Goal: Task Accomplishment & Management: Manage account settings

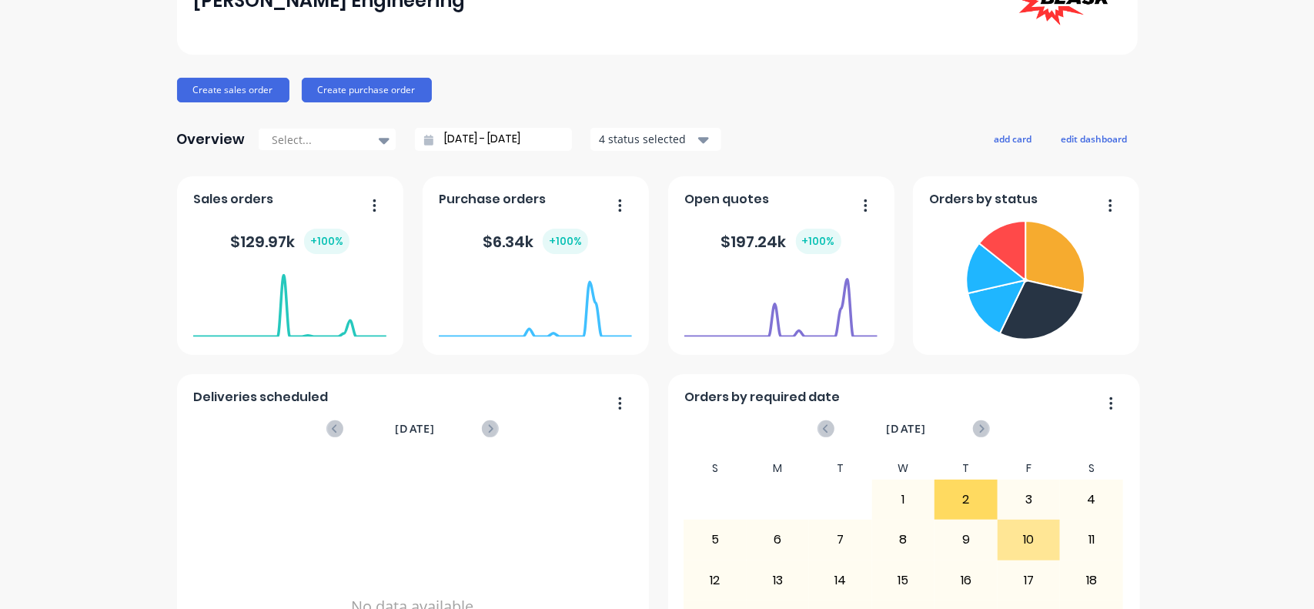
scroll to position [270, 0]
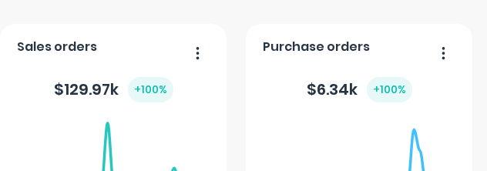
click at [482, 169] on div "dashboard products sales purchasing productivity dashboard products Product Cat…" at bounding box center [243, 85] width 487 height 171
click at [485, 171] on html "dashboard products sales purchasing productivity dashboard products Product Cat…" at bounding box center [243, 85] width 487 height 171
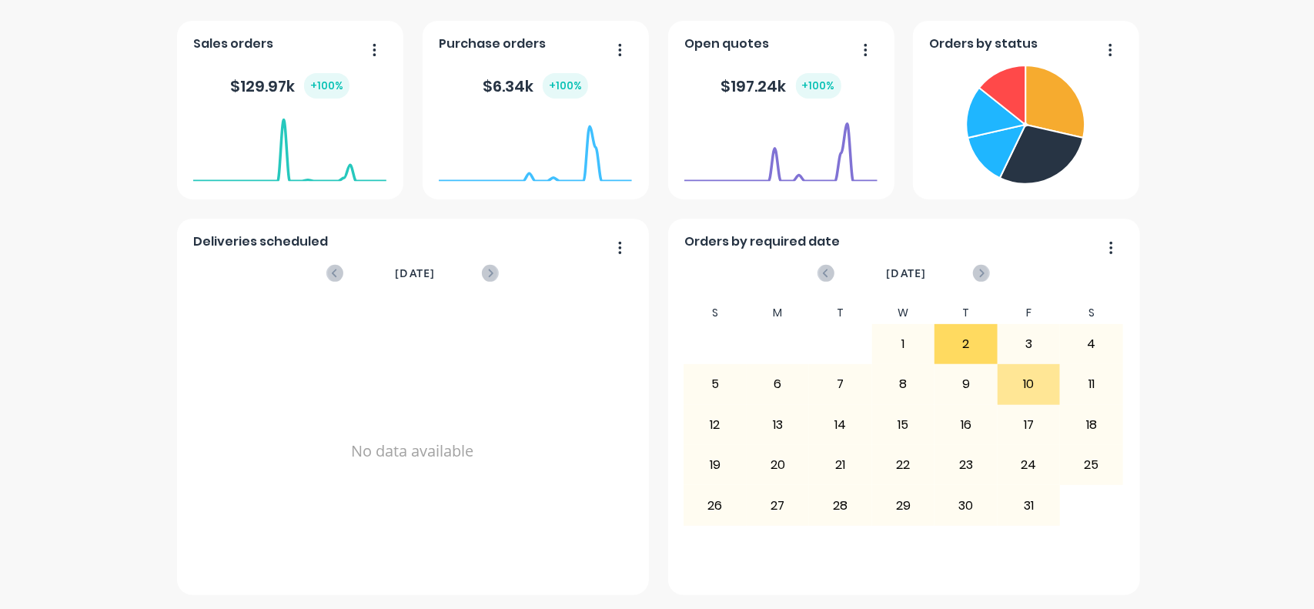
scroll to position [0, 0]
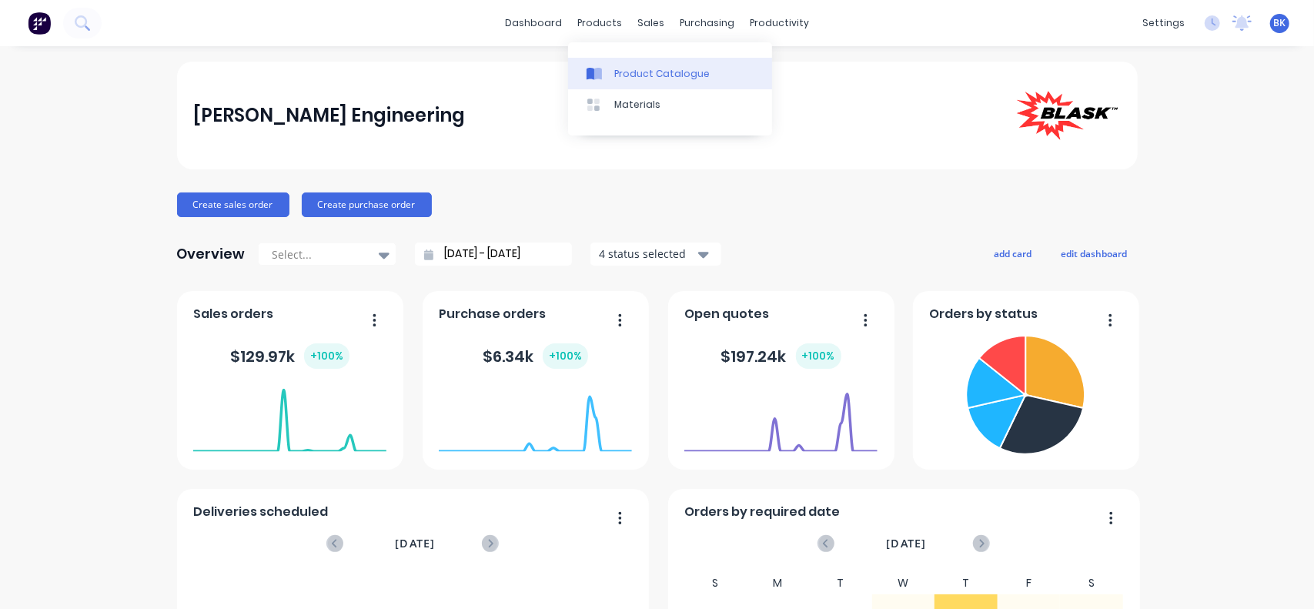
click at [640, 82] on link "Product Catalogue" at bounding box center [670, 73] width 204 height 31
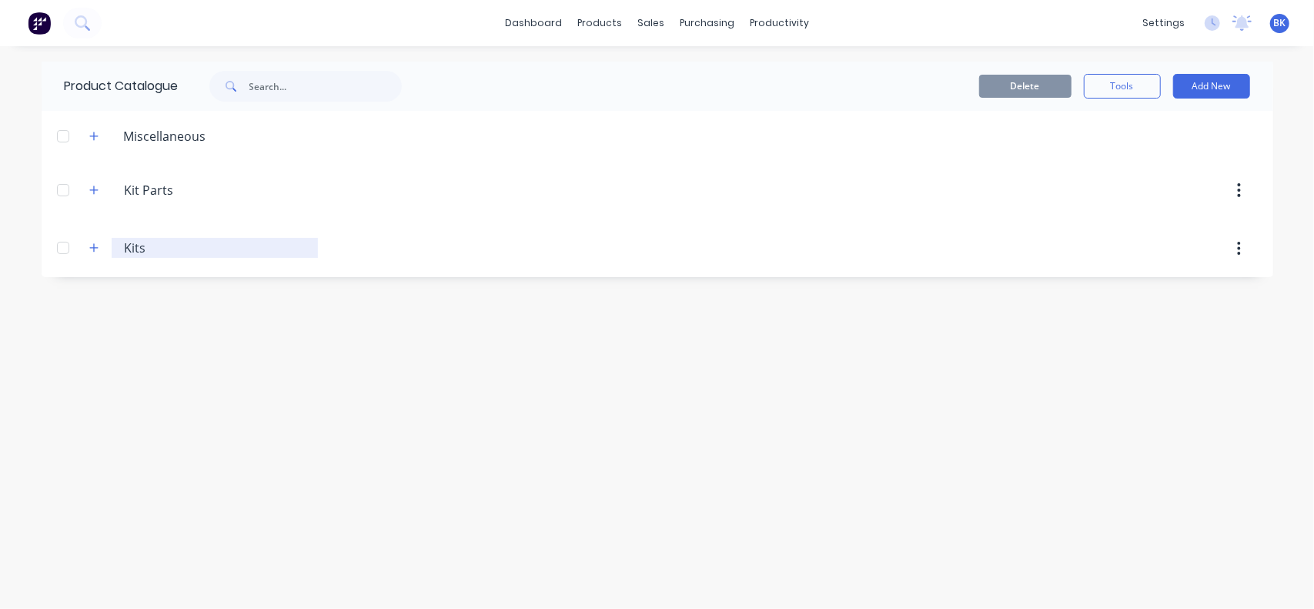
click at [126, 244] on input "Kits" at bounding box center [216, 248] width 182 height 18
click at [98, 248] on icon "button" at bounding box center [93, 248] width 9 height 11
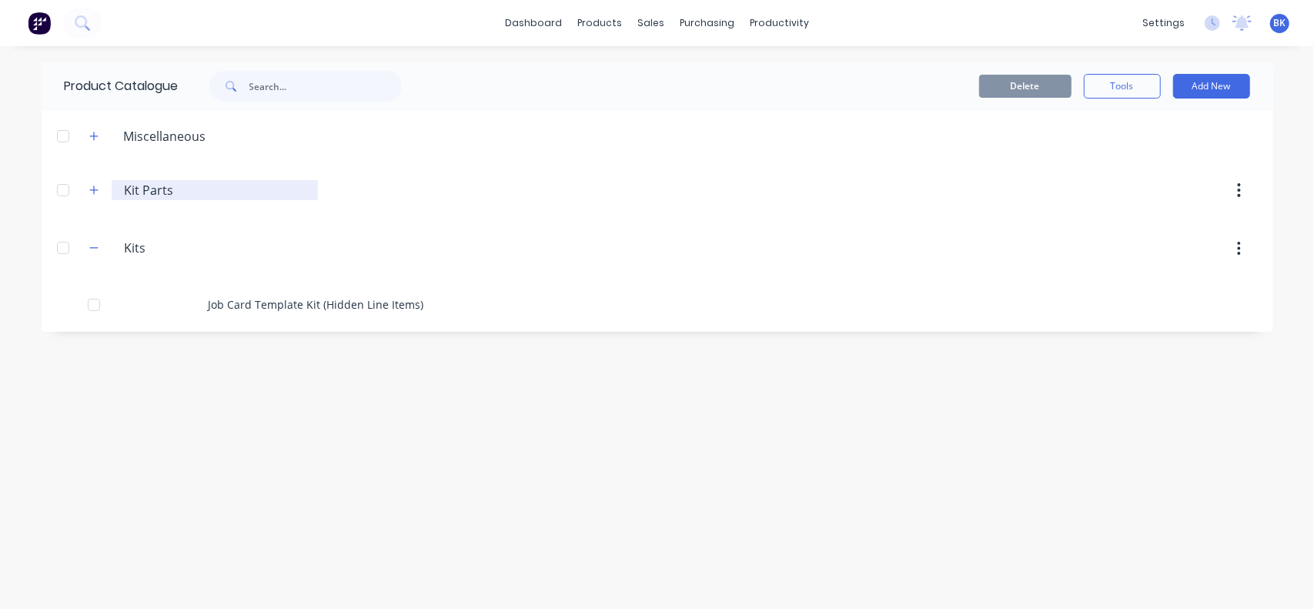
click at [143, 193] on input "Kit Parts" at bounding box center [216, 190] width 182 height 18
click at [91, 193] on icon "button" at bounding box center [93, 190] width 9 height 11
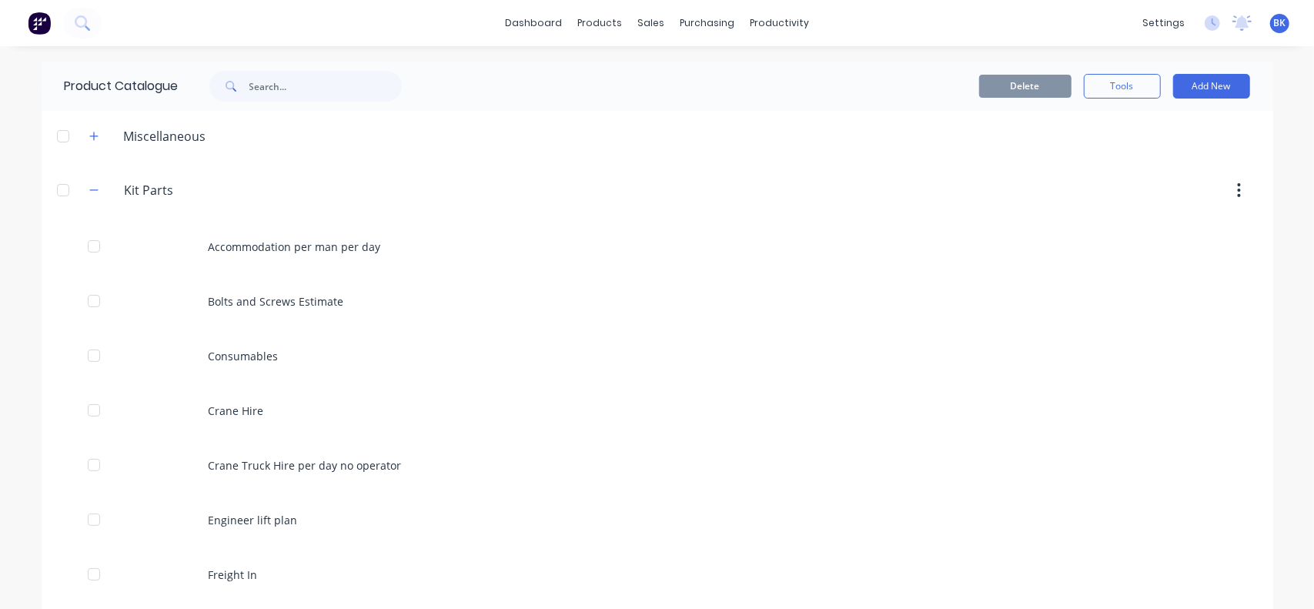
click at [440, 103] on div "Delete Tools Add New" at bounding box center [856, 86] width 833 height 49
click at [89, 193] on icon "button" at bounding box center [93, 190] width 9 height 11
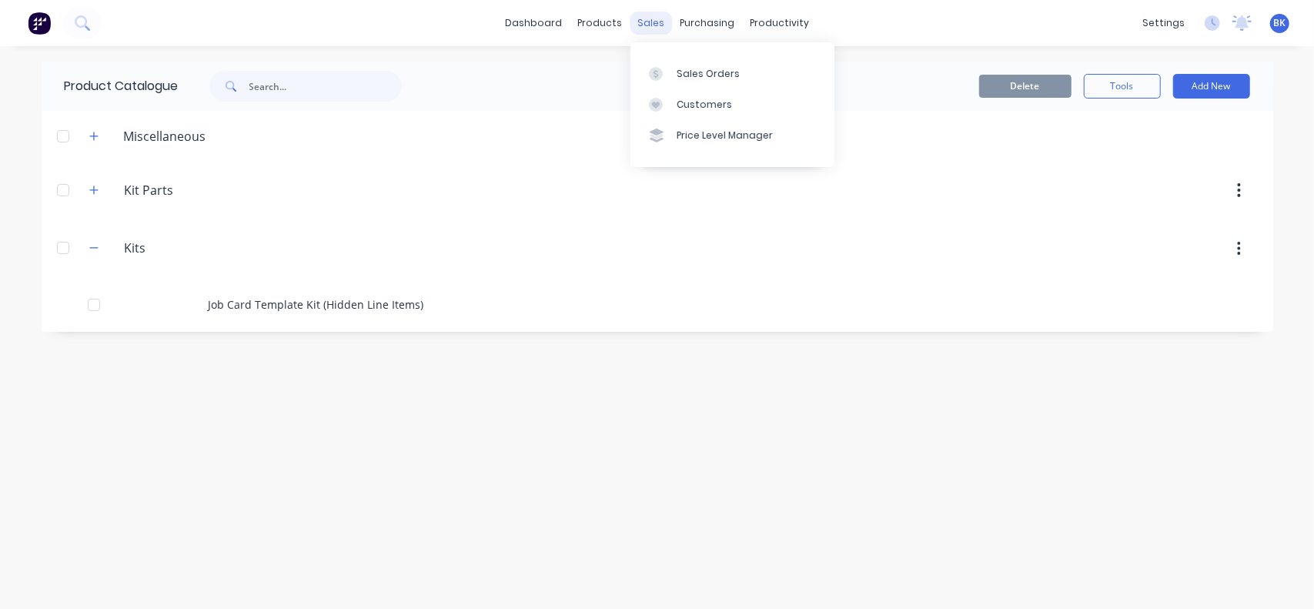
click at [658, 23] on div "sales" at bounding box center [651, 23] width 42 height 23
click at [682, 81] on link "Sales Orders" at bounding box center [733, 73] width 204 height 31
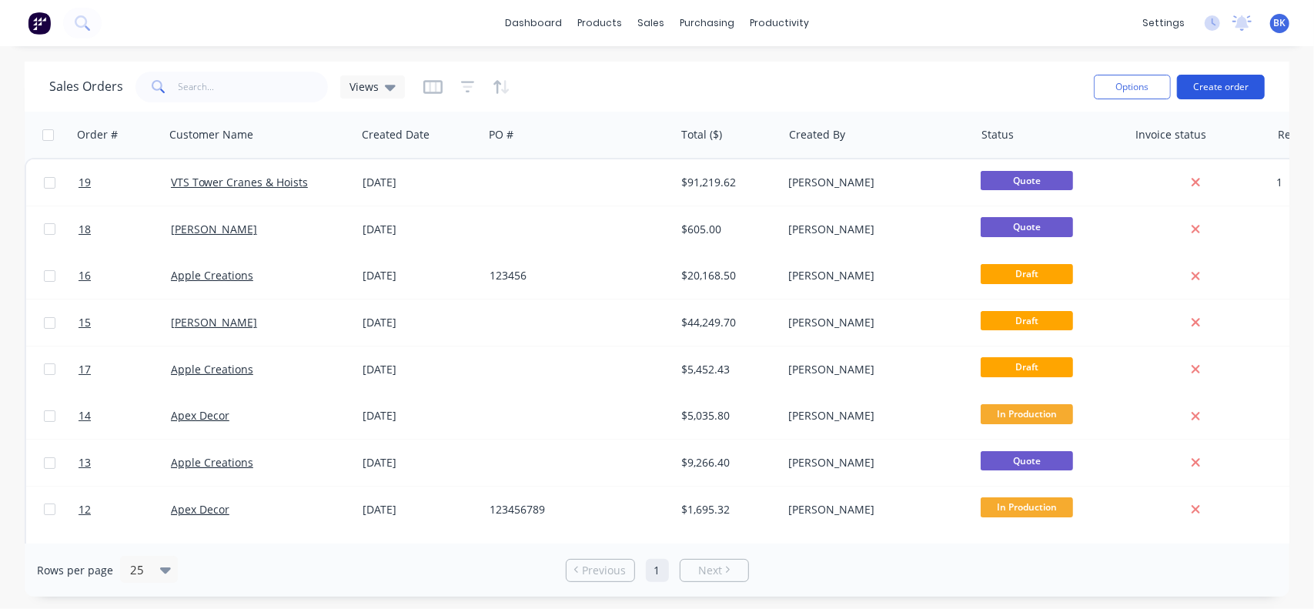
click at [1220, 85] on button "Create order" at bounding box center [1221, 87] width 88 height 25
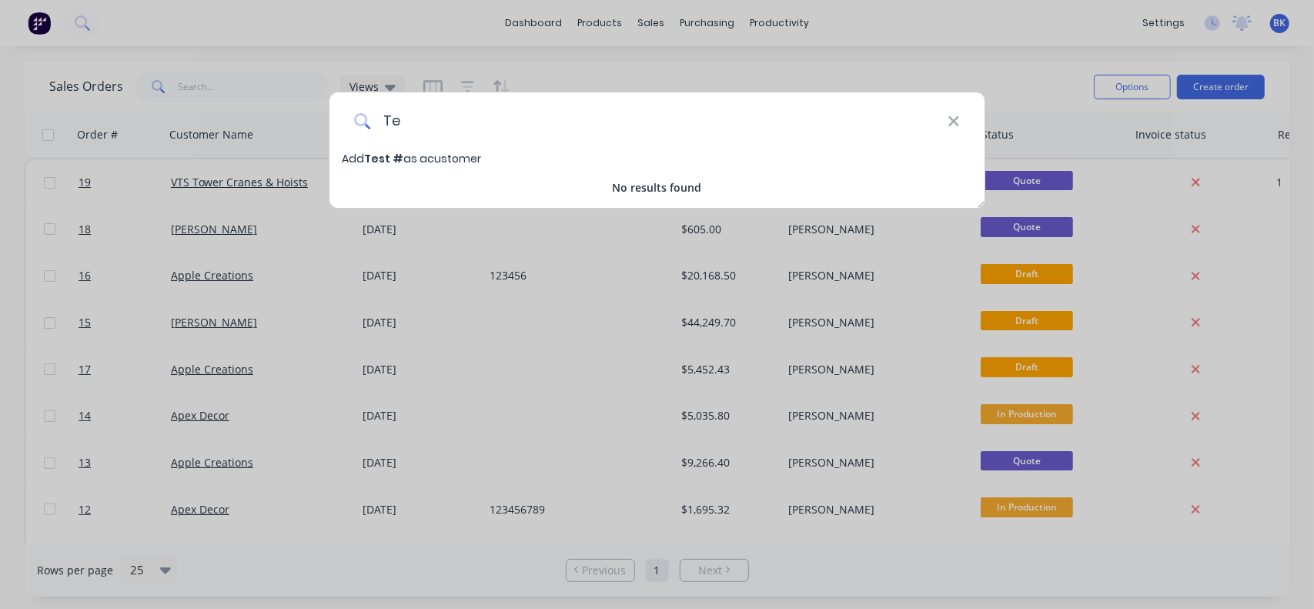
type input "T"
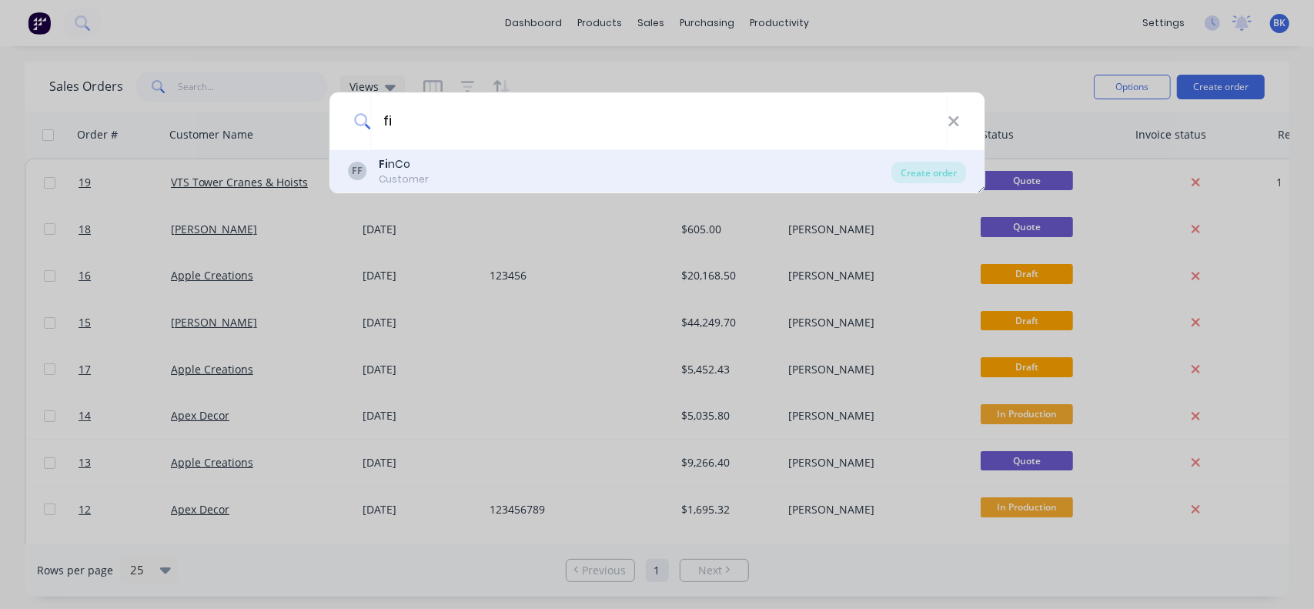
type input "fi"
click at [383, 175] on div "Customer" at bounding box center [404, 179] width 50 height 14
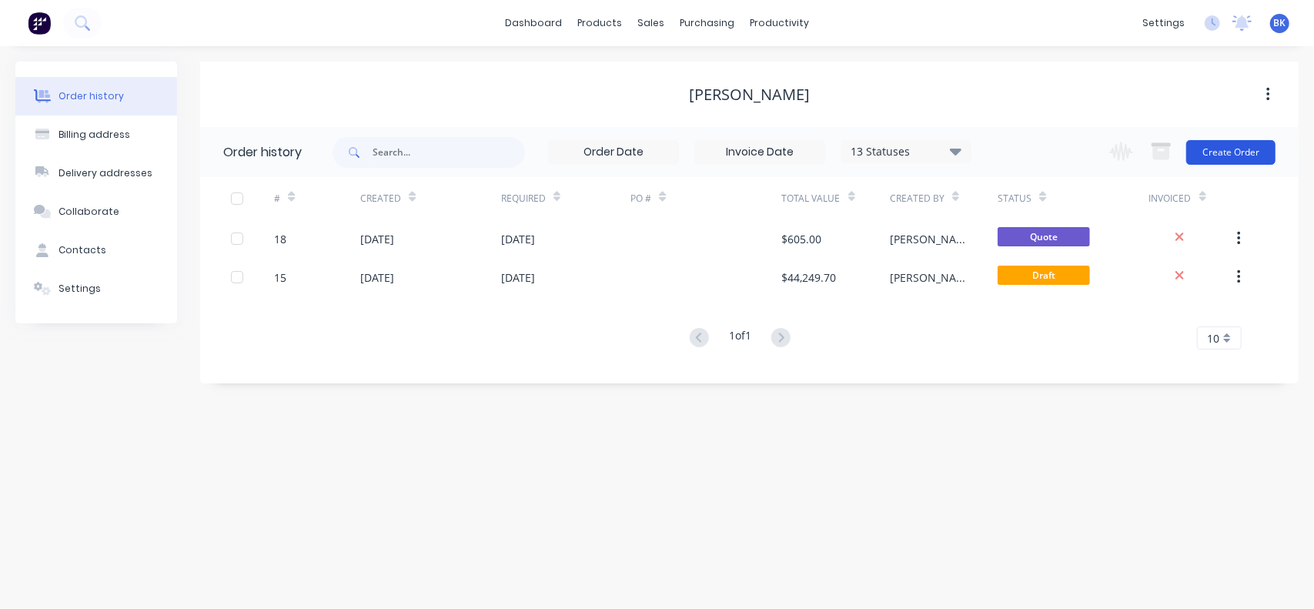
click at [1223, 159] on button "Create Order" at bounding box center [1231, 152] width 89 height 25
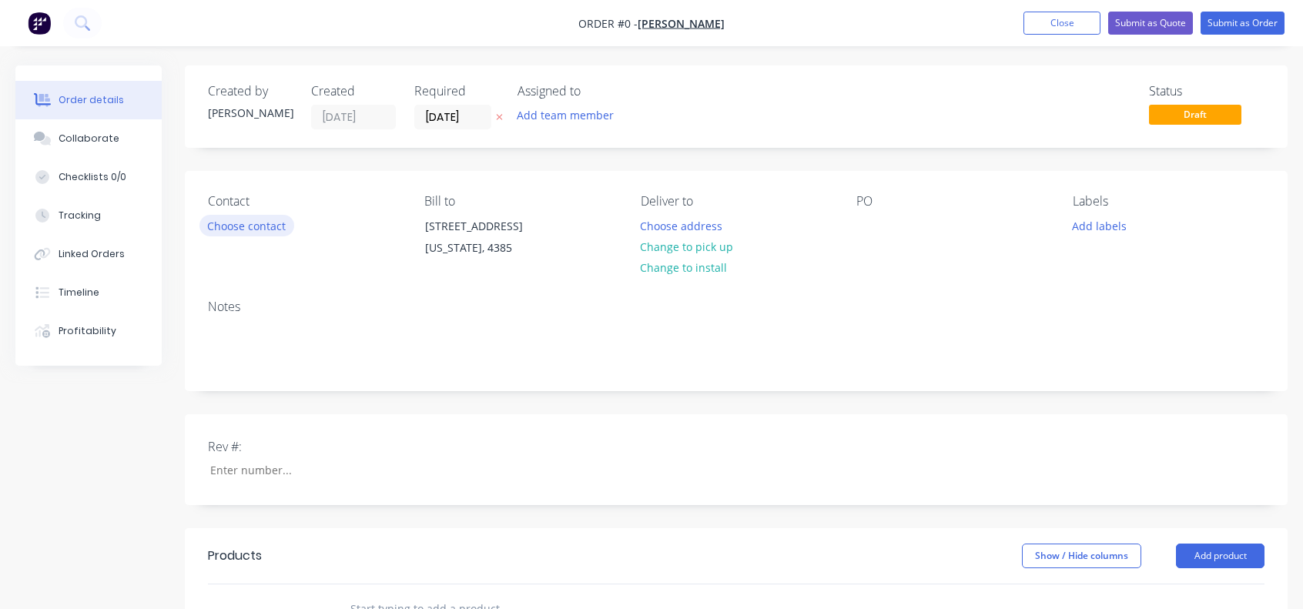
click at [248, 230] on button "Choose contact" at bounding box center [246, 225] width 95 height 21
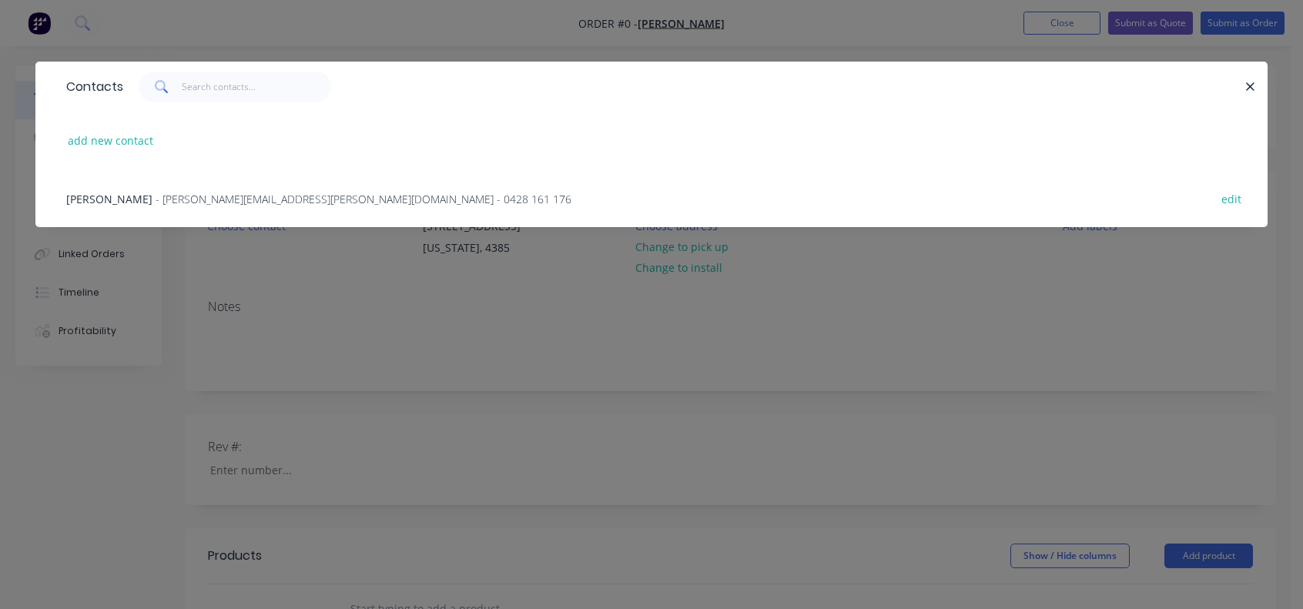
click at [156, 197] on span "- [PERSON_NAME][EMAIL_ADDRESS][PERSON_NAME][DOMAIN_NAME] - 0428 161 176" at bounding box center [364, 199] width 416 height 15
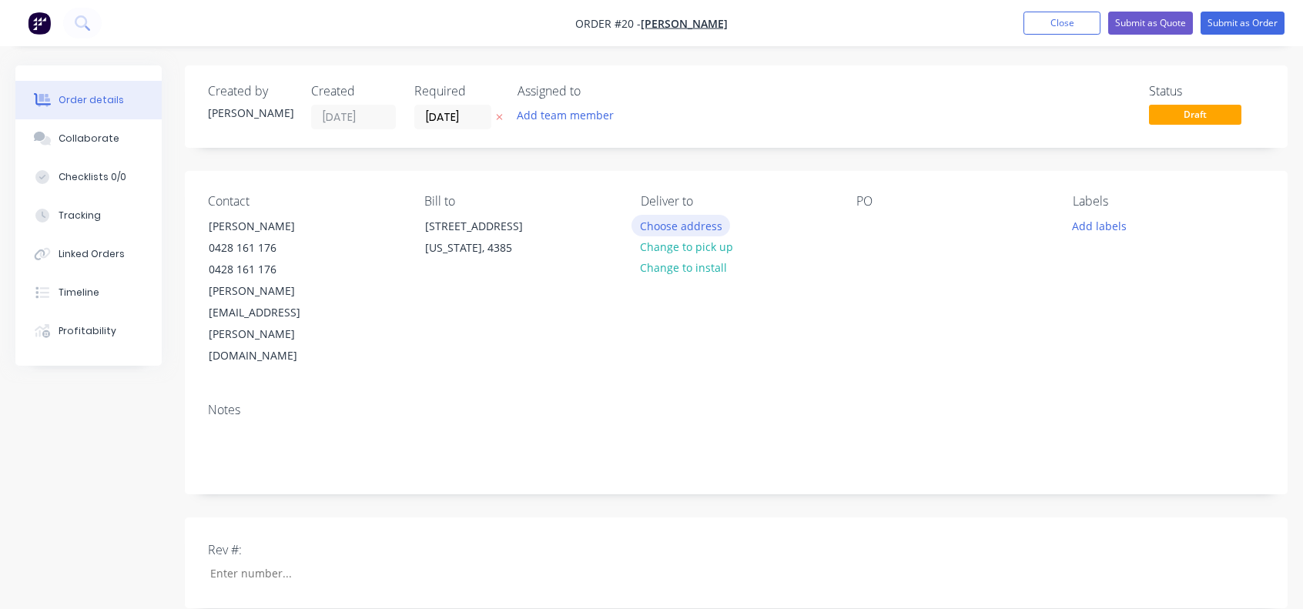
click at [651, 226] on button "Choose address" at bounding box center [680, 225] width 99 height 21
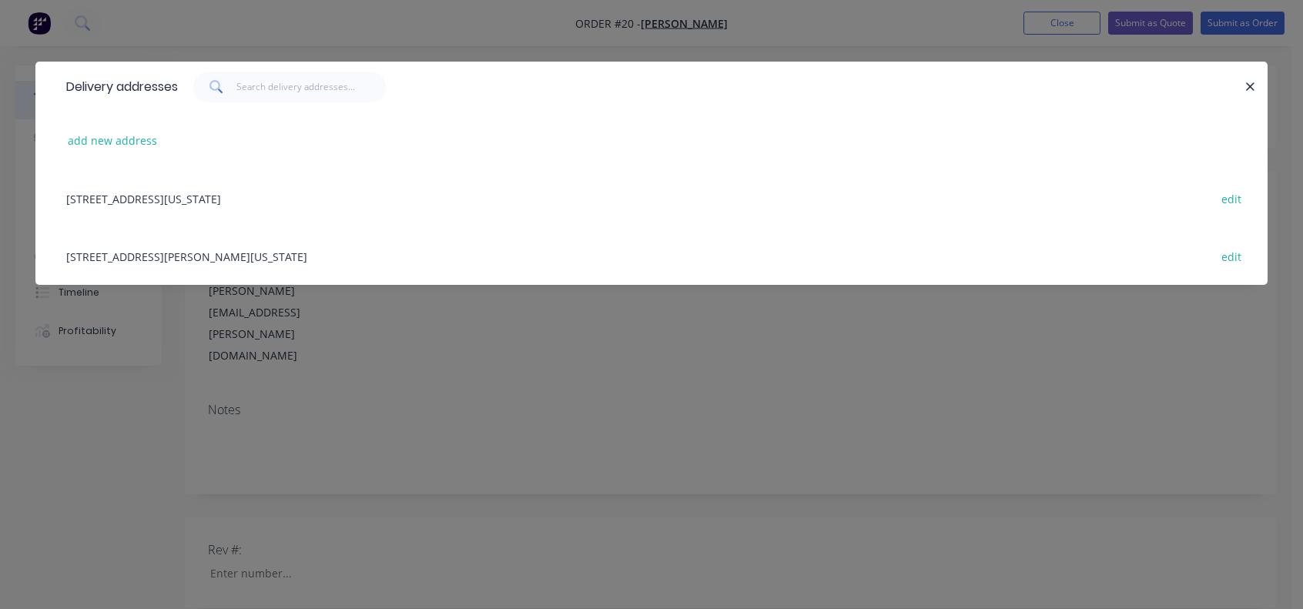
click at [142, 198] on div "[STREET_ADDRESS][US_STATE] edit" at bounding box center [652, 198] width 1186 height 58
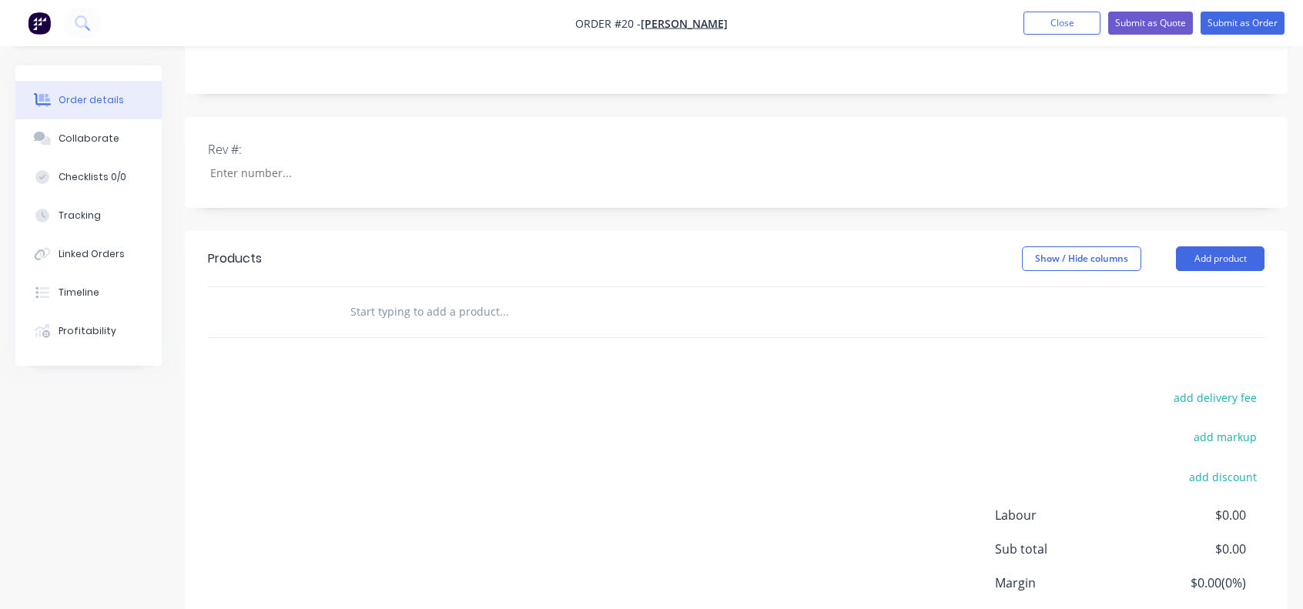
scroll to position [378, 0]
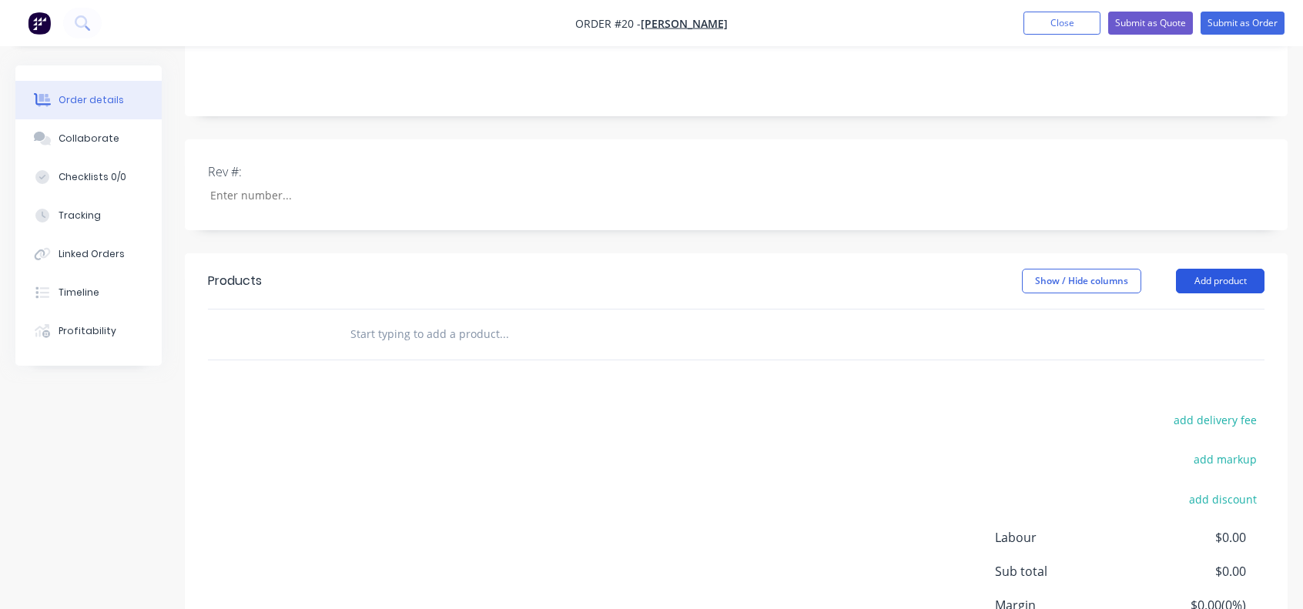
click at [1222, 269] on button "Add product" at bounding box center [1220, 281] width 89 height 25
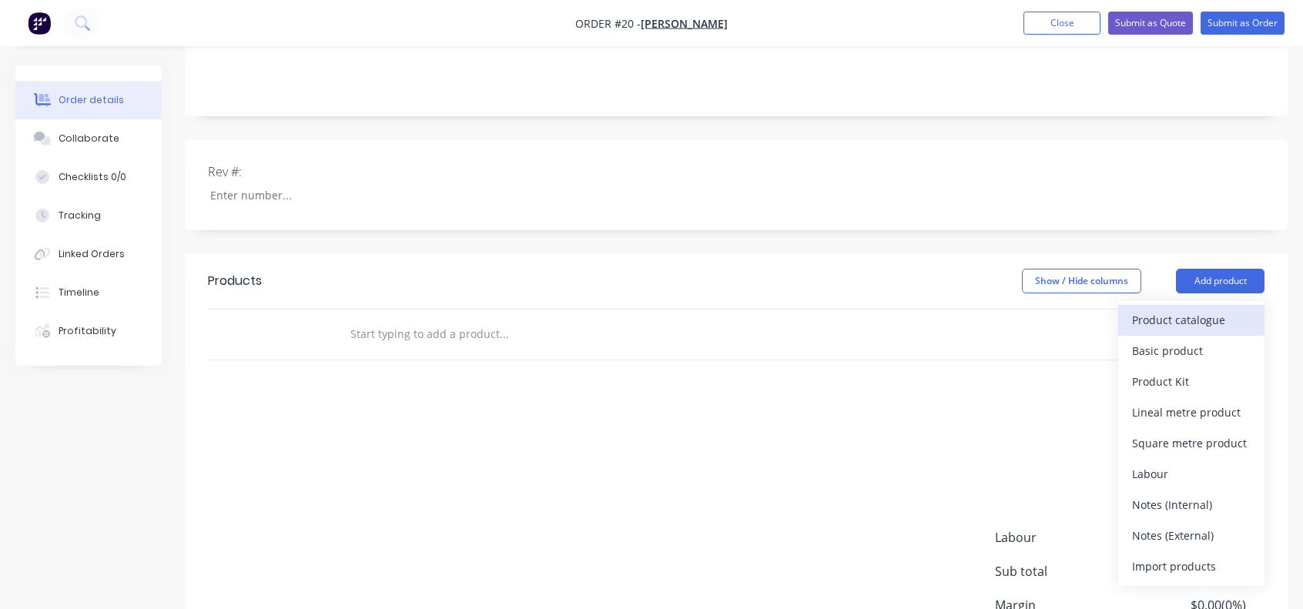
click at [1187, 309] on div "Product catalogue" at bounding box center [1191, 320] width 119 height 22
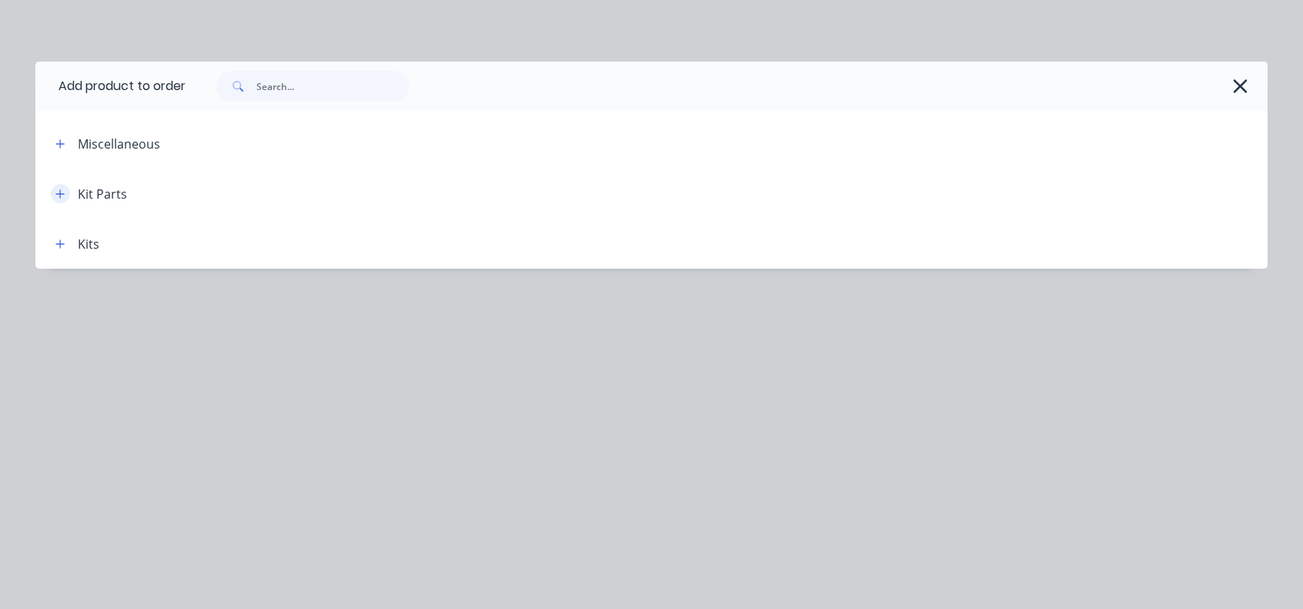
click at [59, 196] on icon "button" at bounding box center [59, 194] width 9 height 11
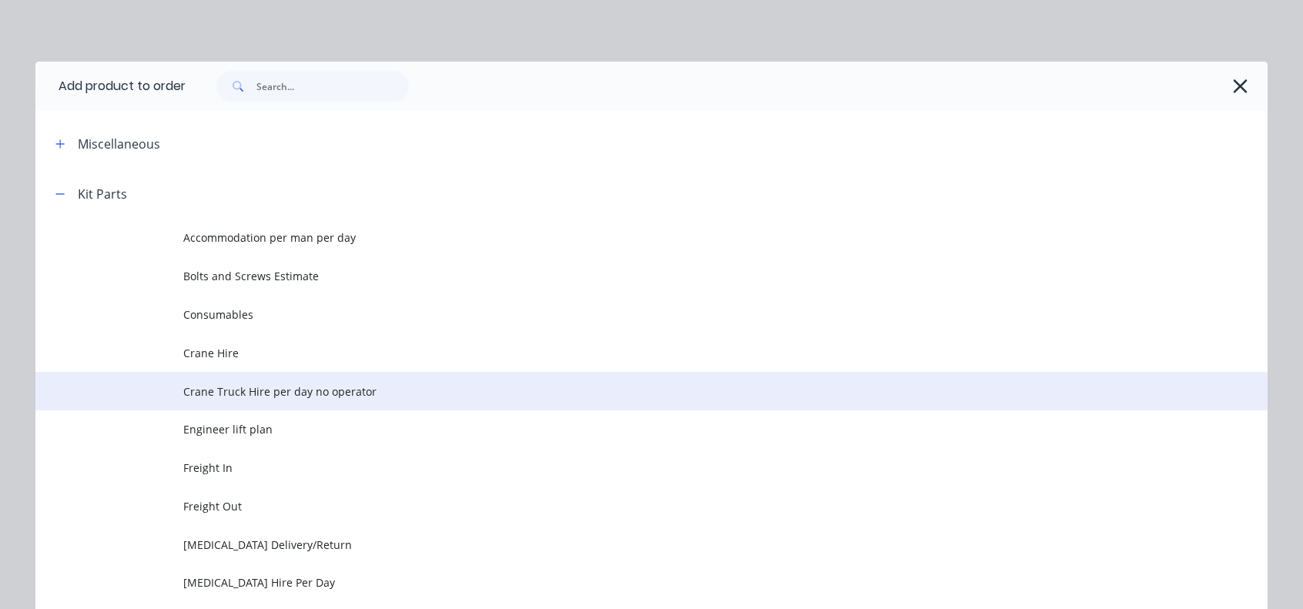
scroll to position [154, 0]
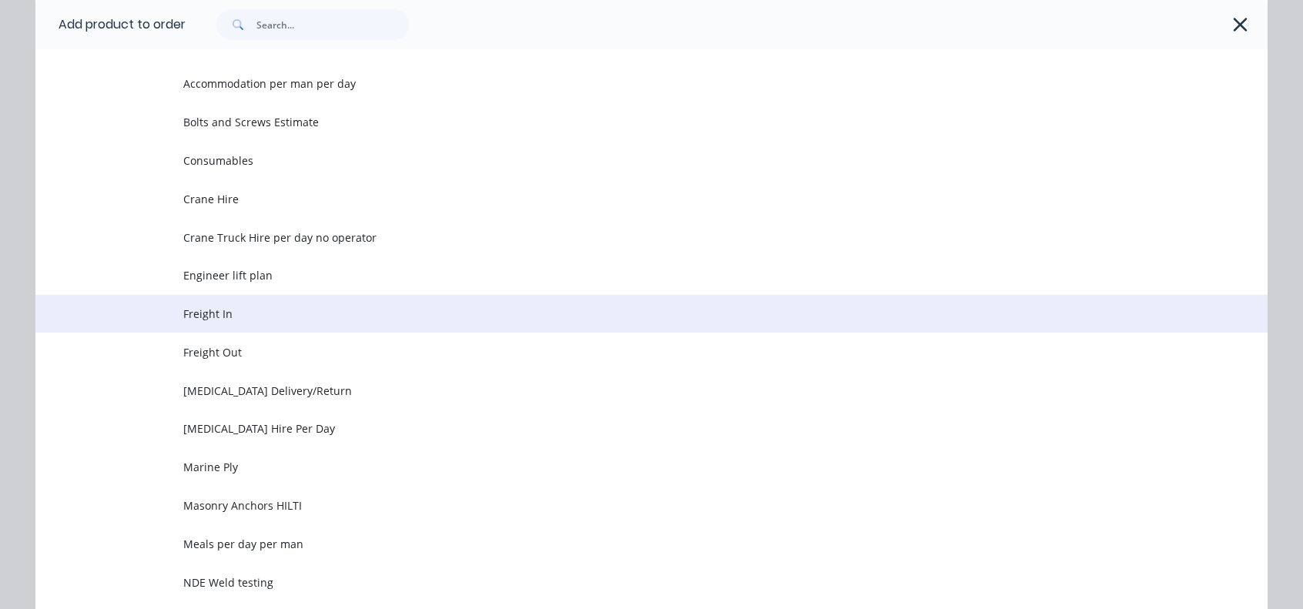
click at [204, 317] on span "Freight In" at bounding box center [616, 314] width 867 height 16
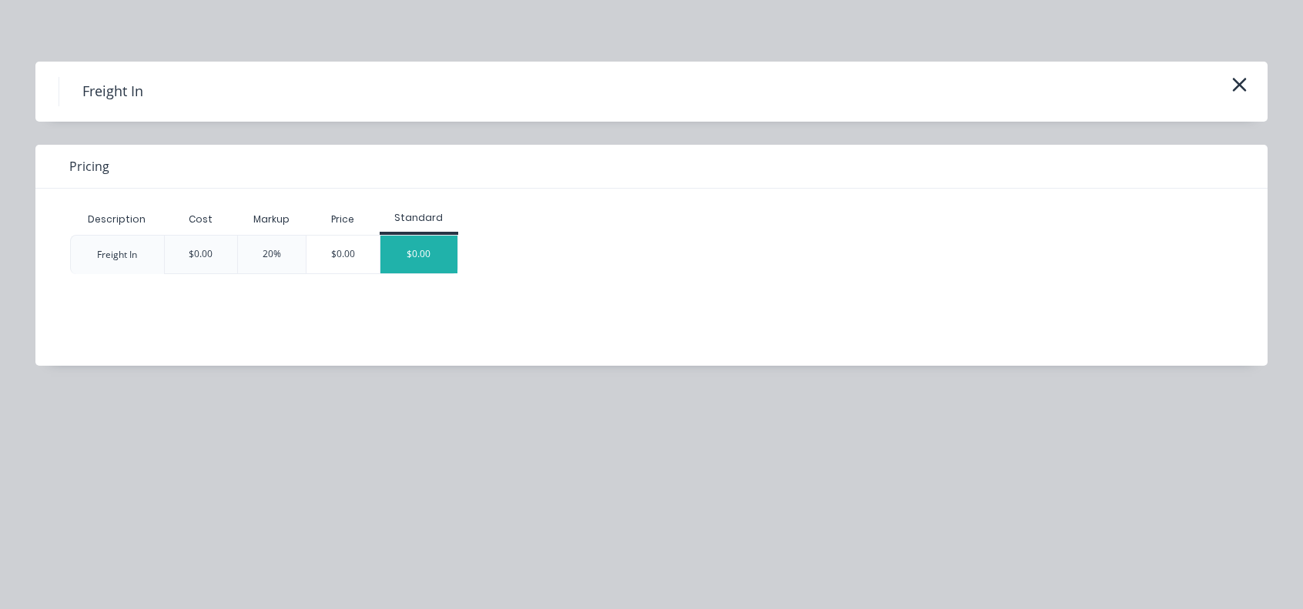
click at [406, 260] on div "$0.00" at bounding box center [418, 255] width 77 height 38
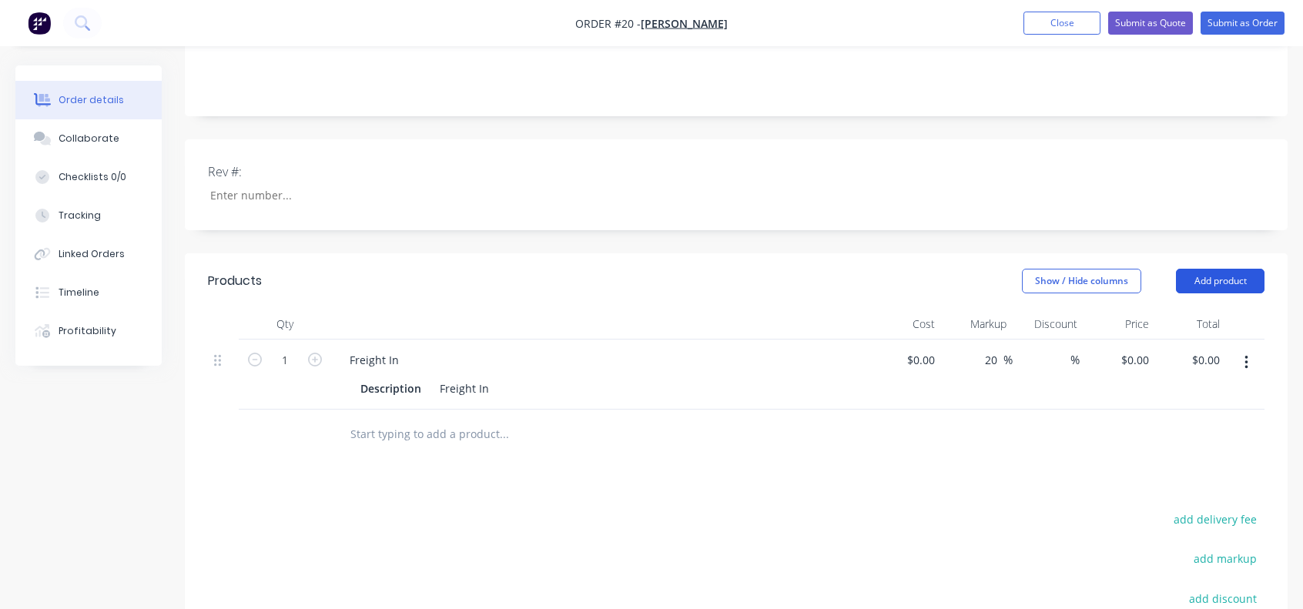
click at [1208, 269] on button "Add product" at bounding box center [1220, 281] width 89 height 25
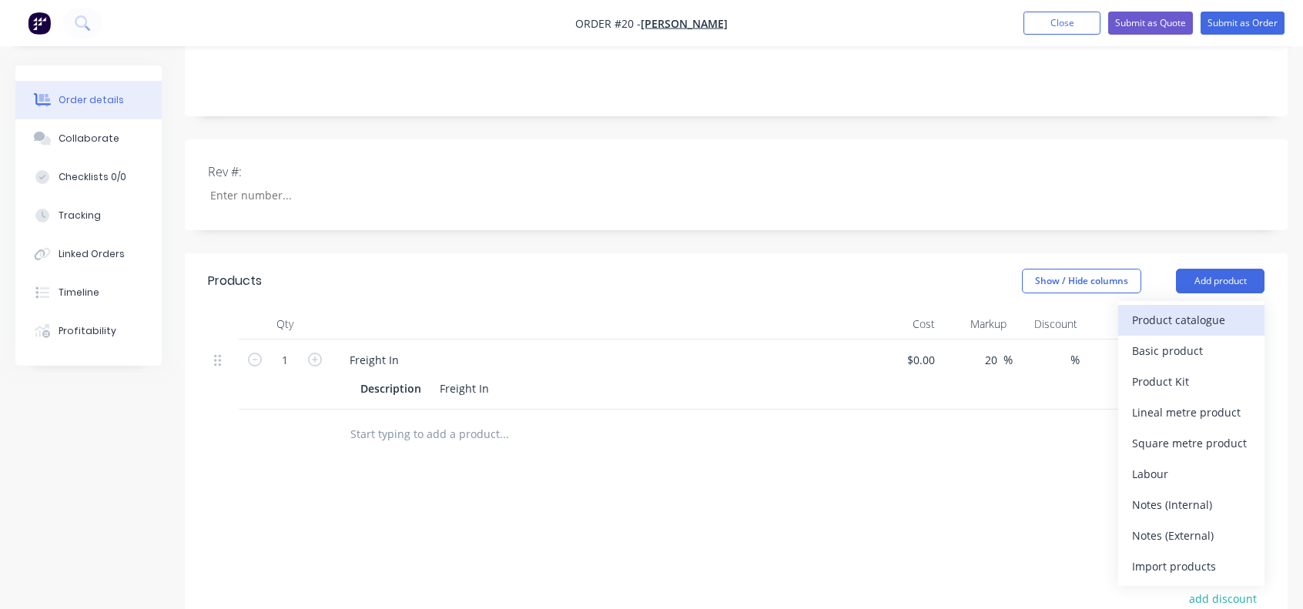
click at [1133, 309] on div "Product catalogue" at bounding box center [1191, 320] width 119 height 22
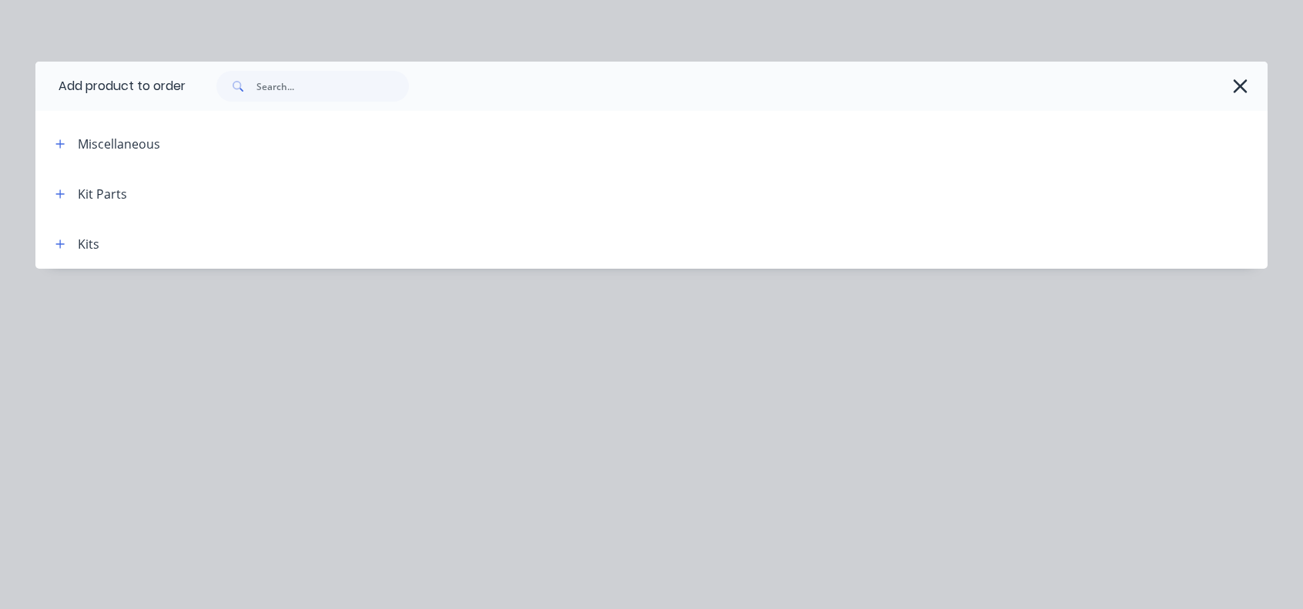
click at [86, 199] on div "Kit Parts" at bounding box center [102, 194] width 49 height 18
click at [87, 192] on div "Kit Parts" at bounding box center [102, 194] width 49 height 18
click at [52, 194] on button "button" at bounding box center [60, 193] width 19 height 19
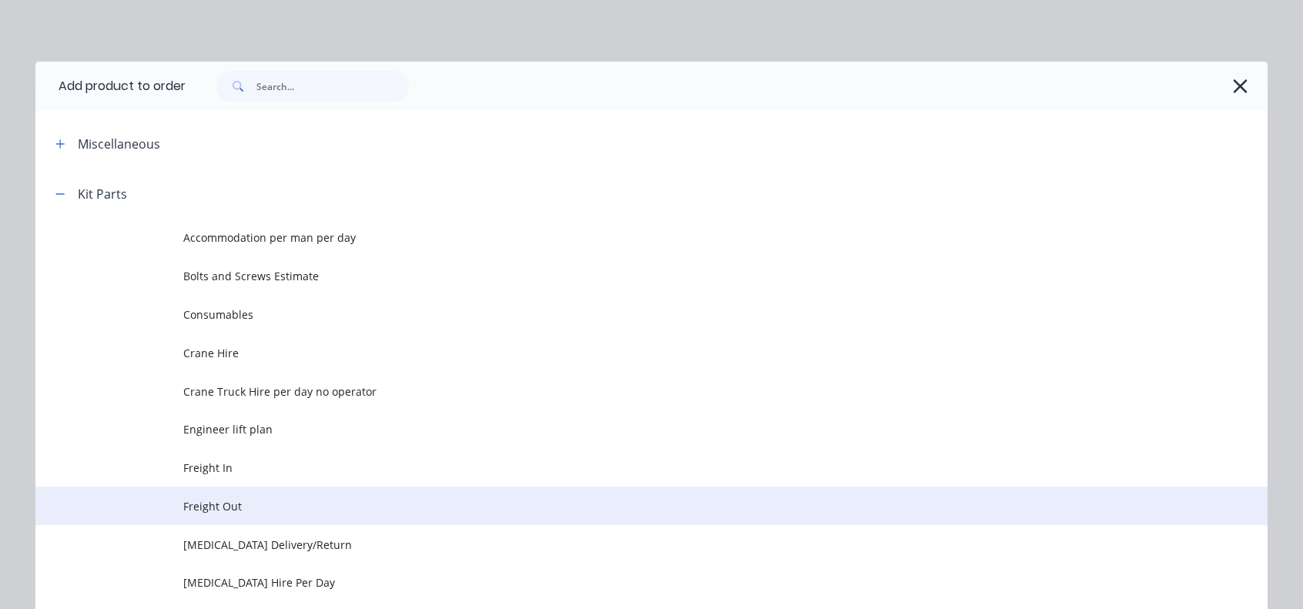
click at [204, 504] on span "Freight Out" at bounding box center [616, 506] width 867 height 16
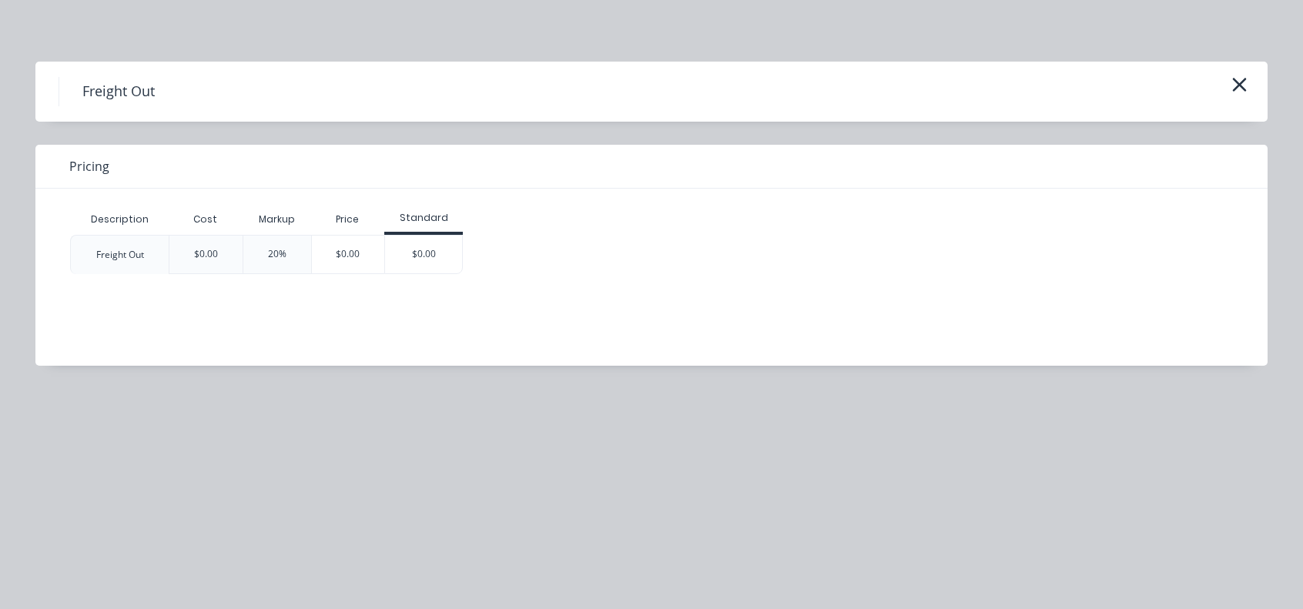
drag, startPoint x: 410, startPoint y: 259, endPoint x: 525, endPoint y: 249, distance: 115.9
click at [410, 258] on div "$0.00" at bounding box center [423, 255] width 77 height 38
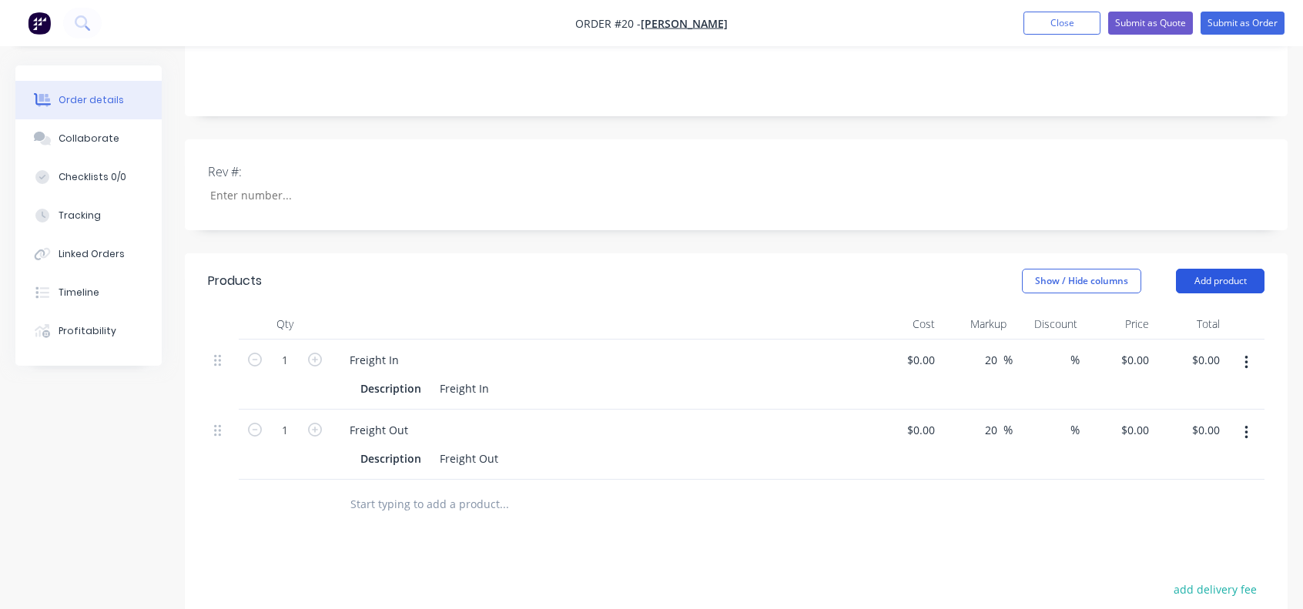
click at [1211, 269] on button "Add product" at bounding box center [1220, 281] width 89 height 25
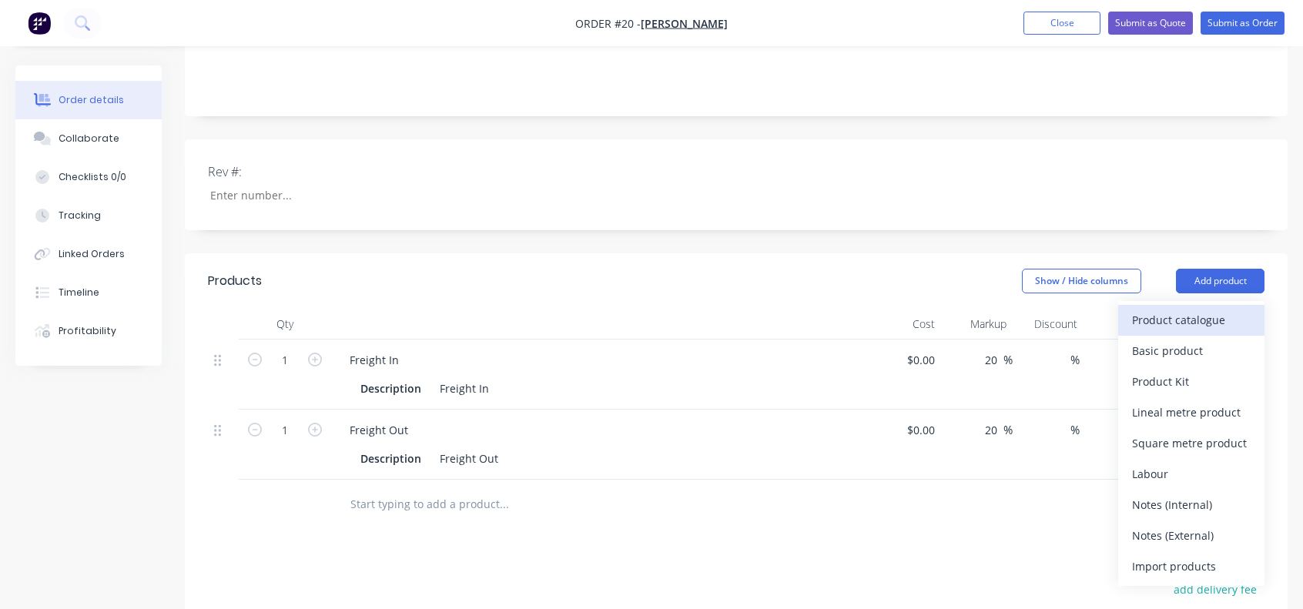
click at [1167, 309] on div "Product catalogue" at bounding box center [1191, 320] width 119 height 22
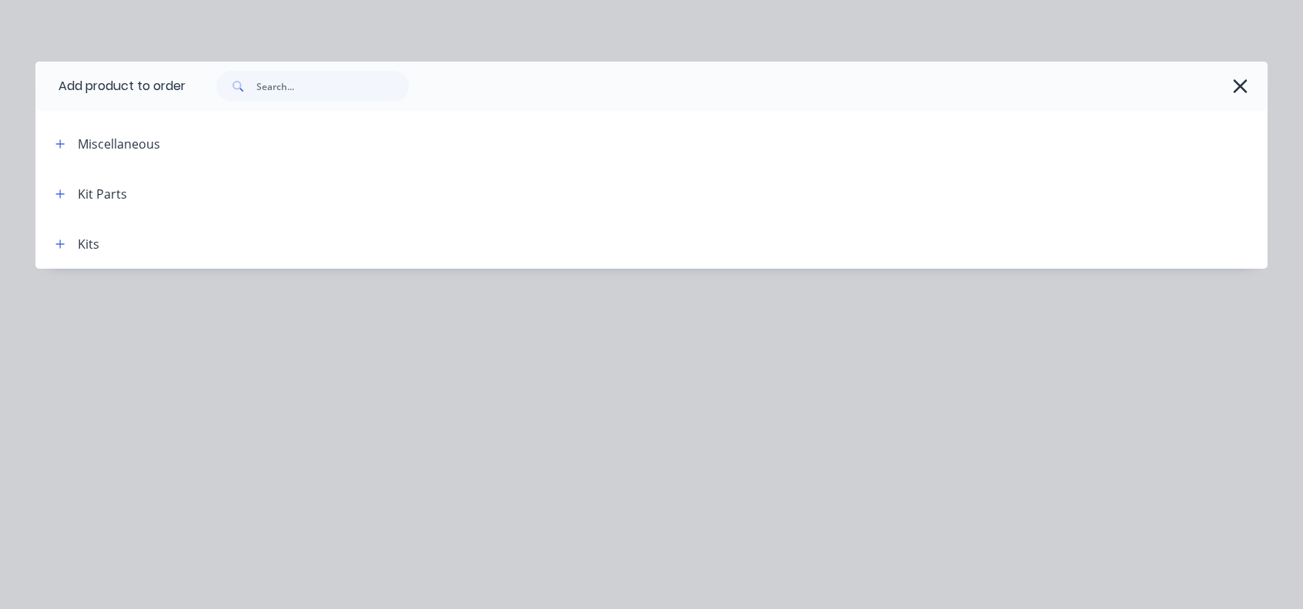
click at [91, 246] on div "Kits" at bounding box center [89, 244] width 22 height 18
click at [55, 240] on icon "button" at bounding box center [59, 244] width 9 height 11
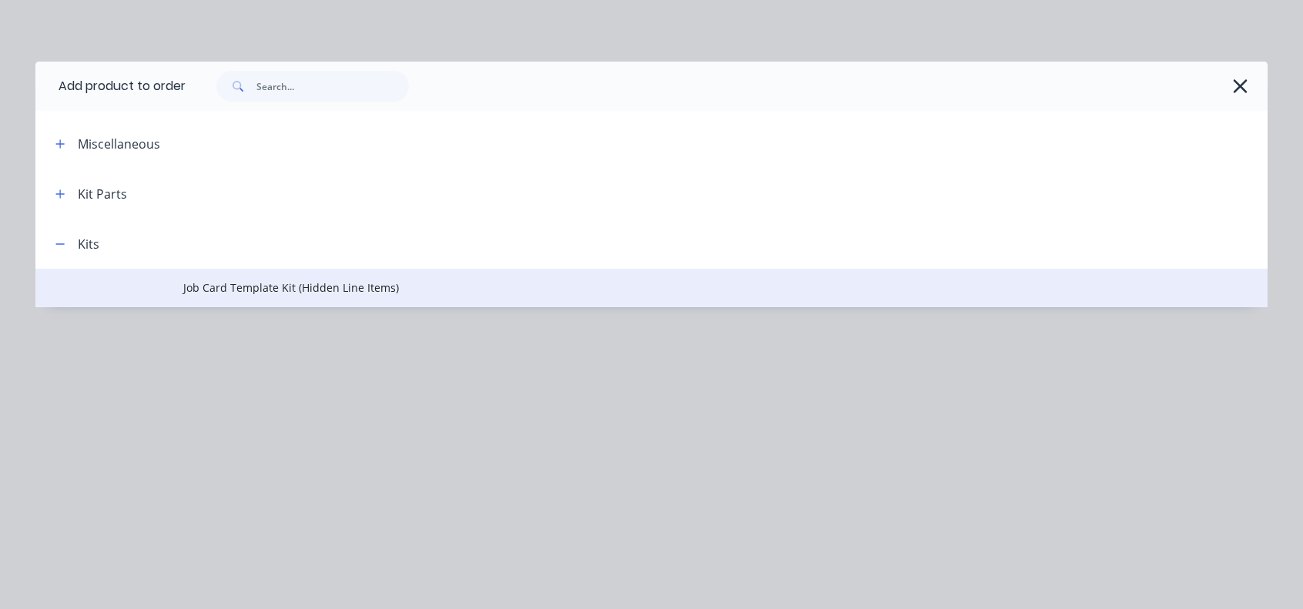
click at [188, 286] on span "Job Card Template Kit (Hidden Line Items)" at bounding box center [616, 288] width 867 height 16
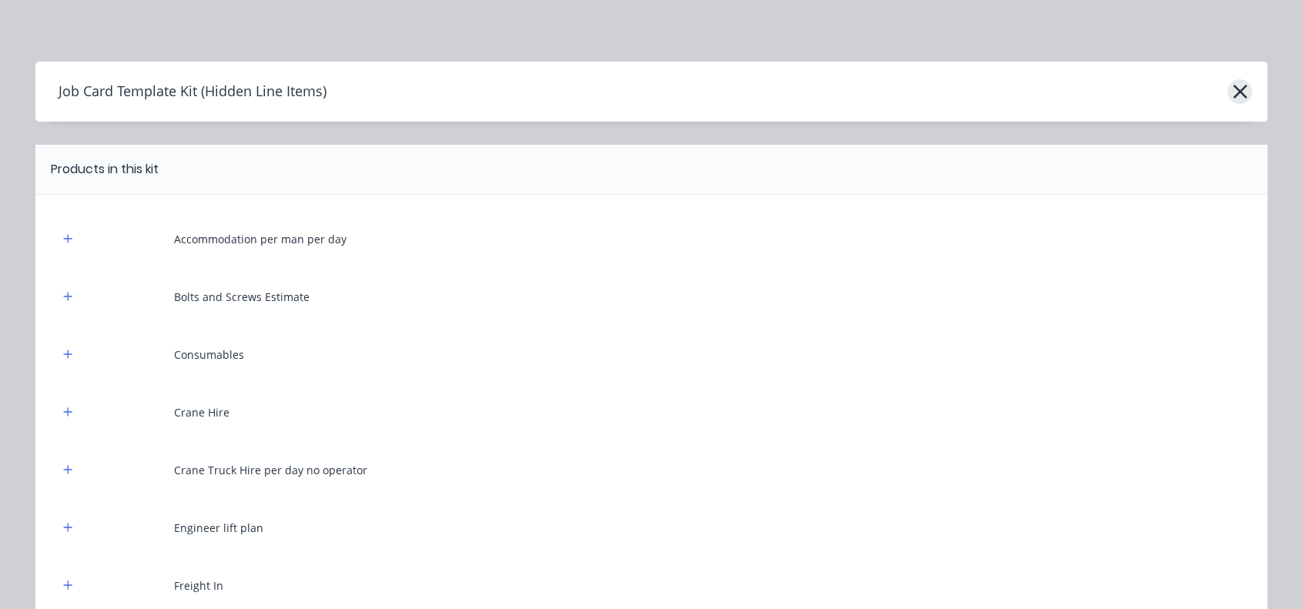
click at [1233, 93] on icon "button" at bounding box center [1240, 92] width 14 height 14
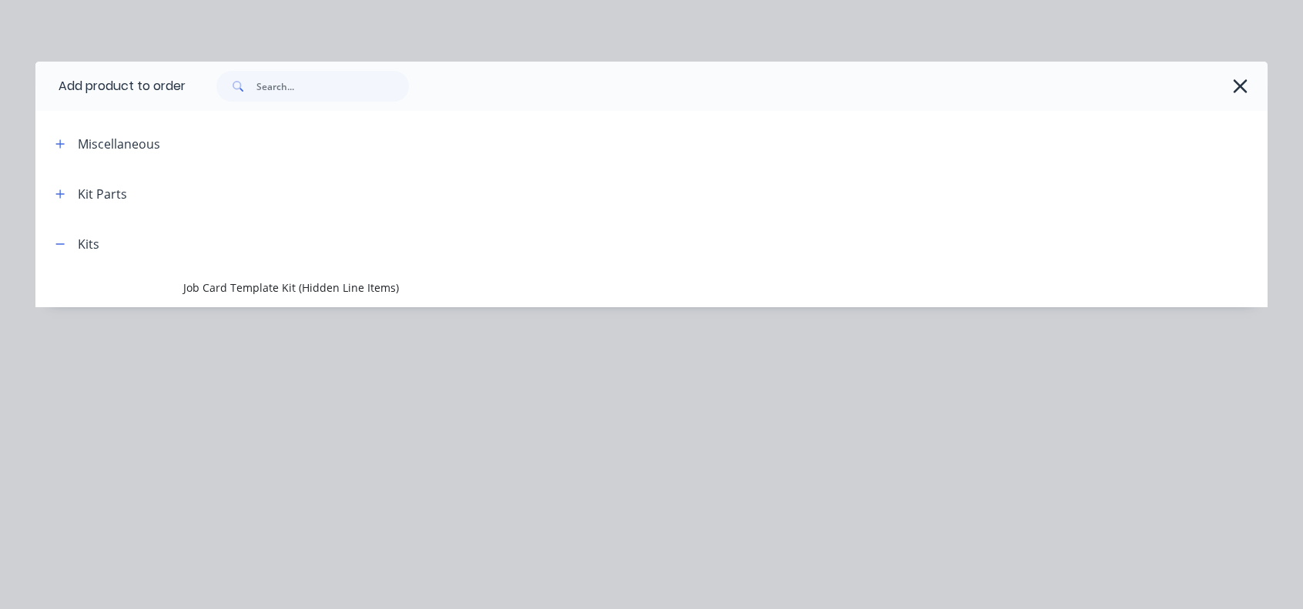
click at [93, 192] on div "Kit Parts" at bounding box center [102, 194] width 49 height 18
click at [72, 193] on div "Kit Parts" at bounding box center [85, 193] width 84 height 19
click at [59, 195] on icon "button" at bounding box center [59, 194] width 9 height 11
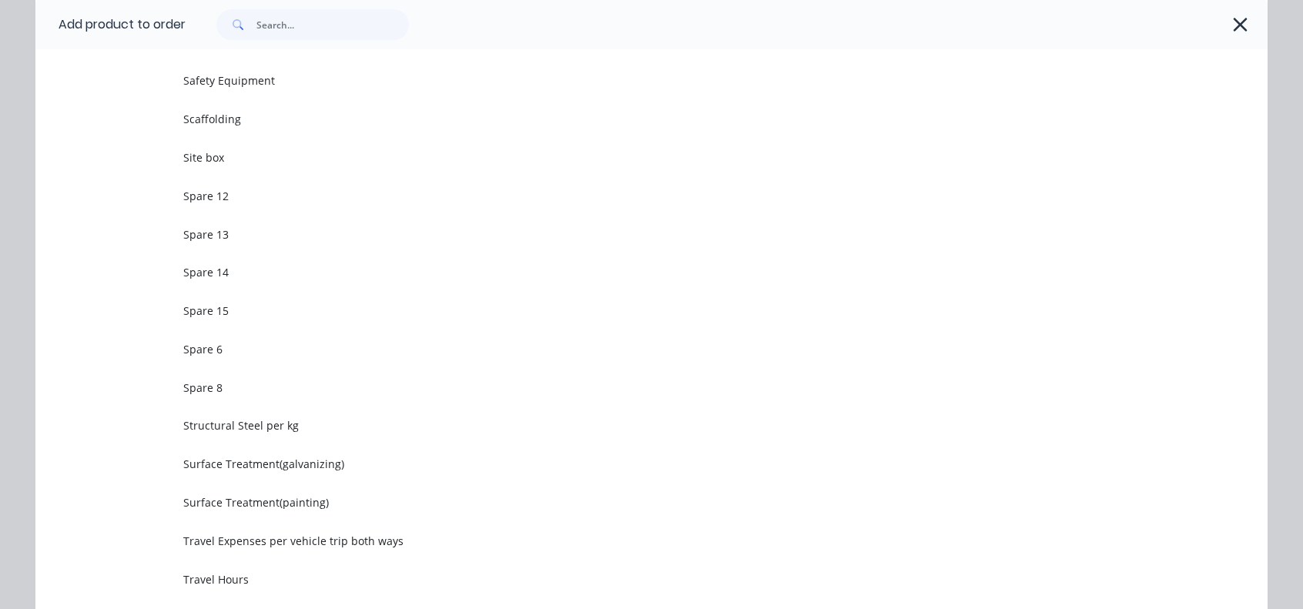
scroll to position [924, 0]
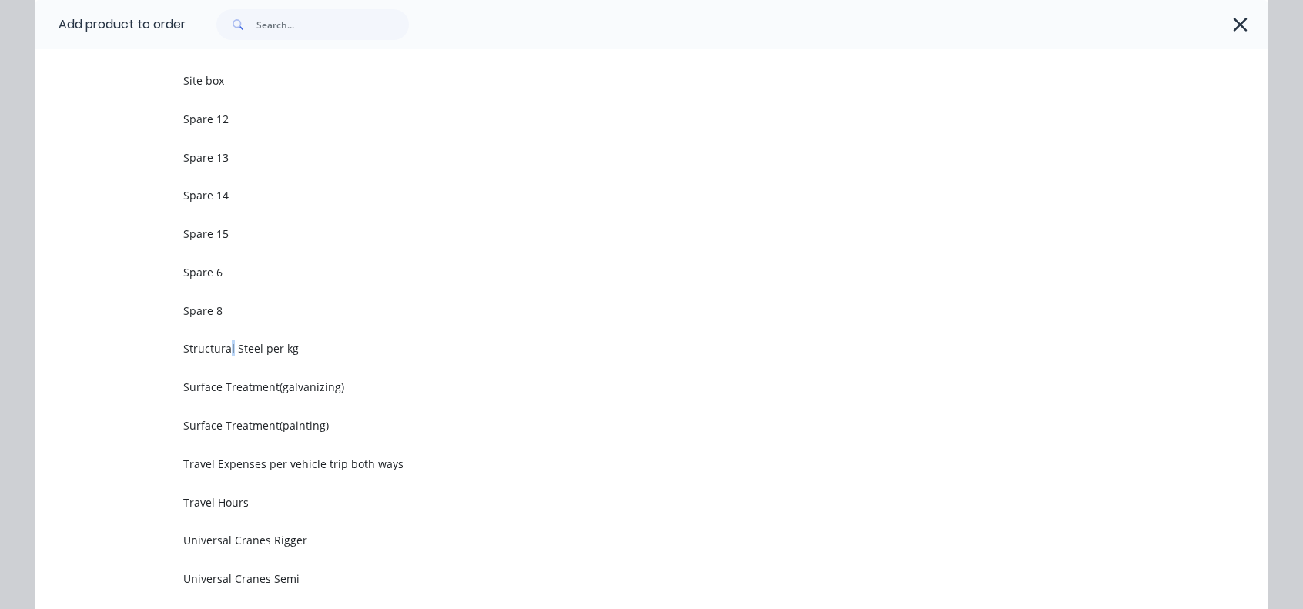
click at [225, 347] on span "Structural Steel per kg" at bounding box center [616, 348] width 867 height 16
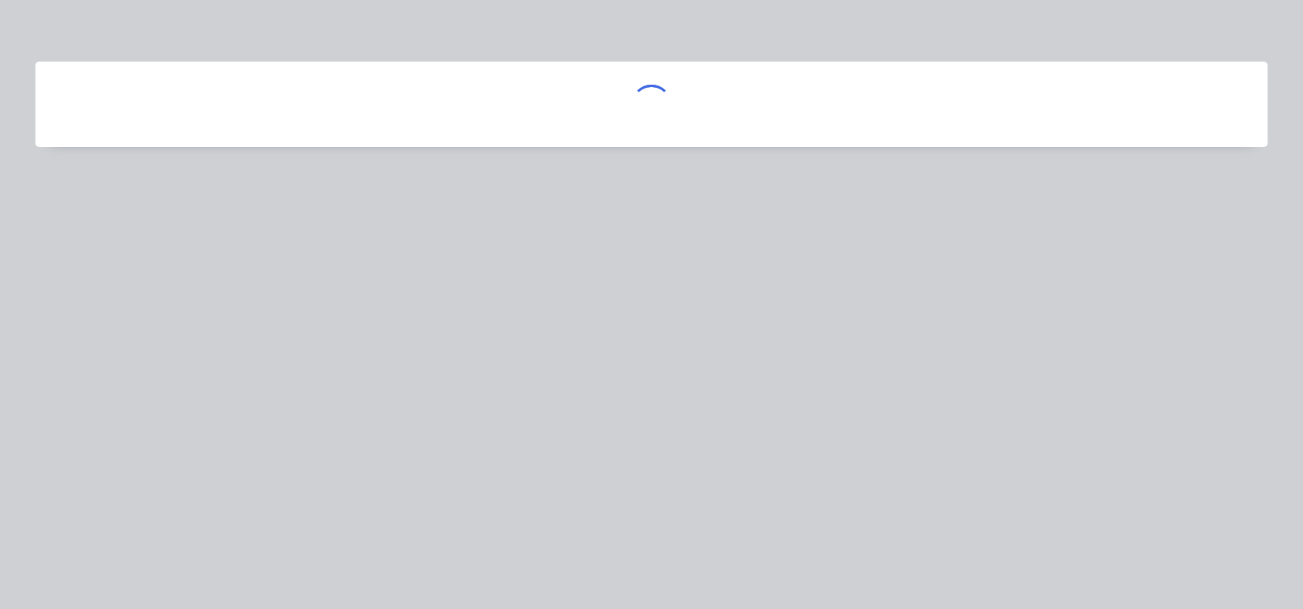
scroll to position [0, 0]
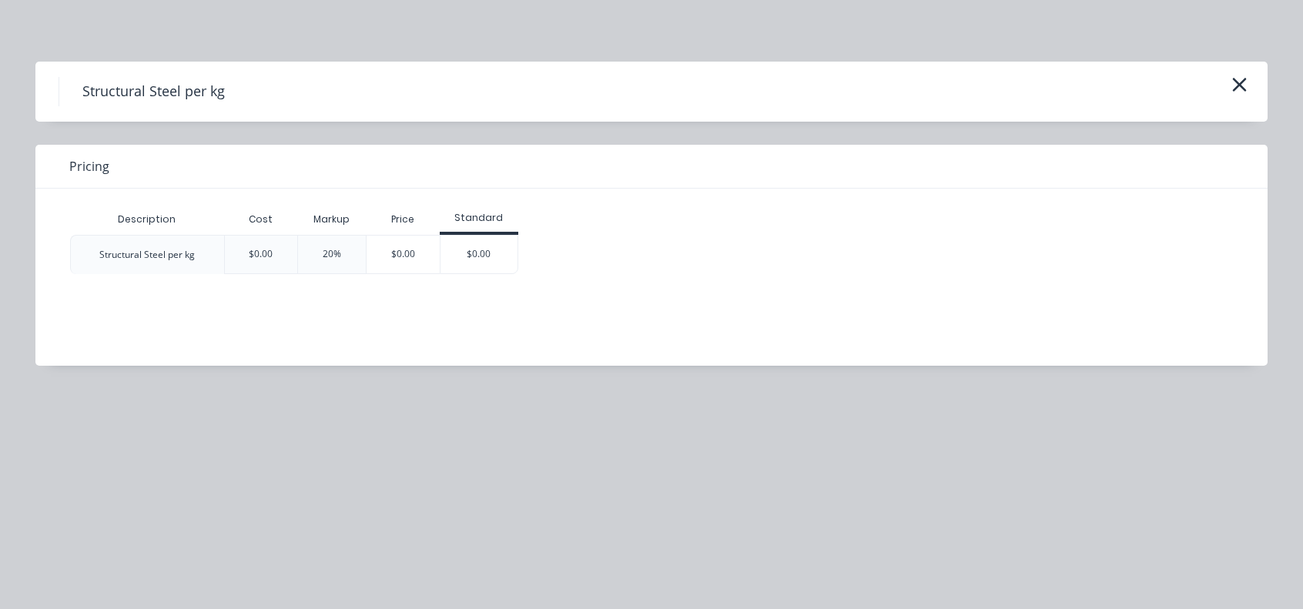
click at [464, 255] on div "$0.00" at bounding box center [478, 255] width 77 height 38
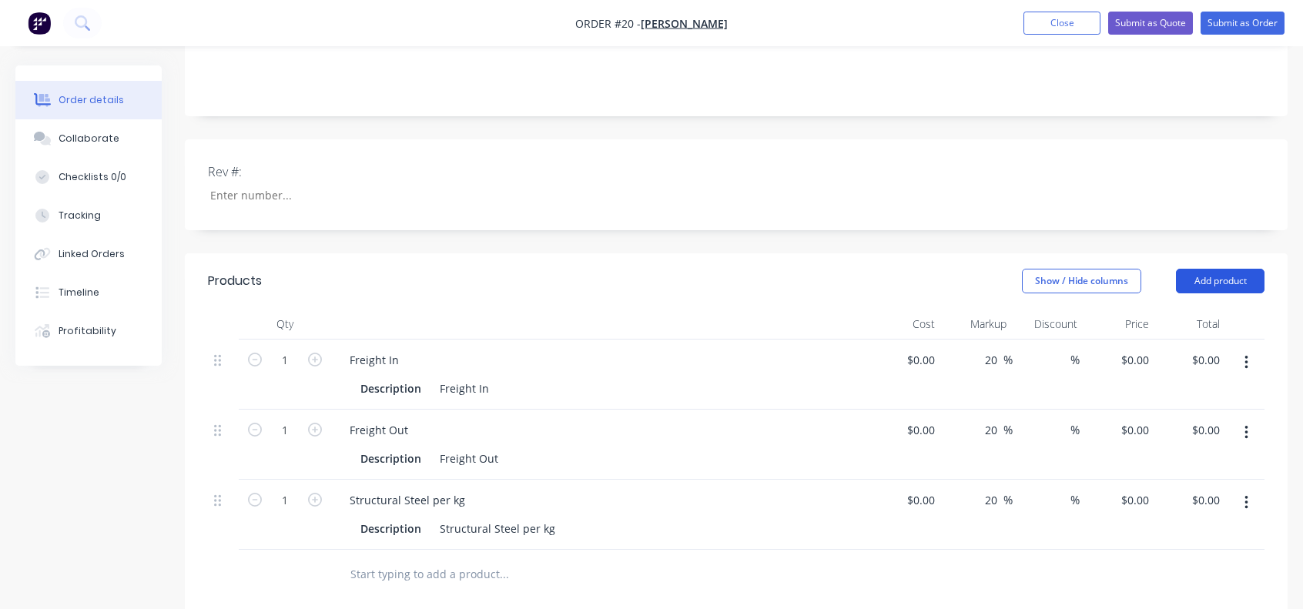
click at [1211, 269] on button "Add product" at bounding box center [1220, 281] width 89 height 25
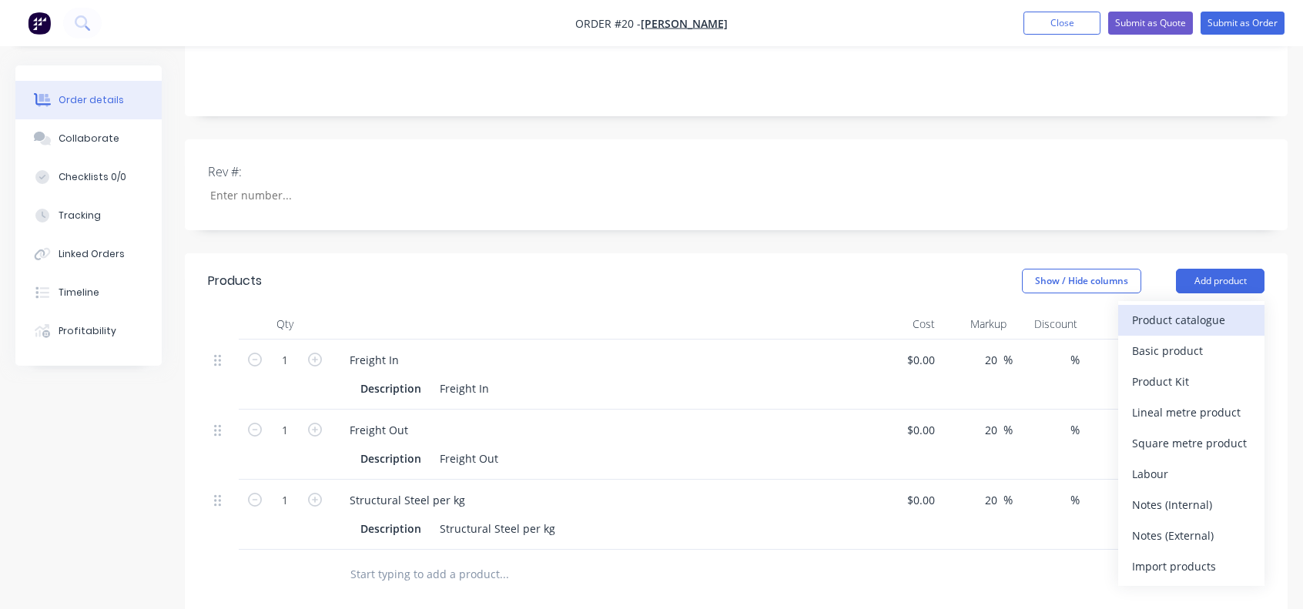
click at [1187, 309] on div "Product catalogue" at bounding box center [1191, 320] width 119 height 22
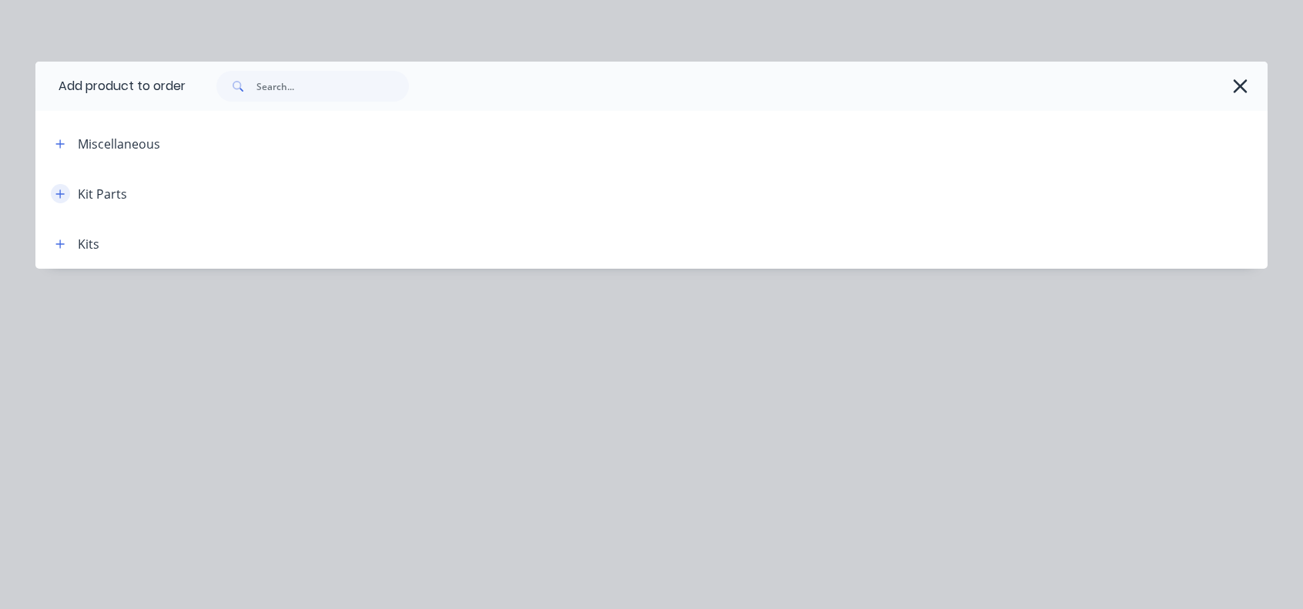
click at [59, 193] on icon "button" at bounding box center [59, 194] width 9 height 11
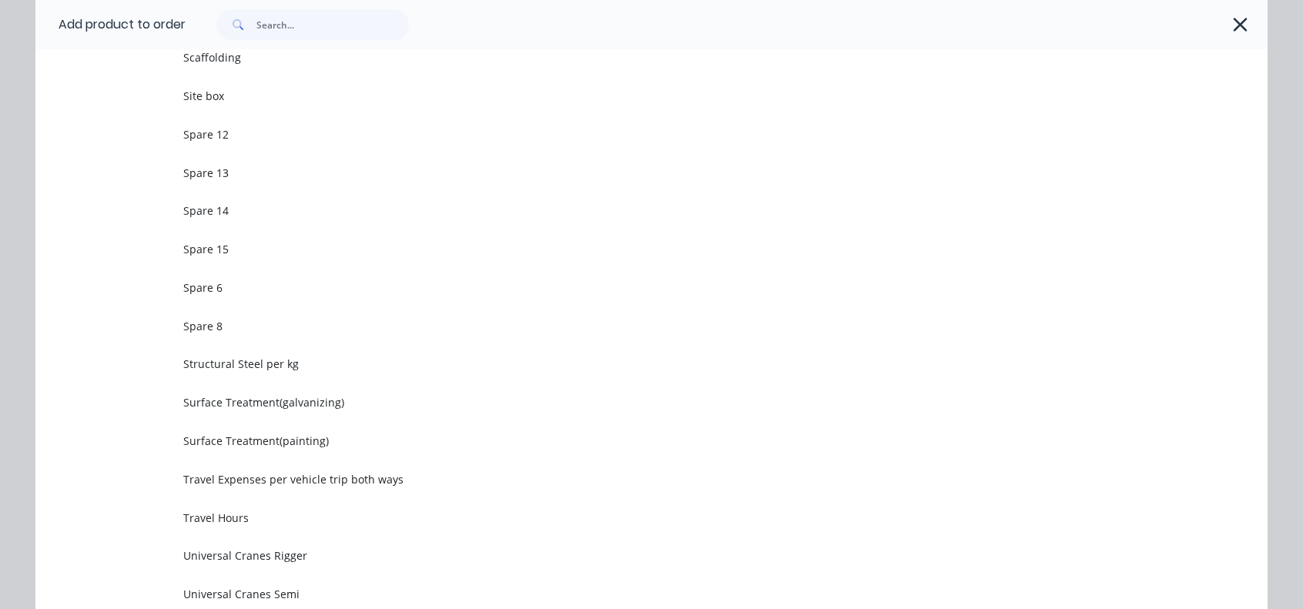
scroll to position [924, 0]
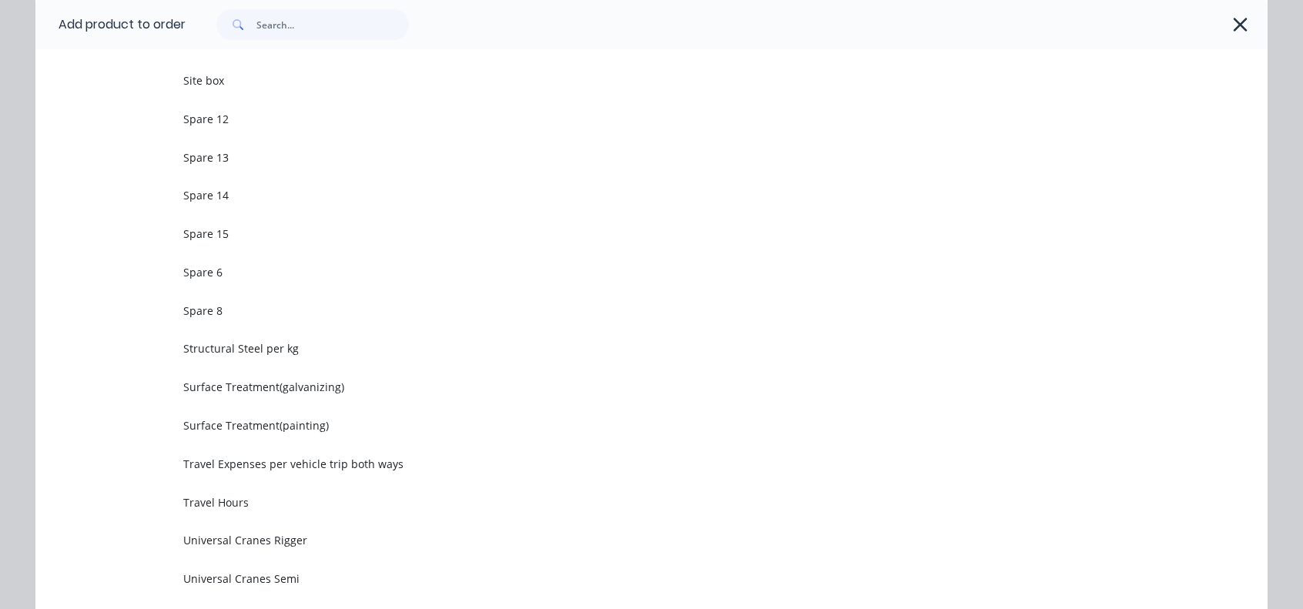
click at [189, 390] on span "Surface Treatment(galvanizing)" at bounding box center [616, 387] width 867 height 16
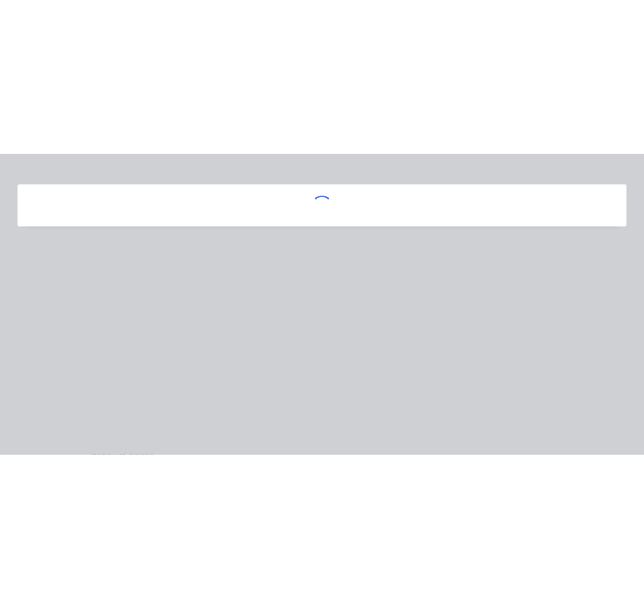
scroll to position [0, 0]
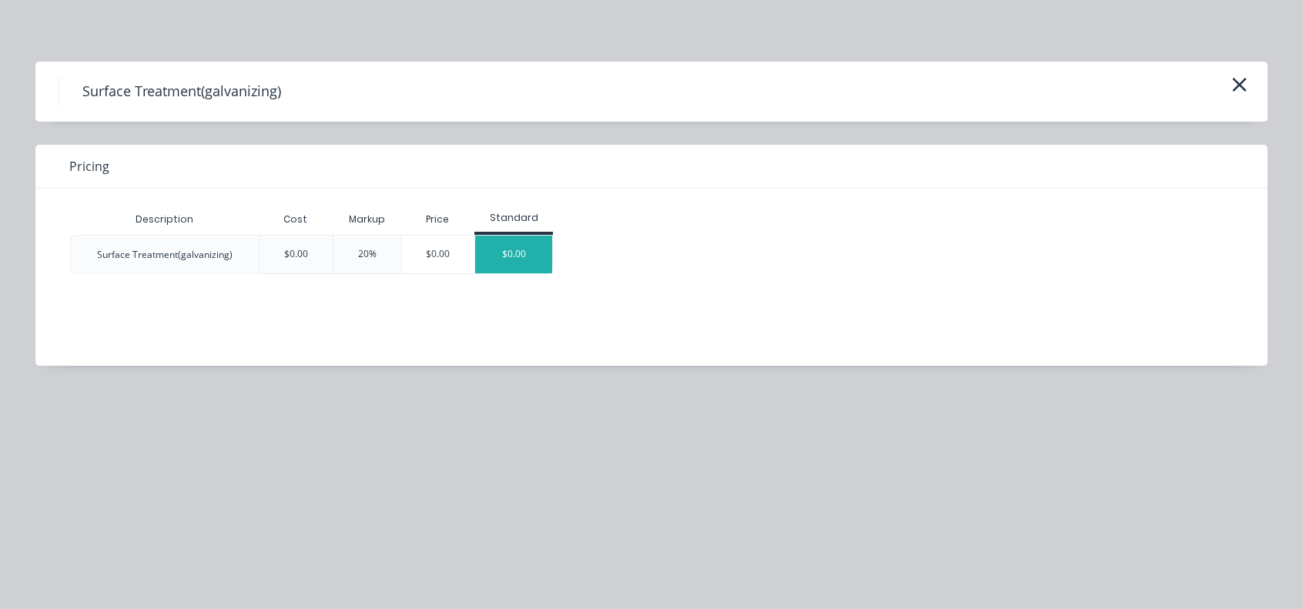
click at [531, 249] on div "$0.00" at bounding box center [513, 255] width 77 height 38
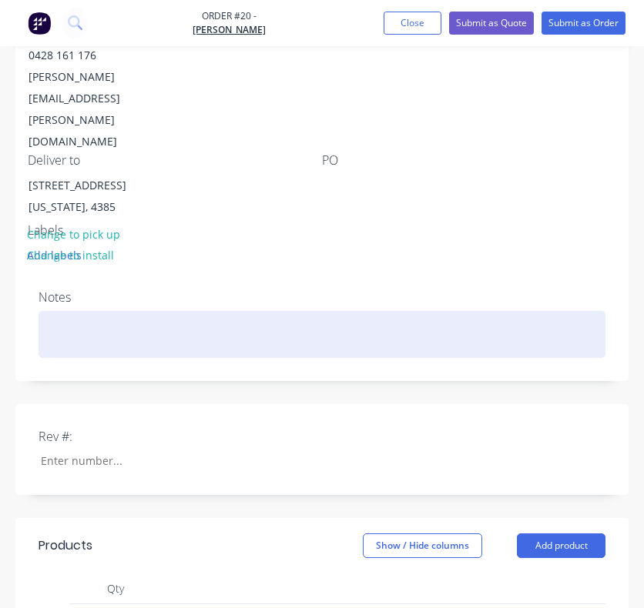
click at [239, 311] on div at bounding box center [322, 334] width 567 height 47
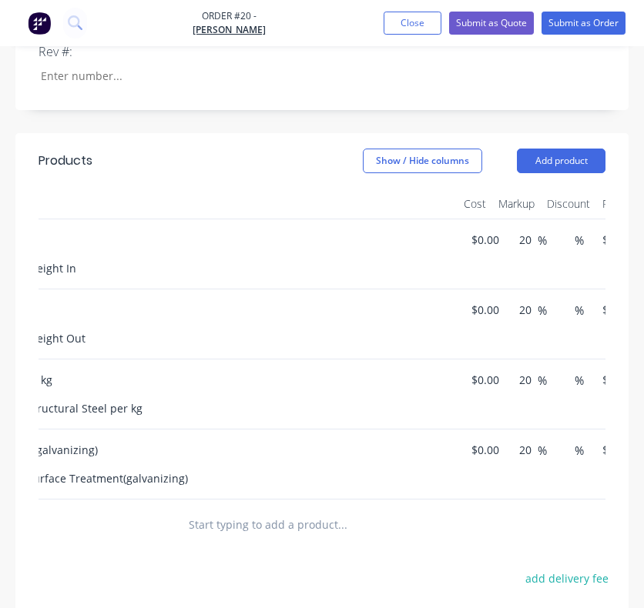
scroll to position [0, 245]
drag, startPoint x: 482, startPoint y: 174, endPoint x: 476, endPoint y: 200, distance: 26.9
click at [482, 229] on input at bounding box center [477, 240] width 18 height 22
type input "$500.00"
type input "$600.00"
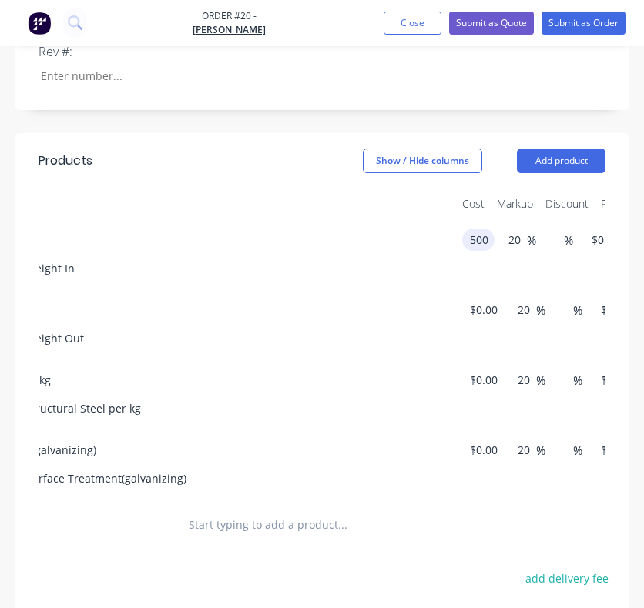
type input "$600.00"
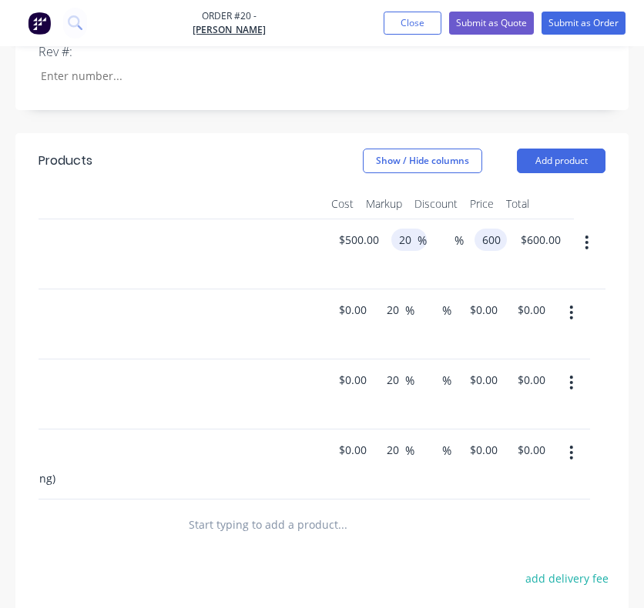
type input "$600.00"
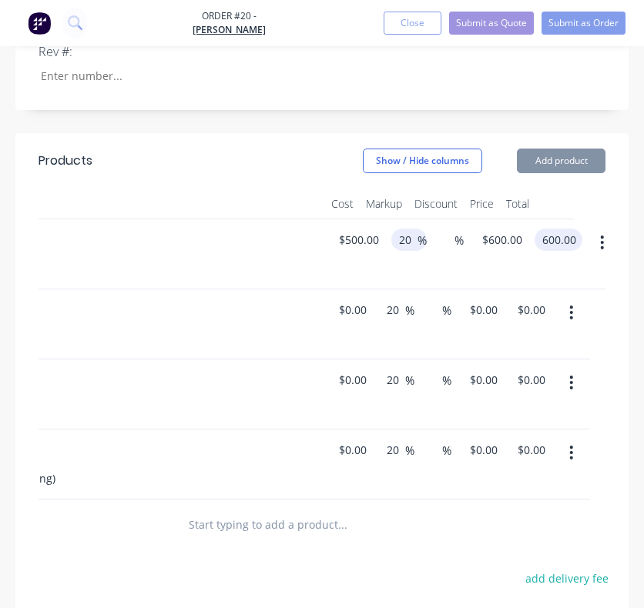
type input "$600.00"
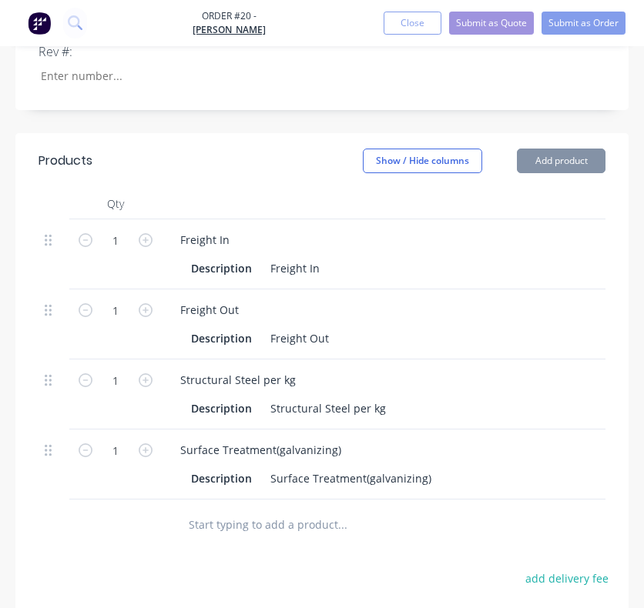
scroll to position [0, 397]
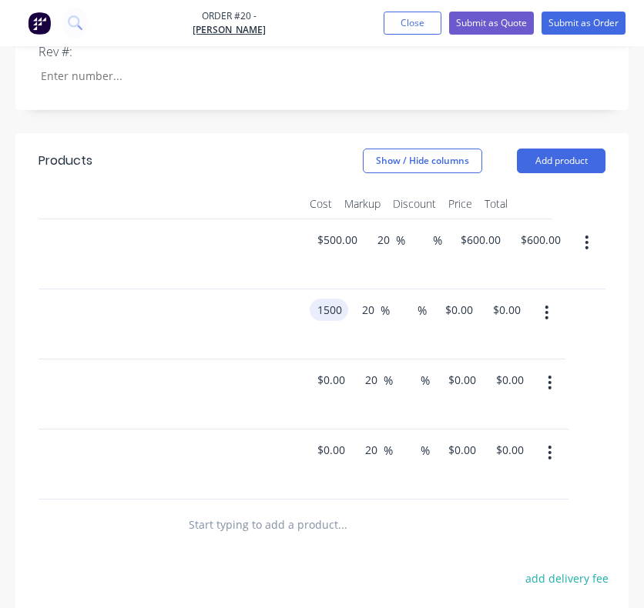
type input "$1,500.00"
type input "$1,800.00"
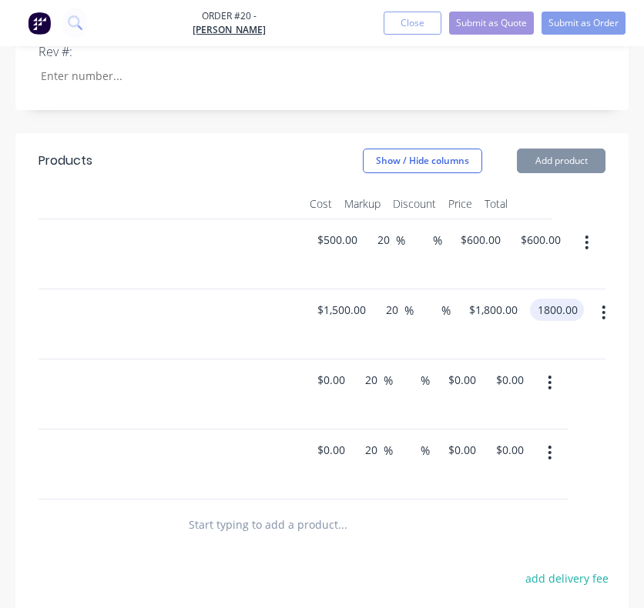
type input "$1,800.00"
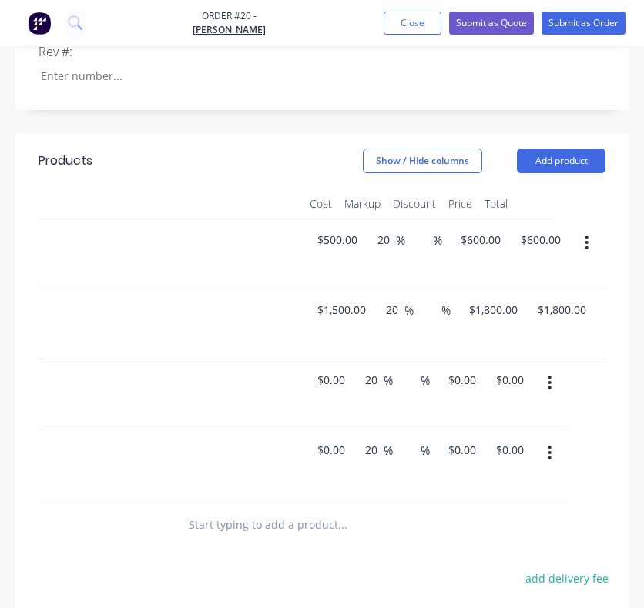
scroll to position [0, 0]
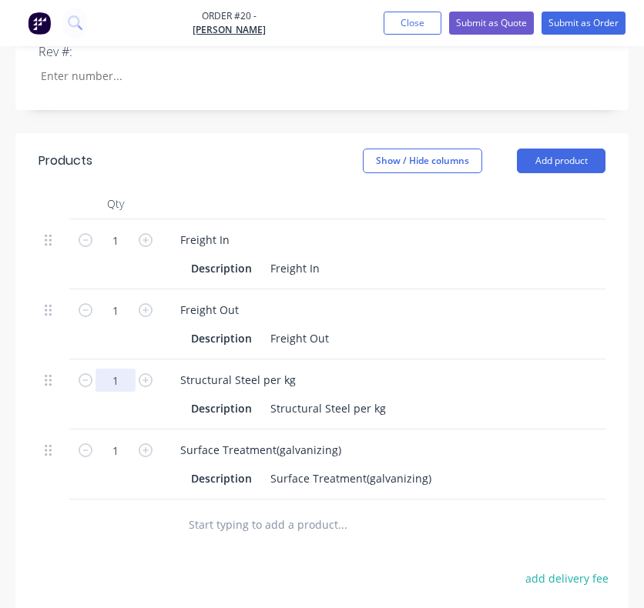
click at [114, 369] on input "1" at bounding box center [115, 380] width 40 height 23
type input "5.7"
click at [229, 369] on div "Structural Steel per kg" at bounding box center [238, 380] width 140 height 22
click at [291, 369] on div "Structural Steel per kg" at bounding box center [238, 380] width 140 height 22
click at [317, 397] on div "Structural Steel per kg" at bounding box center [328, 408] width 128 height 22
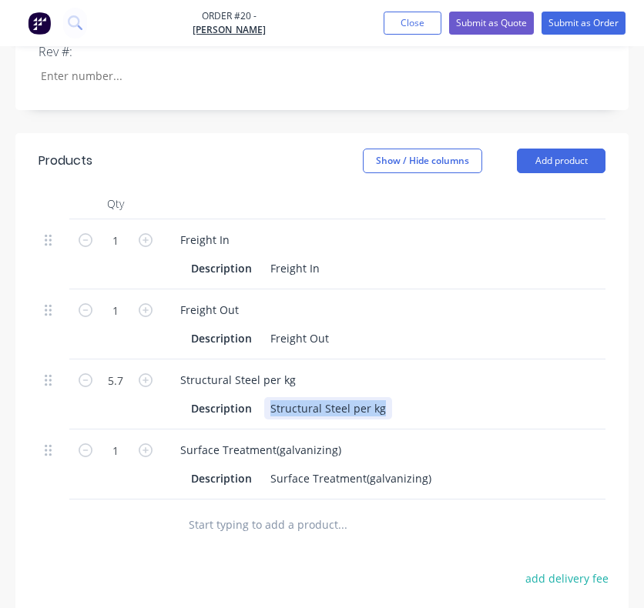
drag, startPoint x: 379, startPoint y: 341, endPoint x: 264, endPoint y: 357, distance: 115.8
click at [264, 360] on div "Structural Steel per kg Description Structural Steel per kg" at bounding box center [431, 395] width 539 height 70
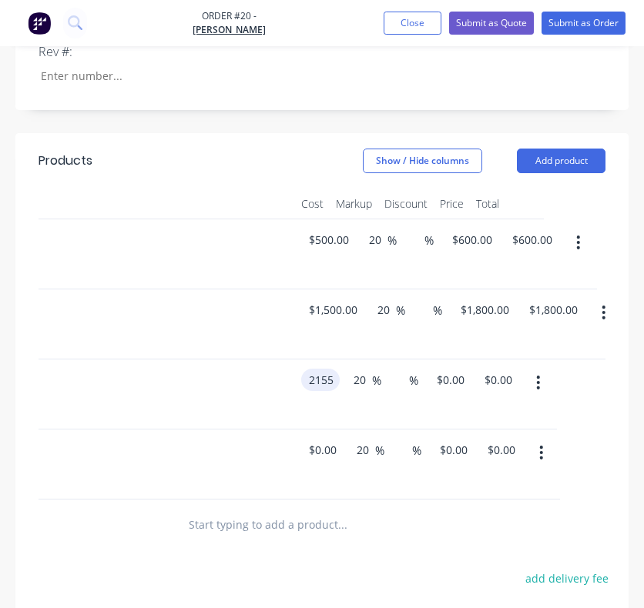
type input "$2,155.00"
type input "$2,586.00"
type input "$14,740.20"
type input "$2,586.00"
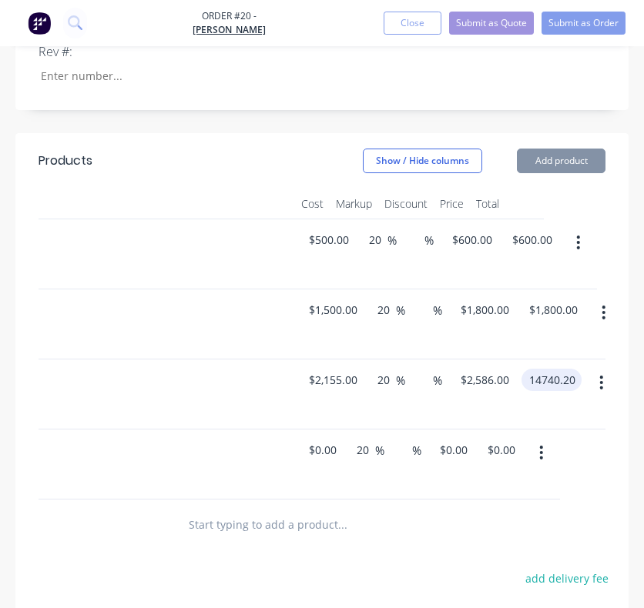
type input "$14,740.20"
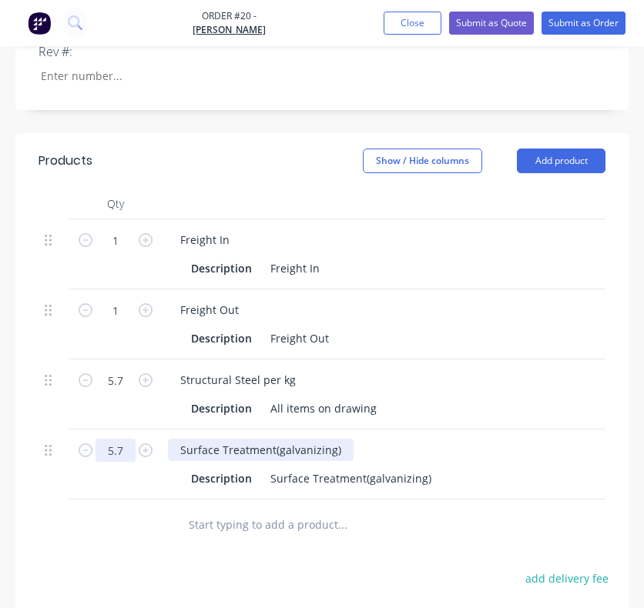
type input "5.7"
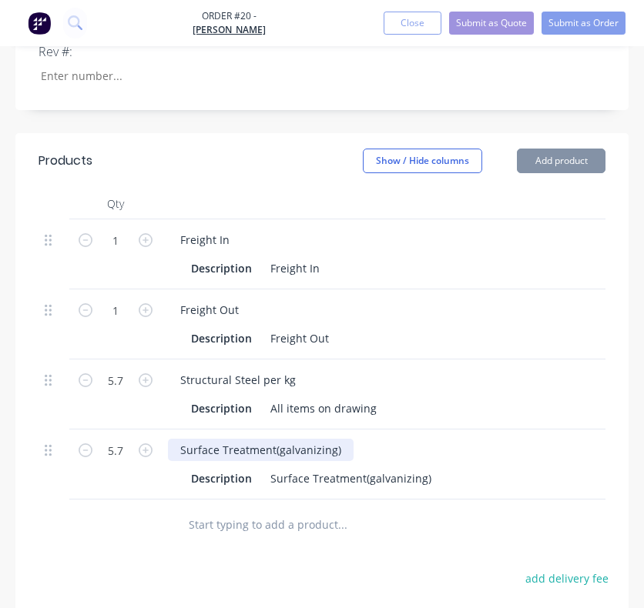
scroll to position [0, 406]
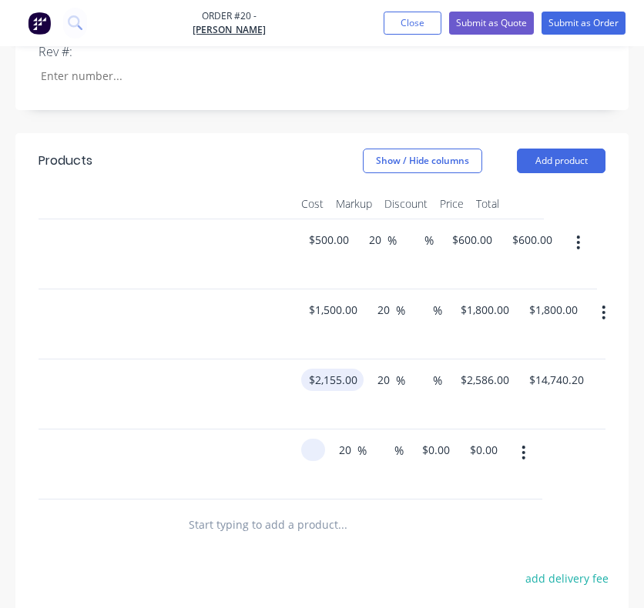
type input "2155"
type input "$0.00"
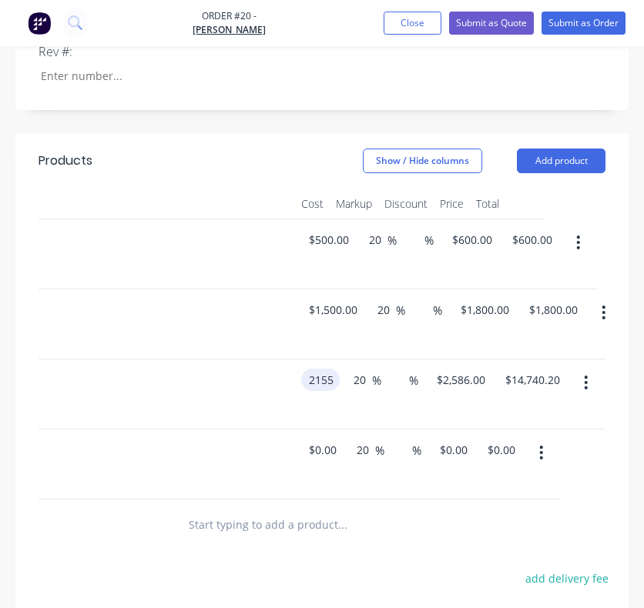
click at [327, 369] on input "2155" at bounding box center [323, 380] width 32 height 22
type input "$2,450.00"
type input "$2,940.00"
type input "$16,758.00"
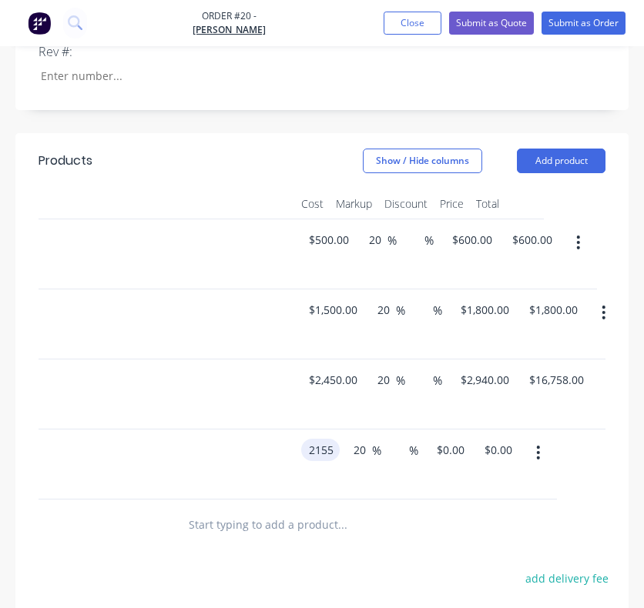
type input "$2,155.00"
type input "$2,586.00"
type input "$14,740.20"
type input "$2,586.00"
drag, startPoint x: 447, startPoint y: 499, endPoint x: 489, endPoint y: 422, distance: 87.9
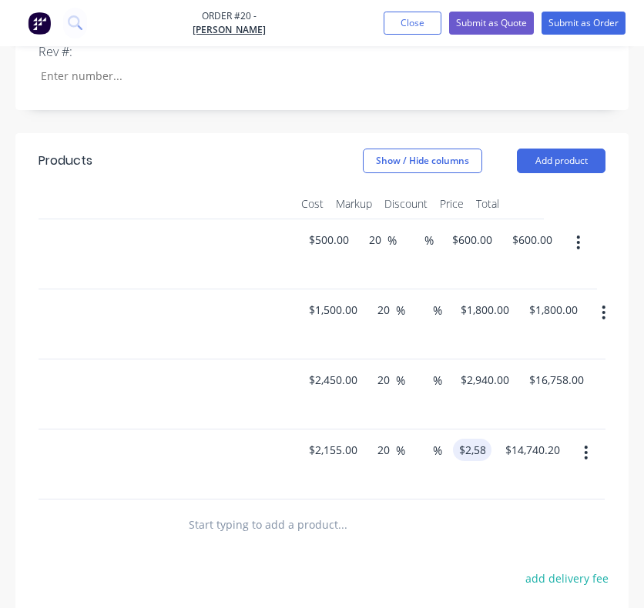
click at [447, 498] on div "Products Show / Hide columns Add product Qty Cost Markup Discount Price Total 1…" at bounding box center [321, 505] width 613 height 745
click at [588, 149] on button "Add product" at bounding box center [561, 161] width 89 height 25
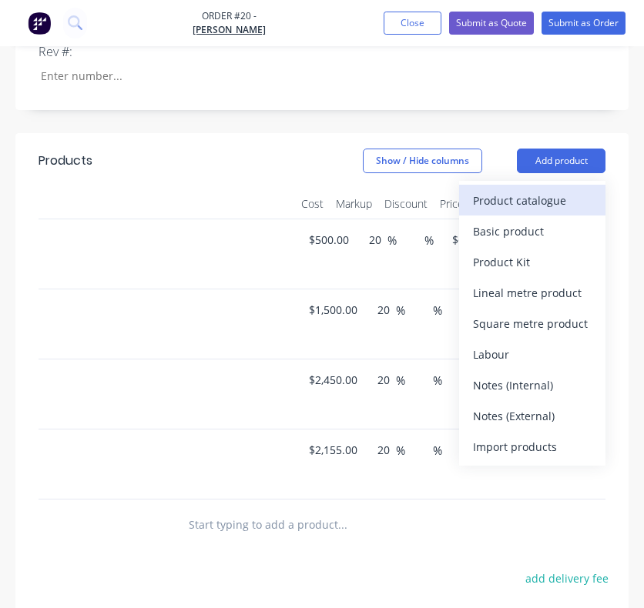
click at [514, 189] on div "Product catalogue" at bounding box center [532, 200] width 119 height 22
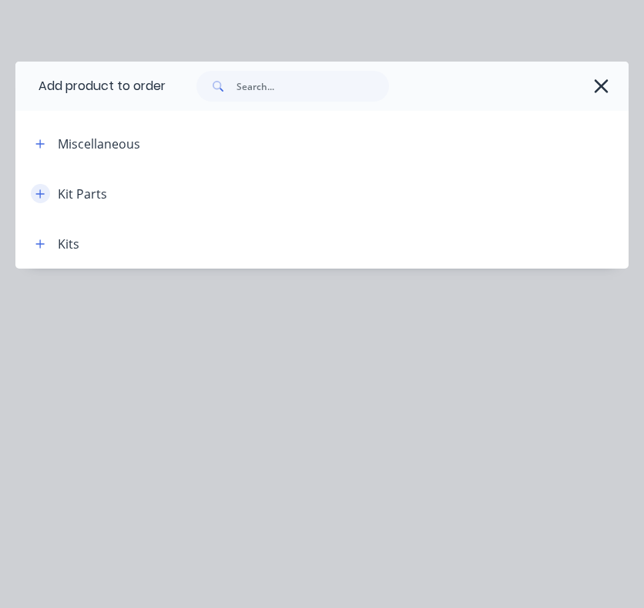
click at [40, 193] on icon "button" at bounding box center [40, 193] width 8 height 8
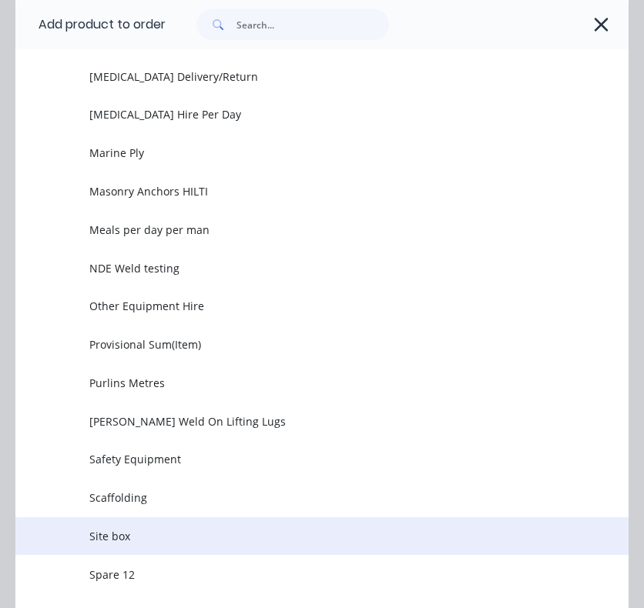
scroll to position [454, 0]
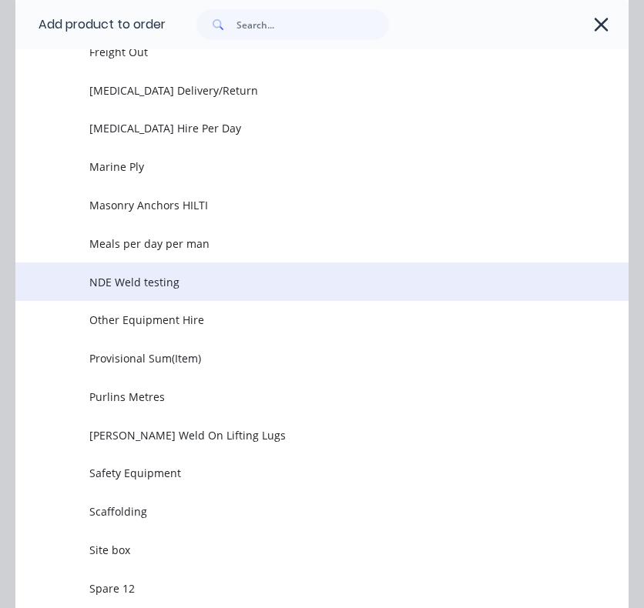
click at [136, 286] on span "NDE Weld testing" at bounding box center [304, 282] width 431 height 16
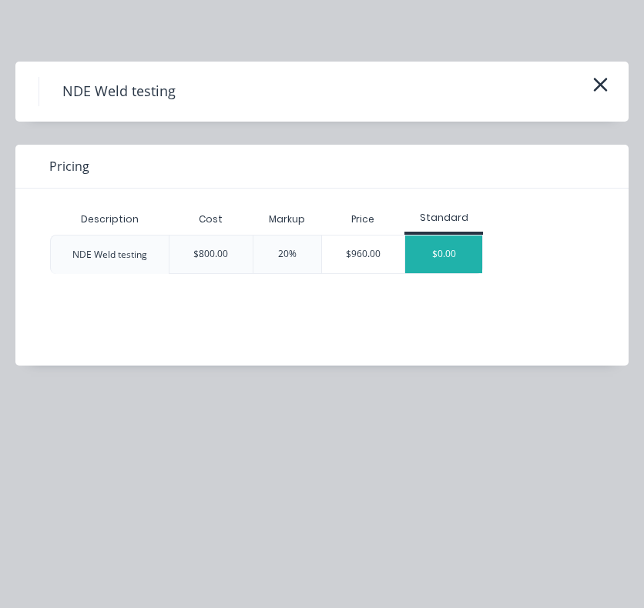
click at [416, 261] on div "$0.00" at bounding box center [443, 255] width 77 height 38
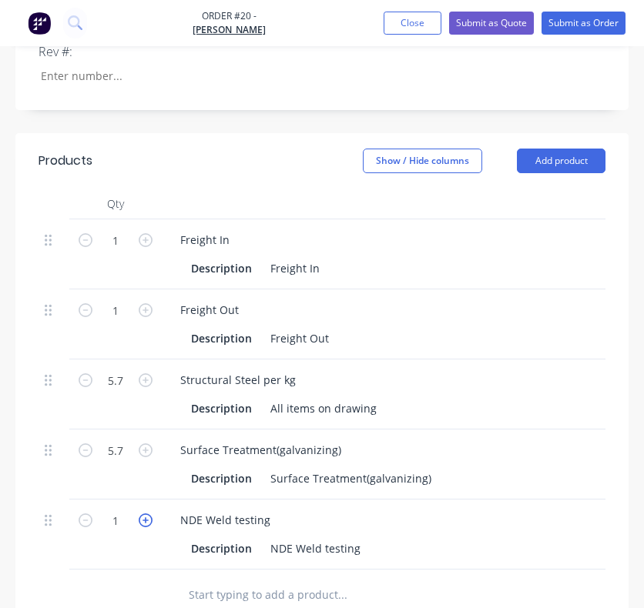
click at [142, 514] on icon "button" at bounding box center [146, 521] width 14 height 14
type input "2"
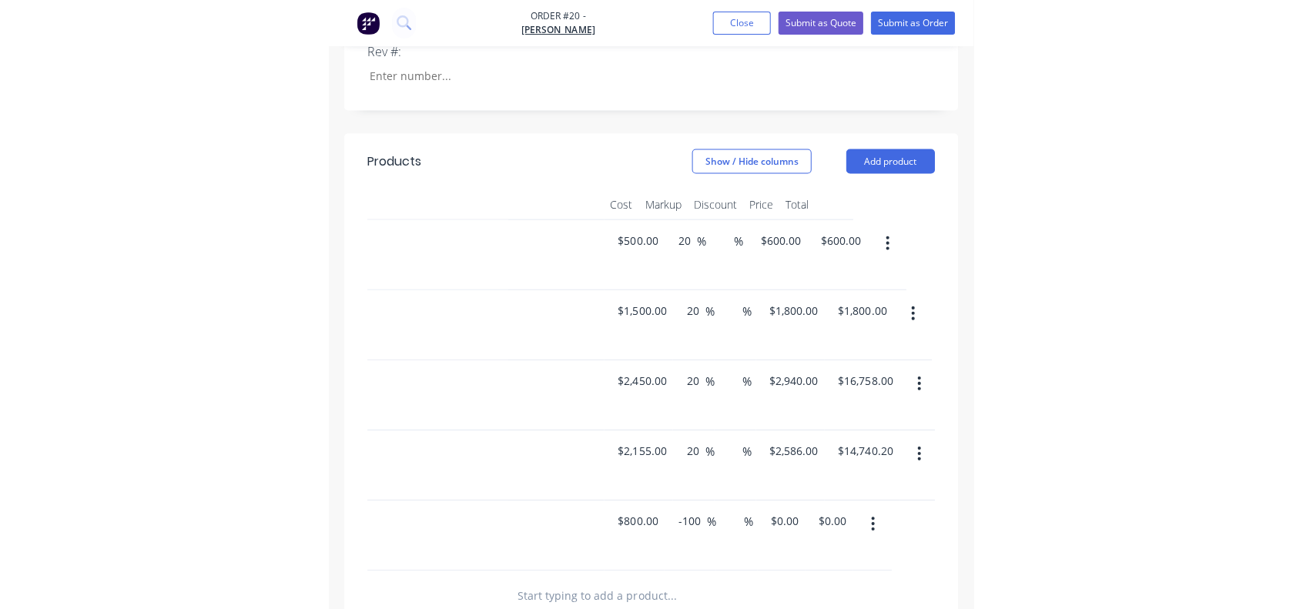
scroll to position [0, 429]
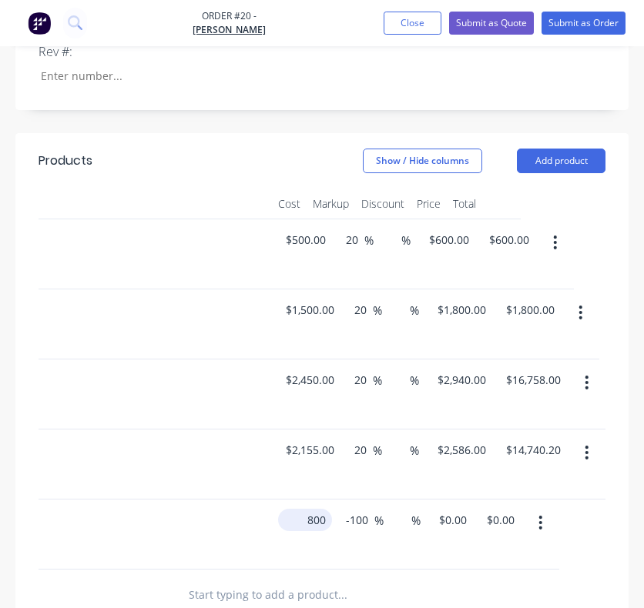
click at [305, 509] on input "800" at bounding box center [308, 520] width 48 height 22
type input "$800.00"
type input "20"
type input "$960.00"
type input "$1,920.00"
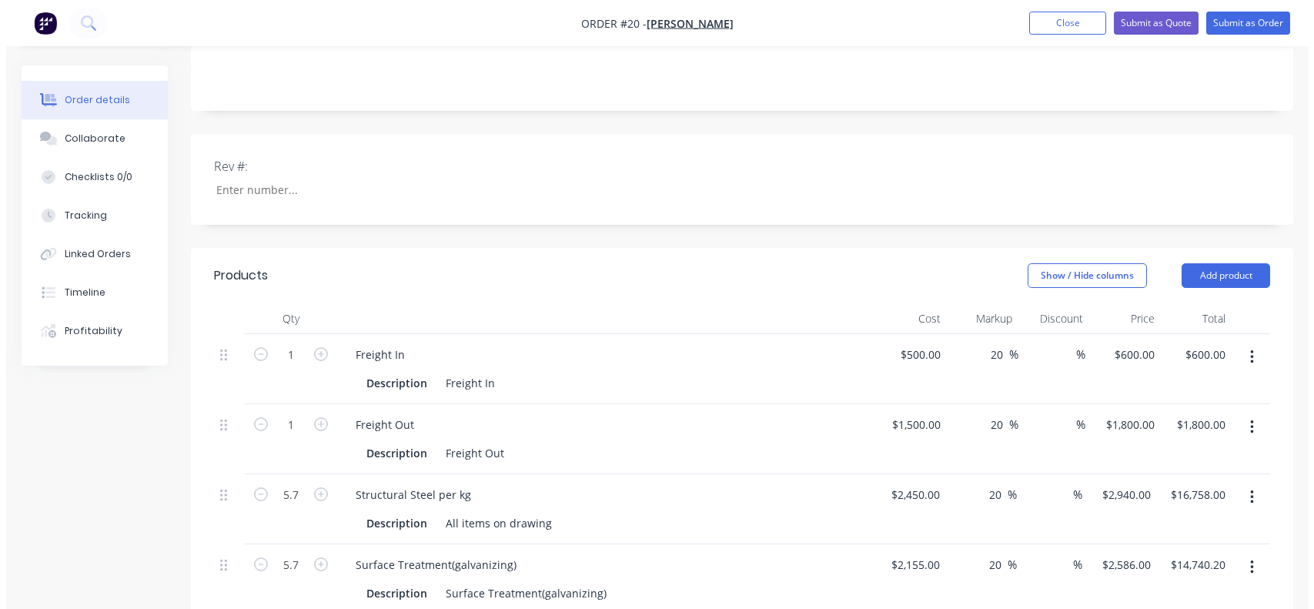
scroll to position [301, 0]
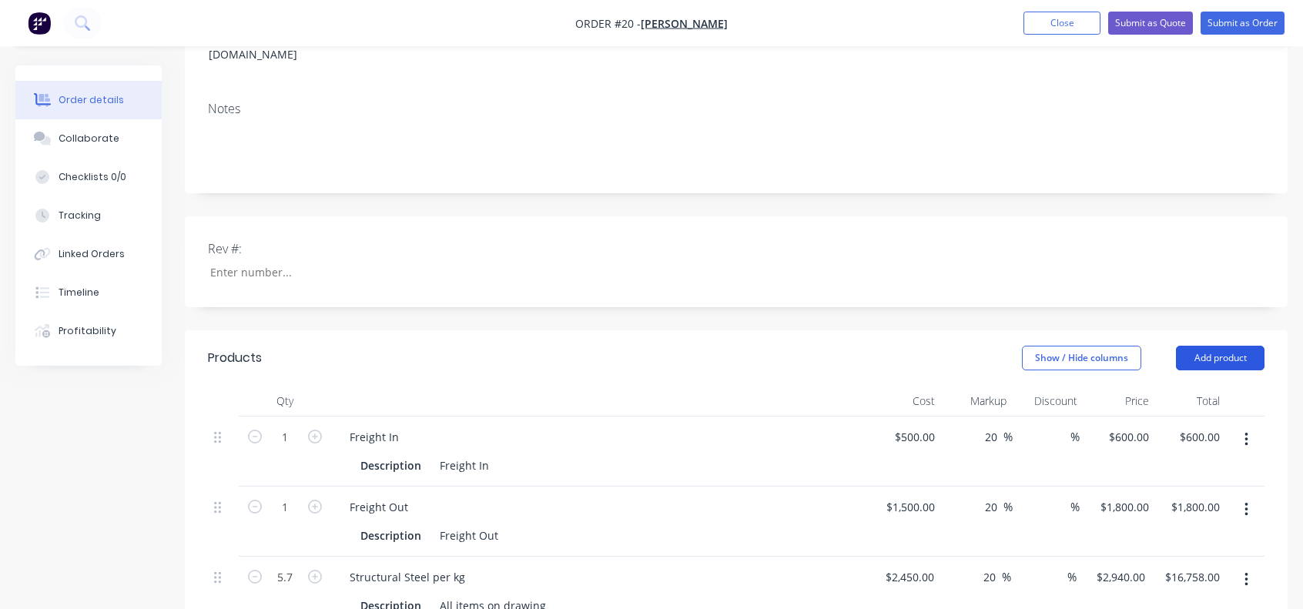
click at [1214, 346] on button "Add product" at bounding box center [1220, 358] width 89 height 25
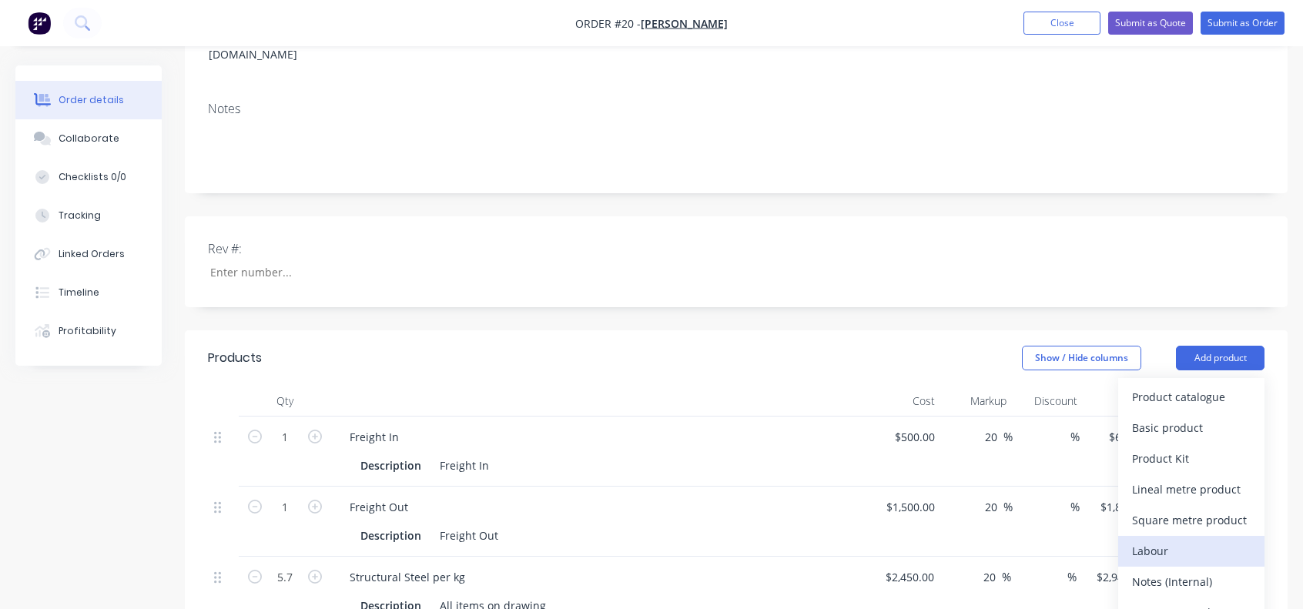
click at [1164, 540] on div "Labour" at bounding box center [1191, 551] width 119 height 22
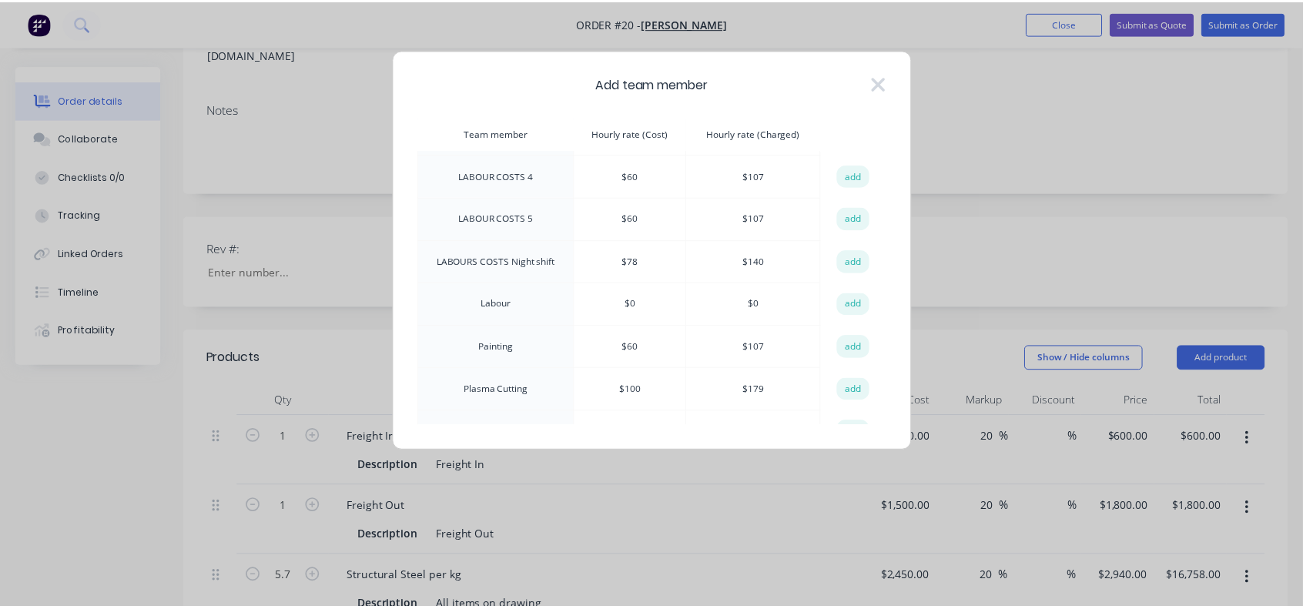
scroll to position [231, 0]
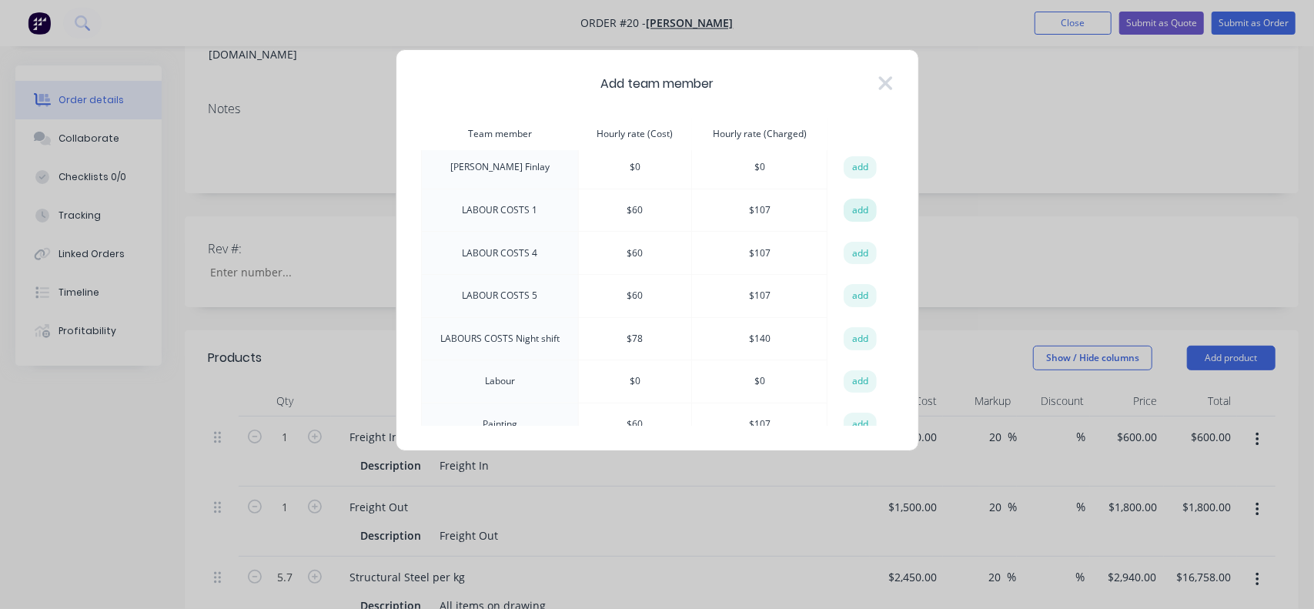
click at [856, 199] on button "add" at bounding box center [861, 210] width 34 height 23
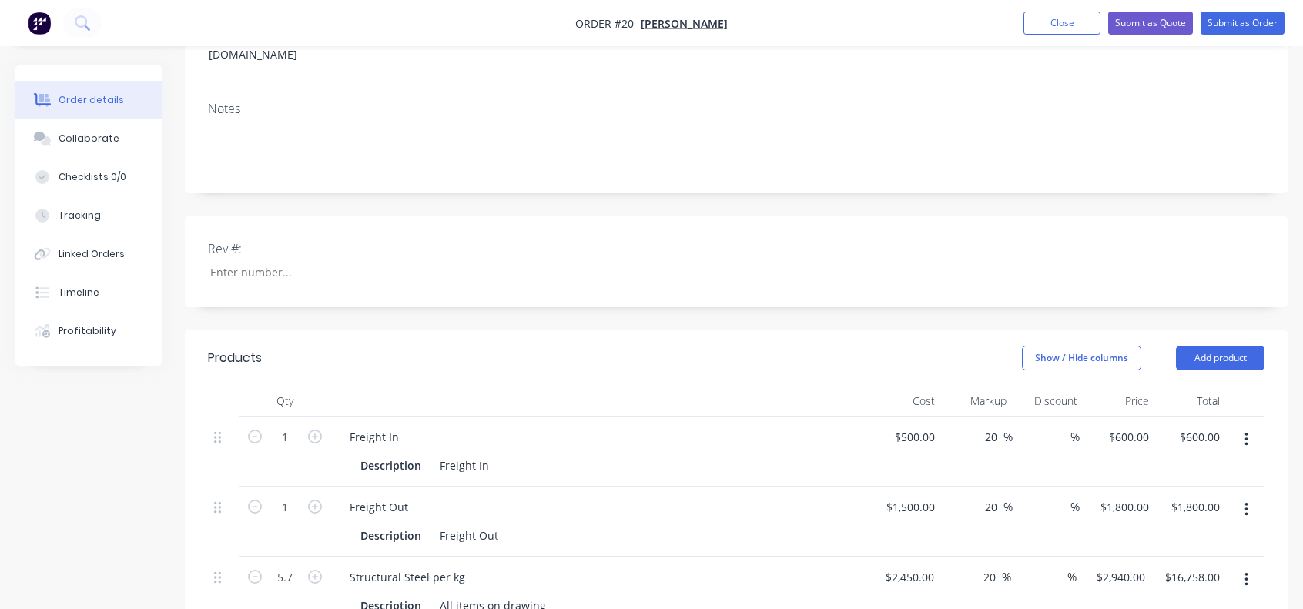
click at [719, 487] on div "Freight Out Description Freight Out" at bounding box center [600, 522] width 539 height 70
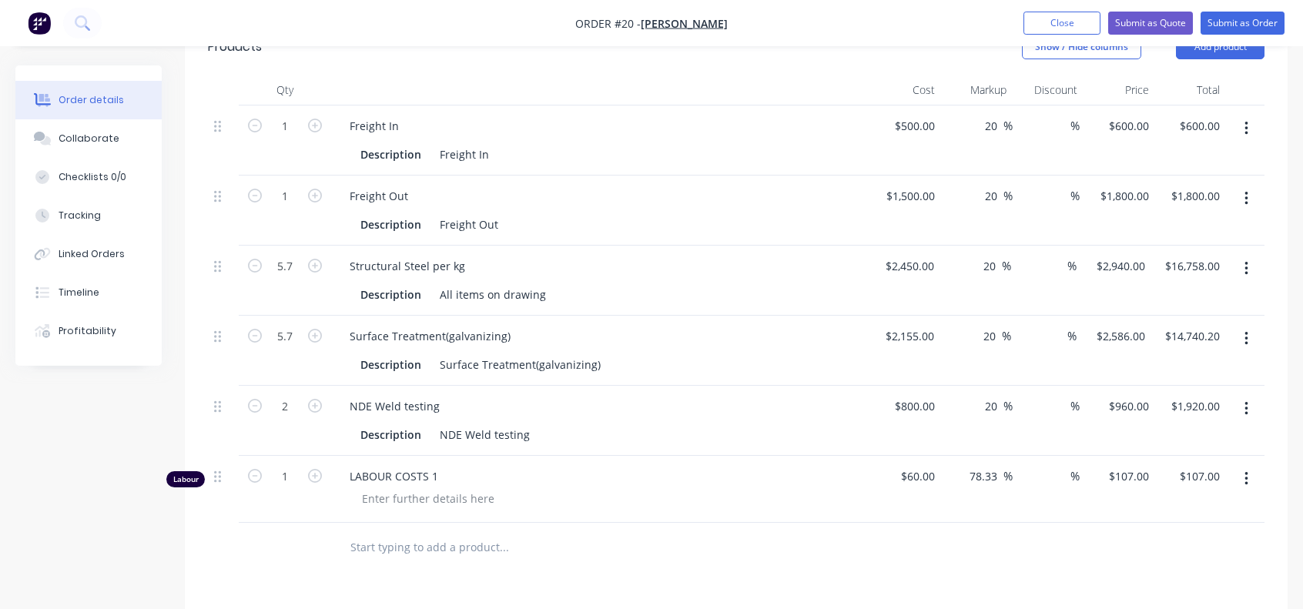
scroll to position [686, 0]
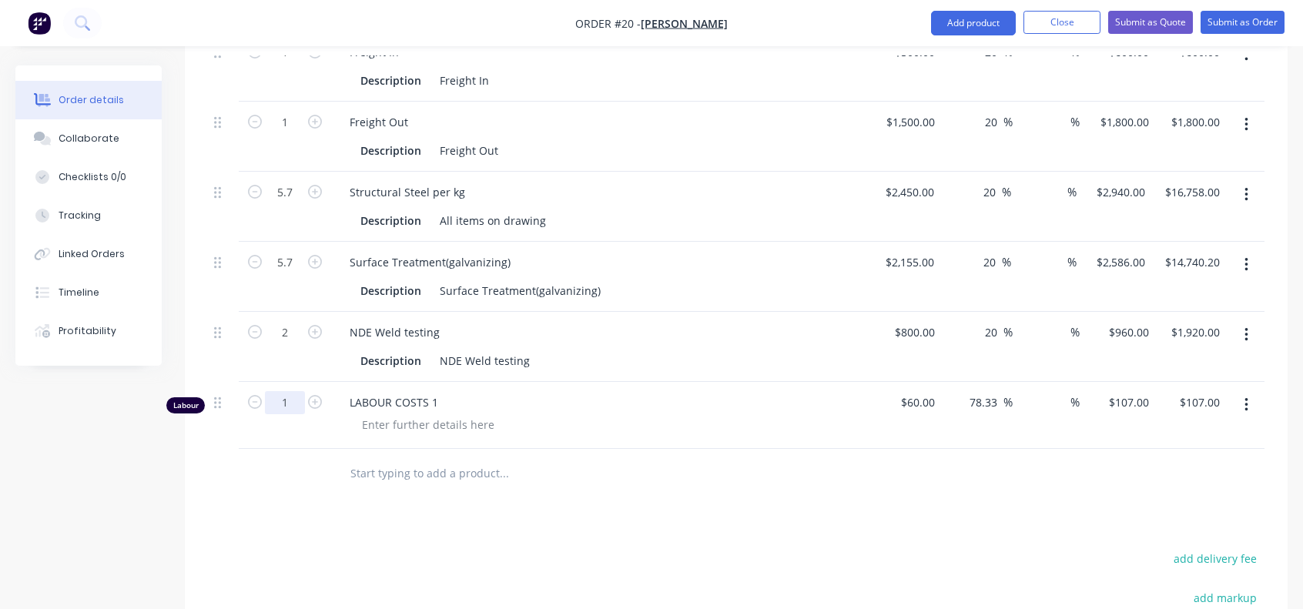
click at [298, 391] on input "1" at bounding box center [285, 402] width 40 height 23
type input "215"
type input "$23,005.00"
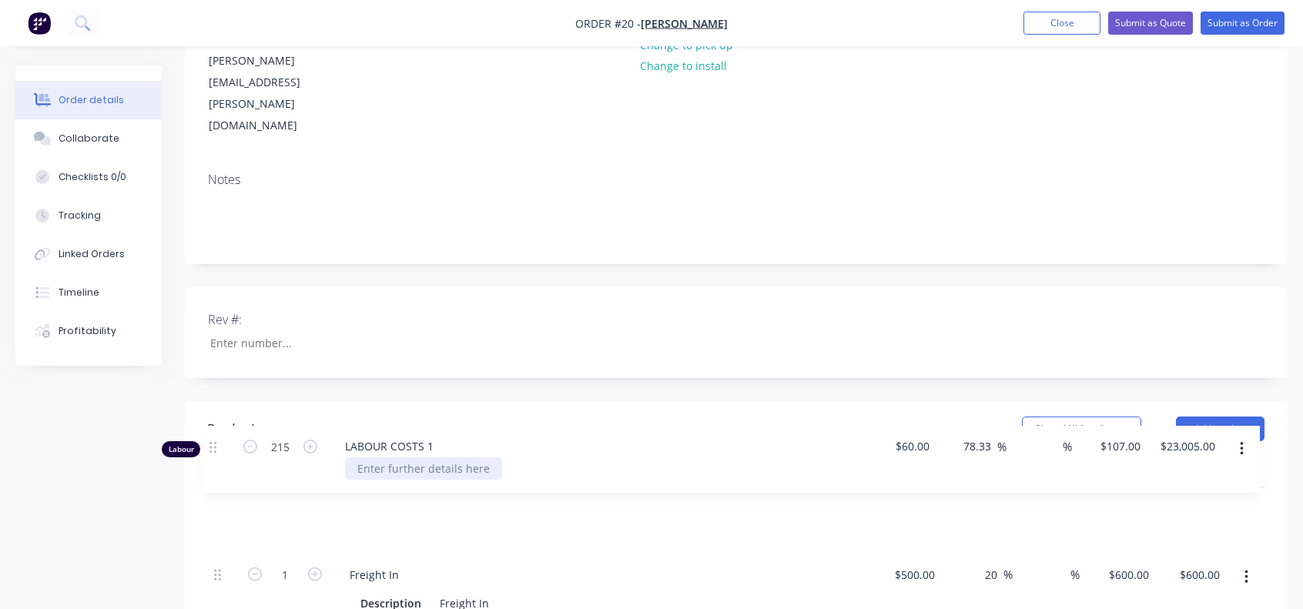
scroll to position [243, 0]
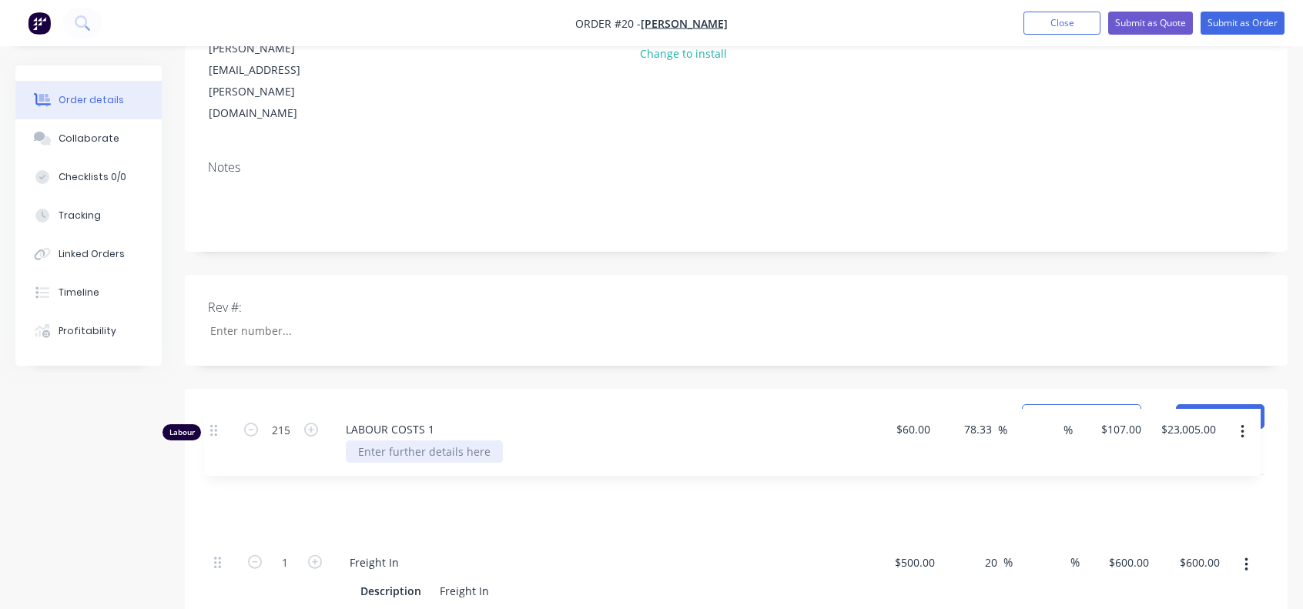
drag, startPoint x: 219, startPoint y: 337, endPoint x: 214, endPoint y: 428, distance: 91.0
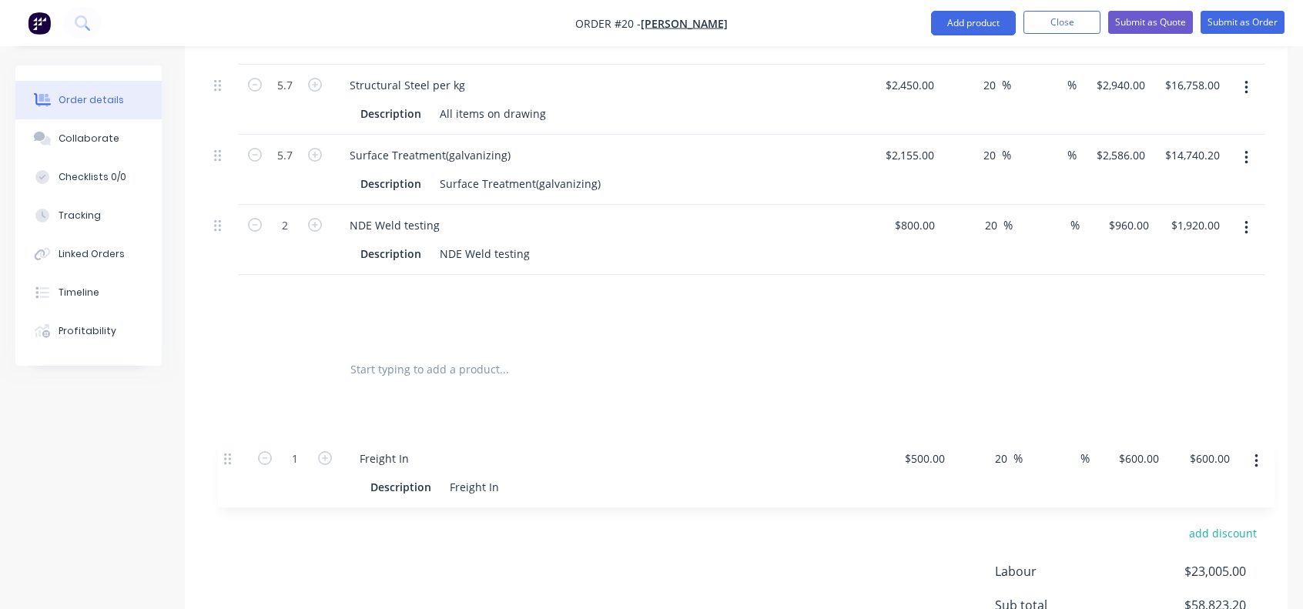
scroll to position [864, 0]
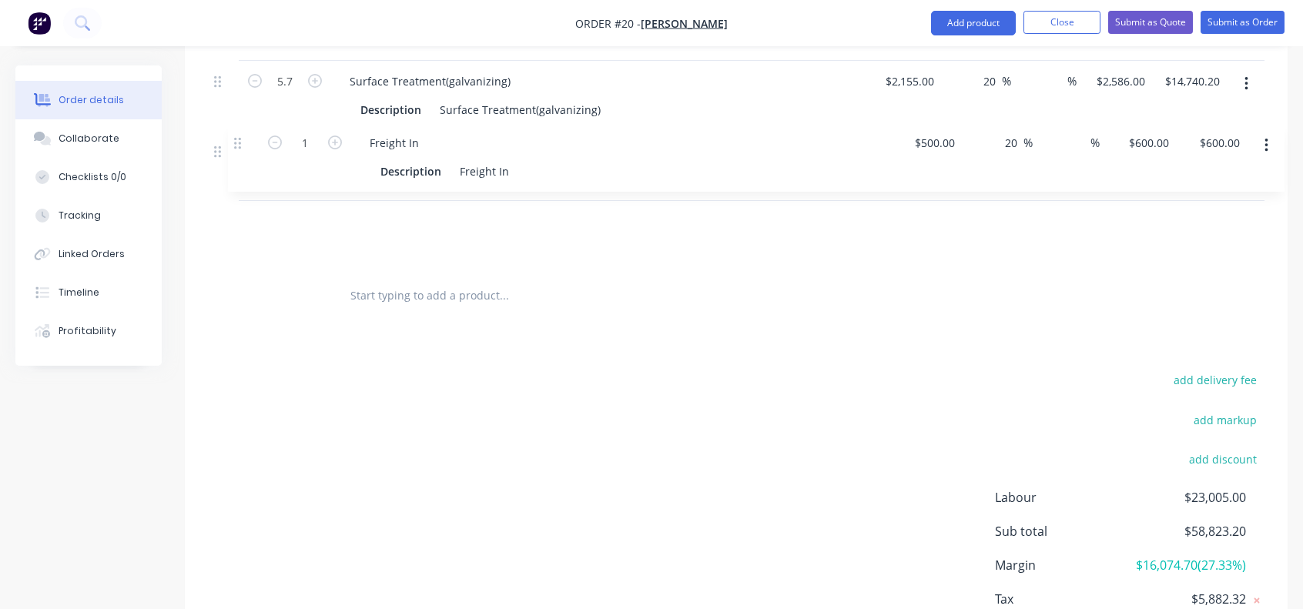
drag, startPoint x: 220, startPoint y: 270, endPoint x: 233, endPoint y: 153, distance: 117.8
click at [233, 153] on div "Labour 215 LABOUR COSTS 1 $60.00 $60.00 78.33 78.33 % % $107.00 $107.00 $23,005…" at bounding box center [736, 62] width 1057 height 417
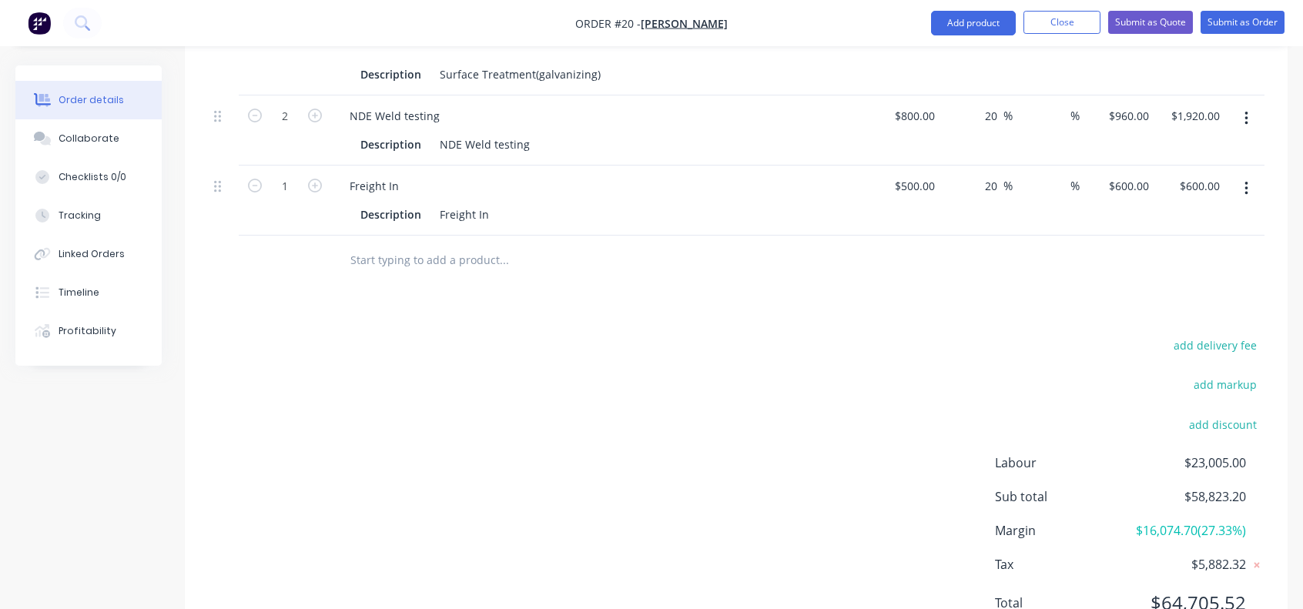
scroll to position [919, 0]
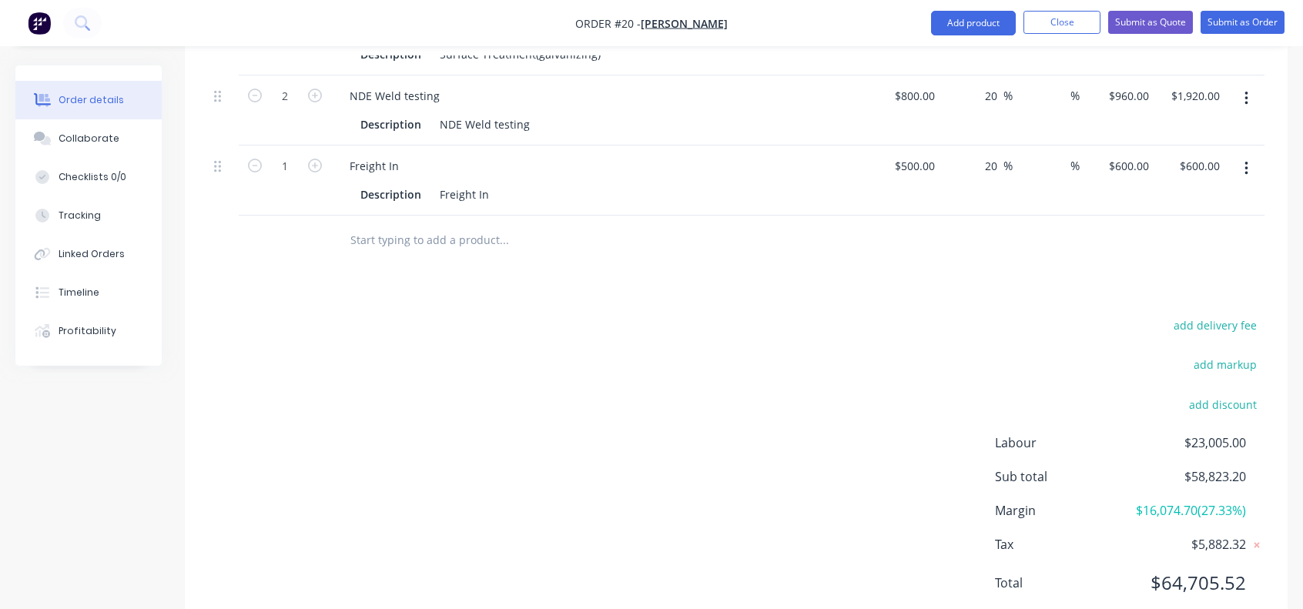
click at [517, 352] on div "add delivery fee add markup add discount Labour $23,005.00 Sub total $58,823.20…" at bounding box center [736, 463] width 1057 height 297
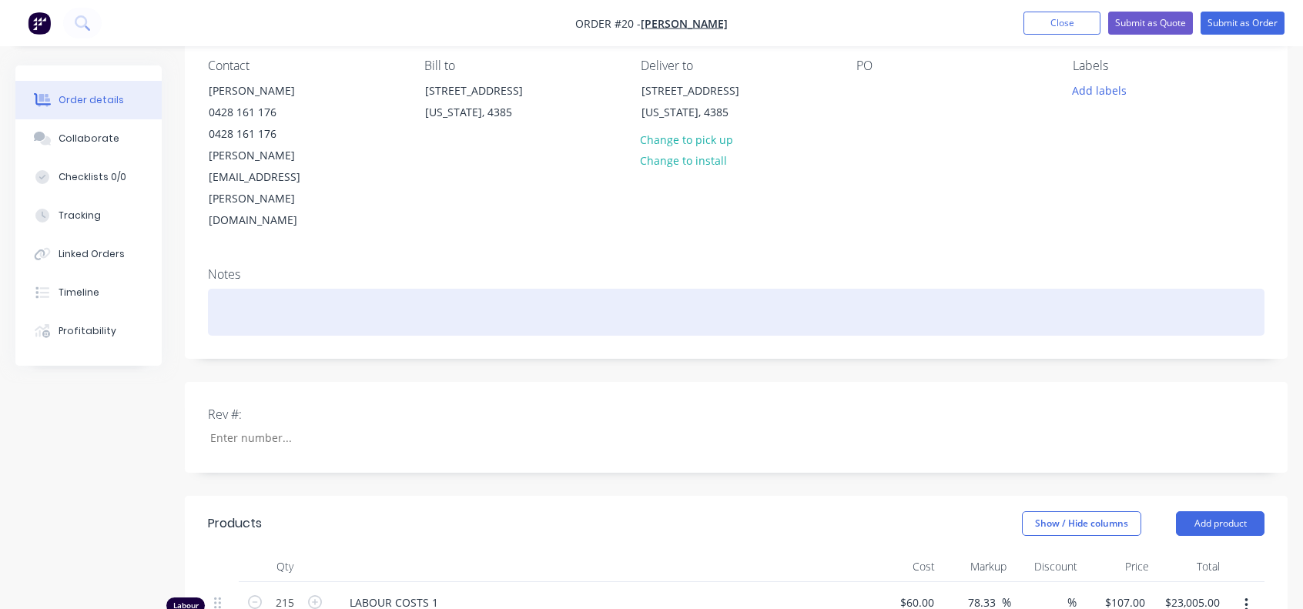
scroll to position [72, 0]
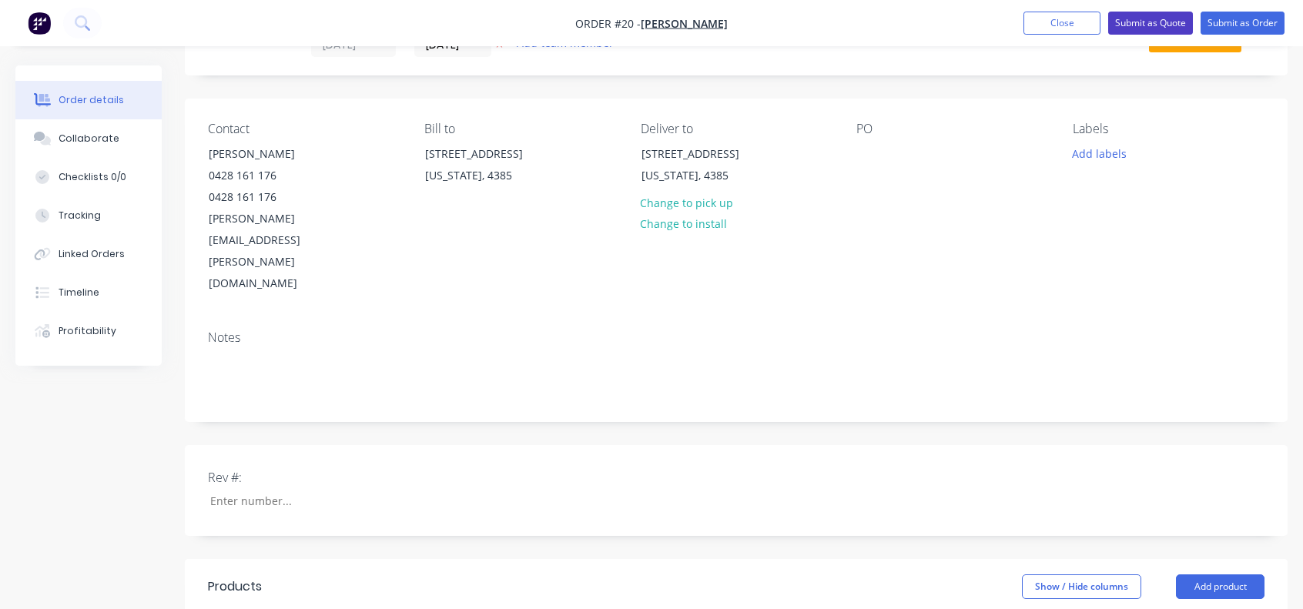
click at [1146, 24] on button "Submit as Quote" at bounding box center [1150, 23] width 85 height 23
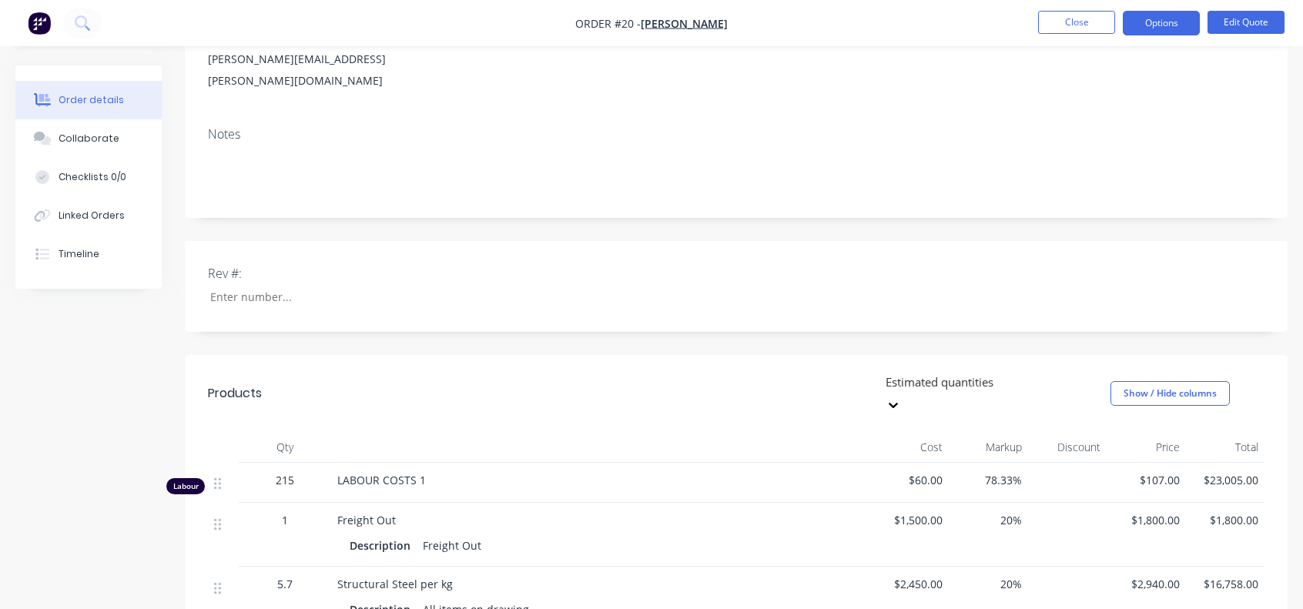
scroll to position [0, 0]
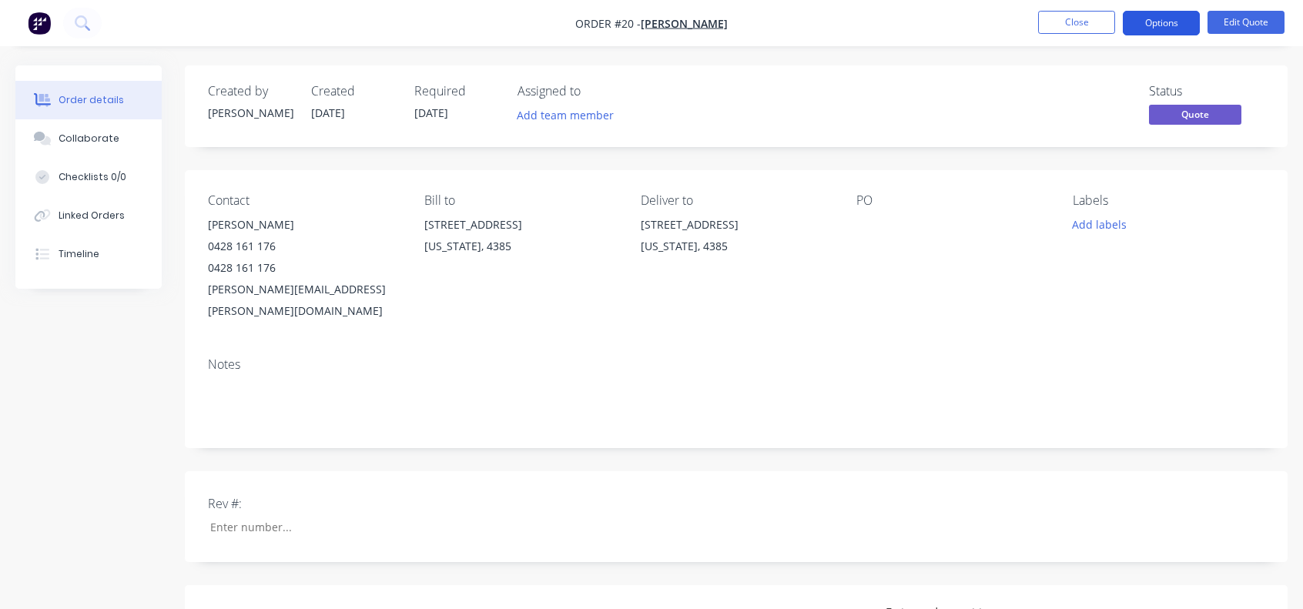
click at [1169, 16] on button "Options" at bounding box center [1161, 23] width 77 height 25
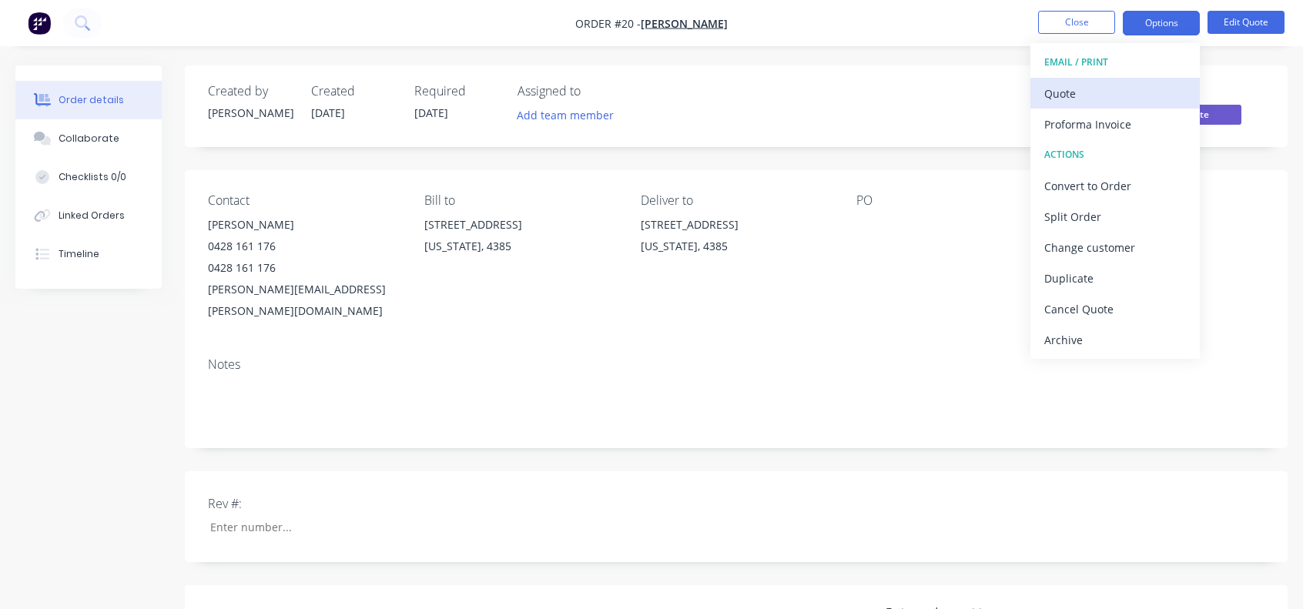
click at [1069, 95] on div "Quote" at bounding box center [1115, 93] width 142 height 22
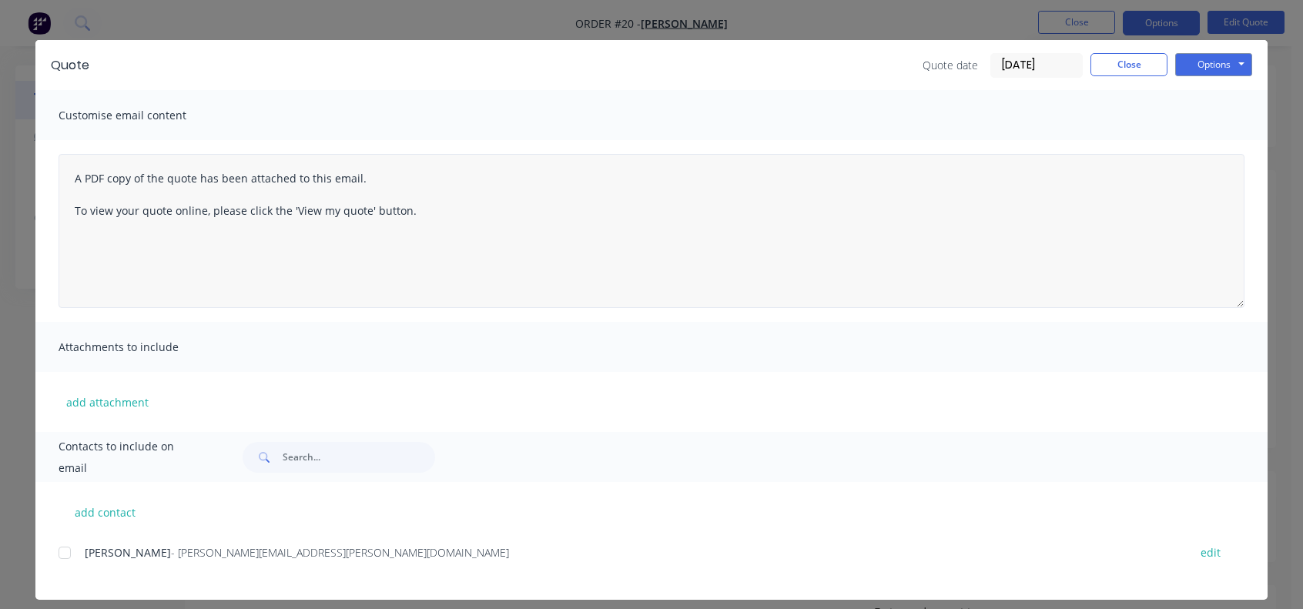
scroll to position [34, 0]
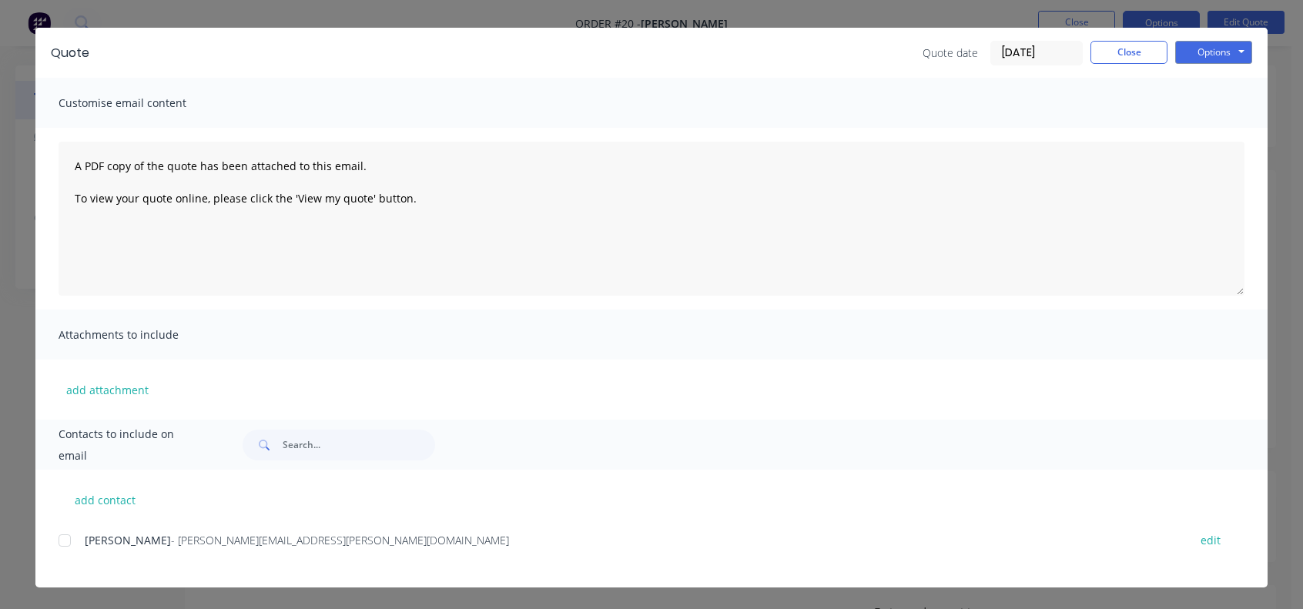
click at [59, 543] on div at bounding box center [64, 540] width 31 height 31
click at [91, 495] on button "add contact" at bounding box center [105, 499] width 92 height 23
select select "AU"
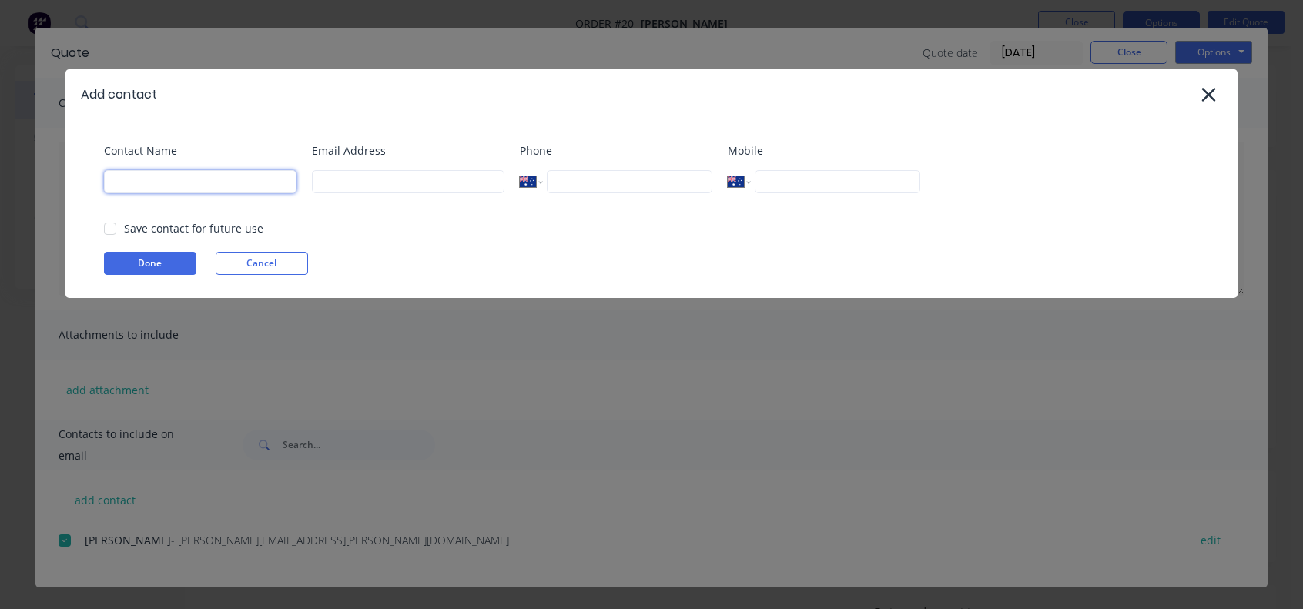
click at [206, 186] on input at bounding box center [200, 181] width 193 height 23
type input "B"
type input "[PERSON_NAME]"
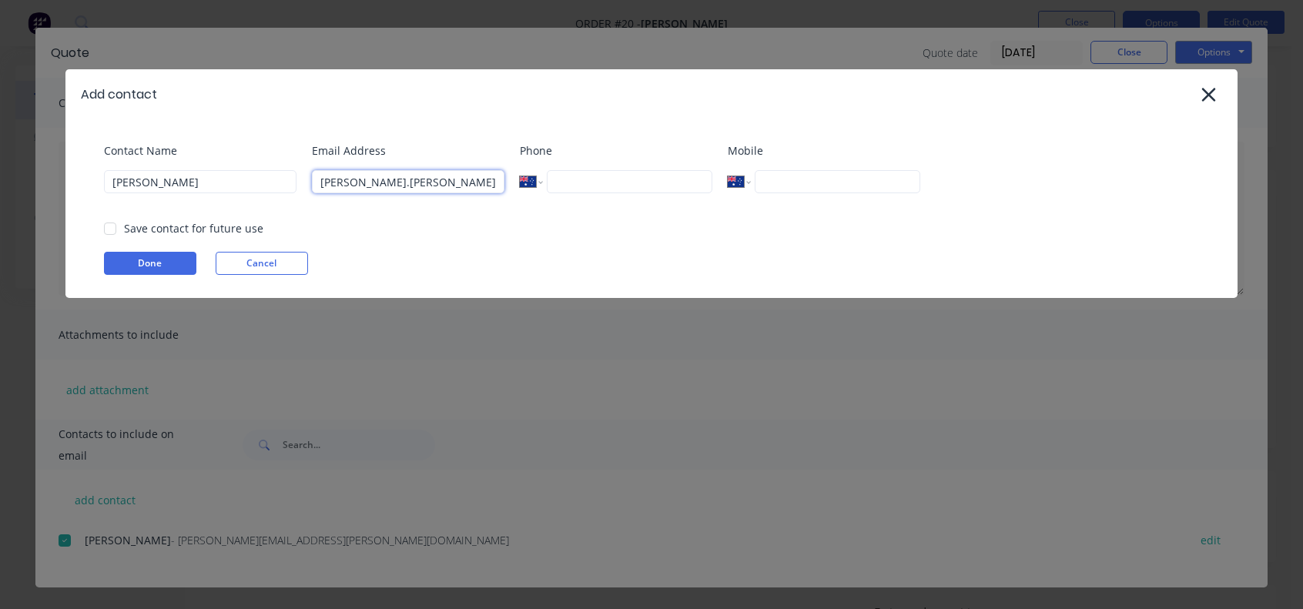
type input "[PERSON_NAME][EMAIL_ADDRESS][PERSON_NAME][PERSON_NAME][DOMAIN_NAME]"
click at [114, 232] on div at bounding box center [110, 228] width 31 height 31
click at [164, 266] on button "Done" at bounding box center [150, 263] width 92 height 23
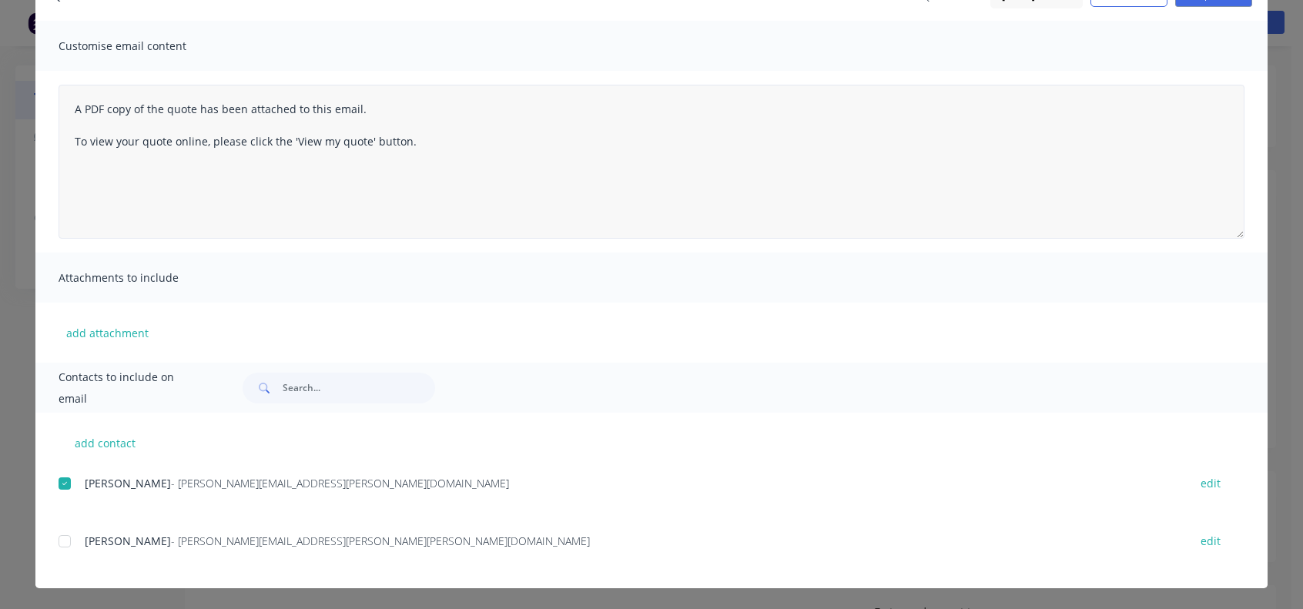
scroll to position [91, 0]
click at [59, 537] on div at bounding box center [64, 541] width 31 height 31
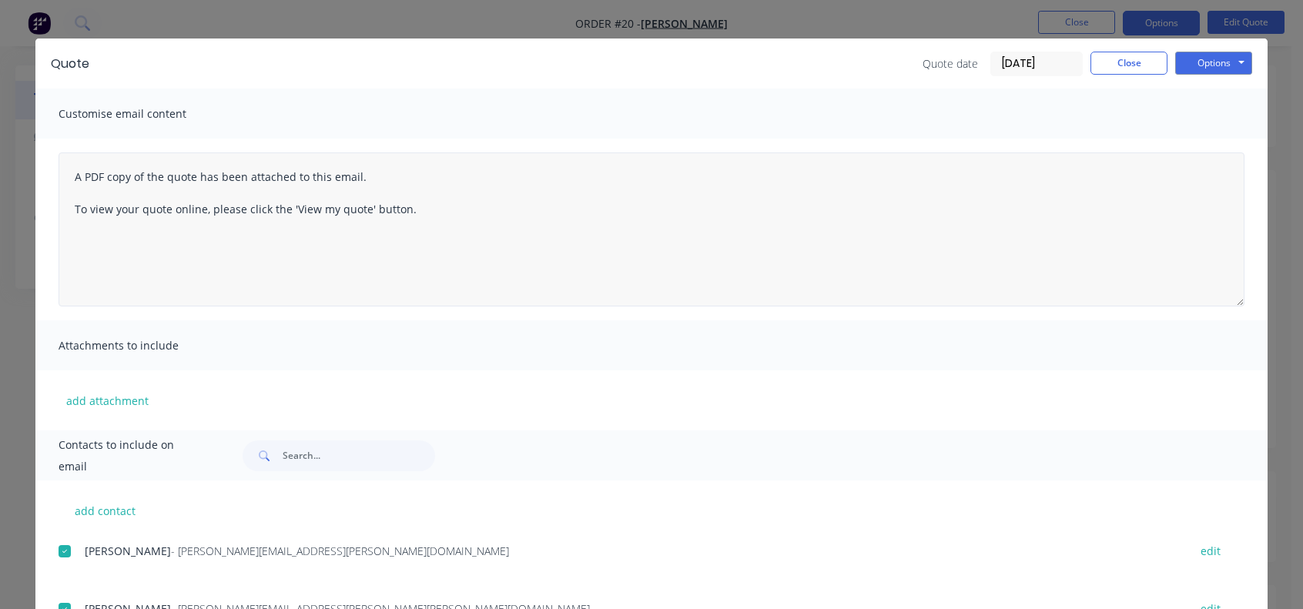
scroll to position [0, 0]
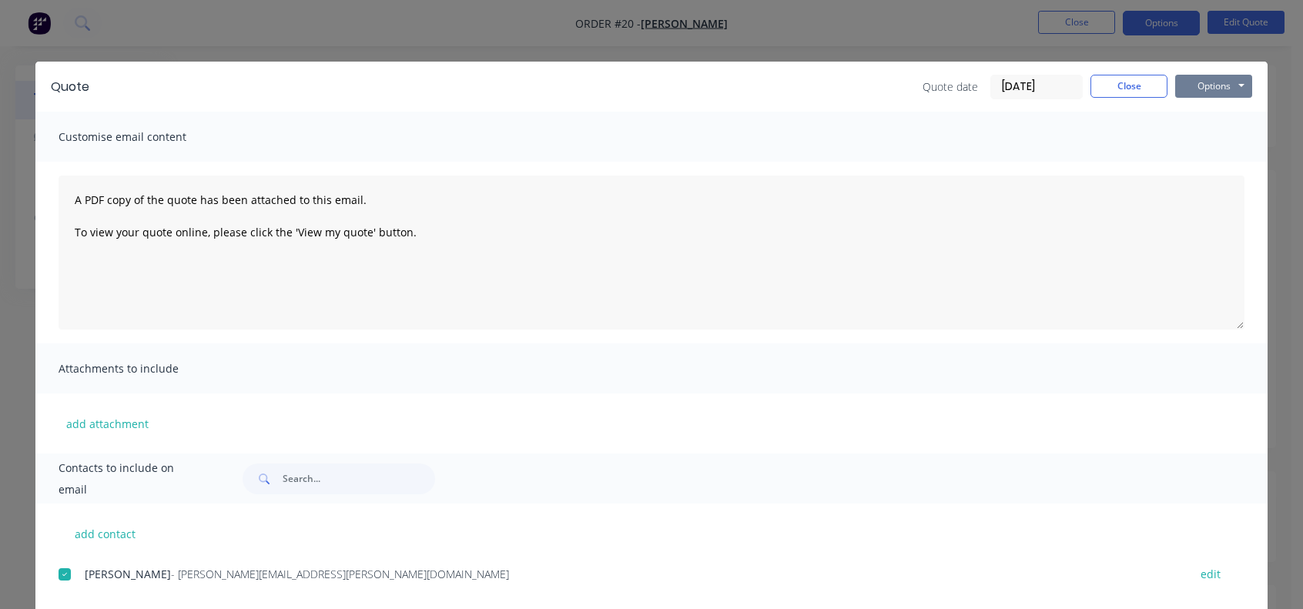
click at [1217, 82] on button "Options" at bounding box center [1213, 86] width 77 height 23
click at [1223, 117] on button "Preview" at bounding box center [1224, 113] width 99 height 25
click at [1204, 91] on button "Options" at bounding box center [1213, 86] width 77 height 23
click at [1214, 159] on button "Email" at bounding box center [1224, 164] width 99 height 25
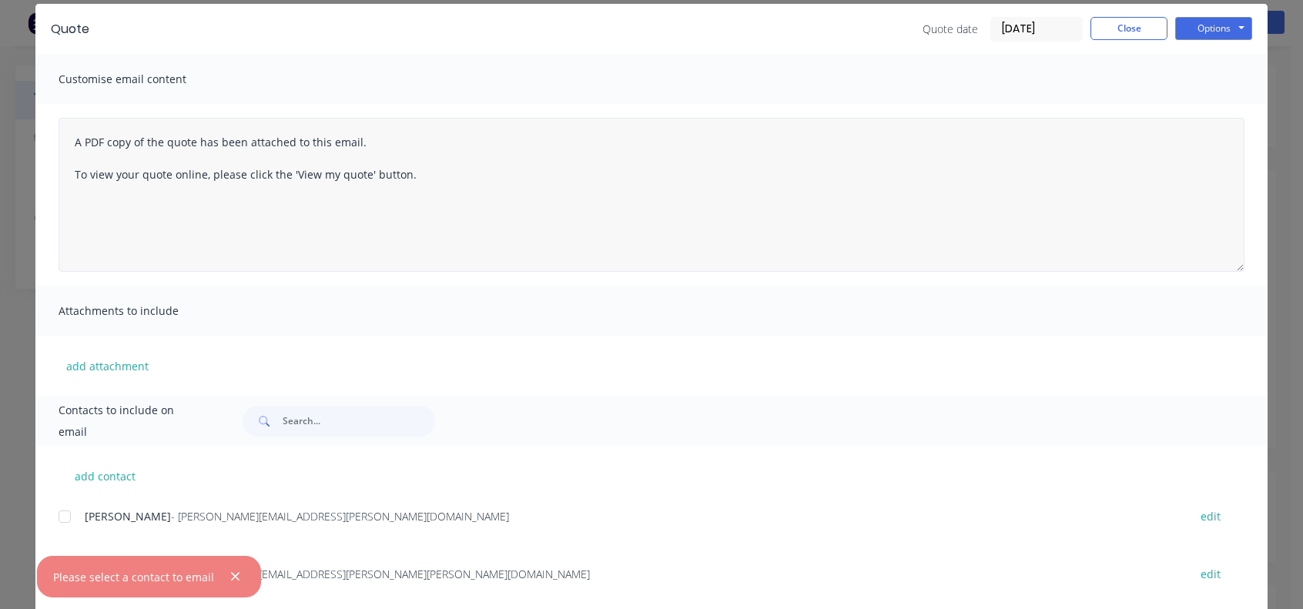
scroll to position [91, 0]
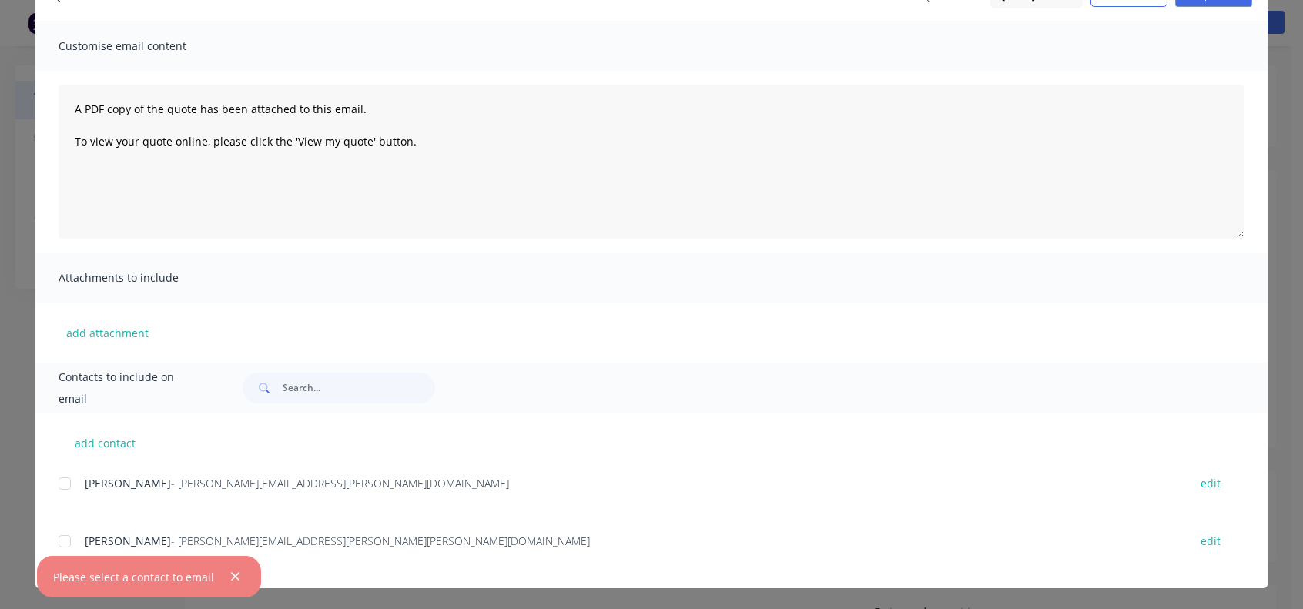
click at [62, 544] on div at bounding box center [64, 541] width 31 height 31
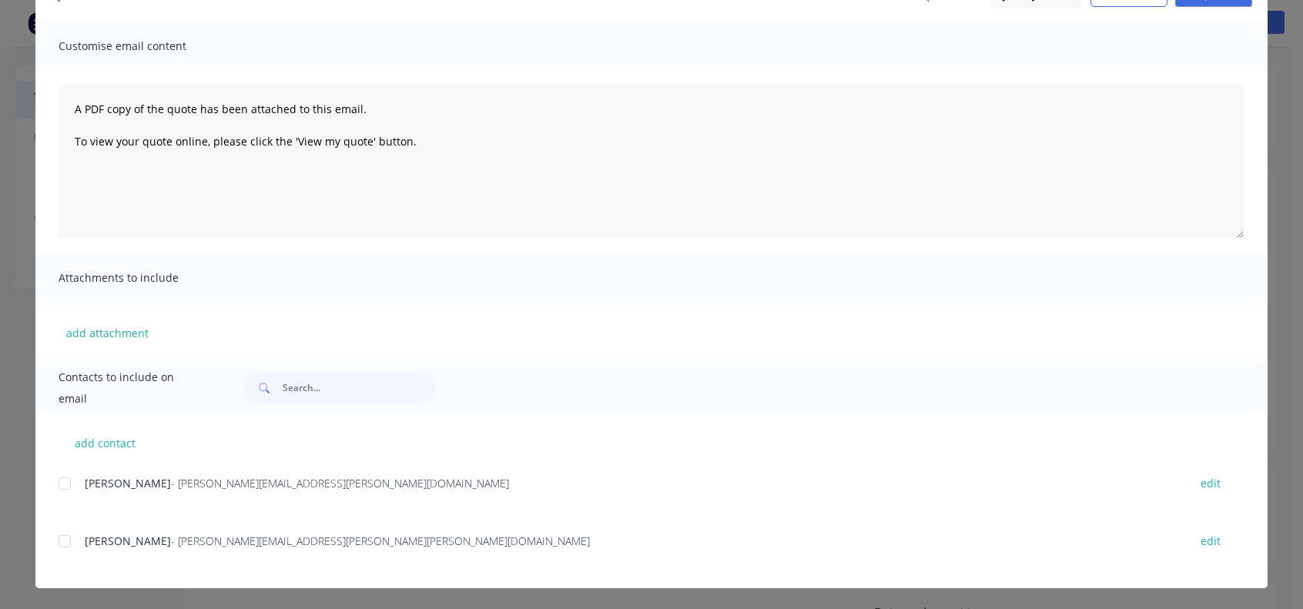
click at [57, 541] on div at bounding box center [64, 541] width 31 height 31
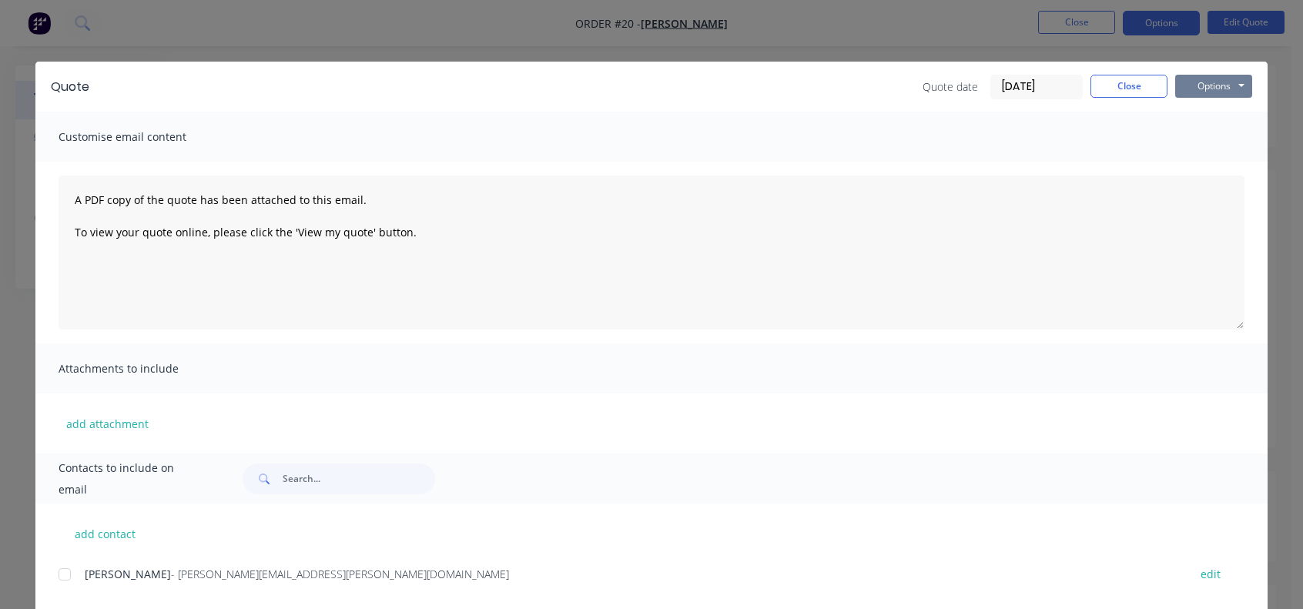
click at [1211, 87] on button "Options" at bounding box center [1213, 86] width 77 height 23
click at [1214, 152] on button "Email" at bounding box center [1224, 164] width 99 height 25
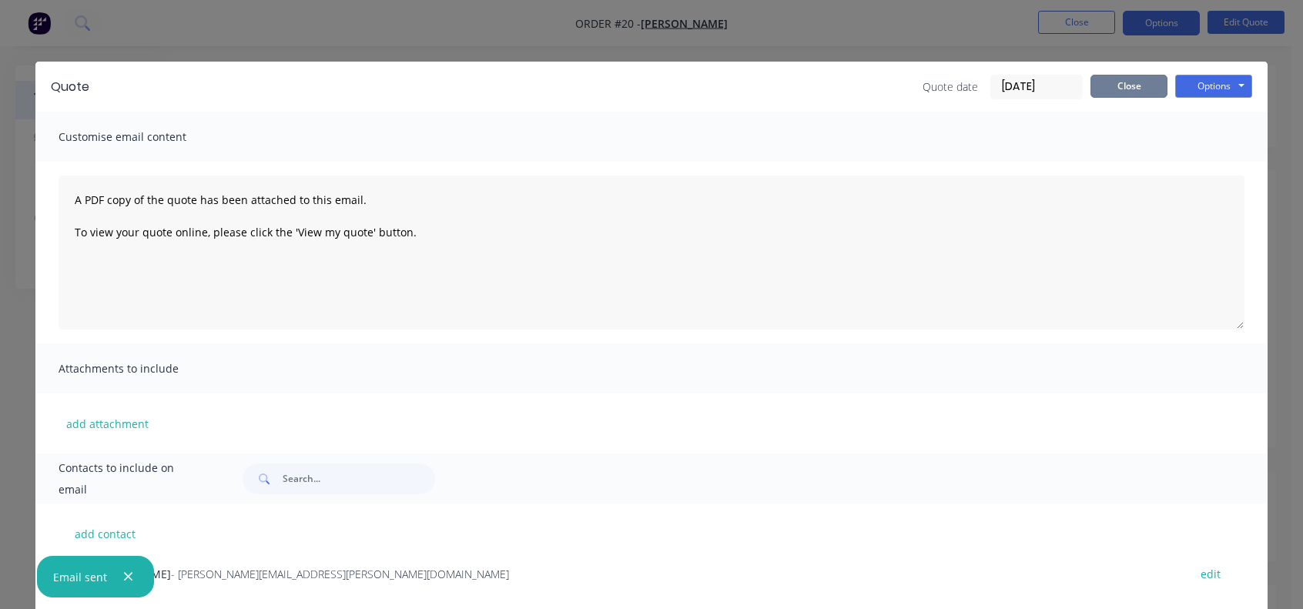
click at [1138, 85] on button "Close" at bounding box center [1128, 86] width 77 height 23
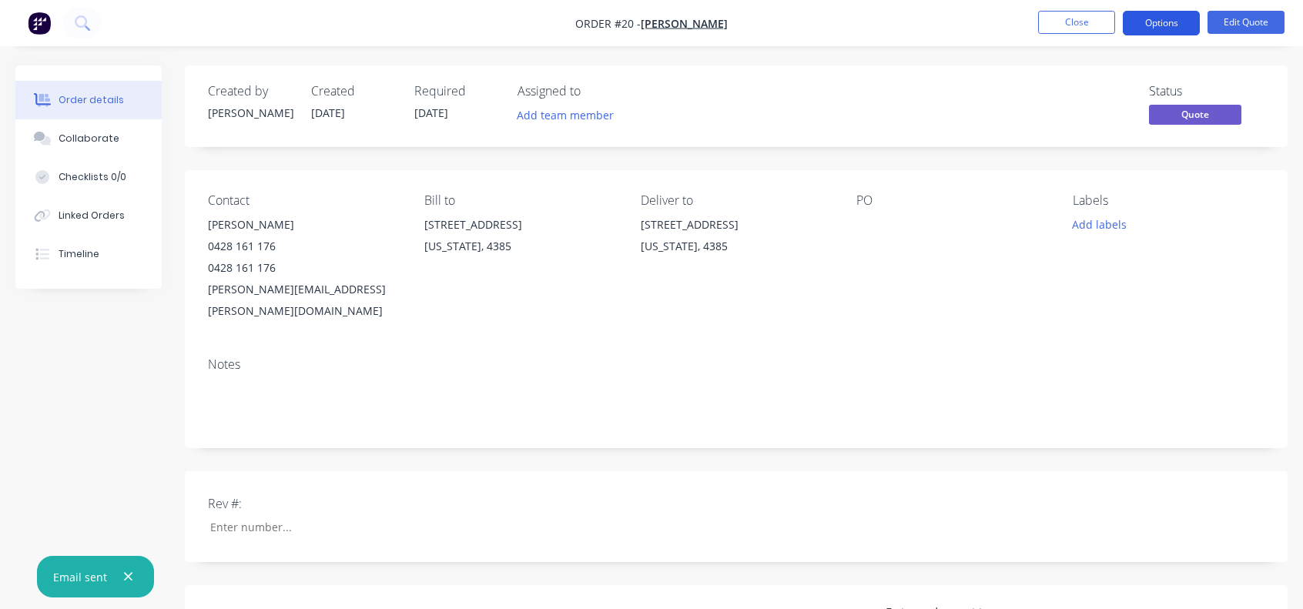
click at [1160, 30] on button "Options" at bounding box center [1161, 23] width 77 height 25
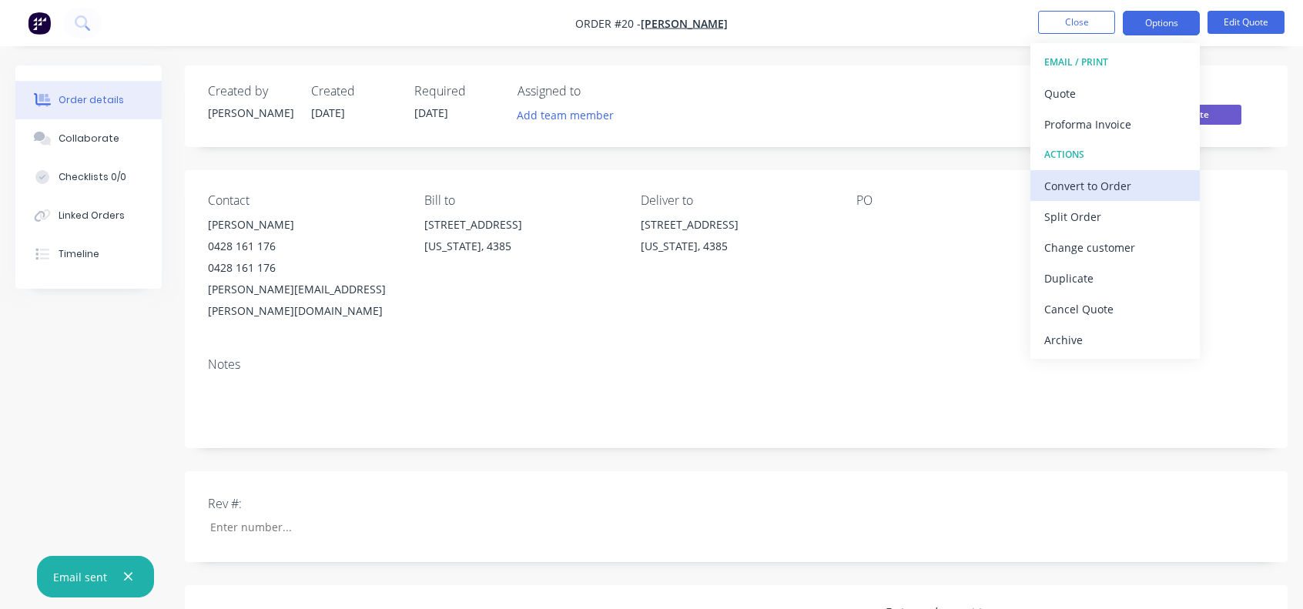
click at [1098, 189] on div "Convert to Order" at bounding box center [1115, 186] width 142 height 22
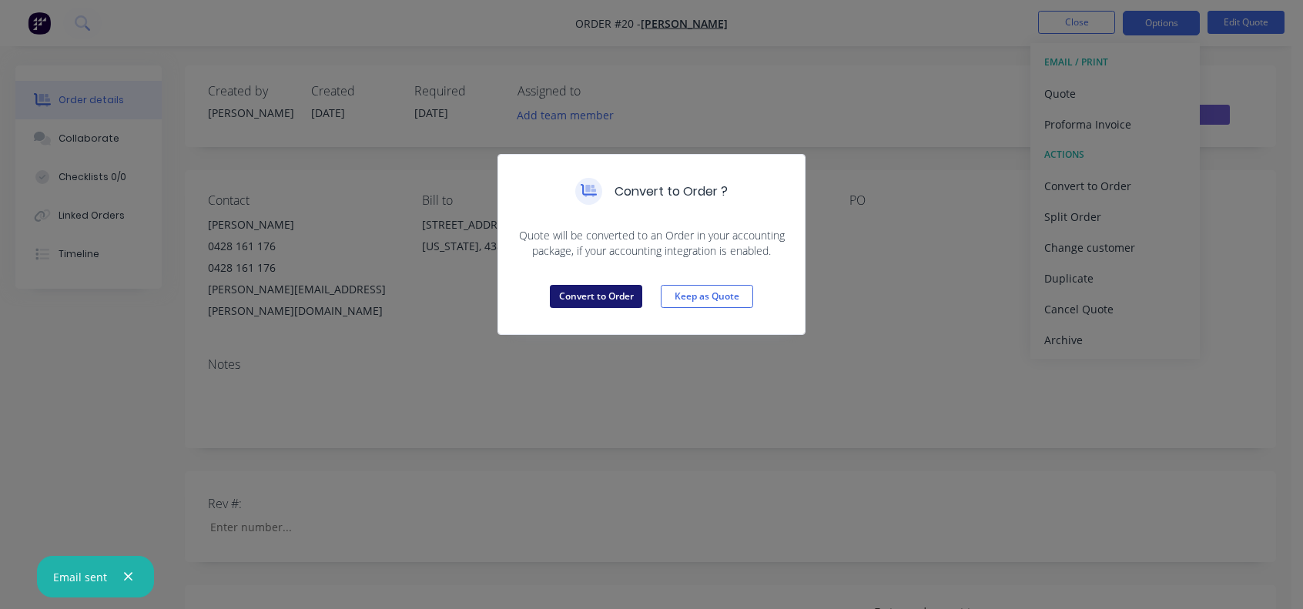
click at [600, 300] on button "Convert to Order" at bounding box center [596, 296] width 92 height 23
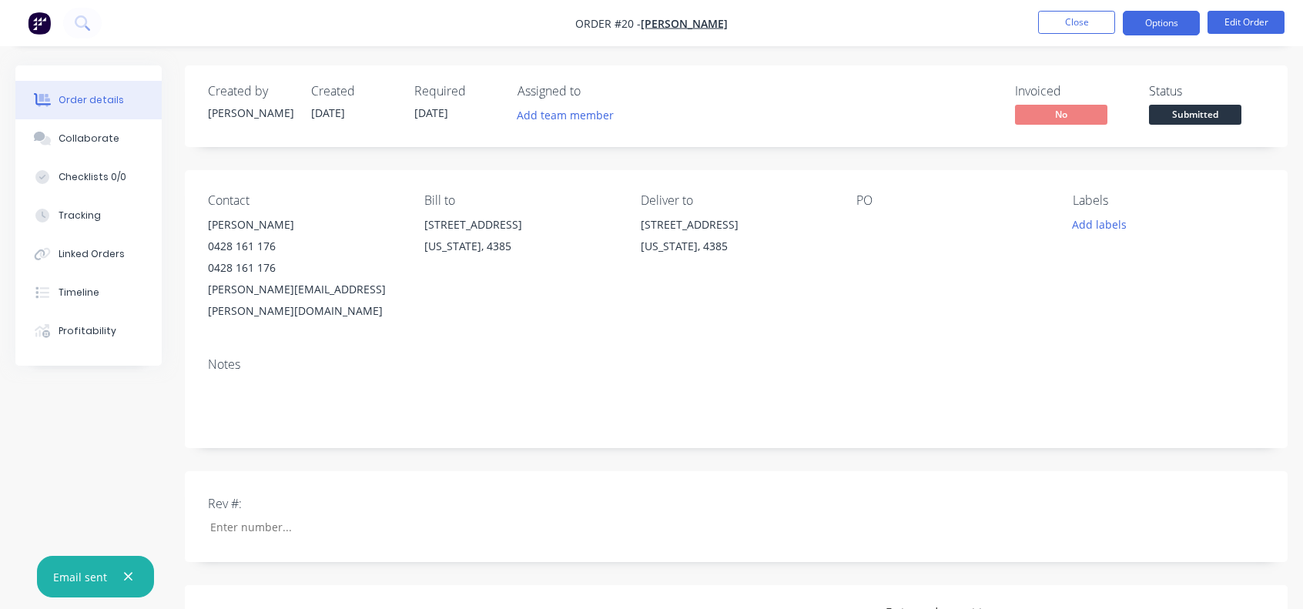
click at [1163, 30] on button "Options" at bounding box center [1161, 23] width 77 height 25
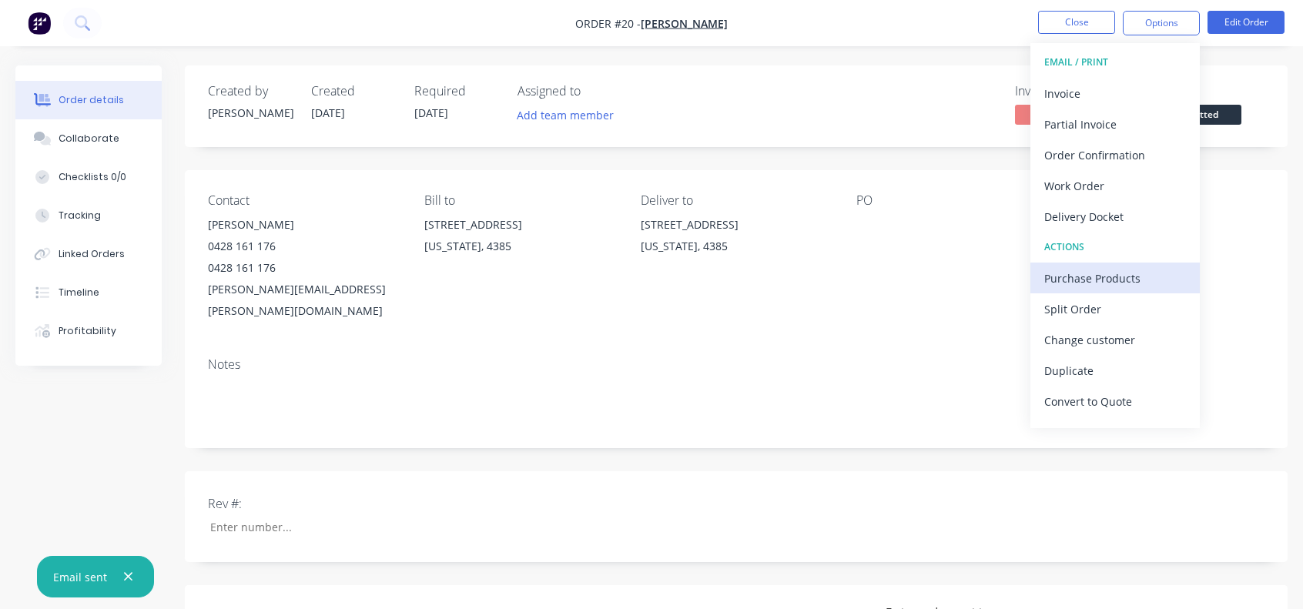
click at [1113, 280] on div "Purchase Products" at bounding box center [1115, 278] width 142 height 22
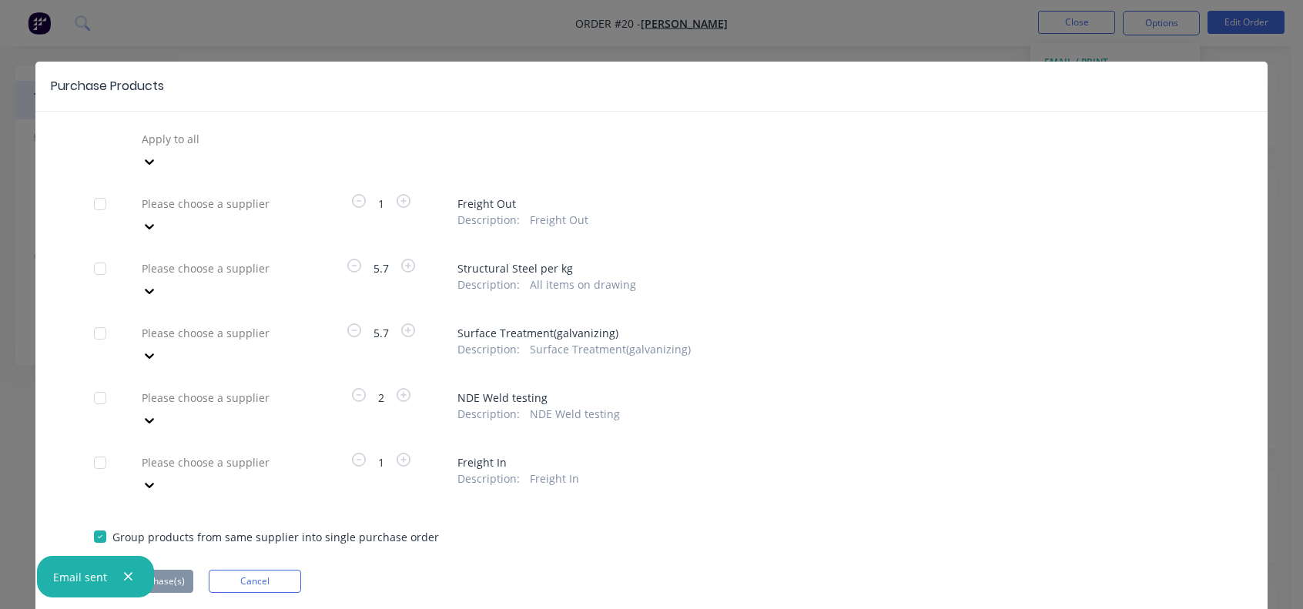
click at [157, 154] on icon at bounding box center [149, 161] width 15 height 15
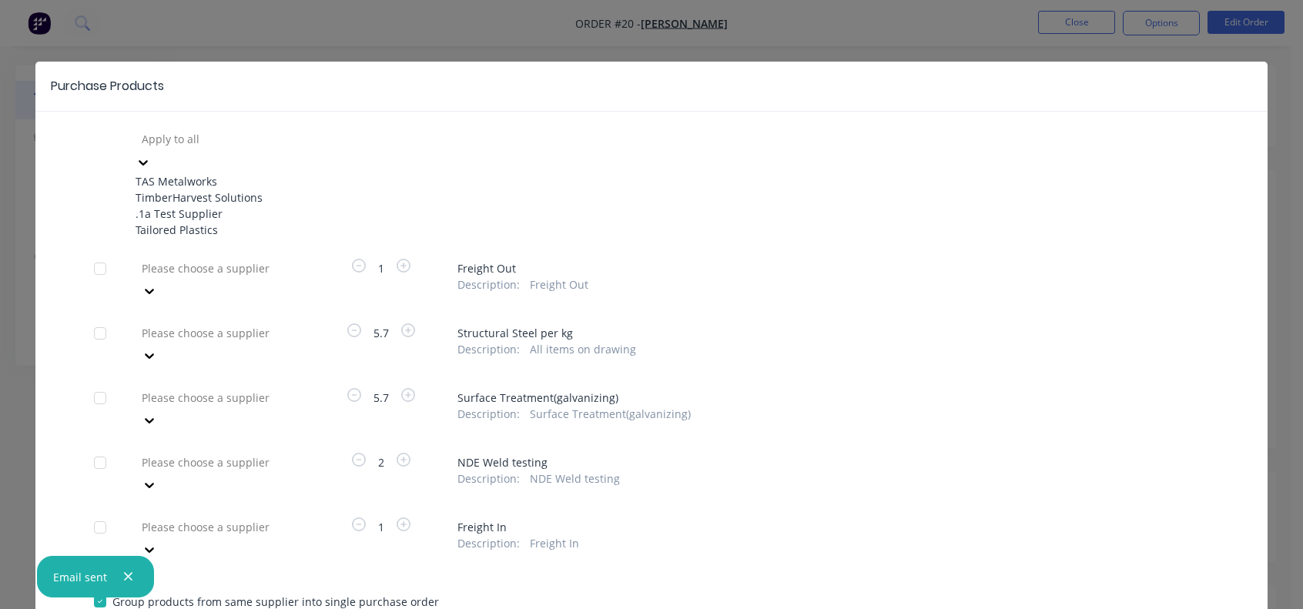
click at [160, 238] on div "Tailored Plastics" at bounding box center [220, 230] width 169 height 16
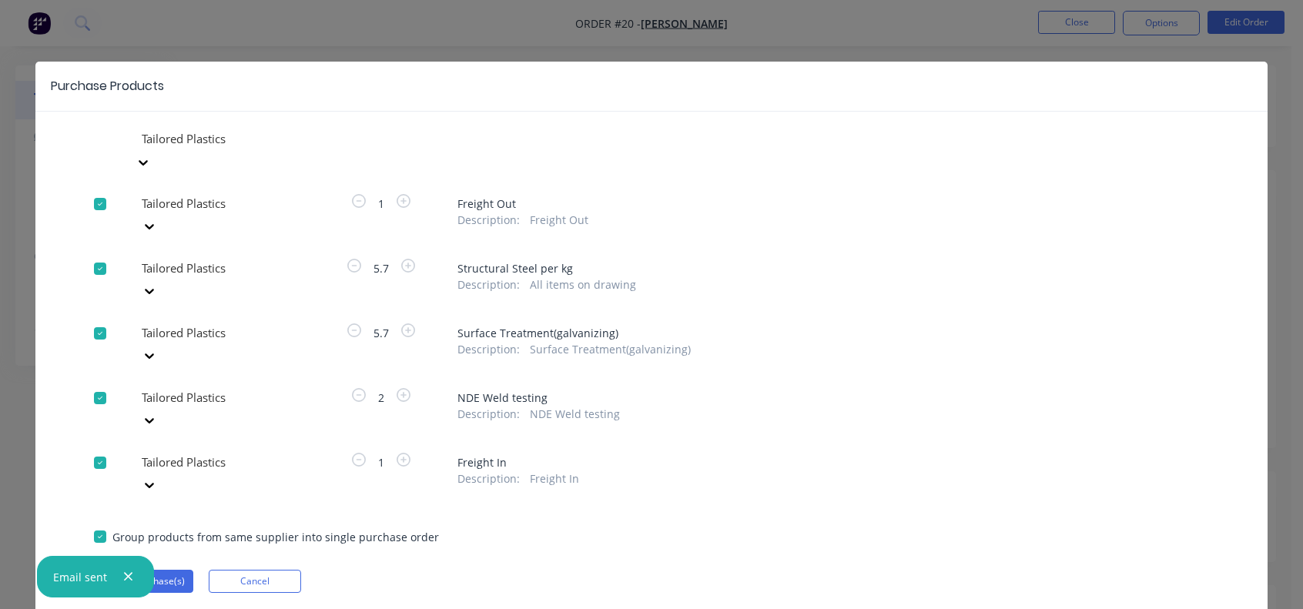
click at [163, 214] on div at bounding box center [150, 226] width 28 height 25
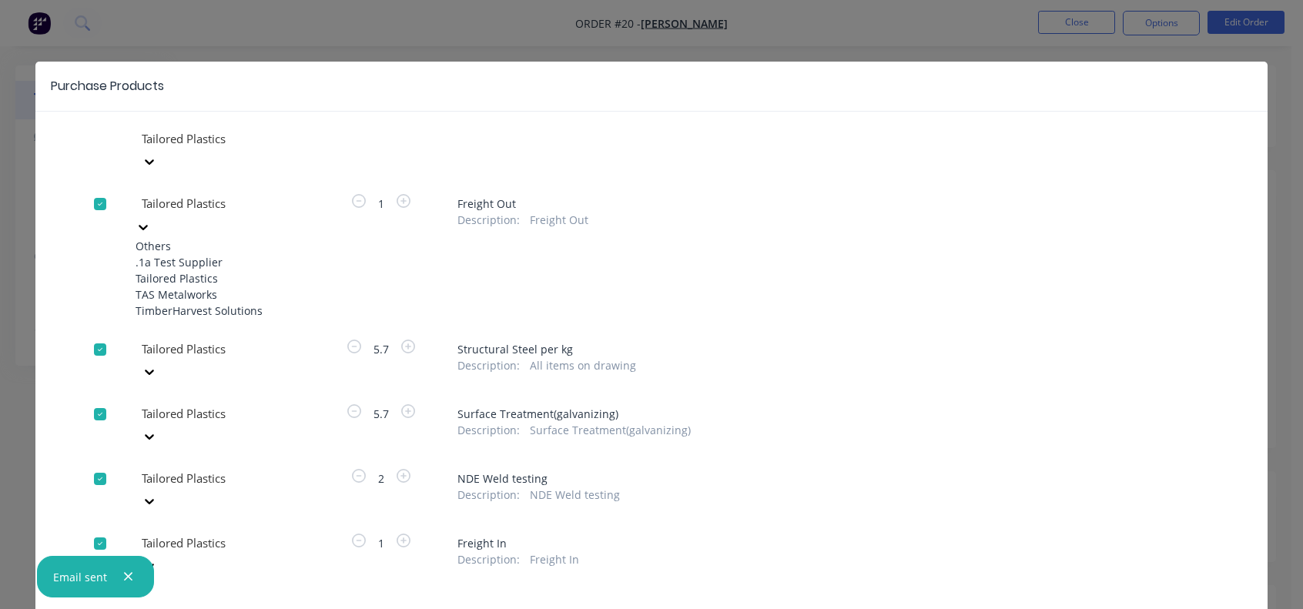
click at [208, 291] on div "TAS Metalworks" at bounding box center [220, 294] width 169 height 16
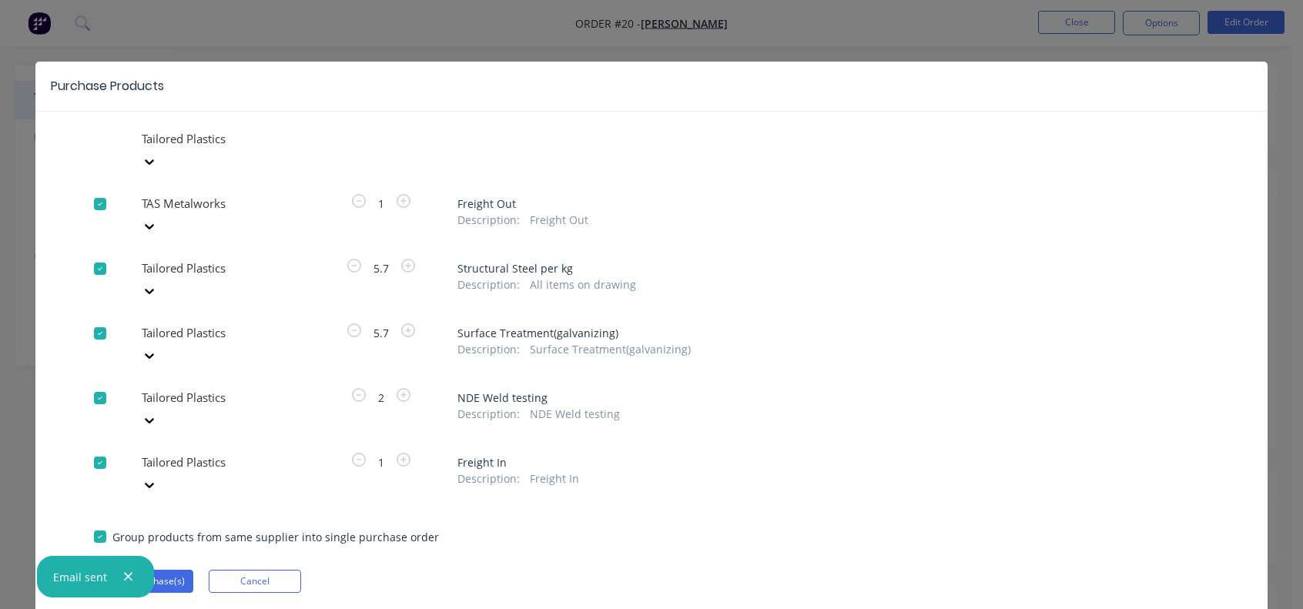
click at [157, 283] on icon at bounding box center [149, 290] width 15 height 15
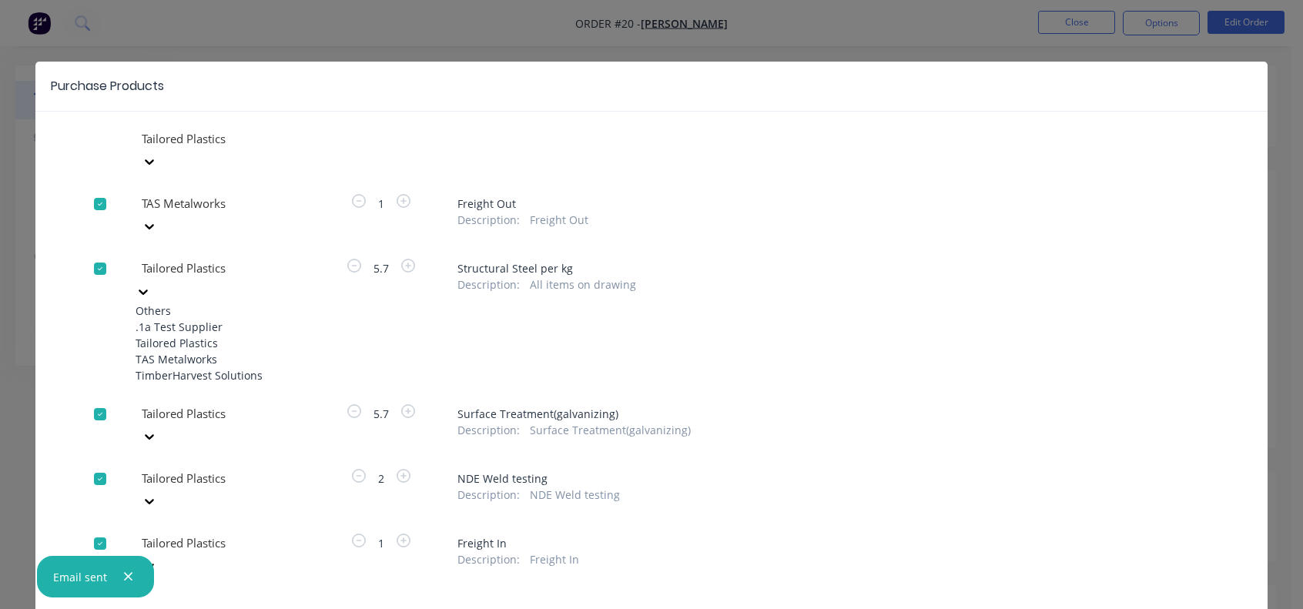
click at [212, 335] on div "Tailored Plastics" at bounding box center [220, 343] width 169 height 16
click at [212, 323] on div "Tailored Plastics TAS Metalworks 1 Freight Out Description : Freight Out 4 resu…" at bounding box center [651, 400] width 1232 height 547
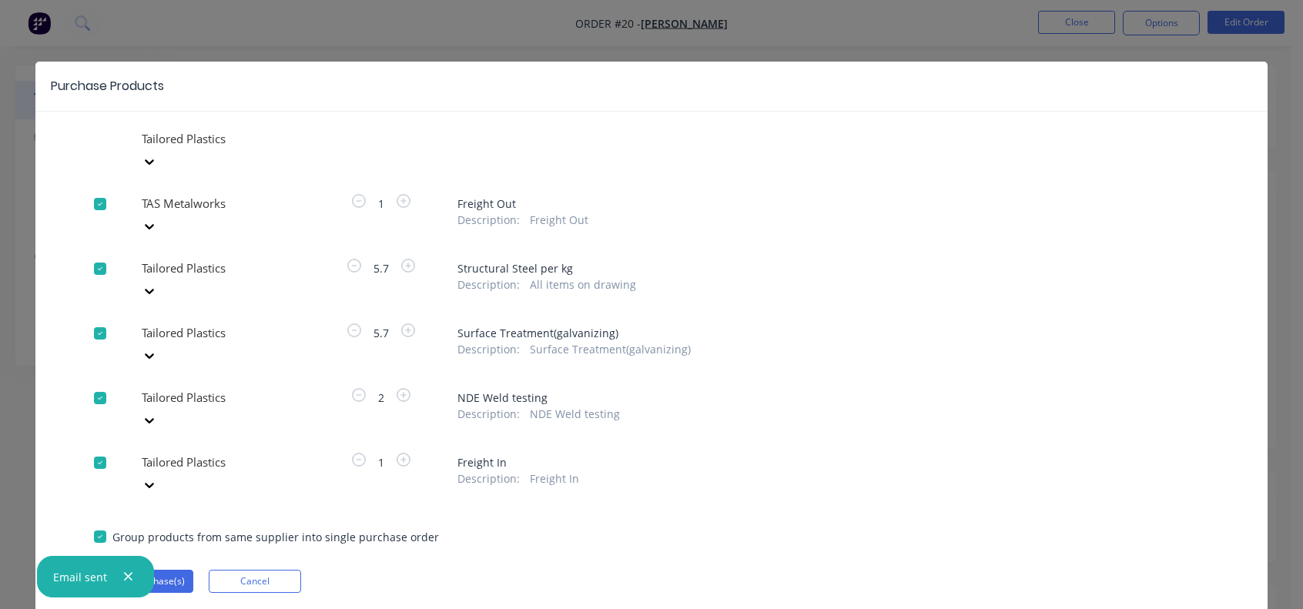
click at [157, 348] on icon at bounding box center [149, 355] width 15 height 15
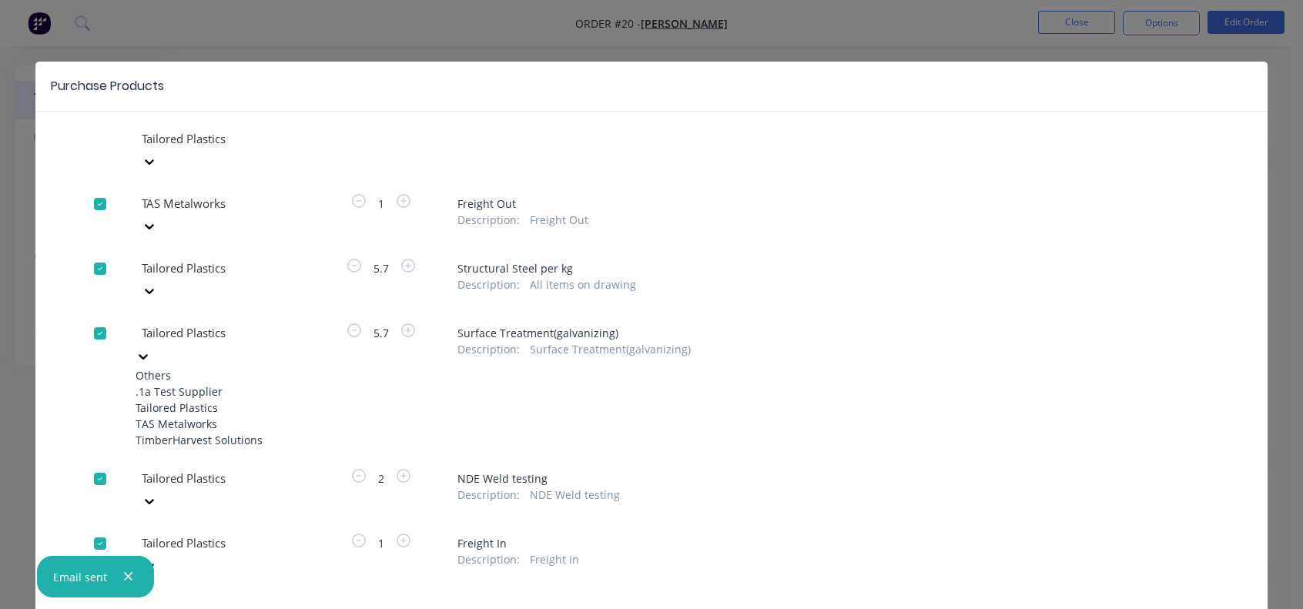
click at [180, 416] on div "TAS Metalworks" at bounding box center [220, 424] width 169 height 16
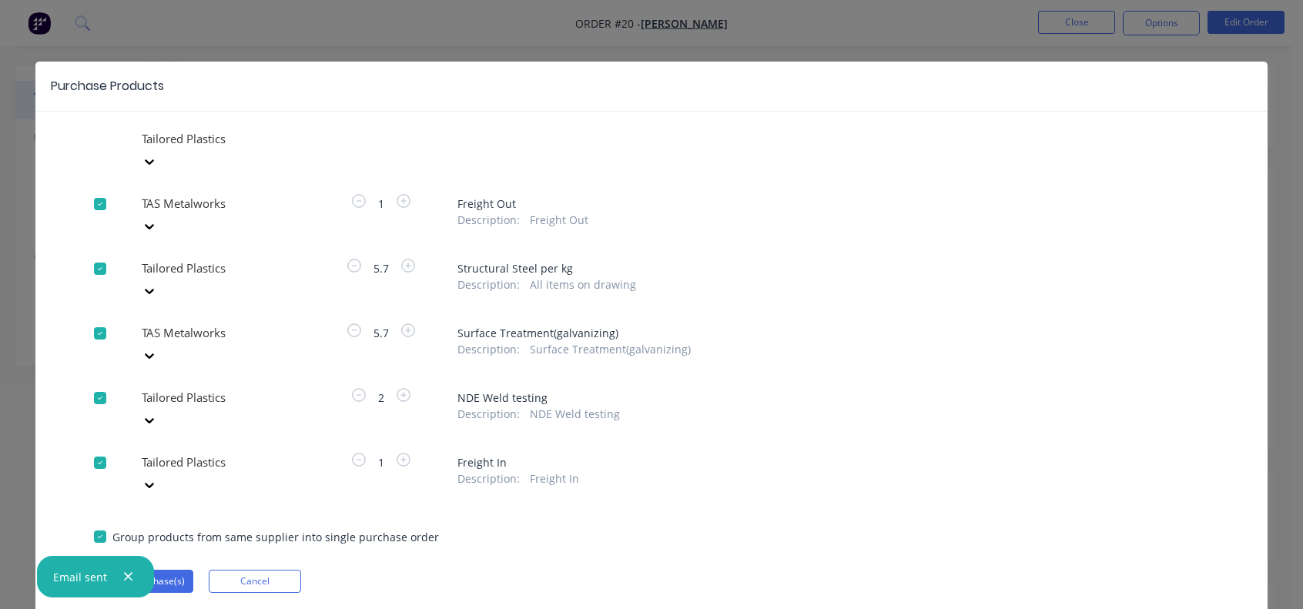
drag, startPoint x: 306, startPoint y: 392, endPoint x: 296, endPoint y: 404, distance: 16.4
click at [157, 477] on icon at bounding box center [149, 484] width 15 height 15
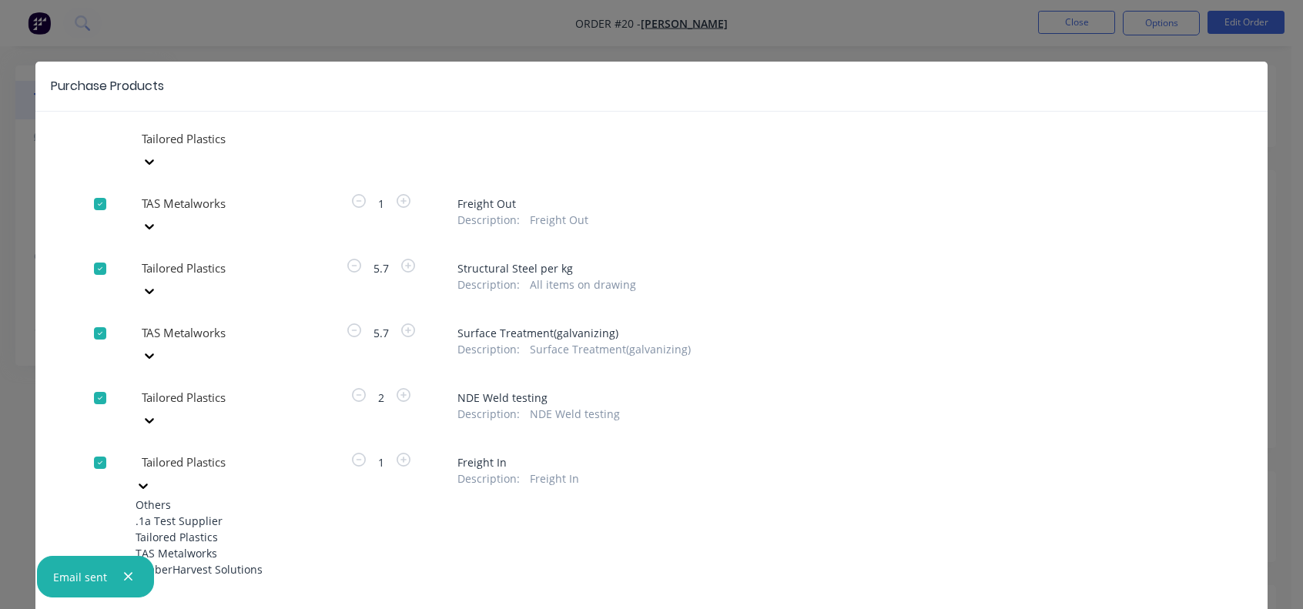
click at [182, 561] on div "TimberHarvest Solutions" at bounding box center [220, 569] width 169 height 16
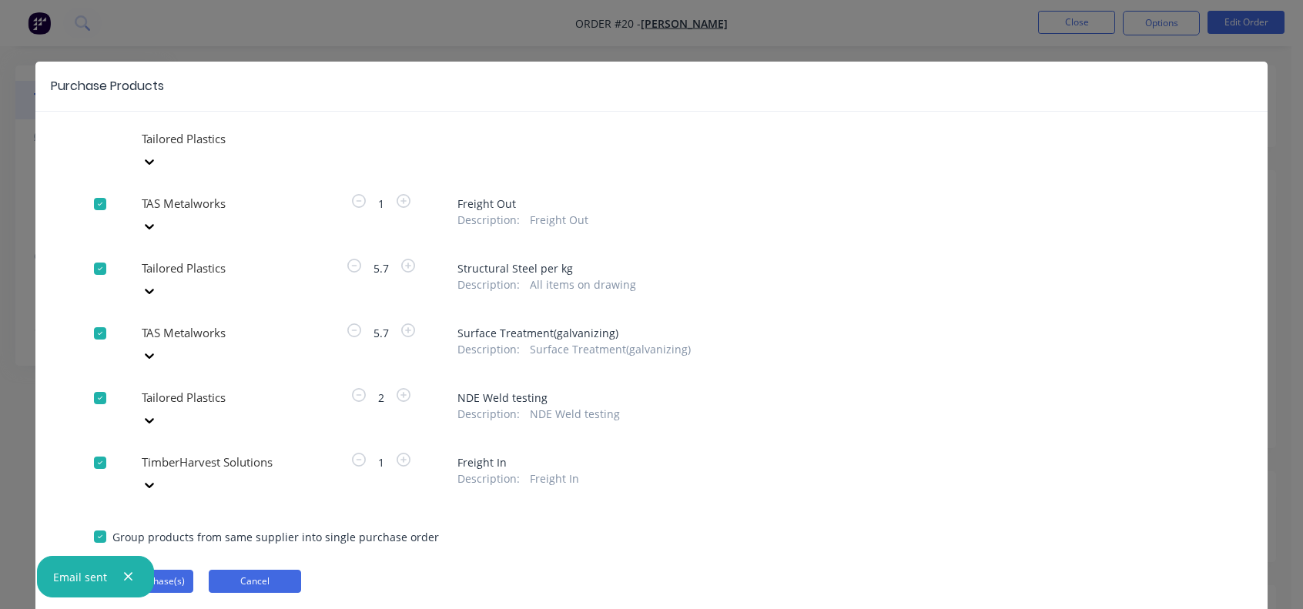
click at [271, 570] on button "Cancel" at bounding box center [255, 581] width 92 height 23
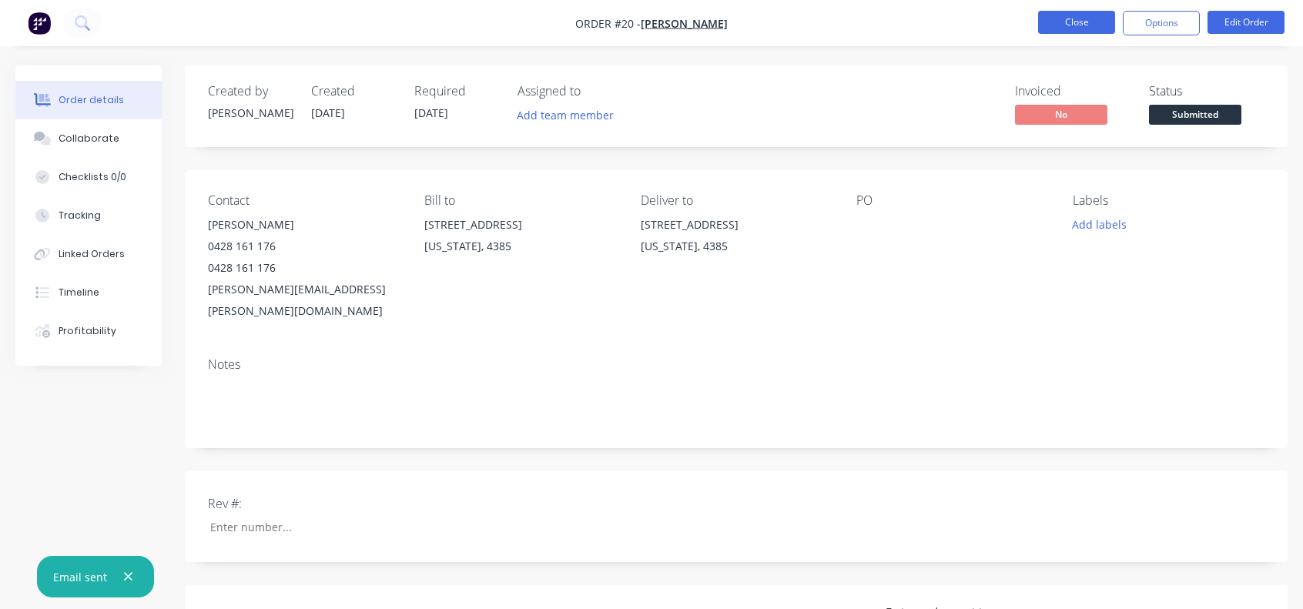
click at [1068, 26] on button "Close" at bounding box center [1076, 22] width 77 height 23
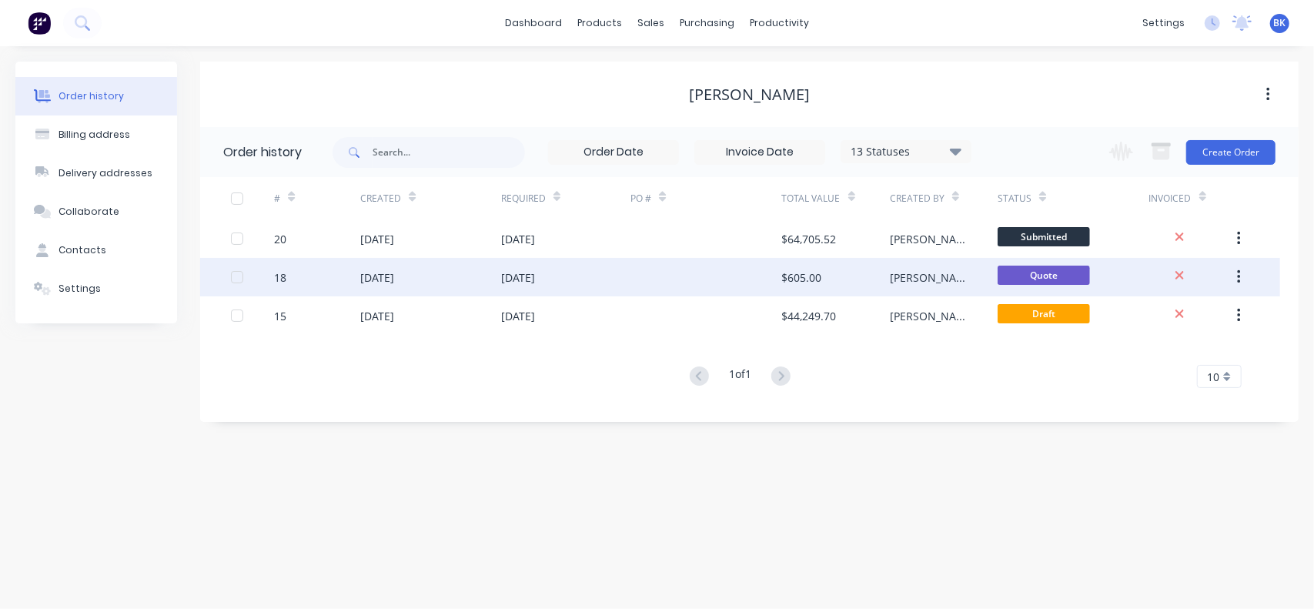
click at [280, 278] on div "18" at bounding box center [280, 278] width 12 height 16
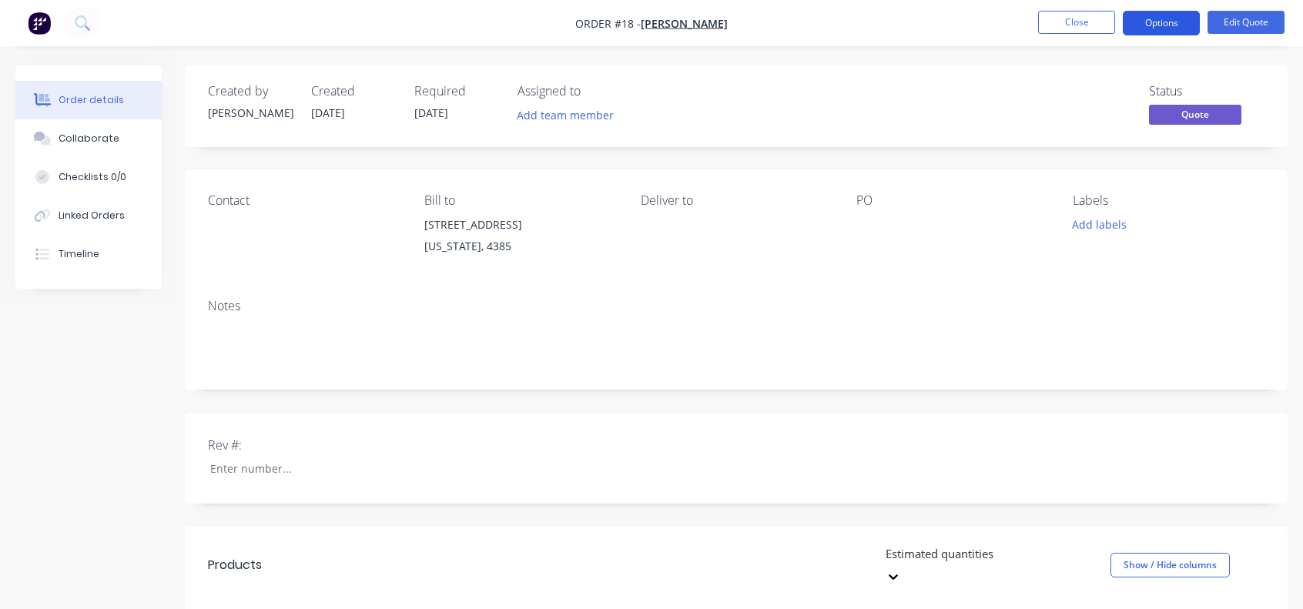
click at [1152, 16] on button "Options" at bounding box center [1161, 23] width 77 height 25
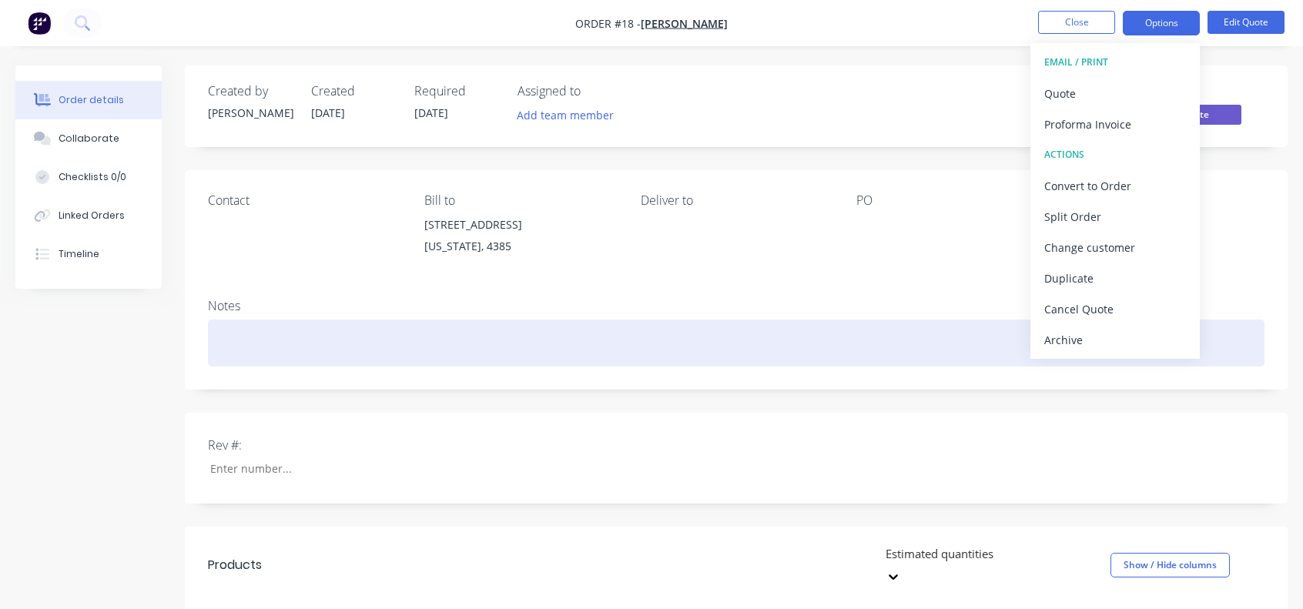
click at [936, 343] on div at bounding box center [736, 343] width 1057 height 47
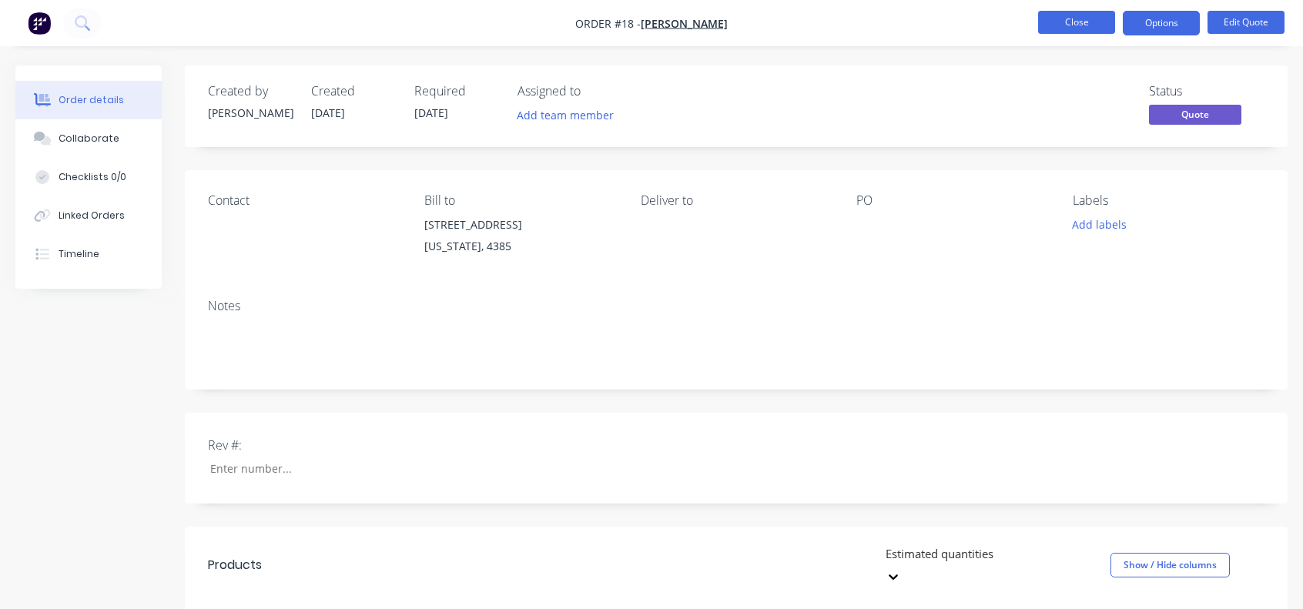
click at [1053, 28] on button "Close" at bounding box center [1076, 22] width 77 height 23
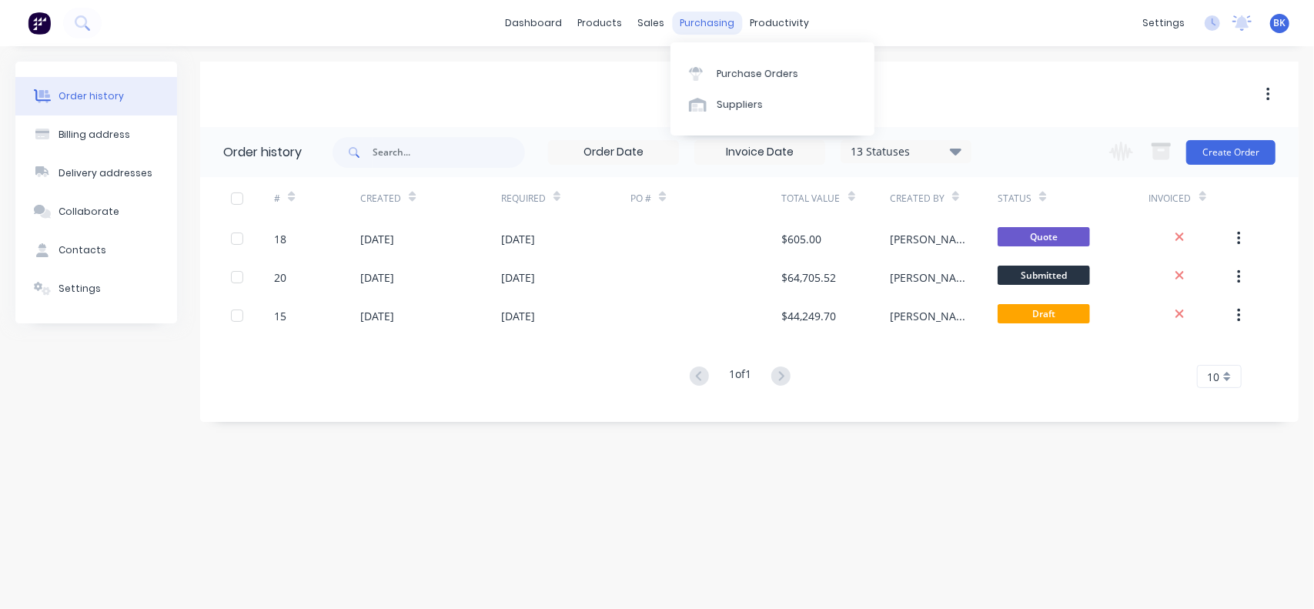
click at [702, 21] on div "purchasing" at bounding box center [707, 23] width 70 height 23
click at [725, 73] on div "Purchase Orders" at bounding box center [758, 74] width 82 height 14
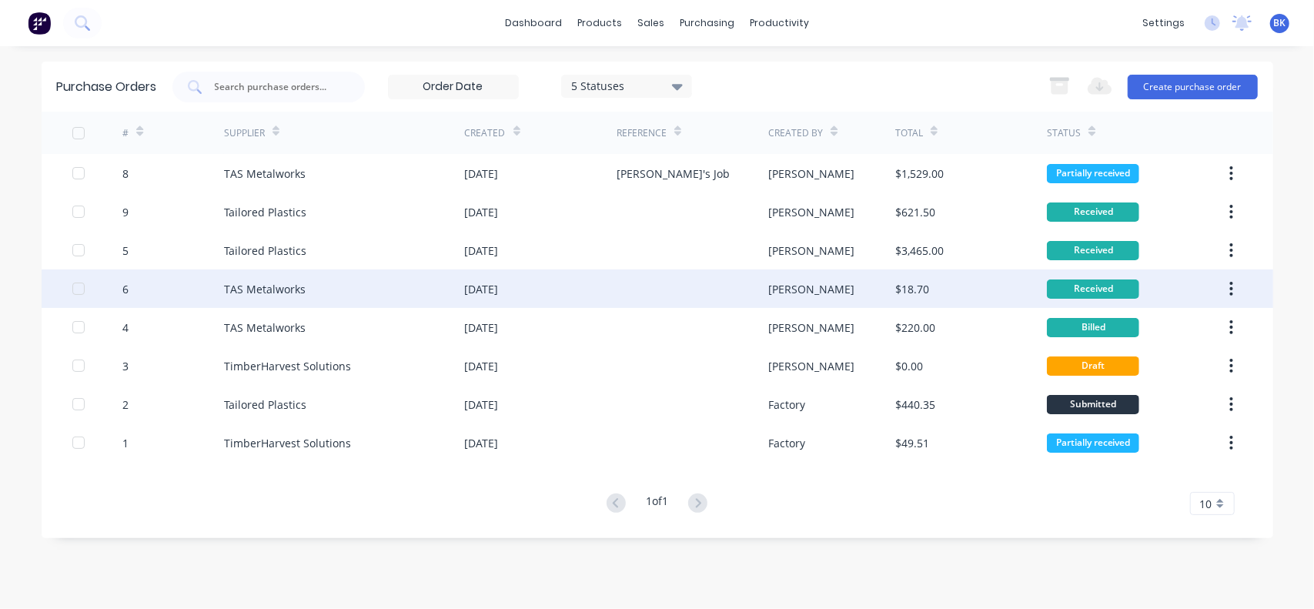
click at [122, 290] on div "6" at bounding box center [125, 289] width 6 height 16
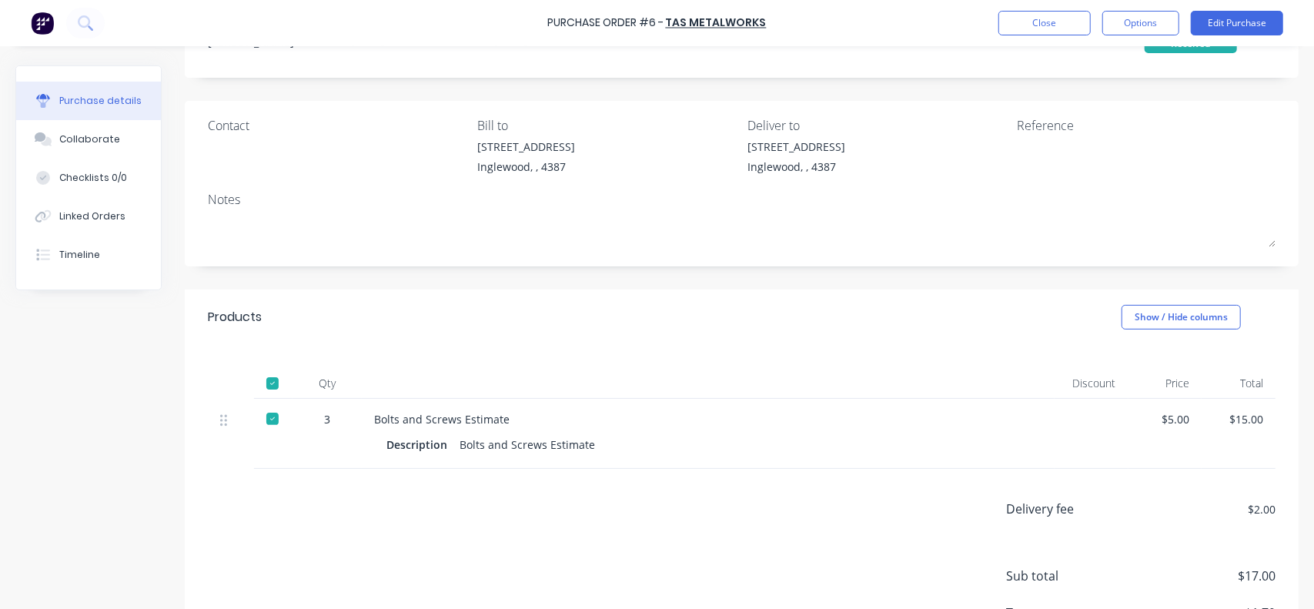
scroll to position [186, 0]
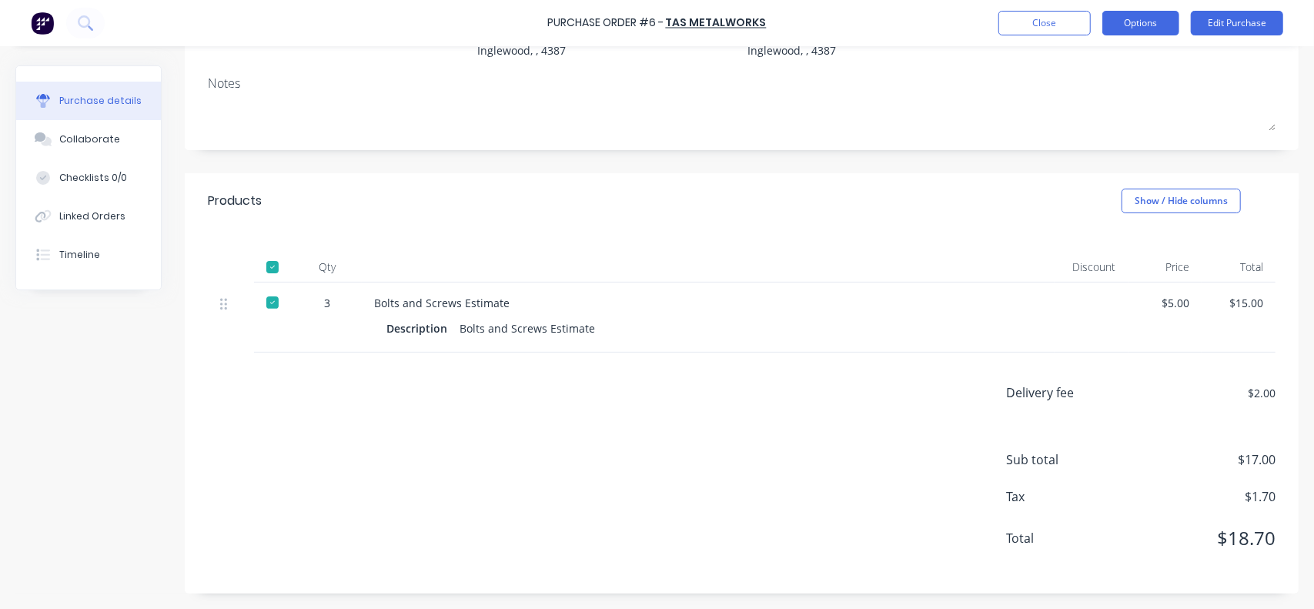
click at [1144, 26] on button "Options" at bounding box center [1141, 23] width 77 height 25
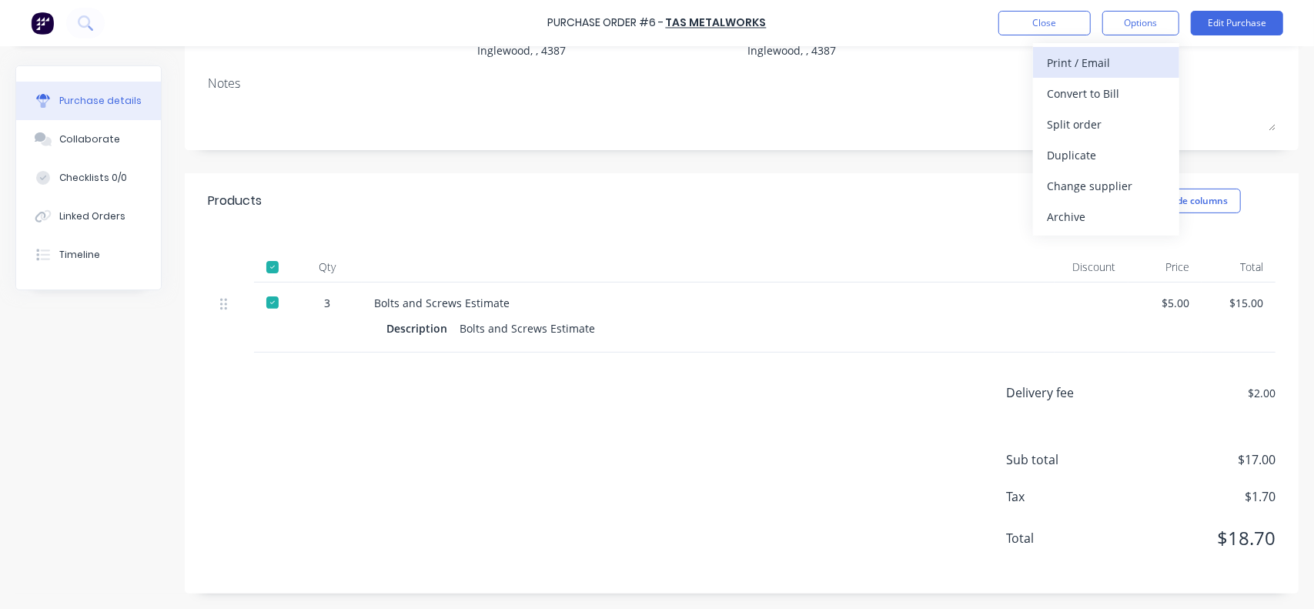
click at [1088, 63] on div "Print / Email" at bounding box center [1106, 63] width 119 height 22
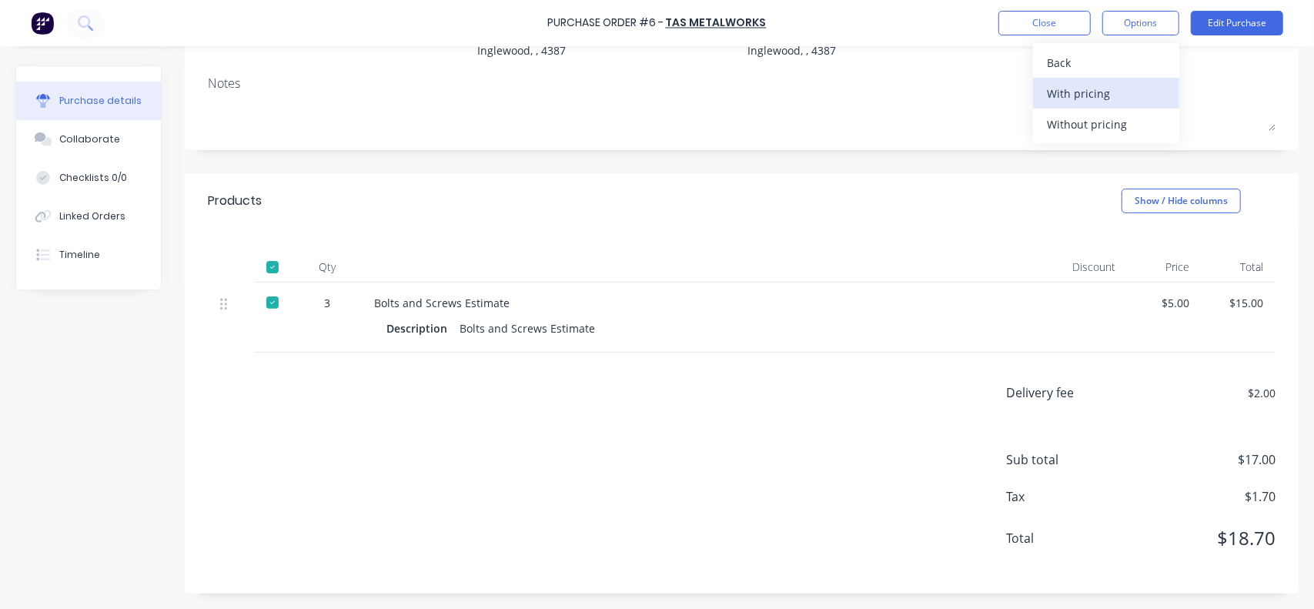
click at [1090, 91] on div "With pricing" at bounding box center [1106, 93] width 119 height 22
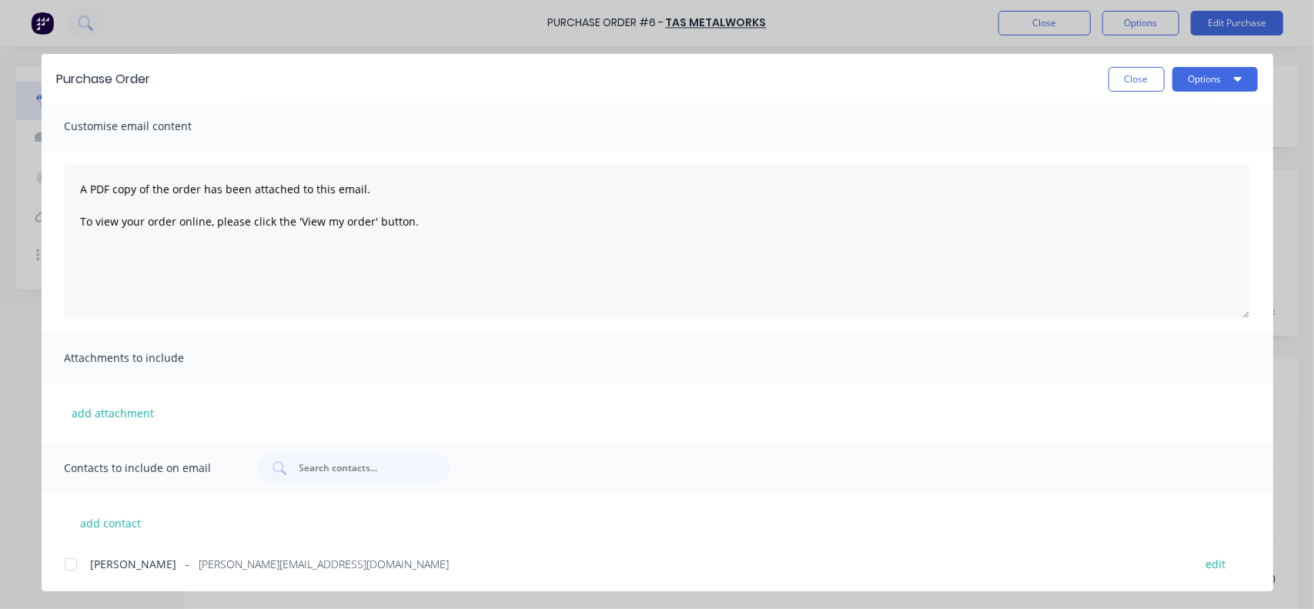
scroll to position [4, 0]
click at [1215, 85] on button "Options" at bounding box center [1215, 79] width 85 height 25
click at [1155, 119] on div "Preview" at bounding box center [1185, 118] width 119 height 22
click at [71, 568] on div at bounding box center [70, 563] width 31 height 31
click at [69, 568] on div at bounding box center [70, 563] width 31 height 31
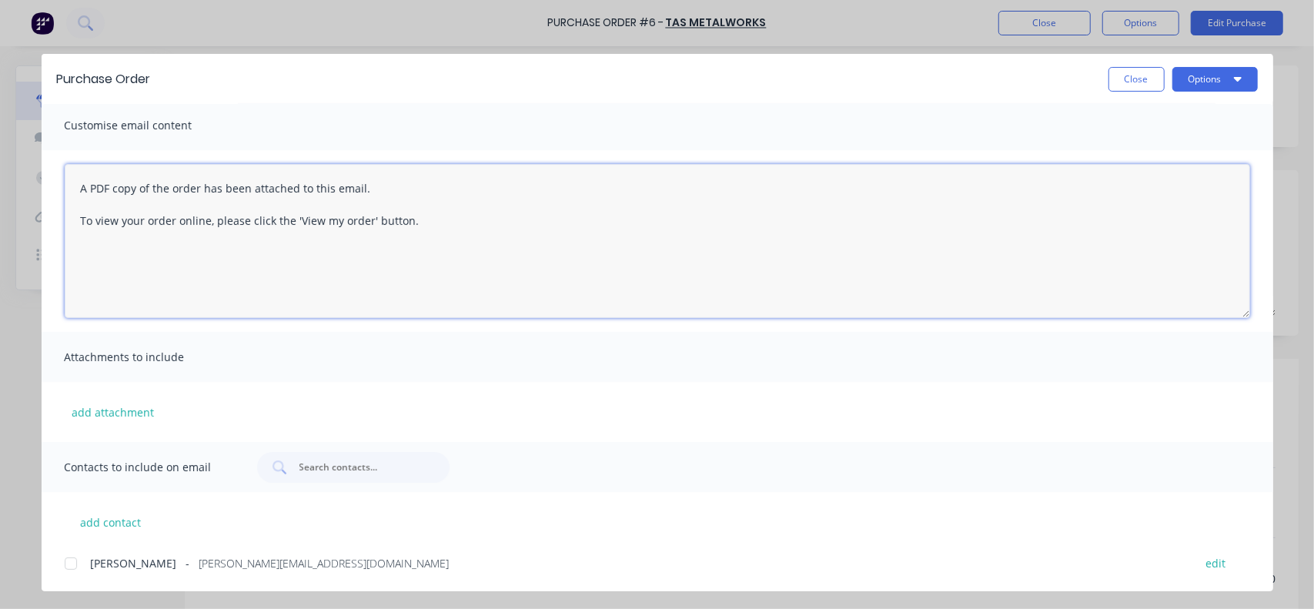
click at [425, 223] on textarea "A PDF copy of the order has been attached to this email. To view your order onl…" at bounding box center [658, 241] width 1186 height 154
click at [394, 261] on textarea "A PDF copy of the order has been attached to this email. To view your order onl…" at bounding box center [658, 241] width 1186 height 154
type textarea "A PDF copy of the order has been attached to this email. To view your order onl…"
click at [1148, 76] on button "Close" at bounding box center [1137, 79] width 56 height 25
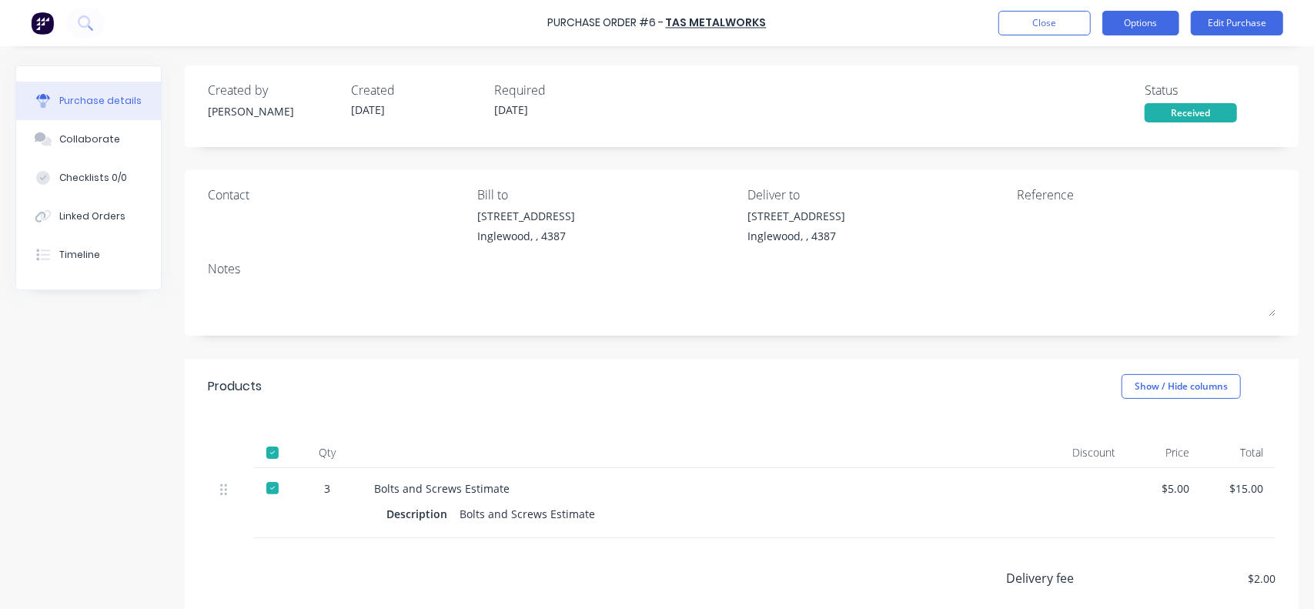
click at [1163, 30] on button "Options" at bounding box center [1141, 23] width 77 height 25
click at [1038, 15] on button "Close" at bounding box center [1045, 23] width 92 height 25
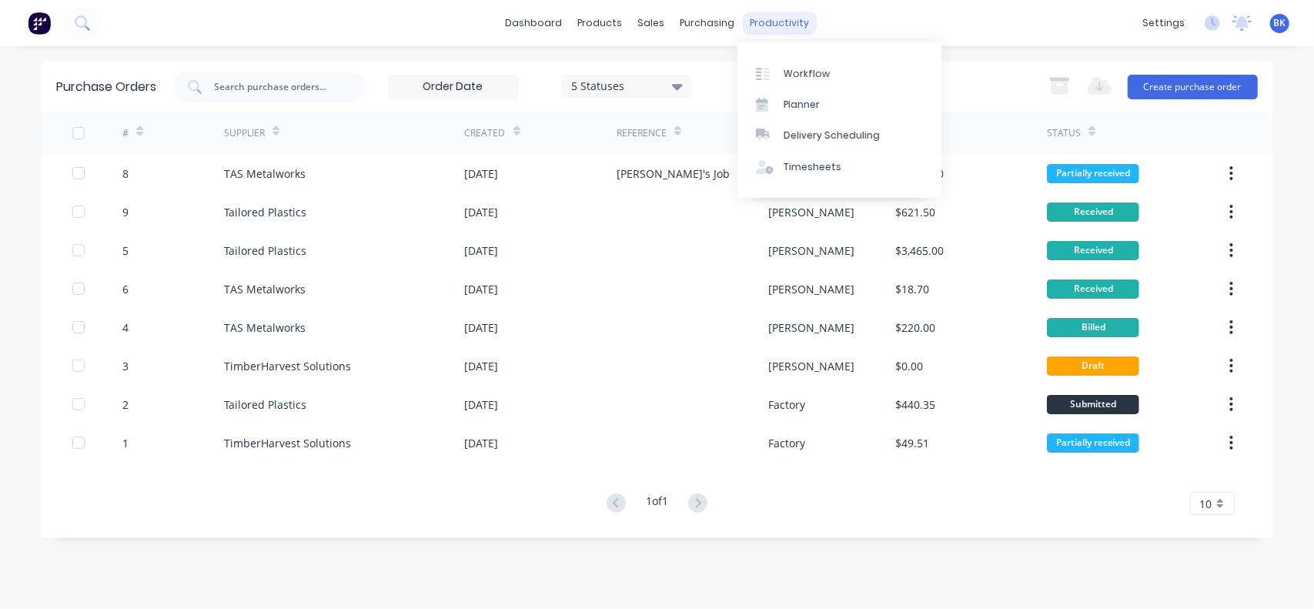
click at [775, 24] on div "productivity" at bounding box center [779, 23] width 75 height 23
click at [809, 160] on div "Timesheets" at bounding box center [813, 167] width 58 height 14
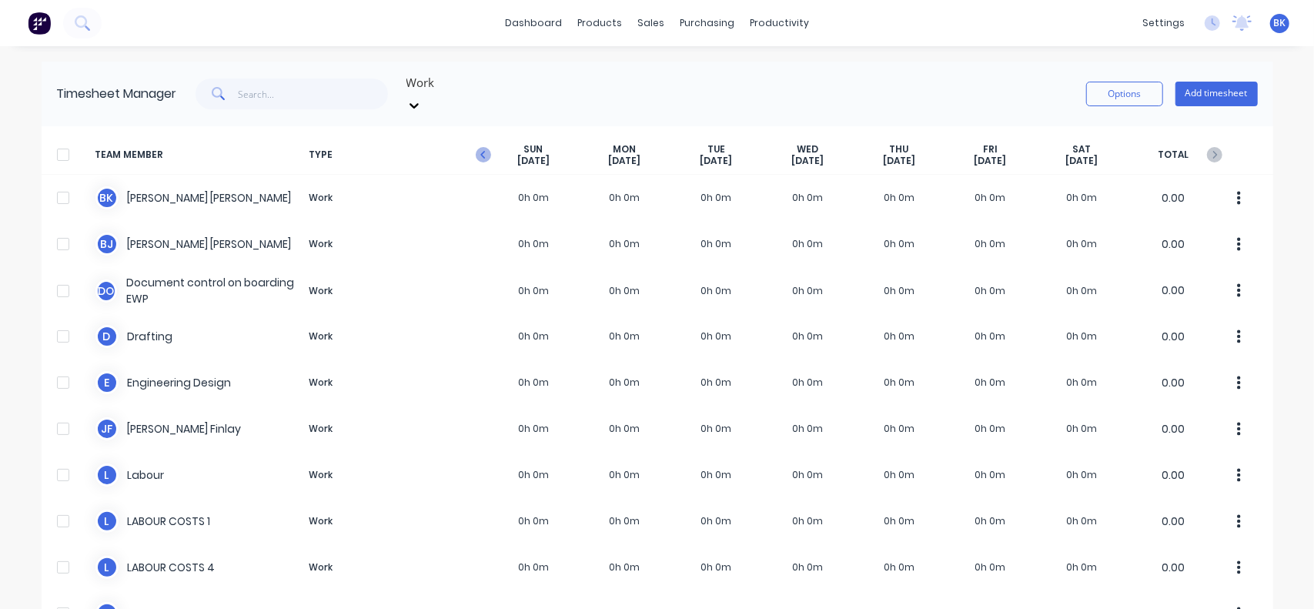
click at [476, 147] on icon "button" at bounding box center [483, 154] width 15 height 15
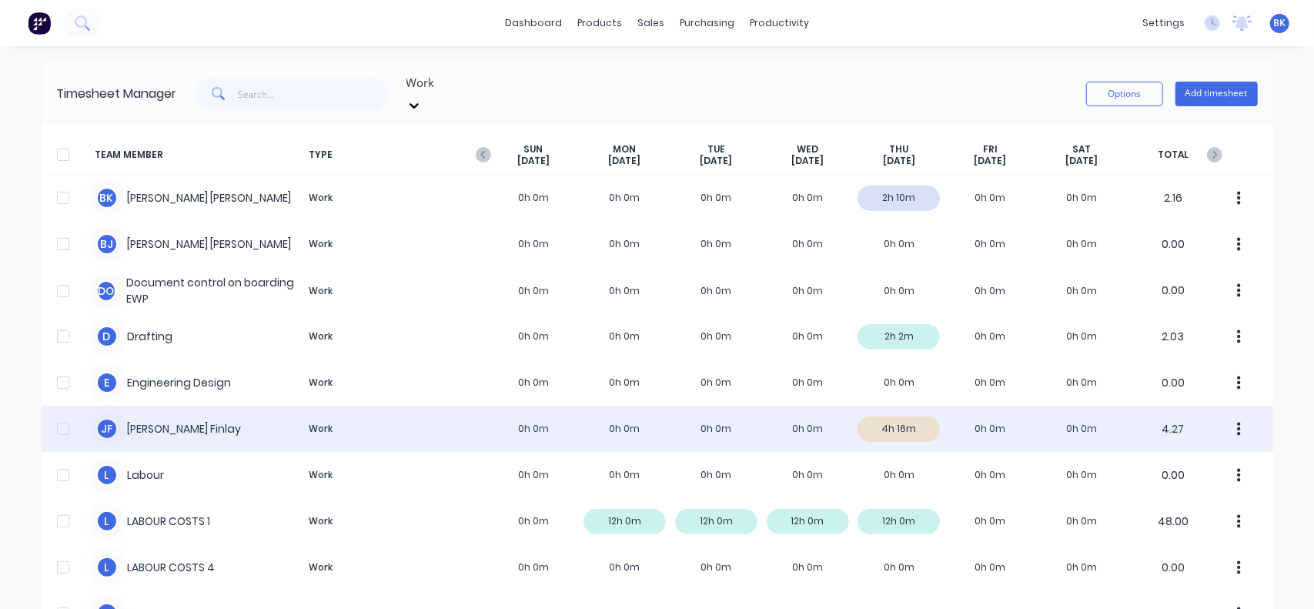
click at [1236, 415] on button "button" at bounding box center [1240, 429] width 32 height 31
click at [1151, 460] on div "Approve" at bounding box center [1181, 471] width 119 height 22
click at [316, 412] on div "[PERSON_NAME] Work 0h 0m 0h 0m 0h 0m 0h 0m 4h 16m 0h 0m 0h 0m 4.27" at bounding box center [658, 429] width 1232 height 46
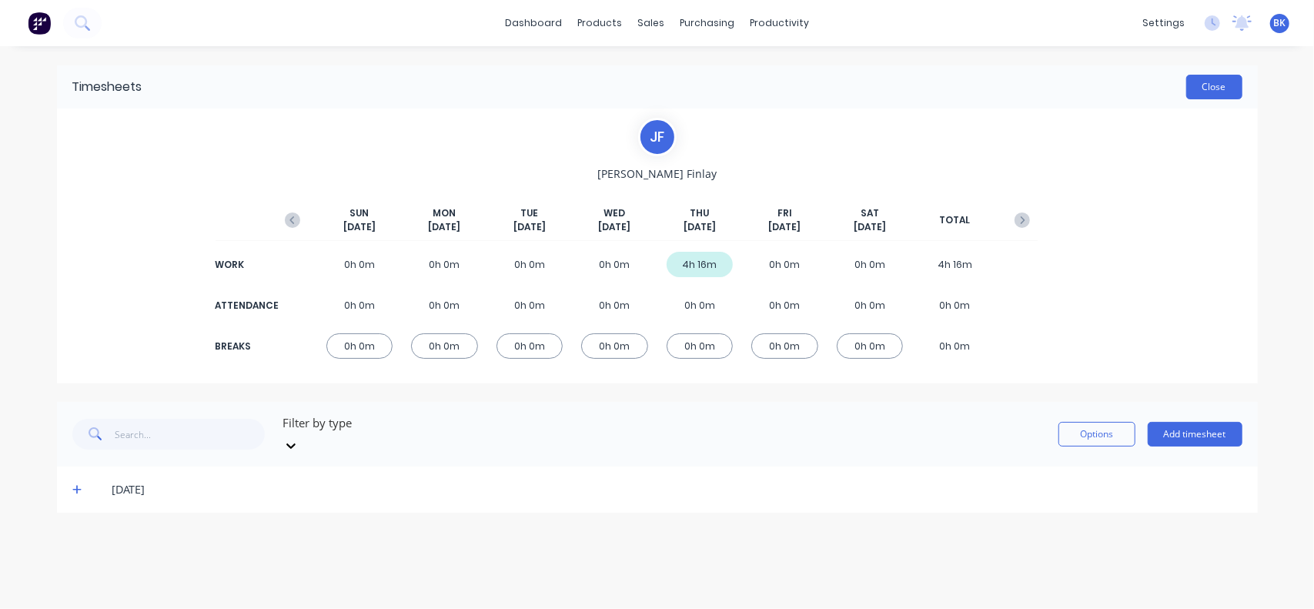
click at [1219, 84] on button "Close" at bounding box center [1215, 87] width 56 height 25
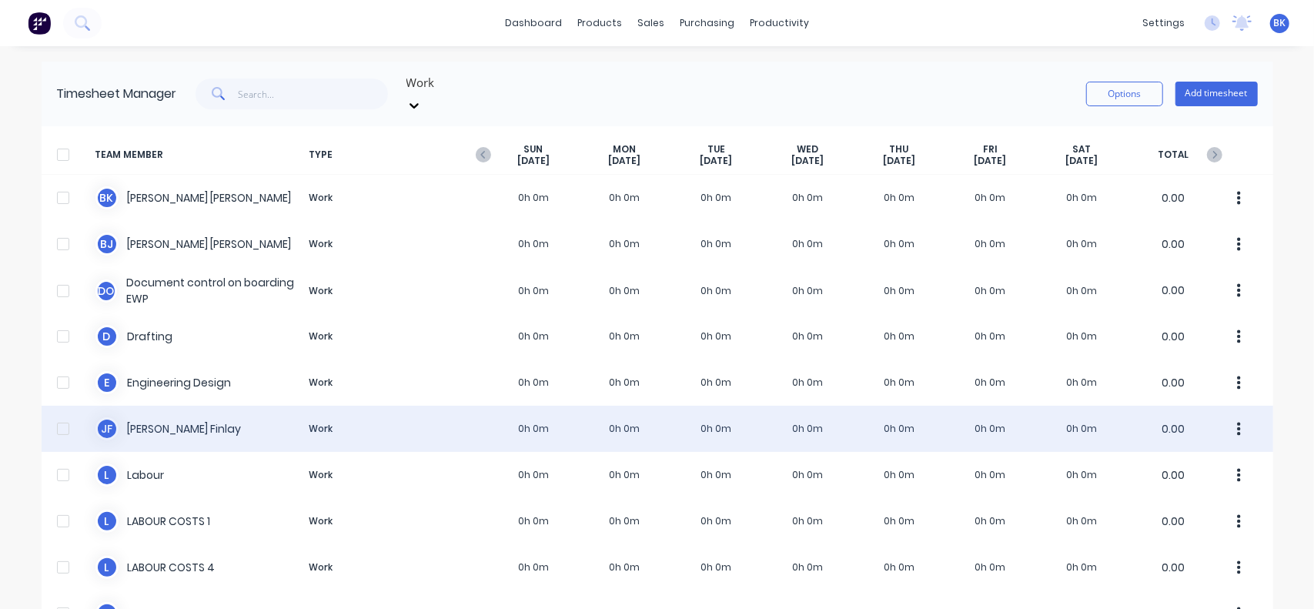
scroll to position [77, 0]
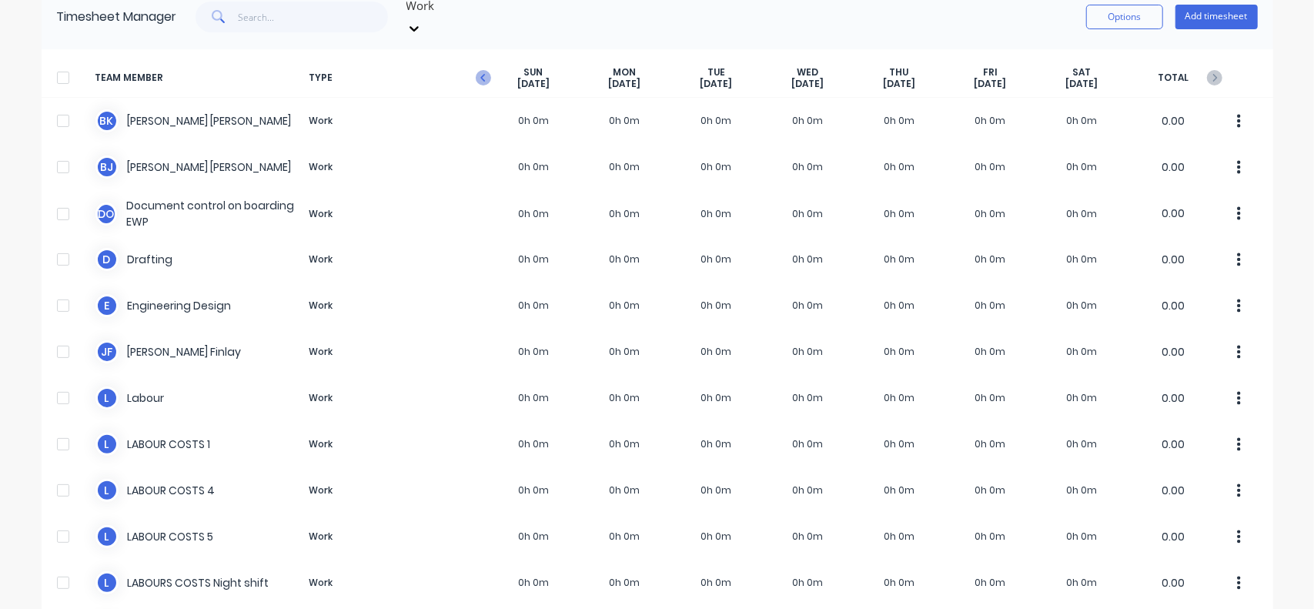
click at [476, 70] on icon "button" at bounding box center [483, 77] width 15 height 15
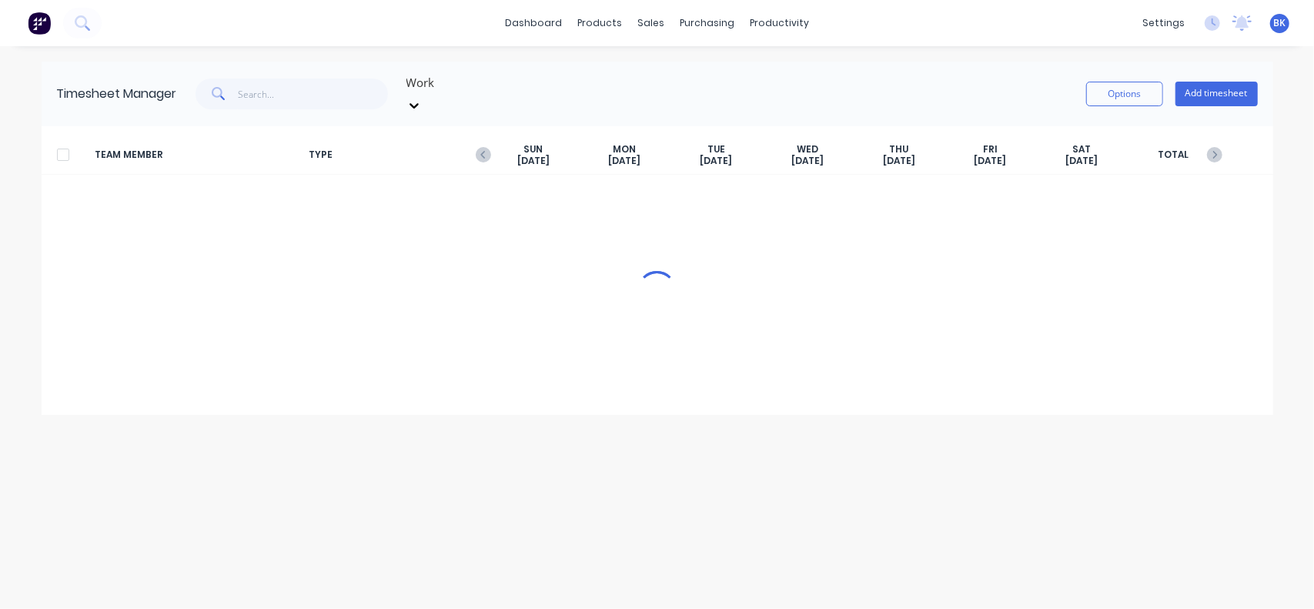
scroll to position [0, 0]
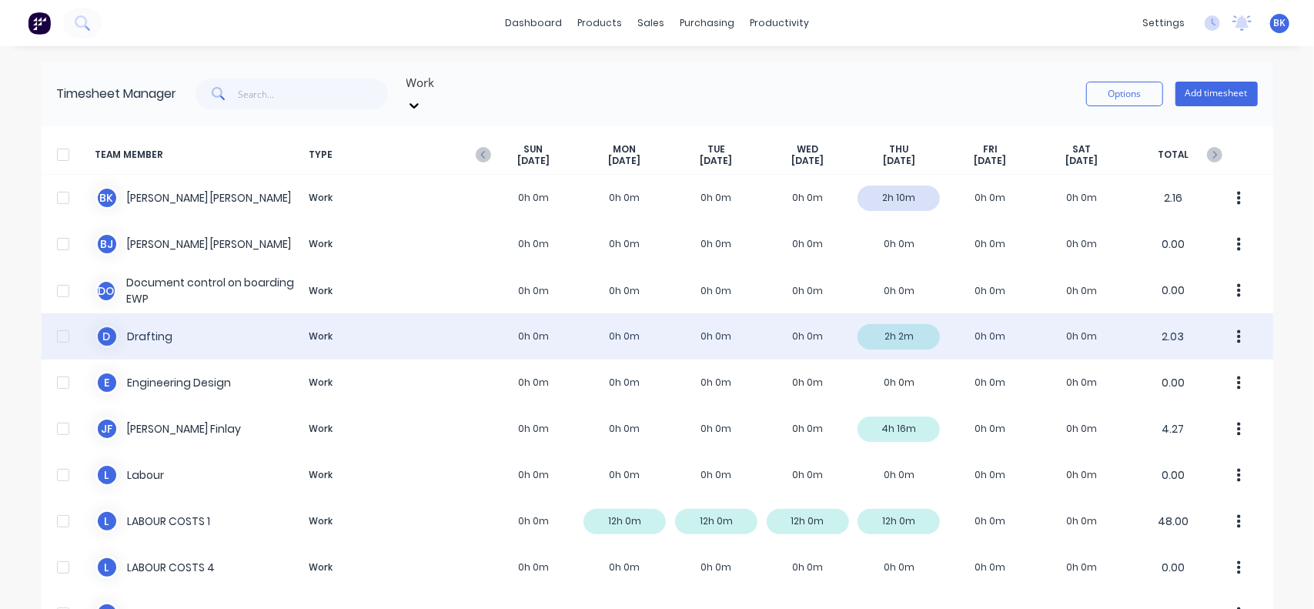
click at [879, 327] on div "D Drafting Work 0h 0m 0h 0m 0h 0m 0h 0m 2h 2m 0h 0m 0h 0m 2.03" at bounding box center [658, 336] width 1232 height 46
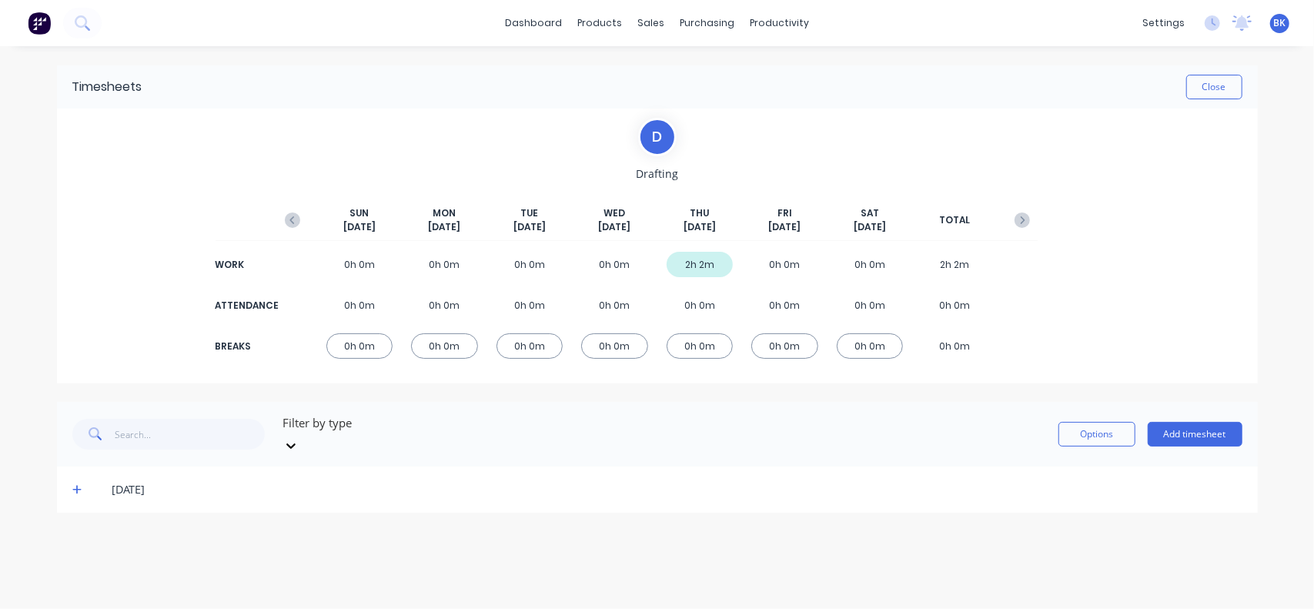
click at [705, 268] on div "2h 2m" at bounding box center [700, 264] width 67 height 25
click at [1201, 427] on button "Add timesheet" at bounding box center [1195, 434] width 95 height 25
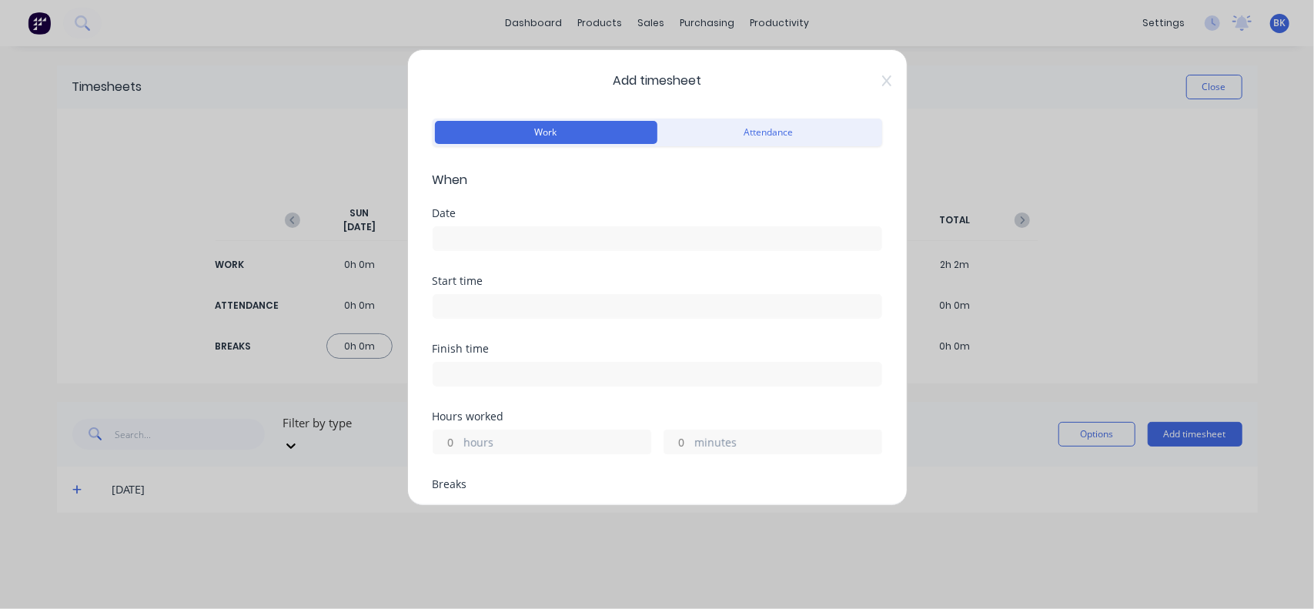
click at [467, 242] on input at bounding box center [658, 238] width 448 height 23
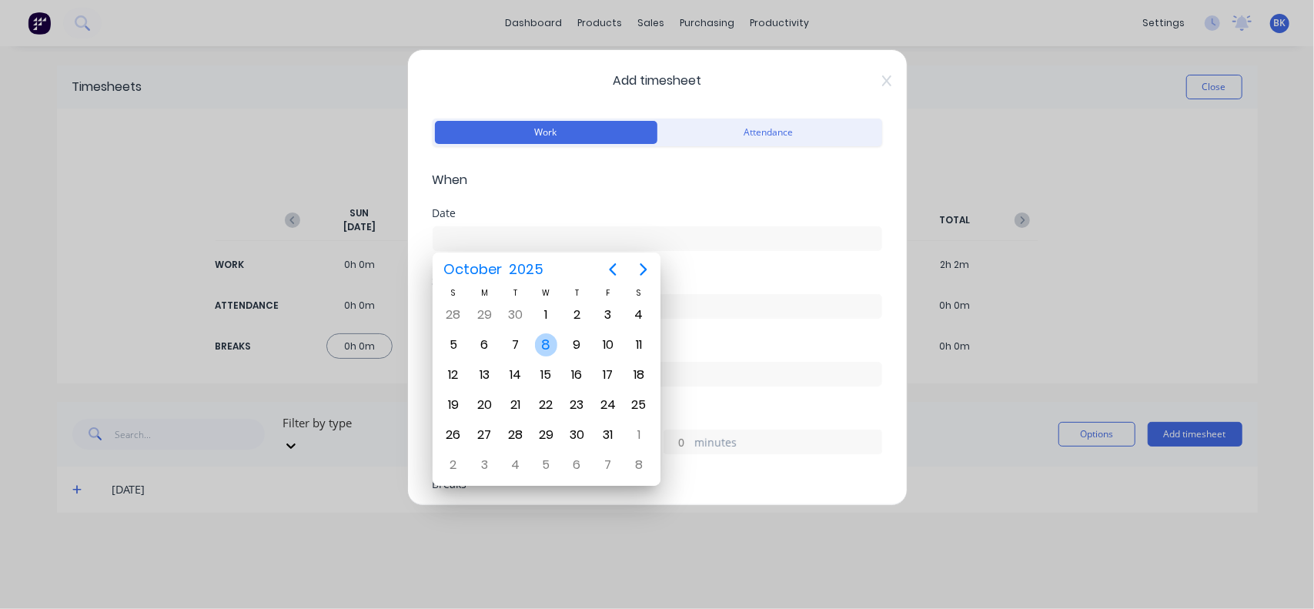
click at [550, 340] on div "8" at bounding box center [546, 344] width 23 height 23
type input "[DATE]"
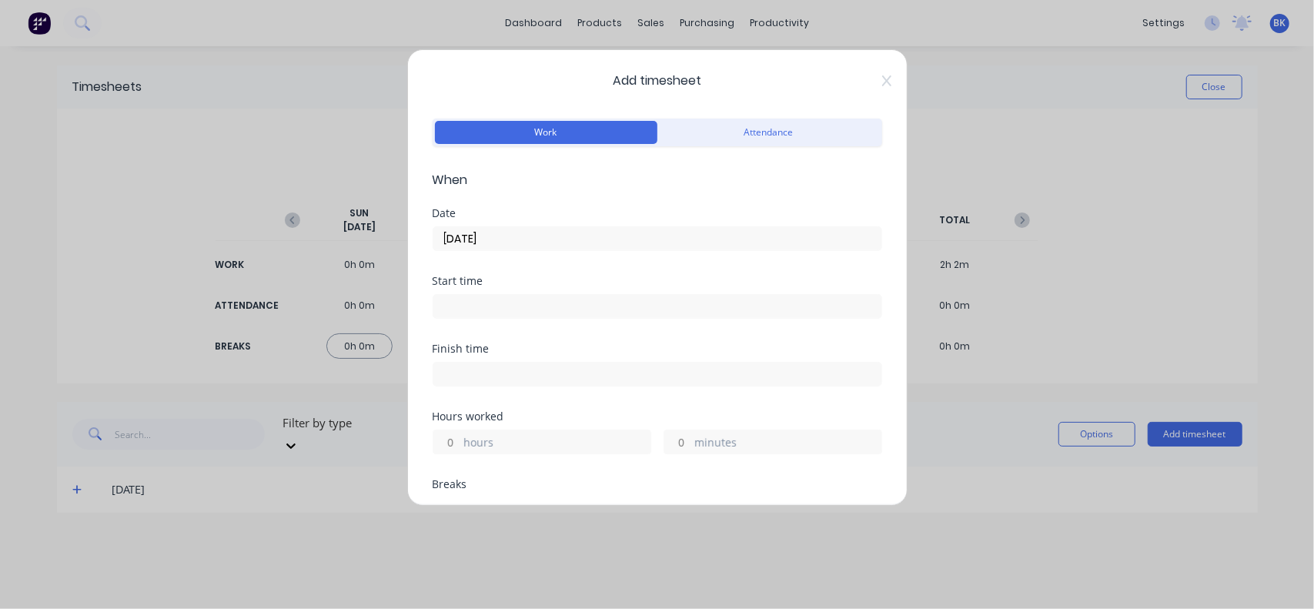
click at [463, 308] on input at bounding box center [658, 306] width 448 height 23
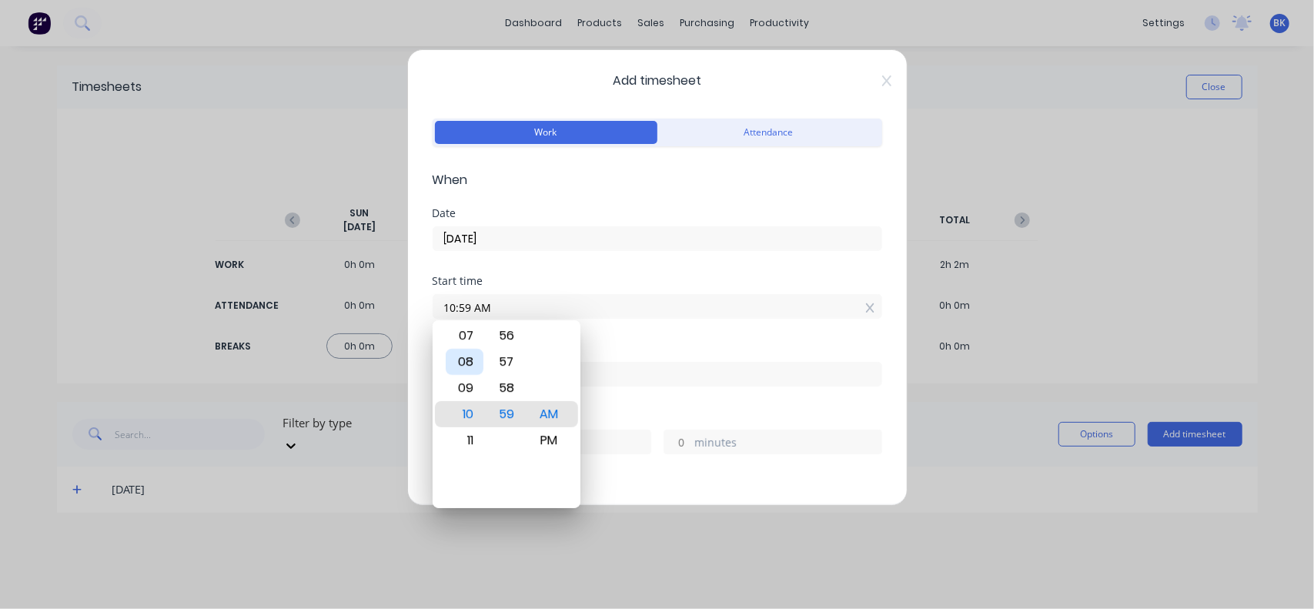
click at [474, 363] on div "08" at bounding box center [465, 362] width 38 height 26
type input "08:00 AM"
click at [507, 418] on div "00" at bounding box center [507, 414] width 38 height 26
click at [638, 330] on div "Start time 08:00 AM" at bounding box center [658, 310] width 450 height 68
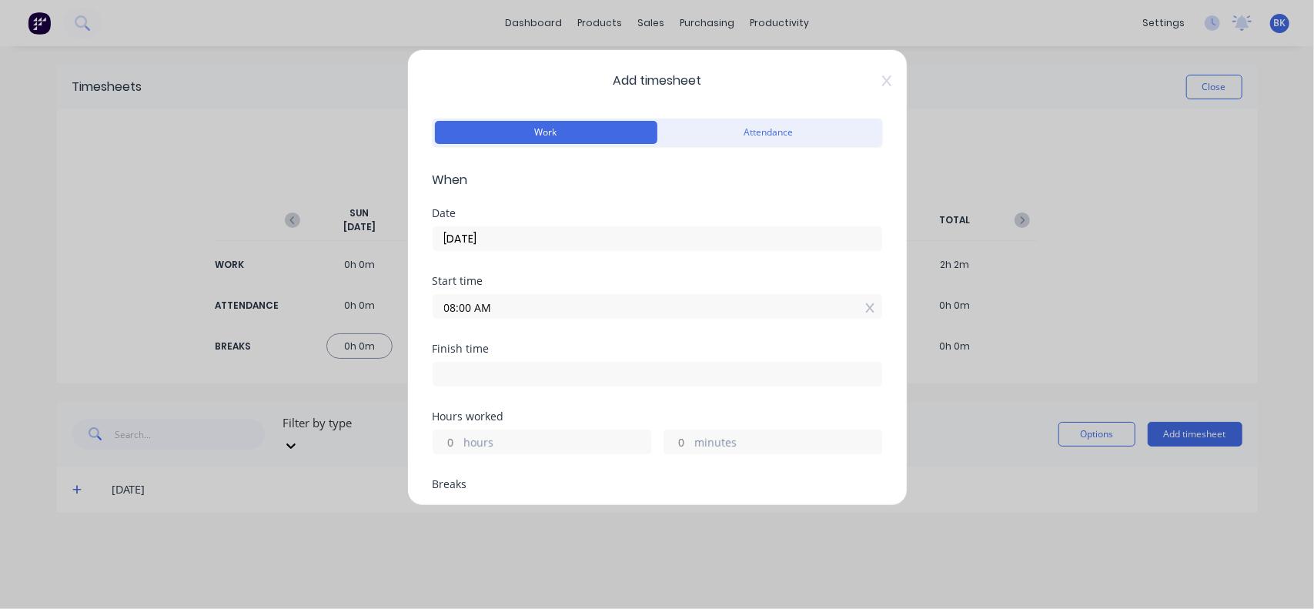
click at [506, 368] on input at bounding box center [658, 374] width 448 height 23
type input "10:59 AM"
type input "2"
type input "59"
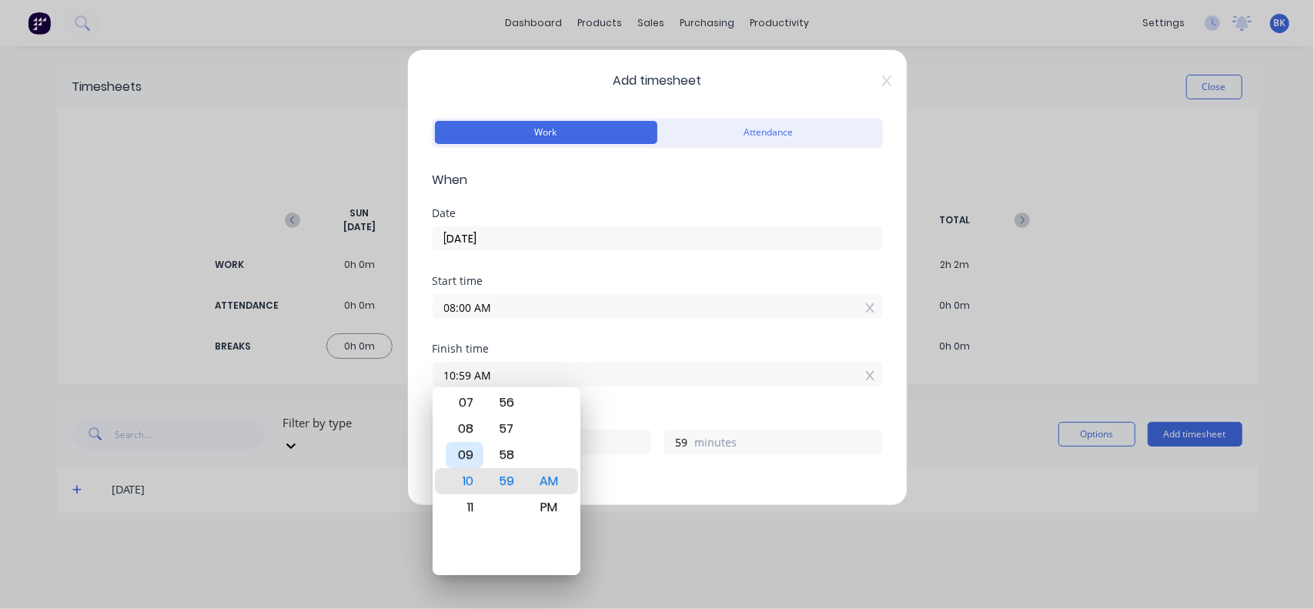
click at [466, 458] on div "09" at bounding box center [465, 455] width 38 height 26
type input "09:59 AM"
type input "1"
click at [504, 457] on div "58" at bounding box center [507, 455] width 38 height 26
type input "09:58 AM"
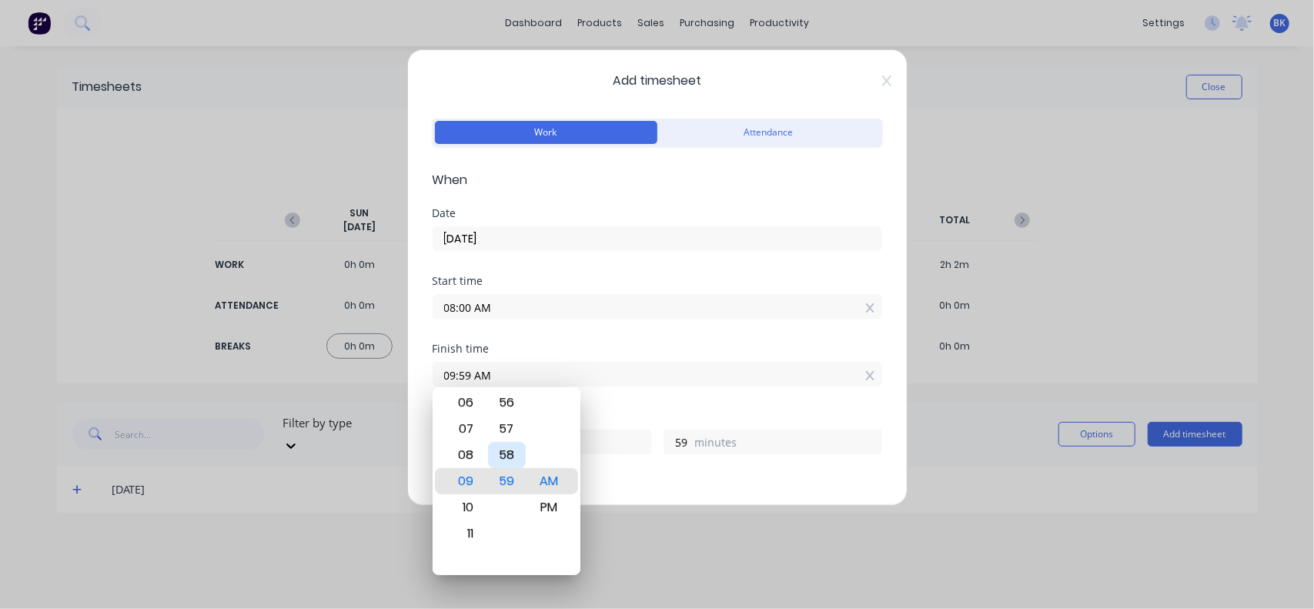
type input "58"
click at [622, 364] on input "09:58 AM" at bounding box center [658, 374] width 448 height 23
click at [635, 404] on div "Finish time 09:58 AM" at bounding box center [658, 377] width 450 height 68
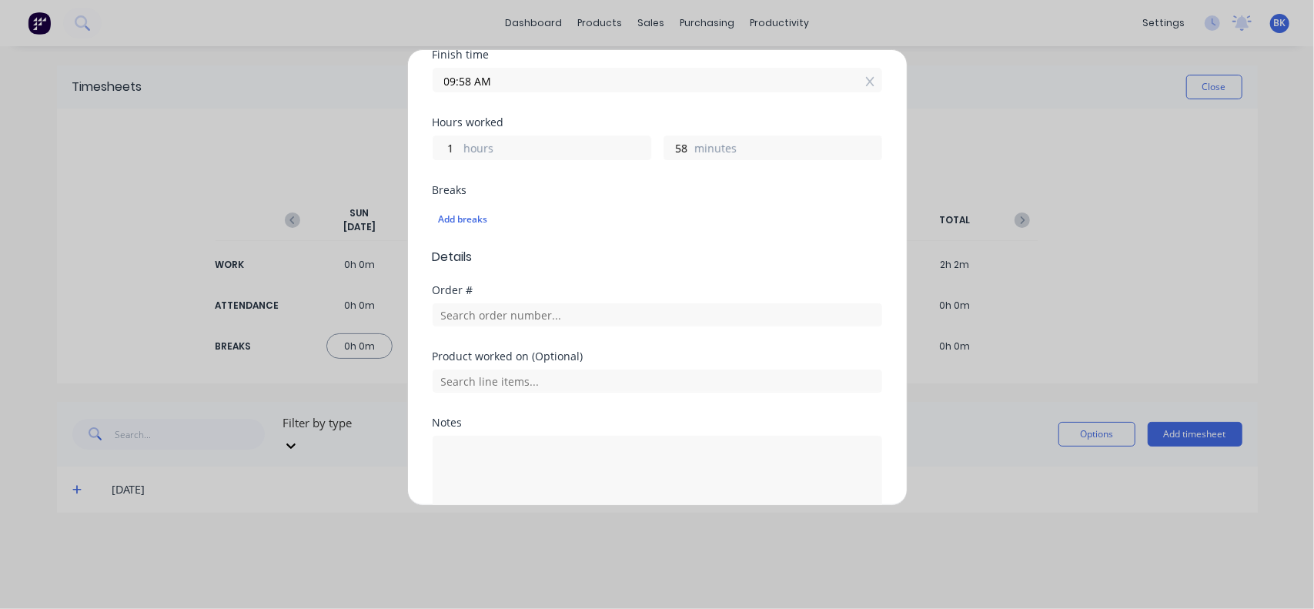
scroll to position [308, 0]
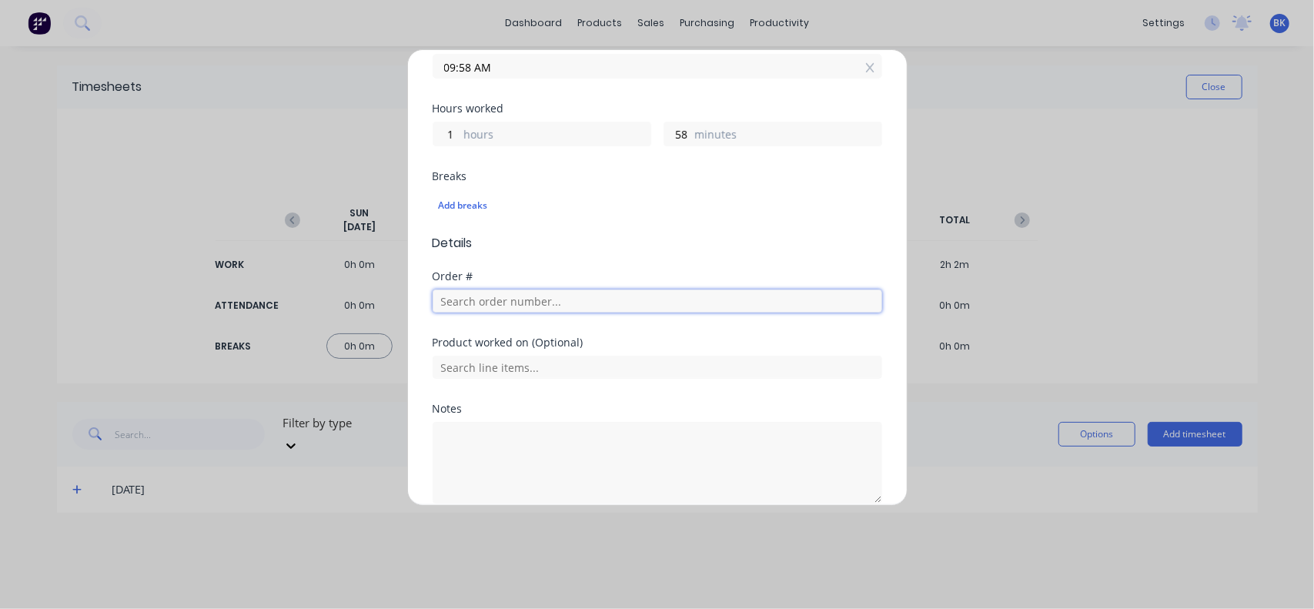
click at [486, 300] on input "text" at bounding box center [658, 301] width 450 height 23
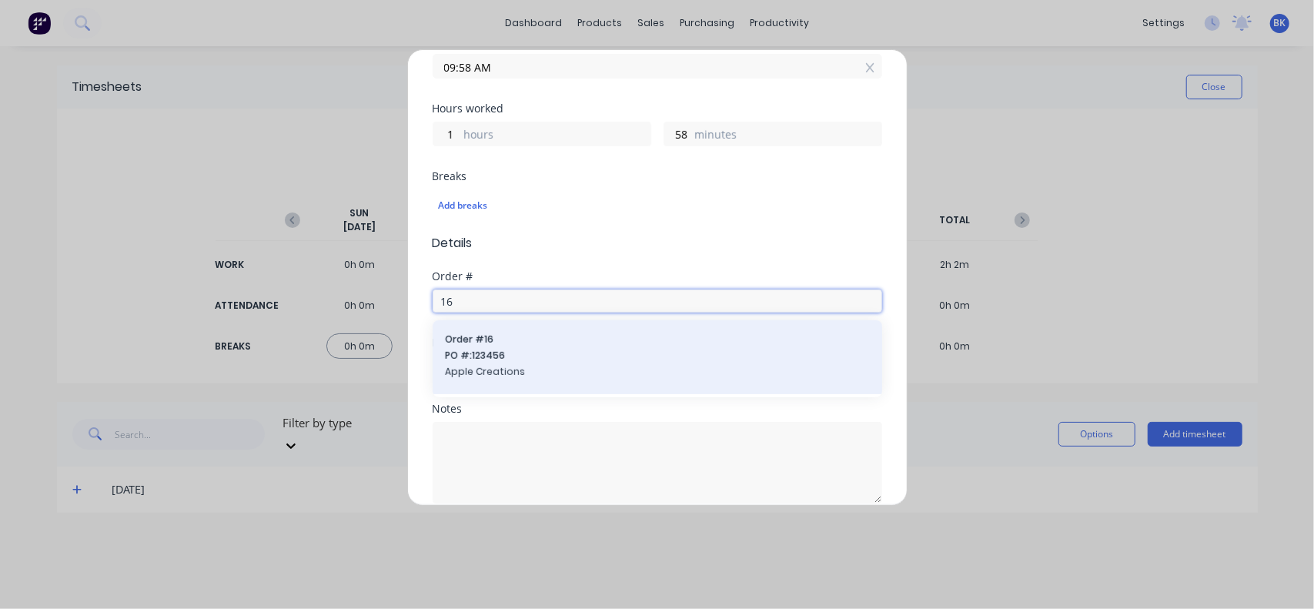
type input "16"
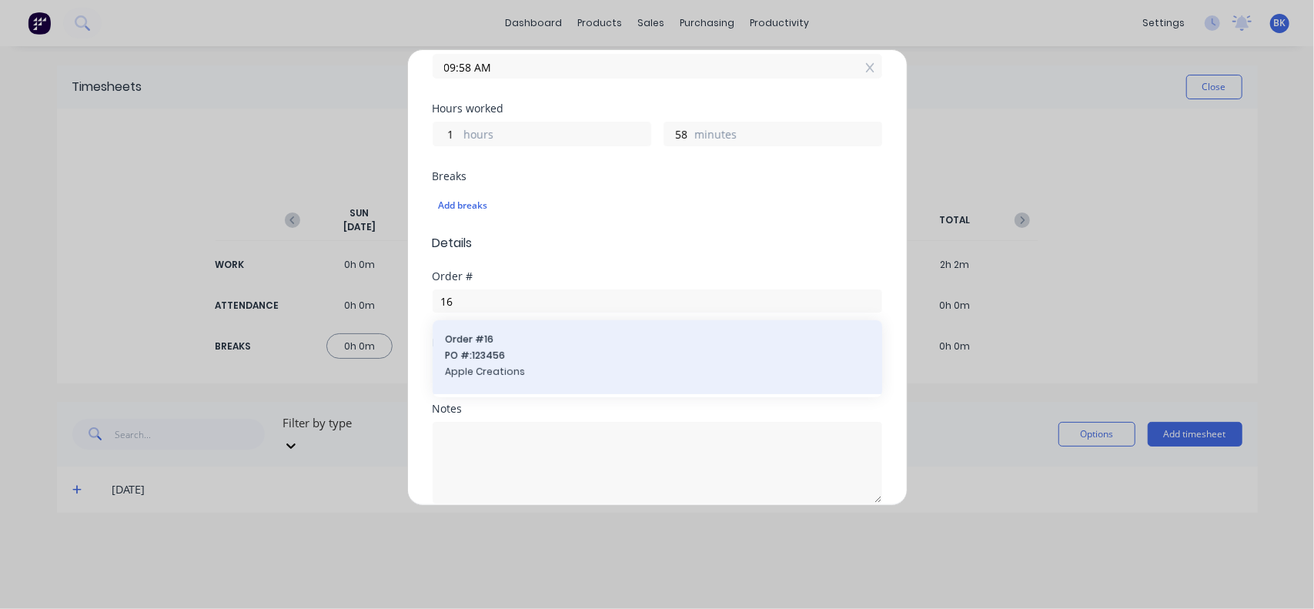
click at [488, 357] on span "PO #: 123456" at bounding box center [657, 356] width 425 height 14
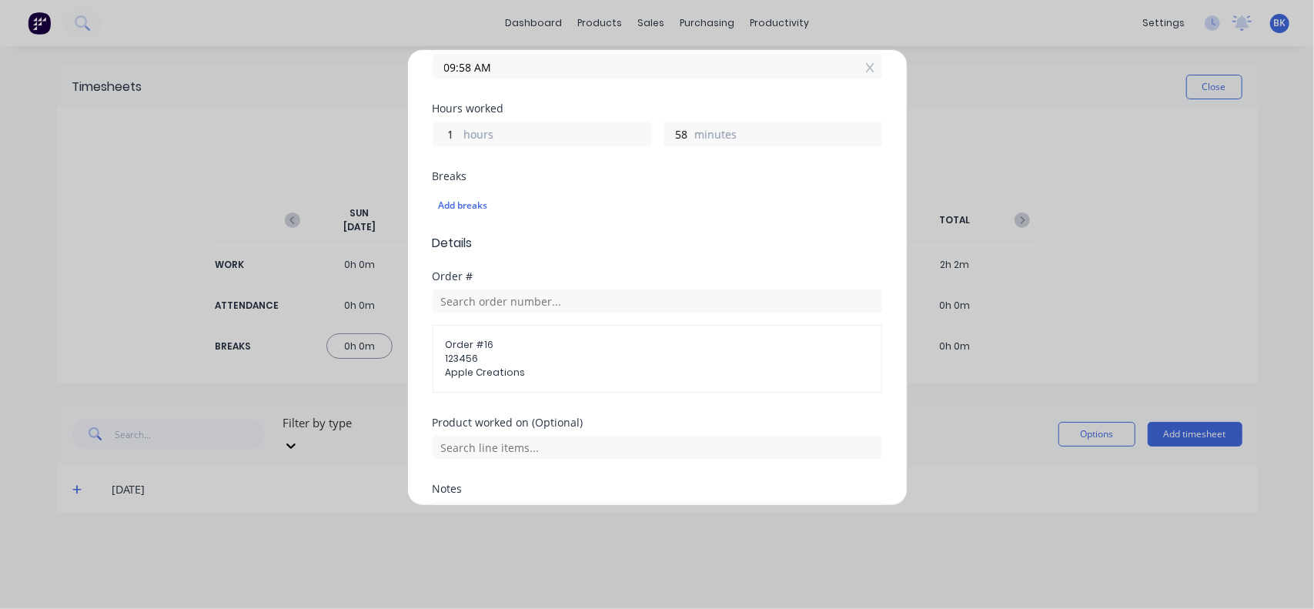
scroll to position [454, 0]
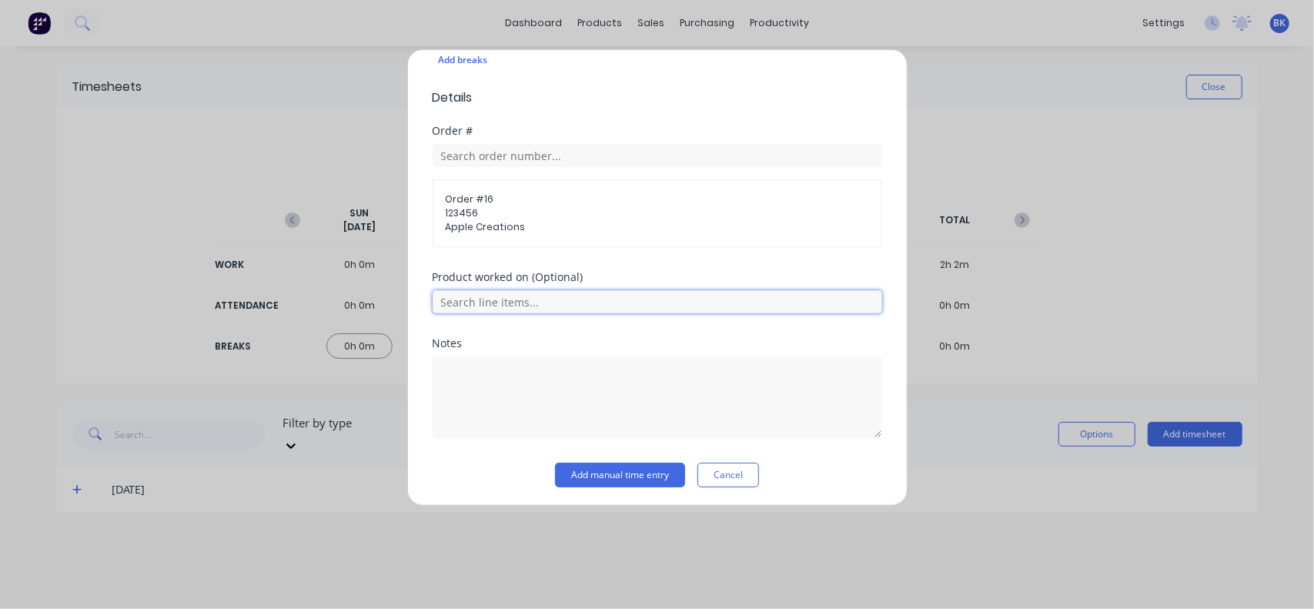
click at [534, 302] on input "text" at bounding box center [658, 301] width 450 height 23
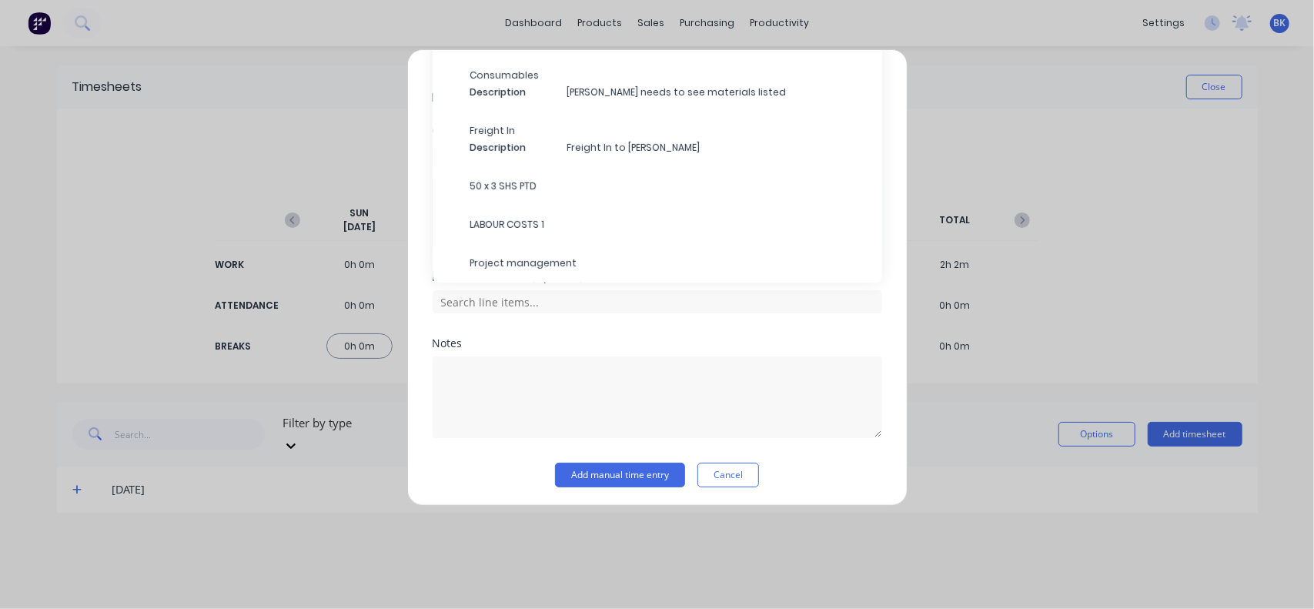
drag, startPoint x: 514, startPoint y: 220, endPoint x: 516, endPoint y: 239, distance: 19.4
click at [514, 221] on span "LABOUR COSTS 1" at bounding box center [670, 225] width 400 height 14
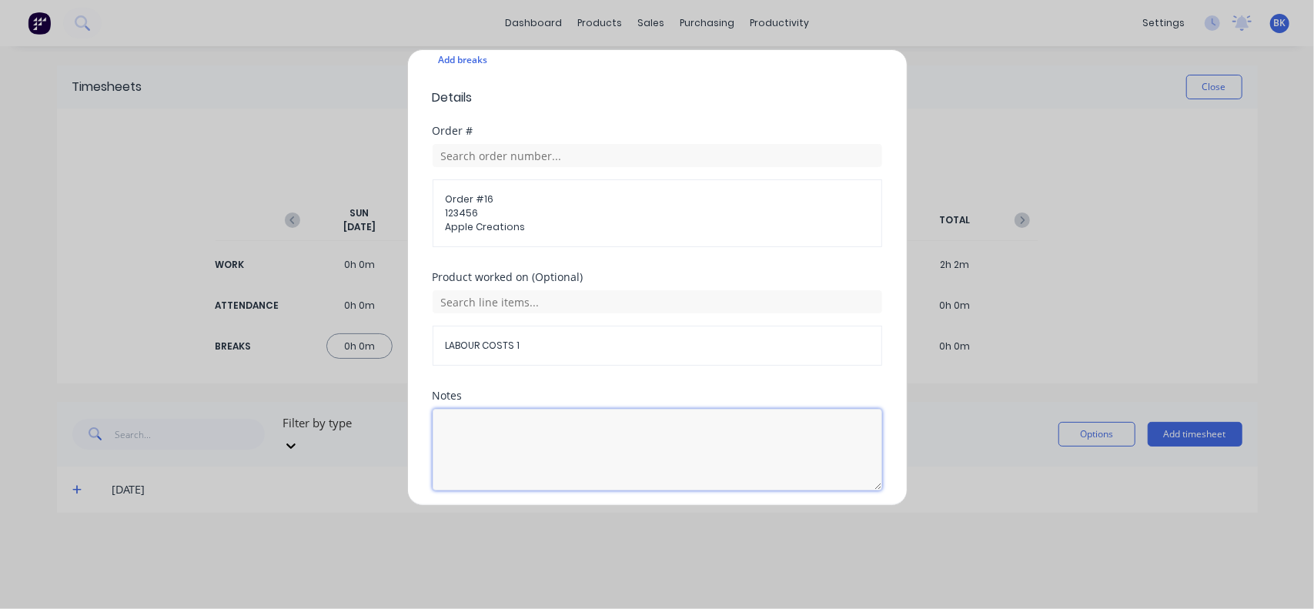
click at [494, 417] on textarea at bounding box center [658, 450] width 450 height 82
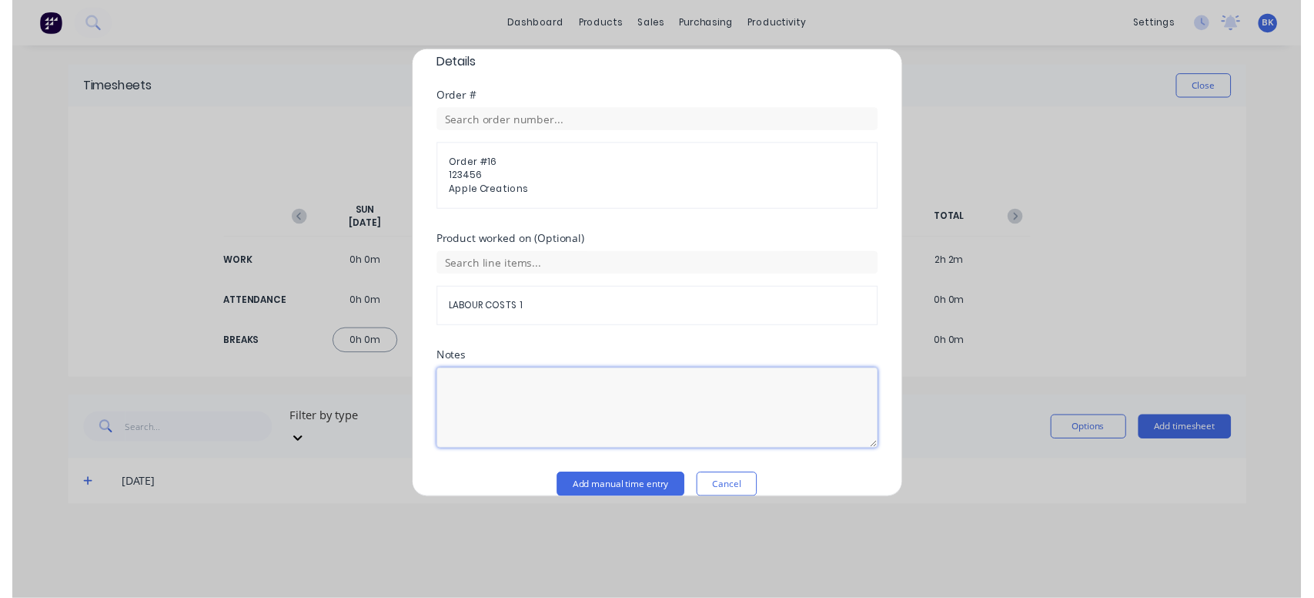
scroll to position [505, 0]
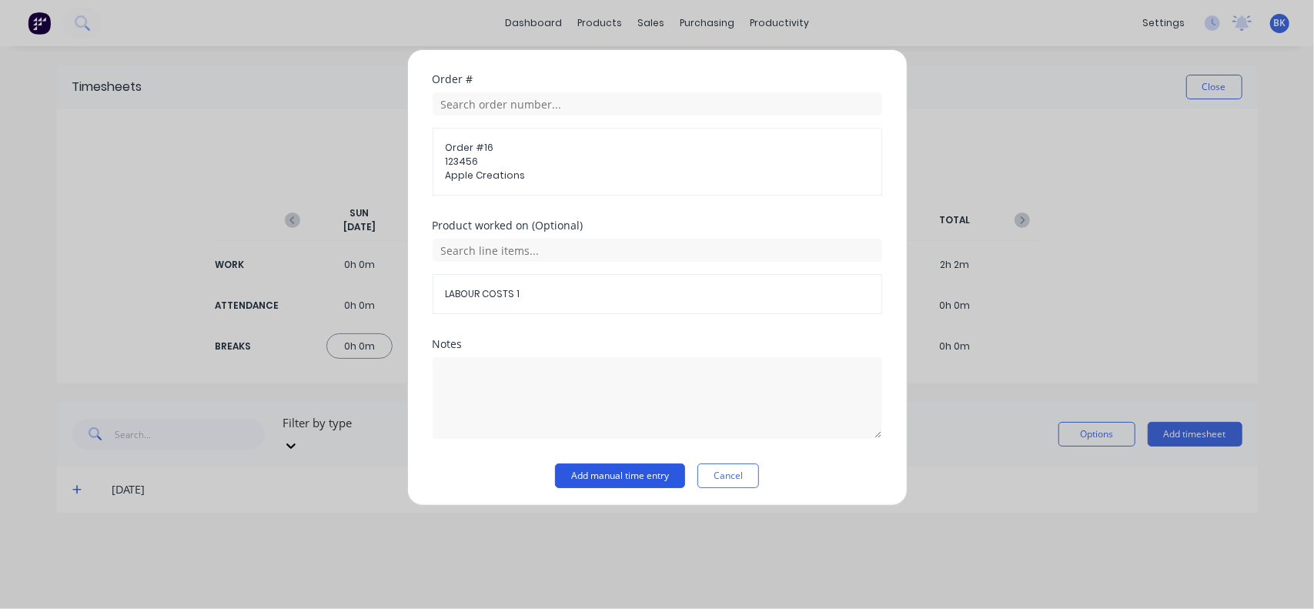
click at [629, 475] on button "Add manual time entry" at bounding box center [620, 476] width 130 height 25
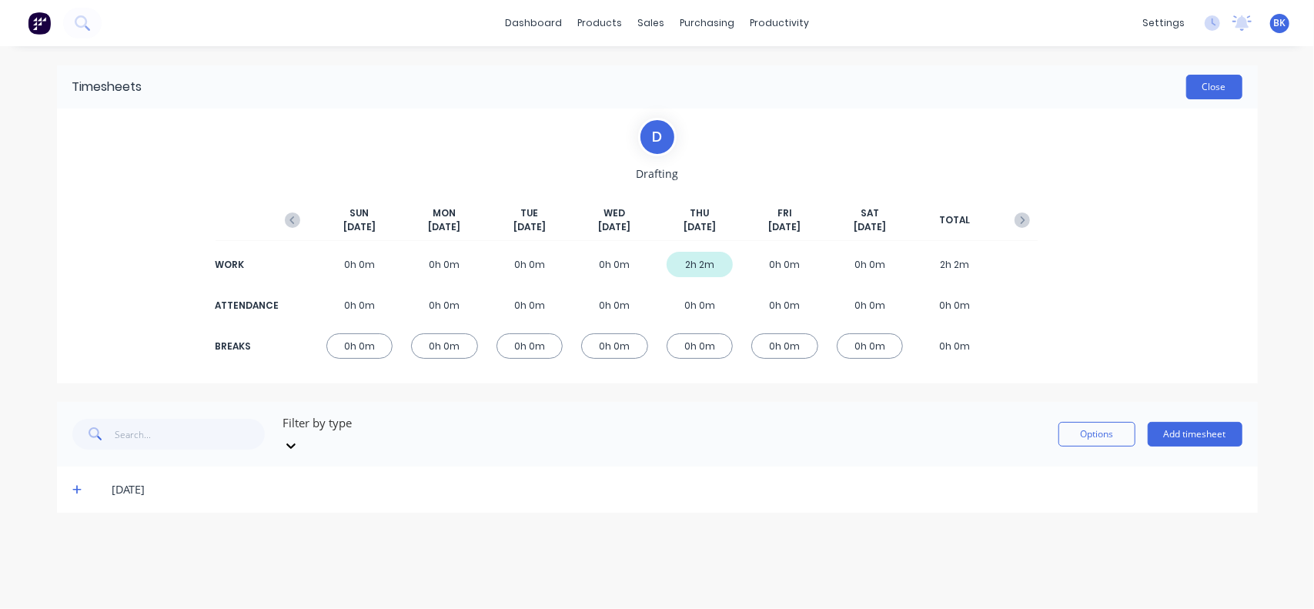
click at [1215, 86] on button "Close" at bounding box center [1215, 87] width 56 height 25
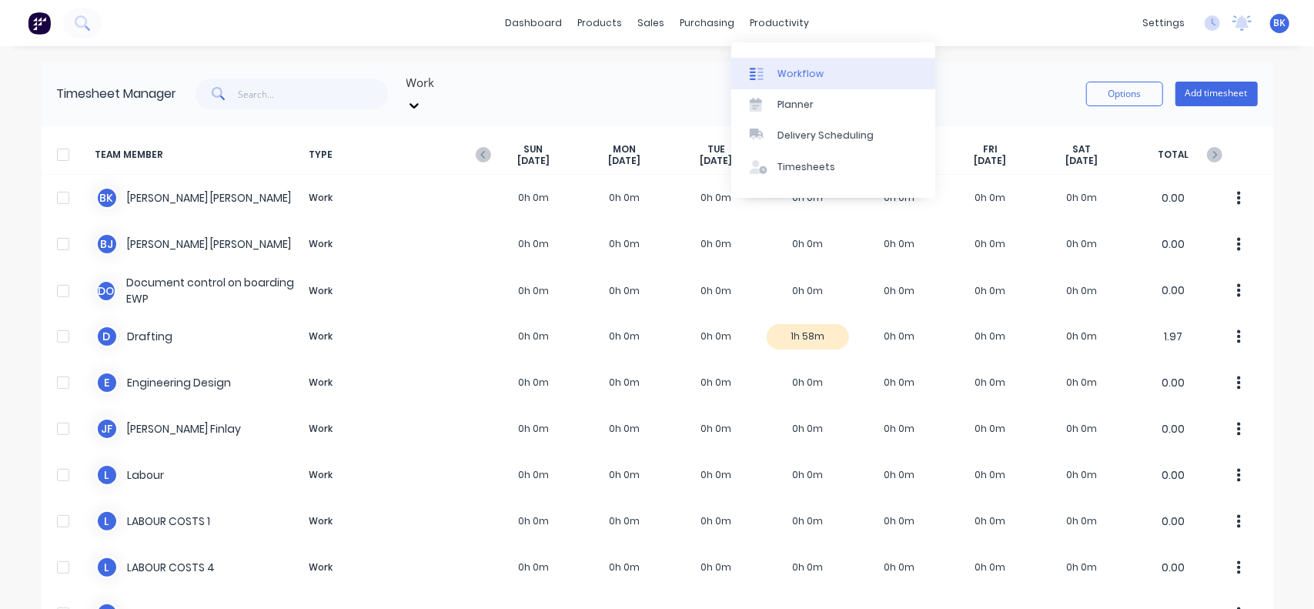
click at [795, 69] on div "Workflow" at bounding box center [801, 74] width 46 height 14
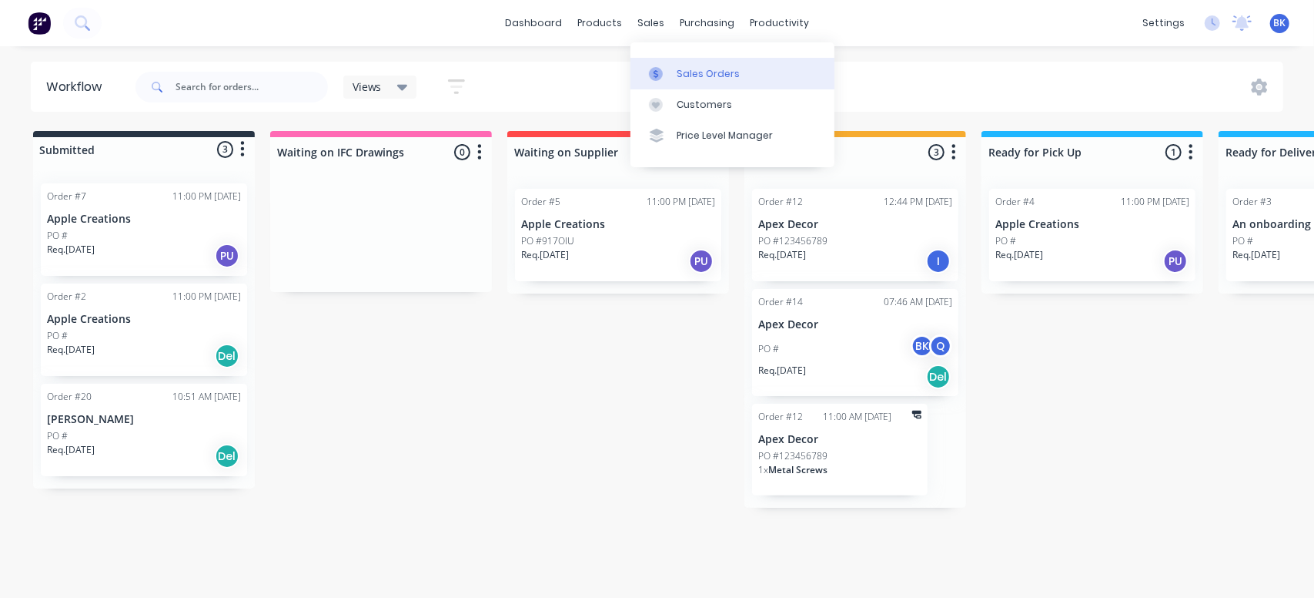
click at [694, 74] on div "Sales Orders" at bounding box center [708, 74] width 63 height 14
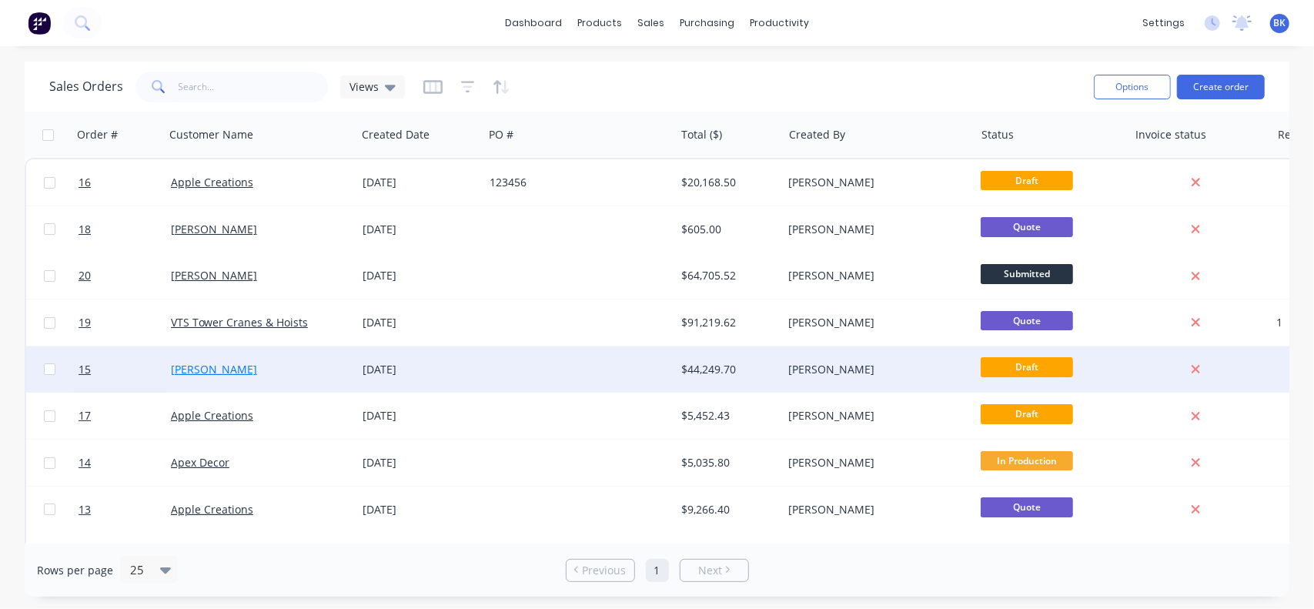
click at [174, 371] on link "[PERSON_NAME]" at bounding box center [214, 369] width 86 height 15
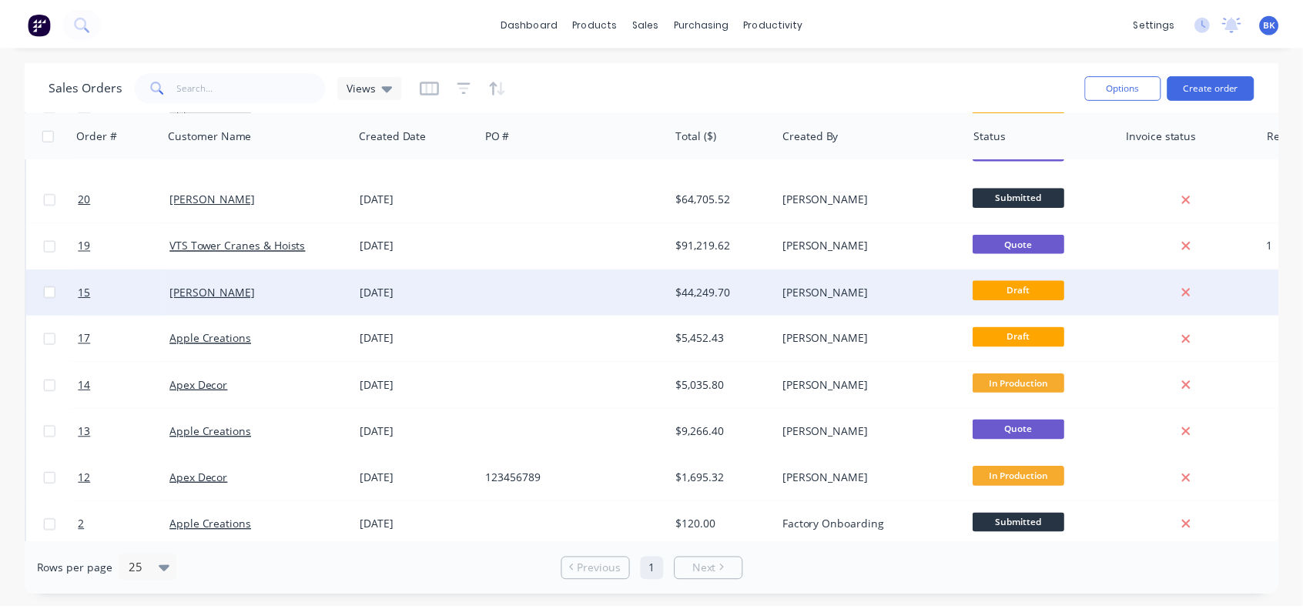
scroll to position [154, 0]
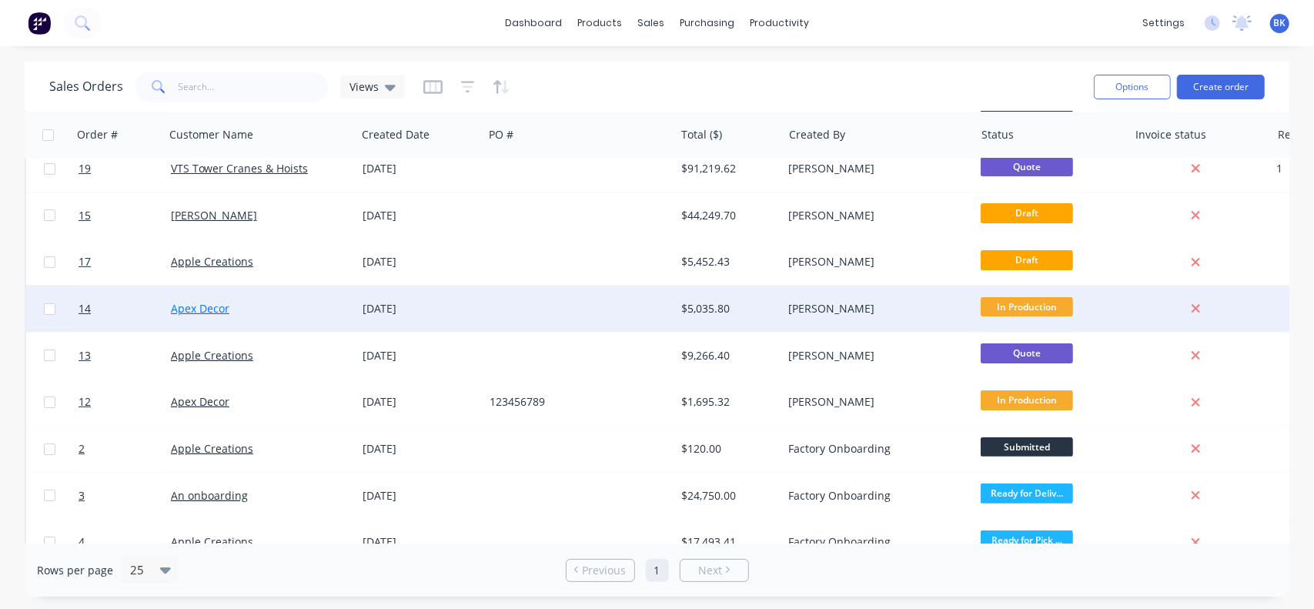
click at [190, 307] on link "Apex Decor" at bounding box center [200, 308] width 59 height 15
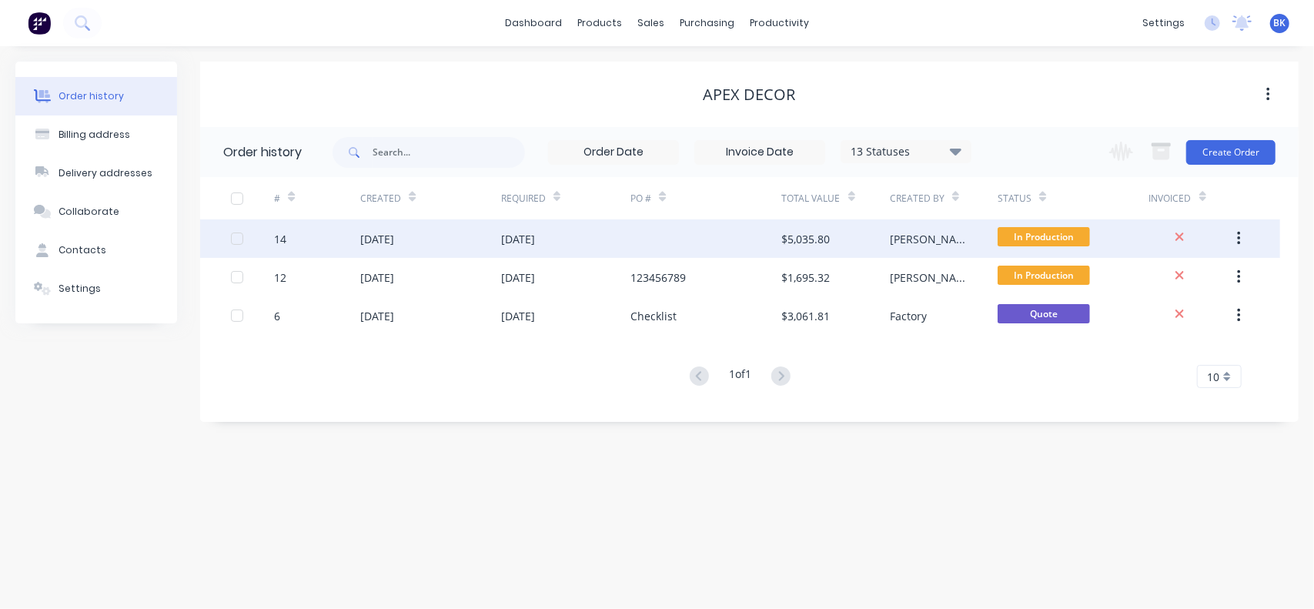
click at [274, 236] on div "14" at bounding box center [280, 239] width 12 height 16
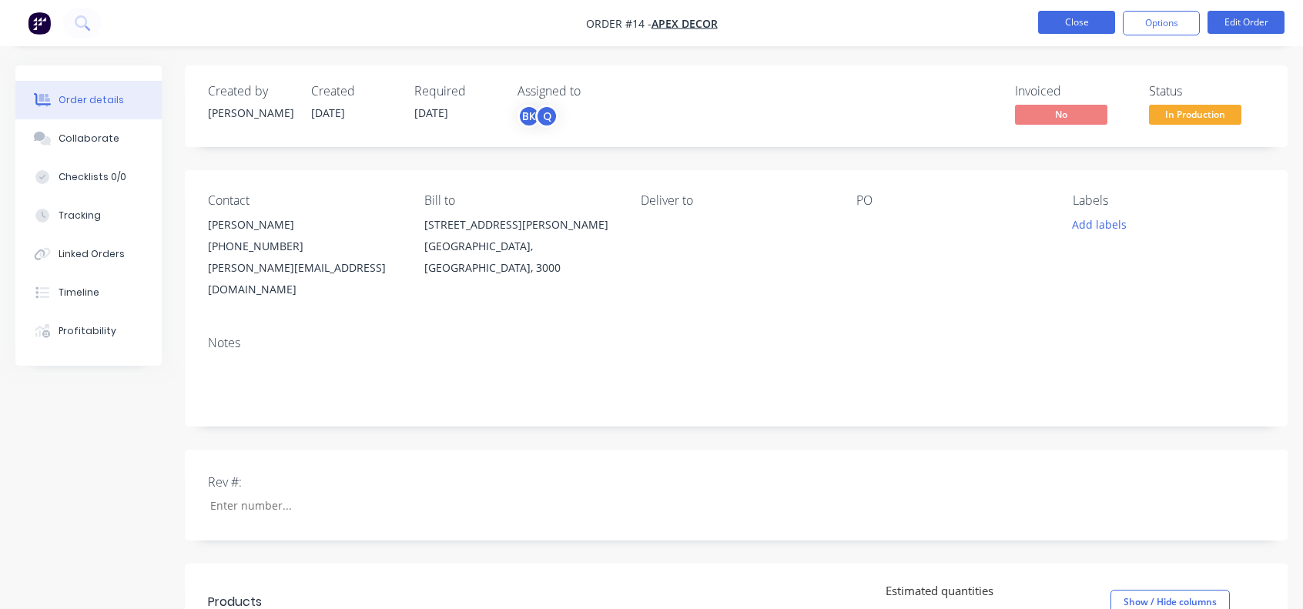
click at [1076, 31] on button "Close" at bounding box center [1076, 22] width 77 height 23
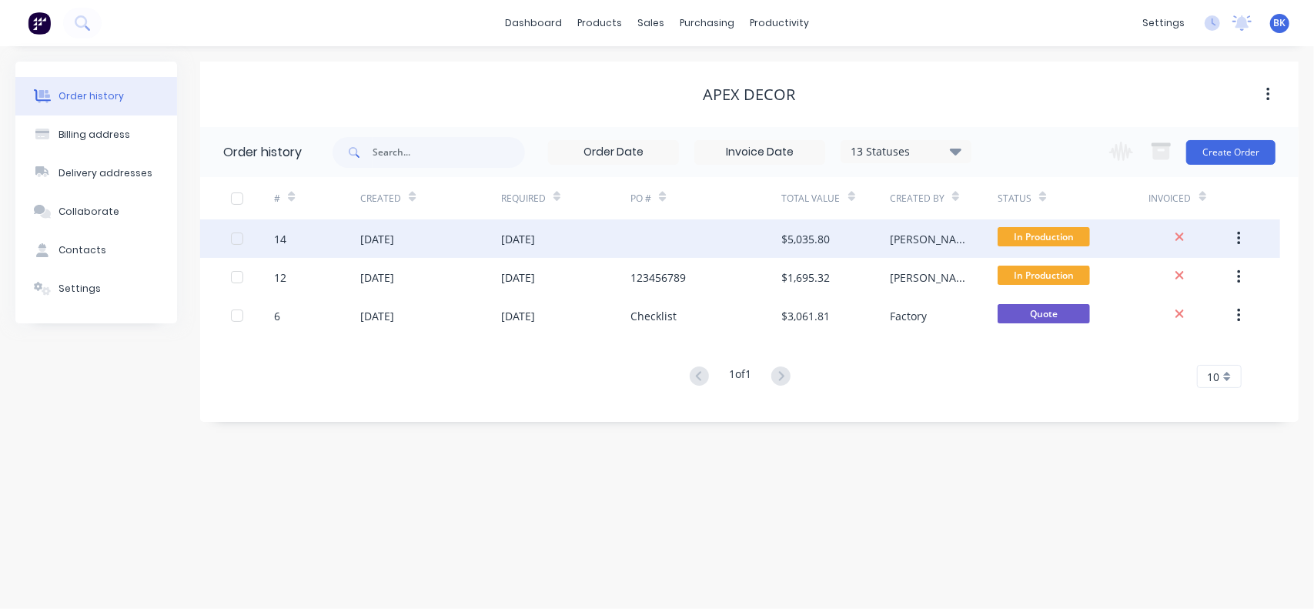
click at [1243, 236] on button "button" at bounding box center [1239, 239] width 36 height 28
click at [274, 238] on div "14" at bounding box center [280, 239] width 12 height 16
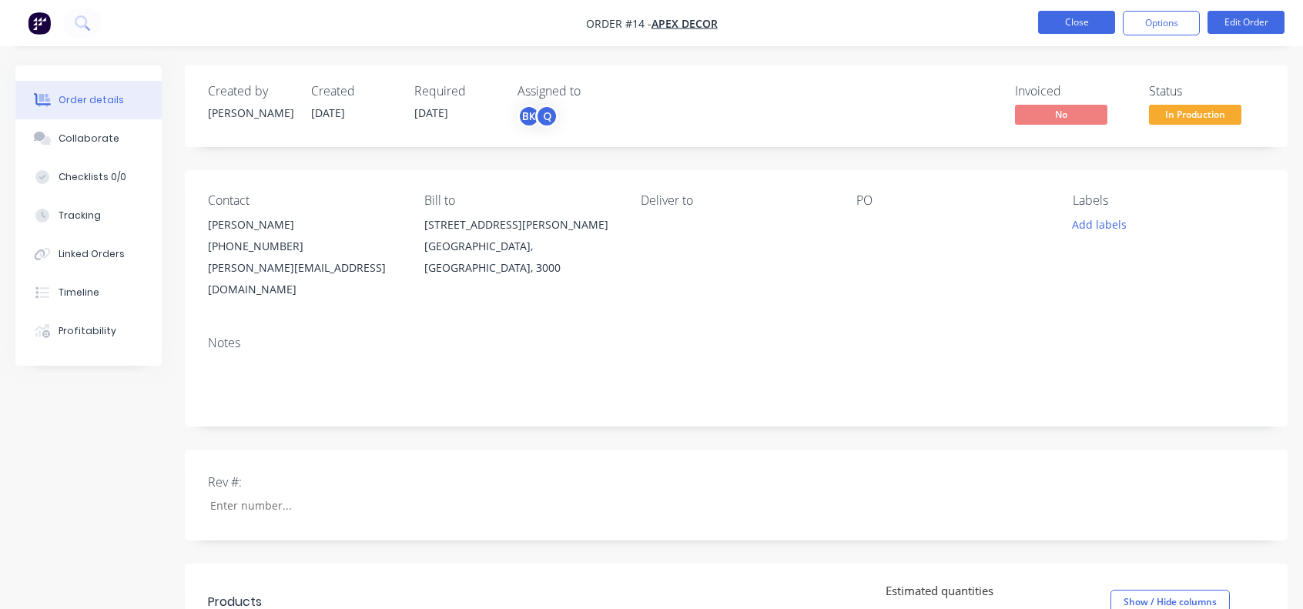
click at [1063, 22] on button "Close" at bounding box center [1076, 22] width 77 height 23
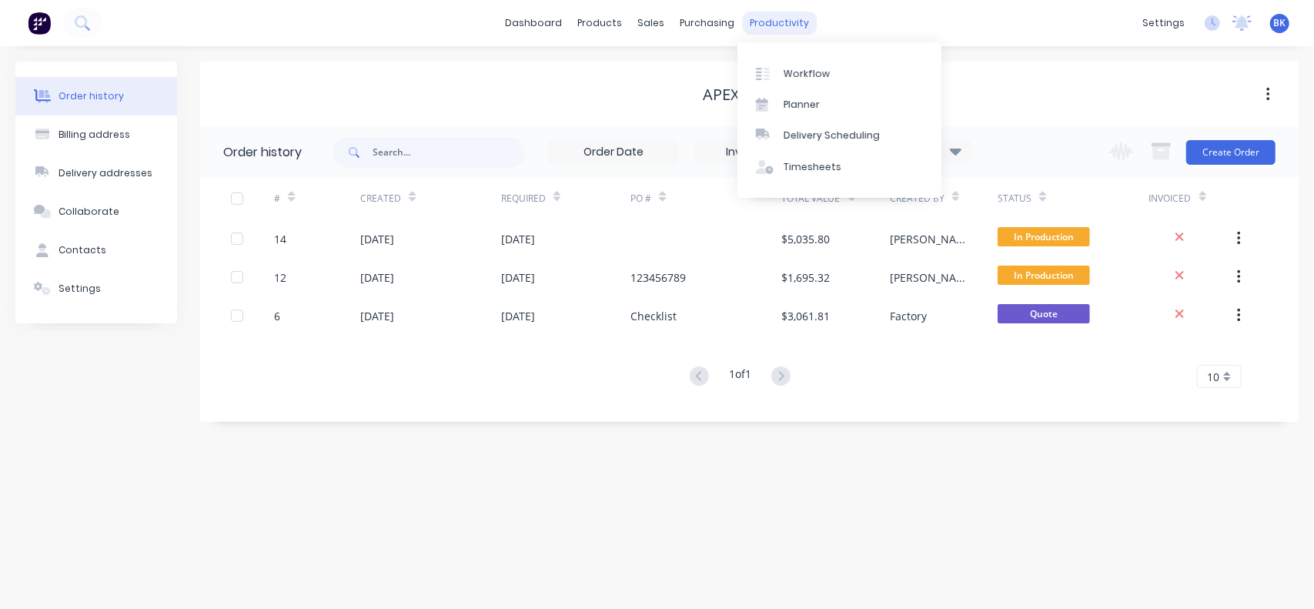
click at [763, 27] on div "productivity" at bounding box center [779, 23] width 75 height 23
click at [800, 67] on div "Workflow" at bounding box center [807, 74] width 46 height 14
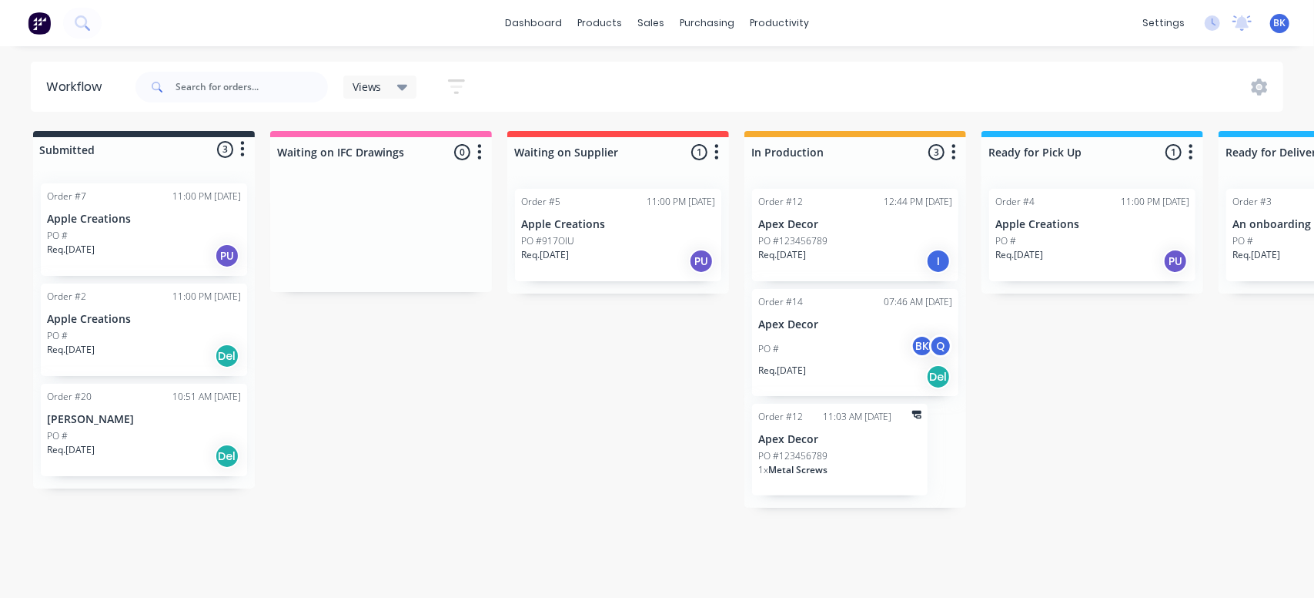
click at [830, 252] on div "Req. [DATE] I" at bounding box center [856, 261] width 194 height 26
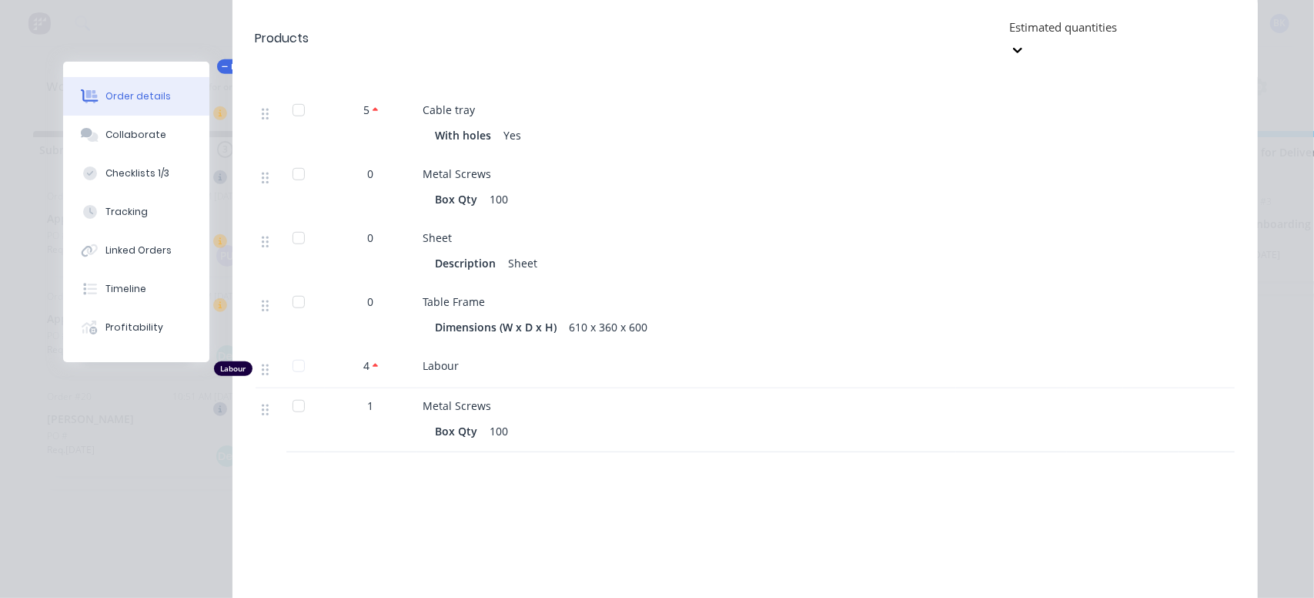
scroll to position [693, 0]
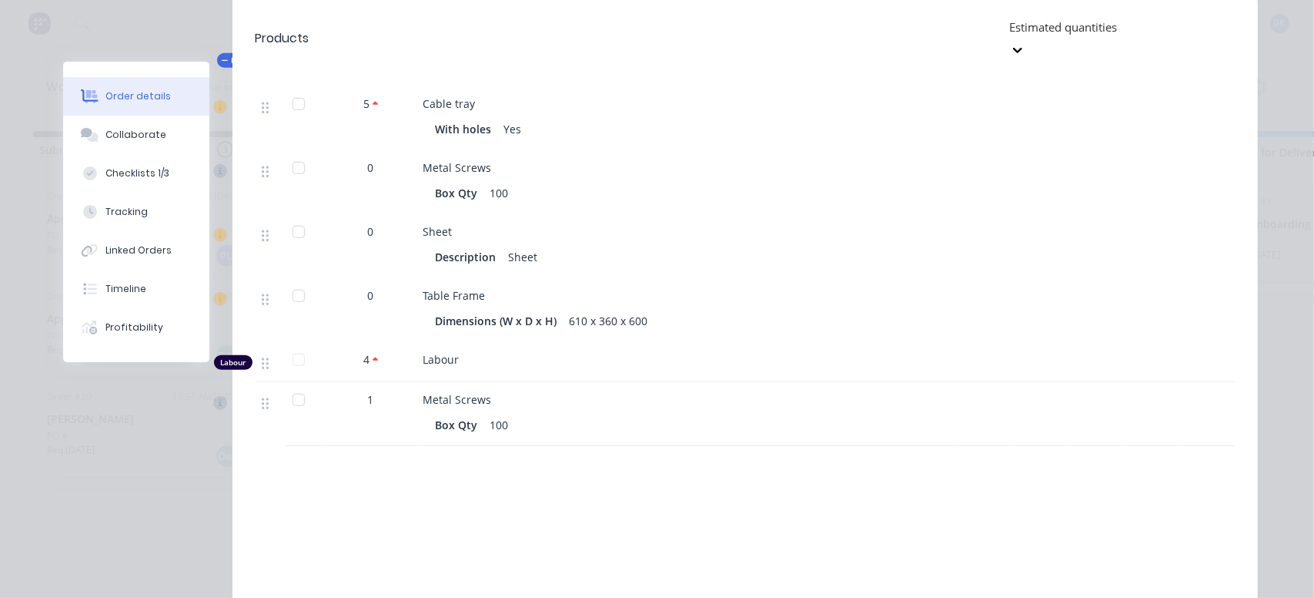
click at [424, 352] on span "Labour" at bounding box center [442, 359] width 36 height 15
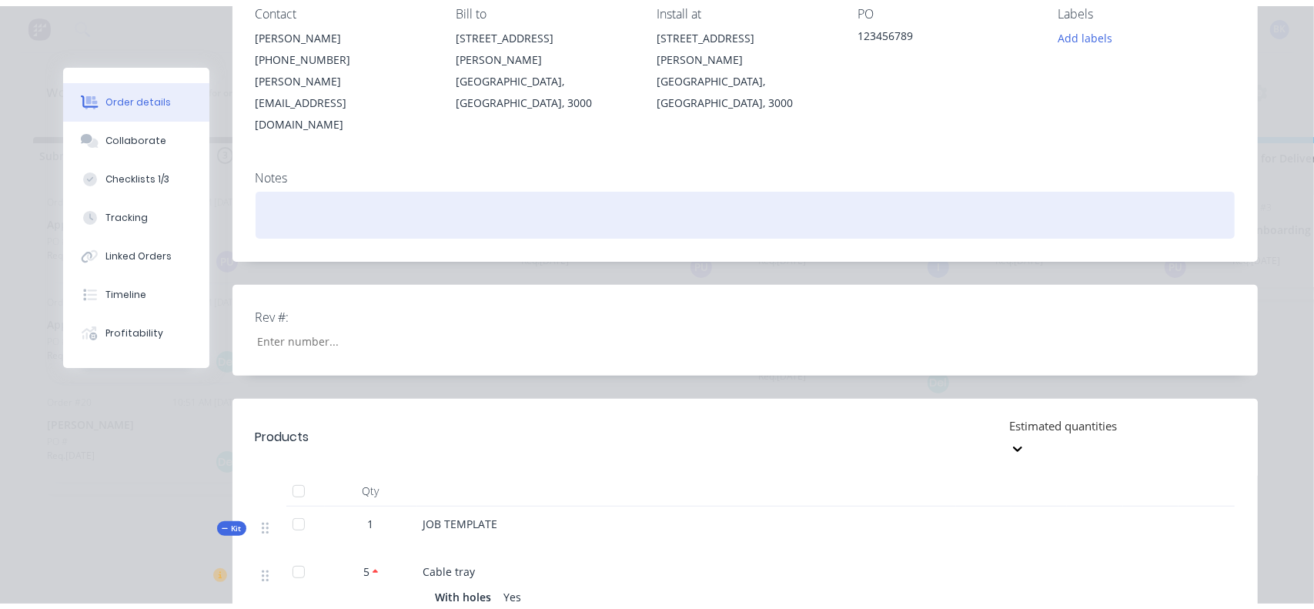
scroll to position [0, 0]
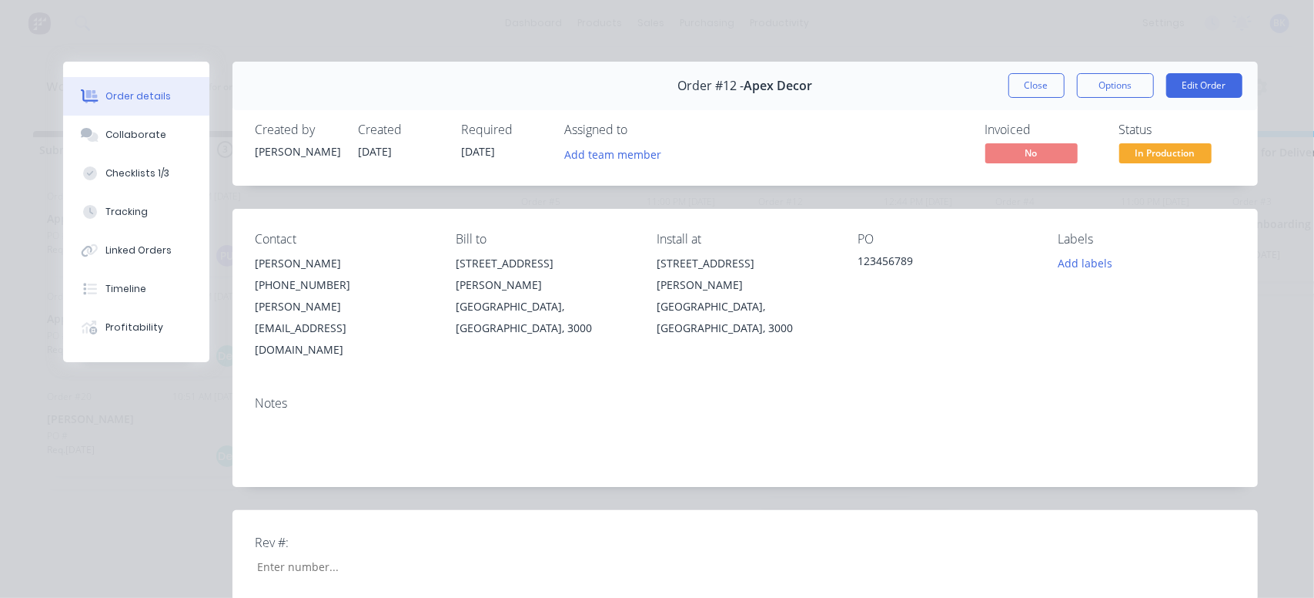
click at [1026, 89] on button "Close" at bounding box center [1037, 85] width 56 height 25
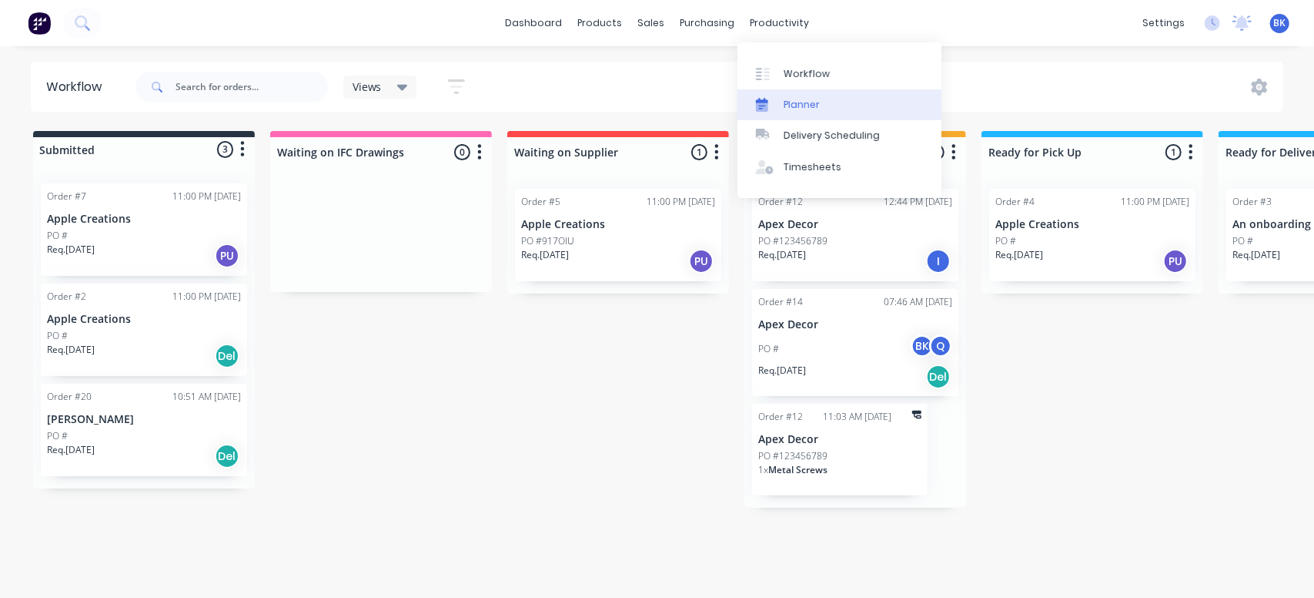
click at [810, 109] on div "Planner" at bounding box center [802, 105] width 36 height 14
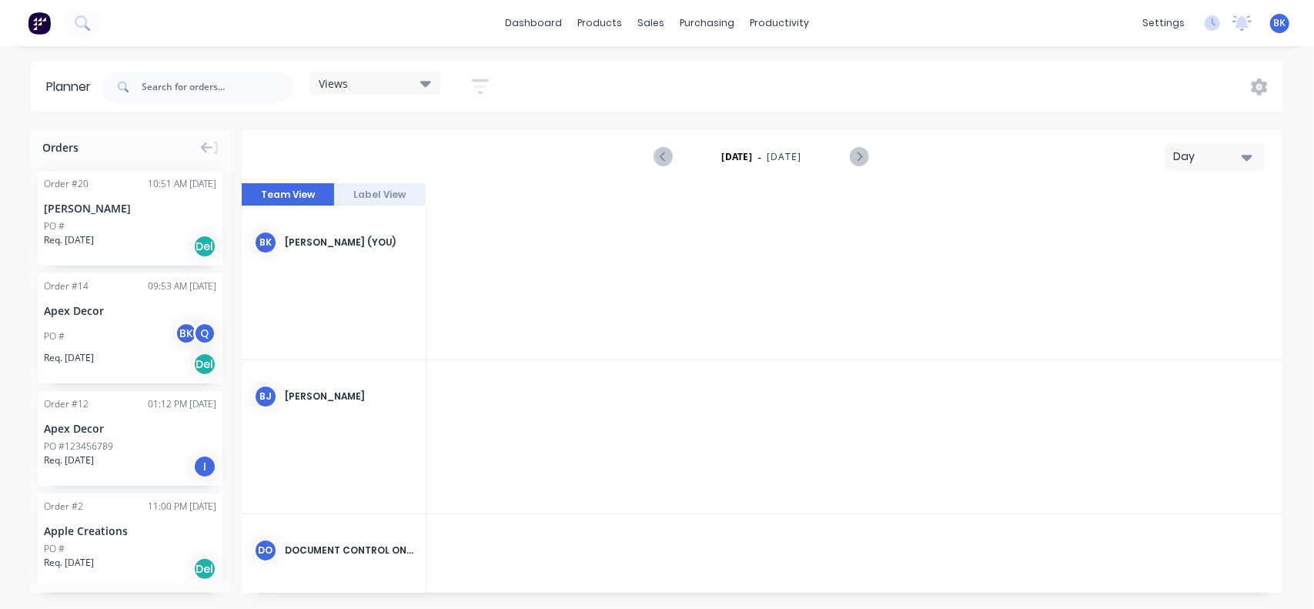
scroll to position [0, 2711]
click at [302, 243] on div "[PERSON_NAME] (You)" at bounding box center [349, 243] width 129 height 14
click at [596, 24] on div "products" at bounding box center [600, 23] width 60 height 23
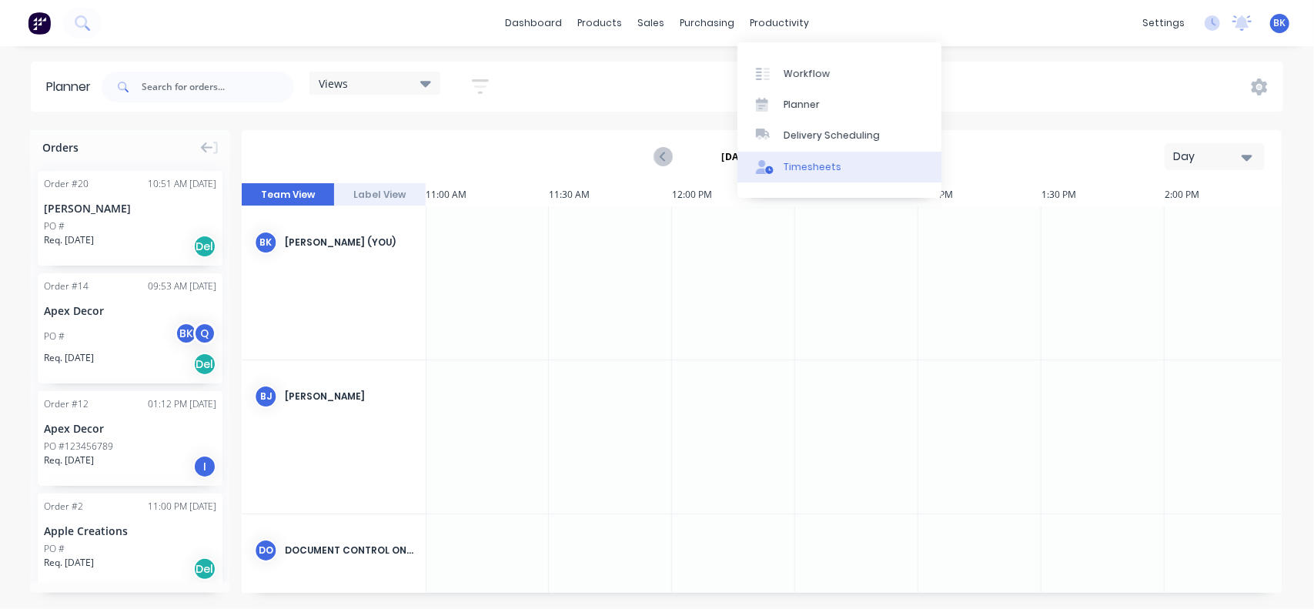
click at [791, 165] on div "Timesheets" at bounding box center [813, 167] width 58 height 14
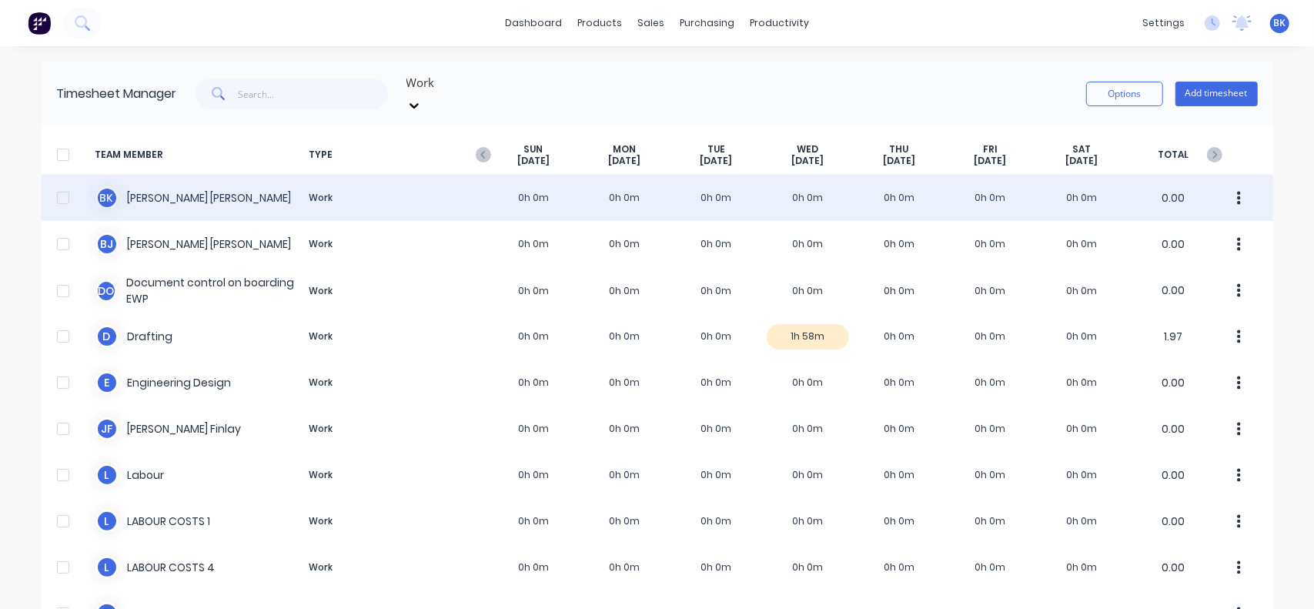
click at [130, 184] on div "B K [PERSON_NAME] Work 0h 0m 0h 0m 0h 0m 0h 0m 0h 0m 0h 0m 0h 0m 0.00" at bounding box center [658, 198] width 1232 height 46
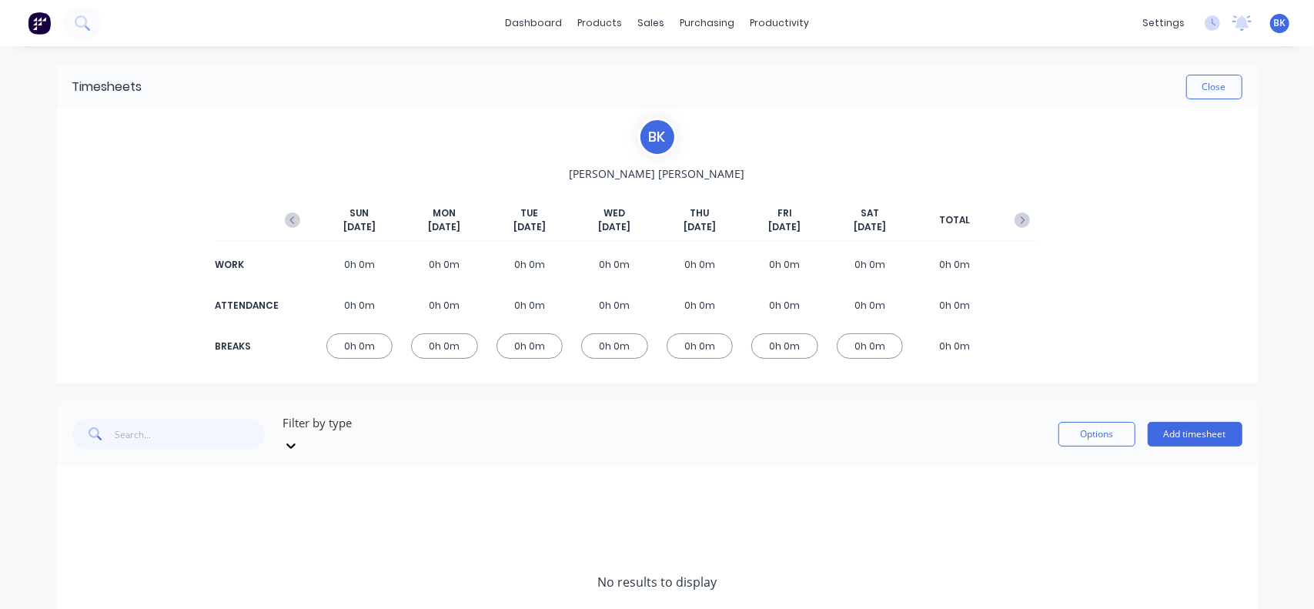
click at [347, 260] on div "0h 0m" at bounding box center [360, 264] width 67 height 25
click at [353, 263] on div "0h 0m" at bounding box center [360, 264] width 67 height 25
click at [1195, 83] on button "Close" at bounding box center [1215, 87] width 56 height 25
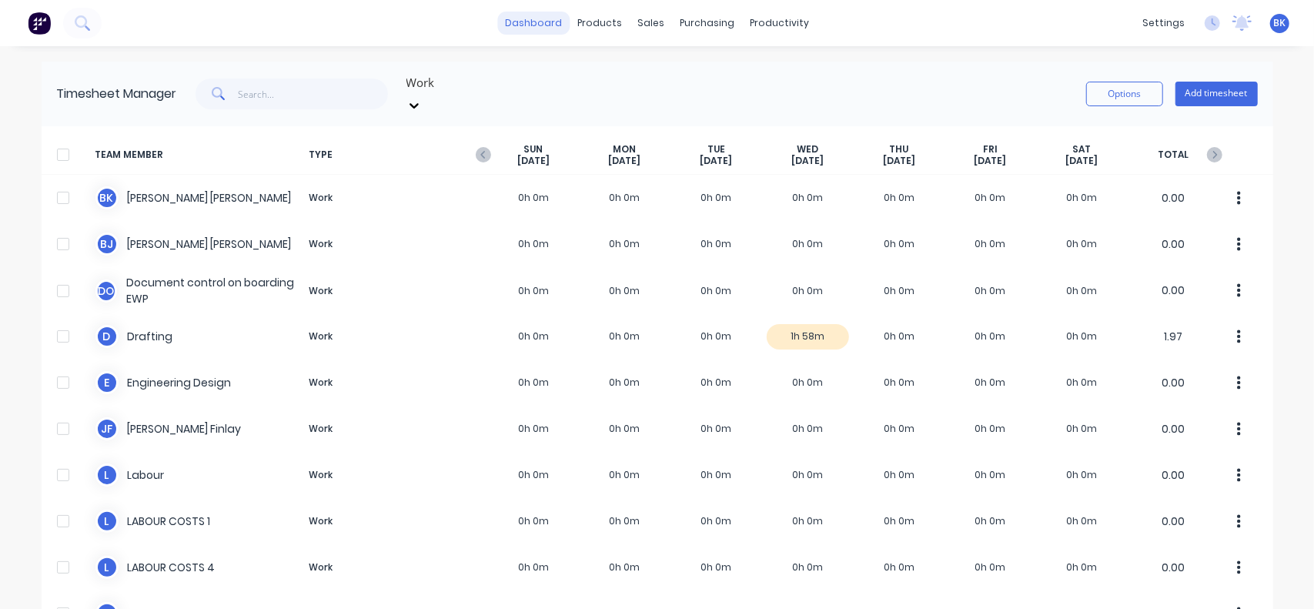
click at [537, 27] on link "dashboard" at bounding box center [533, 23] width 72 height 23
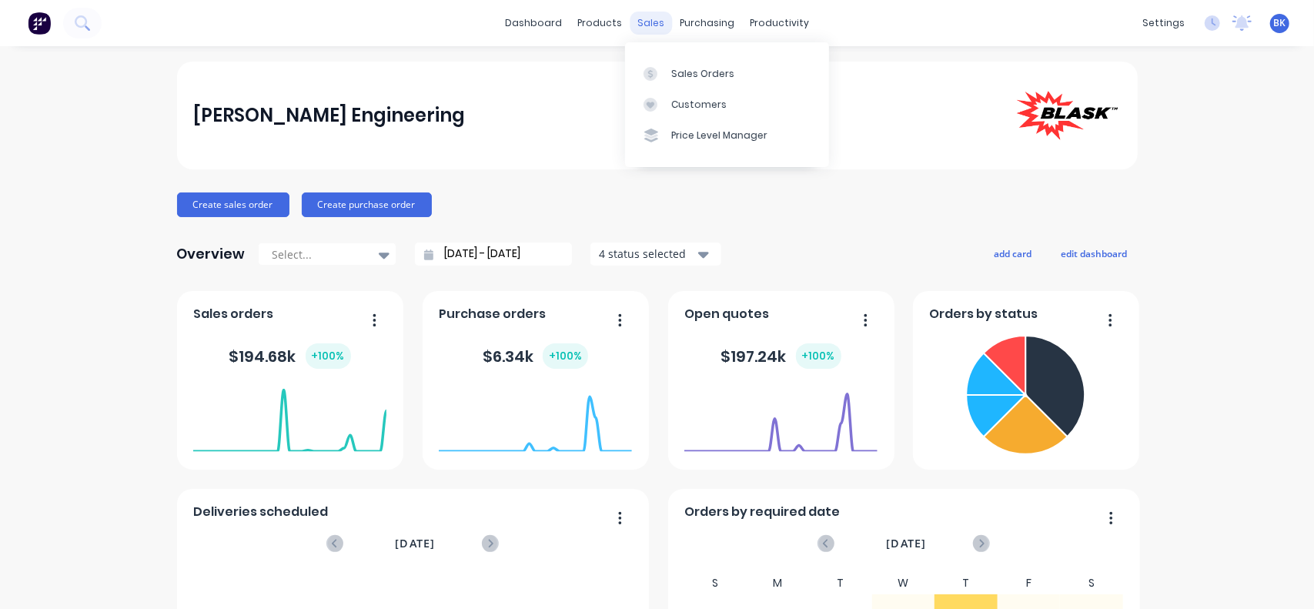
click at [658, 21] on div "sales" at bounding box center [651, 23] width 42 height 23
click at [671, 71] on div "Sales Orders" at bounding box center [702, 74] width 63 height 14
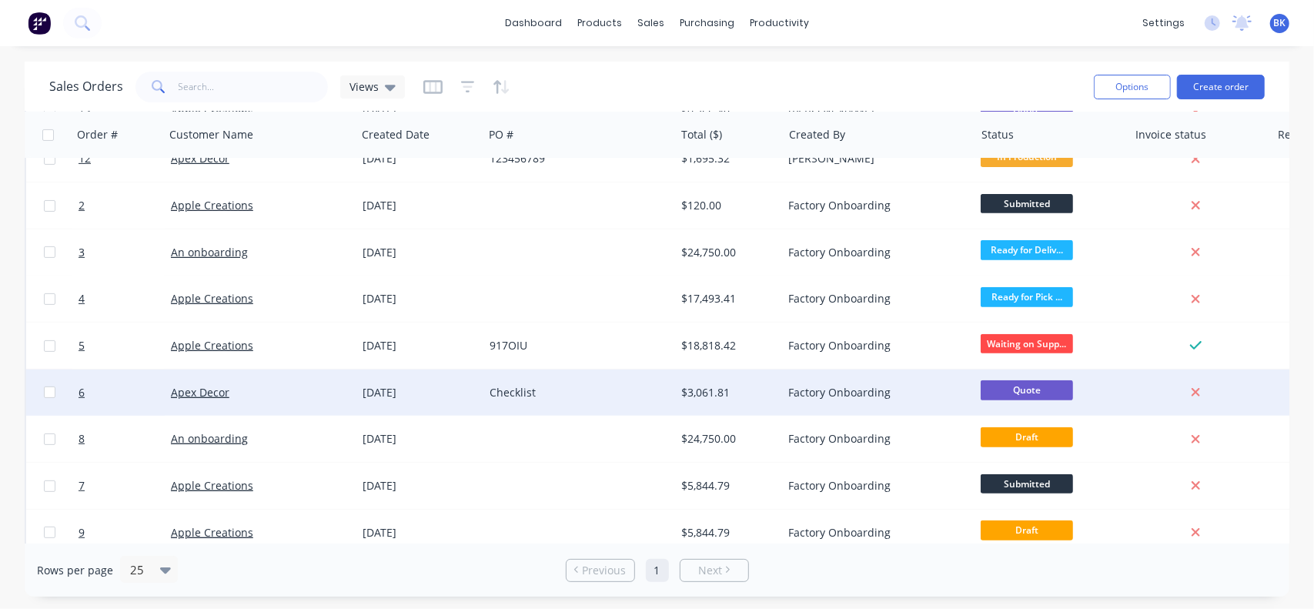
scroll to position [308, 0]
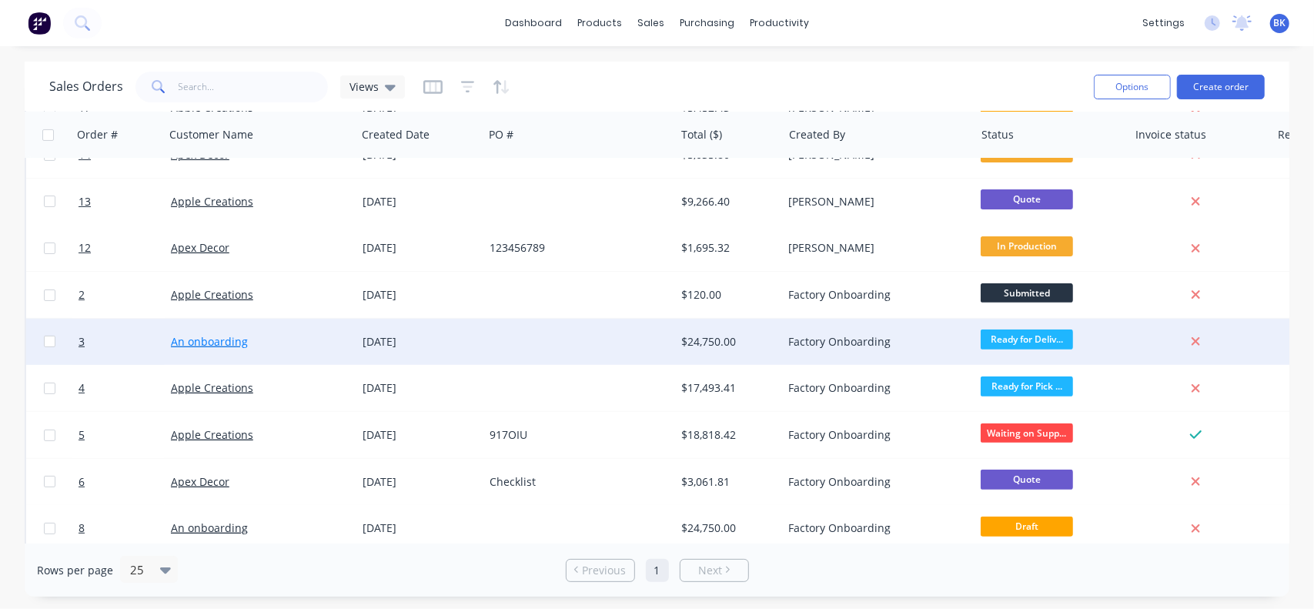
click at [203, 340] on link "An onboarding" at bounding box center [209, 341] width 77 height 15
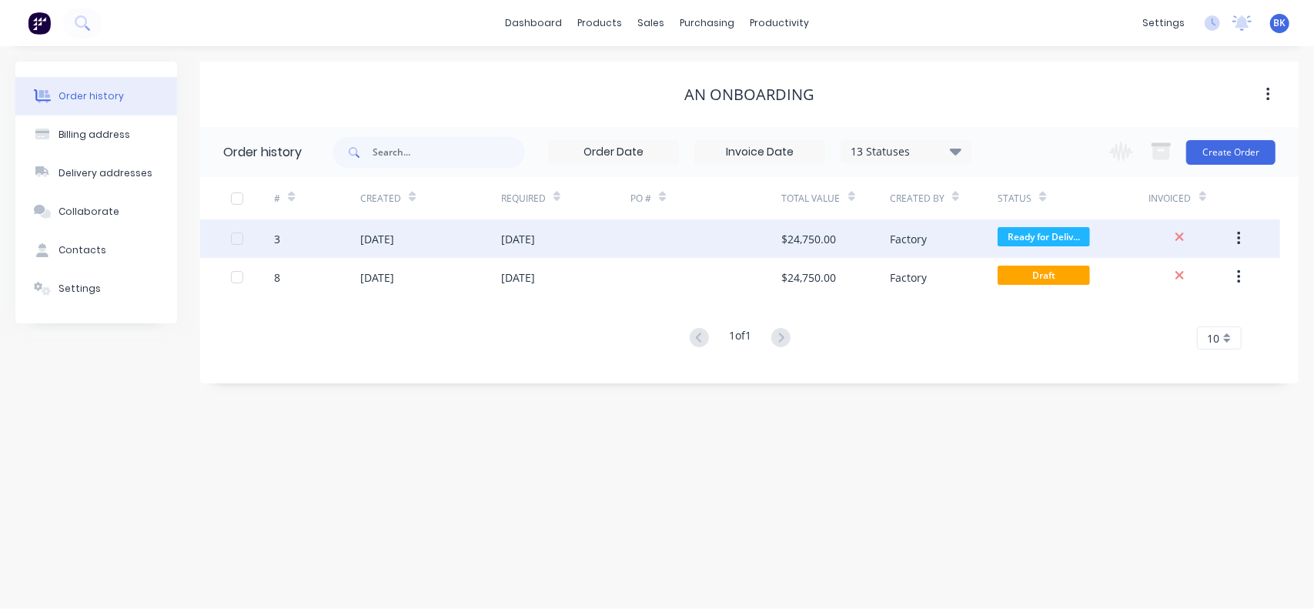
click at [1241, 237] on icon "button" at bounding box center [1239, 238] width 4 height 17
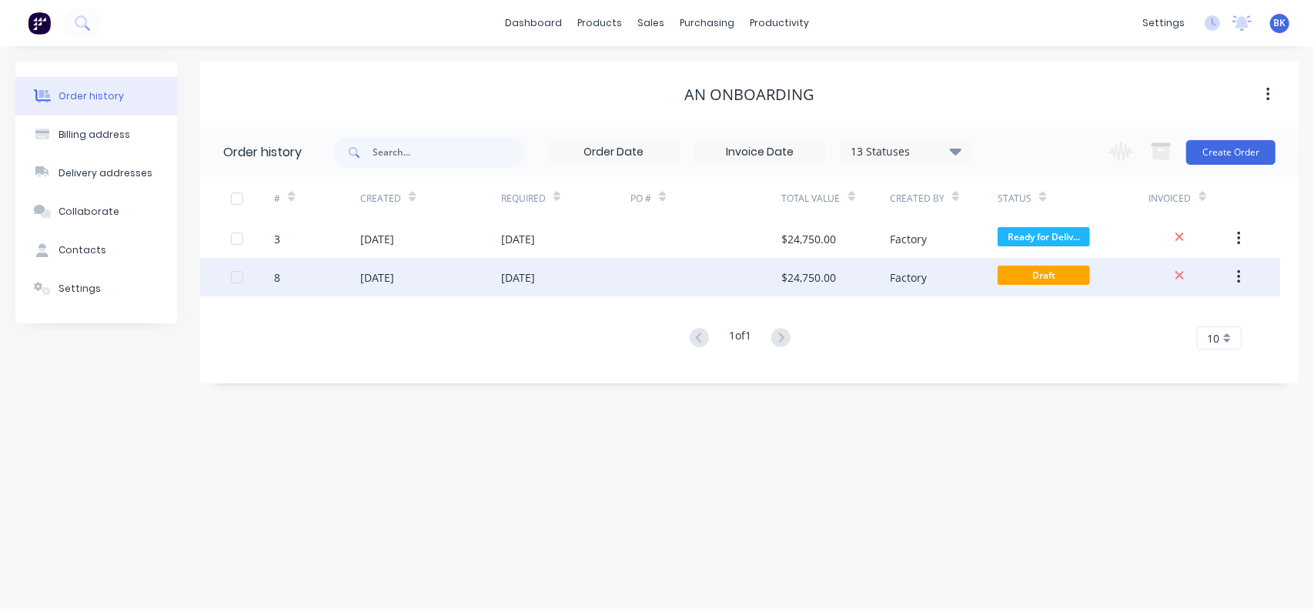
click at [1237, 270] on icon "button" at bounding box center [1239, 277] width 4 height 17
click at [1238, 270] on icon "button" at bounding box center [1239, 277] width 4 height 17
click at [279, 278] on div "8" at bounding box center [277, 278] width 6 height 16
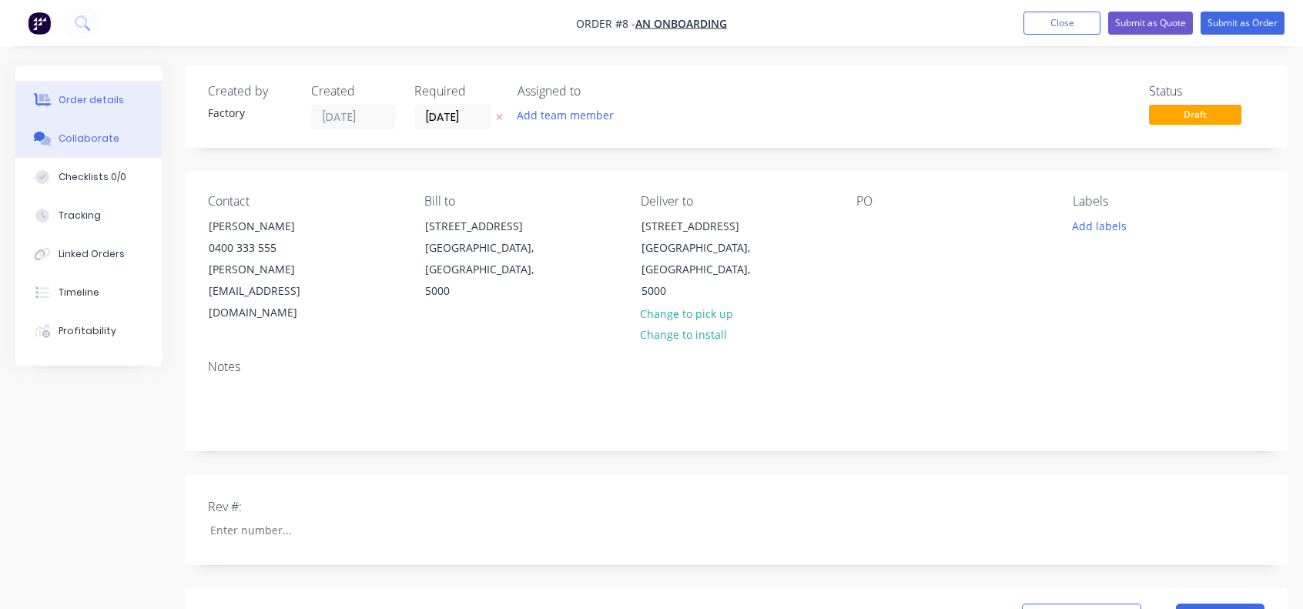
click at [102, 142] on div "Collaborate" at bounding box center [89, 139] width 61 height 14
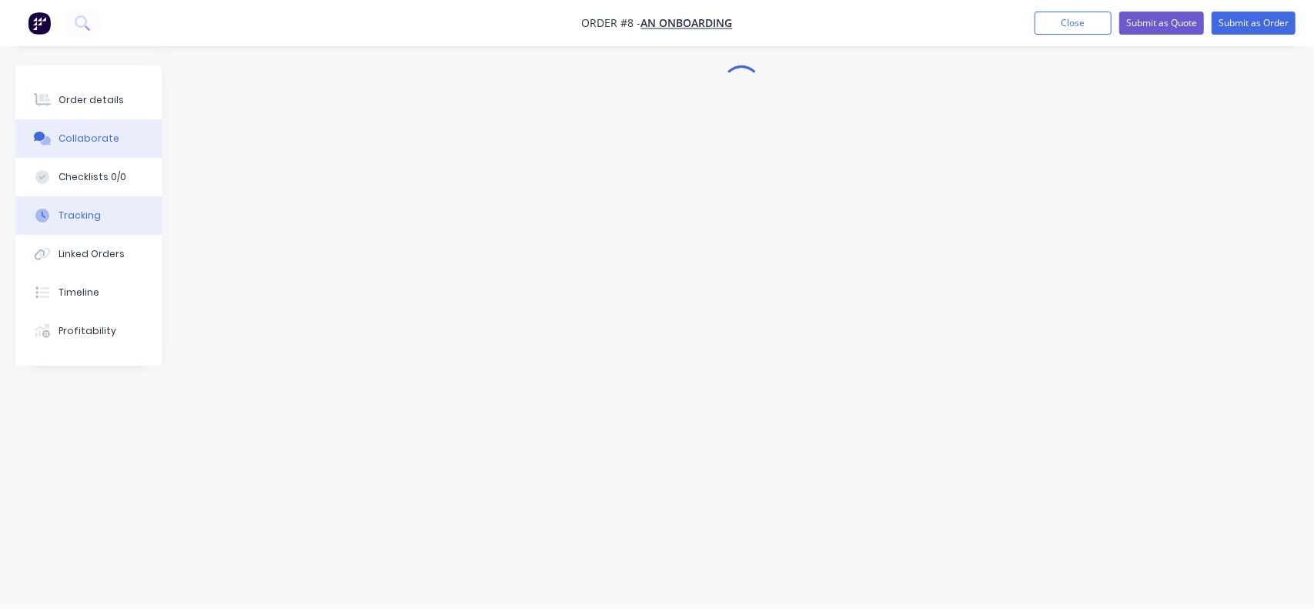
click at [75, 216] on div "Tracking" at bounding box center [80, 216] width 42 height 14
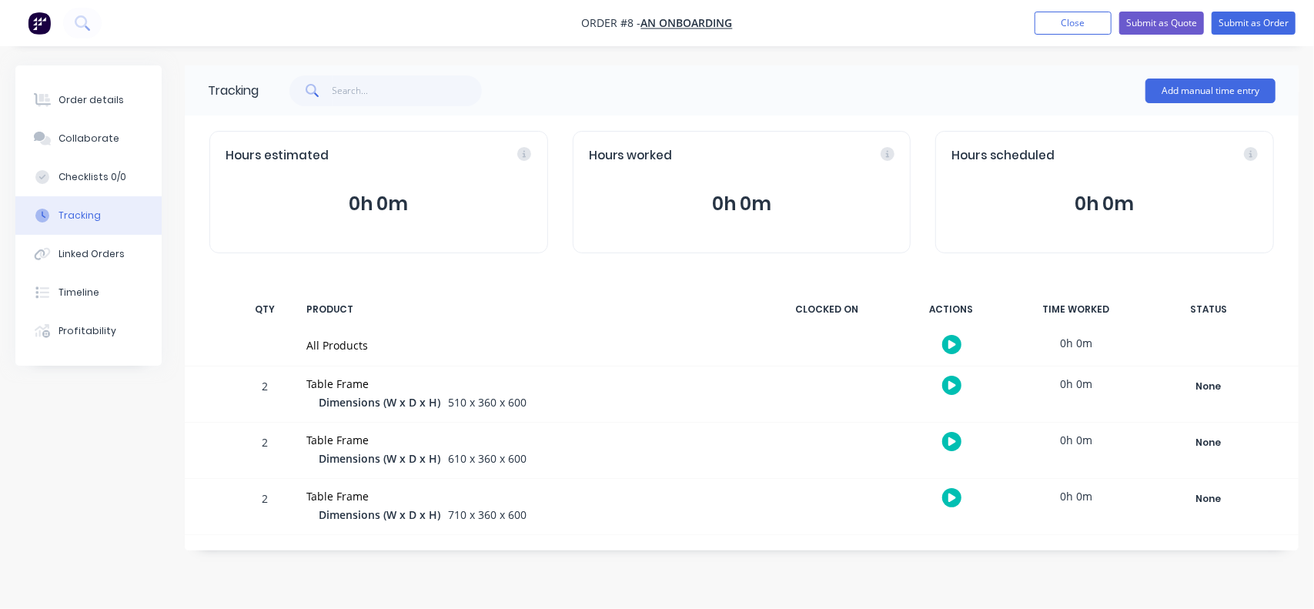
click at [951, 346] on icon "button" at bounding box center [953, 344] width 8 height 8
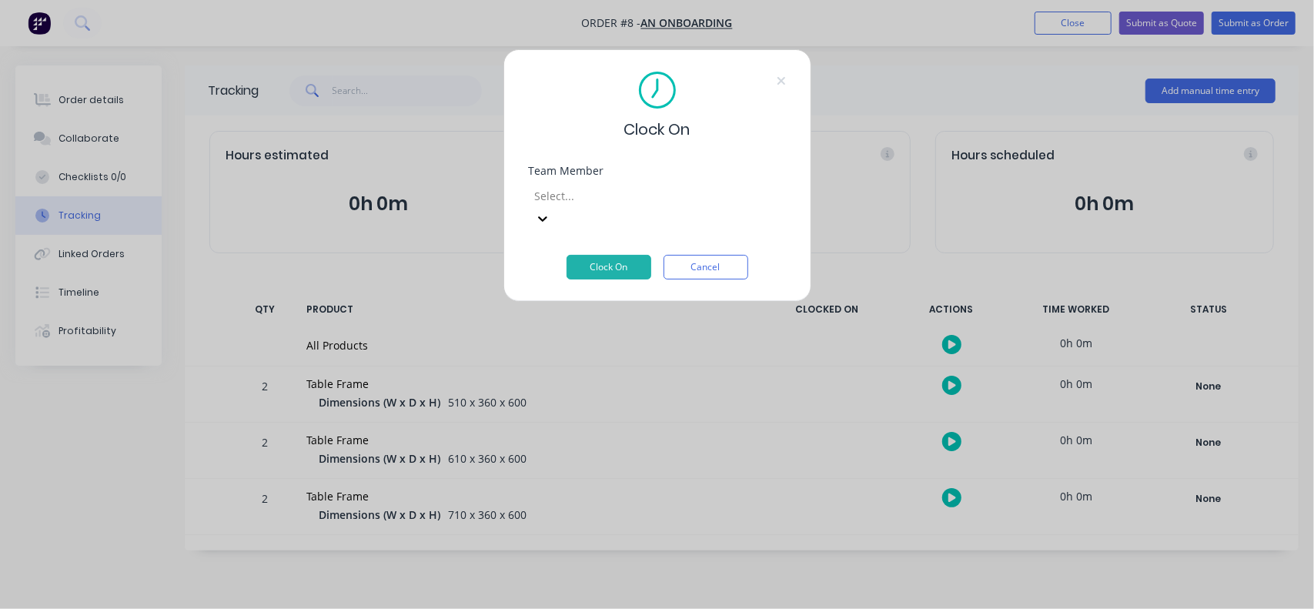
click at [842, 415] on div "Clock On Team Member Select... Clock On Cancel" at bounding box center [657, 304] width 1314 height 609
click at [713, 255] on button "Cancel" at bounding box center [706, 267] width 85 height 25
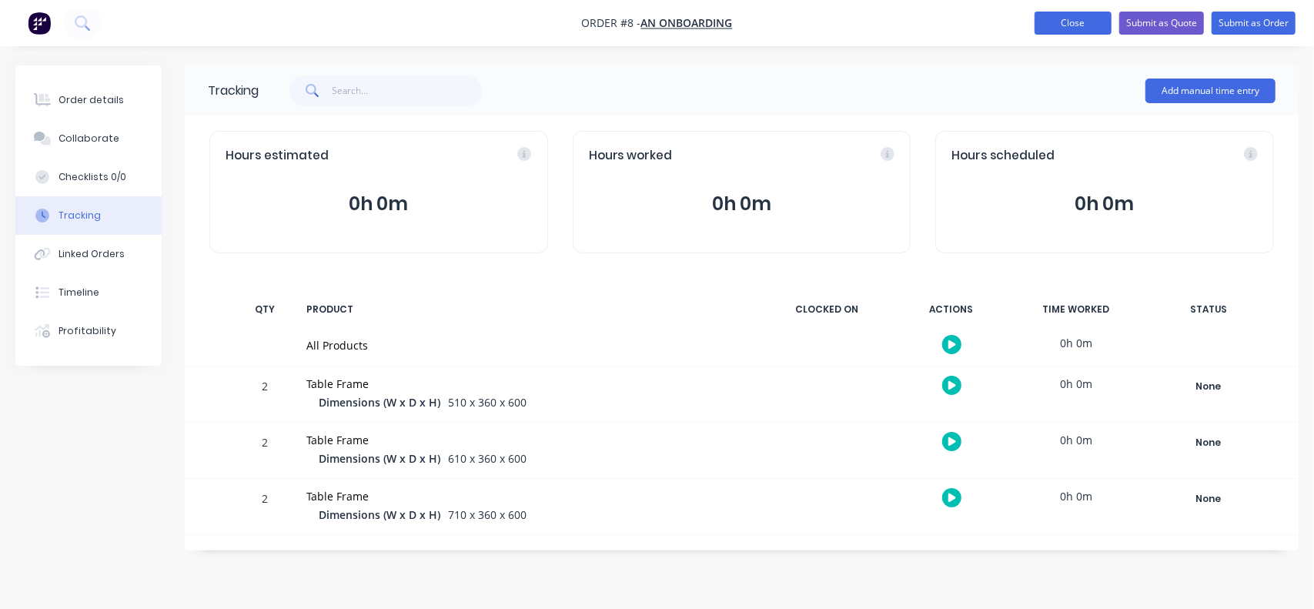
click at [1099, 25] on button "Close" at bounding box center [1073, 23] width 77 height 23
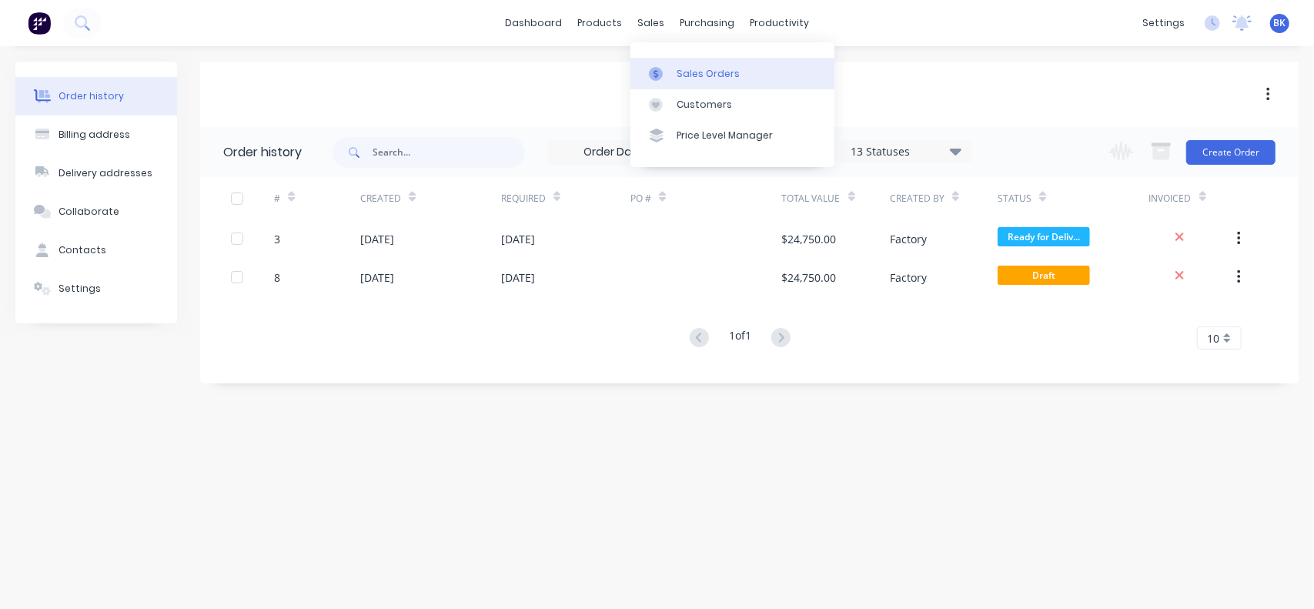
click at [667, 73] on div at bounding box center [660, 74] width 23 height 14
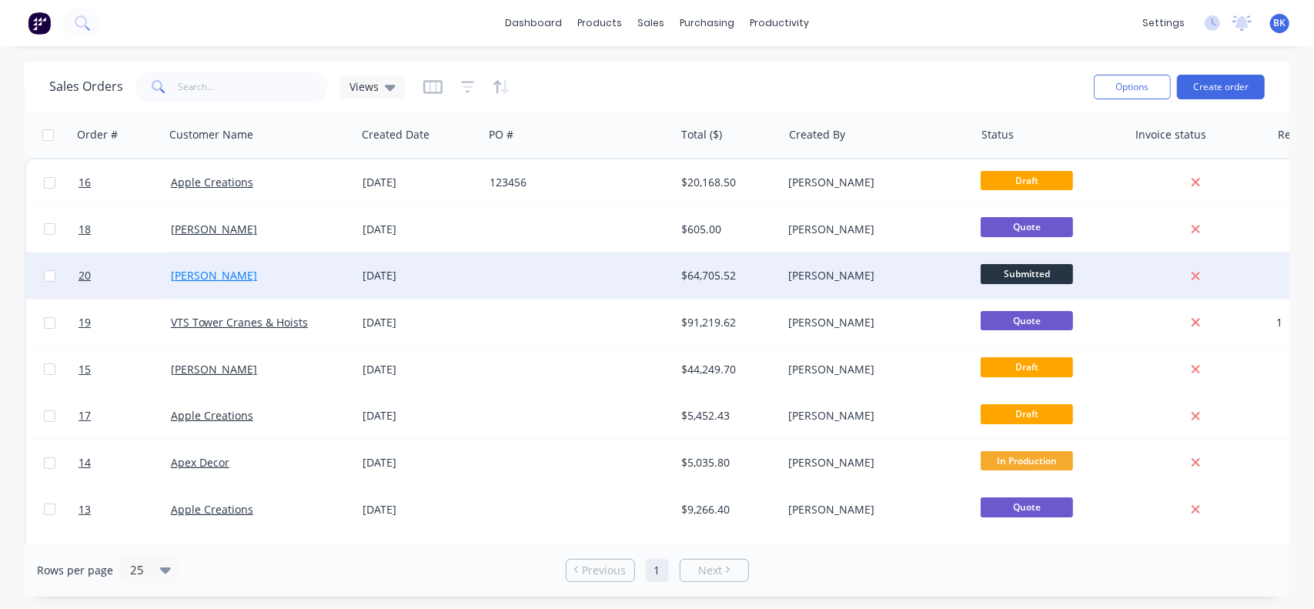
click at [193, 280] on link "[PERSON_NAME]" at bounding box center [214, 275] width 86 height 15
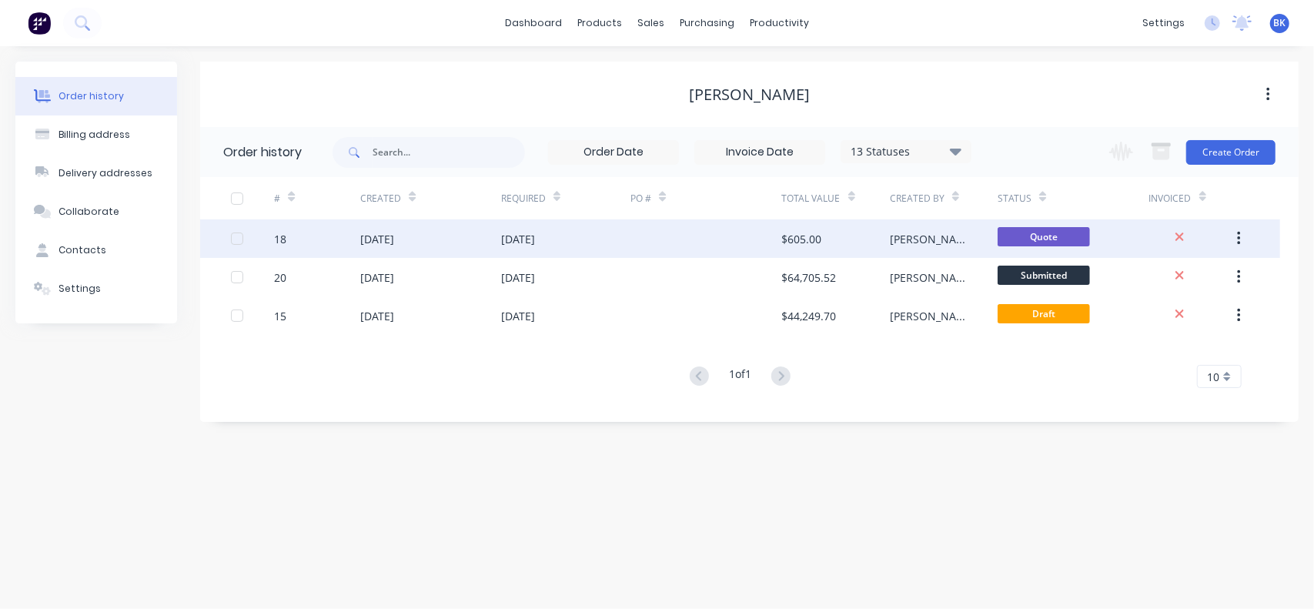
click at [286, 236] on div "18" at bounding box center [280, 239] width 12 height 16
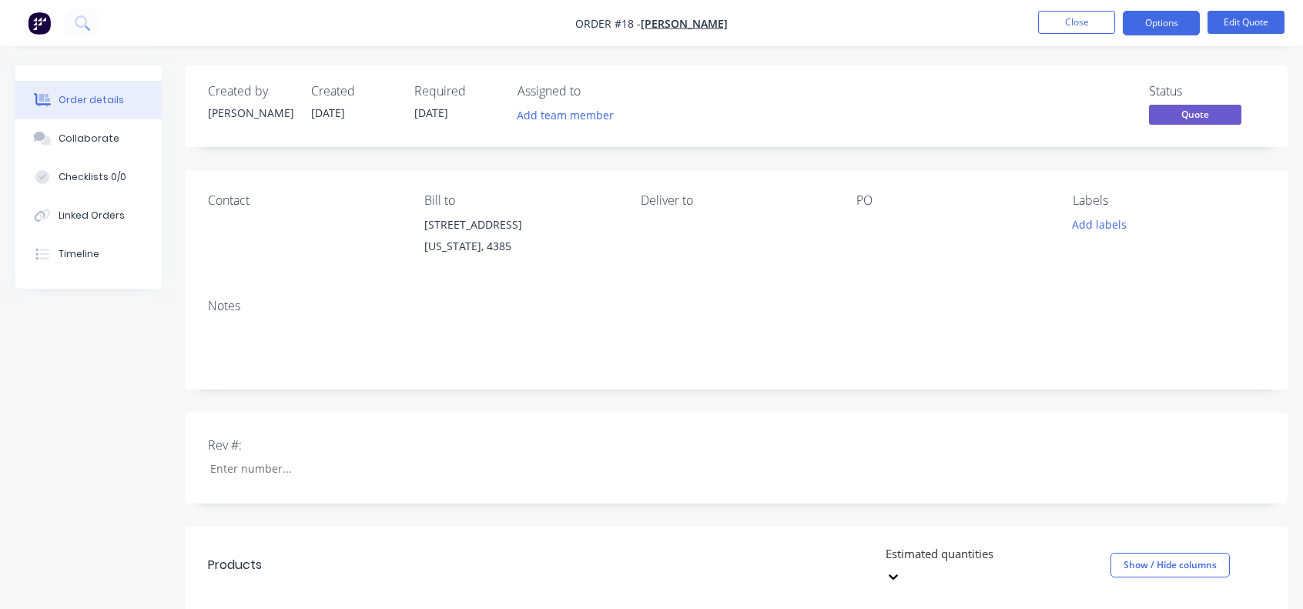
click at [452, 296] on div "Notes" at bounding box center [736, 337] width 1103 height 103
click at [1168, 27] on button "Options" at bounding box center [1161, 23] width 77 height 25
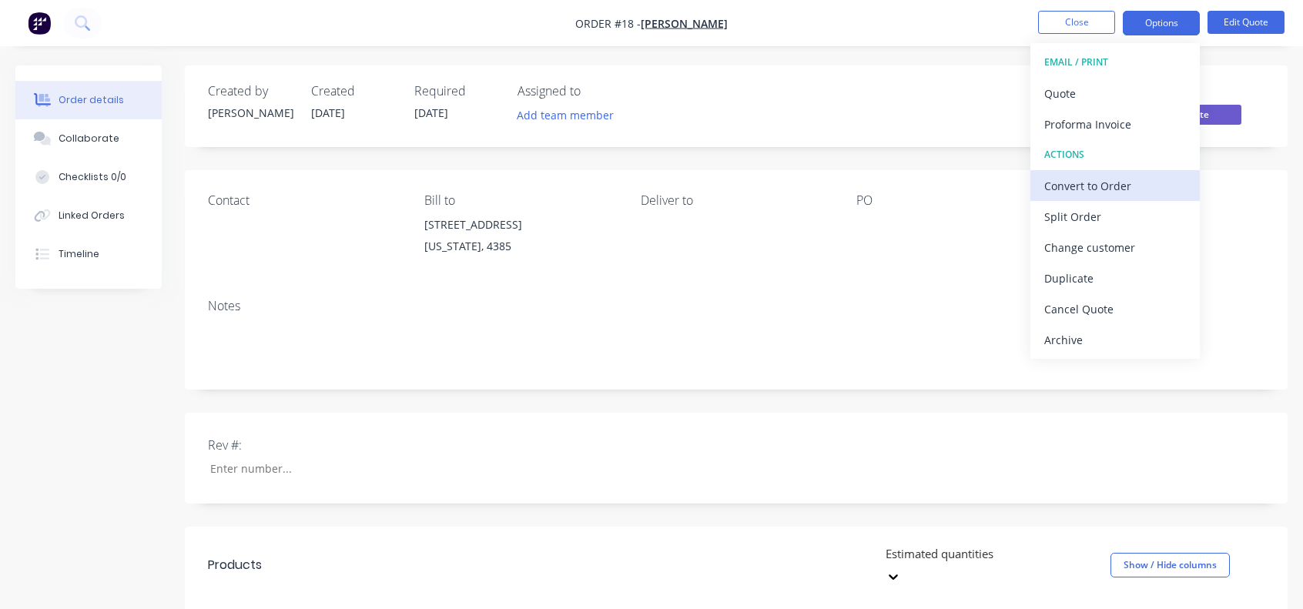
click at [1097, 171] on button "Convert to Order" at bounding box center [1114, 185] width 169 height 31
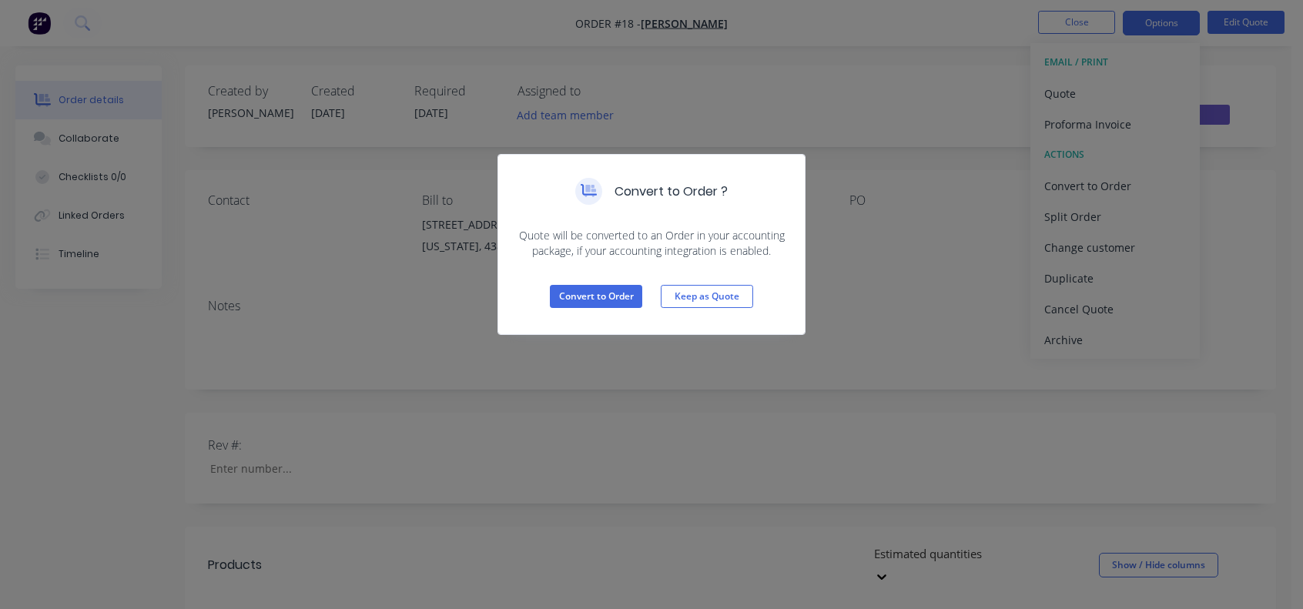
click at [622, 270] on div "Convert to Order Keep as Quote" at bounding box center [651, 296] width 306 height 75
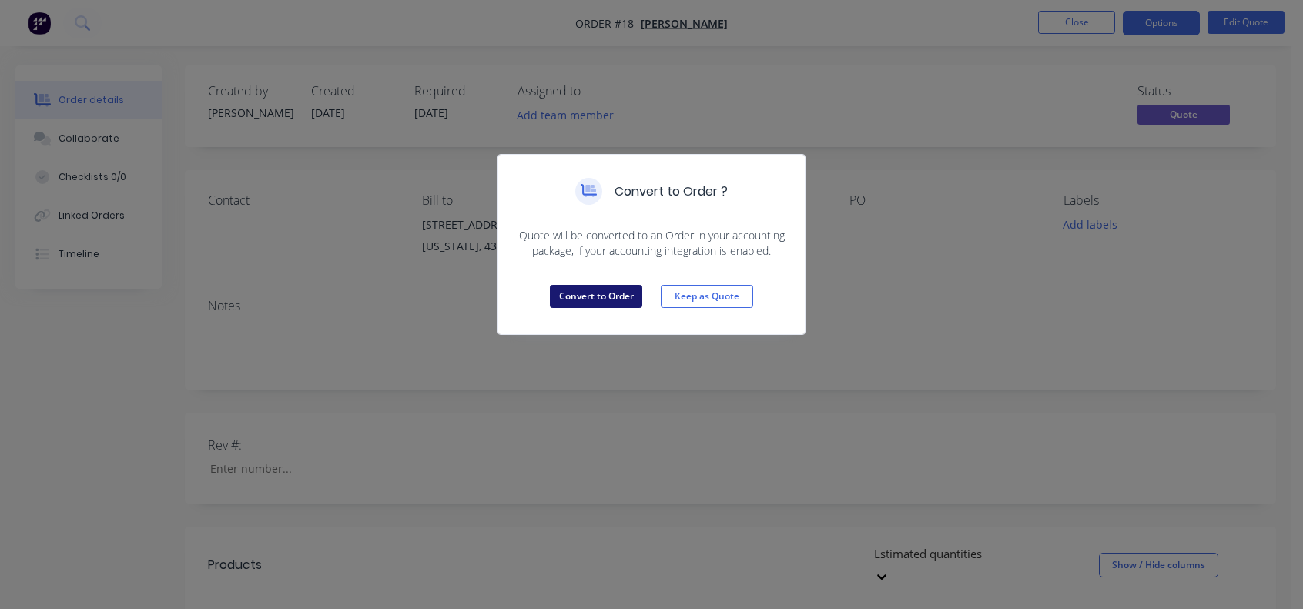
click at [618, 290] on button "Convert to Order" at bounding box center [596, 296] width 92 height 23
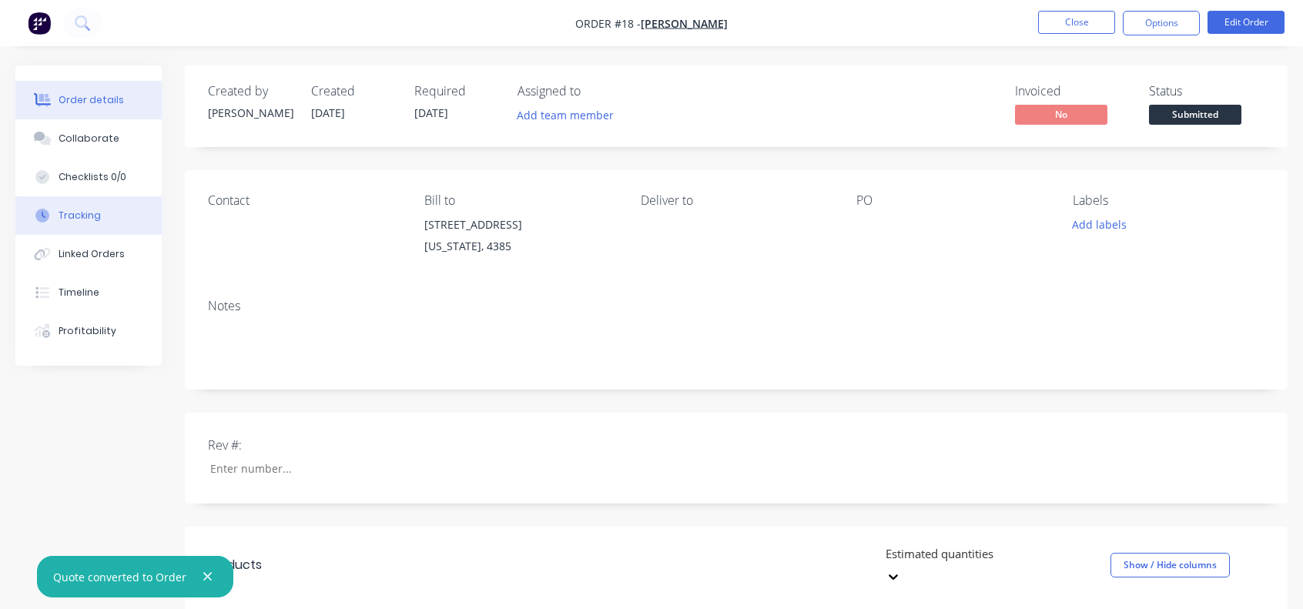
click at [87, 214] on div "Tracking" at bounding box center [80, 216] width 42 height 14
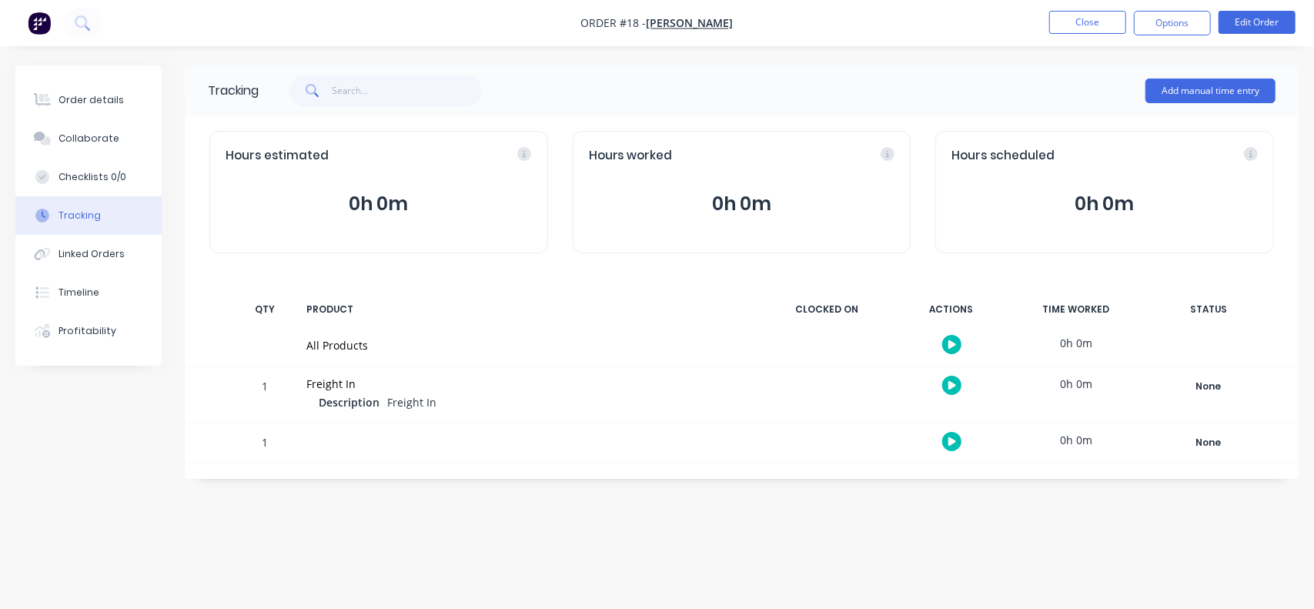
click at [946, 439] on button "button" at bounding box center [952, 441] width 19 height 19
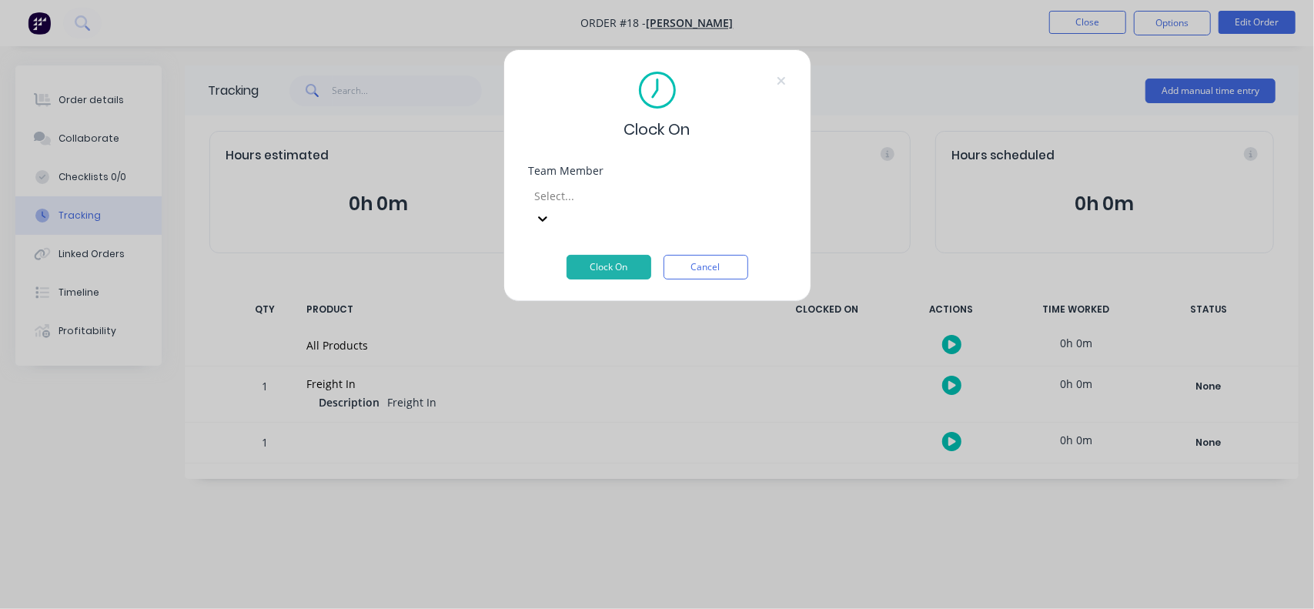
click at [586, 203] on div at bounding box center [645, 195] width 222 height 19
click at [578, 608] on div "[PERSON_NAME]" at bounding box center [657, 617] width 1314 height 16
click at [601, 255] on button "Clock On" at bounding box center [609, 267] width 85 height 25
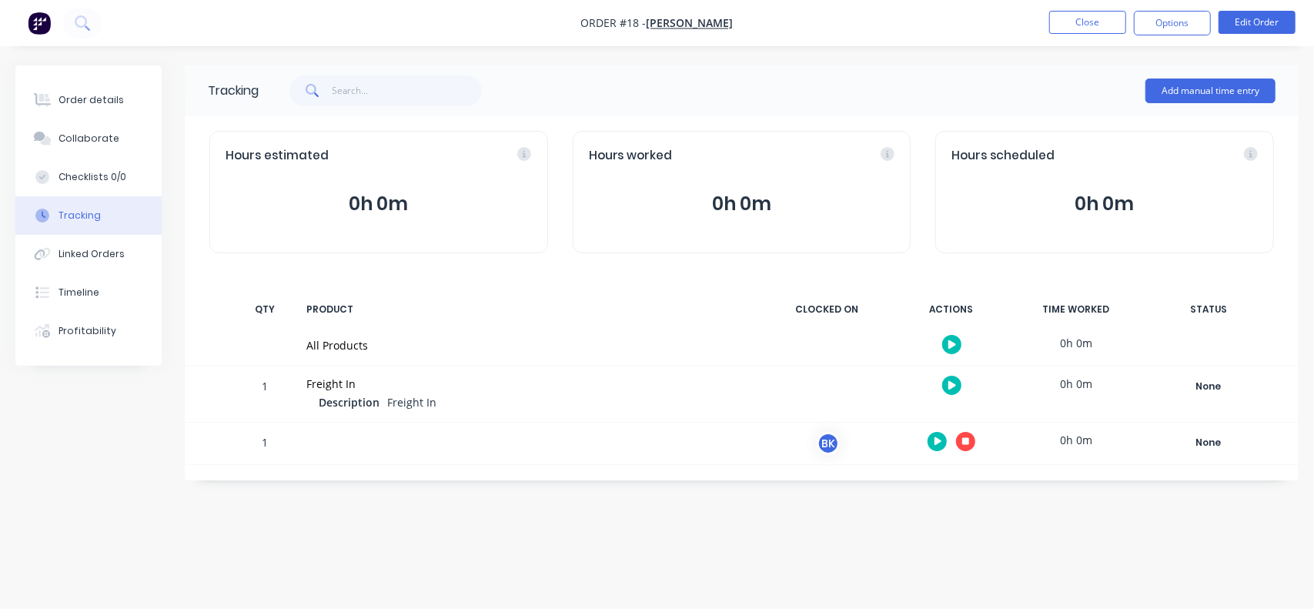
click at [970, 446] on button "button" at bounding box center [965, 441] width 19 height 19
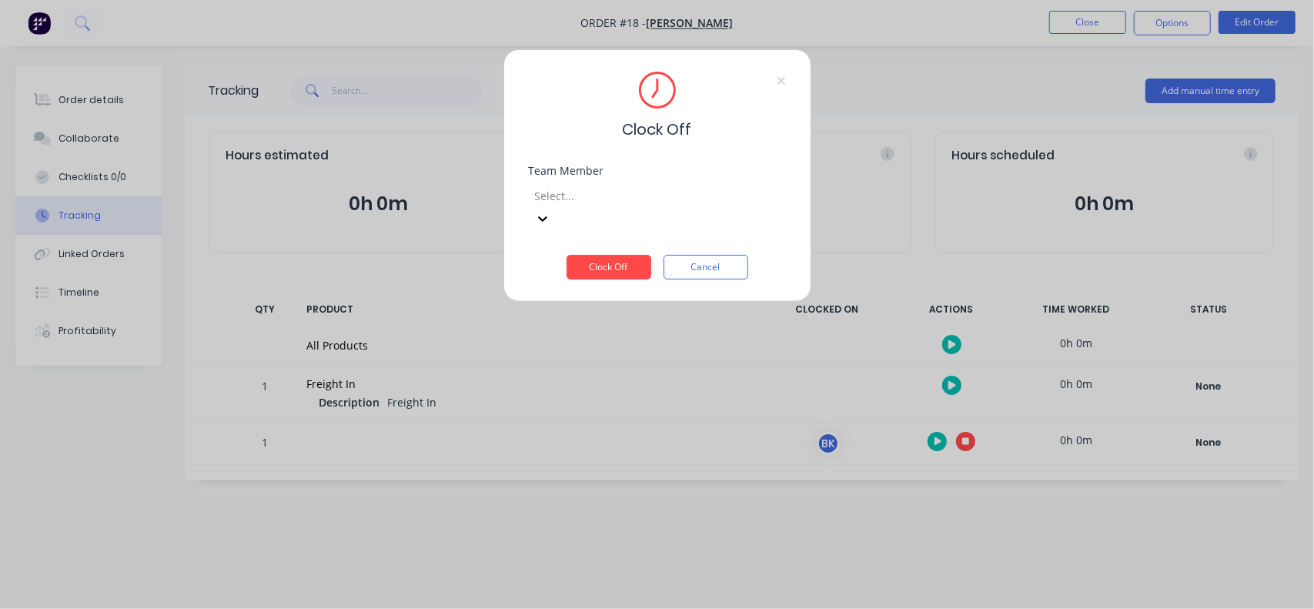
click at [615, 189] on div at bounding box center [645, 195] width 222 height 19
click at [587, 608] on div "[PERSON_NAME]" at bounding box center [657, 617] width 1314 height 16
click at [605, 255] on button "Clock Off" at bounding box center [609, 267] width 85 height 25
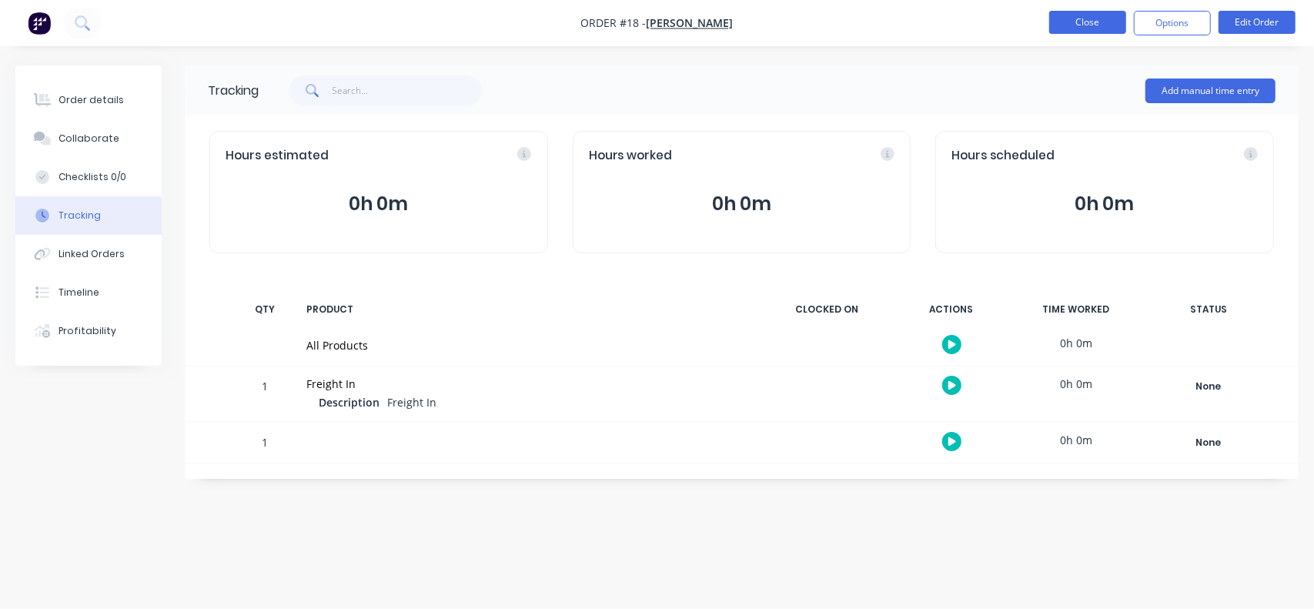
click at [1090, 18] on button "Close" at bounding box center [1088, 22] width 77 height 23
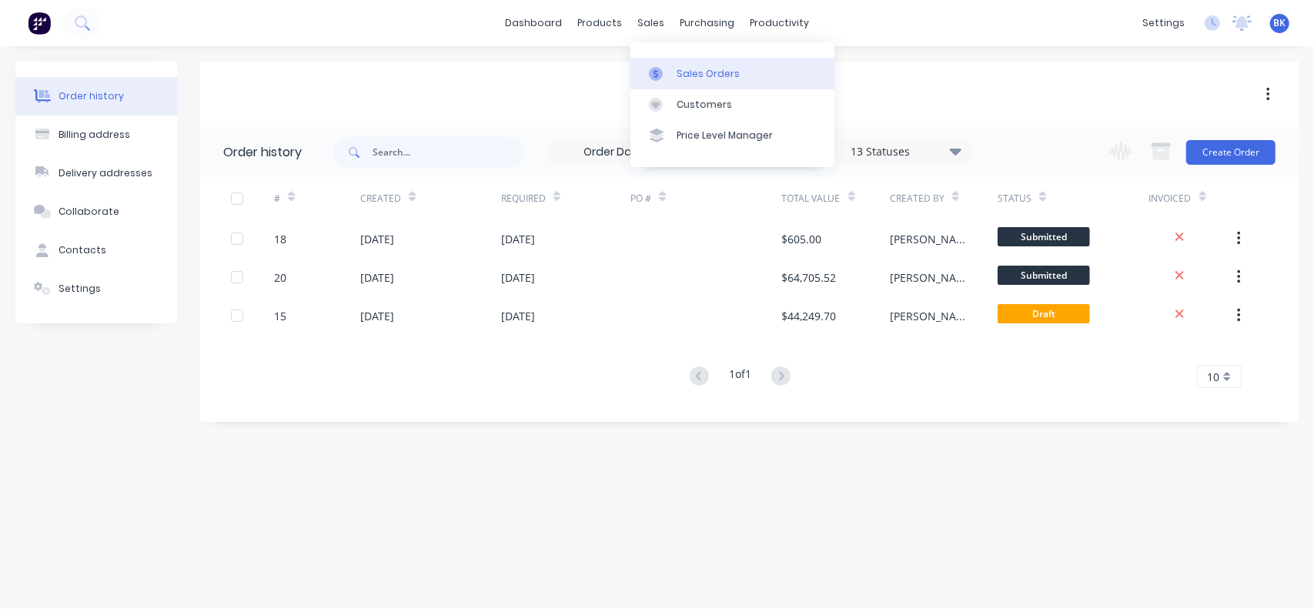
click at [682, 82] on link "Sales Orders" at bounding box center [733, 73] width 204 height 31
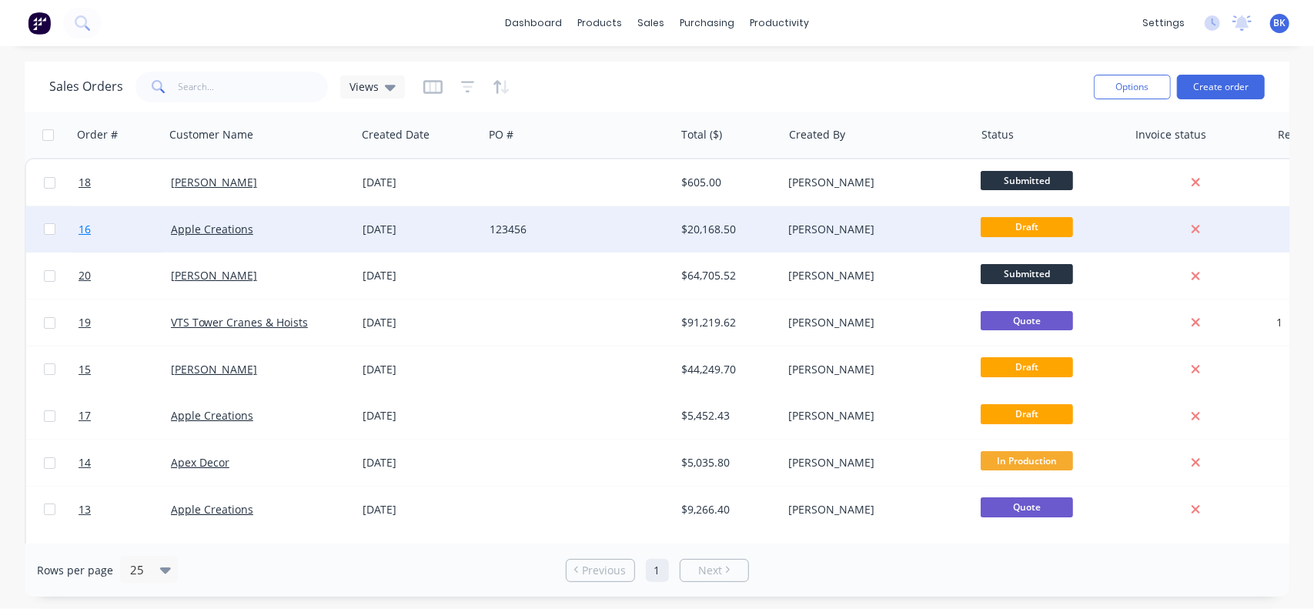
click at [82, 236] on span "16" at bounding box center [85, 229] width 12 height 15
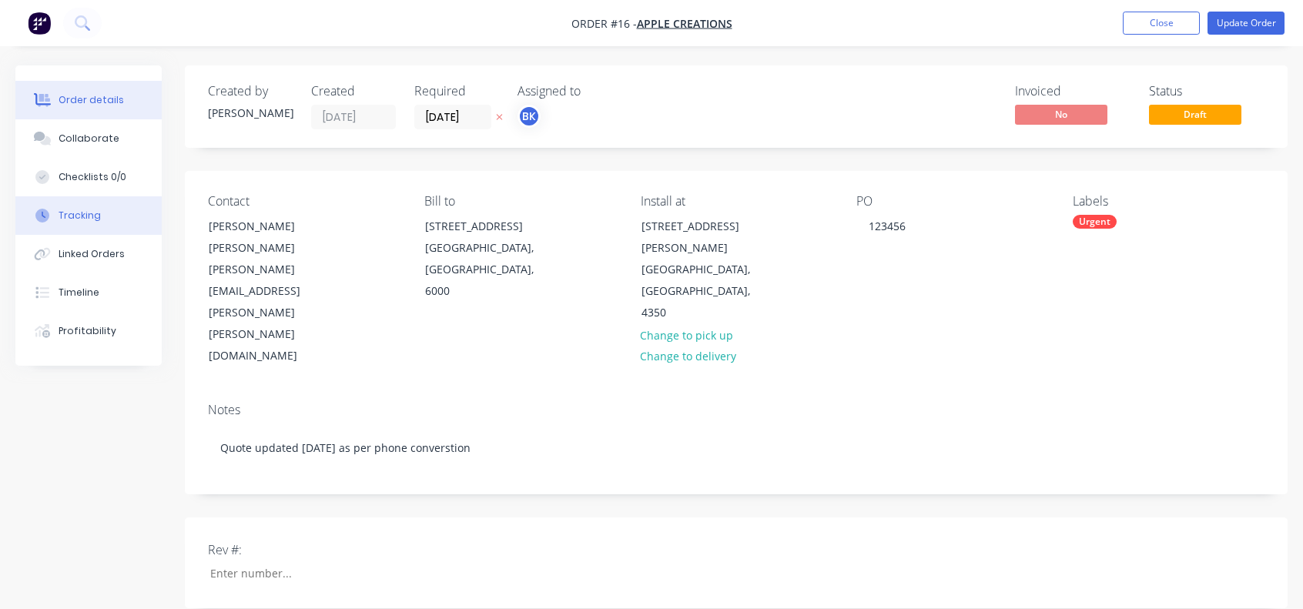
click at [86, 224] on button "Tracking" at bounding box center [88, 215] width 146 height 39
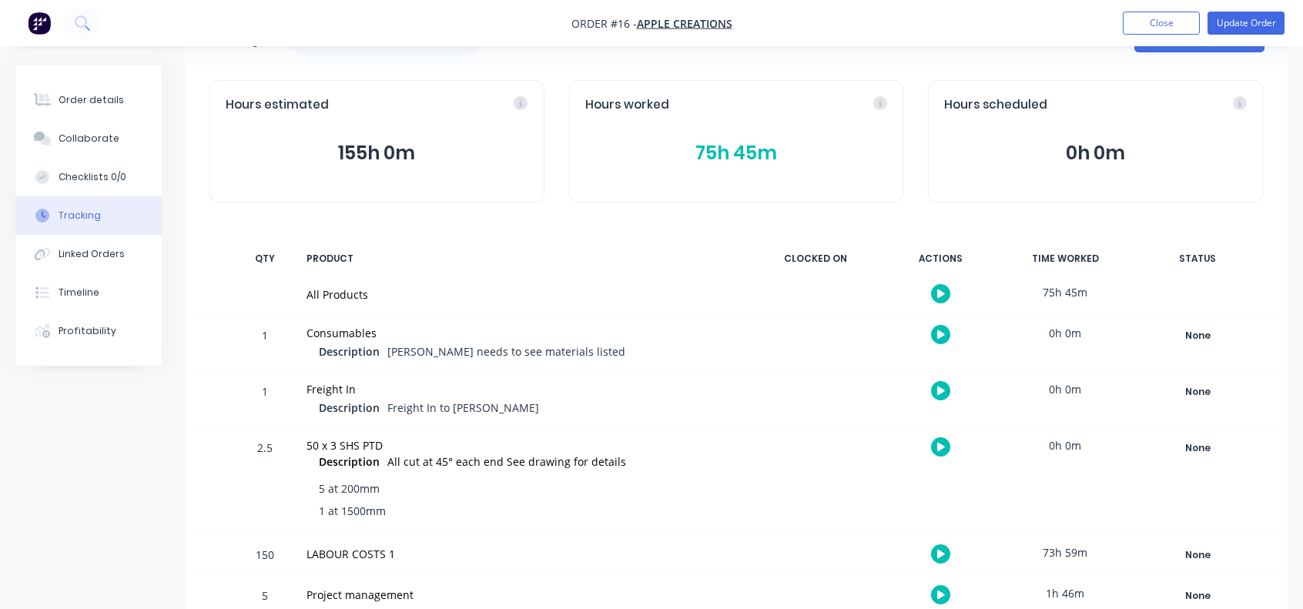
scroll to position [72, 0]
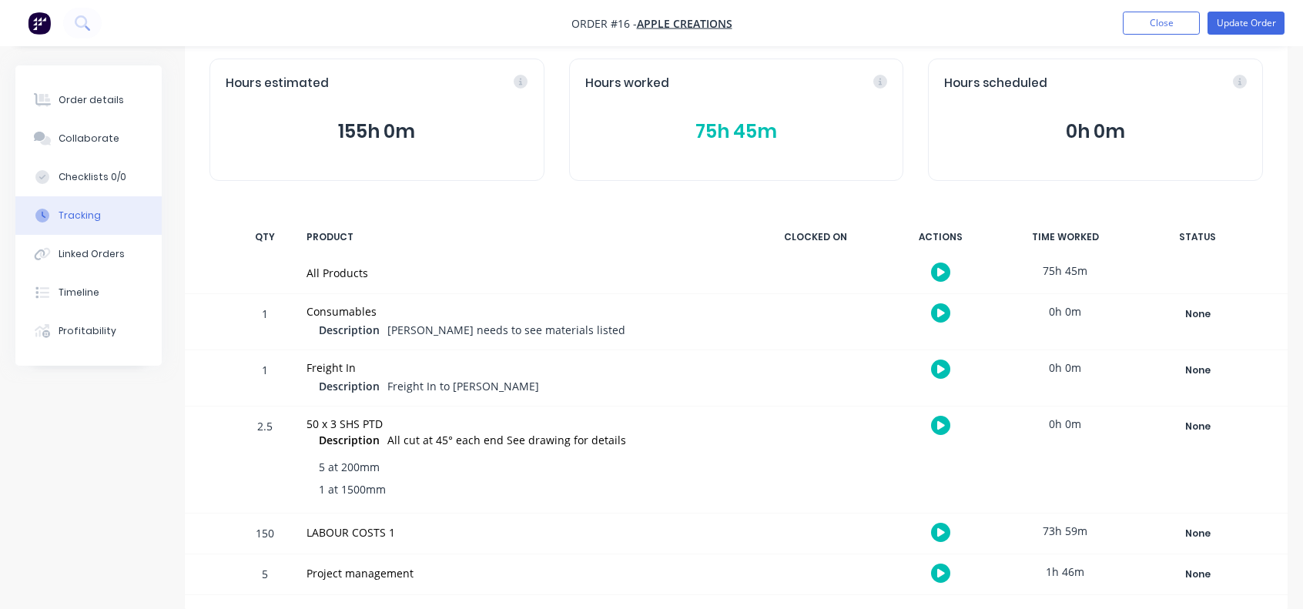
click at [943, 529] on icon "button" at bounding box center [941, 532] width 8 height 10
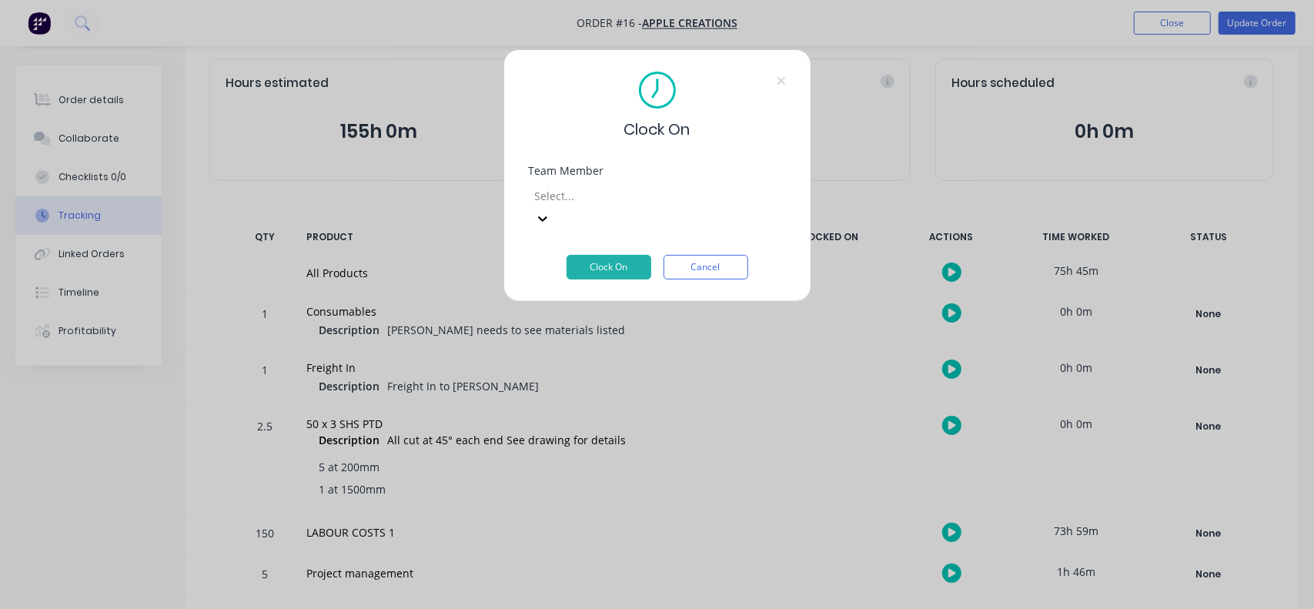
click at [635, 203] on div at bounding box center [645, 195] width 222 height 19
click at [594, 608] on div "[PERSON_NAME]" at bounding box center [657, 619] width 1314 height 16
click at [602, 255] on button "Clock On" at bounding box center [609, 267] width 85 height 25
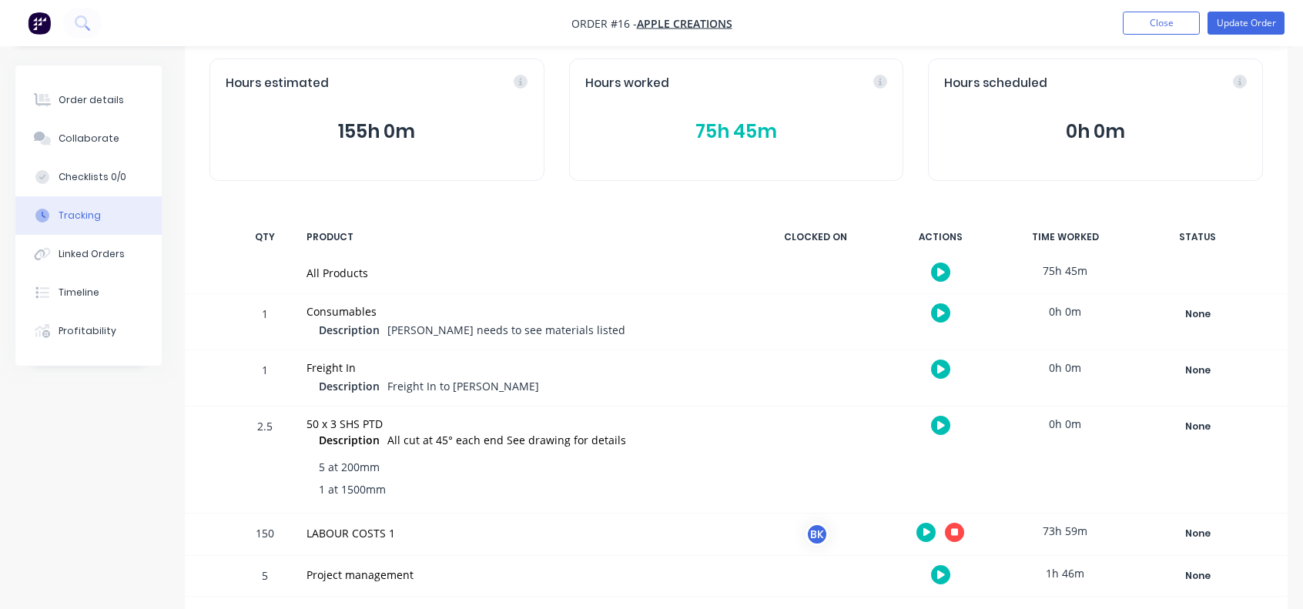
scroll to position [74, 0]
click at [1146, 18] on button "Close" at bounding box center [1161, 23] width 77 height 23
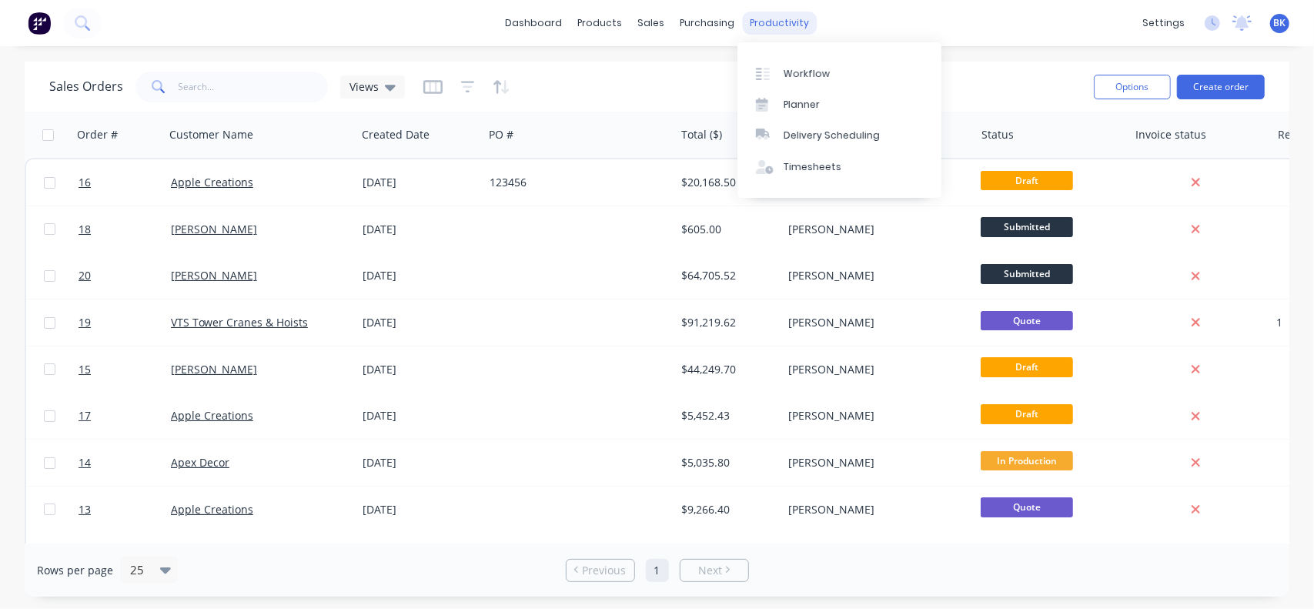
click at [773, 26] on div "productivity" at bounding box center [779, 23] width 75 height 23
click at [810, 161] on div "Timesheets" at bounding box center [813, 167] width 58 height 14
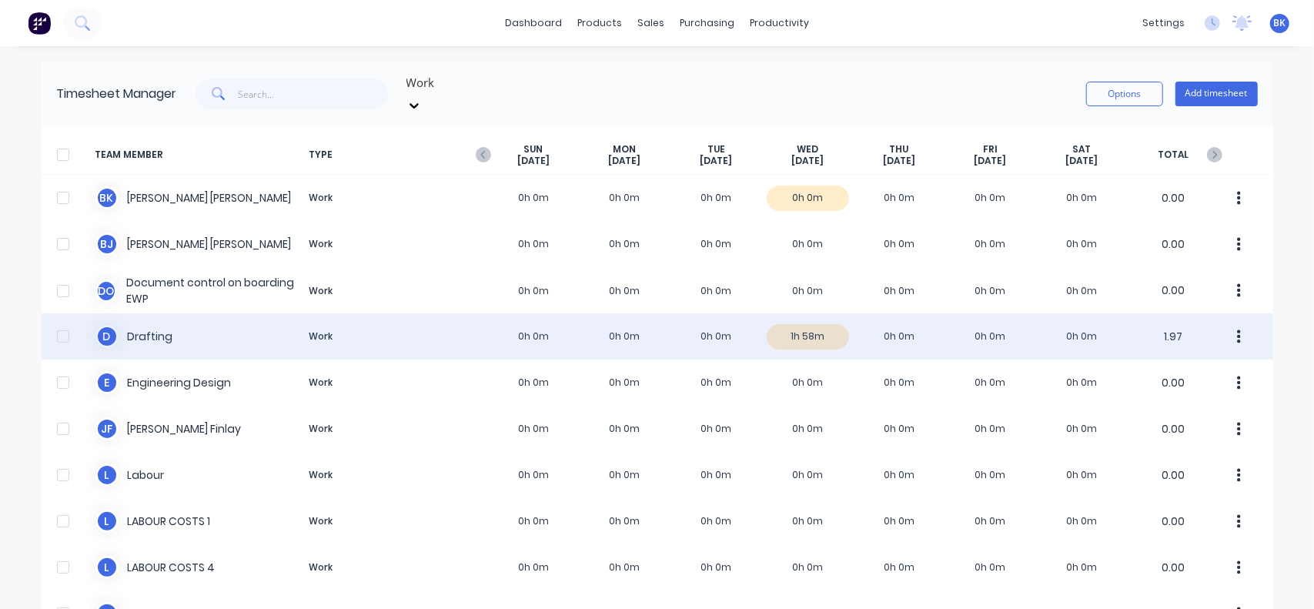
click at [808, 321] on div "D Drafting Work 0h 0m 0h 0m 0h 0m 1h 58m 0h 0m 0h 0m 0h 0m 1.97" at bounding box center [658, 336] width 1232 height 46
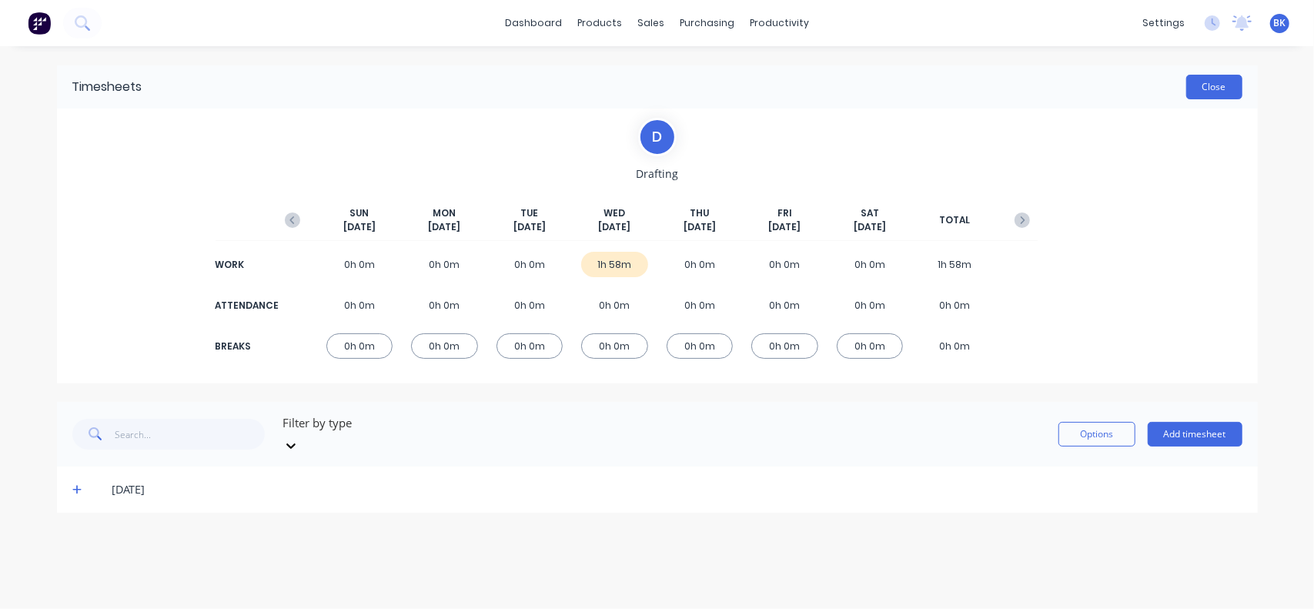
click at [1209, 92] on button "Close" at bounding box center [1215, 87] width 56 height 25
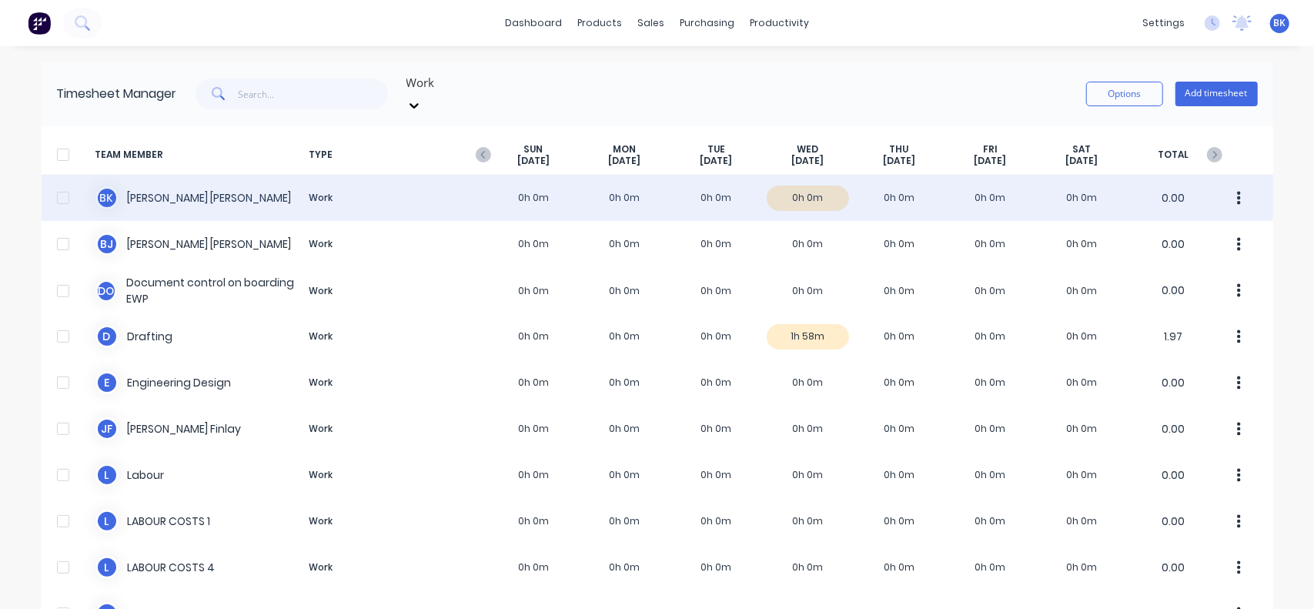
click at [815, 181] on div "B K [PERSON_NAME] Work 0h 0m 0h 0m 0h 0m 0h 0m 0h 0m 0h 0m 0h 0m 0.00" at bounding box center [658, 198] width 1232 height 46
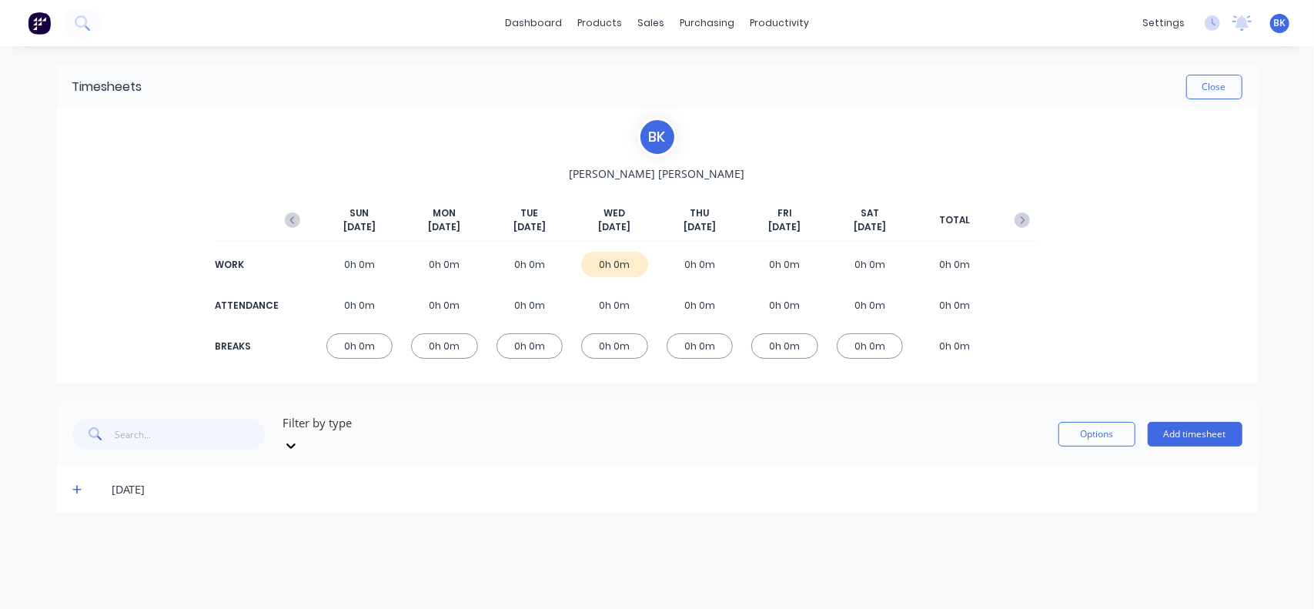
click at [82, 482] on span at bounding box center [79, 489] width 15 height 15
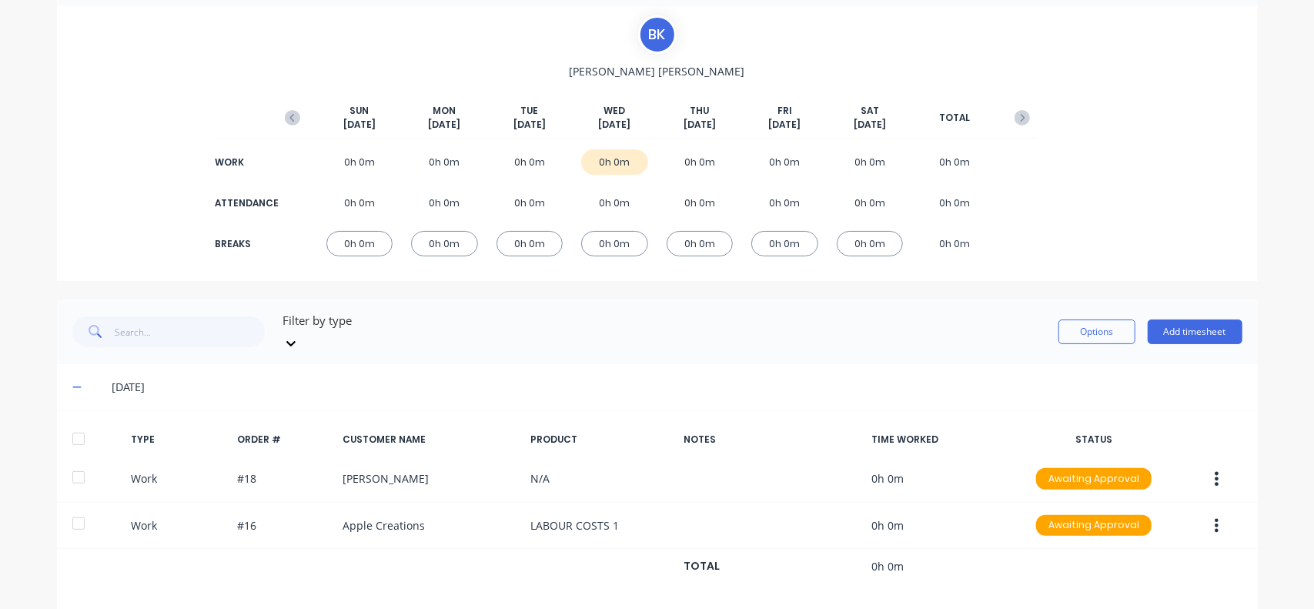
scroll to position [103, 0]
click at [1093, 319] on button "Options" at bounding box center [1097, 331] width 77 height 25
click at [1004, 316] on div "Filter by type Options Add timesheet" at bounding box center [657, 331] width 1170 height 46
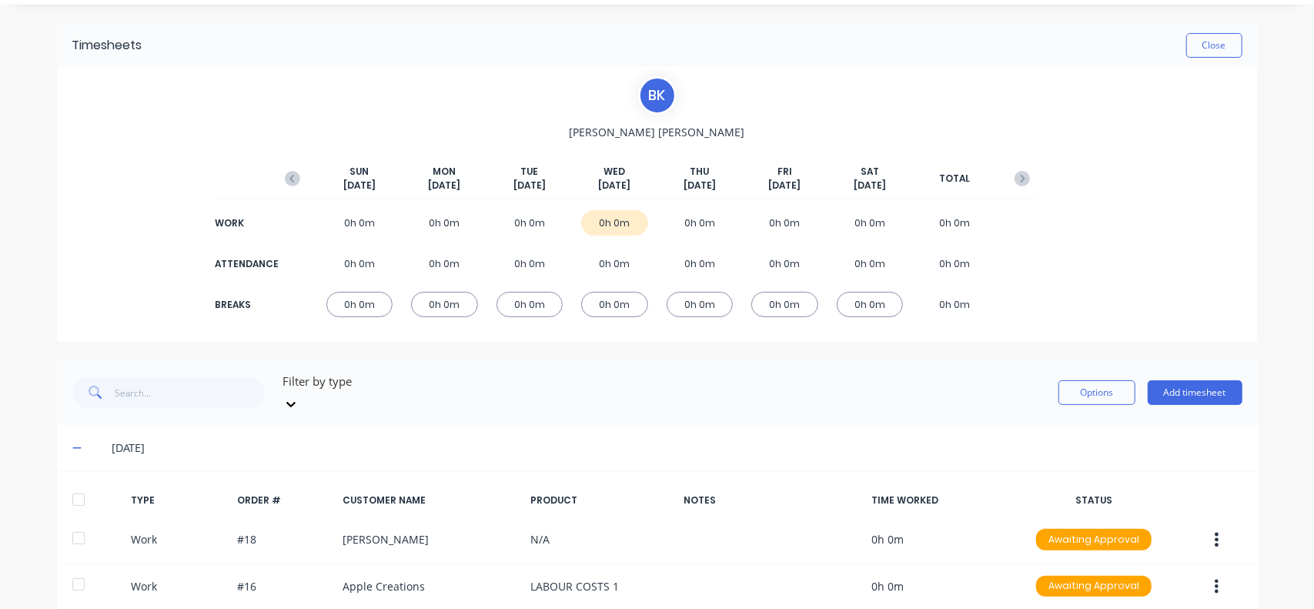
scroll to position [0, 0]
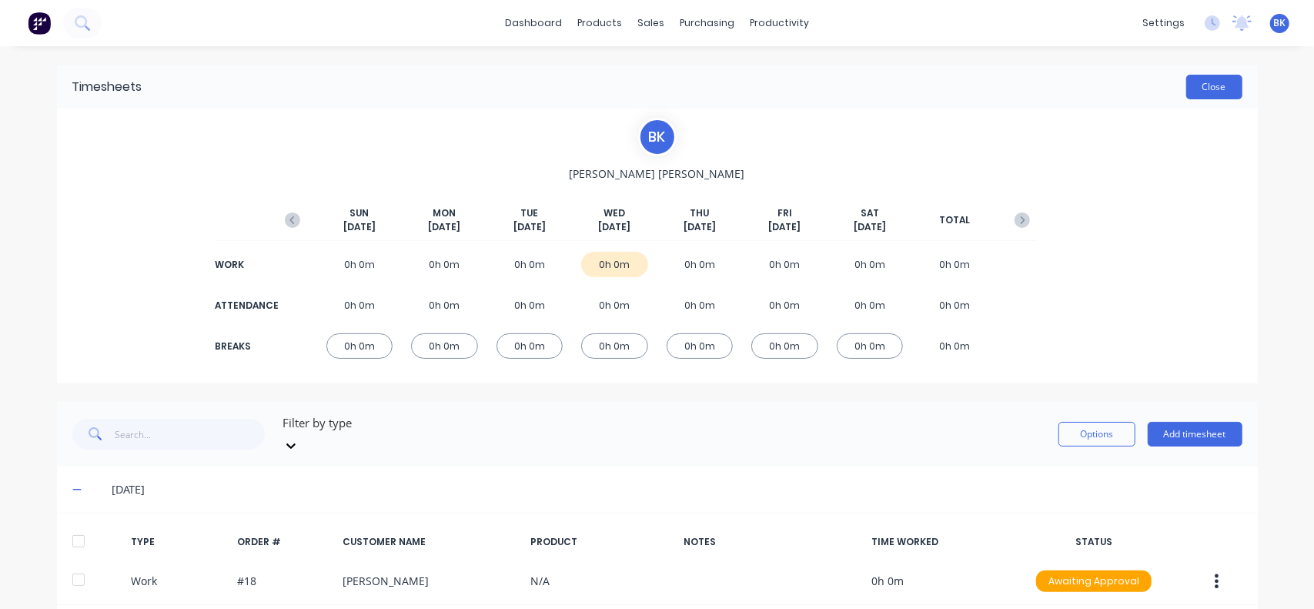
click at [1209, 85] on button "Close" at bounding box center [1215, 87] width 56 height 25
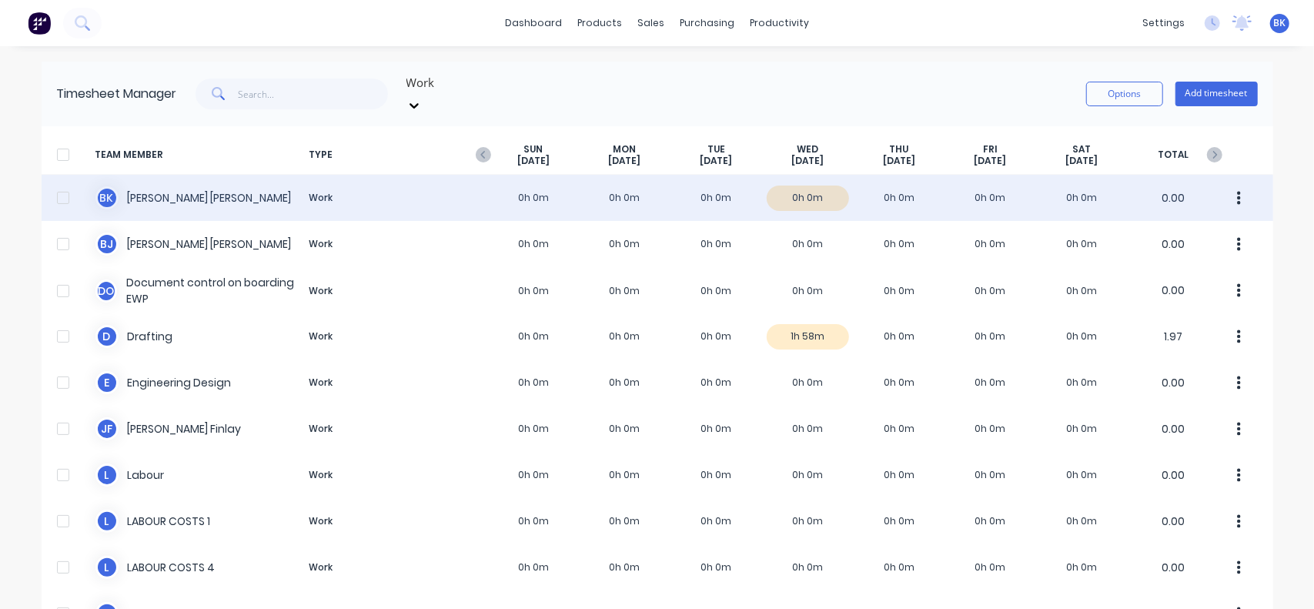
click at [1224, 190] on button "button" at bounding box center [1240, 198] width 32 height 31
click at [1163, 233] on div "Approve" at bounding box center [1181, 240] width 119 height 22
click at [1127, 92] on button "Options" at bounding box center [1125, 94] width 77 height 25
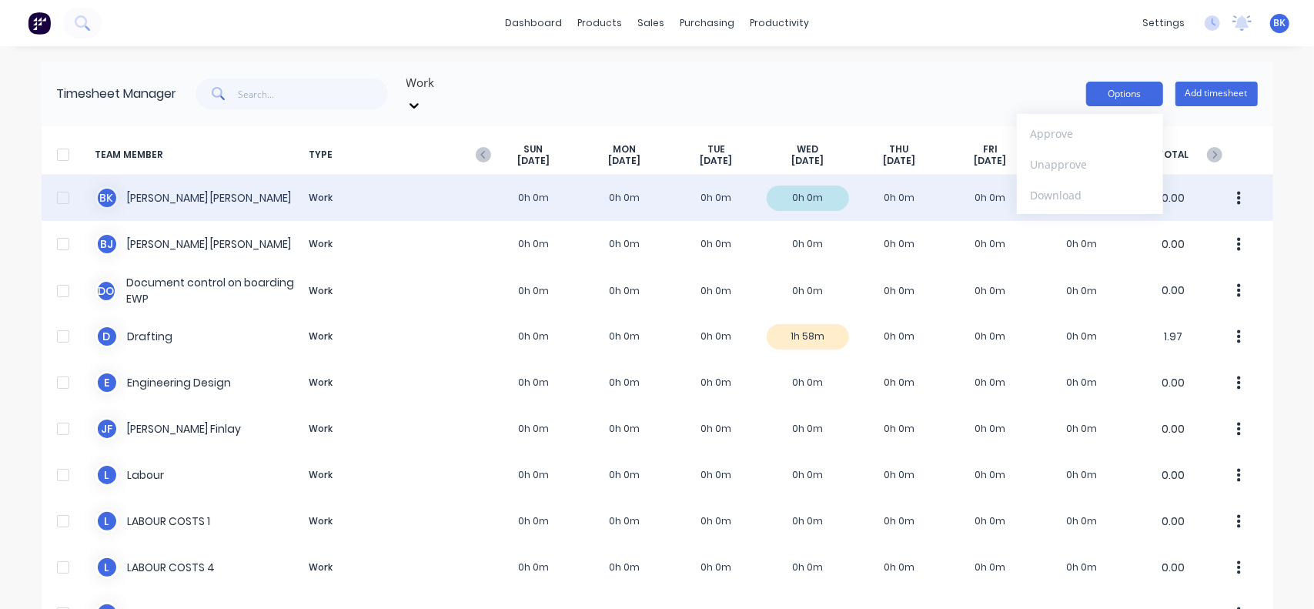
click at [1112, 89] on button "Options" at bounding box center [1125, 94] width 77 height 25
click at [735, 82] on div "Work Options Add timesheet" at bounding box center [717, 94] width 1081 height 46
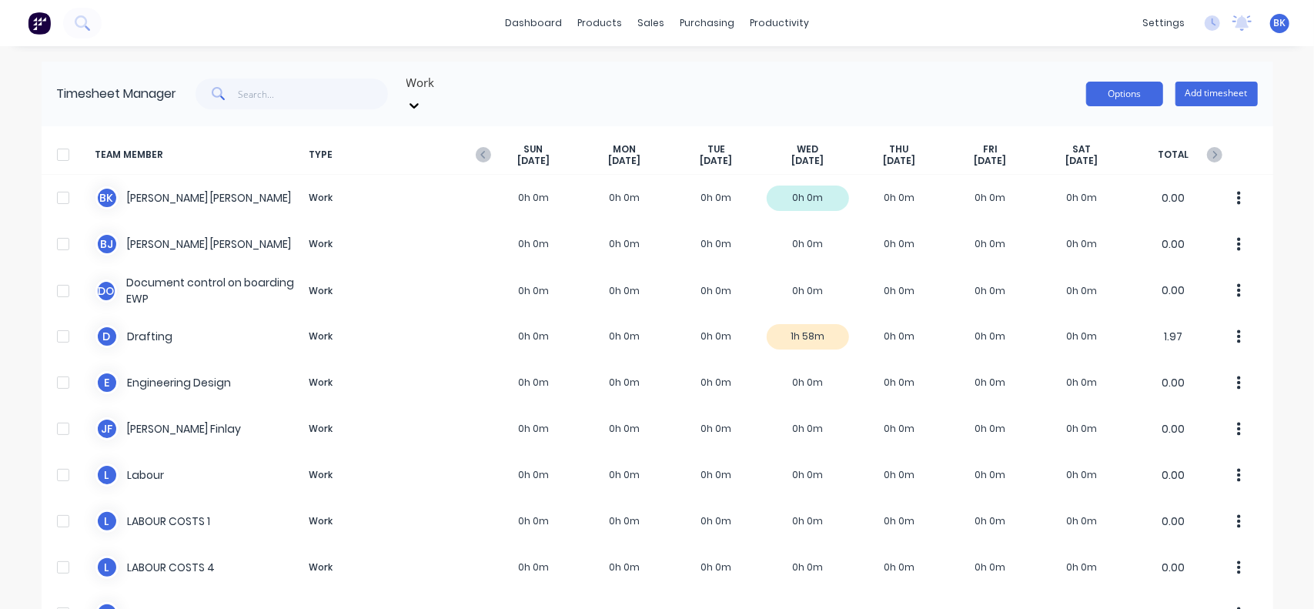
click at [1103, 89] on button "Options" at bounding box center [1125, 94] width 77 height 25
click at [1017, 72] on div "Work Options Add timesheet" at bounding box center [717, 94] width 1081 height 46
click at [656, 27] on div "sales" at bounding box center [651, 23] width 42 height 23
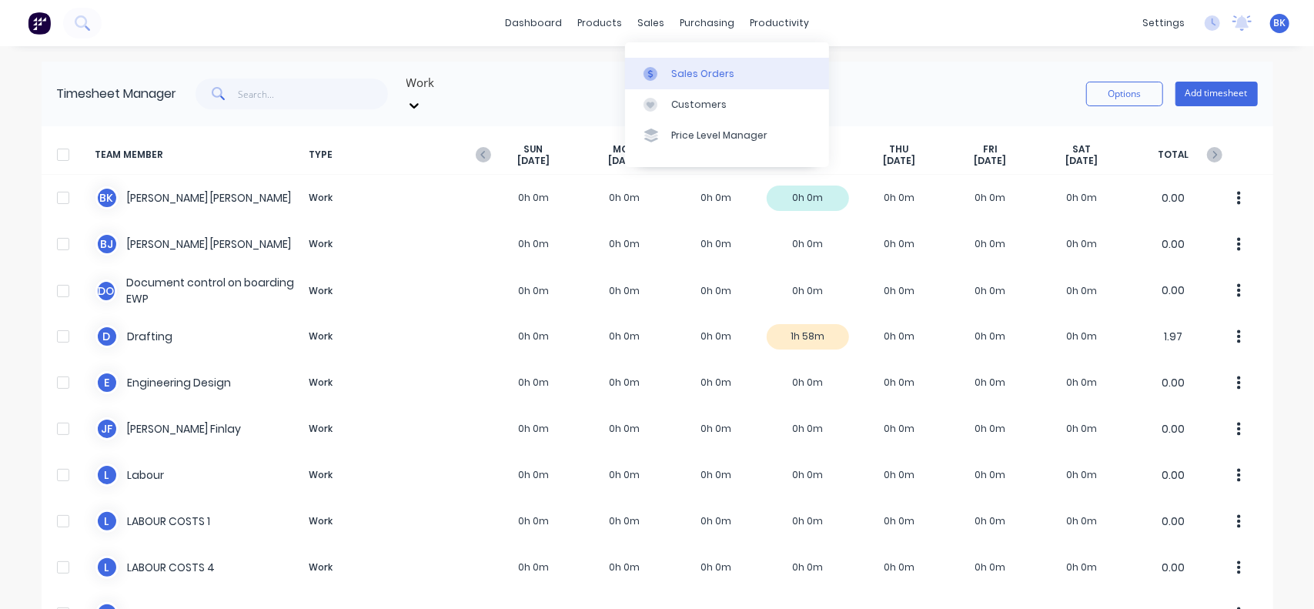
click at [670, 66] on link "Sales Orders" at bounding box center [727, 73] width 204 height 31
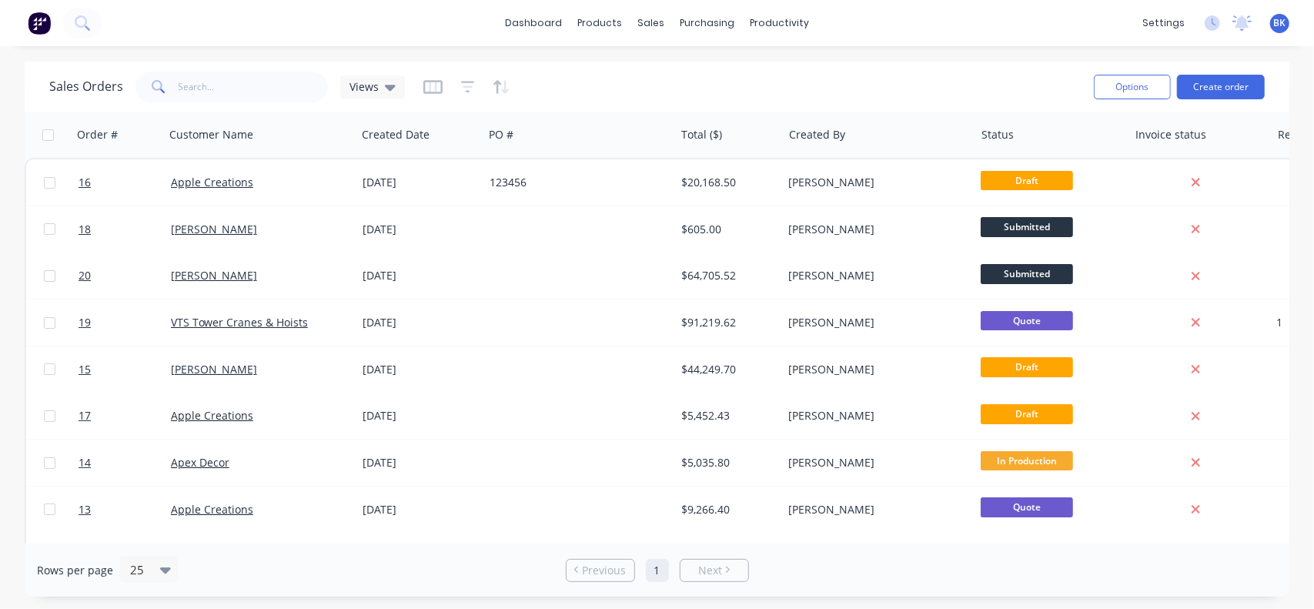
click at [610, 110] on div "Sales Orders Views Options Create order" at bounding box center [657, 87] width 1265 height 50
click at [764, 23] on div "productivity" at bounding box center [779, 23] width 75 height 23
click at [798, 161] on div "Timesheets" at bounding box center [813, 167] width 58 height 14
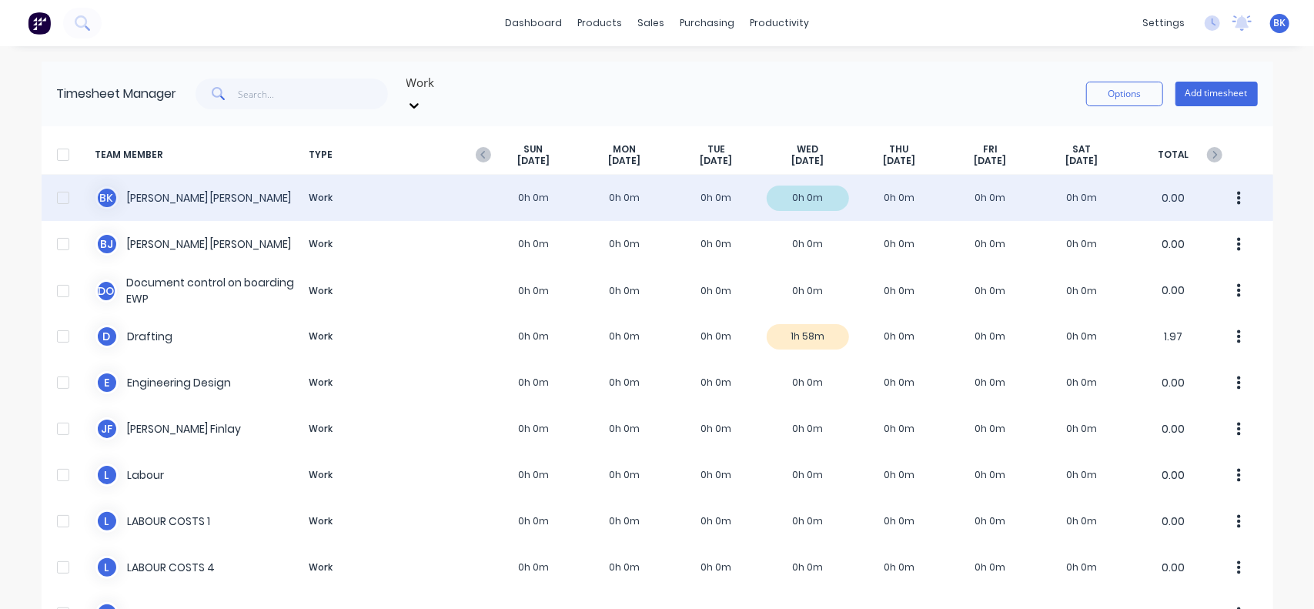
click at [128, 186] on div "B K [PERSON_NAME] Work 0h 0m 0h 0m 0h 0m 0h 0m 0h 0m 0h 0m 0h 0m 0.00" at bounding box center [658, 198] width 1232 height 46
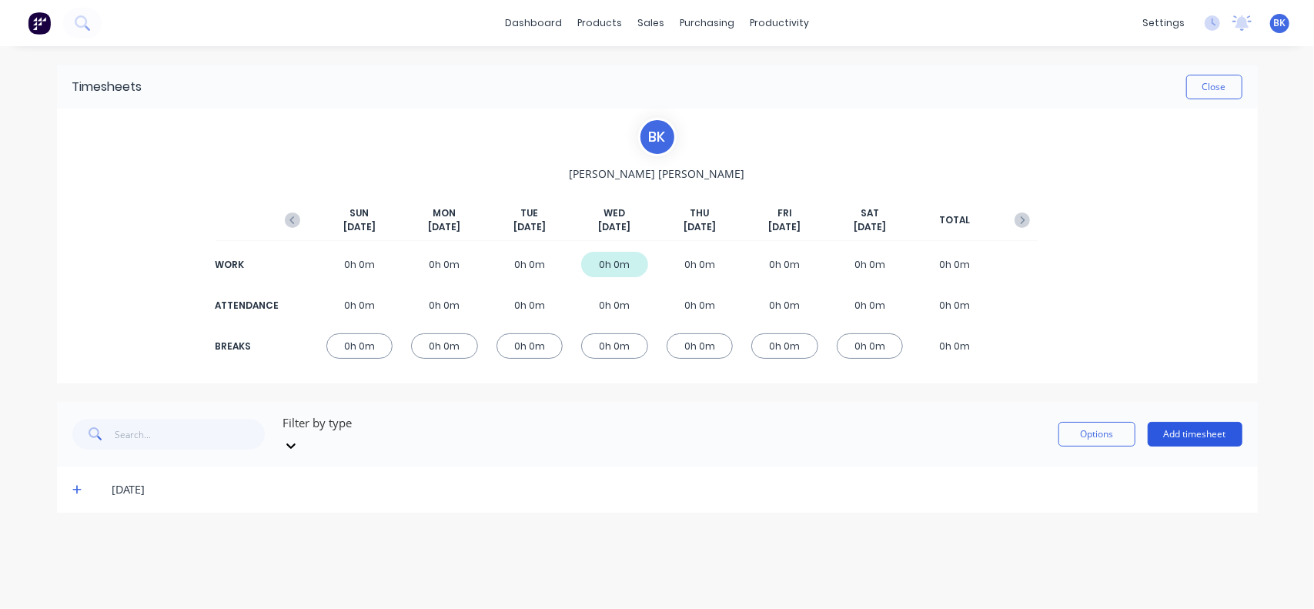
click at [1195, 422] on button "Add timesheet" at bounding box center [1195, 434] width 95 height 25
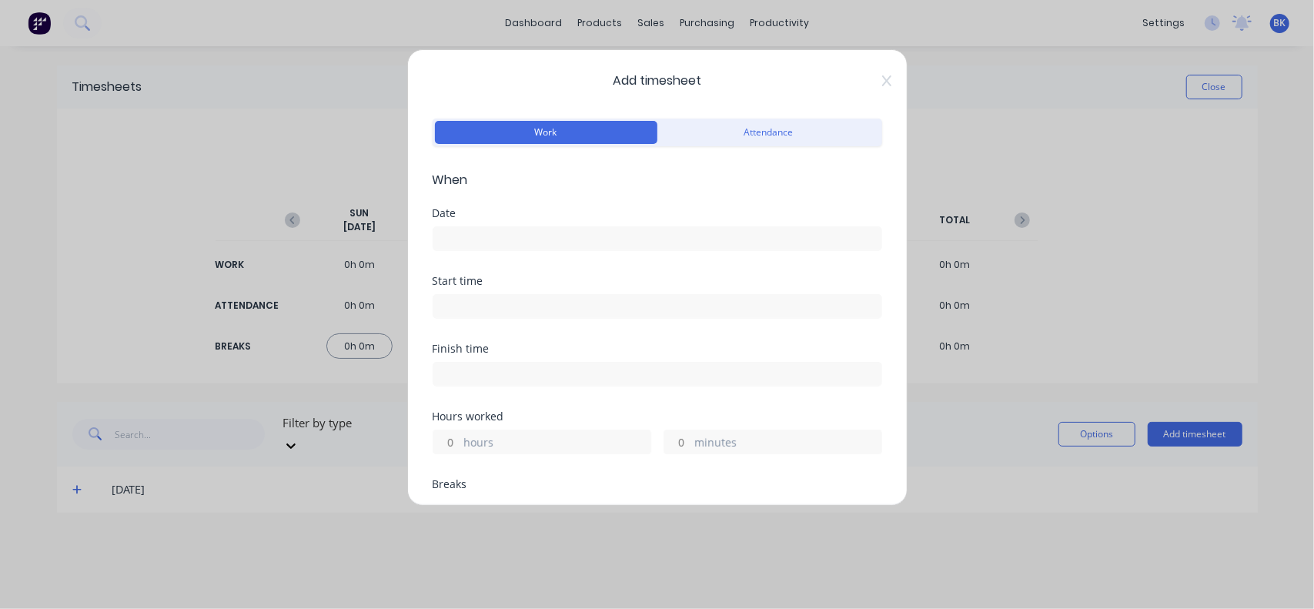
click at [497, 238] on input at bounding box center [658, 238] width 448 height 23
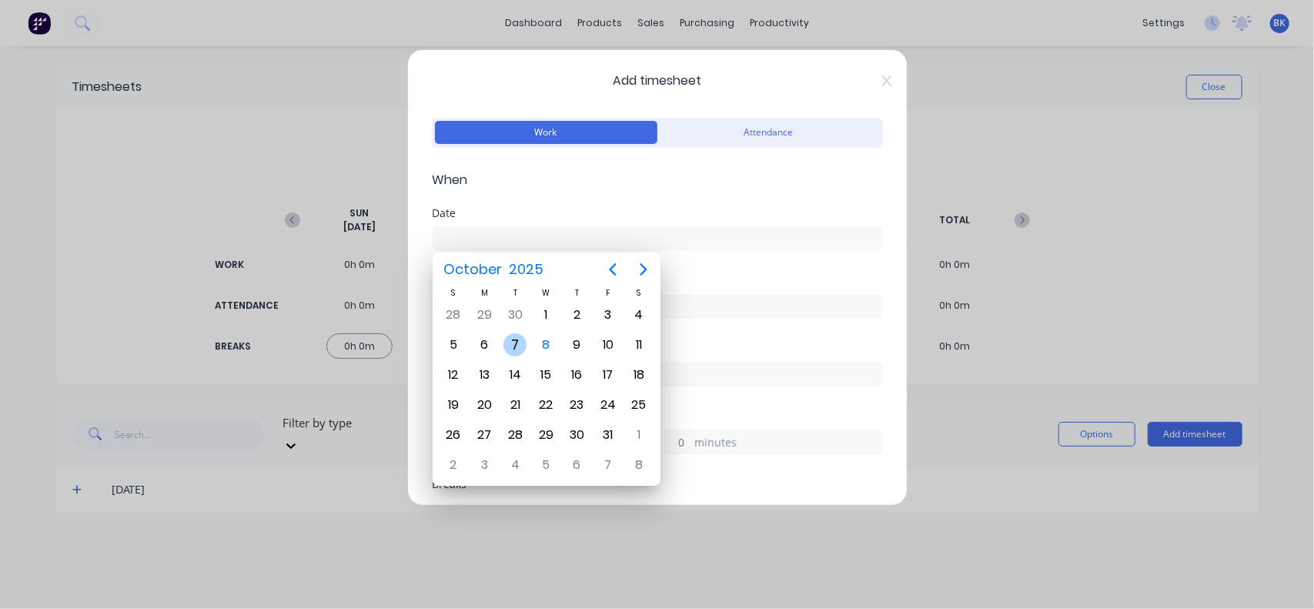
click at [517, 345] on div "7" at bounding box center [515, 344] width 23 height 23
type input "[DATE]"
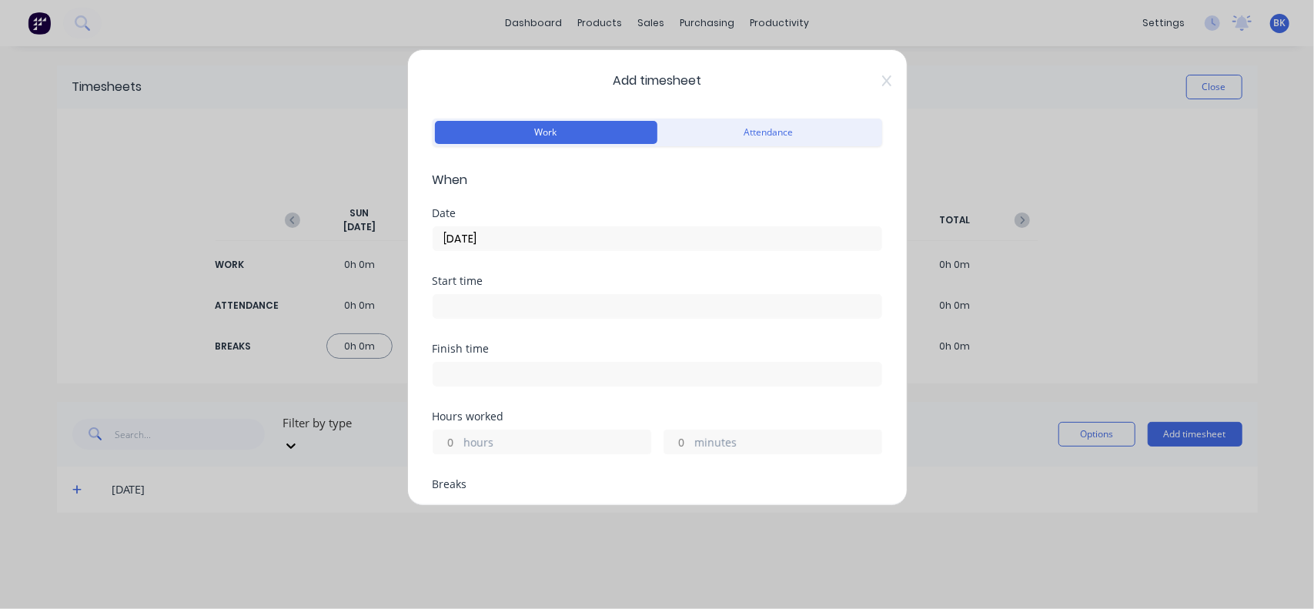
click at [467, 309] on input at bounding box center [658, 306] width 448 height 23
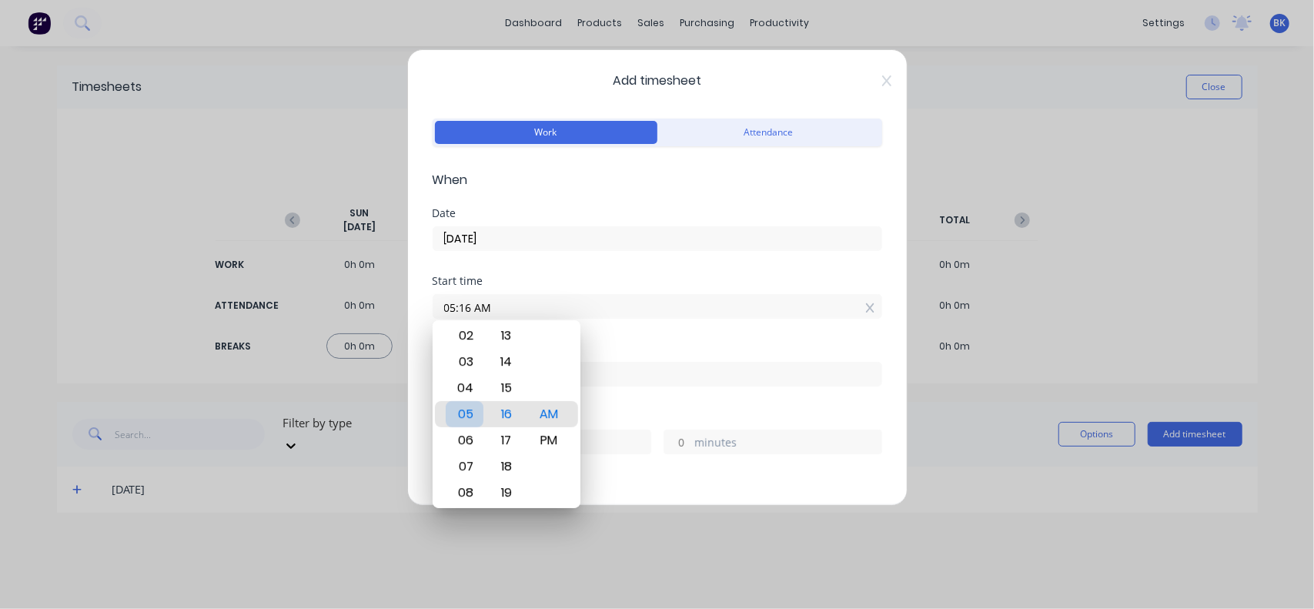
click at [470, 417] on div "05" at bounding box center [465, 414] width 38 height 26
click at [461, 417] on div "06" at bounding box center [465, 414] width 38 height 26
type input "06:00 AM"
click at [501, 417] on div "00" at bounding box center [507, 414] width 38 height 26
click at [607, 348] on div "Finish time" at bounding box center [658, 348] width 450 height 11
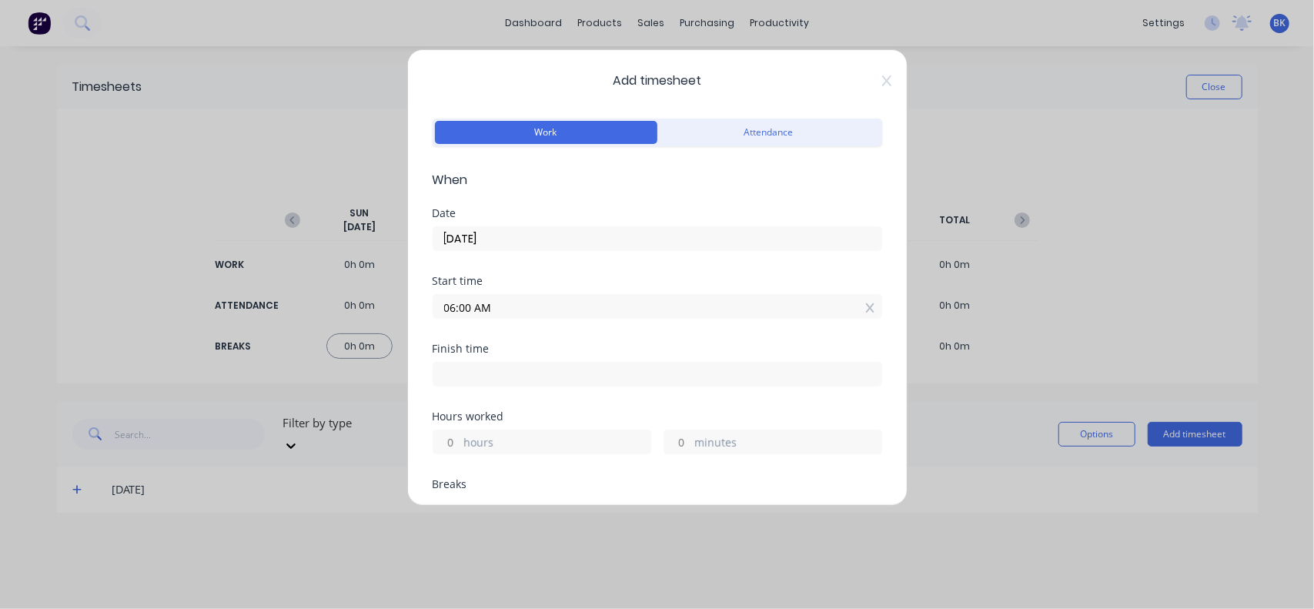
click at [493, 380] on input at bounding box center [658, 374] width 448 height 23
type input "11:16 AM"
type input "5"
type input "16"
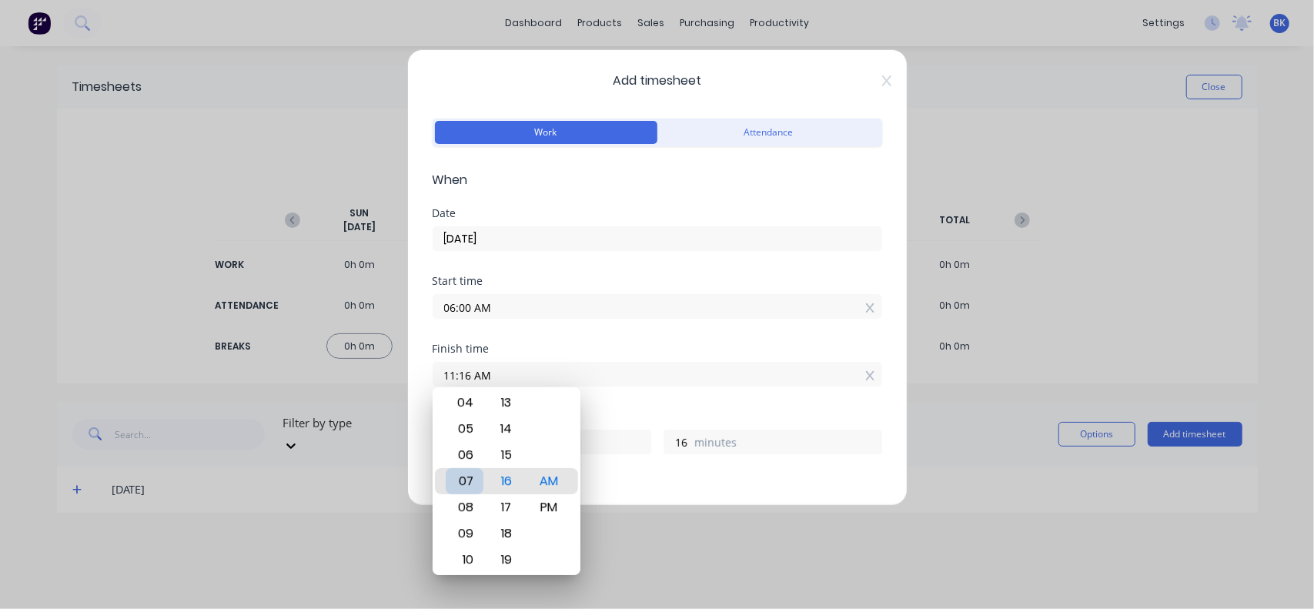
type input "07:16 AM"
type input "1"
type input "05:16 AM"
type input "23"
click at [470, 460] on div "04" at bounding box center [465, 455] width 38 height 26
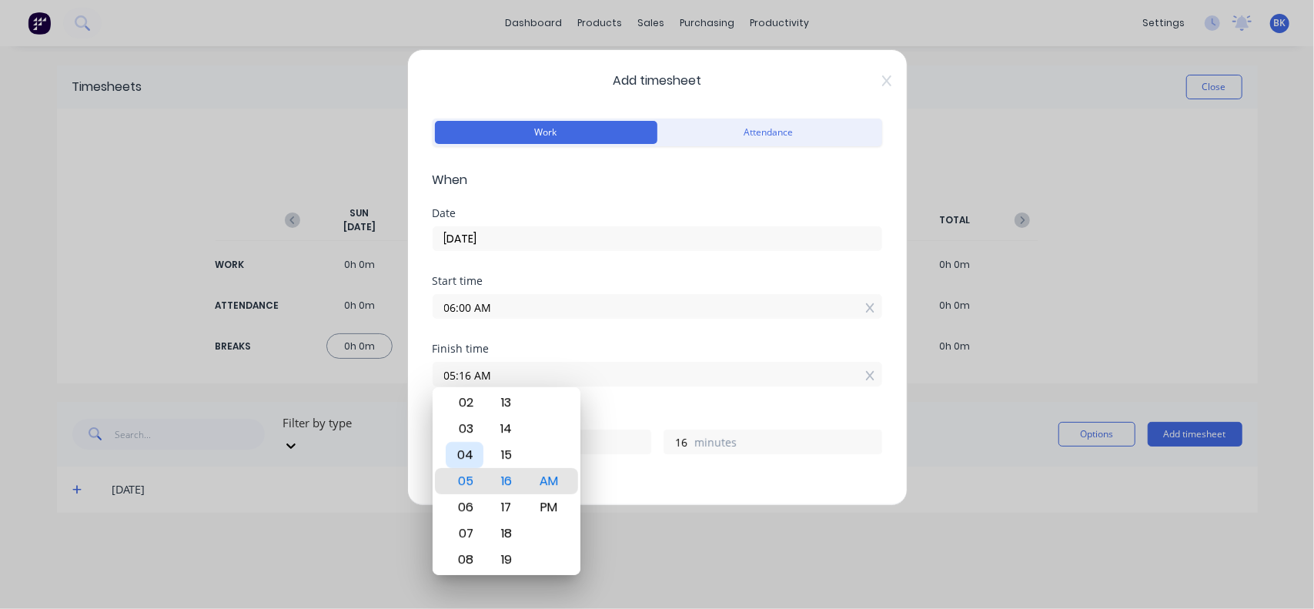
type input "04:16 AM"
type input "22"
type input "04:23 AM"
type input "23"
type input "04:29 AM"
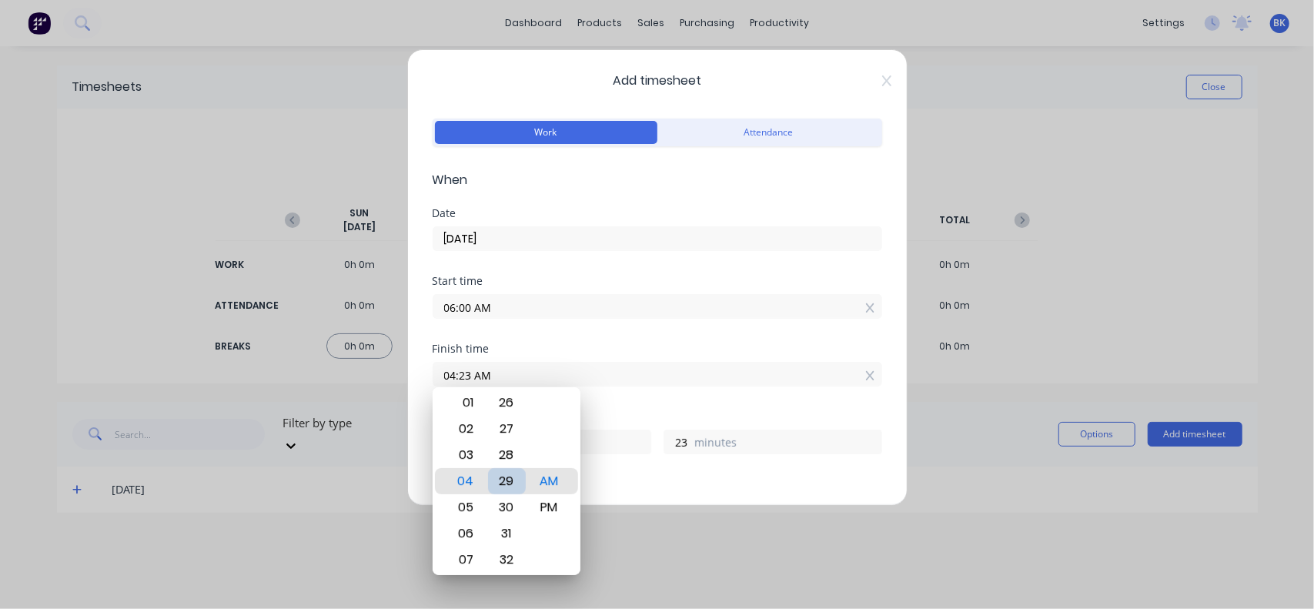
type input "29"
type input "04:30 AM"
type input "30"
click at [506, 484] on div "30" at bounding box center [507, 481] width 38 height 26
click at [545, 501] on div "PM" at bounding box center [550, 507] width 38 height 26
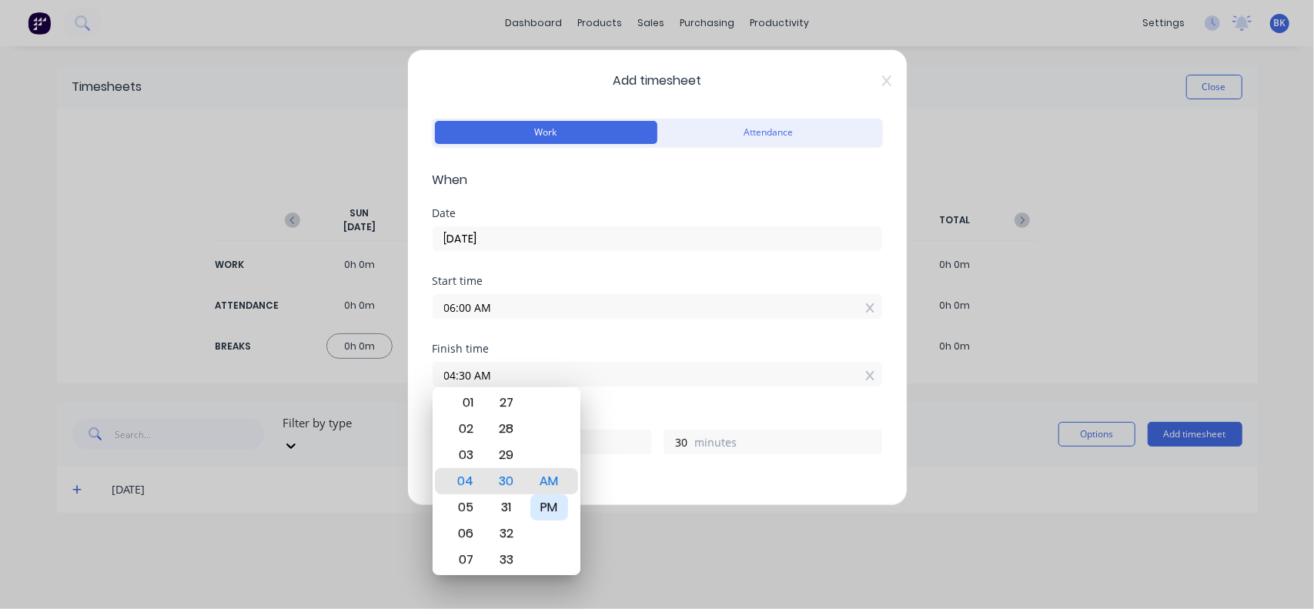
type input "04:30 PM"
type input "10"
click at [563, 347] on div "Finish time" at bounding box center [658, 348] width 450 height 11
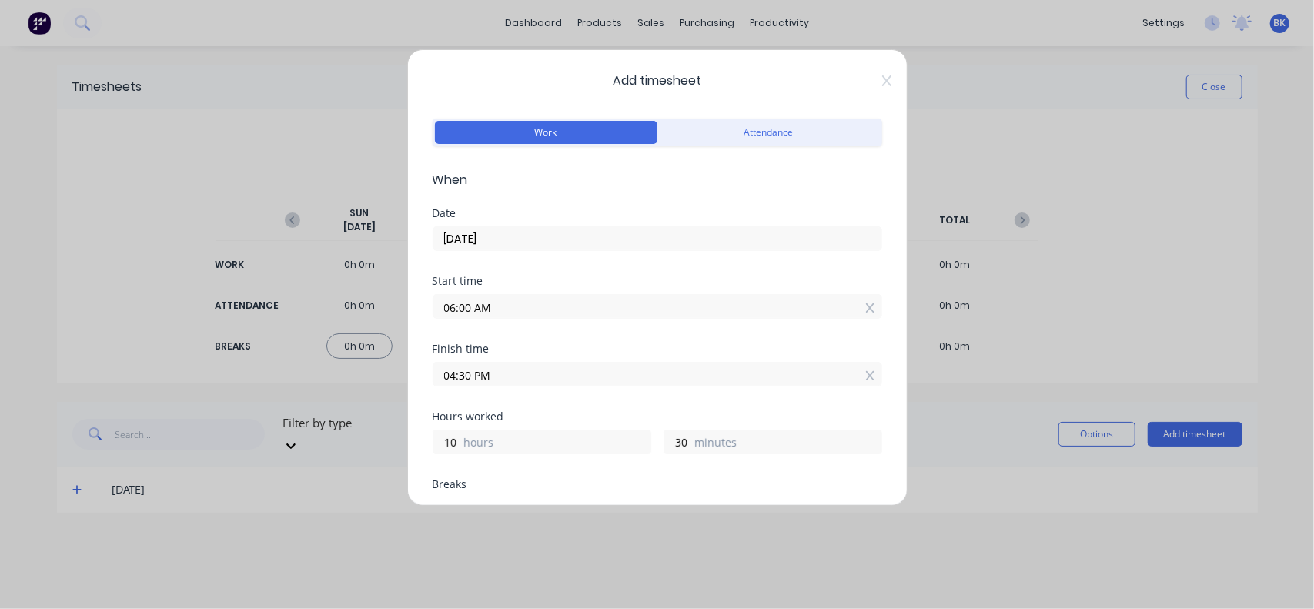
scroll to position [231, 0]
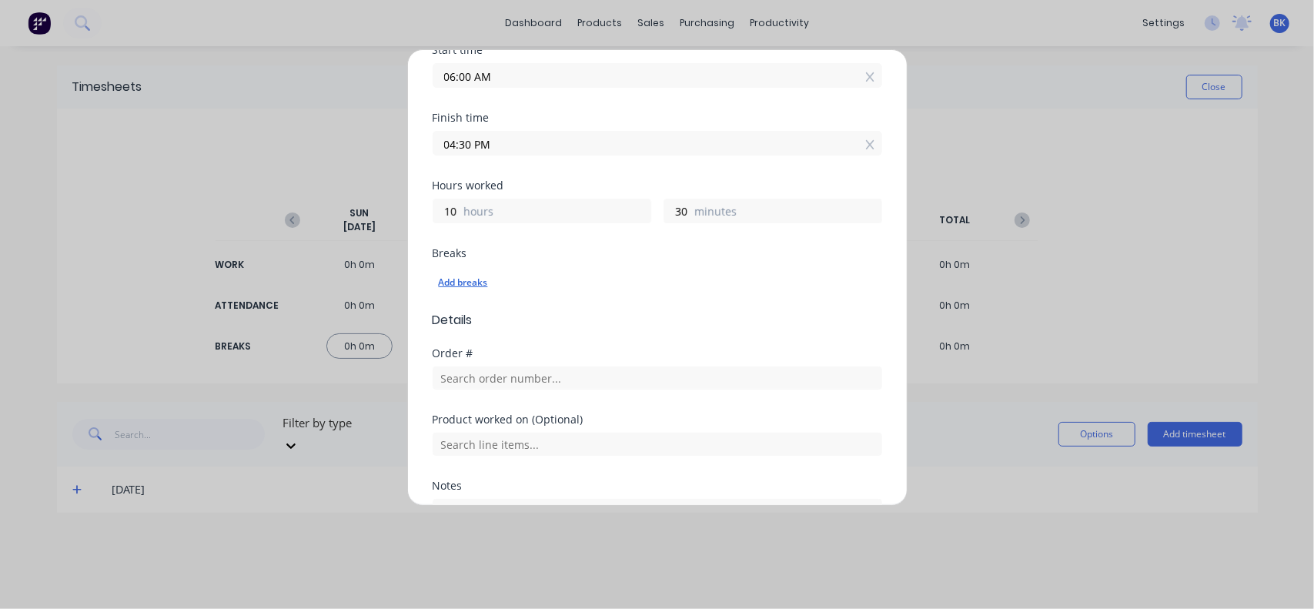
click at [467, 280] on div "Add breaks" at bounding box center [657, 283] width 437 height 20
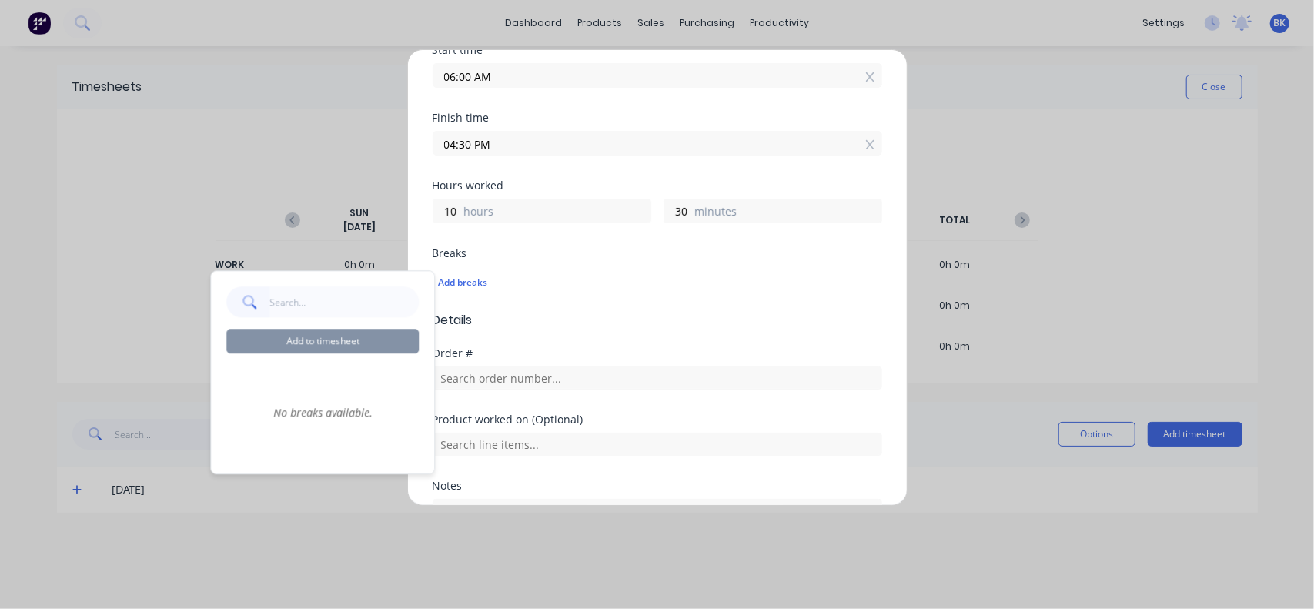
click at [638, 320] on span "Details" at bounding box center [658, 320] width 450 height 18
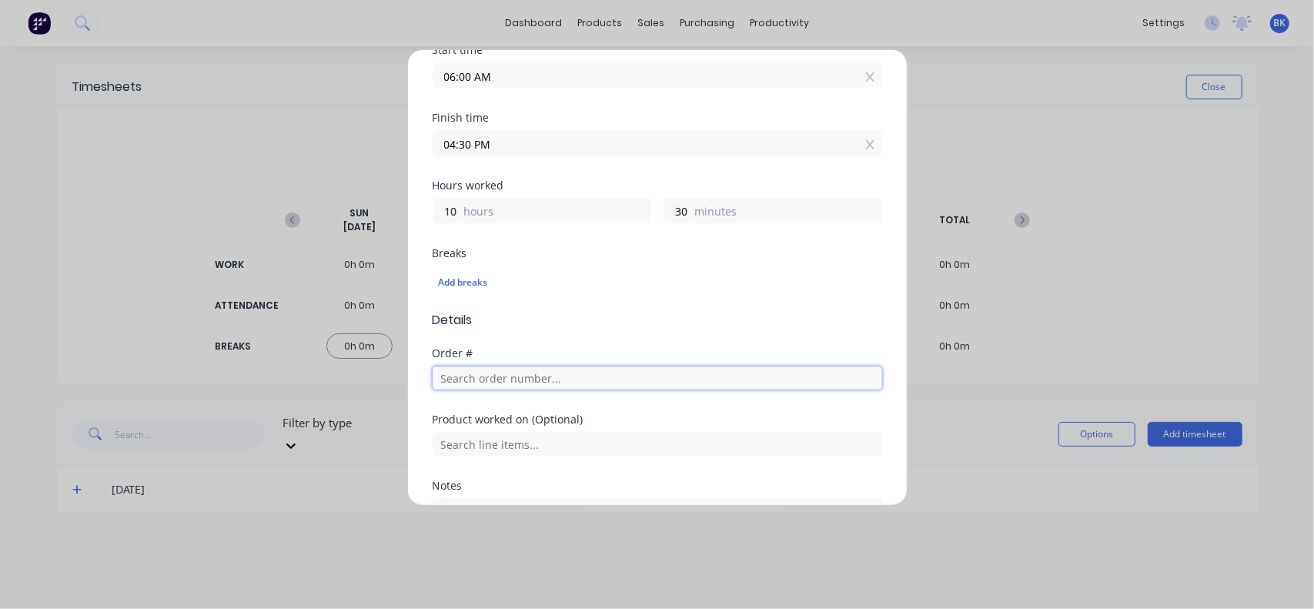
click at [494, 380] on input "text" at bounding box center [658, 378] width 450 height 23
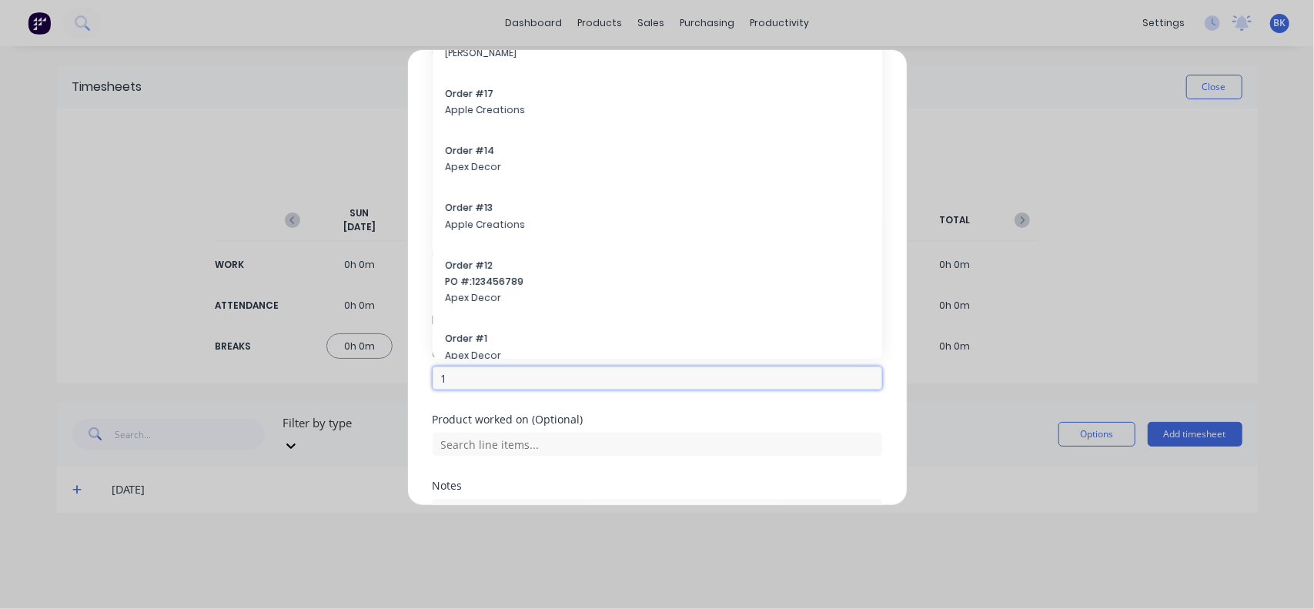
scroll to position [159, 0]
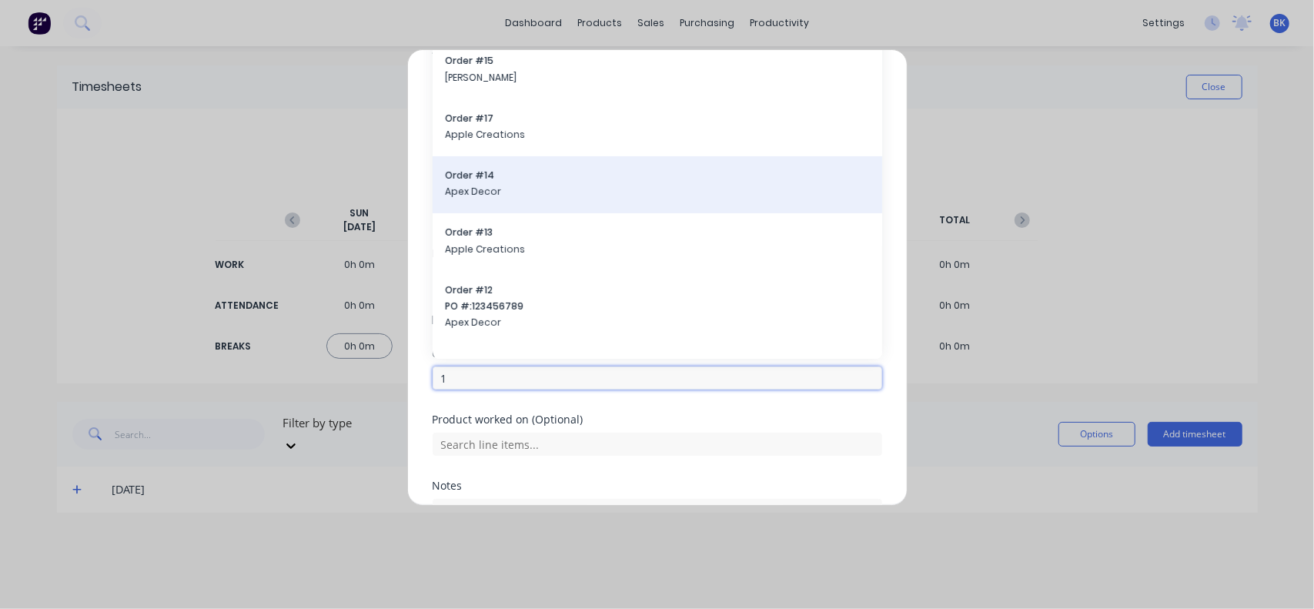
type input "1"
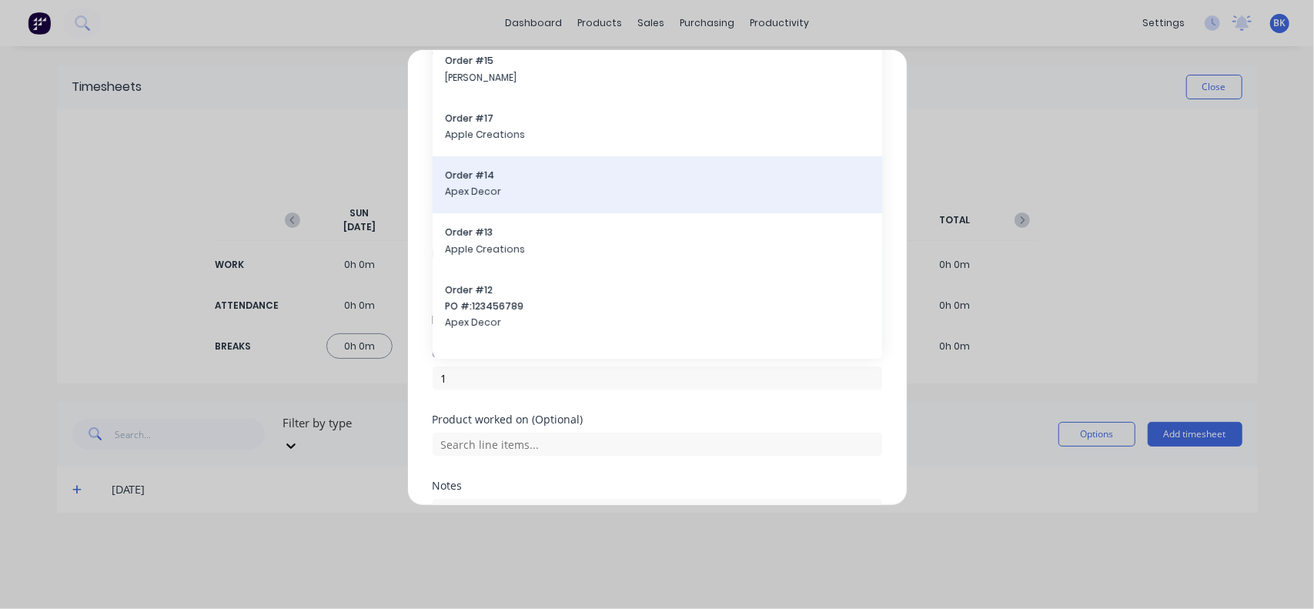
click at [491, 196] on div "Order # 14 Apex Decor" at bounding box center [657, 185] width 425 height 32
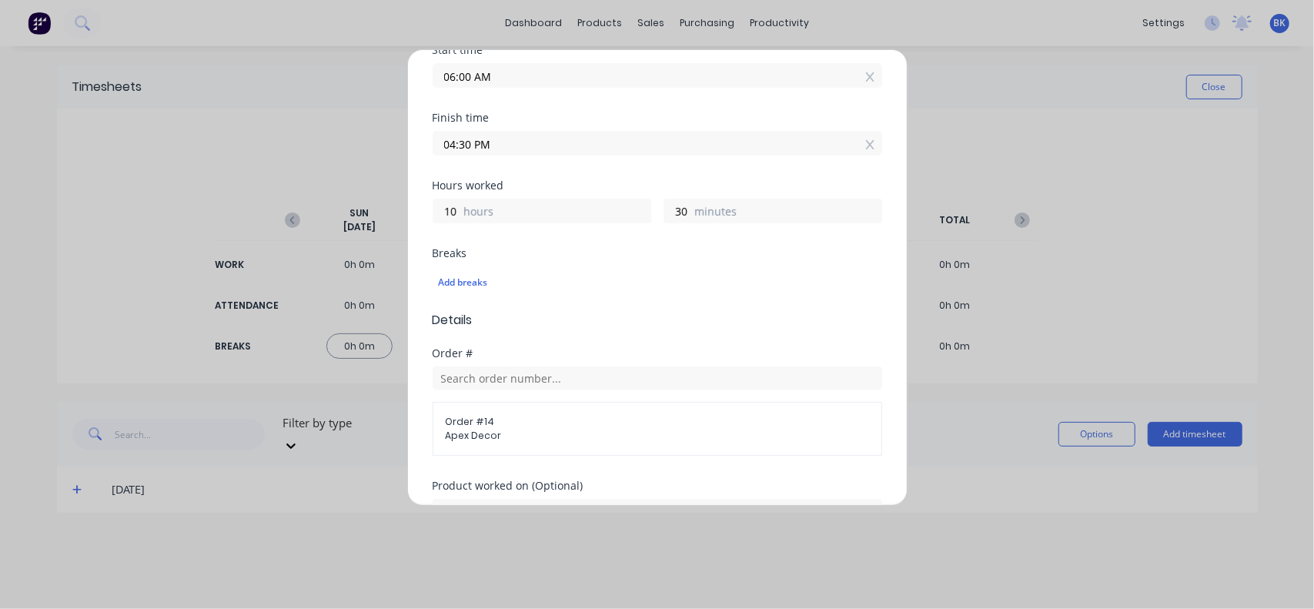
click at [553, 446] on div "Order # 14 Apex Decor" at bounding box center [658, 429] width 450 height 54
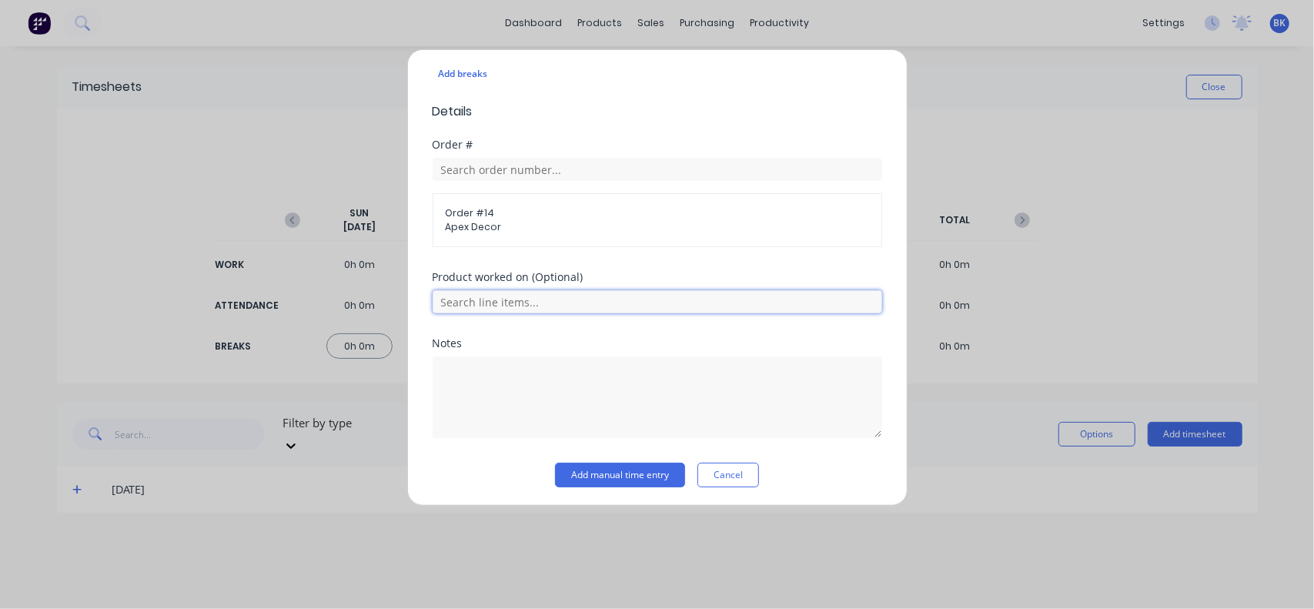
click at [509, 299] on input "text" at bounding box center [658, 301] width 450 height 23
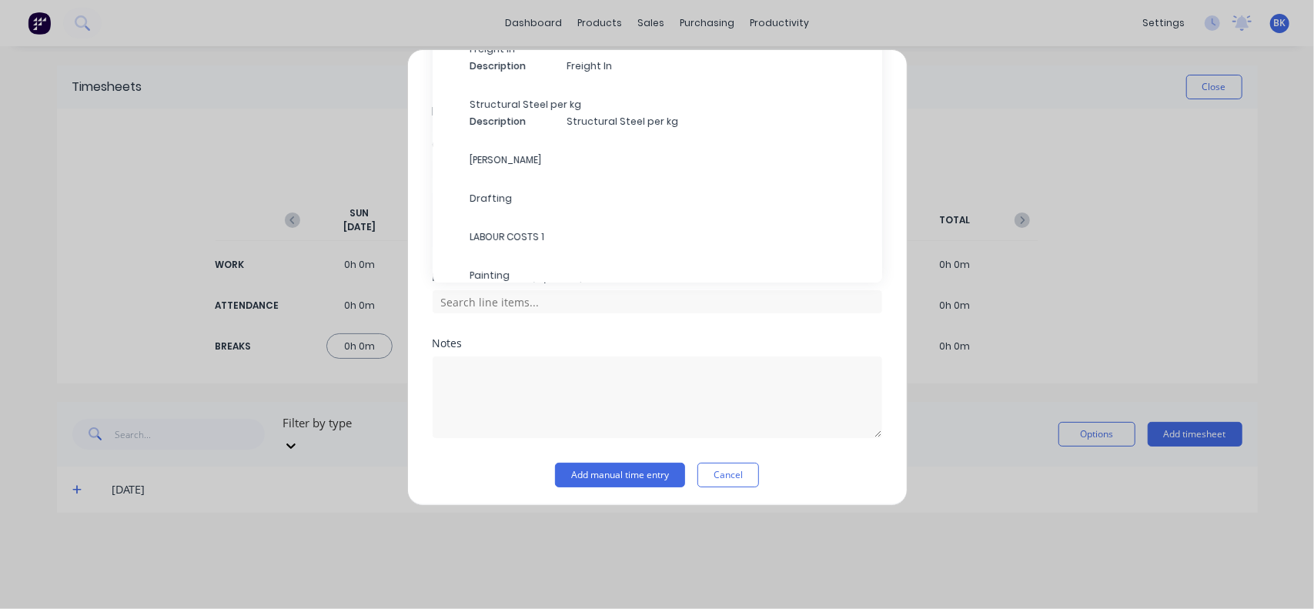
click at [513, 231] on span "LABOUR COSTS 1" at bounding box center [670, 237] width 400 height 14
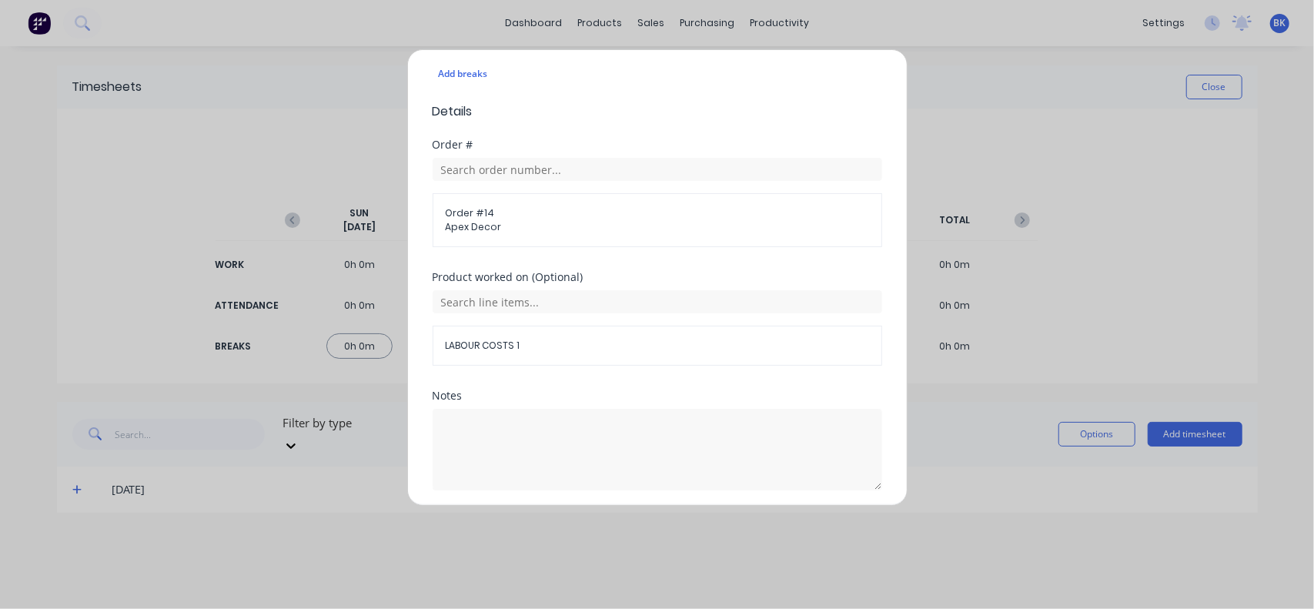
scroll to position [491, 0]
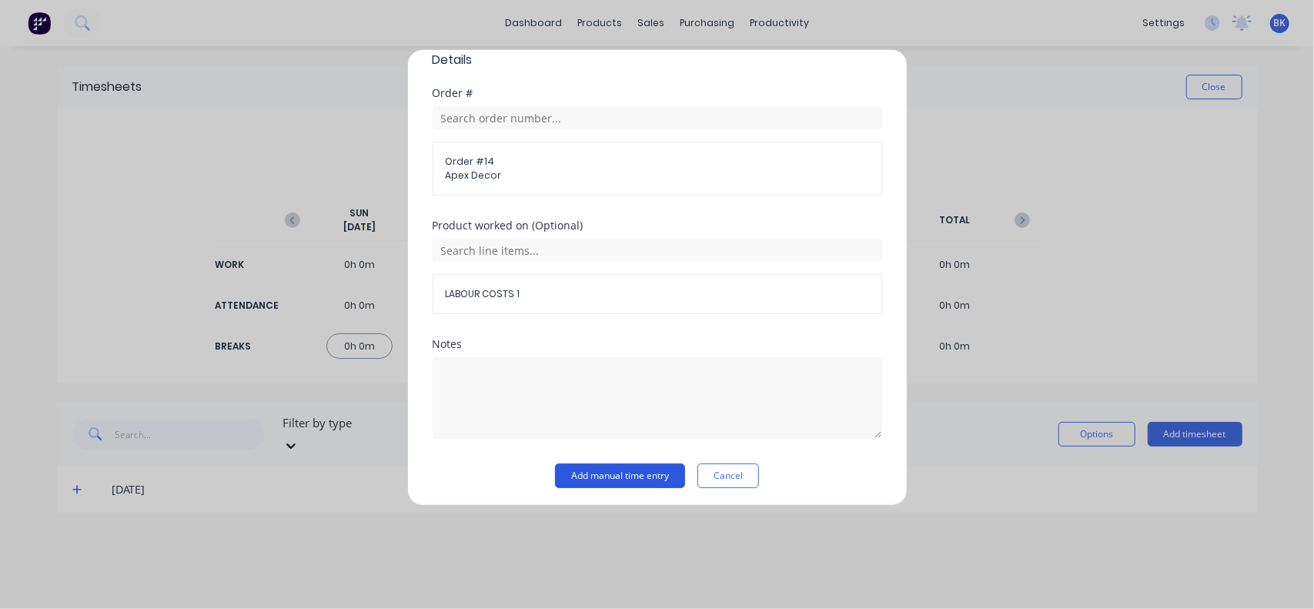
click at [608, 477] on button "Add manual time entry" at bounding box center [620, 476] width 130 height 25
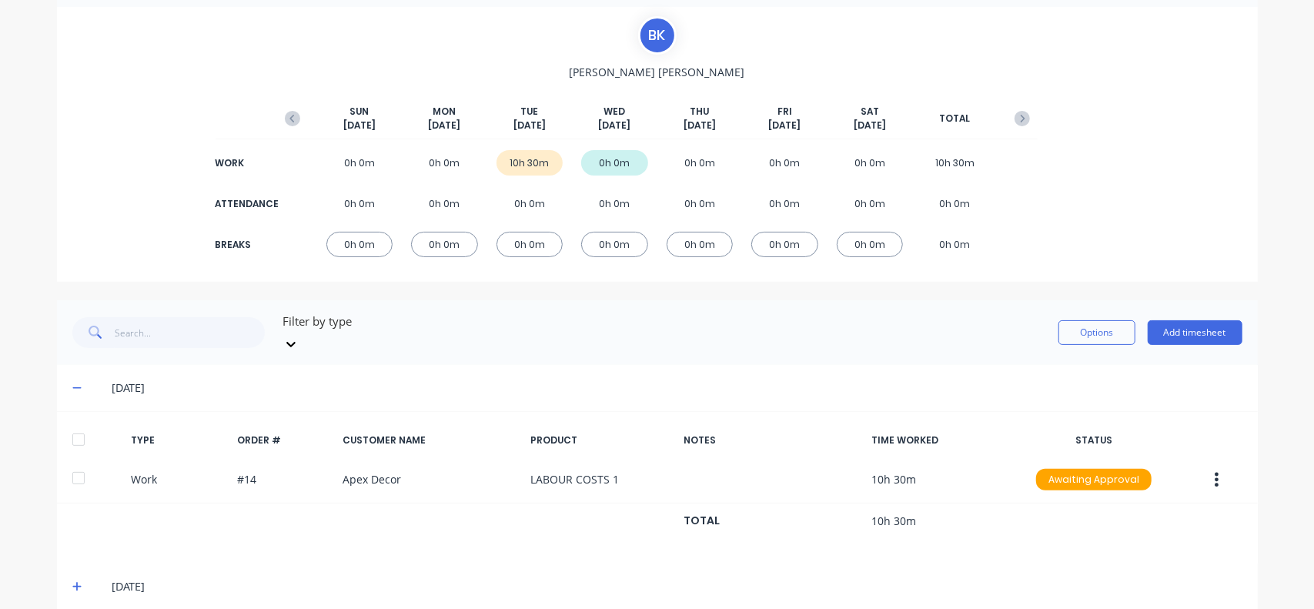
scroll to position [103, 0]
click at [72, 581] on icon at bounding box center [76, 585] width 9 height 9
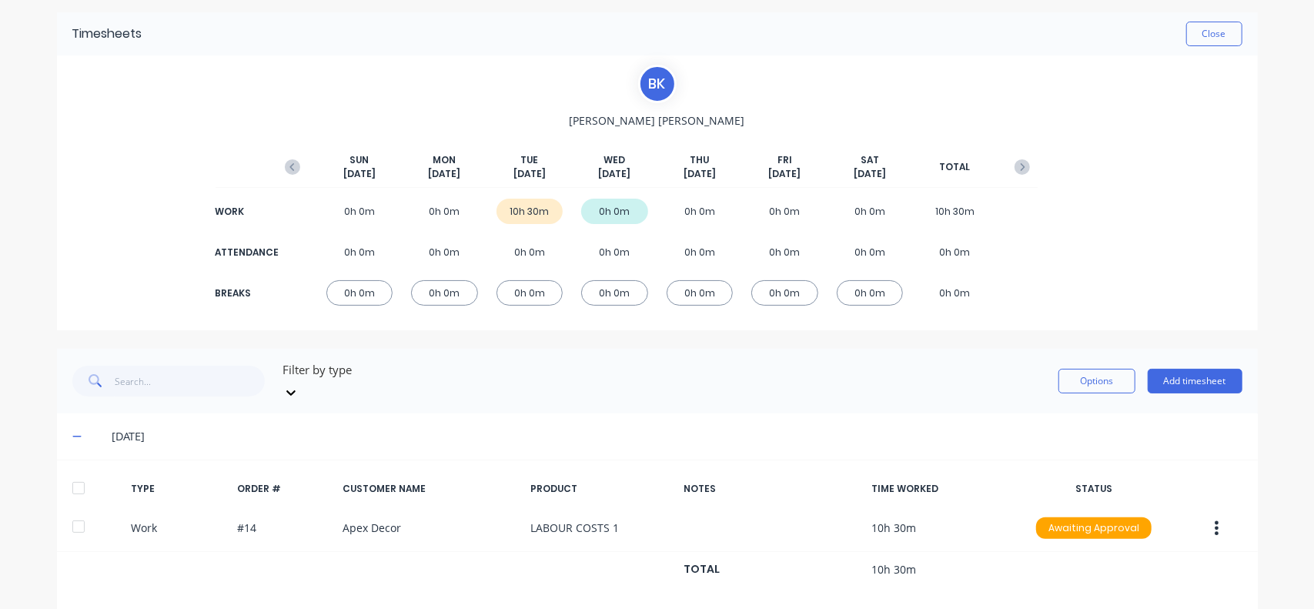
scroll to position [0, 0]
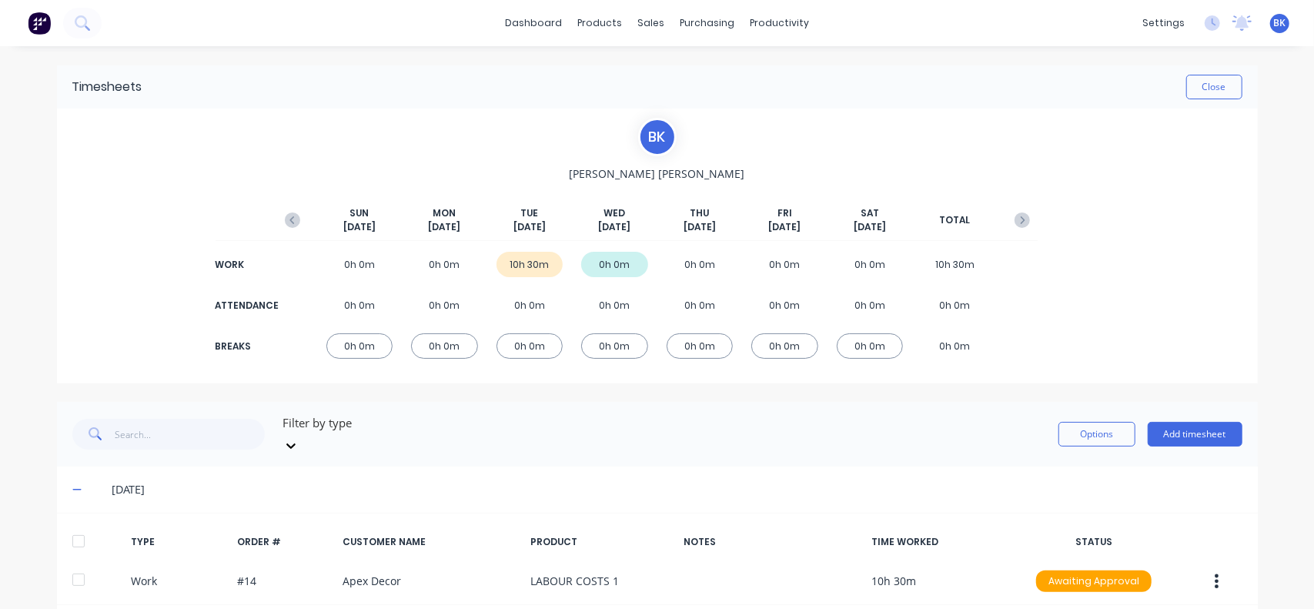
click at [1112, 238] on div "B K [PERSON_NAME] [DATE] [DATE] [DATE] [DATE] [DATE] [DATE] [DATE] TOTAL WORK 0…" at bounding box center [657, 246] width 1201 height 275
click at [1204, 96] on button "Close" at bounding box center [1215, 87] width 56 height 25
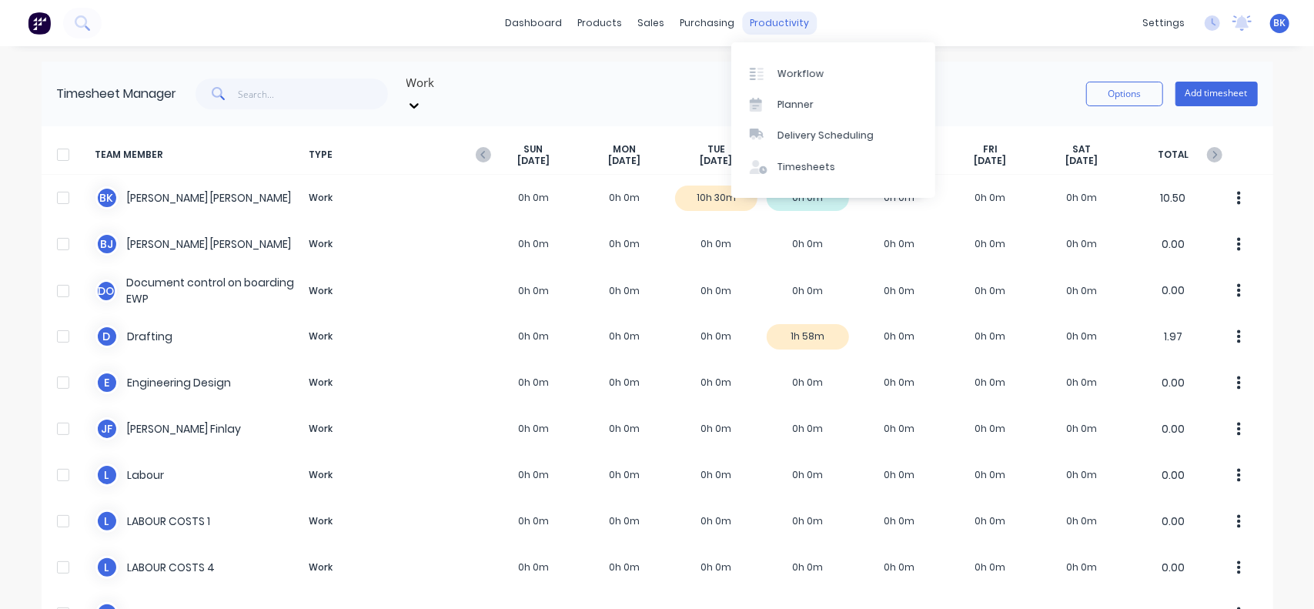
click at [753, 32] on div "productivity" at bounding box center [779, 23] width 75 height 23
click at [791, 167] on div "Timesheets" at bounding box center [807, 167] width 58 height 14
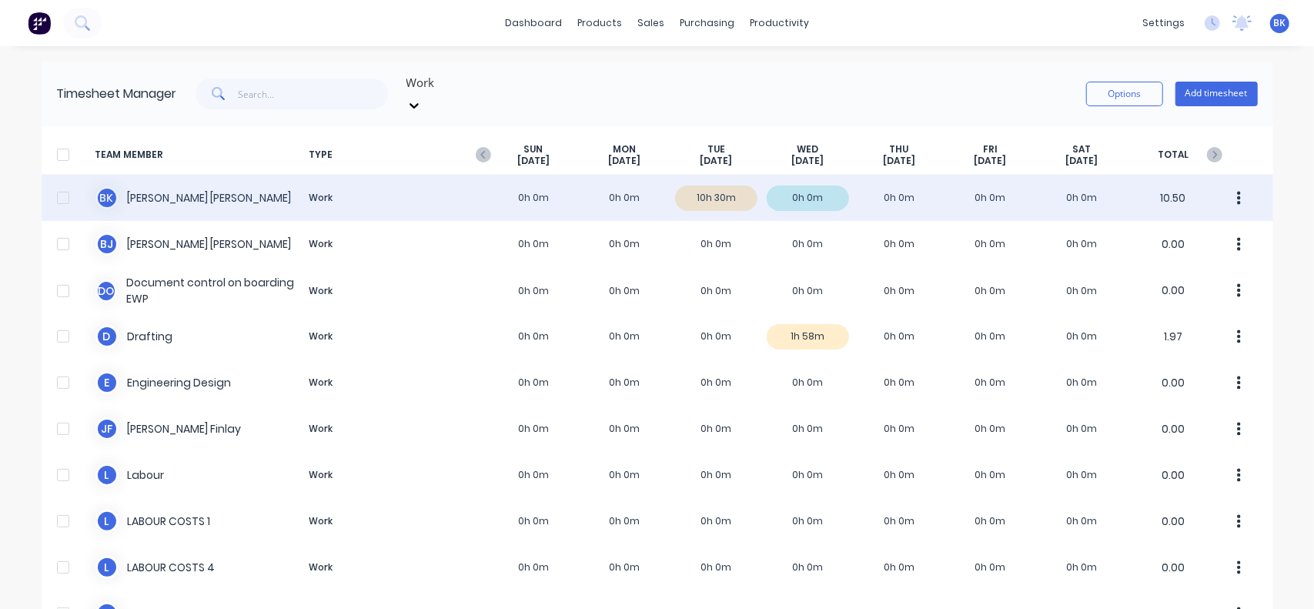
click at [1237, 190] on icon "button" at bounding box center [1239, 198] width 4 height 17
click at [157, 176] on div "B K [PERSON_NAME] Work 0h 0m 0h 0m 10h 30m 0h 0m 0h 0m 0h 0m 0h 0m 10.50 Approv…" at bounding box center [658, 198] width 1232 height 46
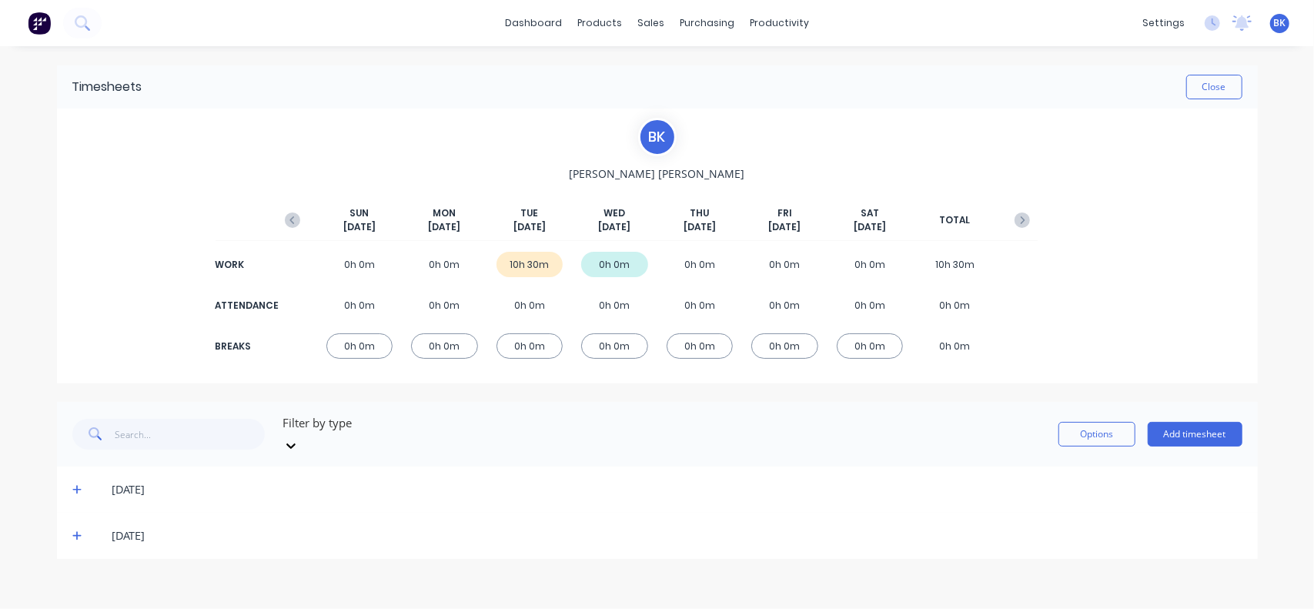
click at [79, 528] on span at bounding box center [79, 535] width 15 height 15
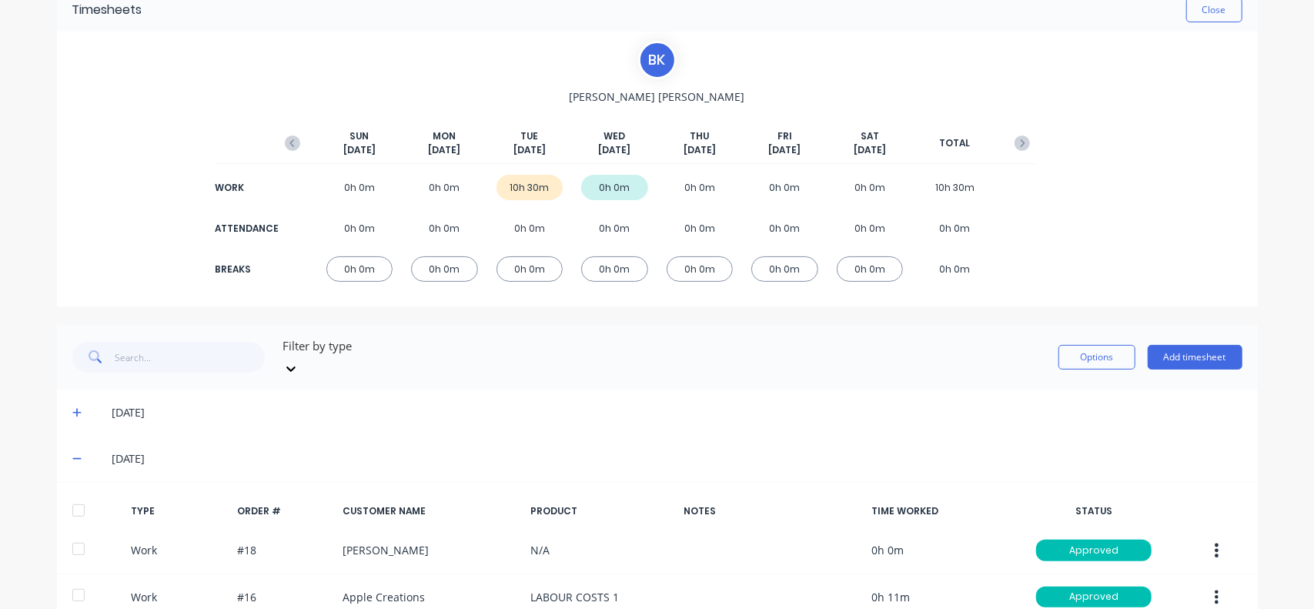
scroll to position [149, 0]
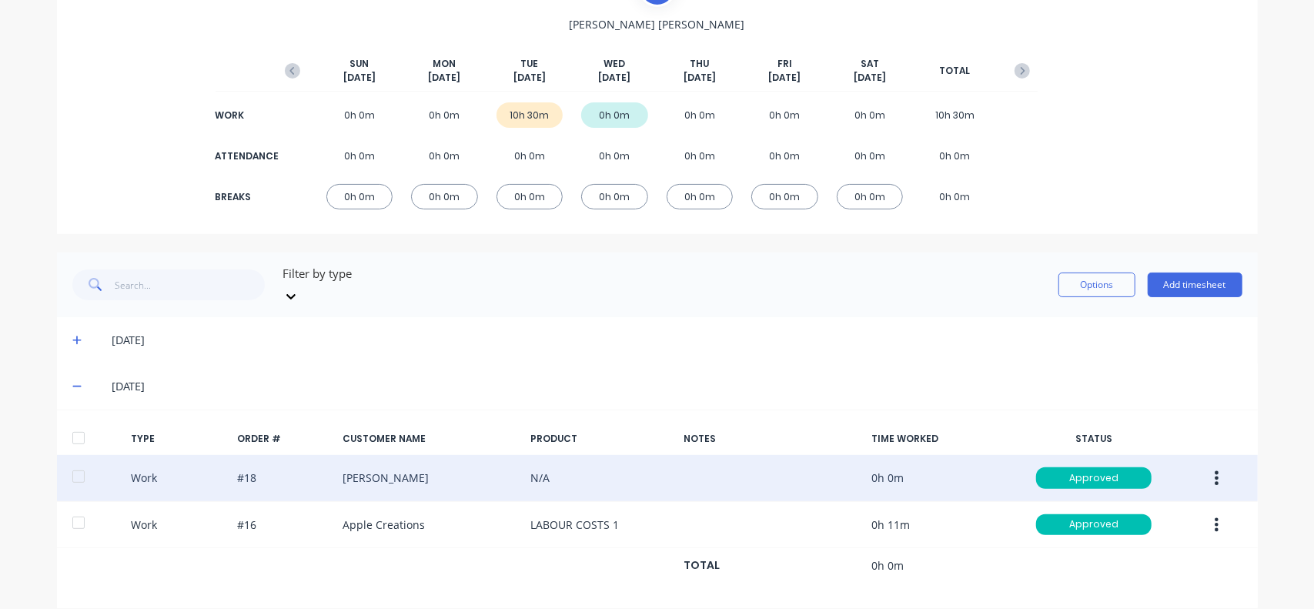
click at [1203, 464] on button "button" at bounding box center [1217, 478] width 36 height 28
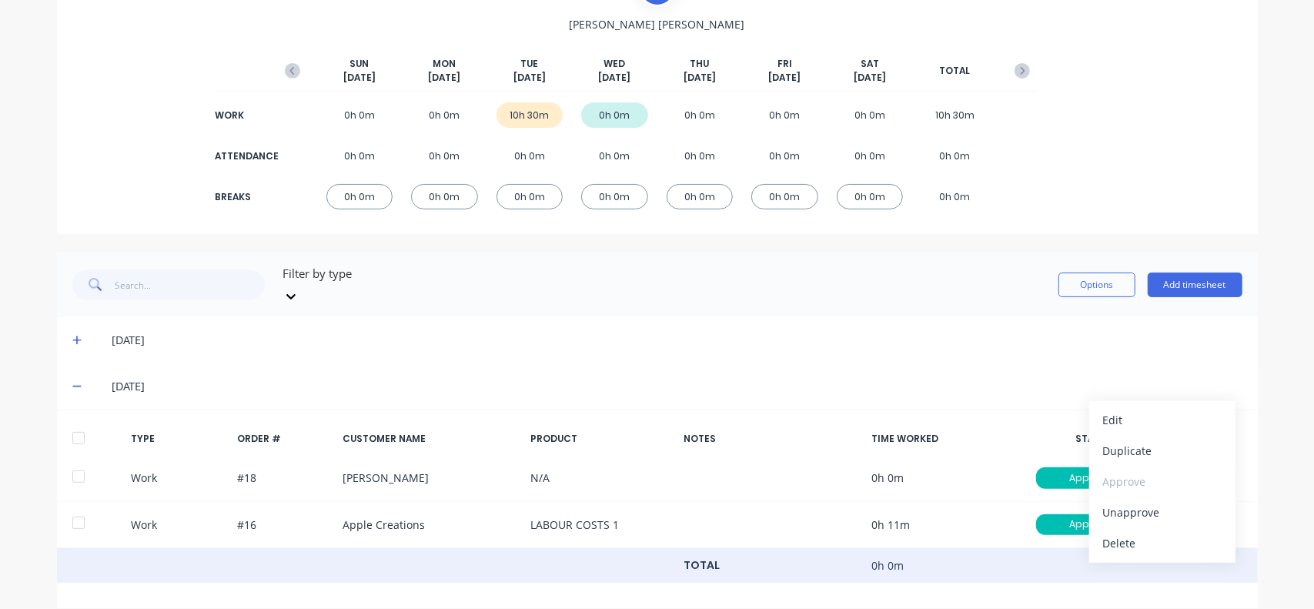
click at [1049, 548] on div "TOTAL 0h 0m" at bounding box center [657, 565] width 1201 height 35
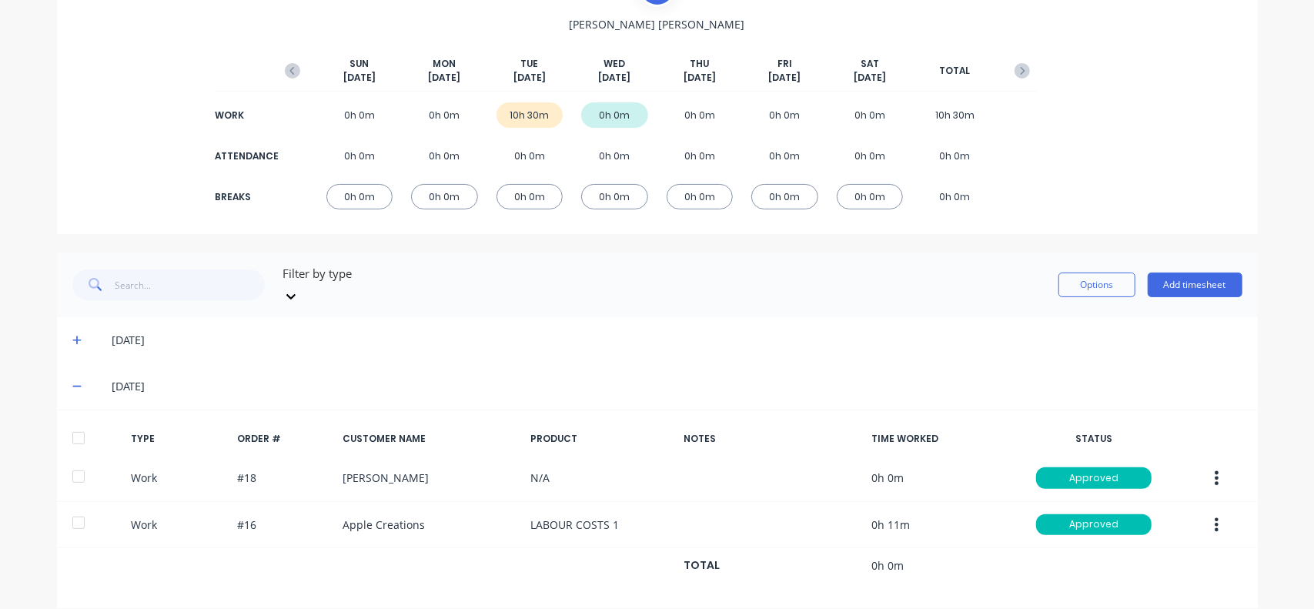
click at [992, 317] on div "[DATE]" at bounding box center [657, 340] width 1201 height 46
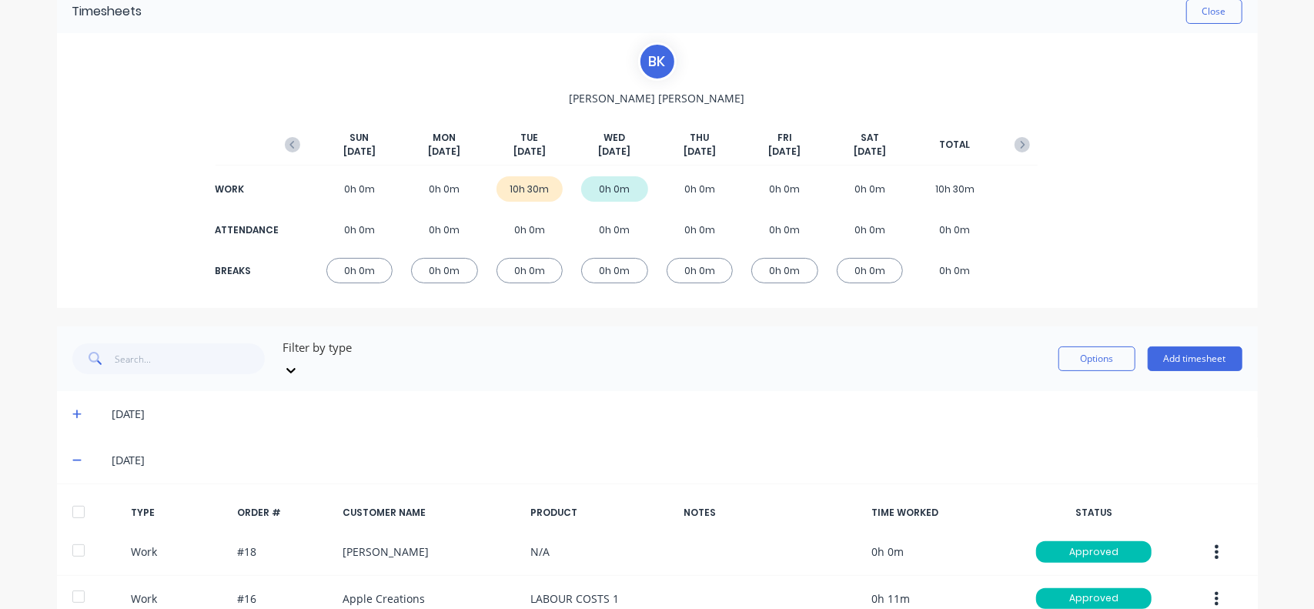
scroll to position [0, 0]
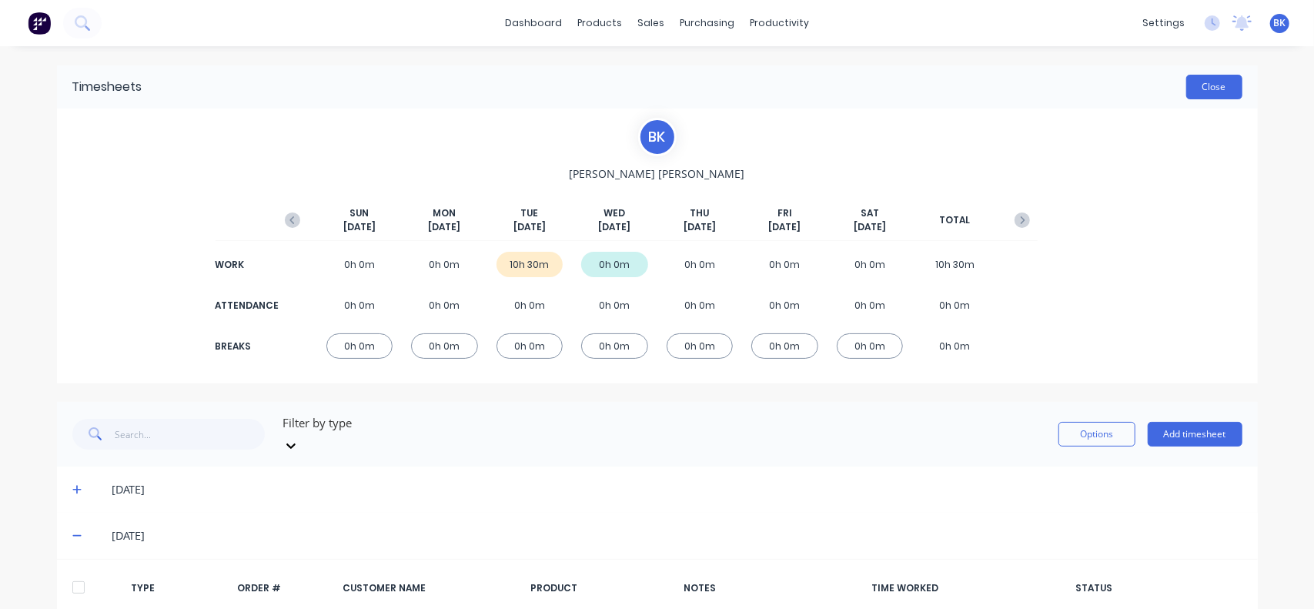
click at [1211, 89] on button "Close" at bounding box center [1215, 87] width 56 height 25
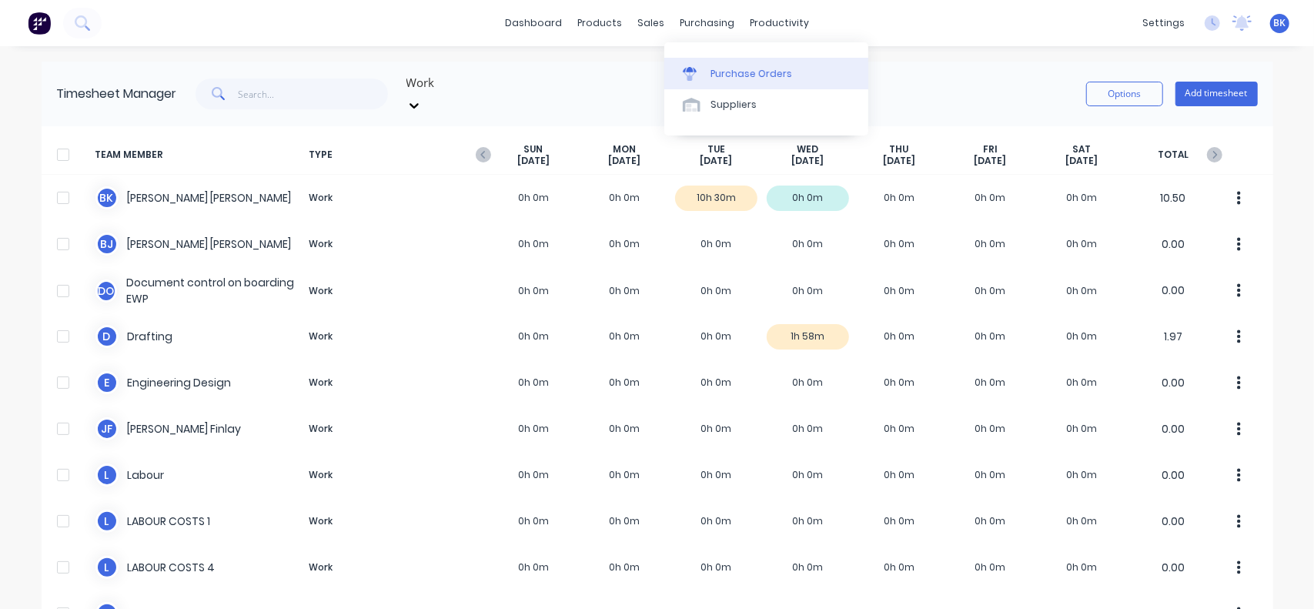
click at [710, 65] on link "Purchase Orders" at bounding box center [767, 73] width 204 height 31
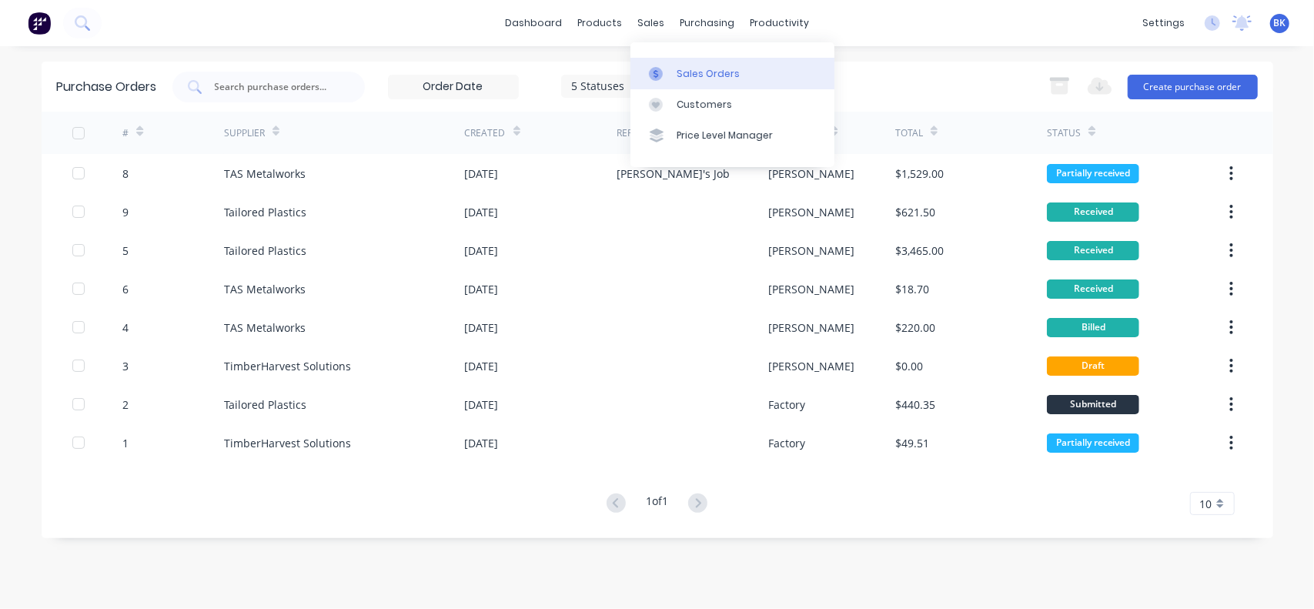
click at [685, 81] on link "Sales Orders" at bounding box center [733, 73] width 204 height 31
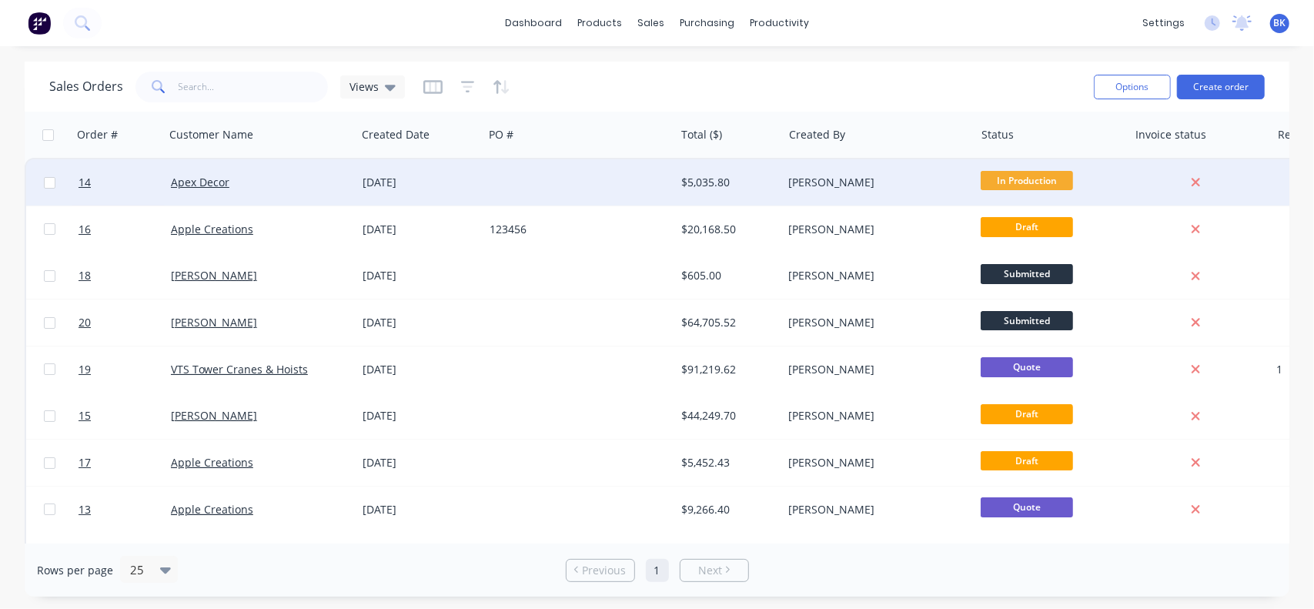
click at [209, 191] on div "Apex Decor" at bounding box center [261, 182] width 192 height 46
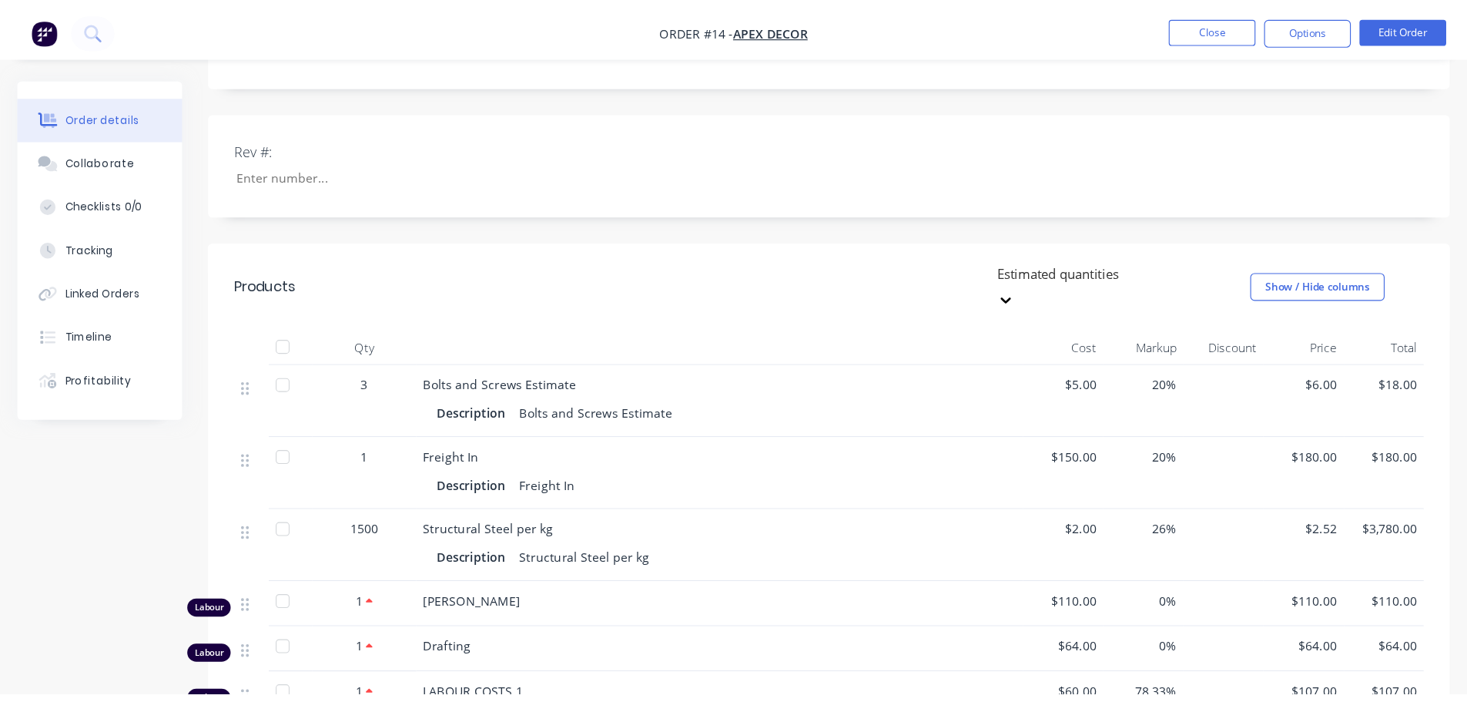
scroll to position [539, 0]
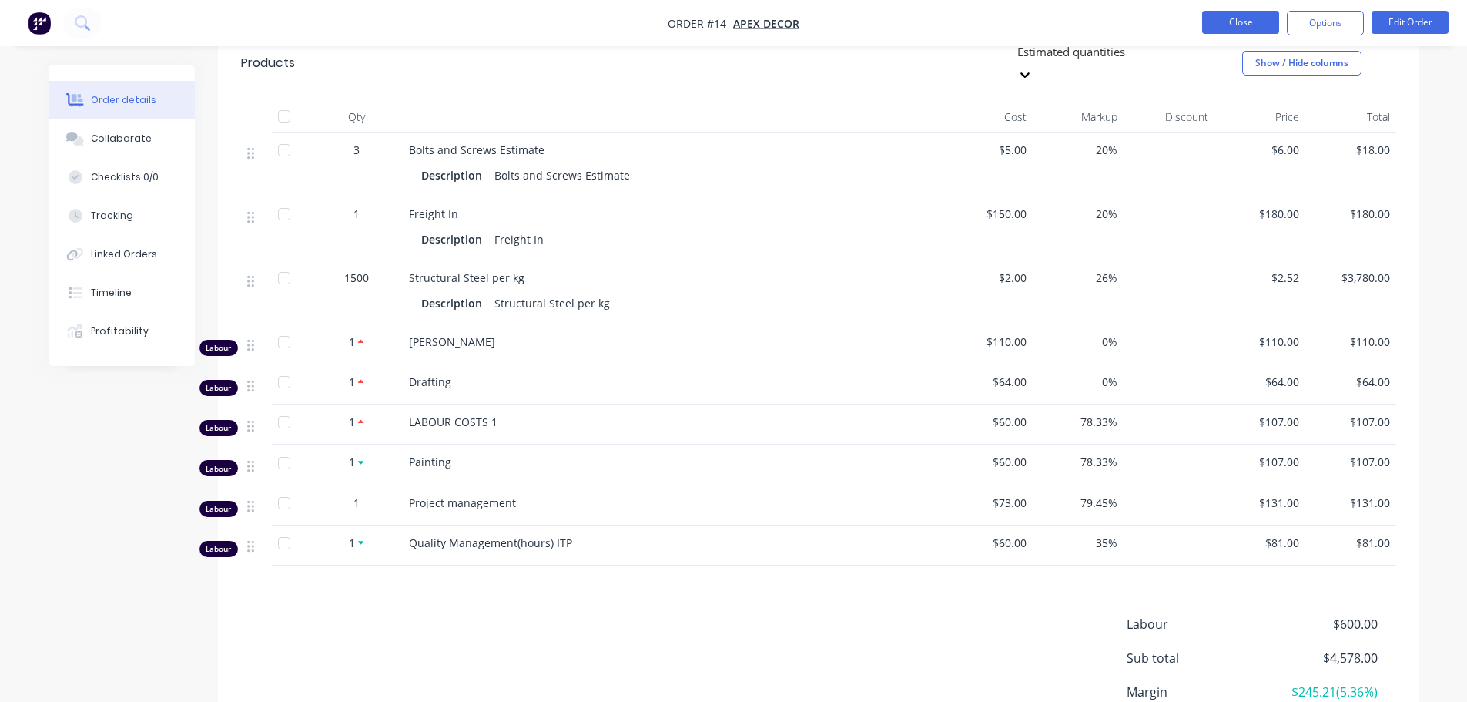
click at [1274, 22] on button "Close" at bounding box center [1240, 22] width 77 height 23
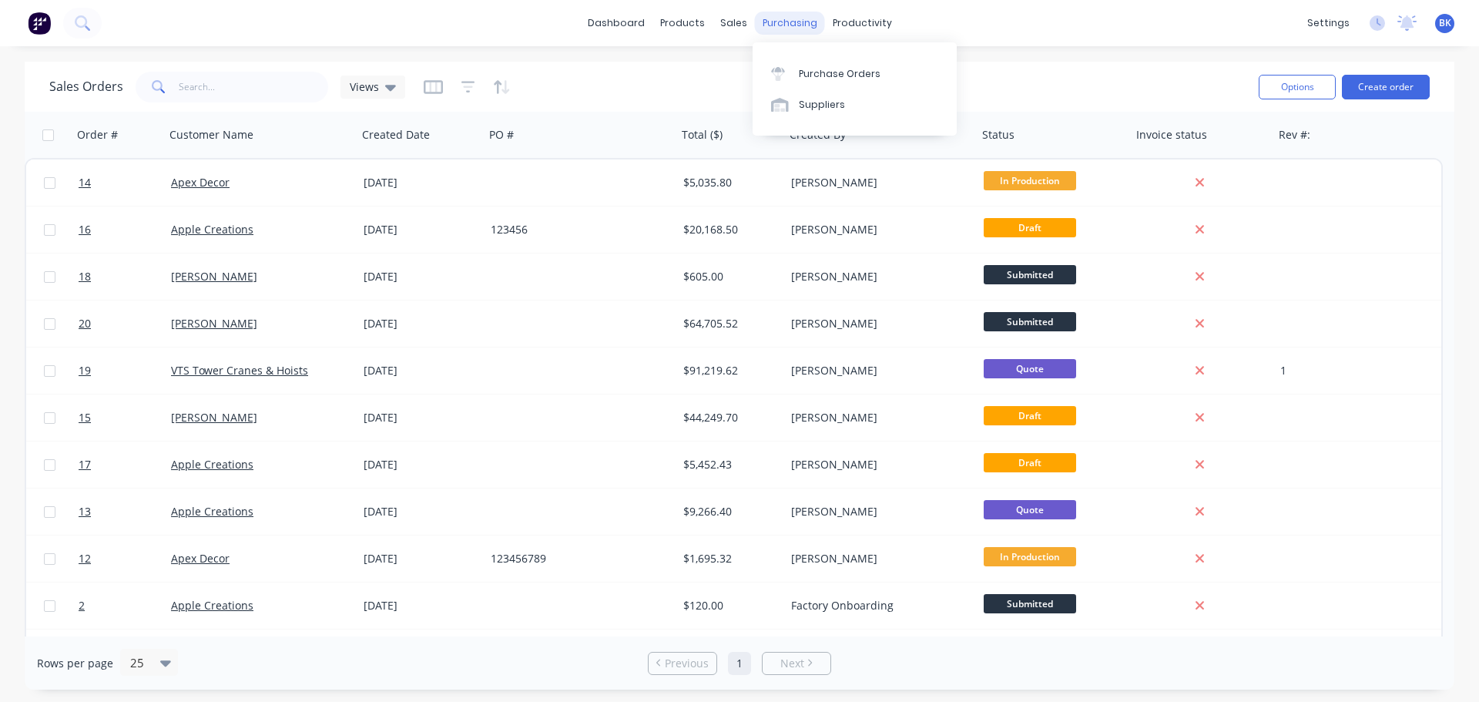
click at [779, 15] on div "purchasing" at bounding box center [790, 23] width 70 height 23
click at [842, 82] on link "Purchase Orders" at bounding box center [854, 73] width 204 height 31
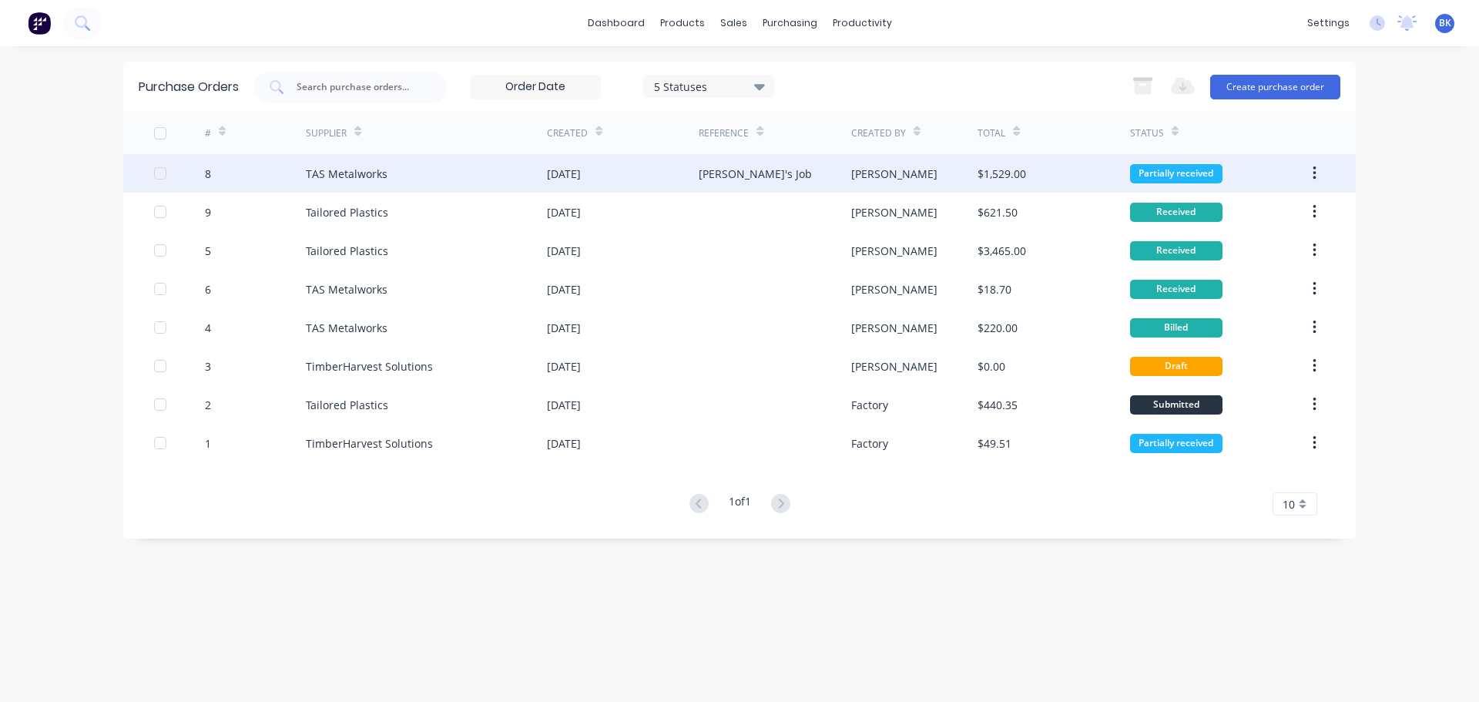
click at [209, 176] on div "8" at bounding box center [208, 174] width 6 height 16
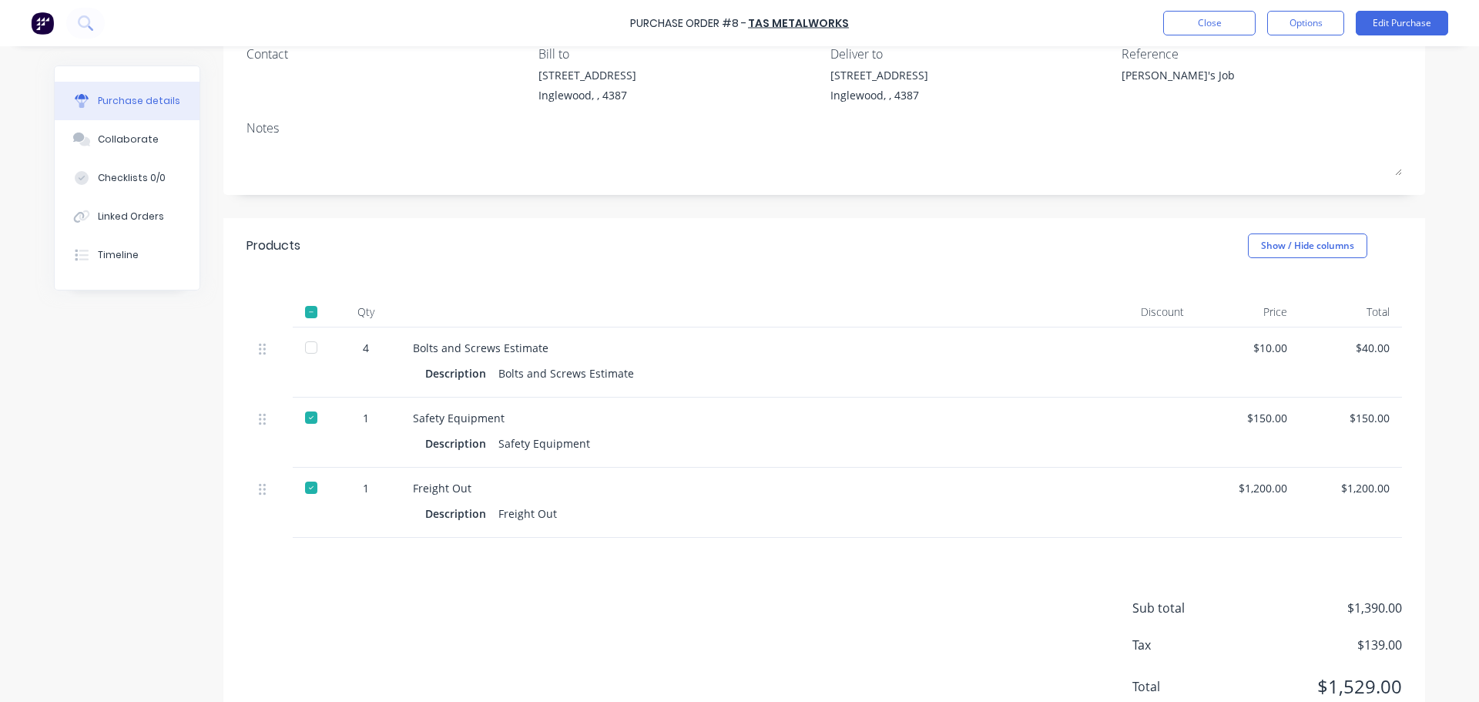
scroll to position [154, 0]
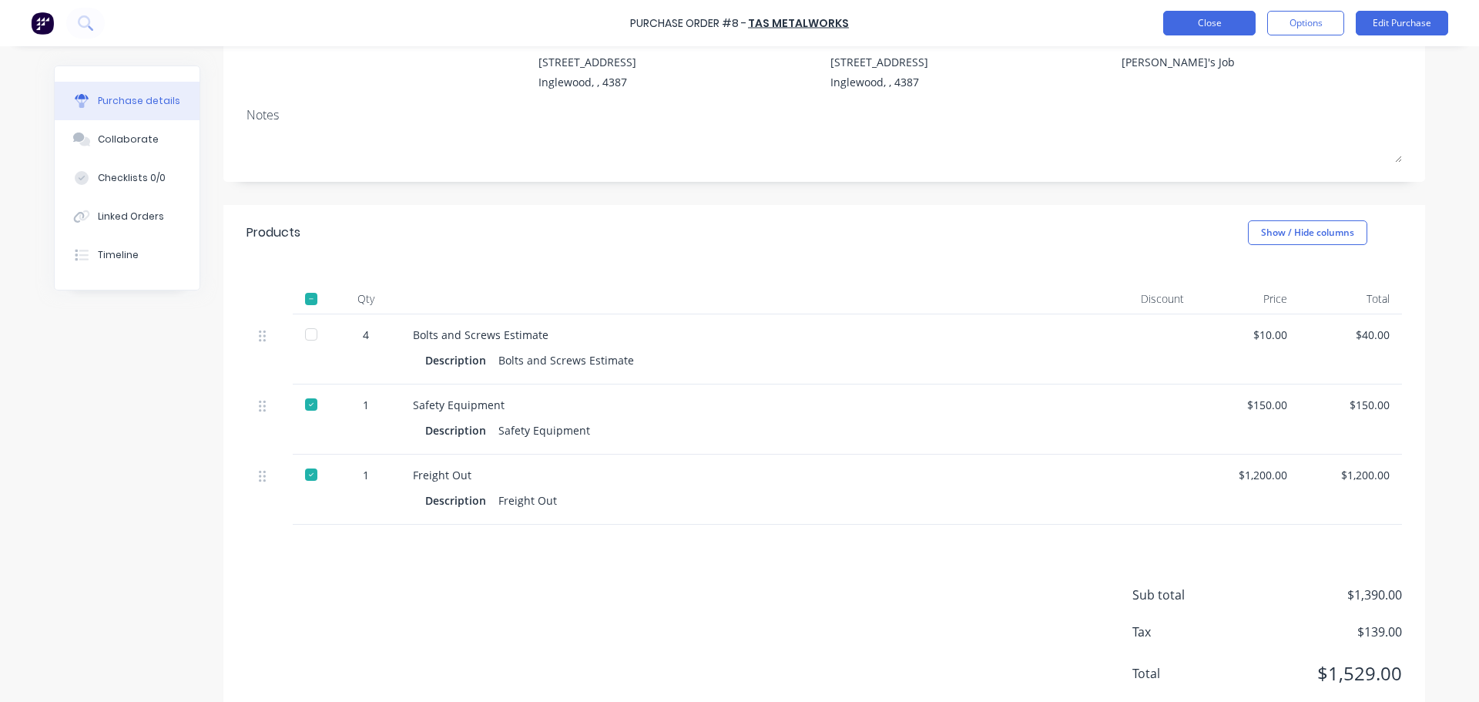
click at [1242, 31] on button "Close" at bounding box center [1209, 23] width 92 height 25
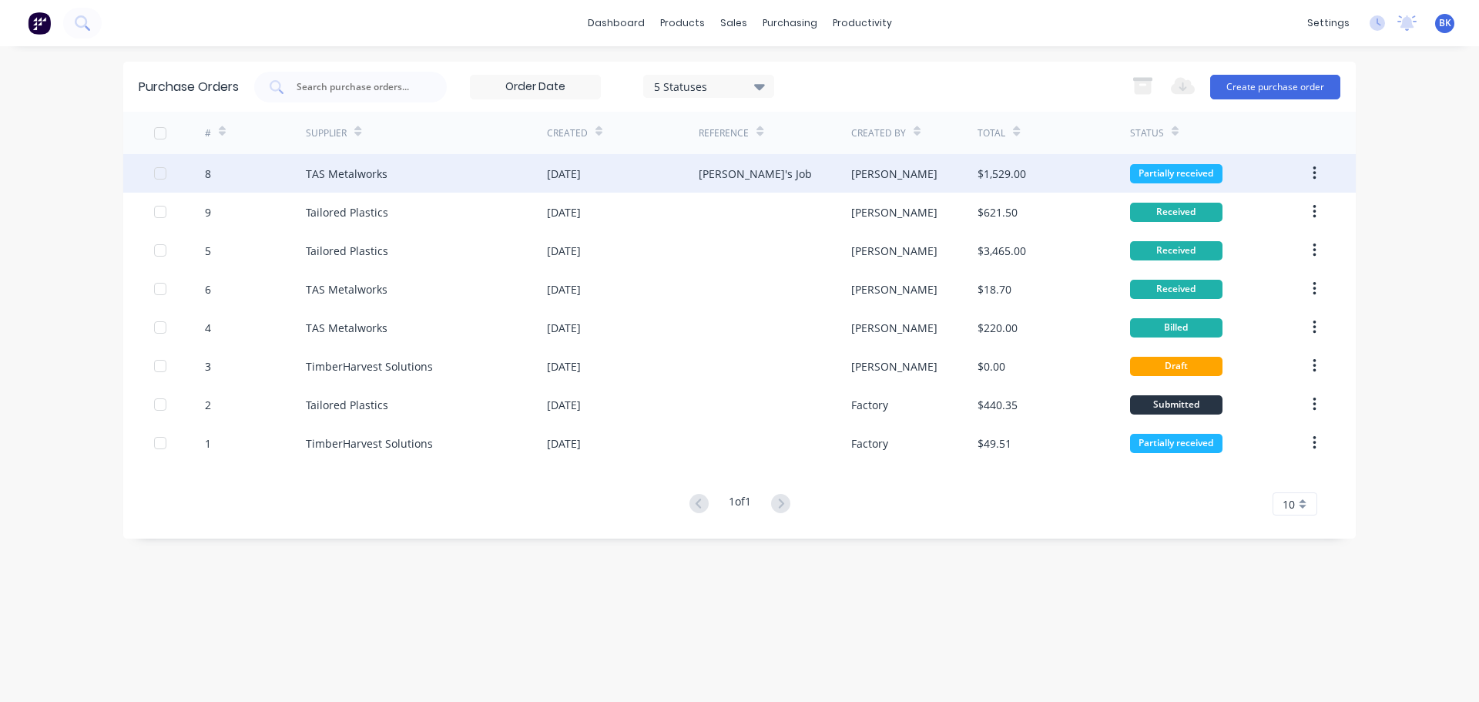
click at [205, 172] on div "8" at bounding box center [208, 174] width 6 height 16
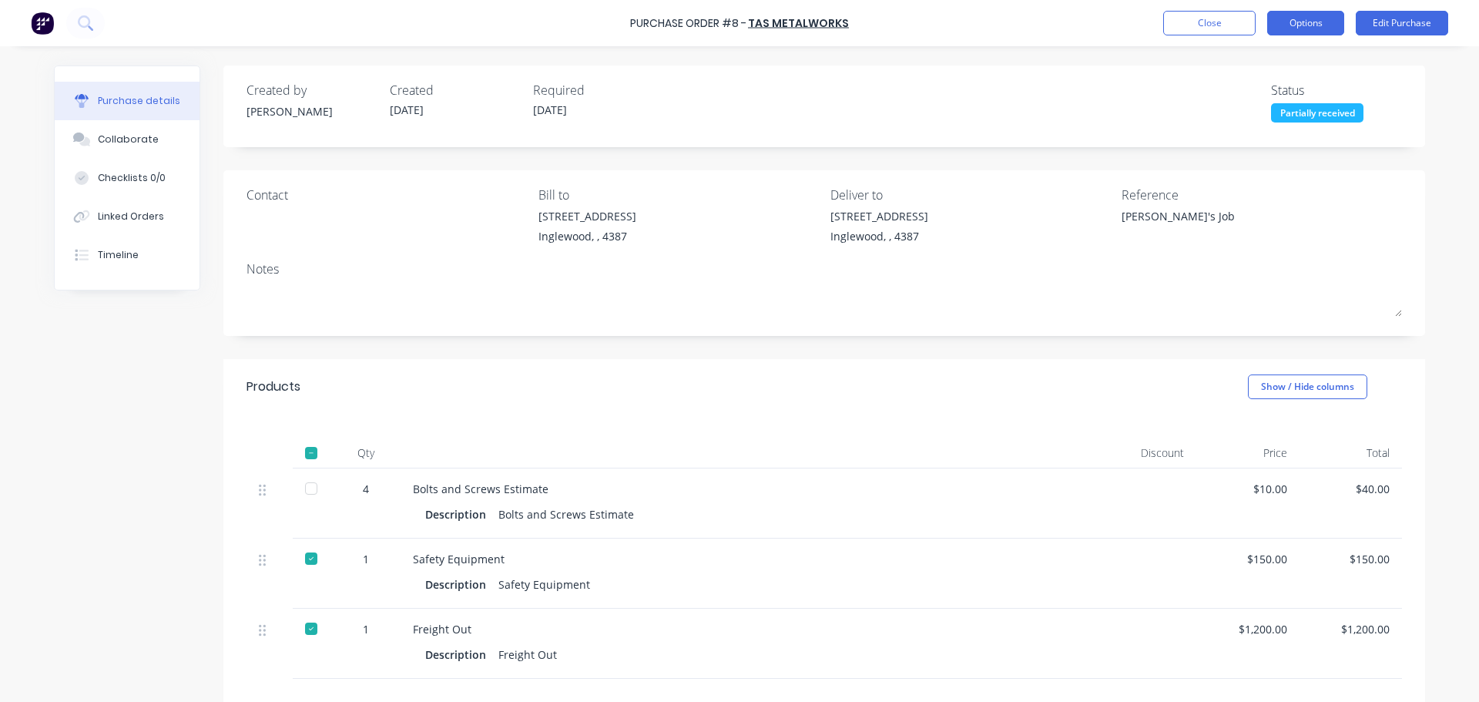
click at [1314, 25] on button "Options" at bounding box center [1305, 23] width 77 height 25
click at [1140, 103] on div "Created by [PERSON_NAME] Created [DATE] Required [DATE] Status Partially receiv…" at bounding box center [823, 102] width 1155 height 42
click at [117, 218] on div "Linked Orders" at bounding box center [131, 216] width 66 height 14
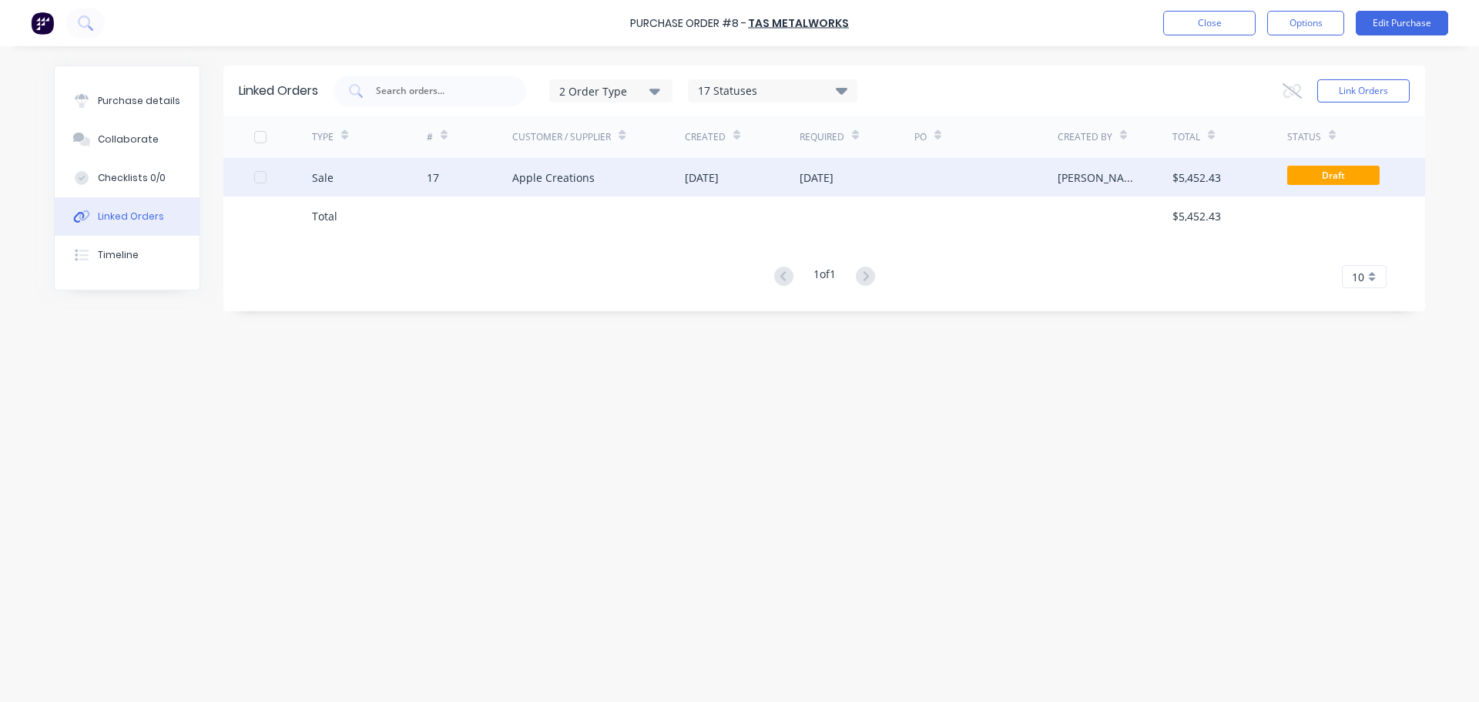
click at [428, 177] on div "17" at bounding box center [433, 177] width 12 height 16
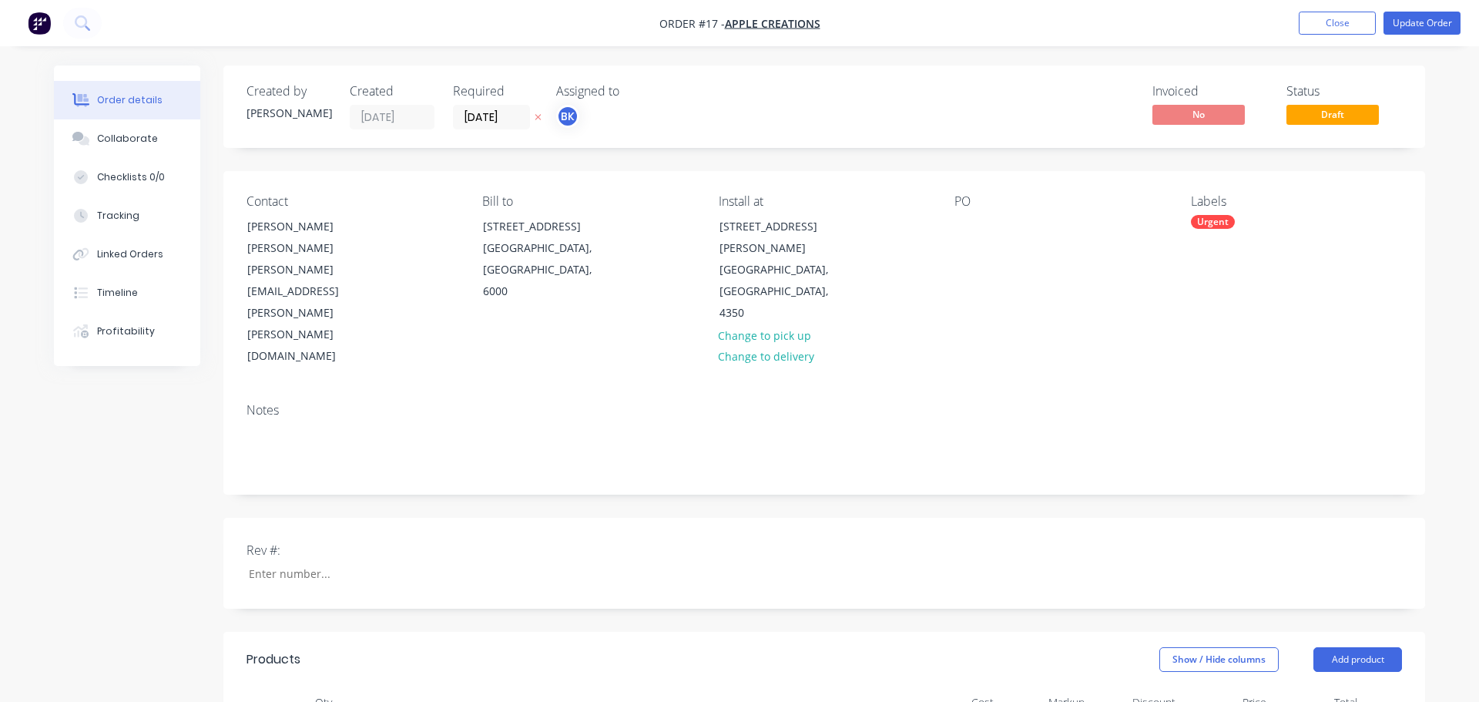
type input "$55.00"
type input "20"
type input "$66.00"
type input "$264.00"
type input "$150.00"
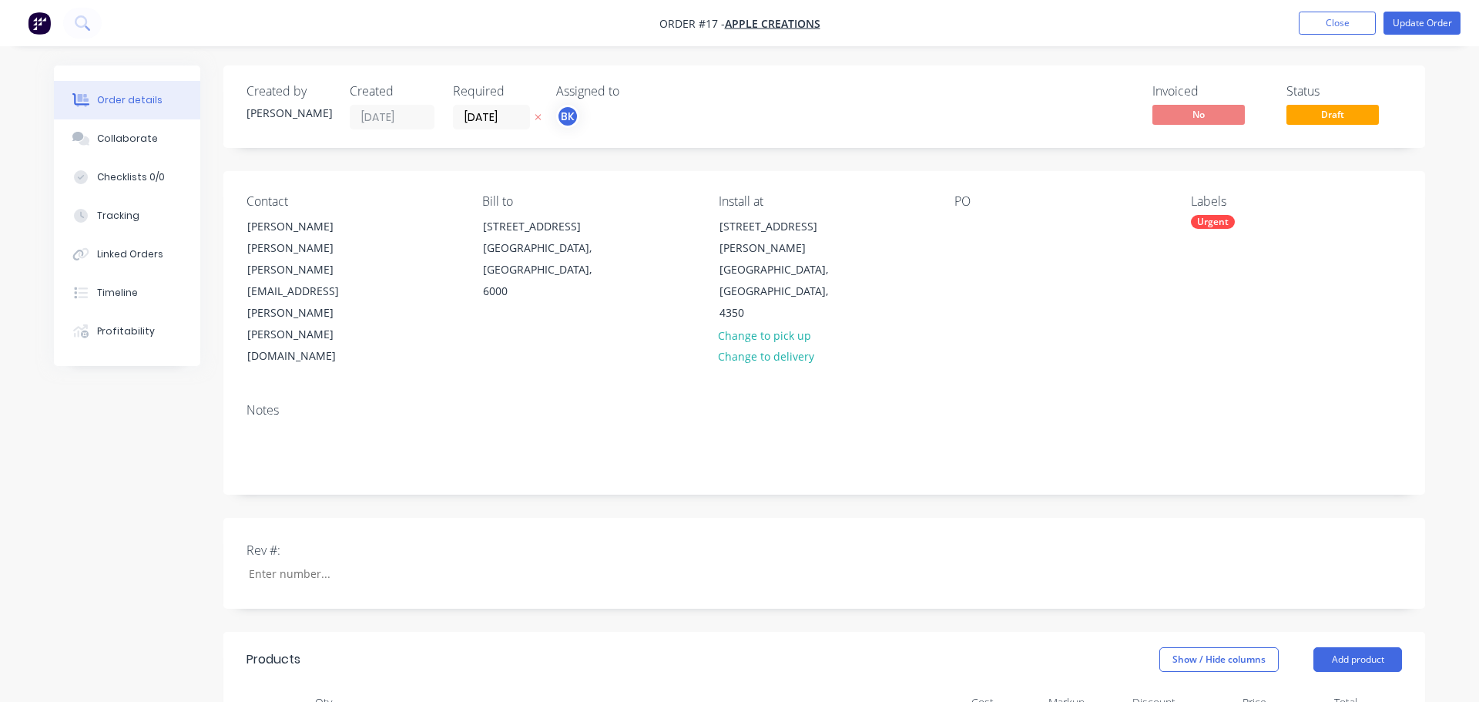
type input "10"
type input "$165.00"
type input "$1,200.00"
type input "50"
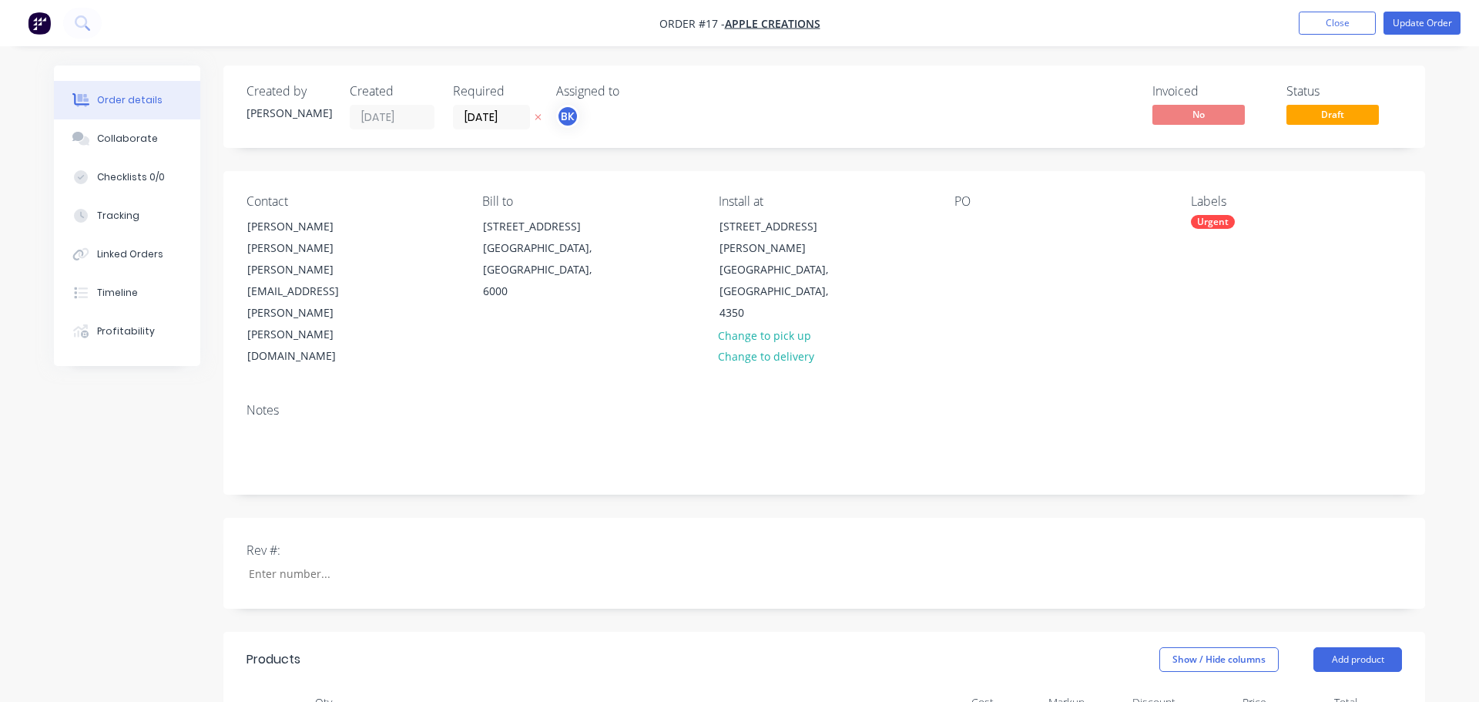
type input "$1,800.00"
type input "$75.00"
type input "79"
type input "$134.25"
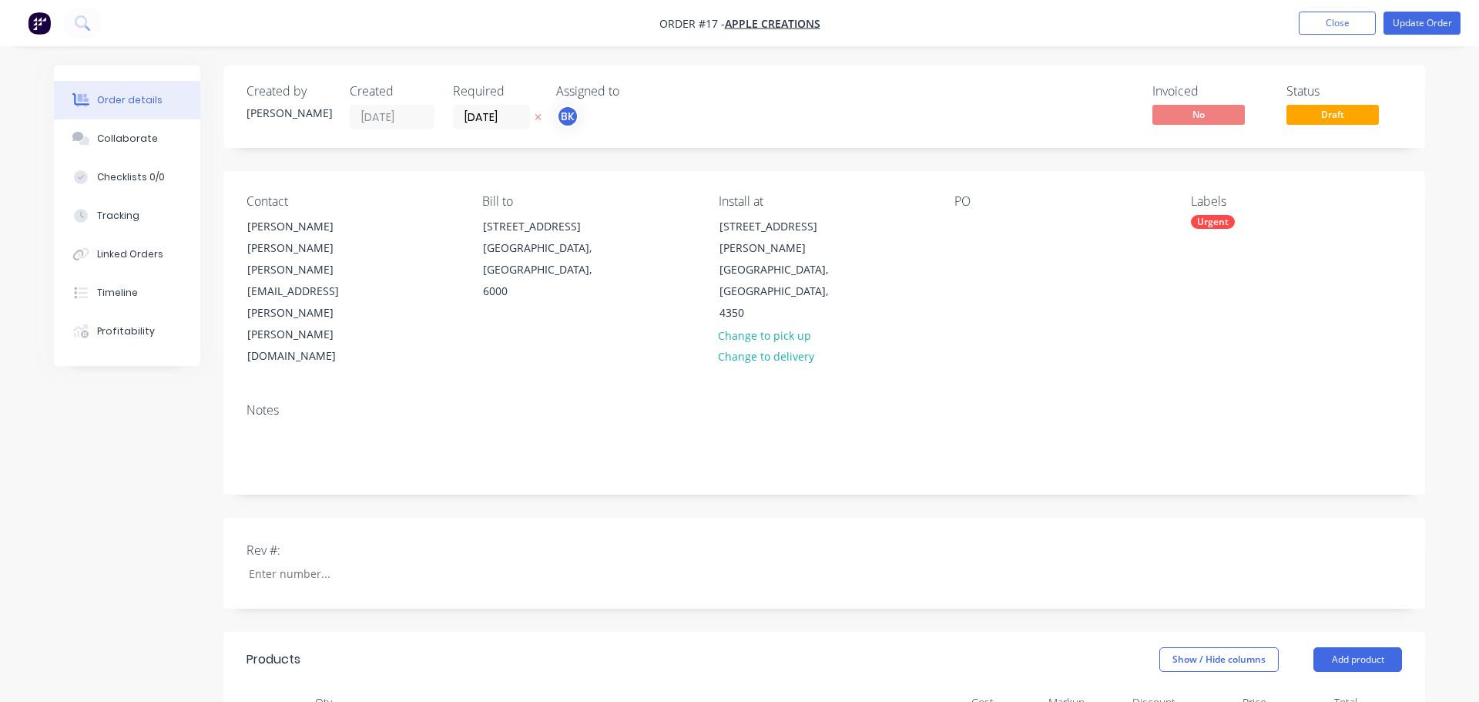
type input "$402.75"
type input "$60.00"
type input "158.33"
type input "$155.00"
type input "$2,325.00"
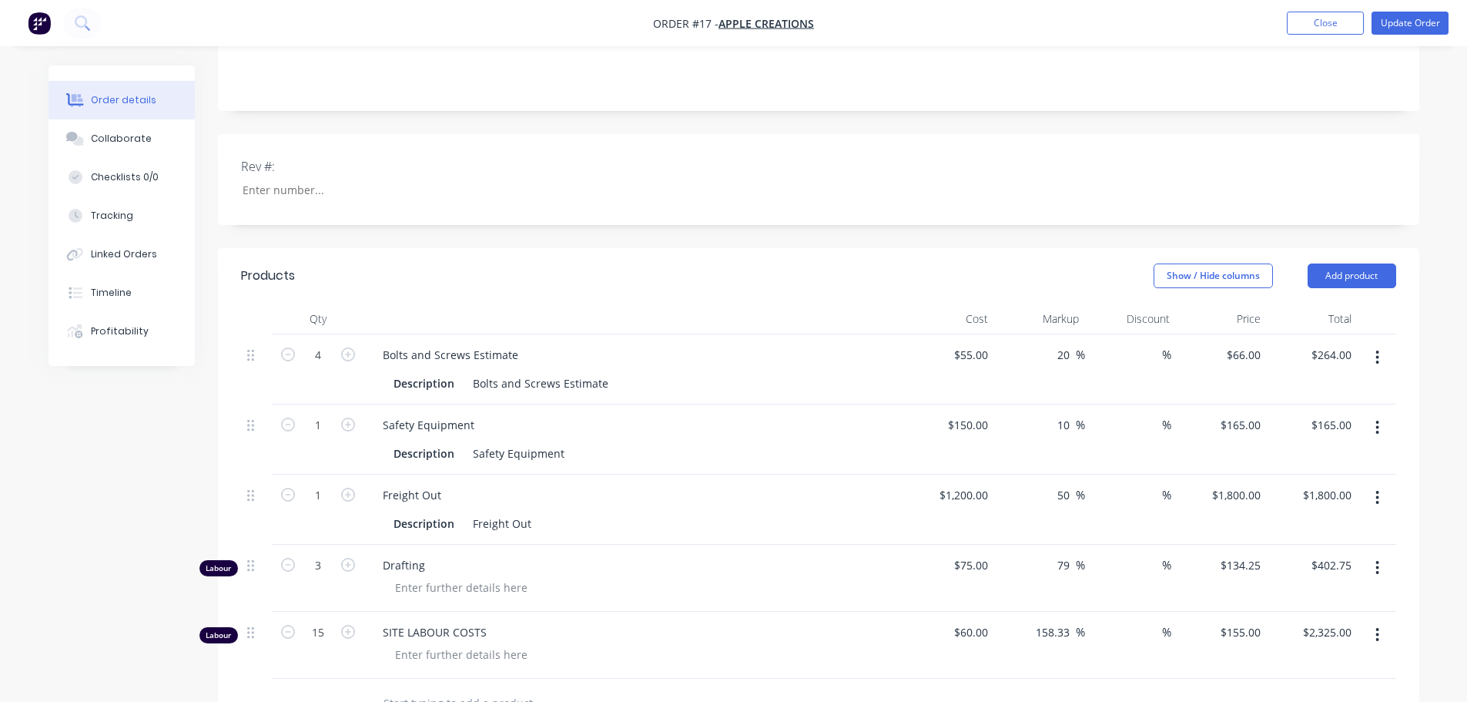
scroll to position [385, 0]
click at [1314, 347] on icon "button" at bounding box center [1377, 355] width 4 height 17
click at [833, 262] on div "Show / Hide columns Add product" at bounding box center [940, 274] width 909 height 25
click at [1217, 262] on button "Show / Hide columns" at bounding box center [1213, 274] width 119 height 25
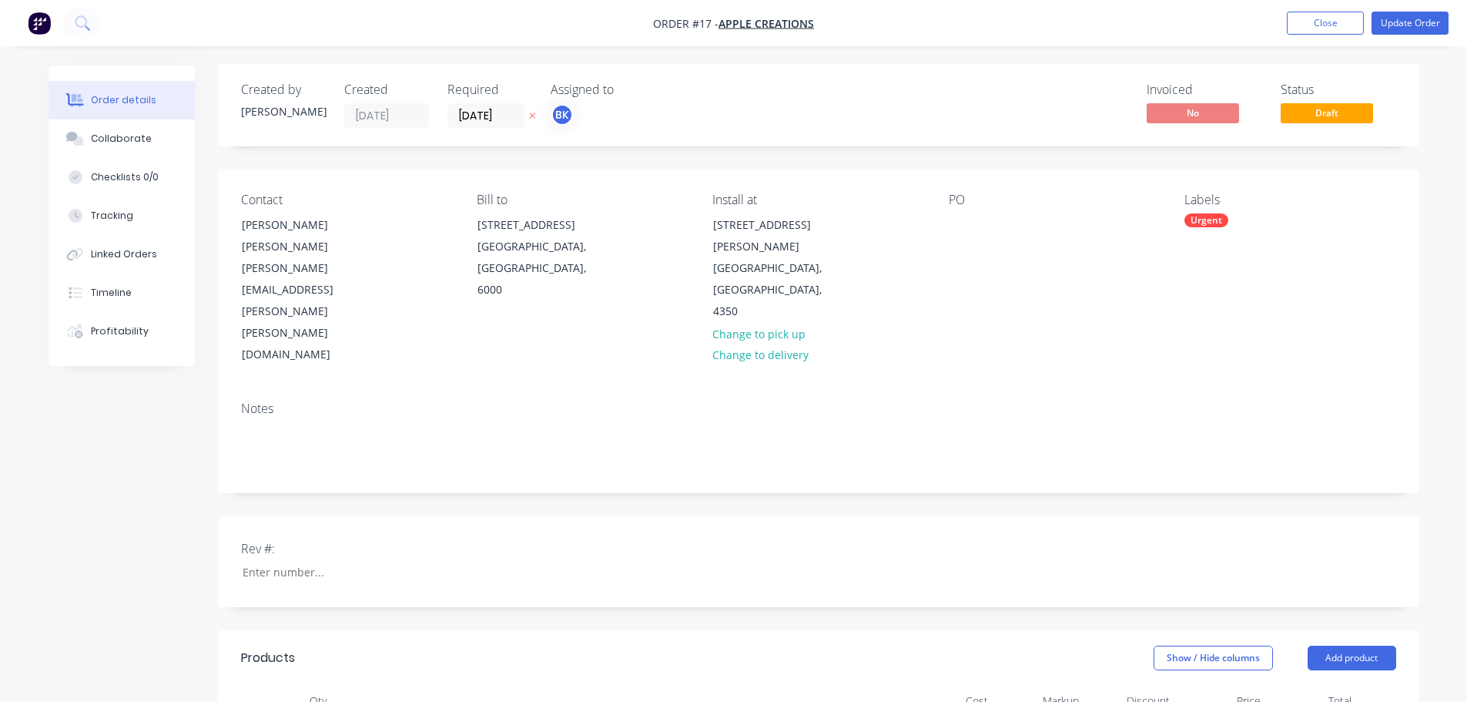
scroll to position [0, 0]
click at [106, 176] on div "Checklists 0/0" at bounding box center [125, 177] width 68 height 14
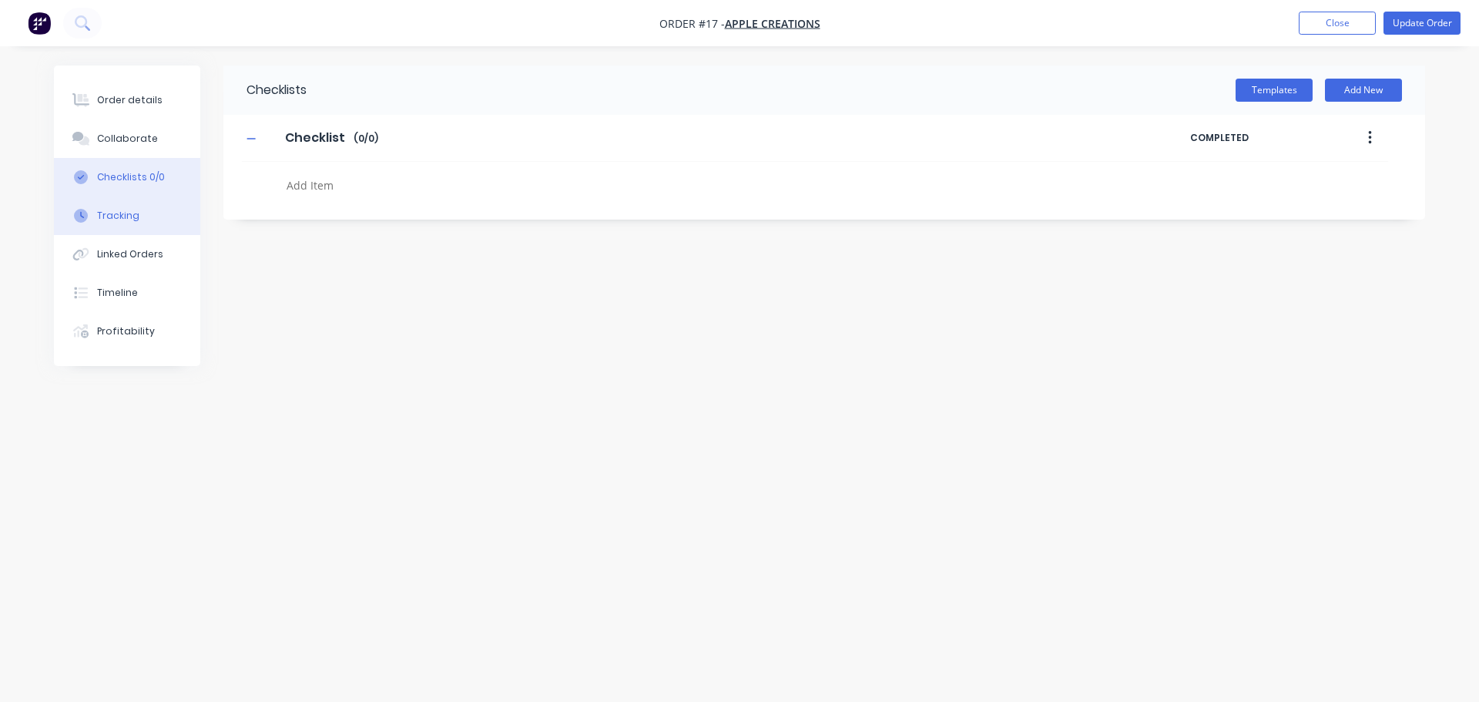
click at [109, 206] on button "Tracking" at bounding box center [127, 215] width 146 height 39
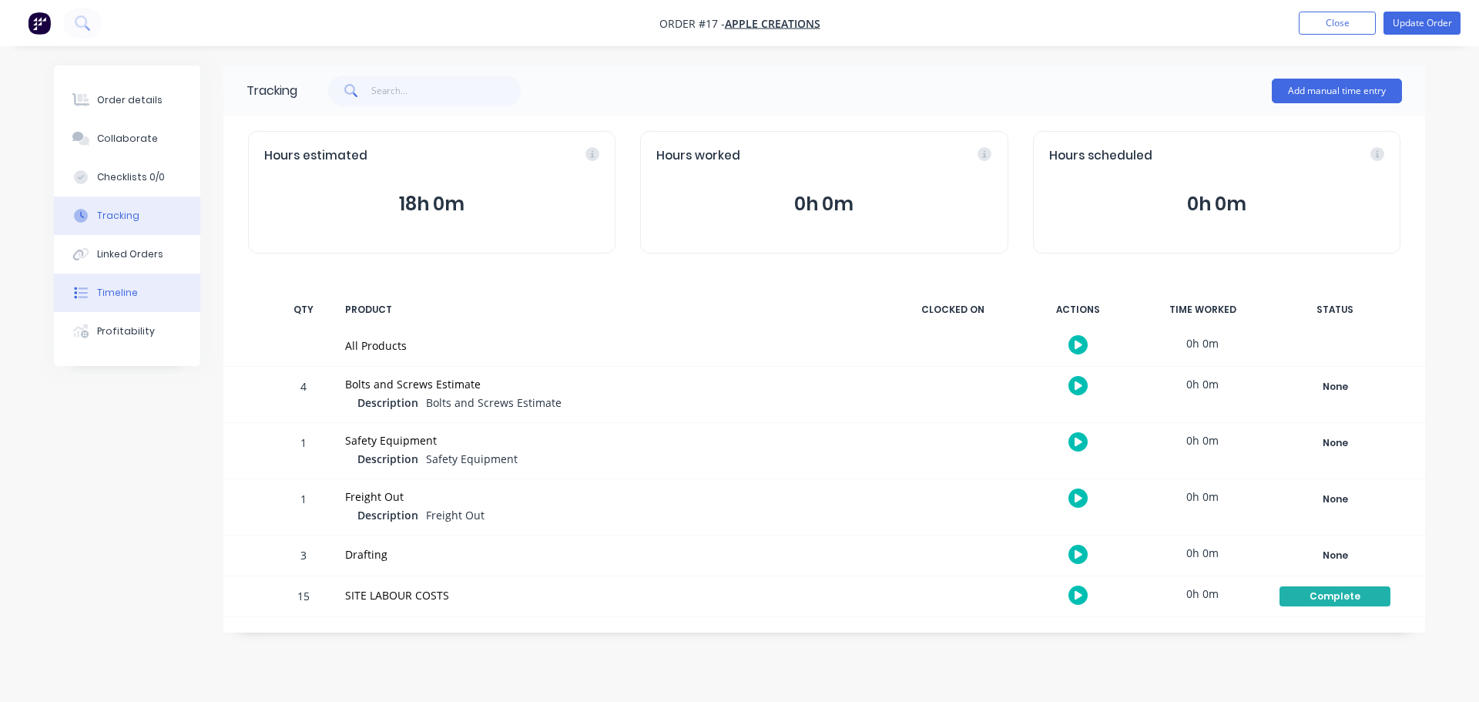
click at [112, 293] on div "Timeline" at bounding box center [117, 293] width 41 height 14
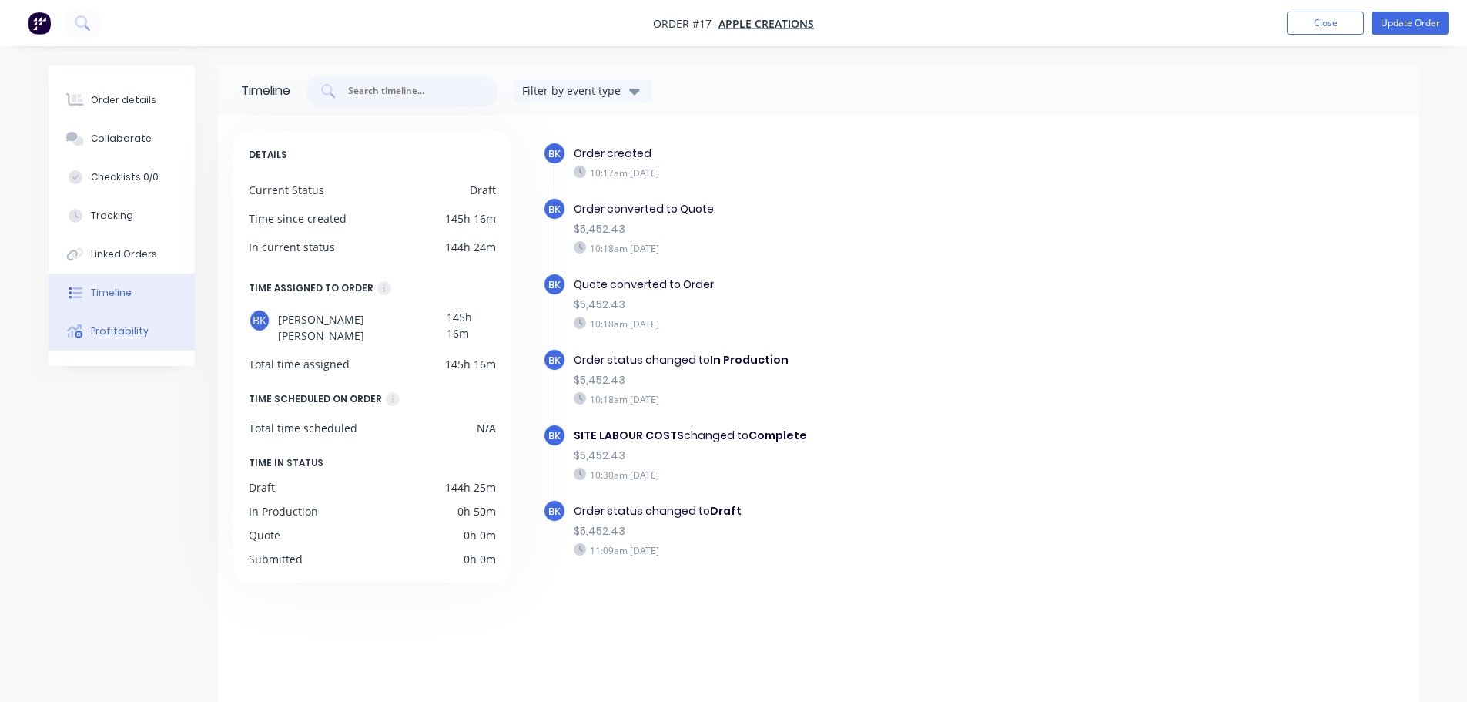
click at [99, 332] on div "Profitability" at bounding box center [120, 331] width 58 height 14
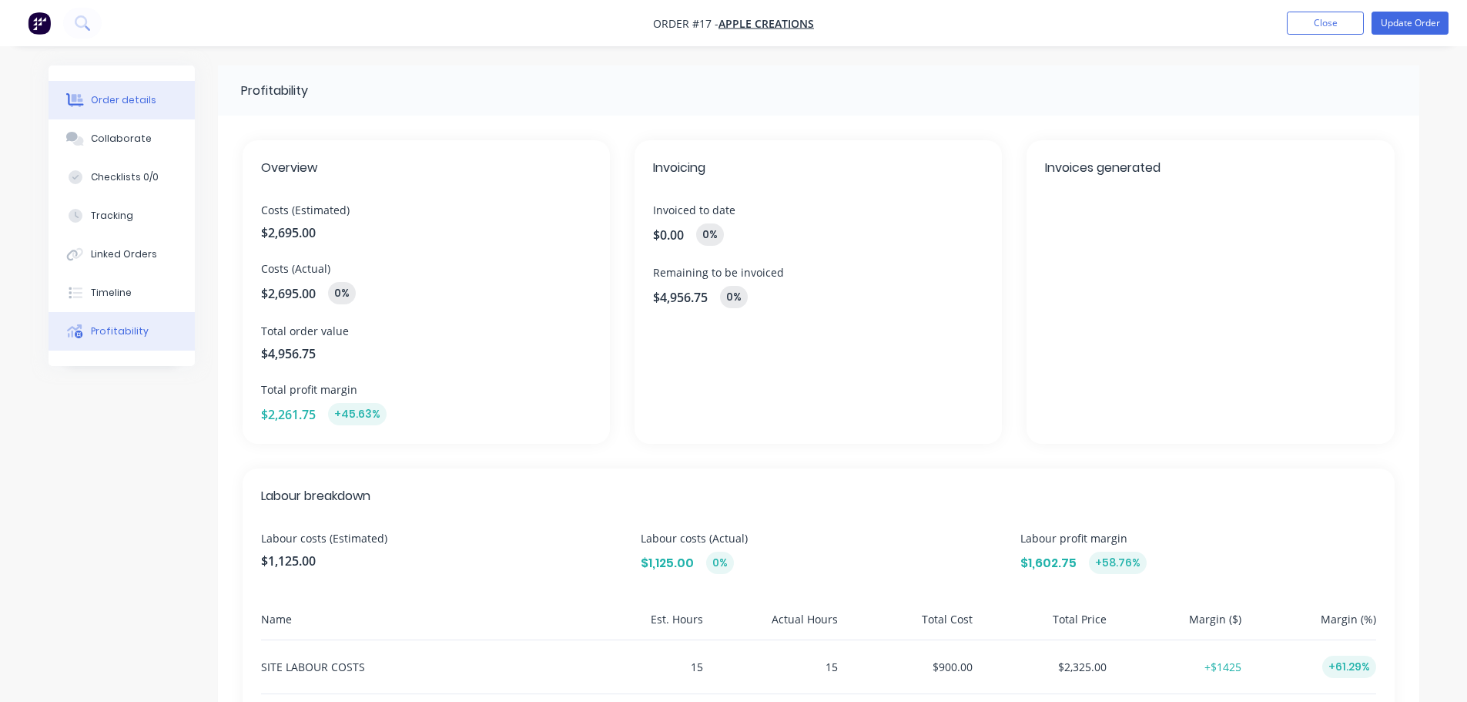
click at [119, 99] on div "Order details" at bounding box center [123, 100] width 65 height 14
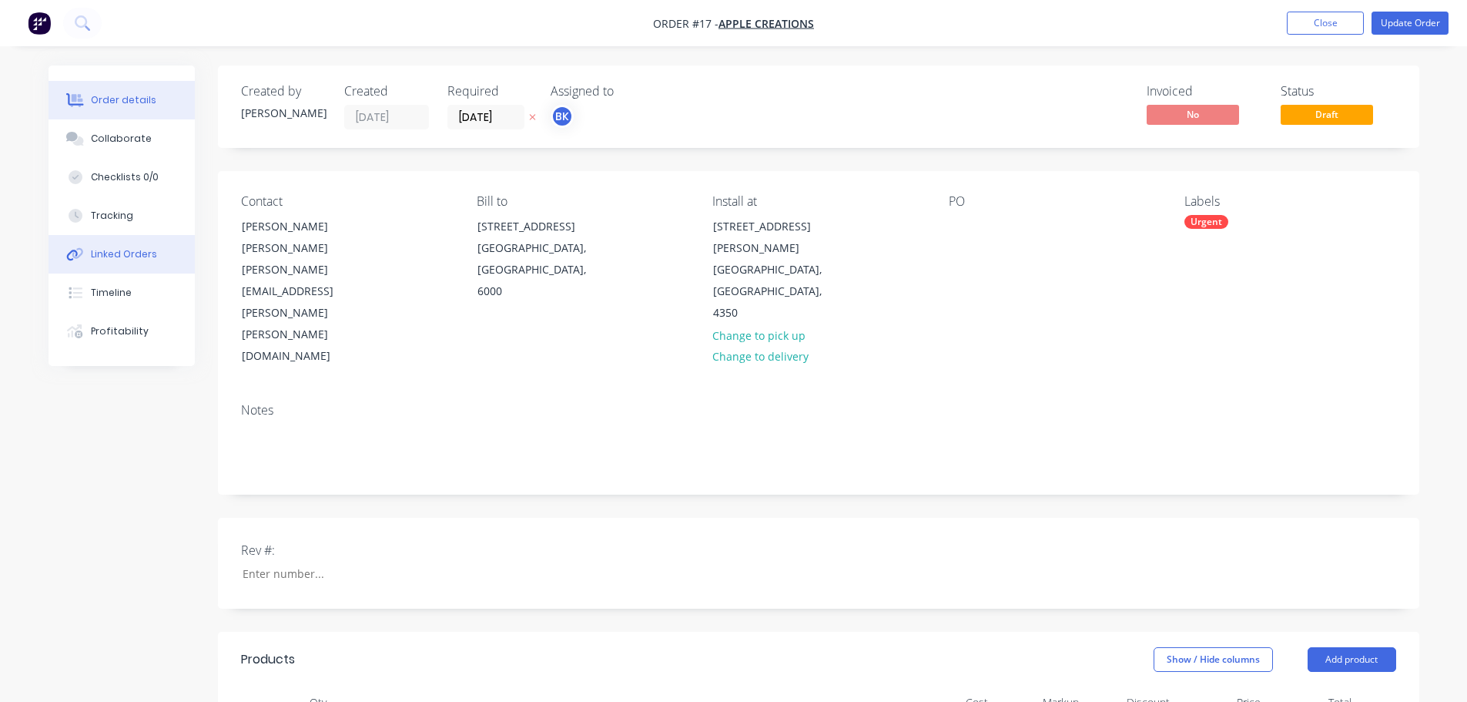
click at [122, 257] on div "Linked Orders" at bounding box center [124, 254] width 66 height 14
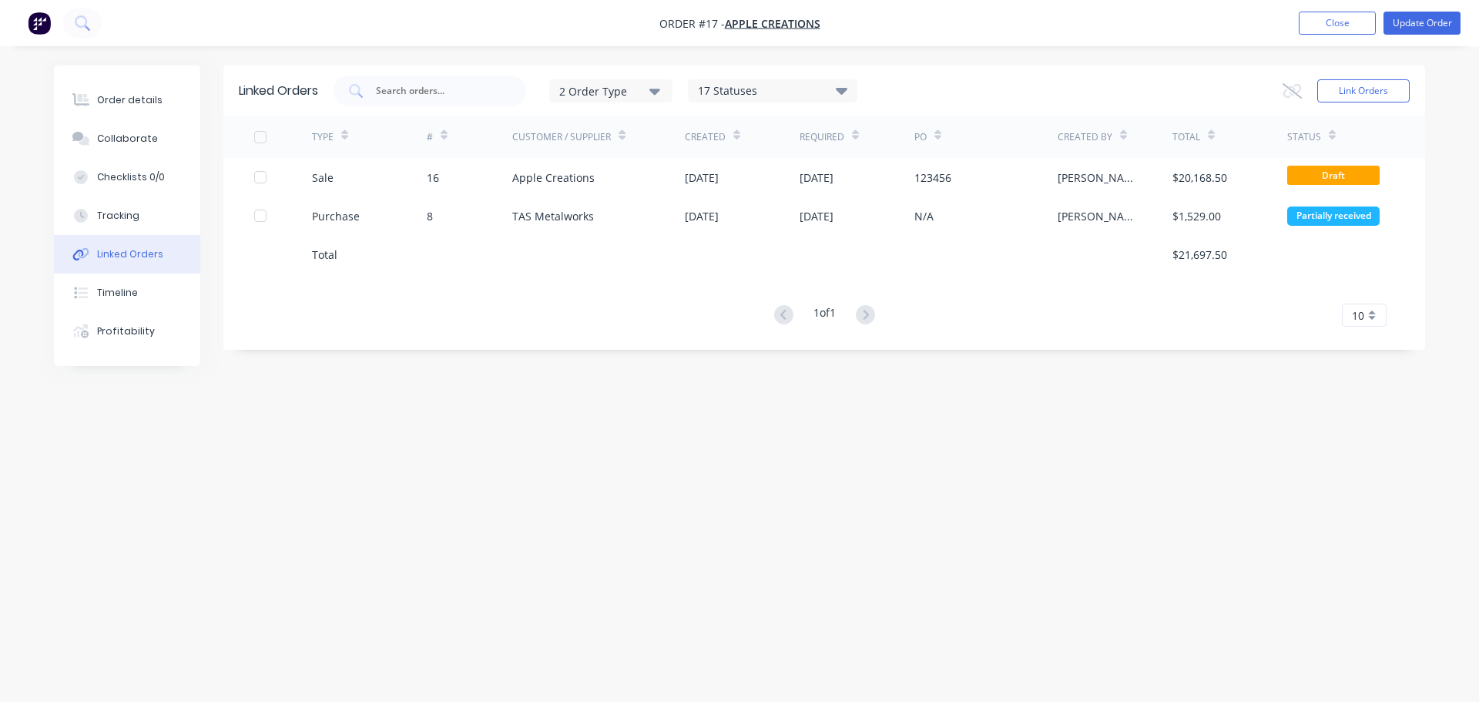
click at [842, 88] on icon at bounding box center [842, 90] width 12 height 7
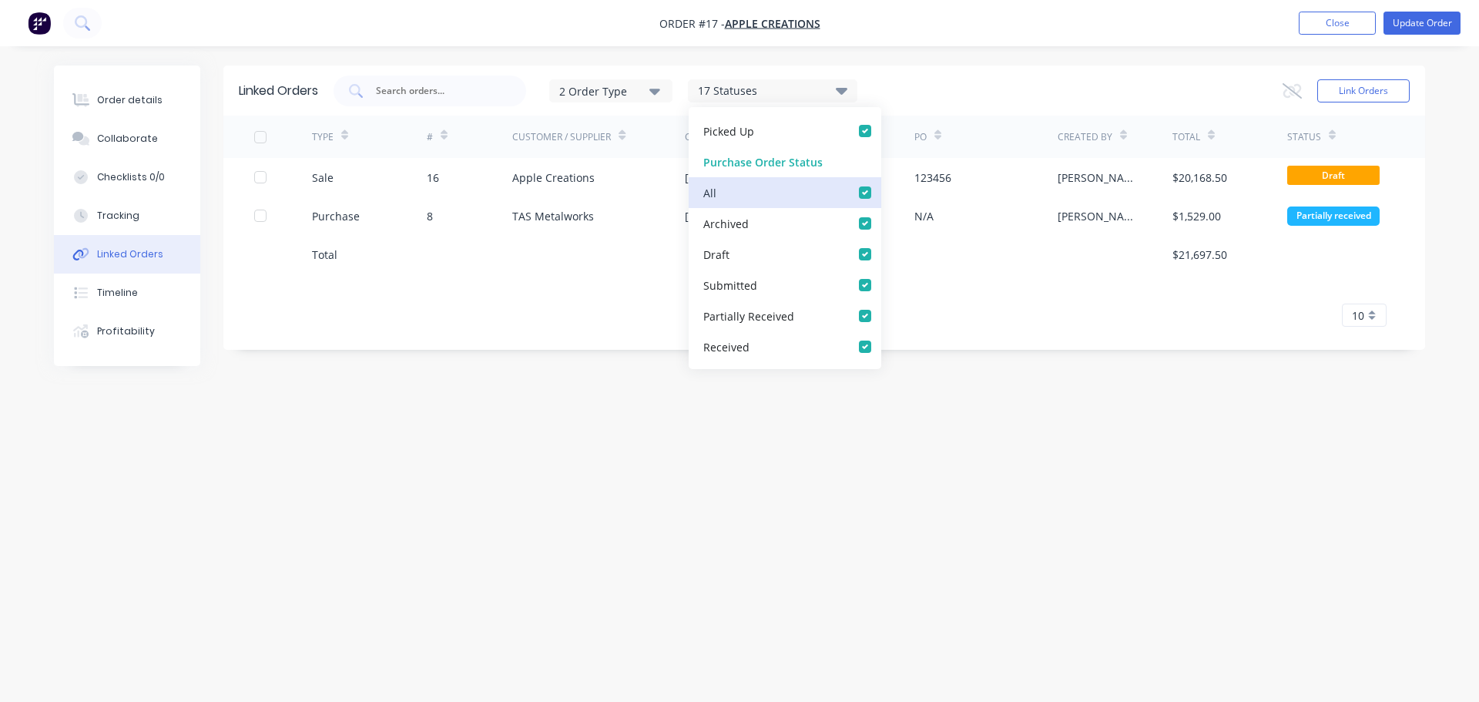
scroll to position [385, 0]
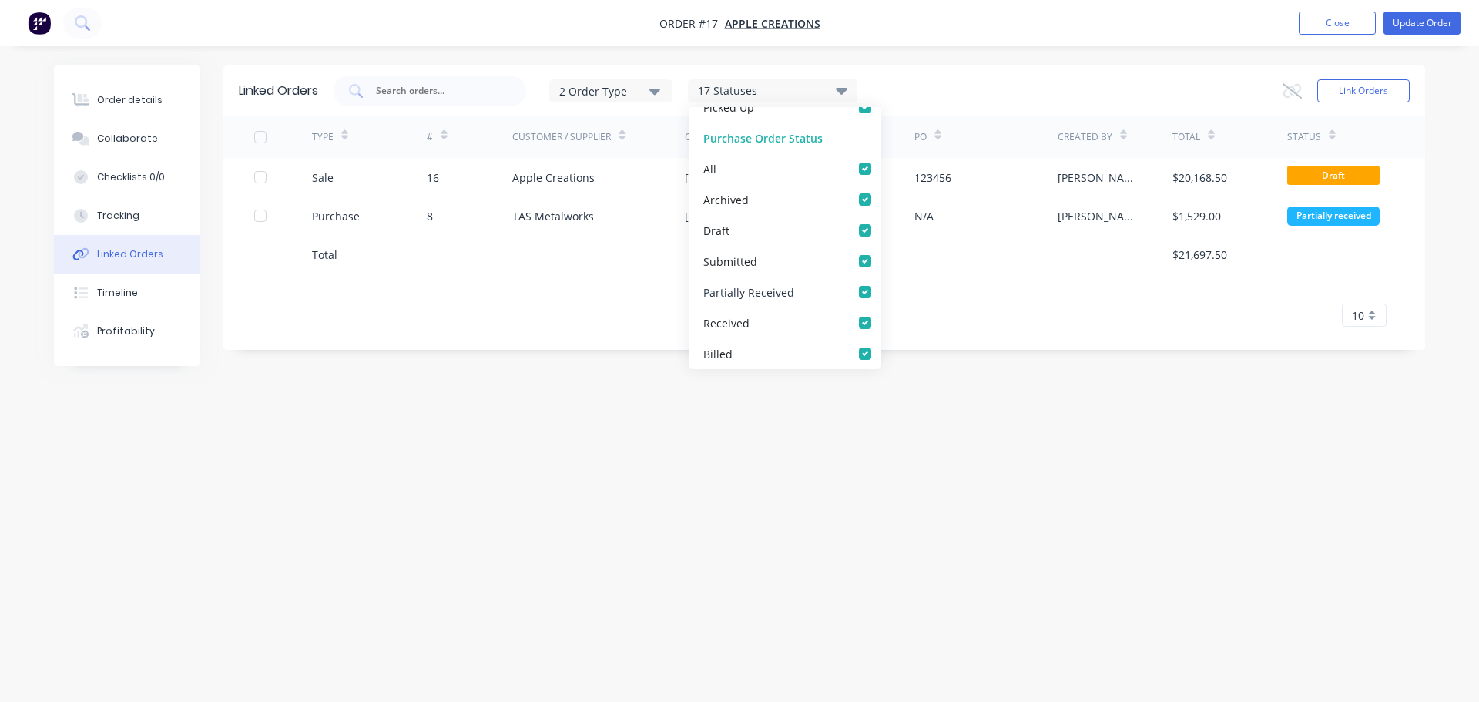
click at [880, 283] on label at bounding box center [880, 283] width 0 height 0
click at [880, 290] on Received_checkbox_partiallyReceived_purchaselinked-orders "checkbox" at bounding box center [886, 290] width 12 height 15
checkbox Received_checkbox_partiallyReceived_purchaselinked-orders "false"
checkbox input "false"
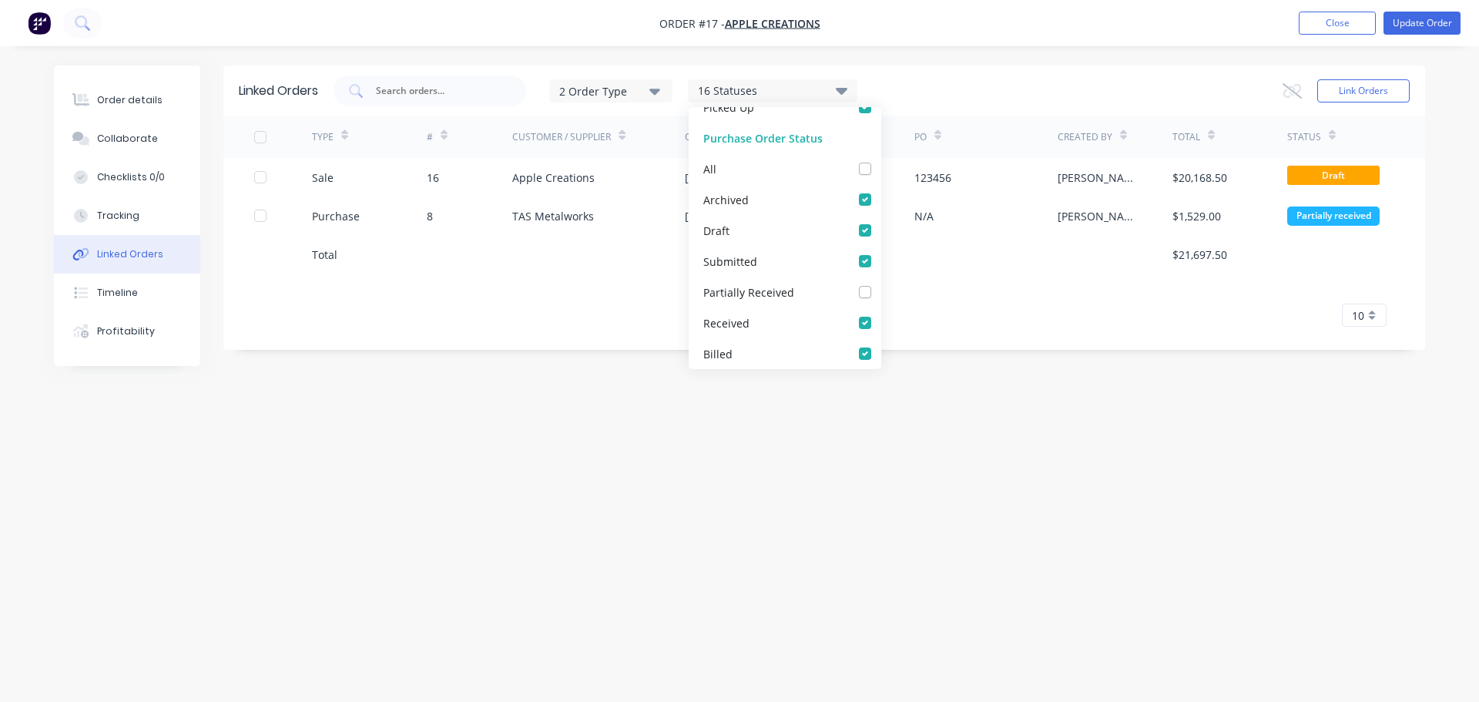
click at [808, 454] on div "Linked Orders 2 Order Type 16 Statuses Sales Order Status All Archived Draft Qu…" at bounding box center [739, 321] width 1371 height 512
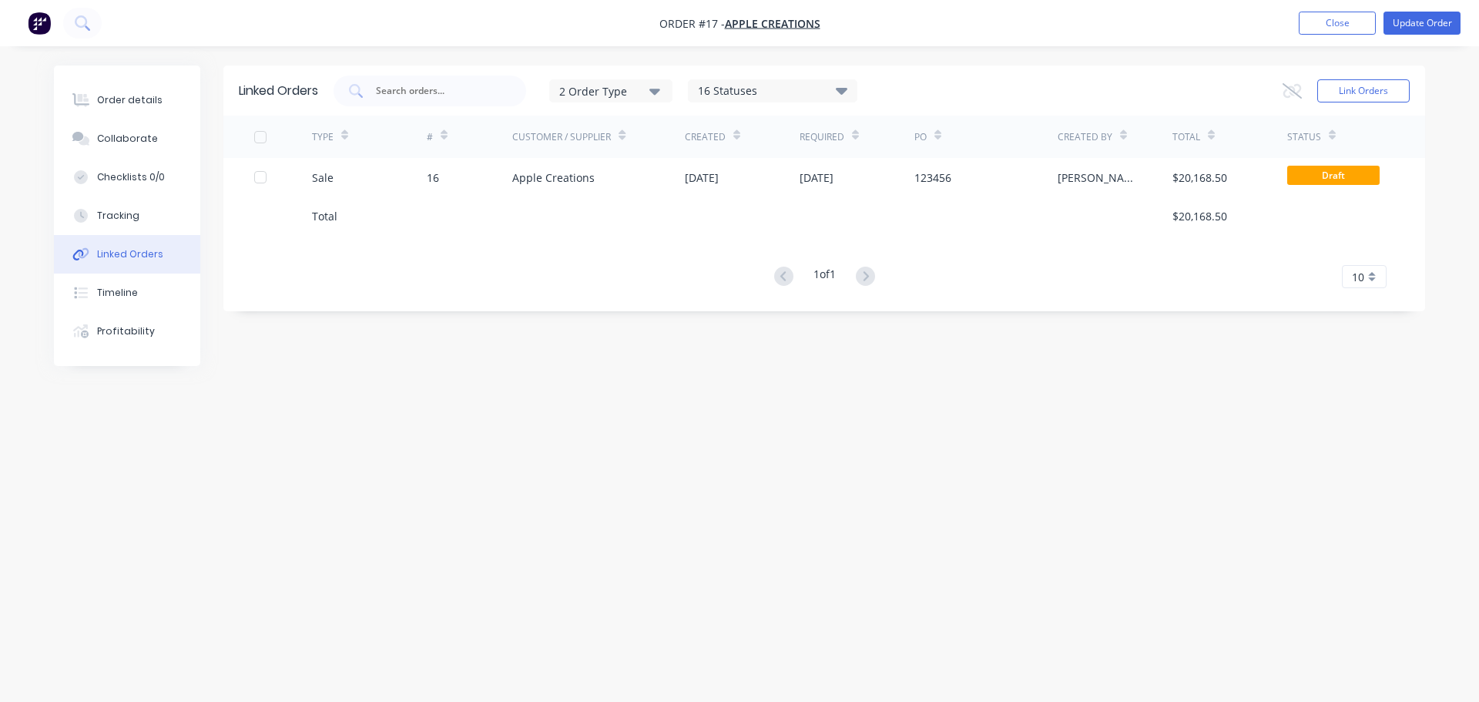
click at [839, 85] on icon at bounding box center [842, 90] width 12 height 18
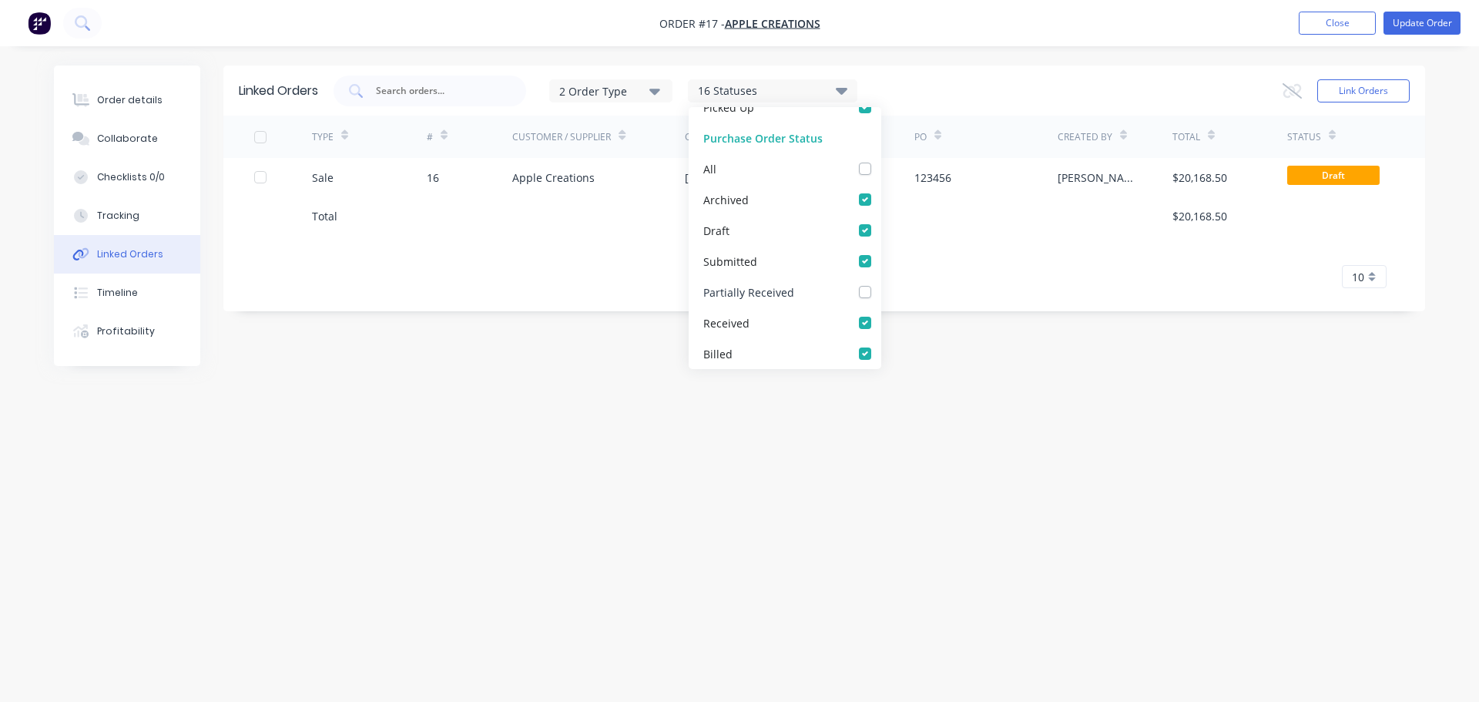
click at [761, 296] on div "Partially Received" at bounding box center [748, 291] width 91 height 16
click at [922, 355] on div "Linked Orders 2 Order Type 16 Statuses Sales Order Status All Archived Draft Qu…" at bounding box center [739, 321] width 1371 height 512
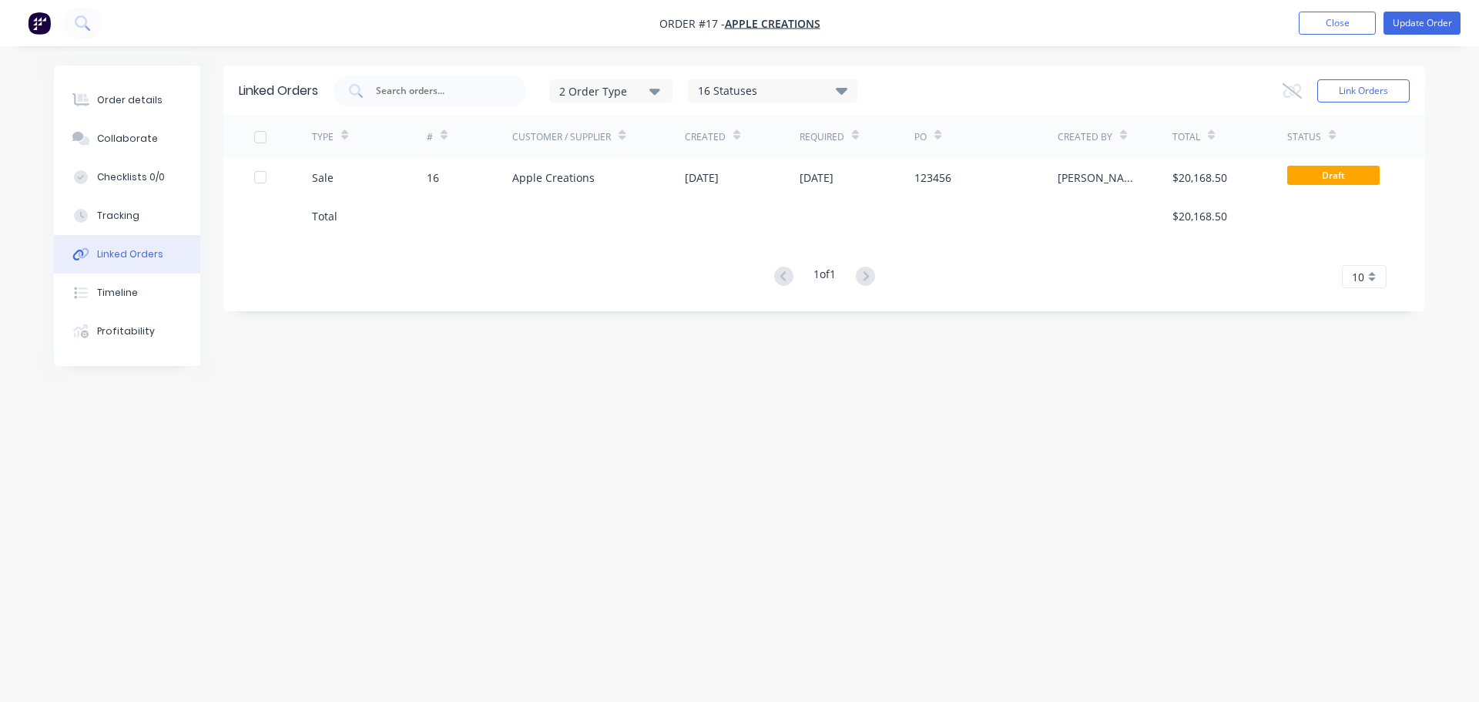
click at [849, 77] on div "2 Order Type 16 Statuses Sales Order Status All Archived Draft Quote Submitted …" at bounding box center [595, 90] width 524 height 31
click at [846, 84] on icon at bounding box center [842, 90] width 12 height 18
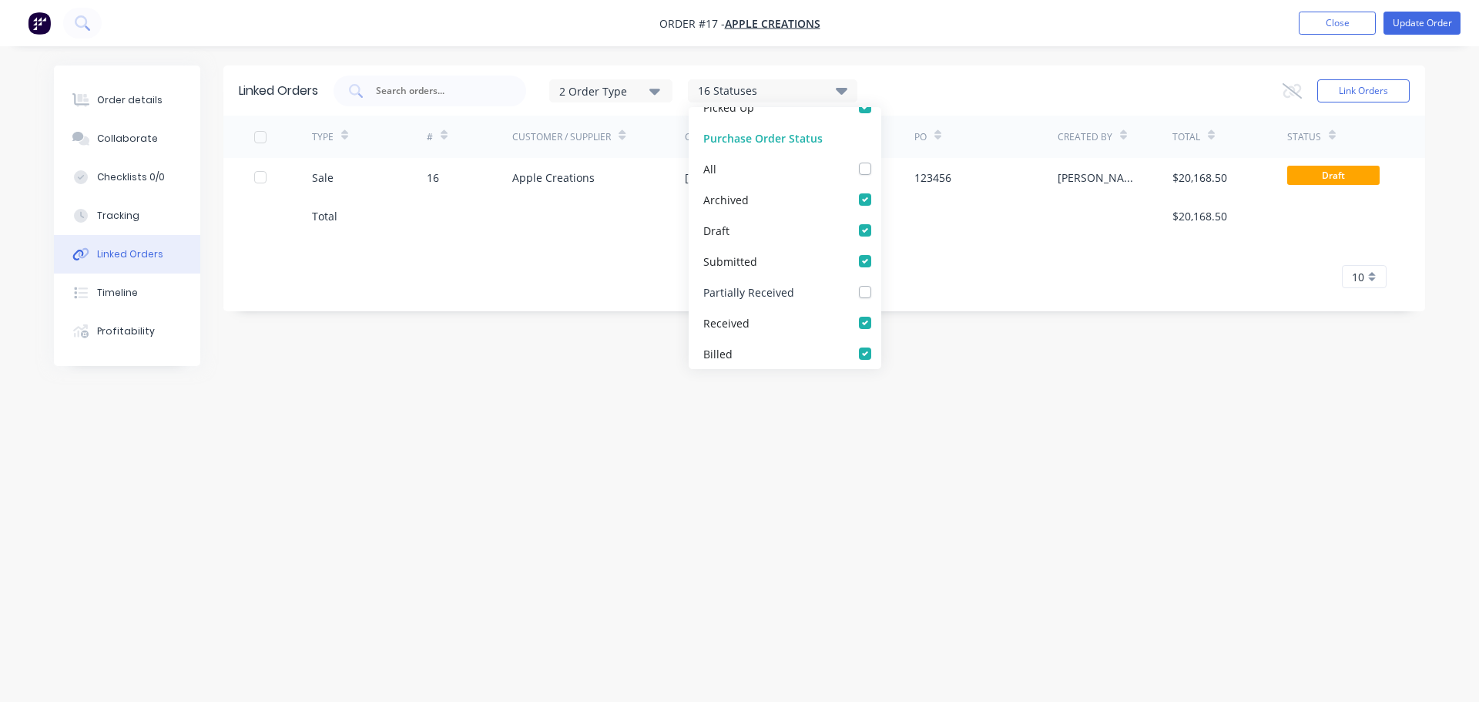
click at [864, 296] on div "Partially Received" at bounding box center [784, 291] width 193 height 31
click at [880, 283] on label at bounding box center [880, 283] width 0 height 0
click at [880, 292] on Received_checkbox_partiallyReceived_purchaselinked-orders "checkbox" at bounding box center [886, 290] width 12 height 15
checkbox Received_checkbox_partiallyReceived_purchaselinked-orders "true"
checkbox input "true"
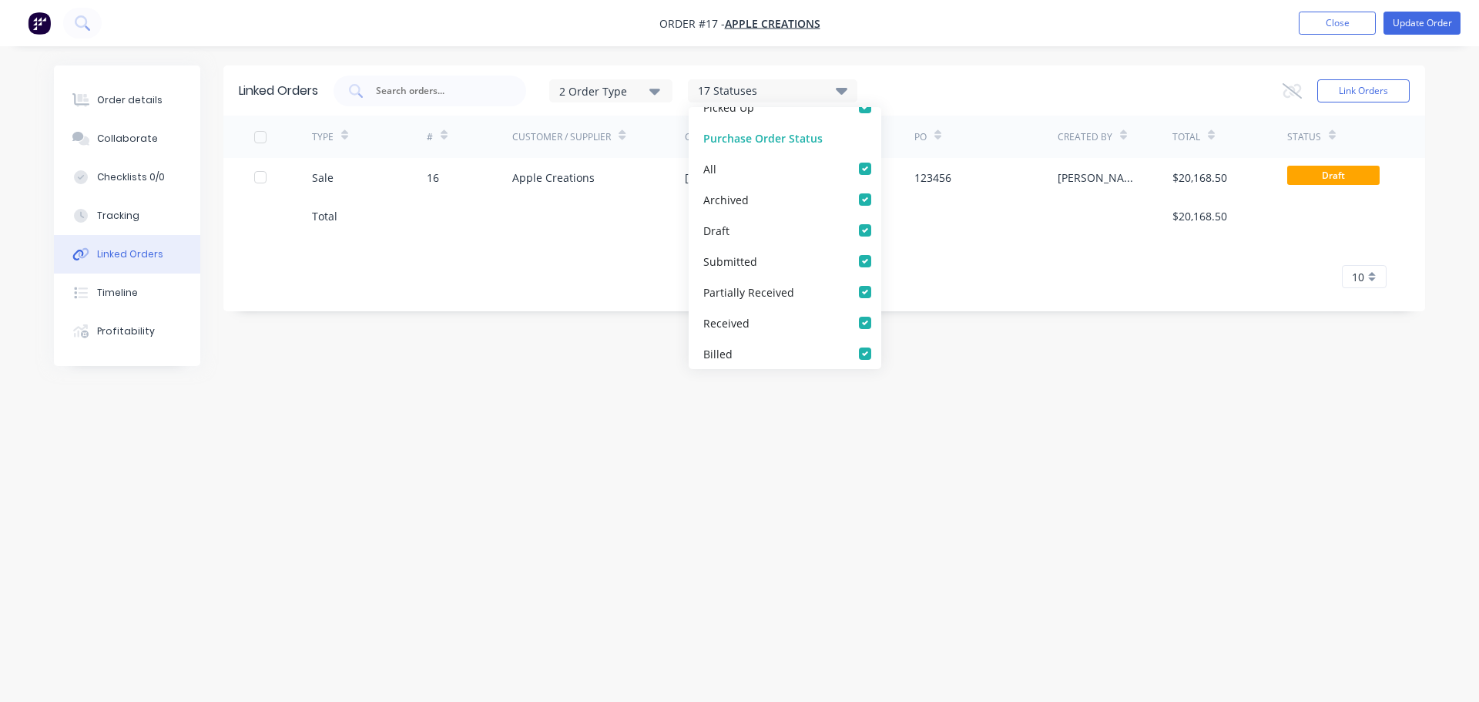
click at [916, 338] on div "Linked Orders 2 Order Type 17 Statuses Sales Order Status All Archived Draft Qu…" at bounding box center [739, 321] width 1371 height 512
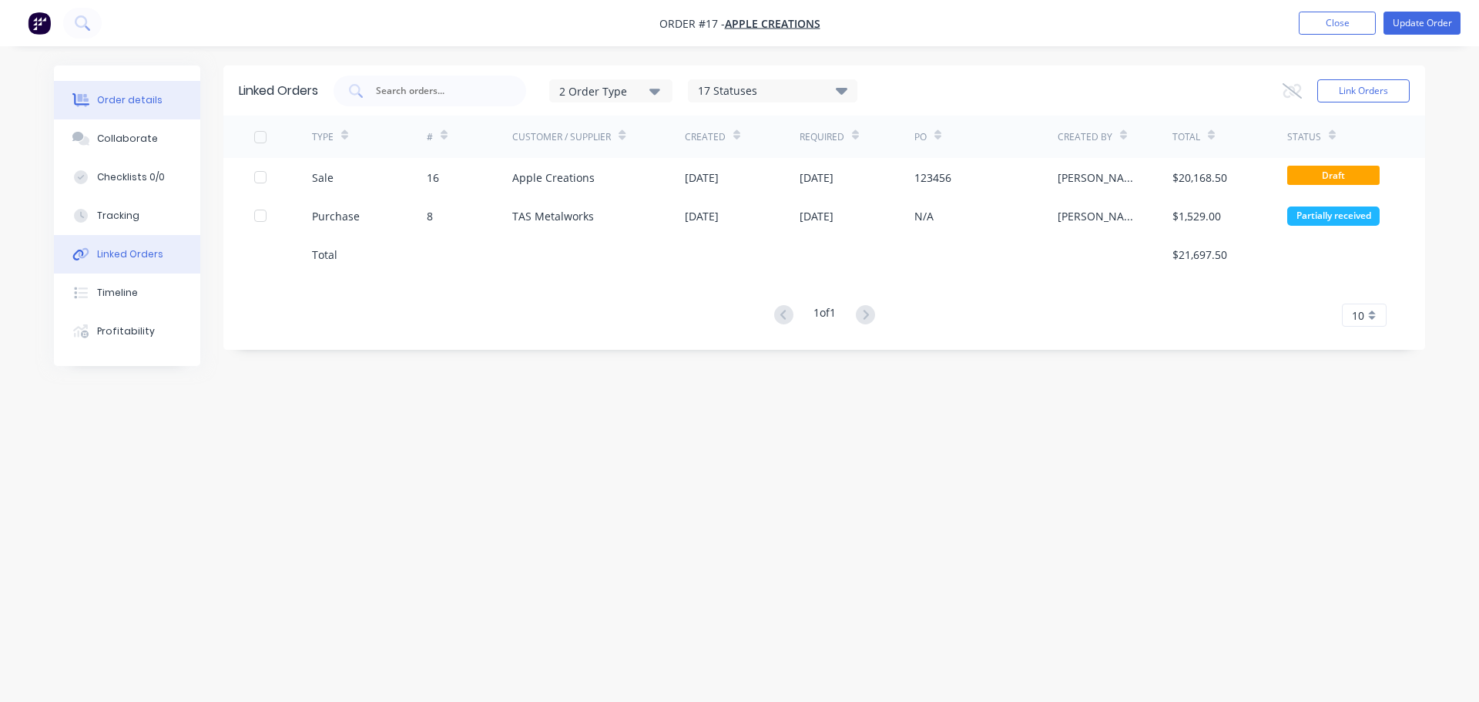
click at [125, 104] on div "Order details" at bounding box center [129, 100] width 65 height 14
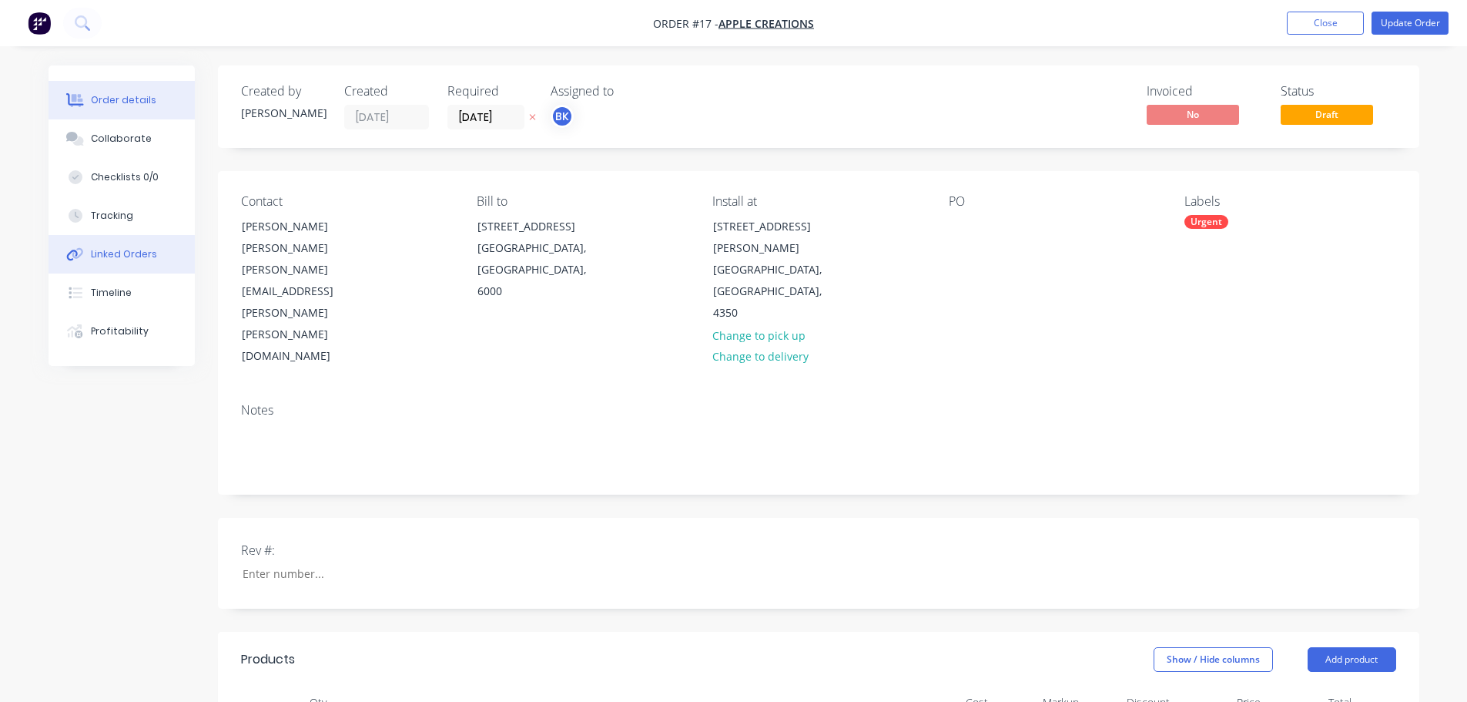
click at [100, 247] on div "Linked Orders" at bounding box center [124, 254] width 66 height 14
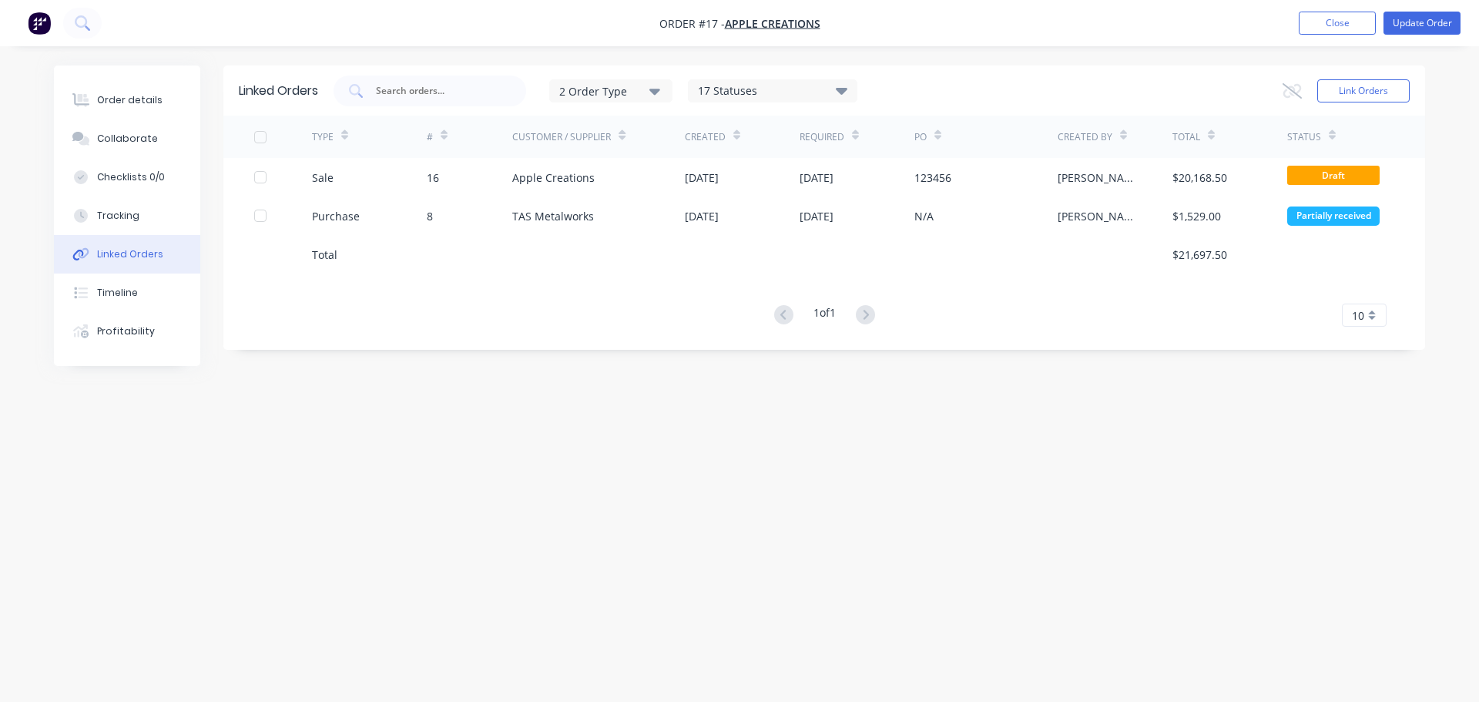
click at [847, 92] on icon at bounding box center [842, 90] width 12 height 18
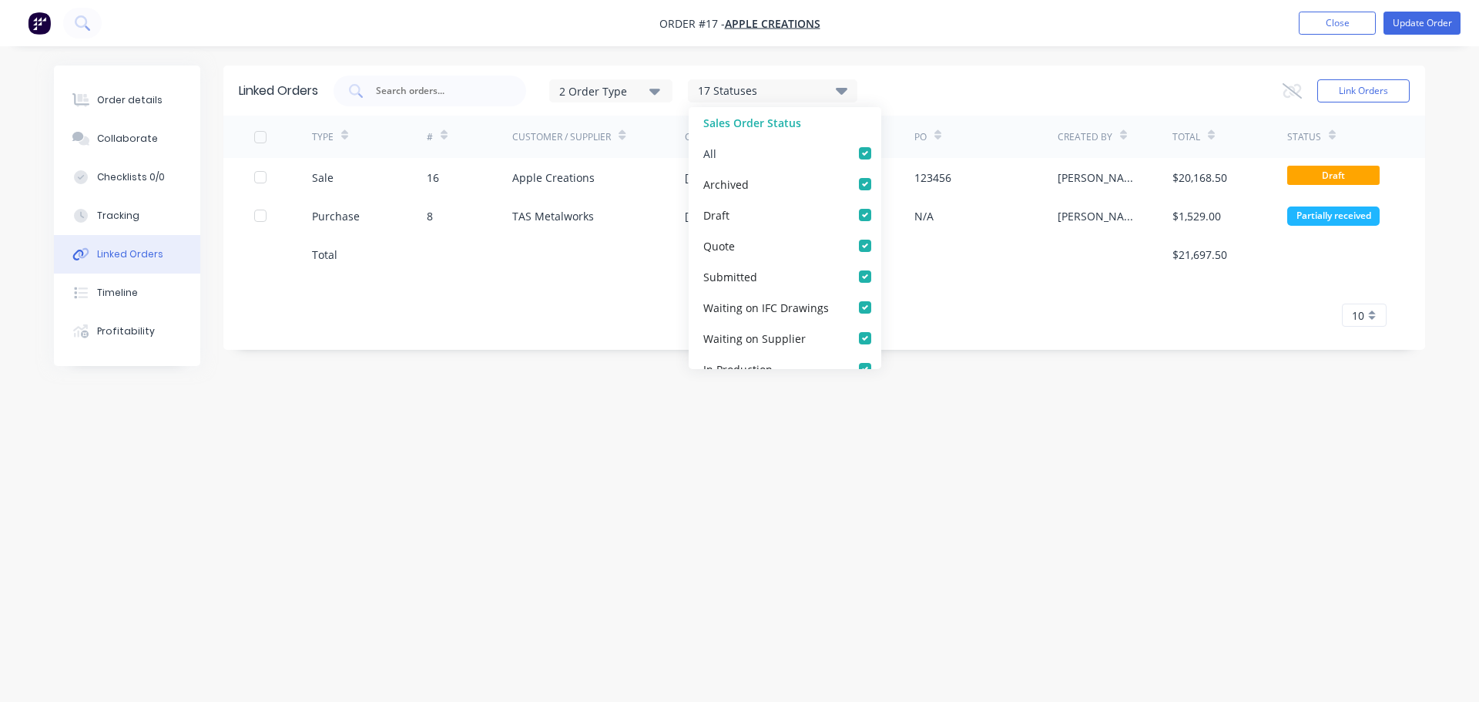
click at [880, 145] on label at bounding box center [880, 145] width 0 height 0
click at [880, 156] on input "checkbox" at bounding box center [886, 152] width 12 height 15
checkbox input "false"
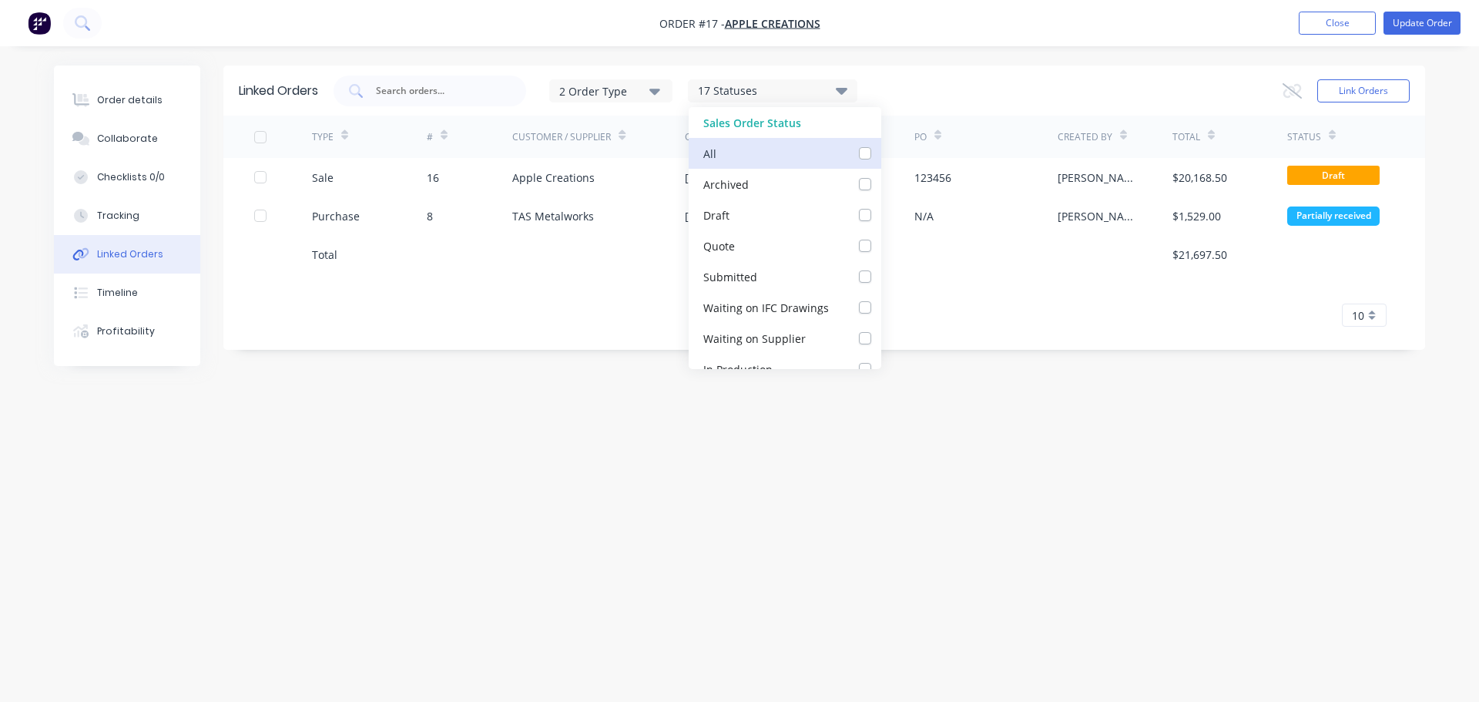
checkbox input "false"
checkbox Drawings_checkbox_dfd7d253-5c4b-4cdf-b379-4924bfeb6074linked-orders "false"
checkbox Supplier_checkbox_69f39e86-8a36-457d-8b1b-3c5f90736afalinked-orders "false"
checkbox Production_checkbox_47e71444-61cd-4574-86f2-eb87aca71f8clinked-orders "false"
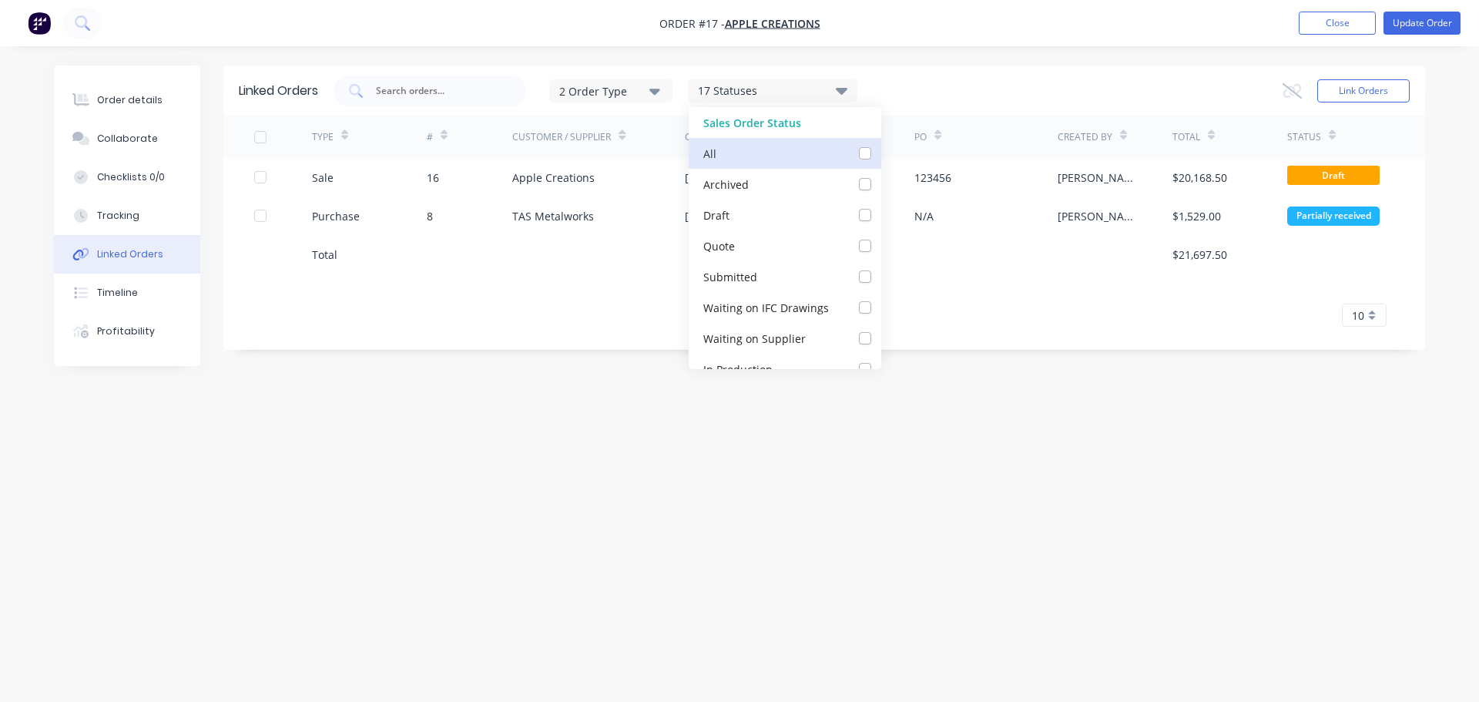
checkbox Up_checkbox_32930629-6103-4e74-bdbc-0c25033d15fclinked-orders "false"
checkbox Delivery_checkbox_34dcf2ea-4606-4d10-be33-8f744439f6a5linked-orders "false"
checkbox input "false"
checkbox Up_checkbox_gw4wzmlinked-orders "false"
click at [880, 206] on label at bounding box center [880, 206] width 0 height 0
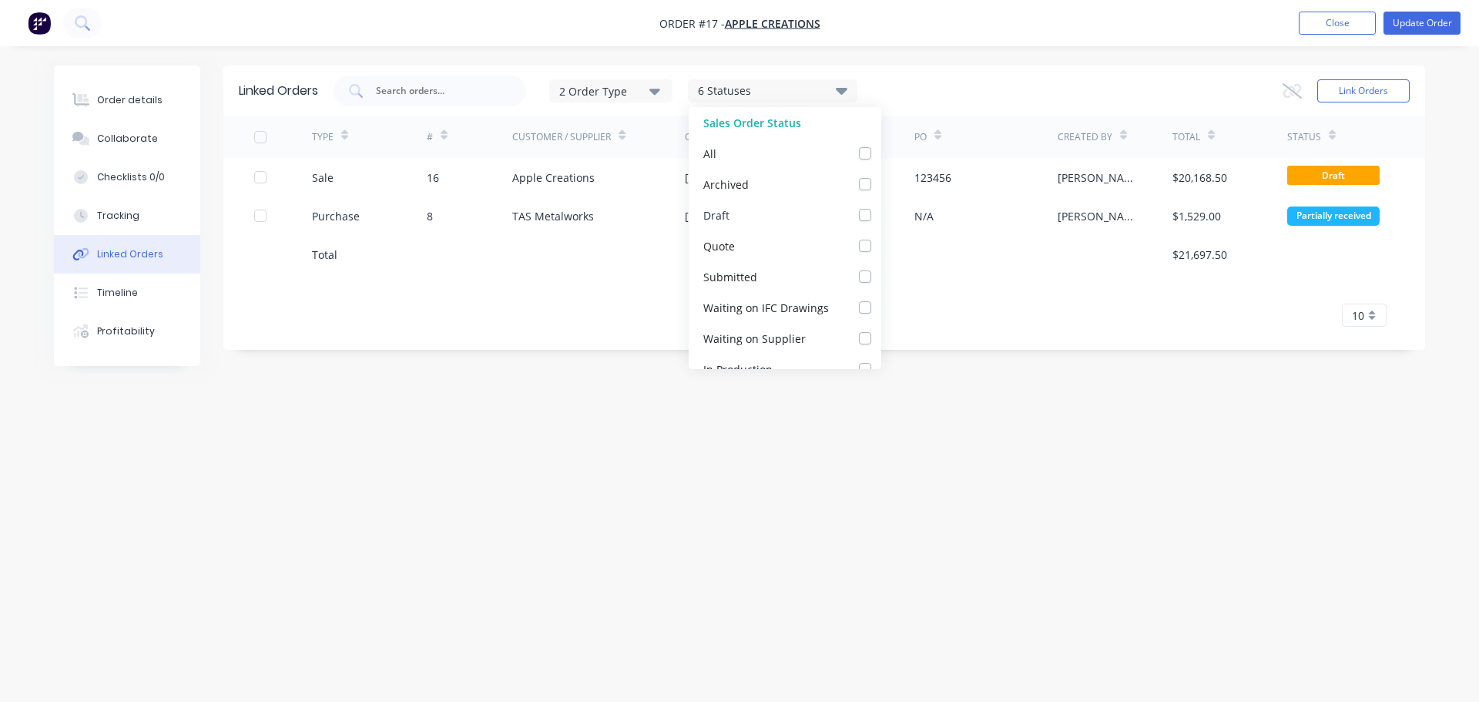
click at [880, 214] on input "checkbox" at bounding box center [886, 213] width 12 height 15
checkbox input "true"
click at [880, 237] on label at bounding box center [880, 237] width 0 height 0
click at [880, 246] on input "checkbox" at bounding box center [886, 244] width 12 height 15
checkbox input "true"
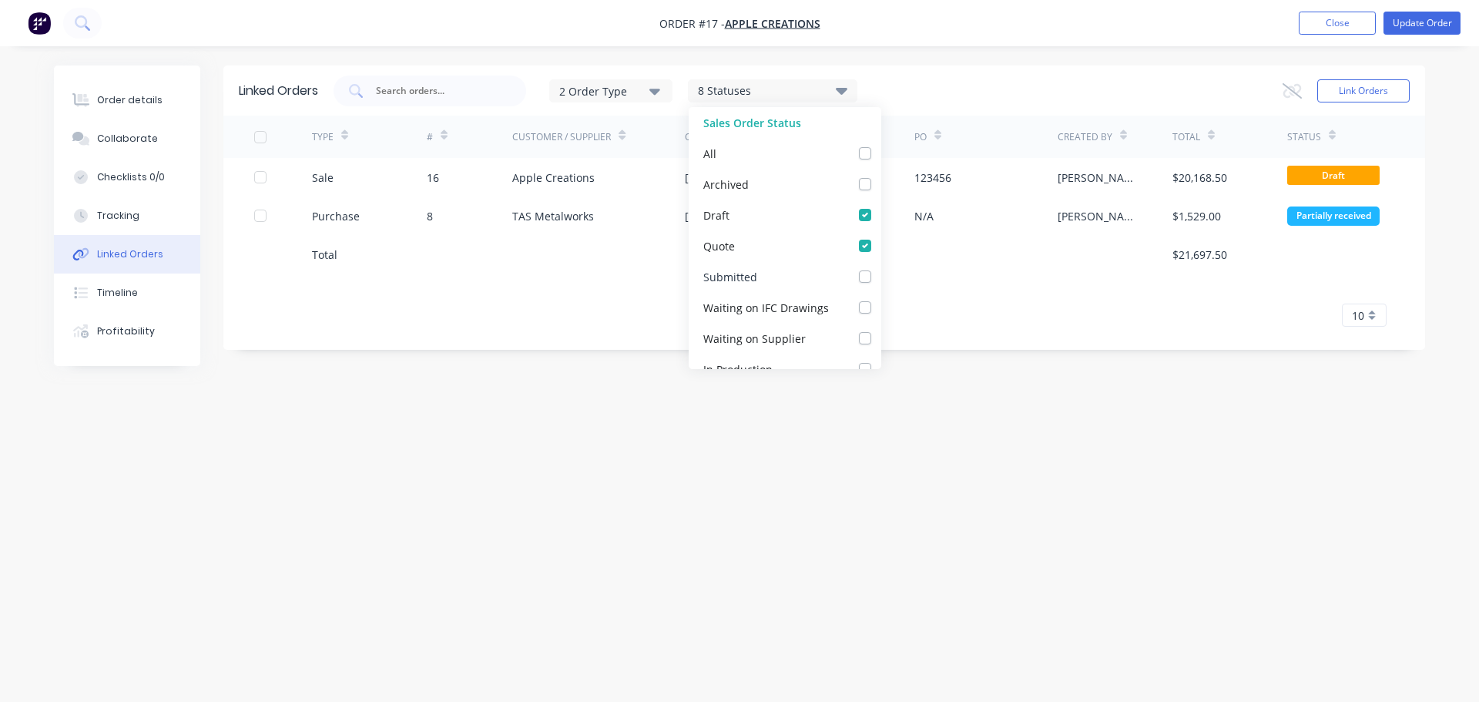
click at [880, 268] on label at bounding box center [880, 268] width 0 height 0
click at [880, 278] on input "checkbox" at bounding box center [886, 275] width 12 height 15
checkbox input "true"
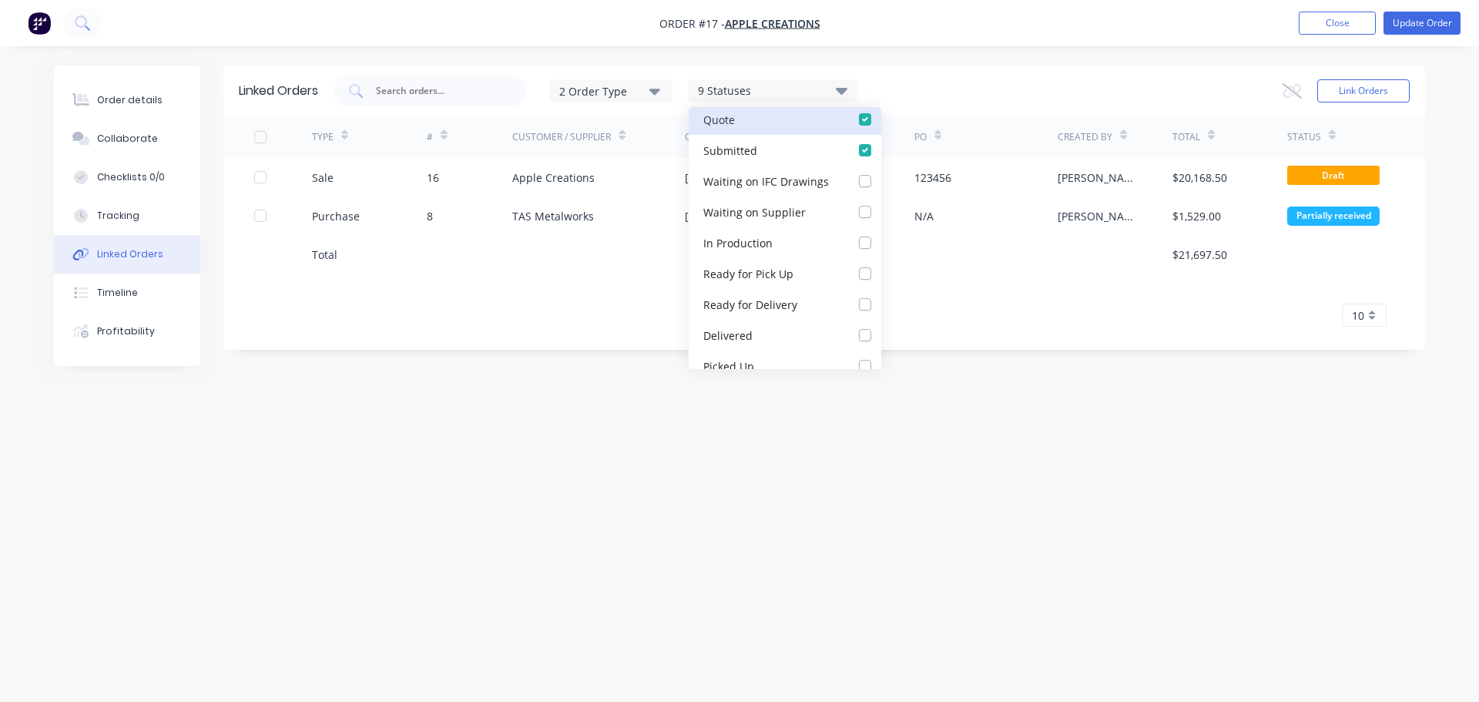
scroll to position [231, 0]
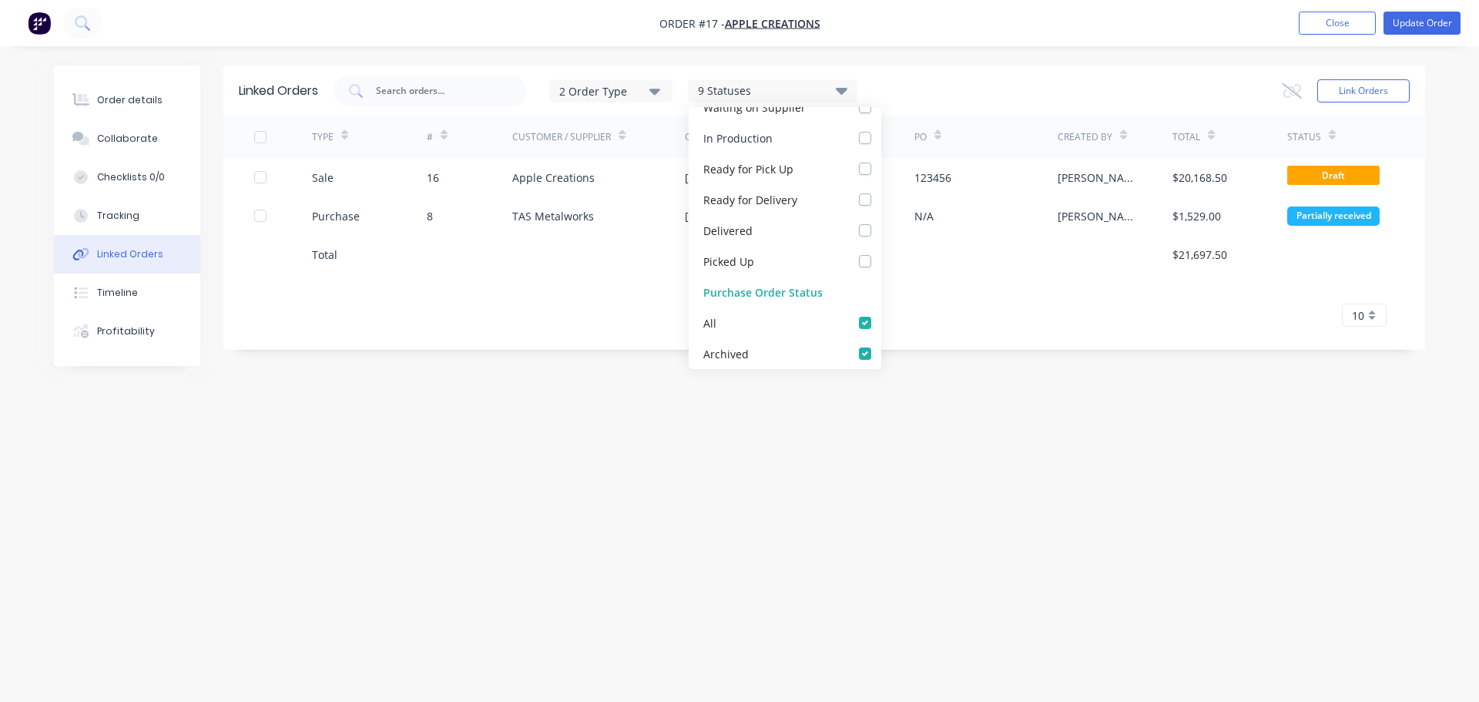
click at [880, 129] on label at bounding box center [880, 129] width 0 height 0
click at [880, 136] on Production_checkbox_47e71444-61cd-4574-86f2-eb87aca71f8clinked-orders "checkbox" at bounding box center [886, 136] width 12 height 15
checkbox Production_checkbox_47e71444-61cd-4574-86f2-eb87aca71f8clinked-orders "true"
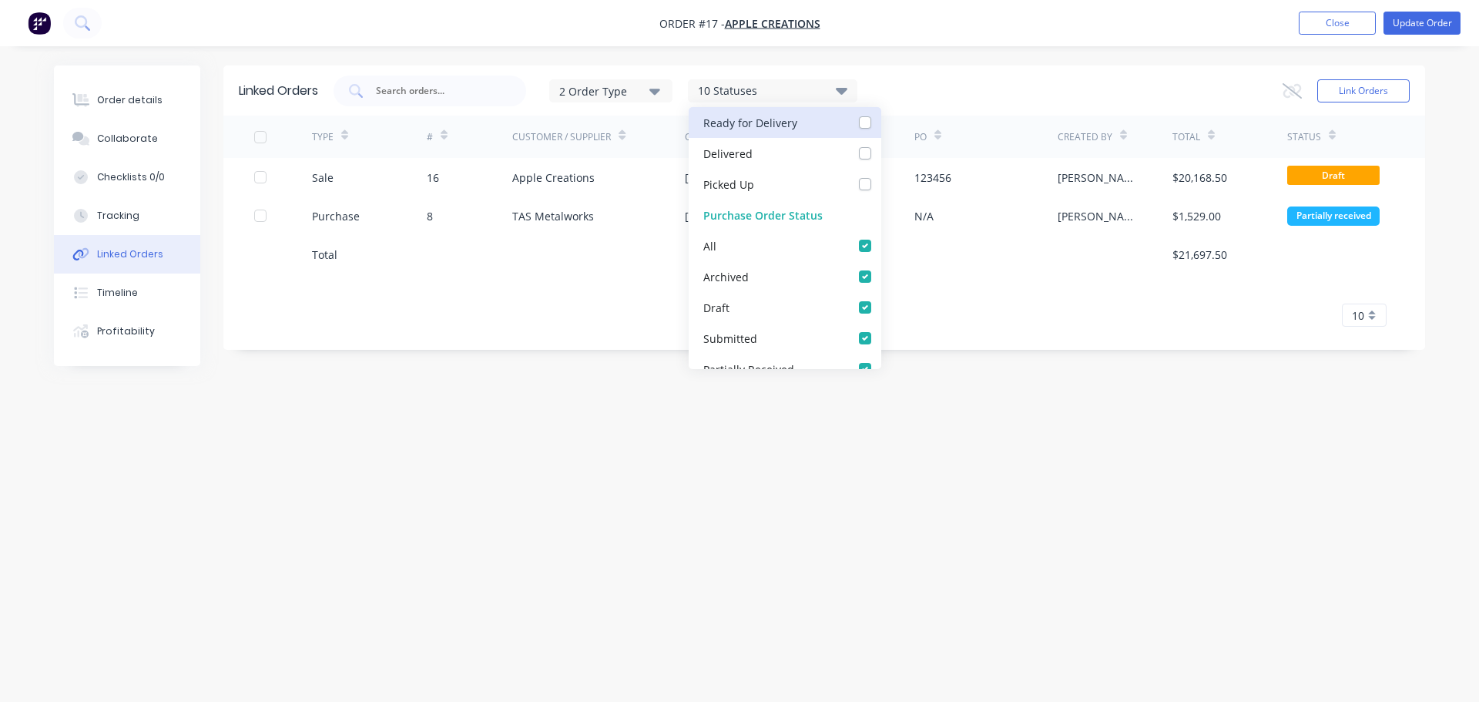
scroll to position [385, 0]
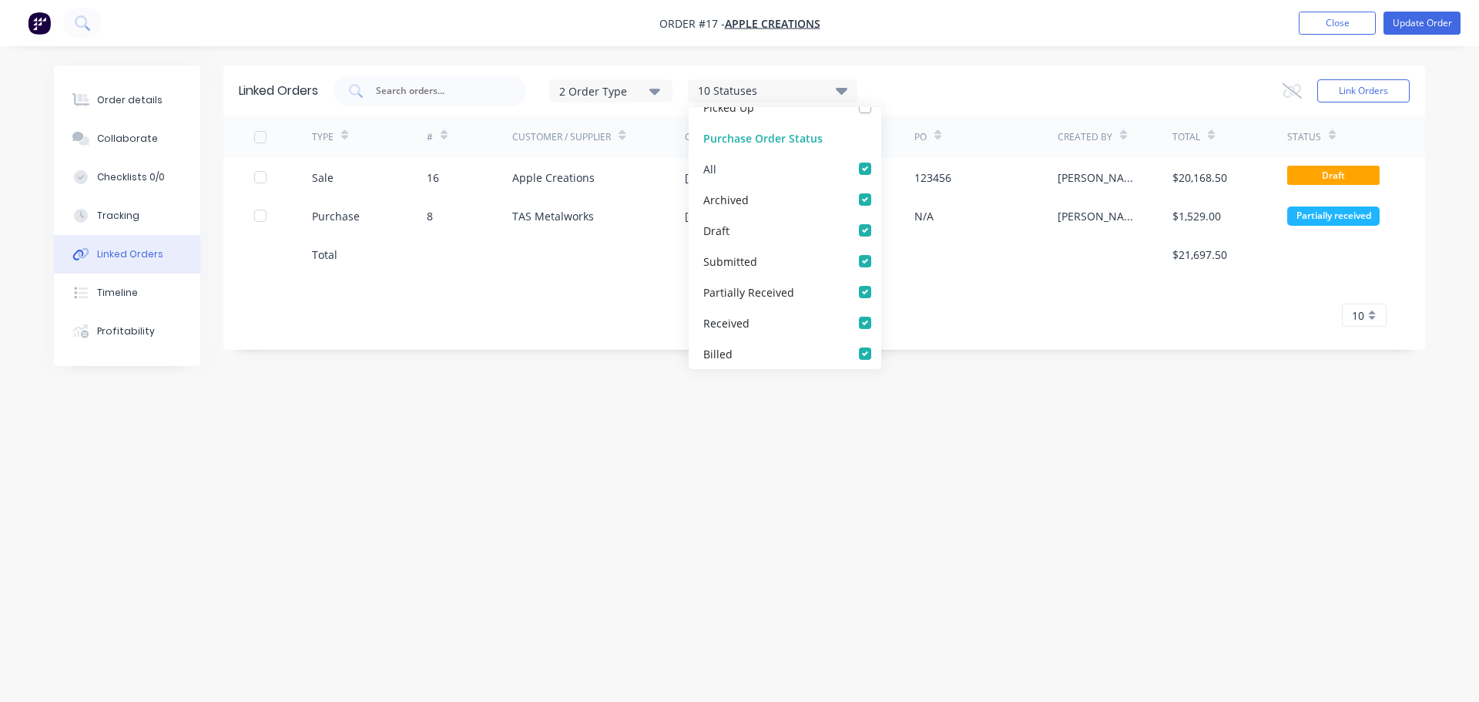
click at [880, 160] on label at bounding box center [880, 160] width 0 height 0
click at [880, 170] on input "checkbox" at bounding box center [886, 167] width 12 height 15
checkbox input "false"
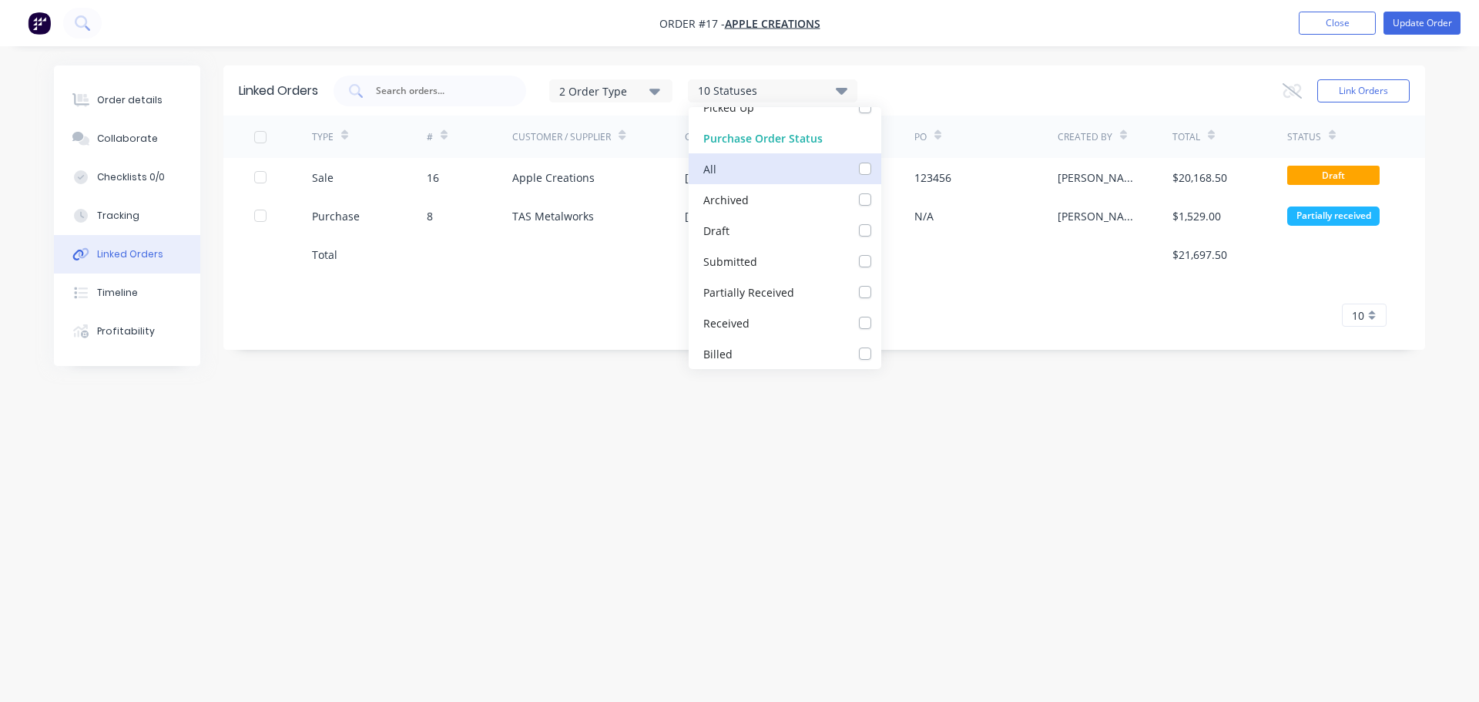
checkbox input "false"
checkbox Received_checkbox_partiallyReceived_purchaselinked-orders "false"
checkbox input "false"
click at [880, 314] on label at bounding box center [880, 314] width 0 height 0
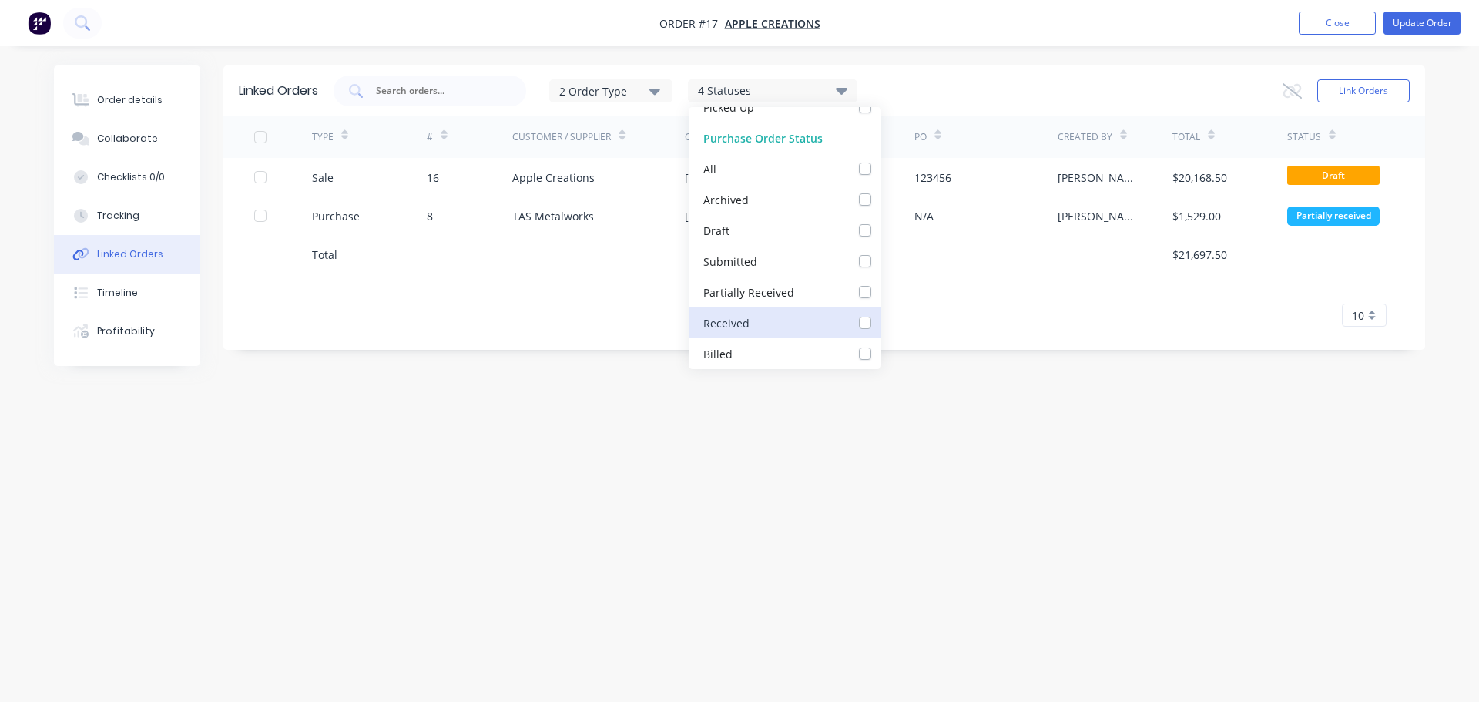
click at [880, 323] on input "checkbox" at bounding box center [886, 321] width 12 height 15
checkbox input "true"
click at [959, 305] on div "1 of 1 10 5 10 15 20 25 30 35" at bounding box center [823, 315] width 1201 height 22
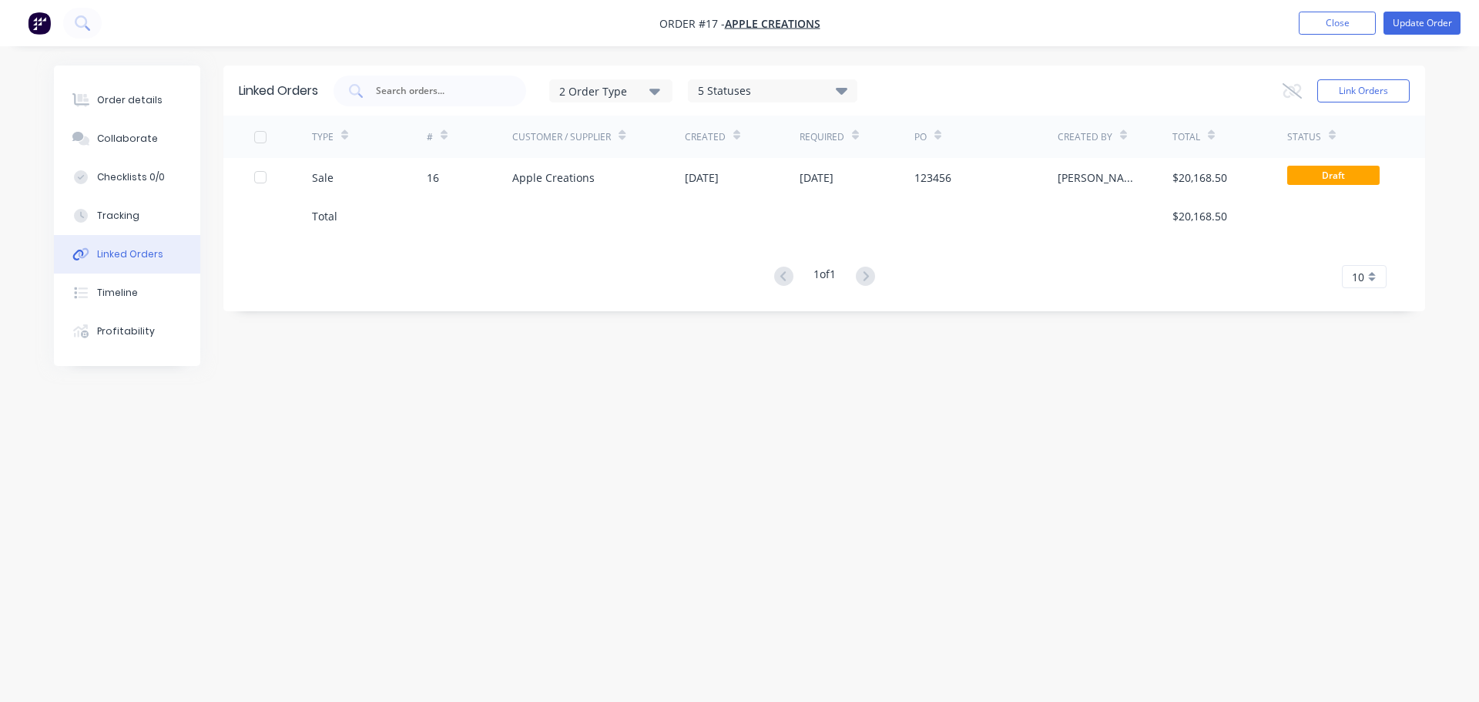
click at [846, 85] on icon at bounding box center [842, 90] width 12 height 18
click at [880, 283] on label at bounding box center [880, 283] width 0 height 0
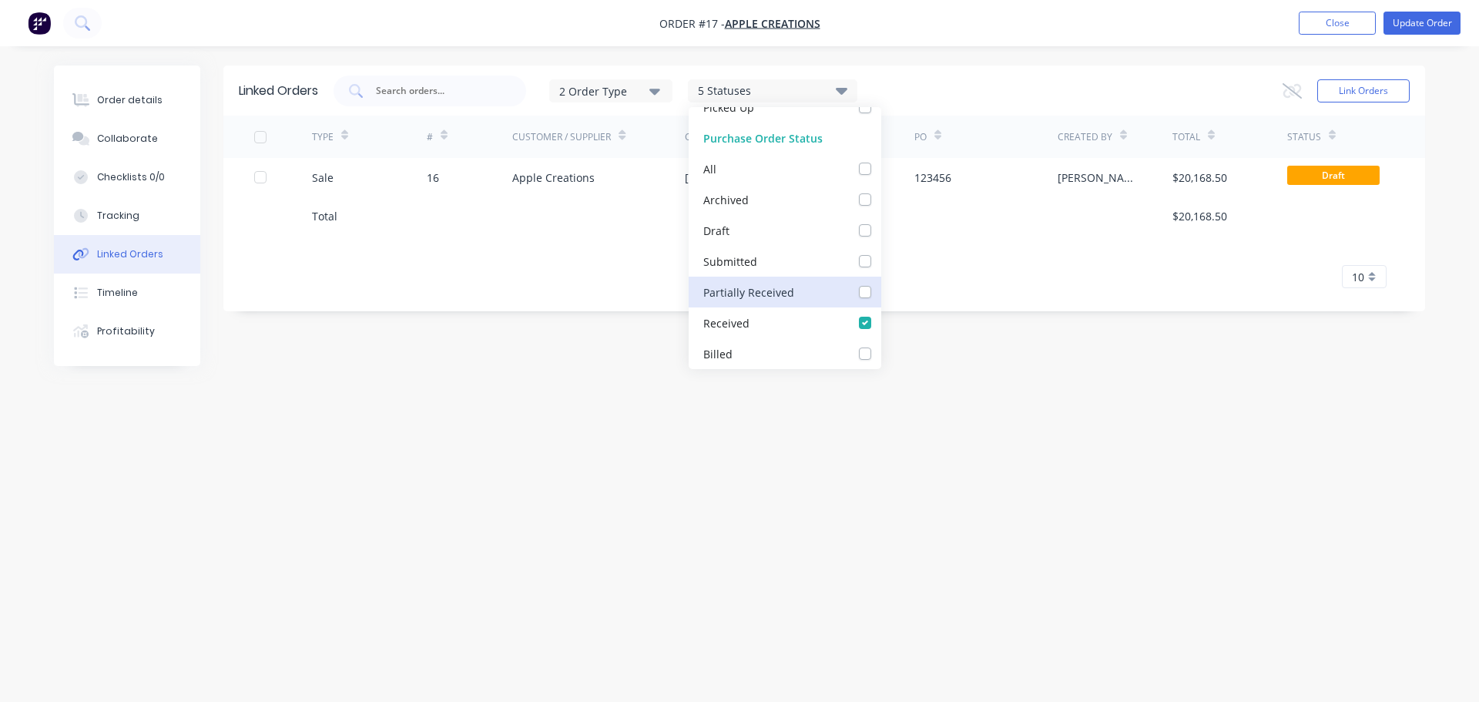
click at [880, 291] on Received_checkbox_partiallyReceived_purchaselinked-orders "checkbox" at bounding box center [886, 290] width 12 height 15
checkbox Received_checkbox_partiallyReceived_purchaselinked-orders "true"
click at [939, 271] on div "1 of 1 10 5 10 15 20 25 30 35" at bounding box center [823, 277] width 1201 height 22
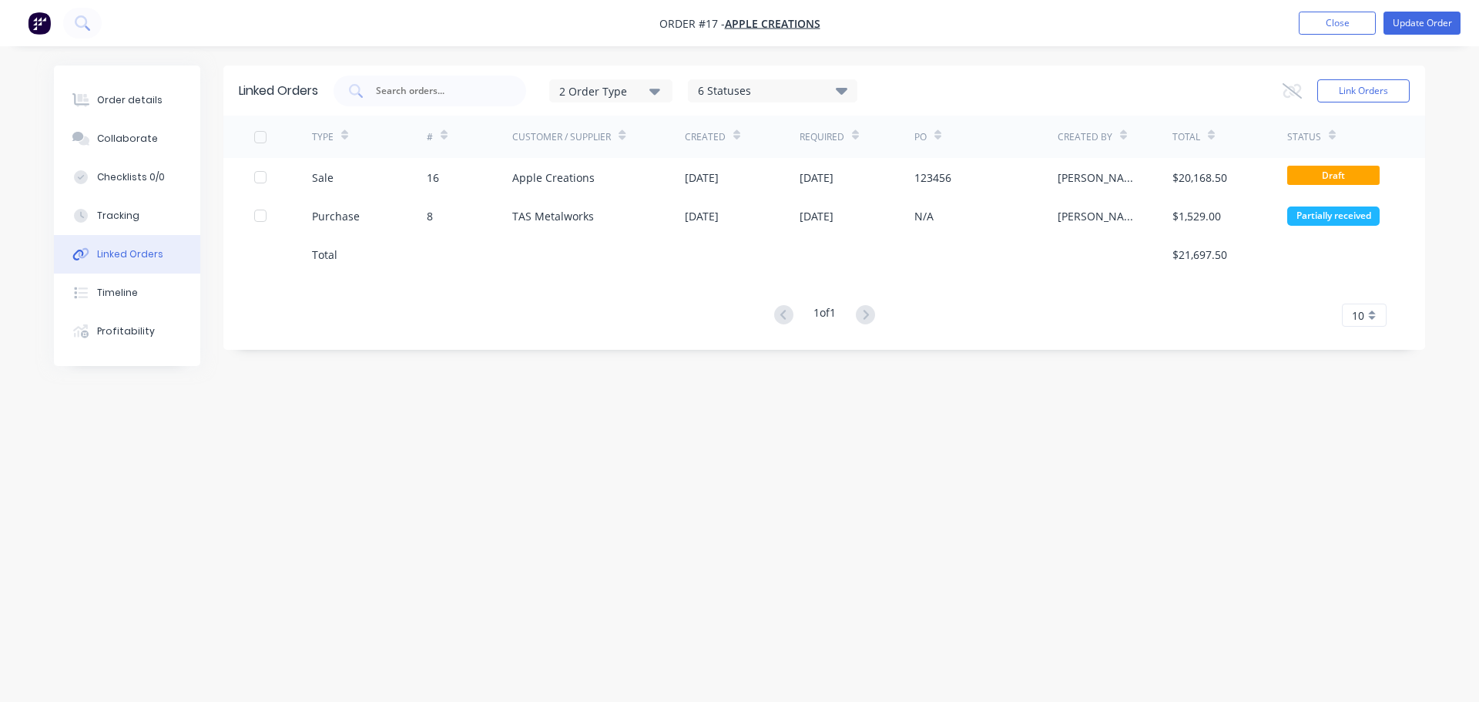
click at [847, 86] on icon at bounding box center [842, 90] width 12 height 18
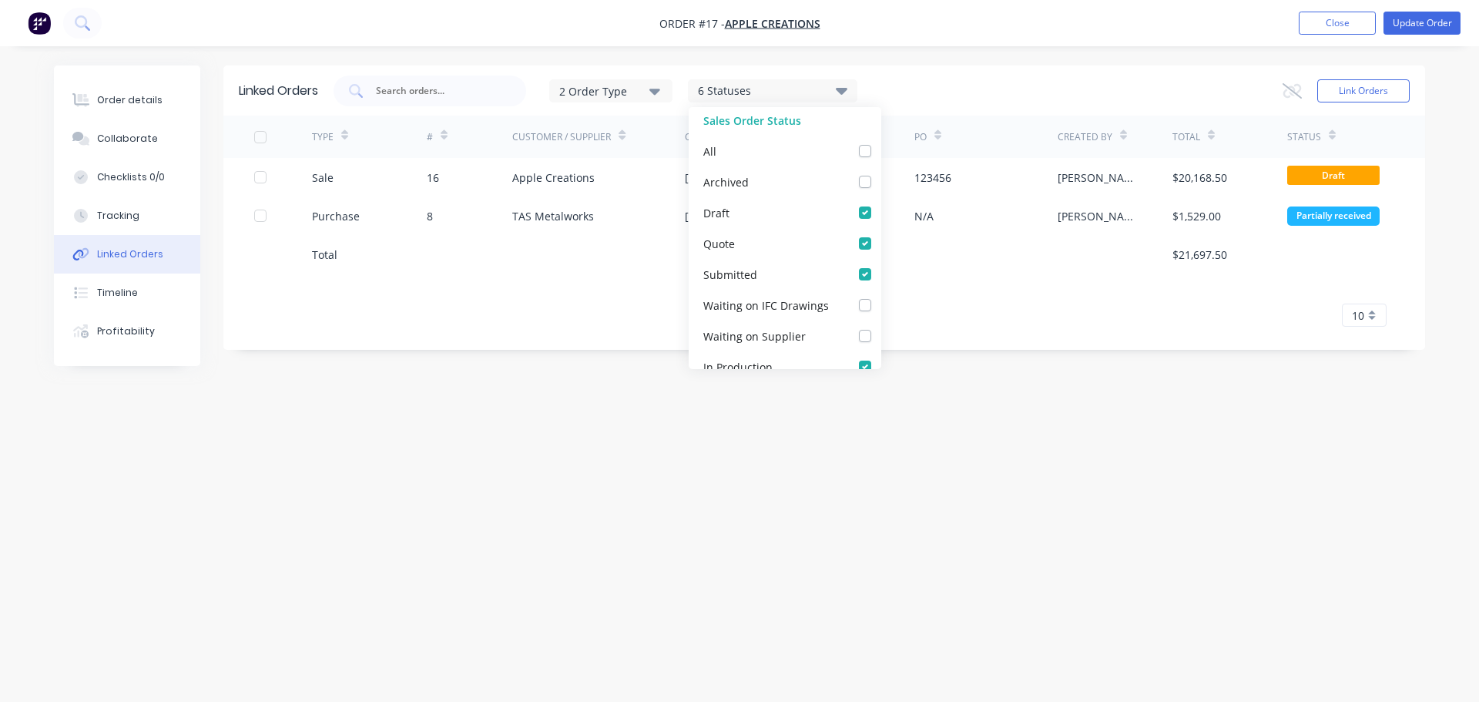
scroll to position [0, 0]
click at [1038, 301] on div "TYPE # Customer / Supplier Created Required PO Created By Total Status Sale 16 …" at bounding box center [823, 221] width 1201 height 211
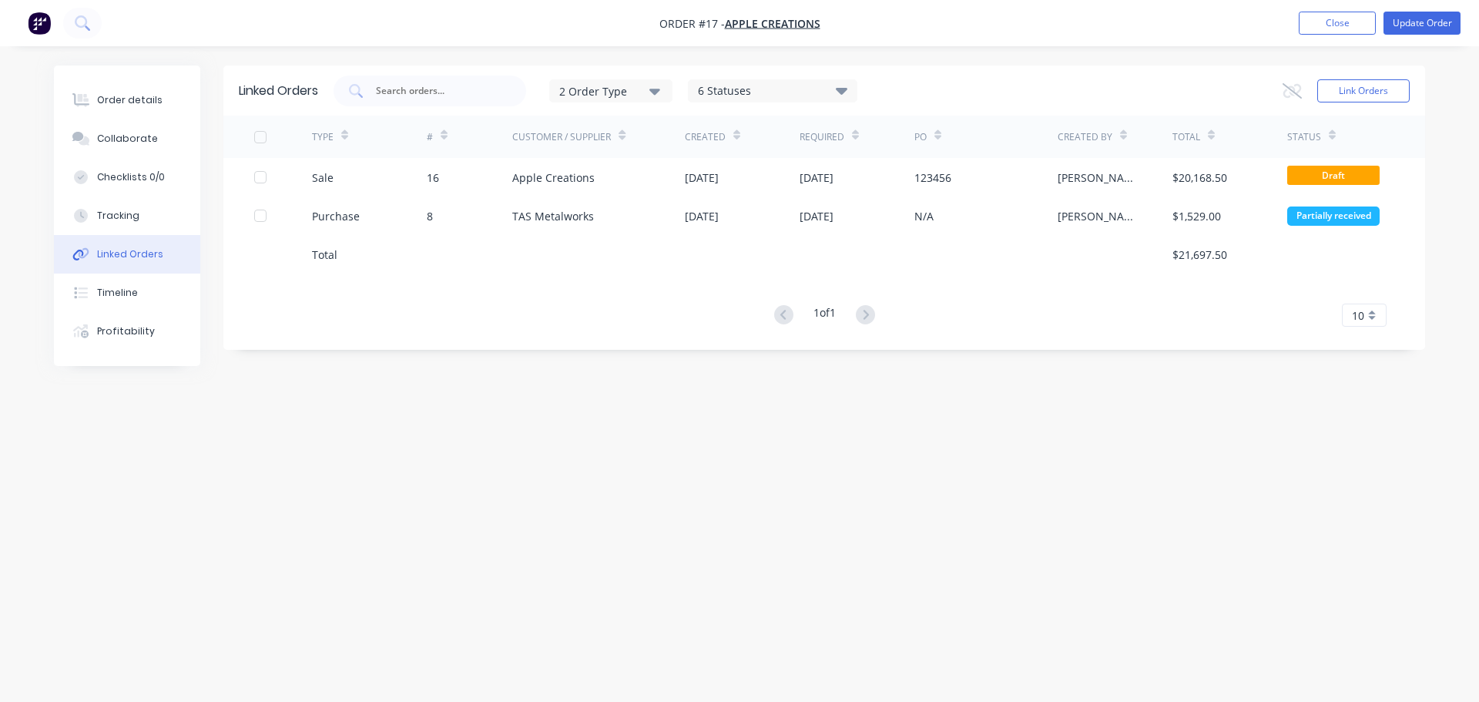
click at [647, 88] on div "2 Order Type" at bounding box center [610, 90] width 103 height 16
click at [680, 129] on div "button" at bounding box center [677, 128] width 31 height 31
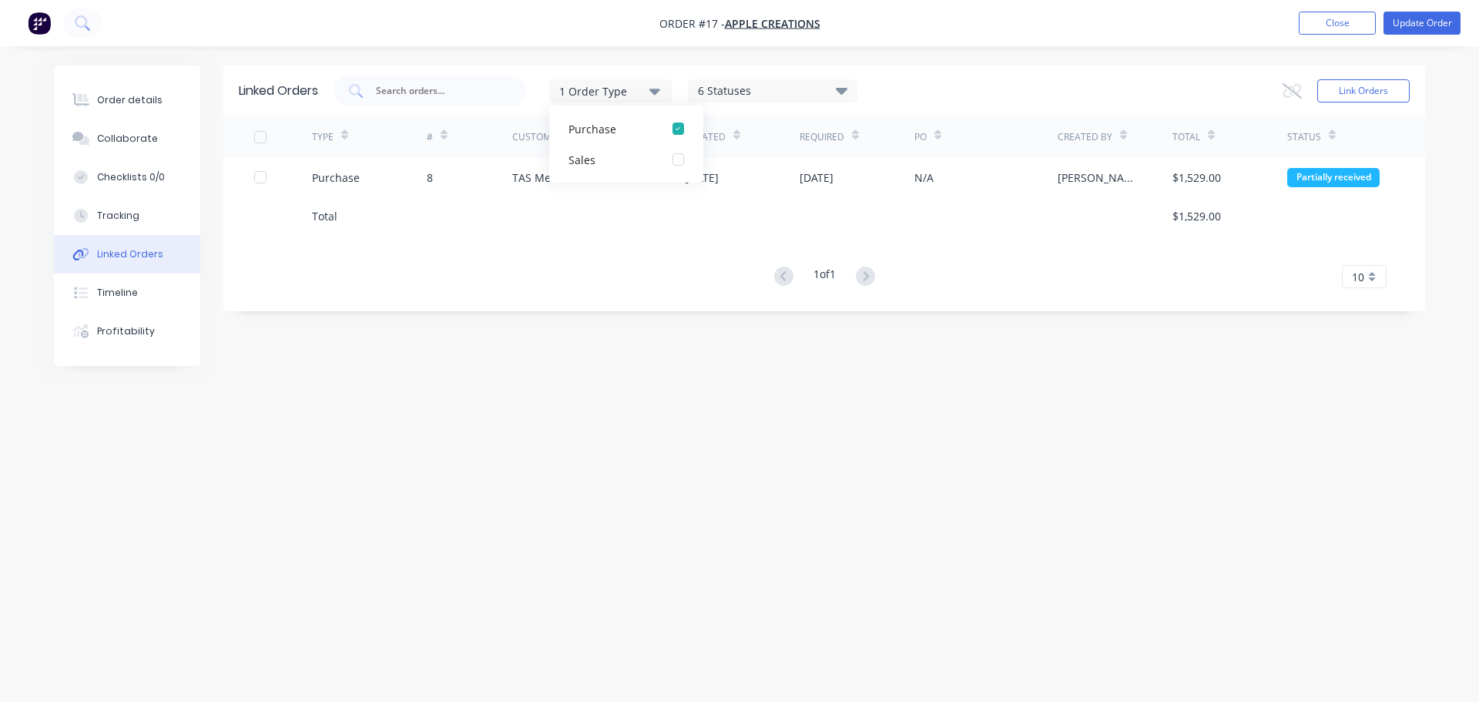
click at [614, 256] on div "TYPE # Customer / Supplier Created Required PO Created By Total Status Purchase…" at bounding box center [823, 202] width 1201 height 172
click at [658, 92] on icon "button" at bounding box center [654, 92] width 11 height 6
click at [682, 158] on div "button" at bounding box center [677, 159] width 31 height 31
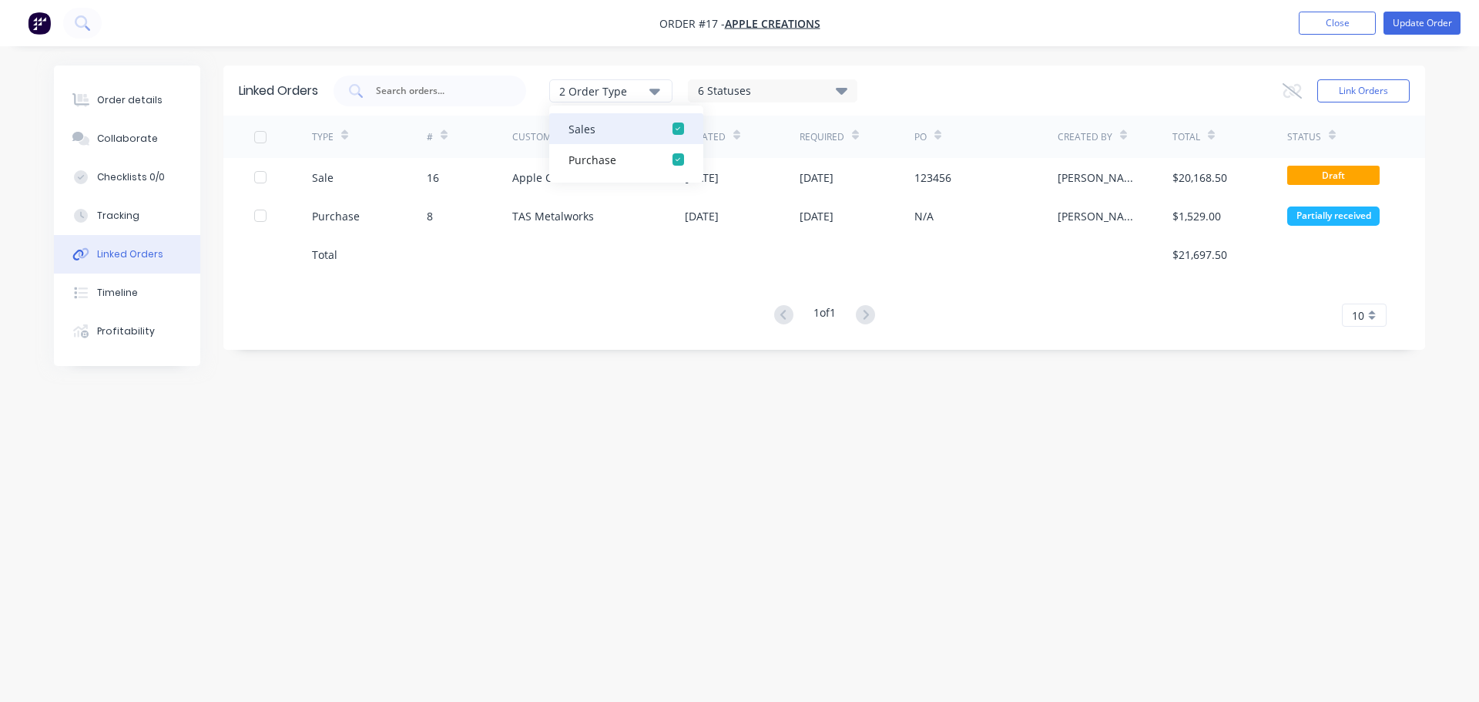
click at [679, 124] on div "button" at bounding box center [677, 128] width 31 height 31
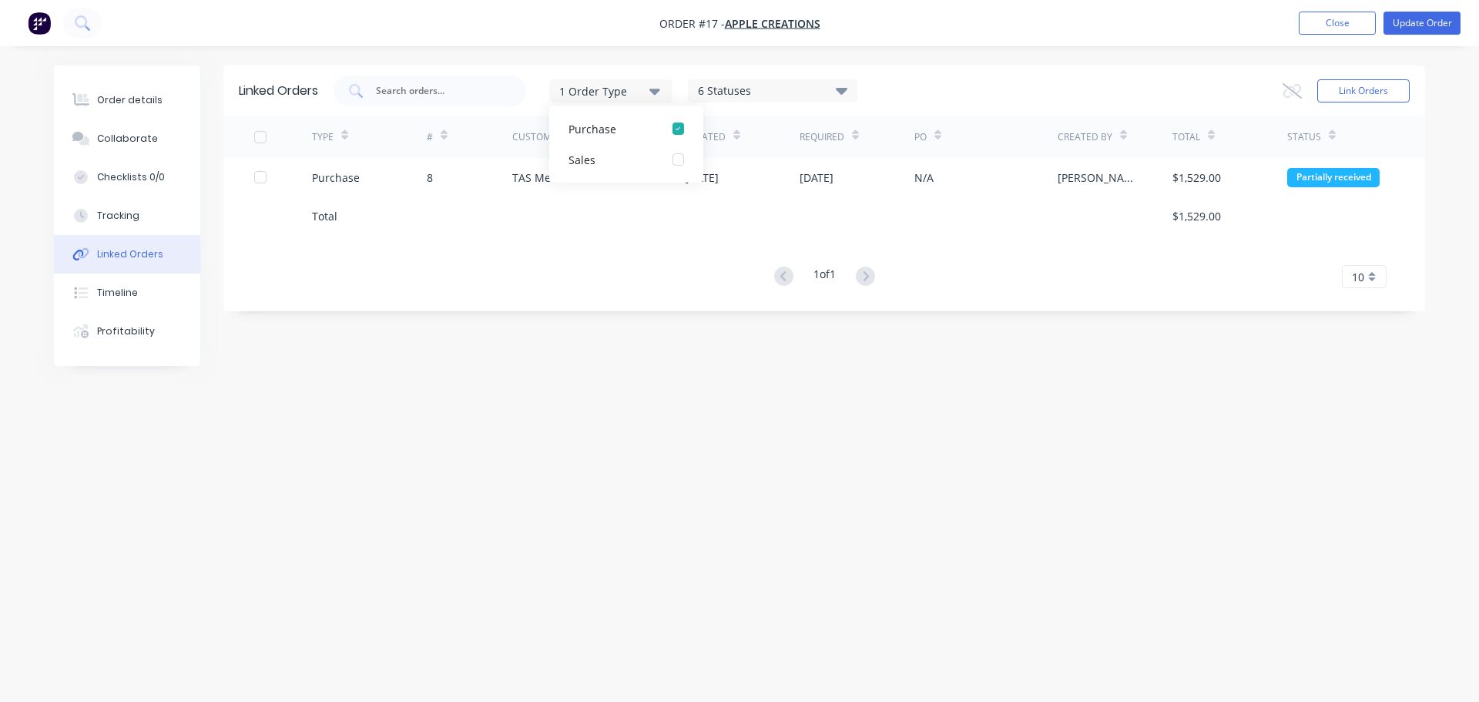
click at [525, 236] on div "TYPE # Customer / Supplier Created Required PO Created By Total Status Purchase…" at bounding box center [823, 202] width 1201 height 172
click at [842, 89] on icon at bounding box center [842, 90] width 12 height 7
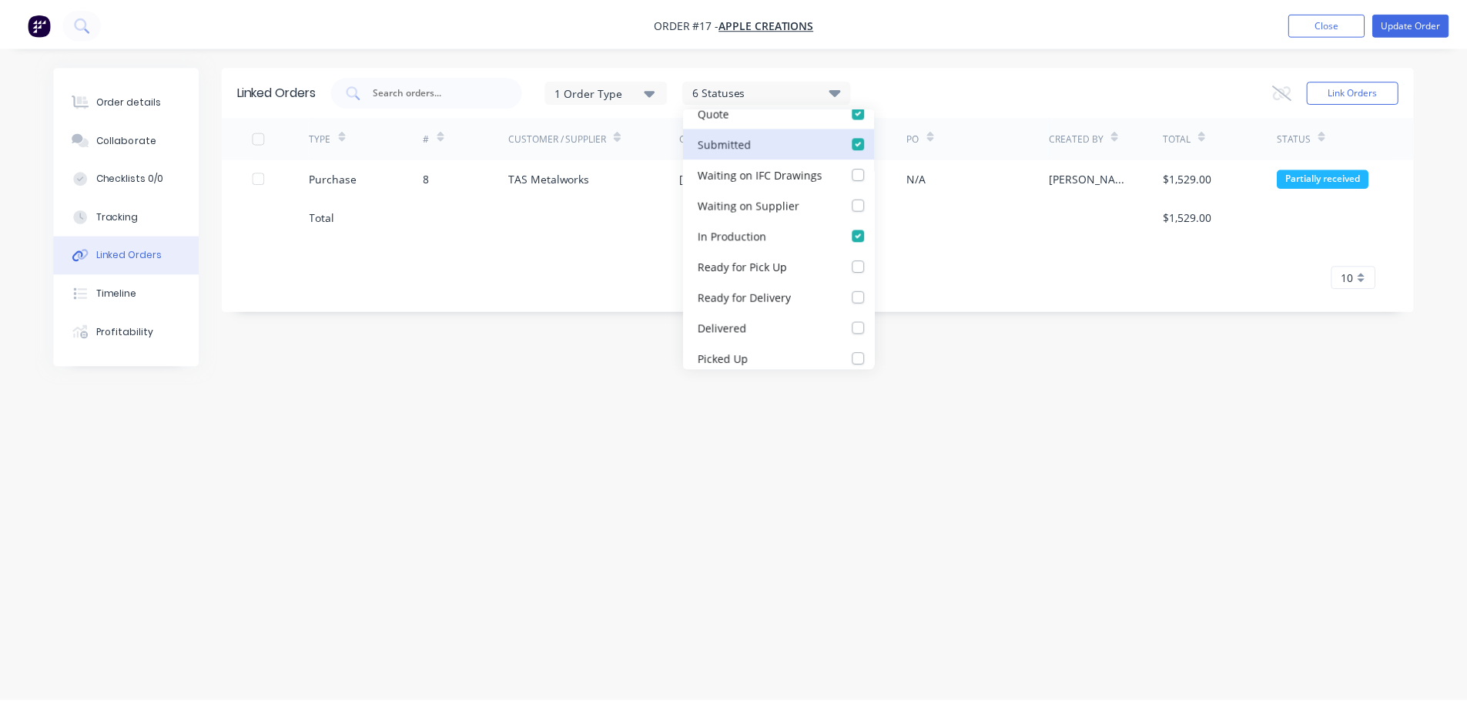
scroll to position [385, 0]
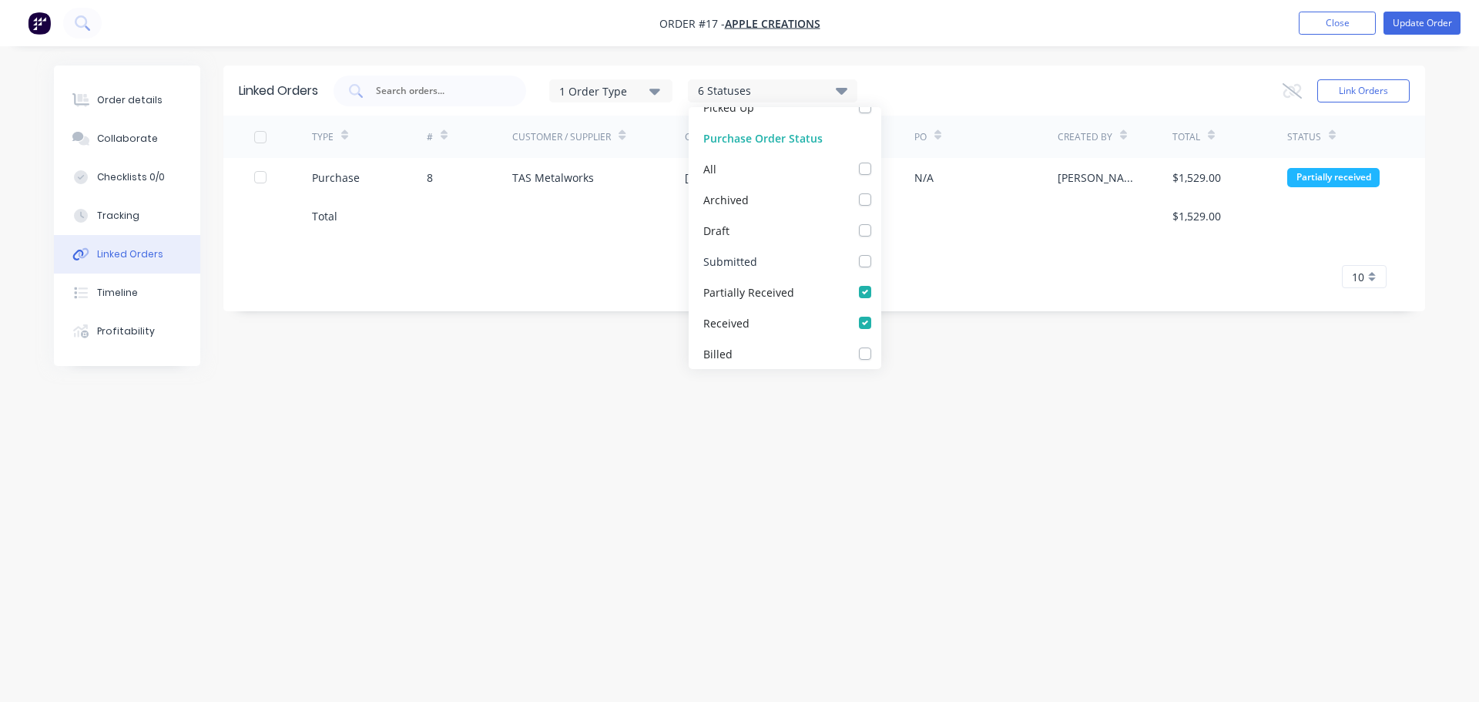
click at [880, 253] on label at bounding box center [880, 253] width 0 height 0
click at [880, 260] on input "checkbox" at bounding box center [886, 260] width 12 height 15
checkbox input "true"
click at [940, 227] on div at bounding box center [985, 215] width 143 height 39
click at [1047, 80] on div "1 Order Type 7 Statuses Sales Order Status All Archived Draft Quote Submitted W…" at bounding box center [871, 90] width 1076 height 31
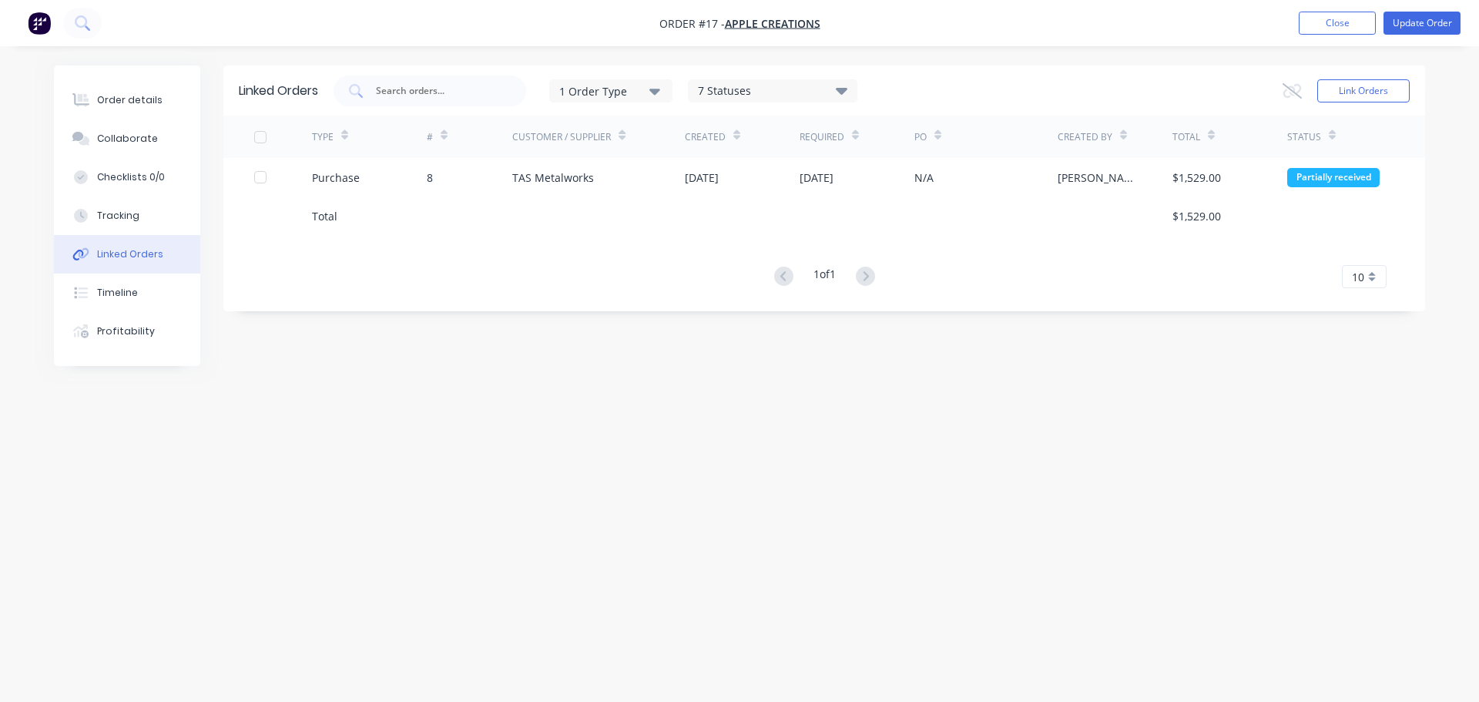
drag, startPoint x: 1047, startPoint y: 81, endPoint x: 1036, endPoint y: 81, distance: 11.6
click at [1036, 81] on div "1 Order Type 7 Statuses Sales Order Status All Archived Draft Quote Submitted W…" at bounding box center [871, 90] width 1076 height 31
click at [122, 107] on button "Order details" at bounding box center [127, 100] width 146 height 39
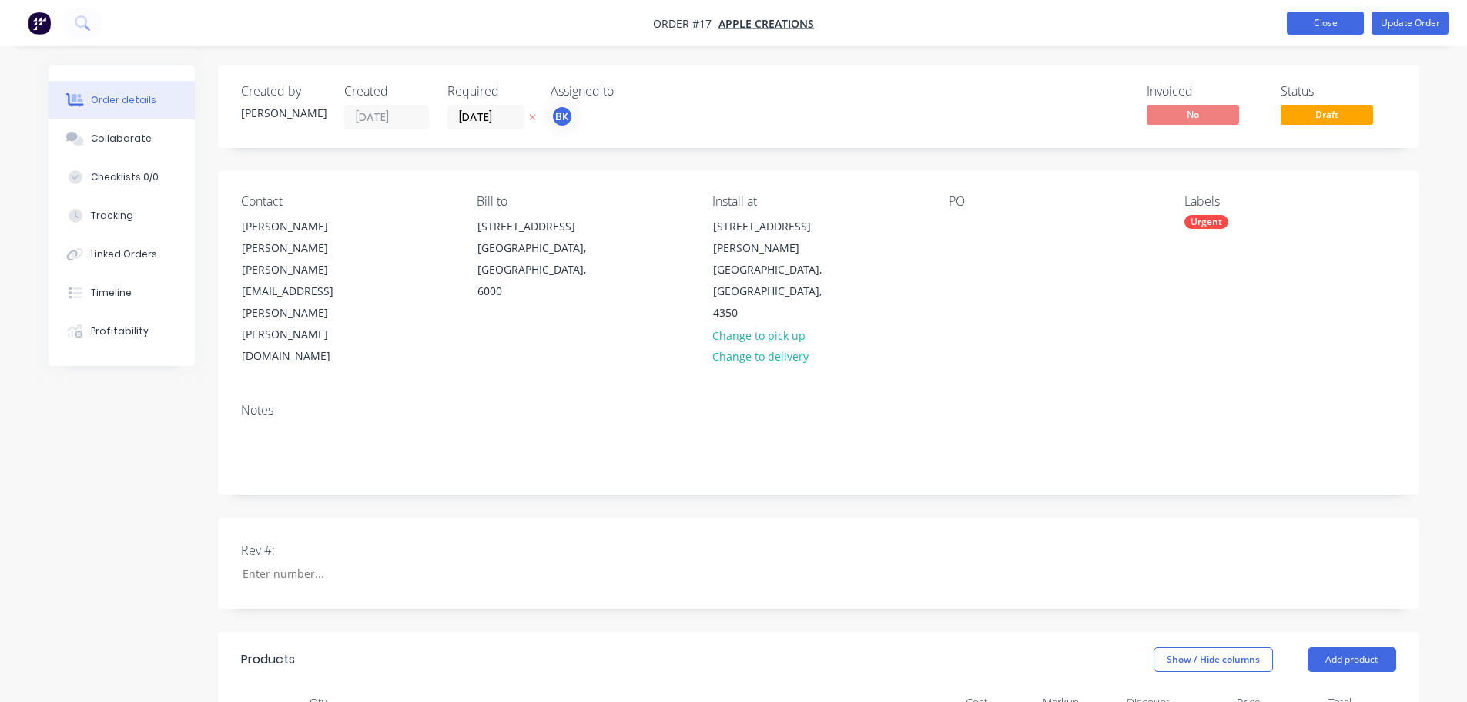
click at [1314, 24] on button "Close" at bounding box center [1325, 23] width 77 height 23
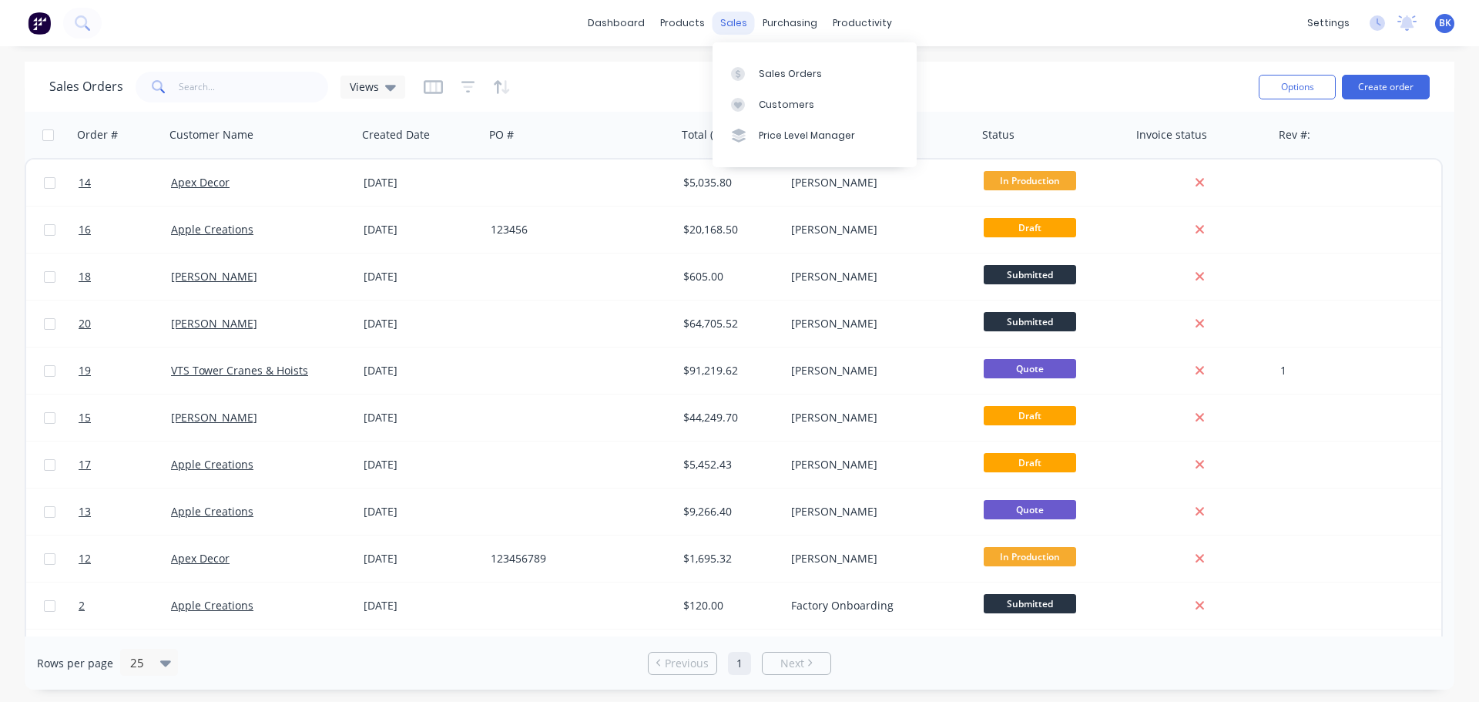
click at [739, 25] on div "sales" at bounding box center [733, 23] width 42 height 23
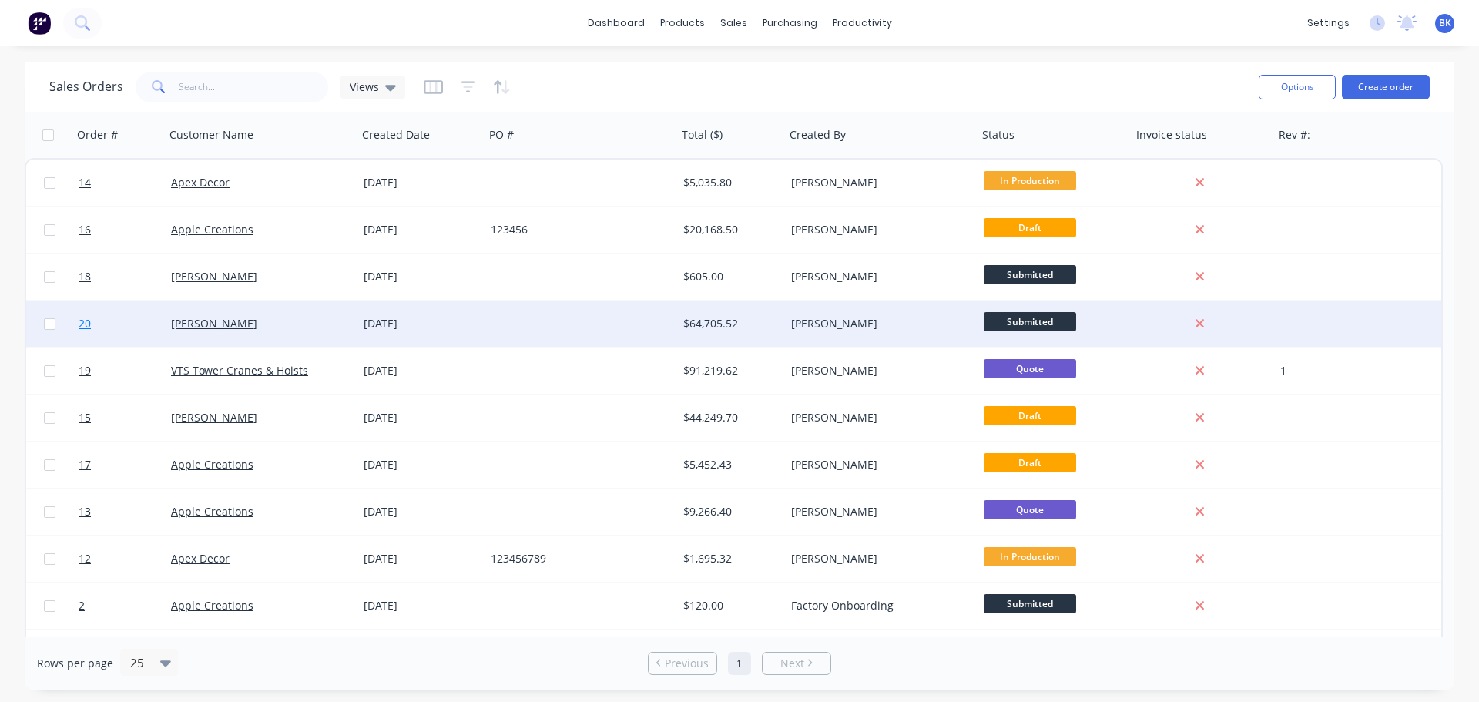
click at [80, 323] on span "20" at bounding box center [85, 323] width 12 height 15
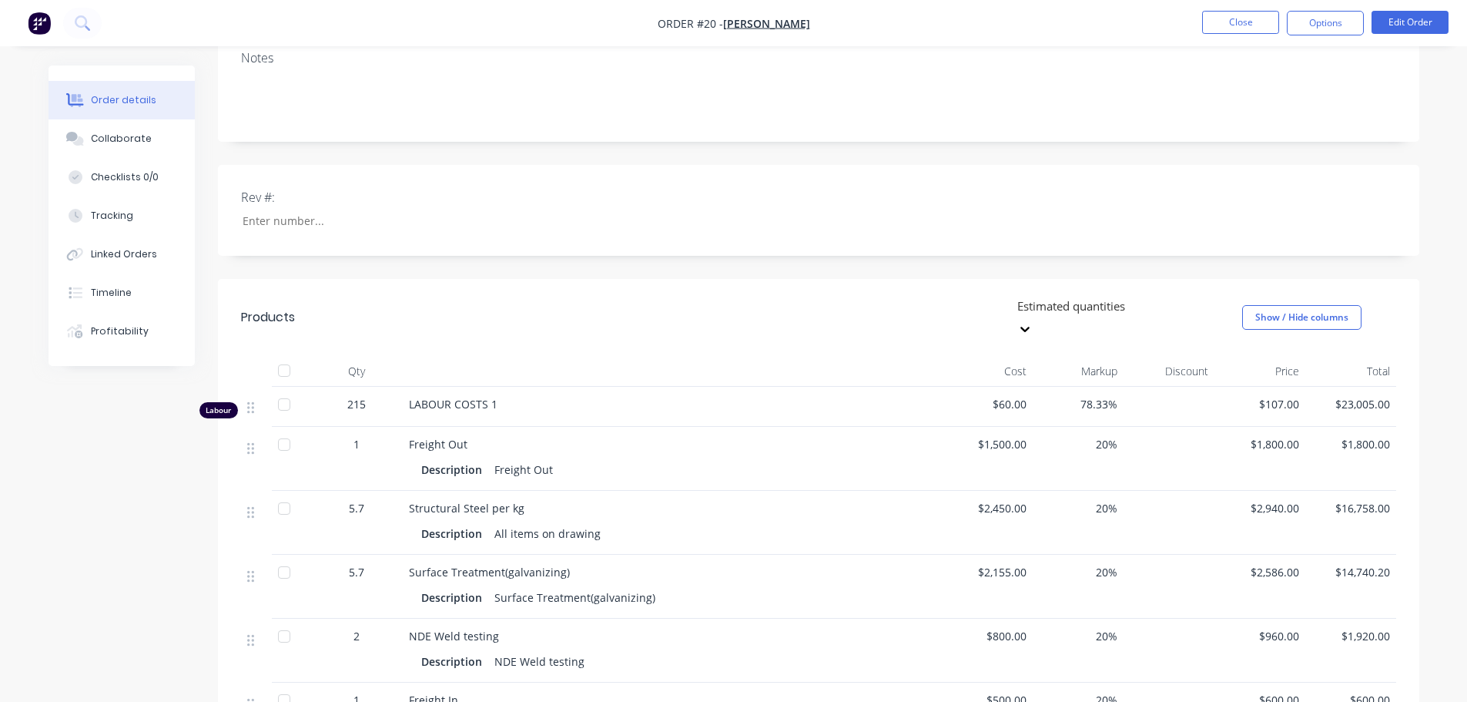
scroll to position [385, 0]
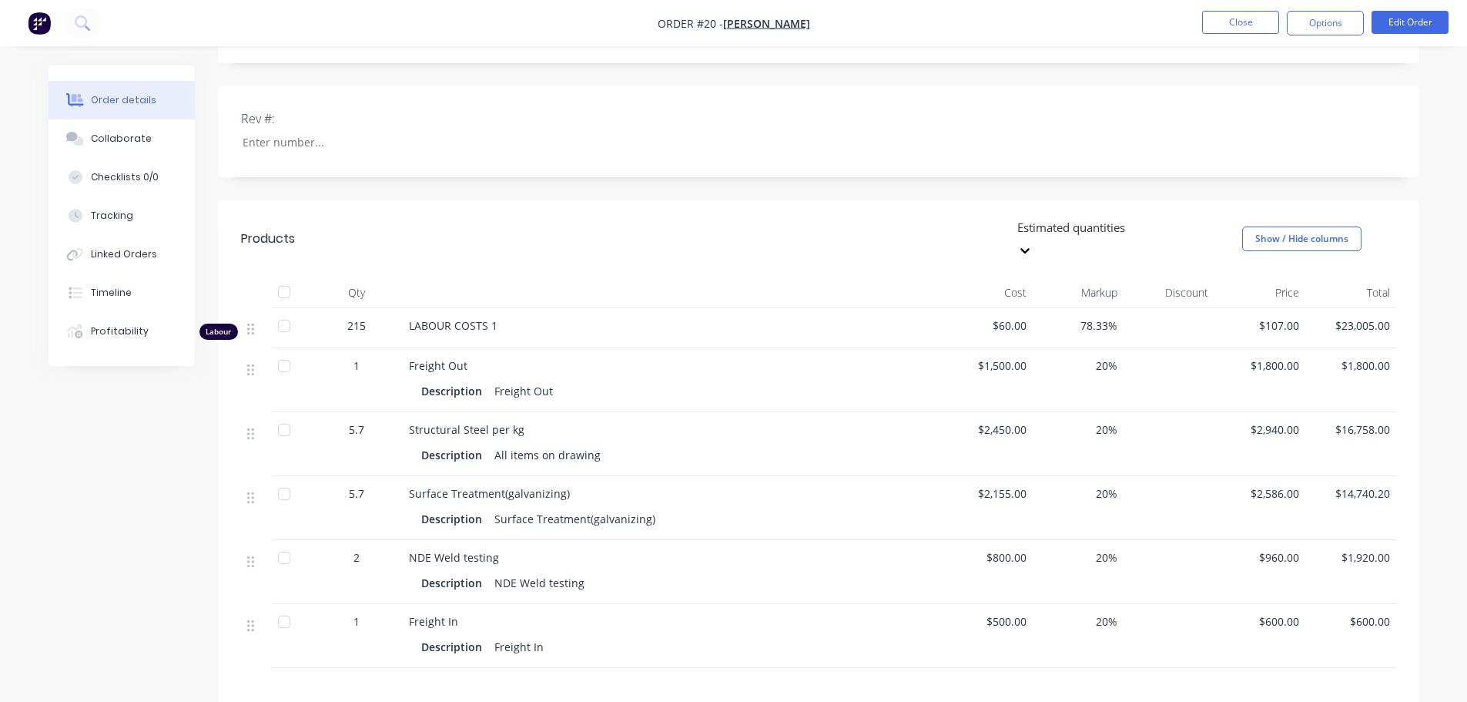
click at [285, 350] on div at bounding box center [284, 365] width 31 height 31
click at [282, 414] on div at bounding box center [284, 429] width 31 height 31
click at [280, 478] on div at bounding box center [284, 493] width 31 height 31
click at [1314, 30] on button "Edit Order" at bounding box center [1409, 22] width 77 height 23
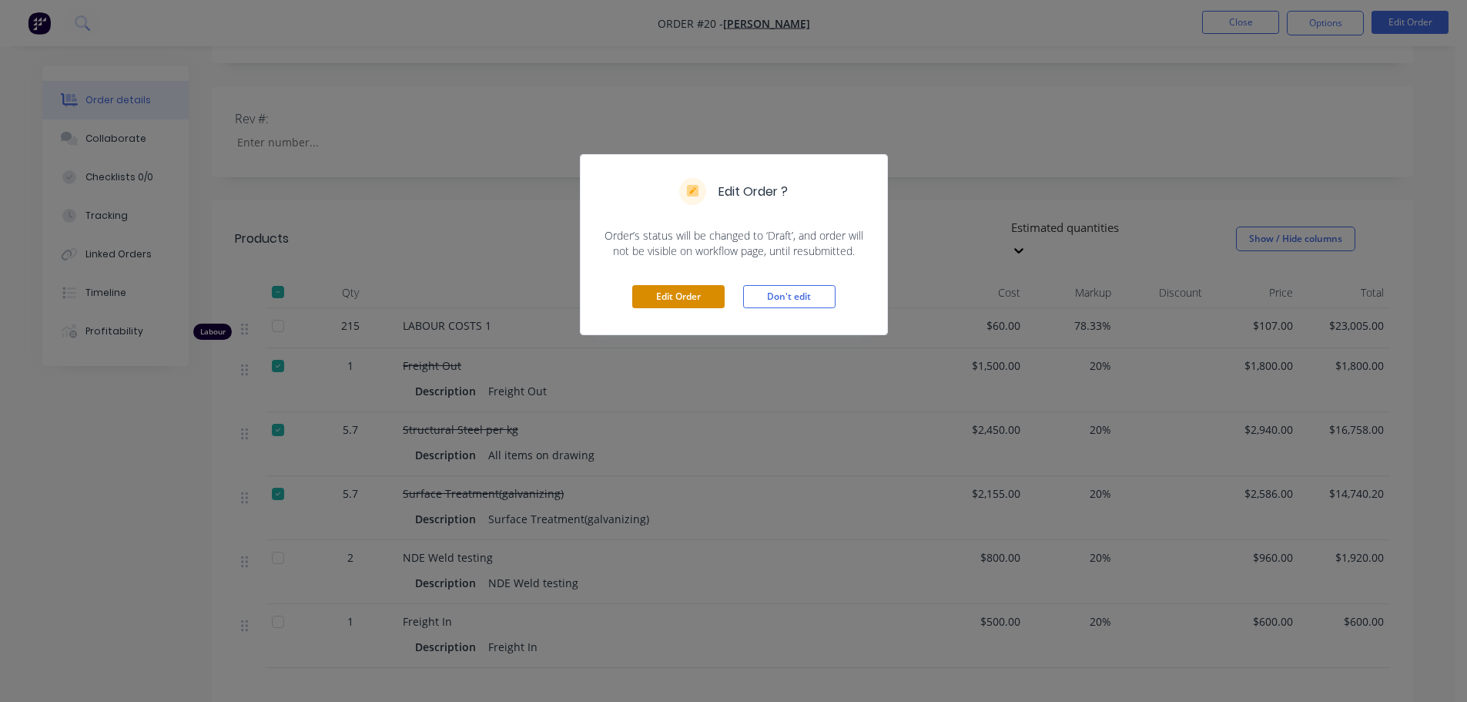
click at [668, 297] on button "Edit Order" at bounding box center [678, 296] width 92 height 23
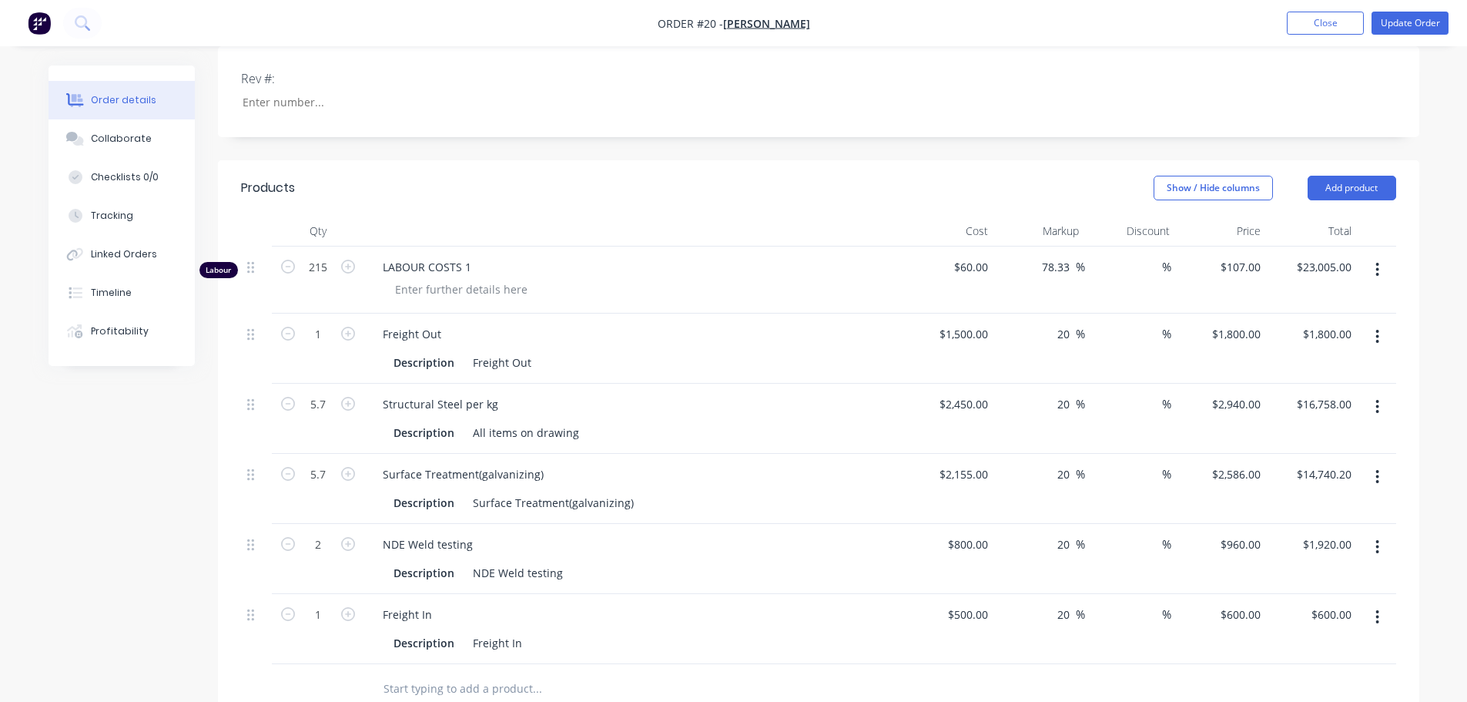
scroll to position [462, 0]
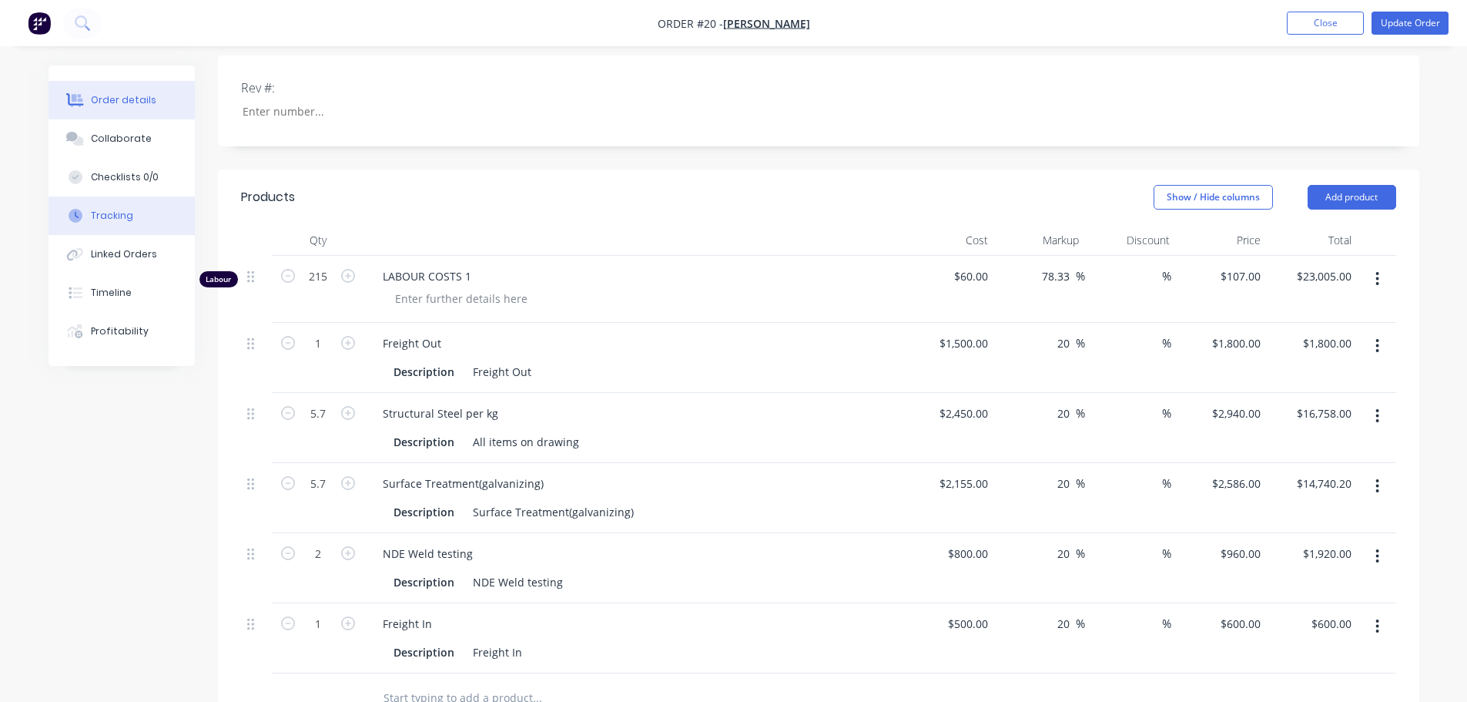
click at [100, 219] on div "Tracking" at bounding box center [112, 216] width 42 height 14
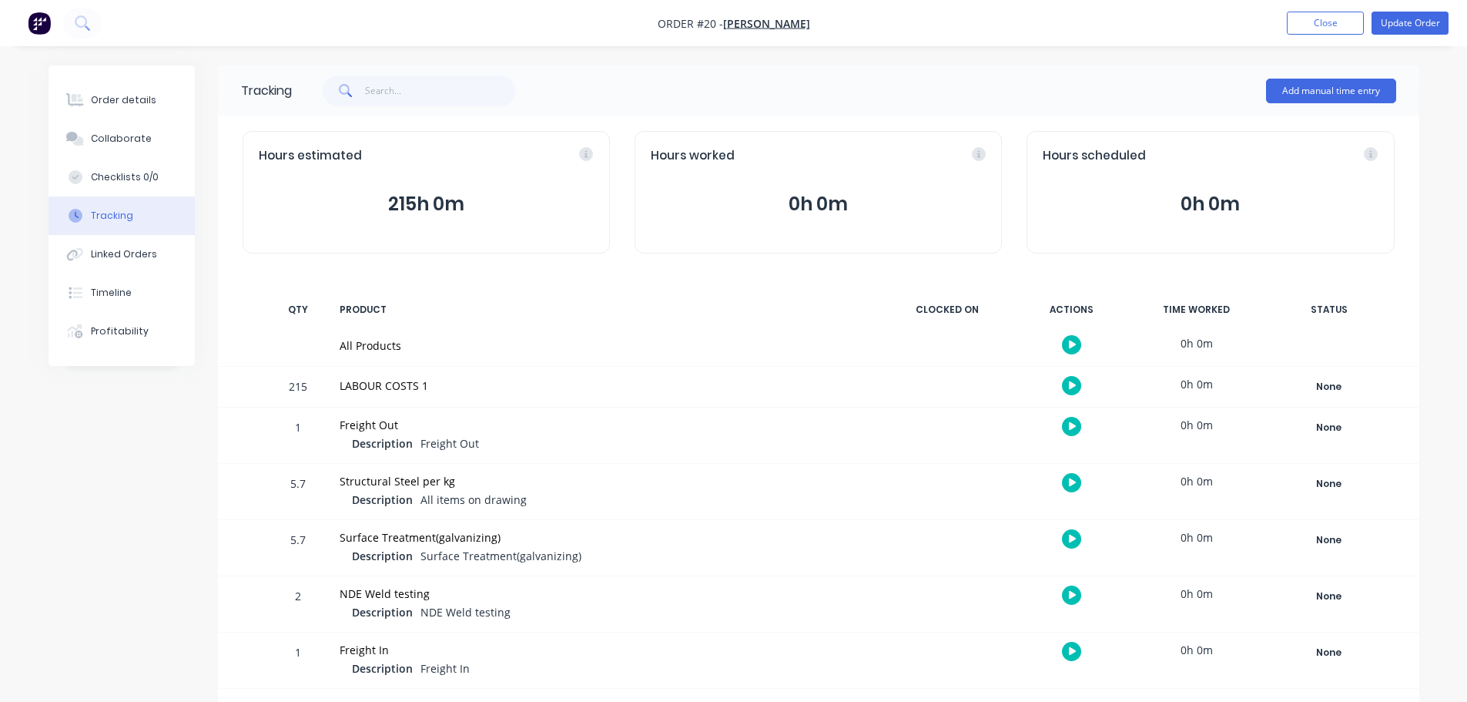
scroll to position [2, 0]
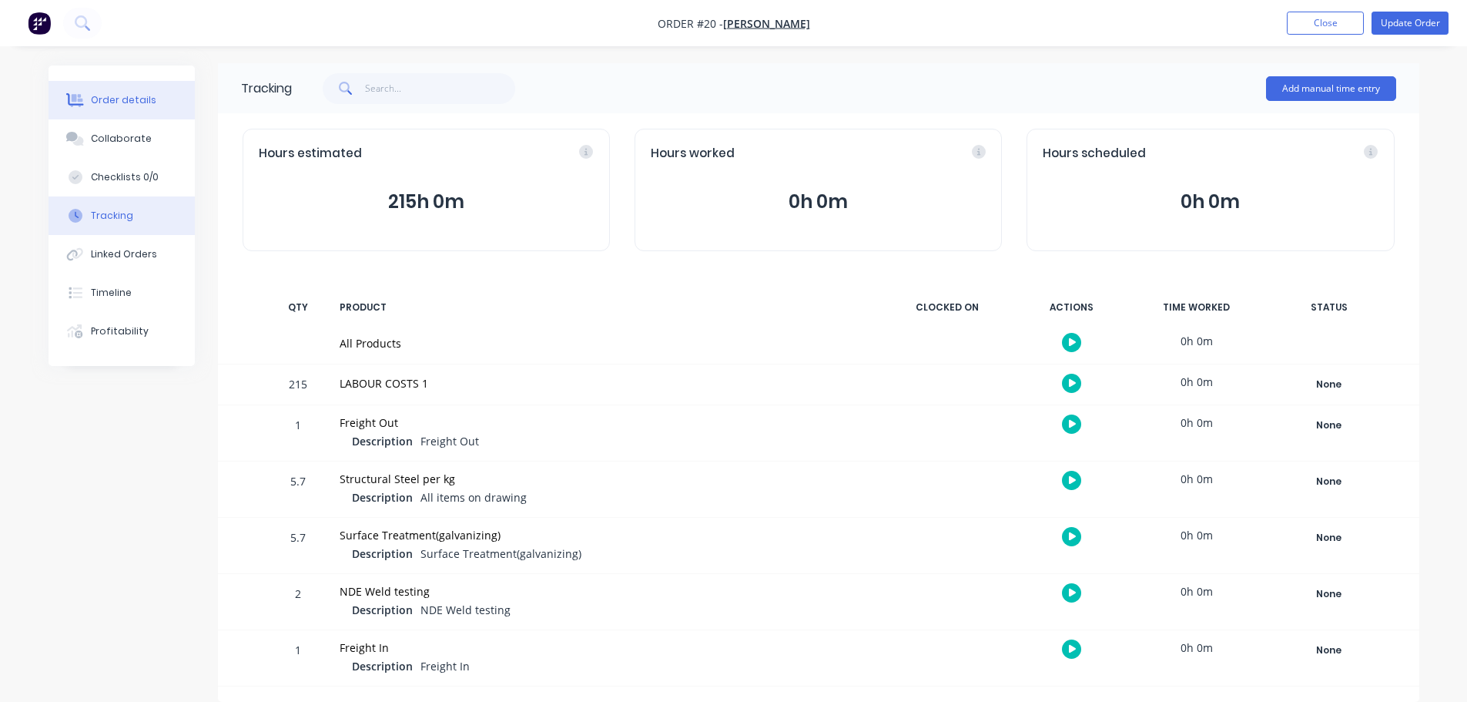
click at [115, 100] on div "Order details" at bounding box center [123, 100] width 65 height 14
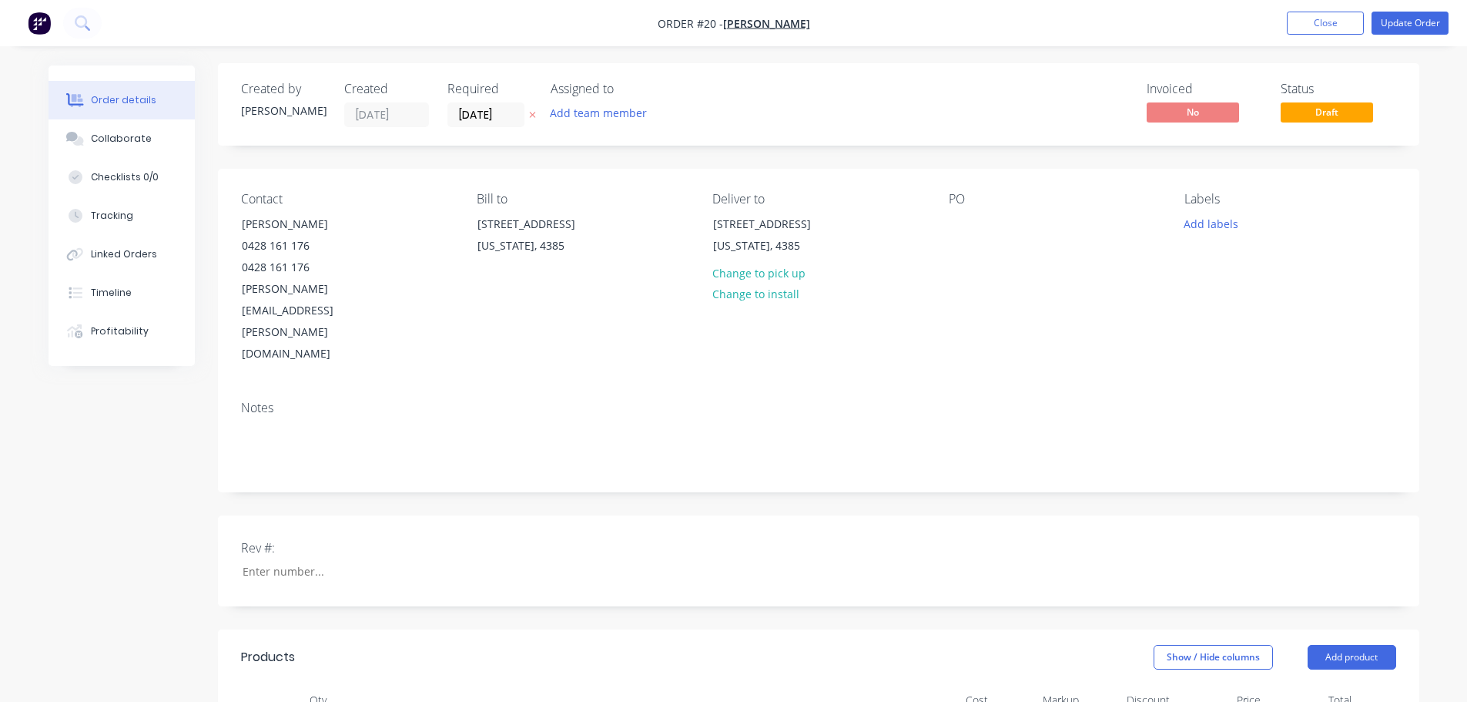
type input "$60.00"
type input "78.33"
type input "$107.00"
type input "$23,005.00"
type input "$1,500.00"
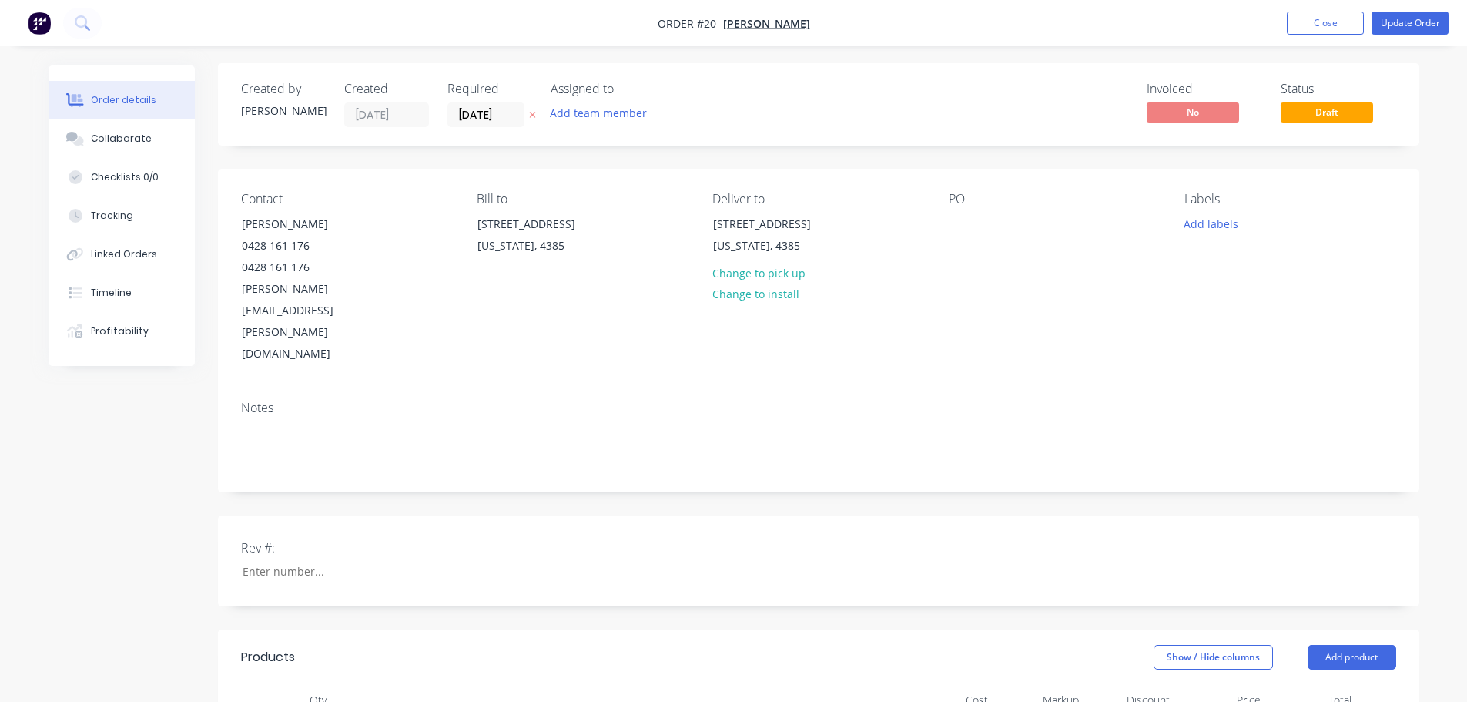
type input "20"
type input "$1,800.00"
type input "$2,450.00"
type input "20"
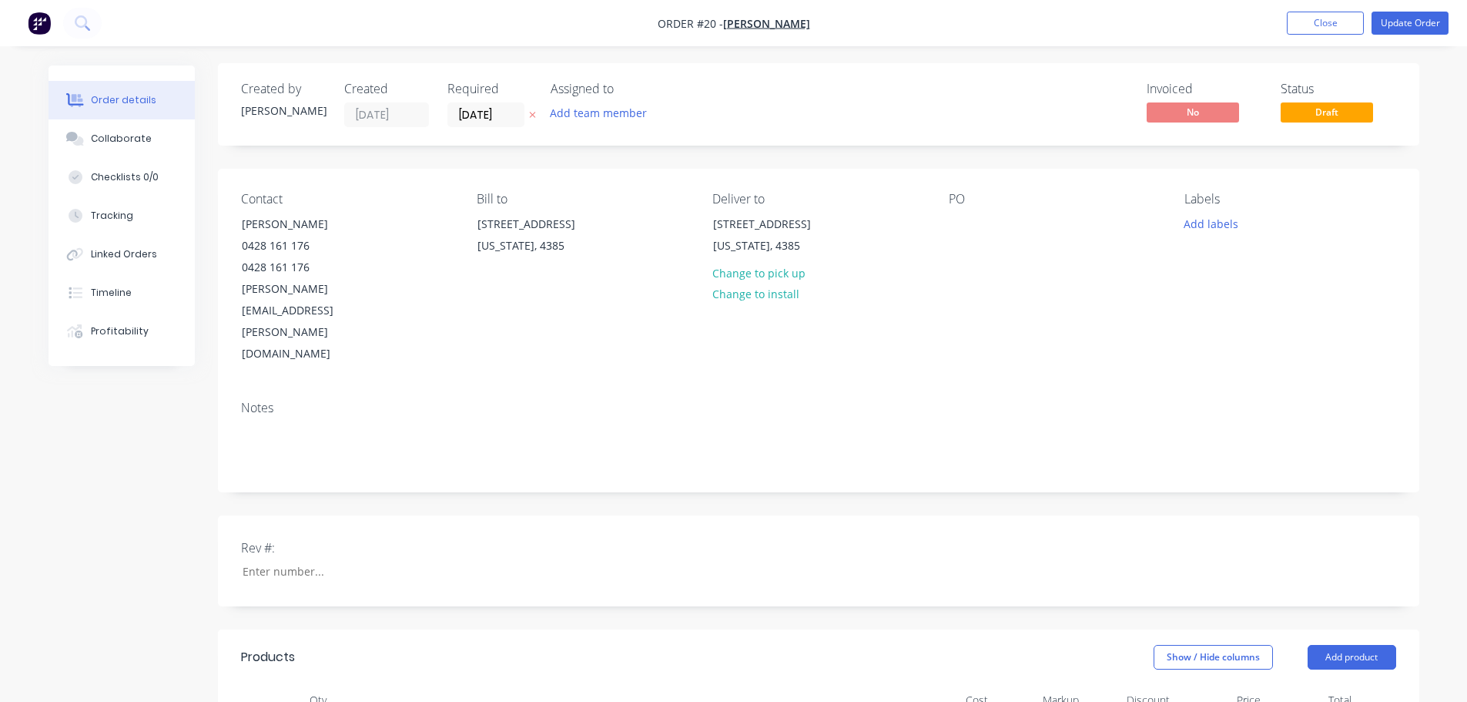
type input "$2,940.00"
type input "$16,758.00"
type input "$2,155.00"
type input "20"
type input "$2,586.00"
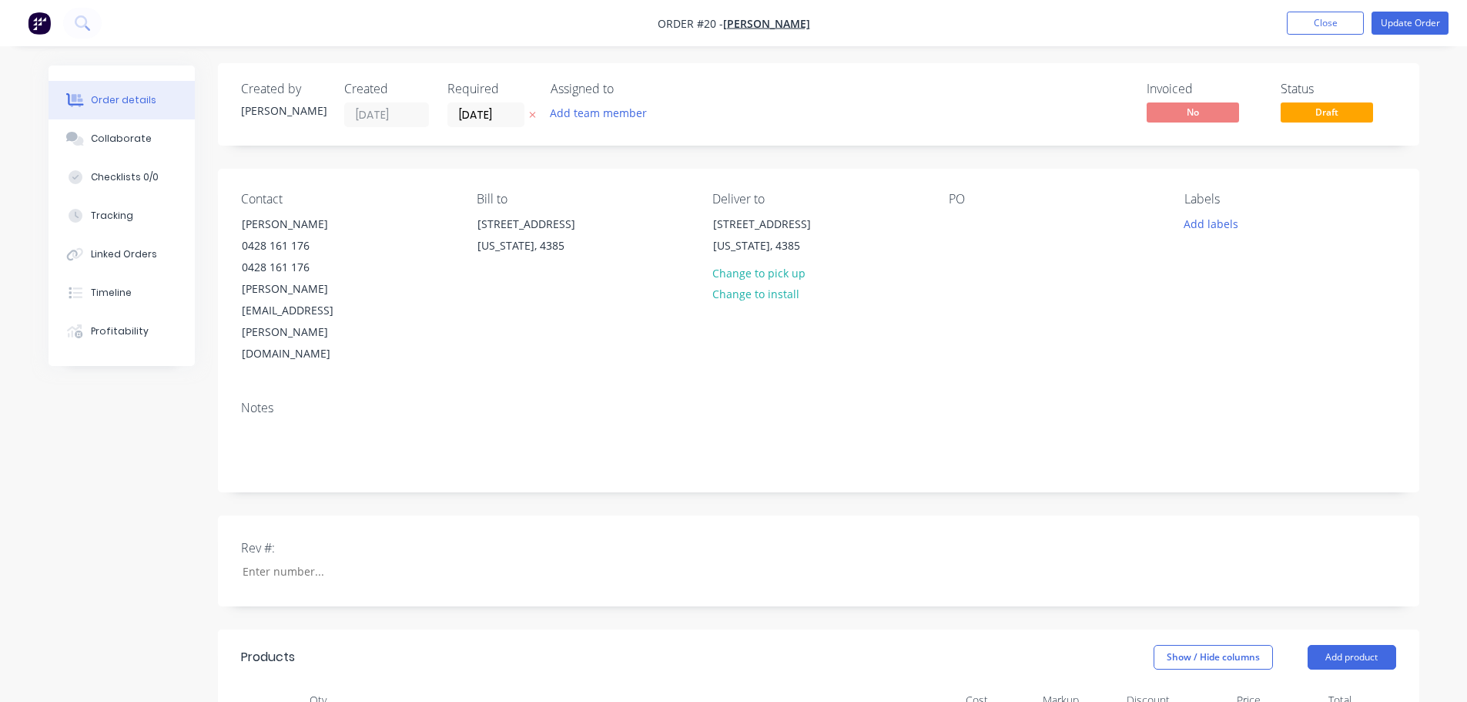
type input "$14,740.20"
type input "$800.00"
type input "20"
type input "$960.00"
type input "$1,920.00"
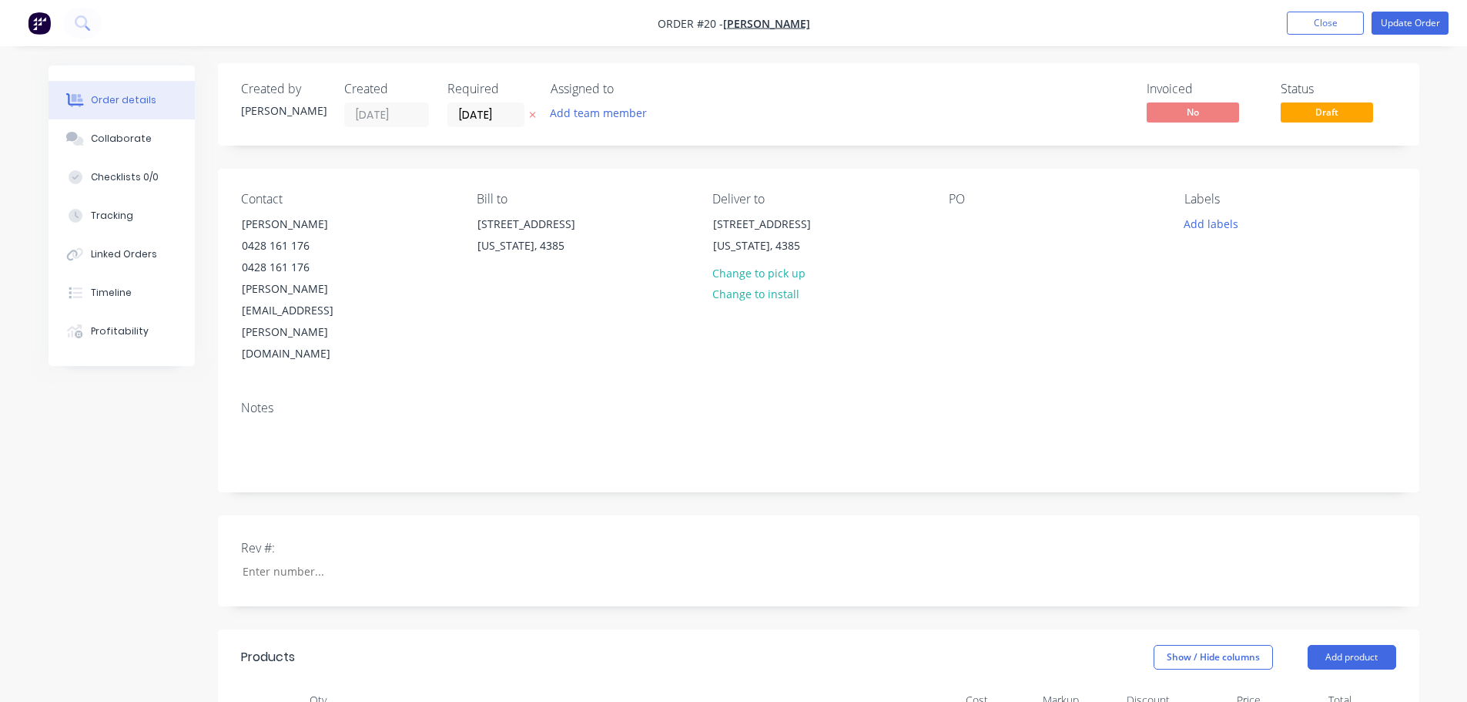
type input "$500.00"
type input "20"
type input "$600.00"
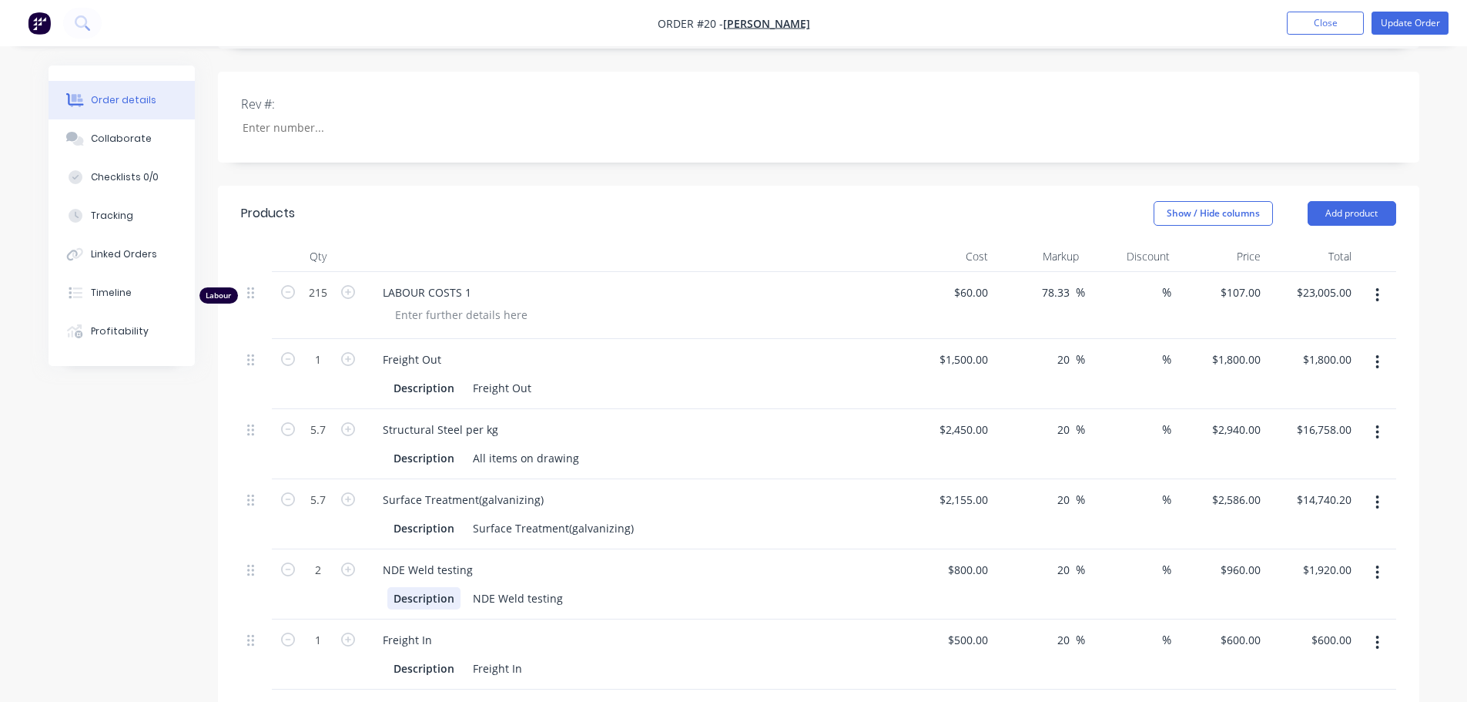
scroll to position [464, 0]
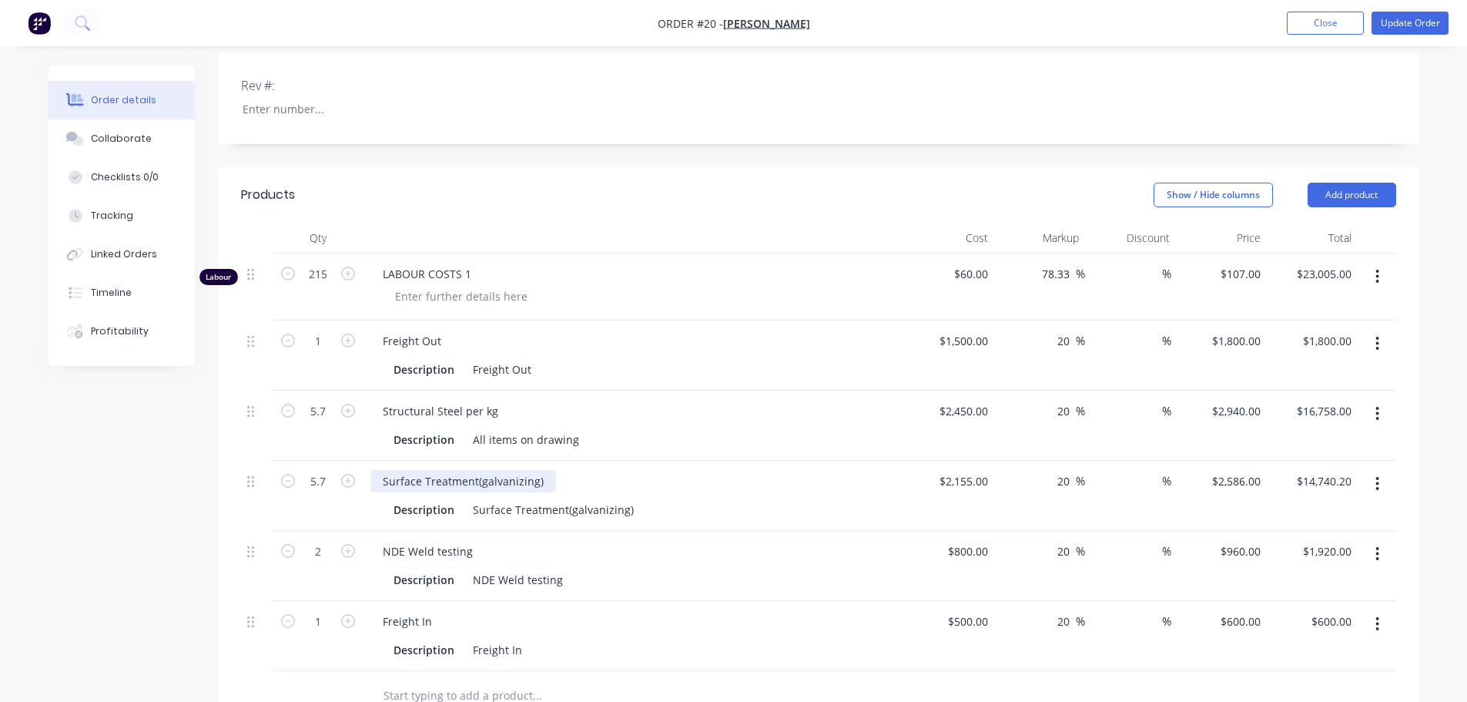
click at [439, 470] on div "Surface Treatment(galvanizing)" at bounding box center [463, 481] width 186 height 22
click at [537, 470] on div "Surface Treatment(galvanizing)" at bounding box center [463, 481] width 186 height 22
click at [549, 498] on div "Surface Treatment(galvanizing)" at bounding box center [553, 509] width 173 height 22
click at [393, 428] on div "Description" at bounding box center [423, 439] width 73 height 22
click at [576, 428] on div "All items on drawing" at bounding box center [526, 439] width 119 height 22
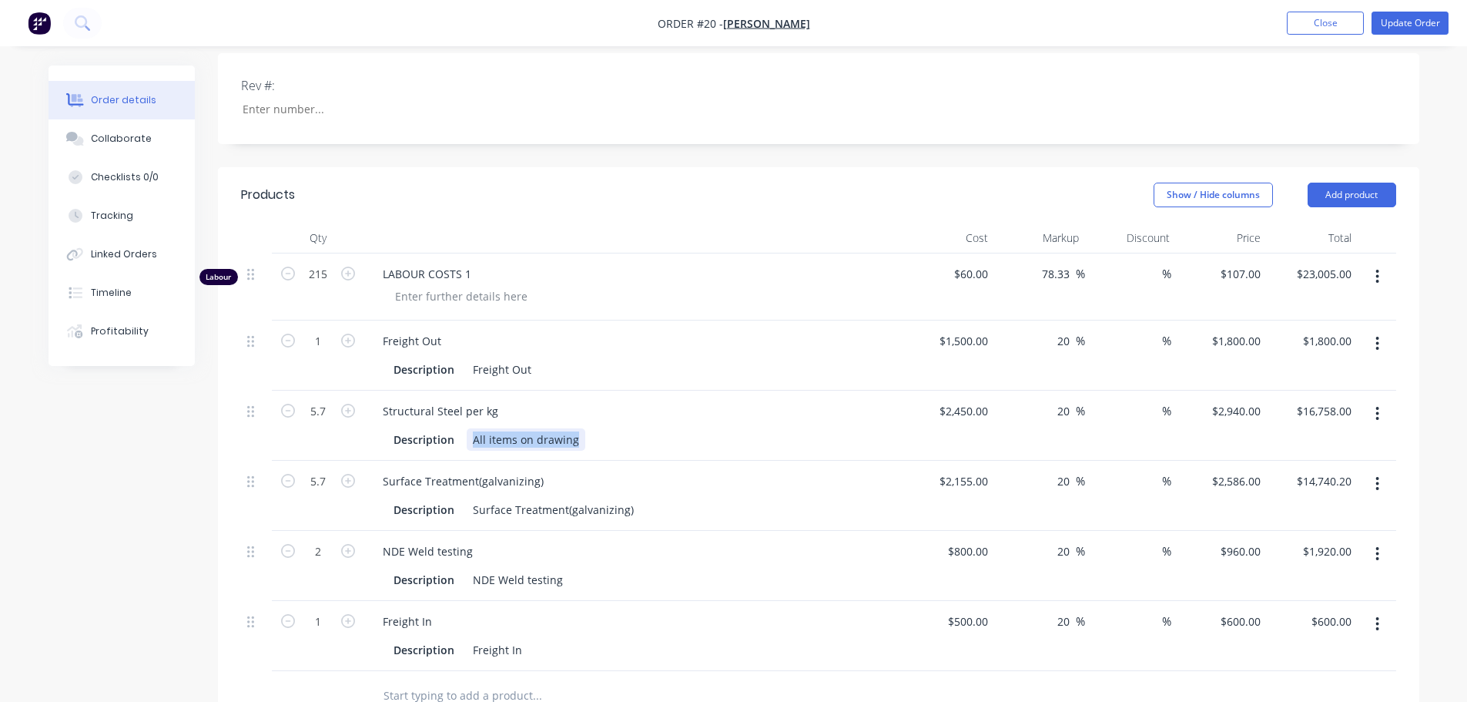
drag, startPoint x: 576, startPoint y: 377, endPoint x: 468, endPoint y: 374, distance: 107.8
click at [468, 428] on div "All items on drawing" at bounding box center [526, 439] width 119 height 22
drag, startPoint x: 455, startPoint y: 338, endPoint x: 373, endPoint y: 337, distance: 81.6
click at [373, 400] on div "Structural Steel per kg" at bounding box center [440, 411] width 140 height 22
copy div "Structural Steel per kg"
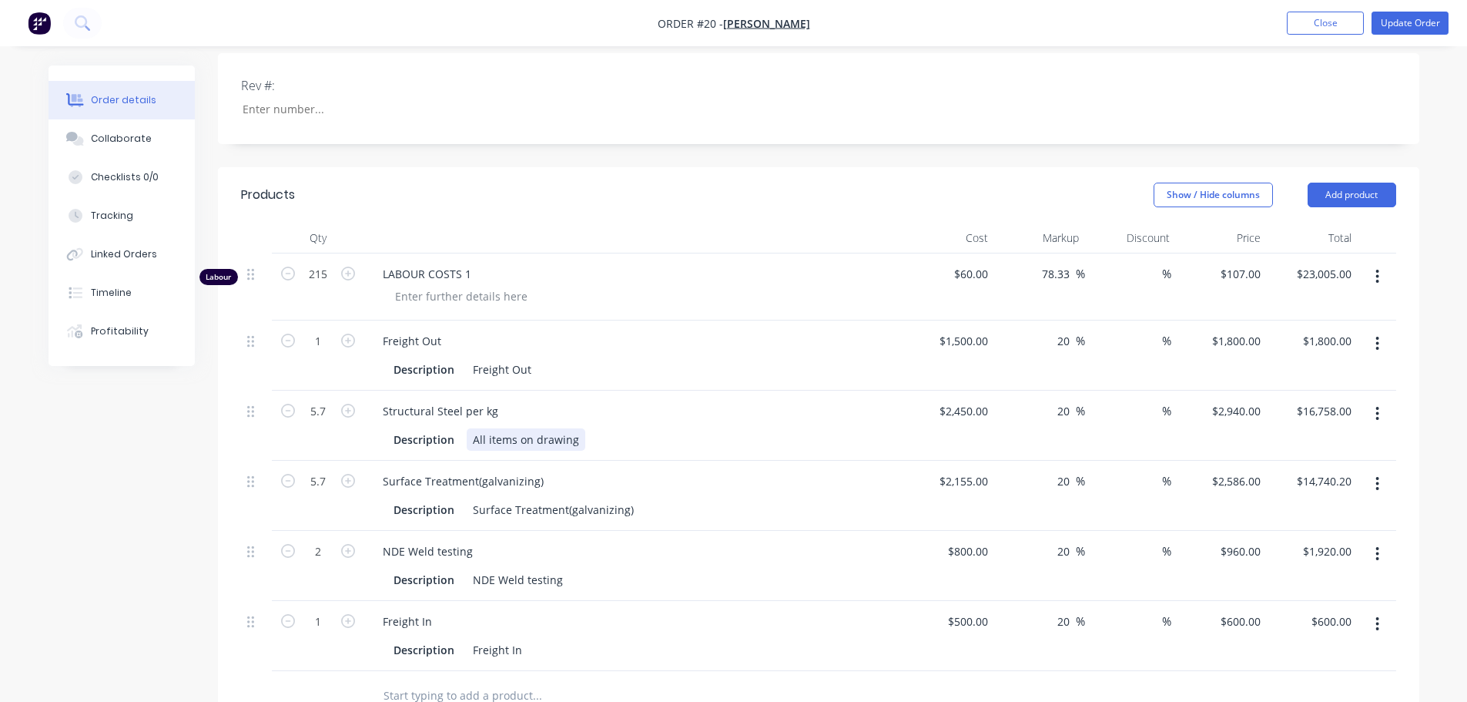
click at [513, 428] on div "All items on drawing" at bounding box center [526, 439] width 119 height 22
click at [571, 428] on div "All items on drawing" at bounding box center [526, 439] width 119 height 22
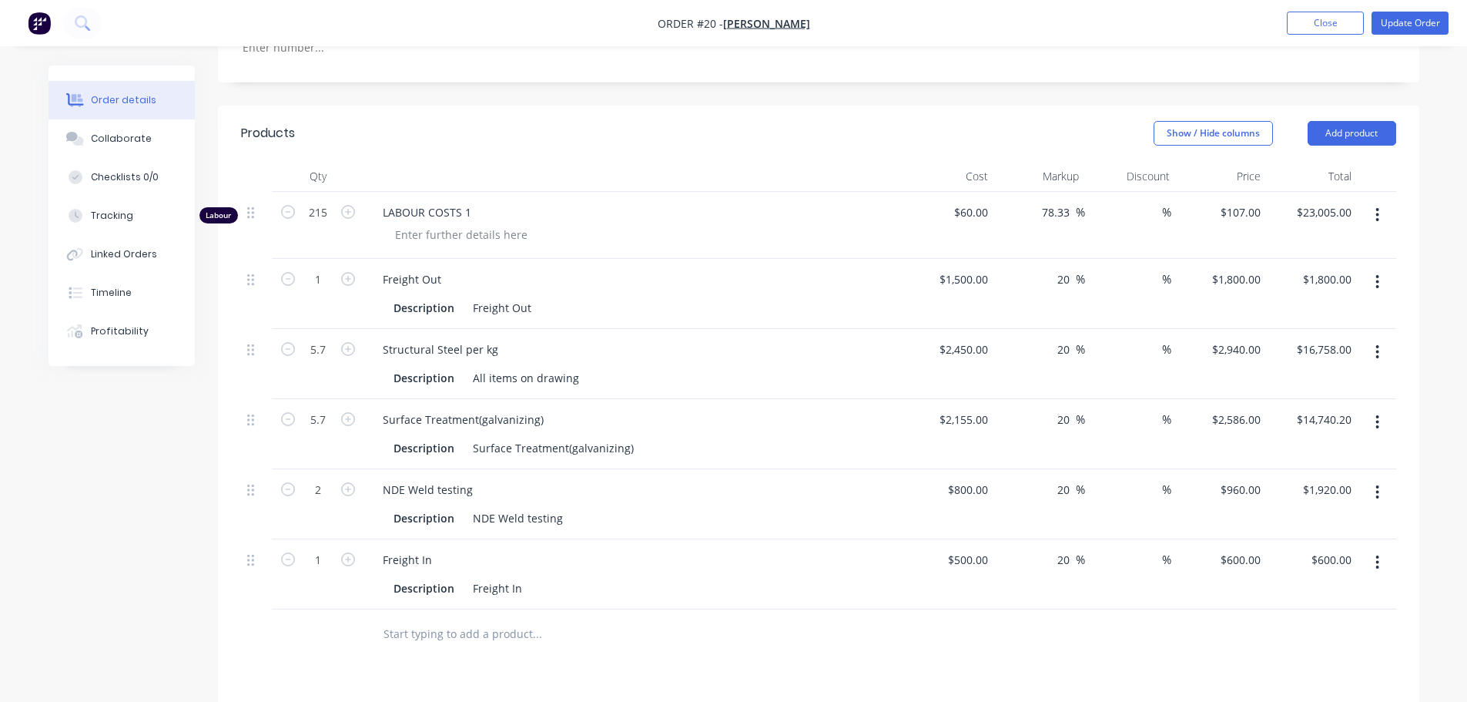
scroll to position [522, 0]
click at [516, 370] on div "All items on drawing" at bounding box center [526, 381] width 119 height 22
click at [574, 370] on div "All items on drawing" at bounding box center [526, 381] width 119 height 22
click at [584, 333] on div "Structural Steel per kg Description All items on drawing -" at bounding box center [633, 368] width 539 height 70
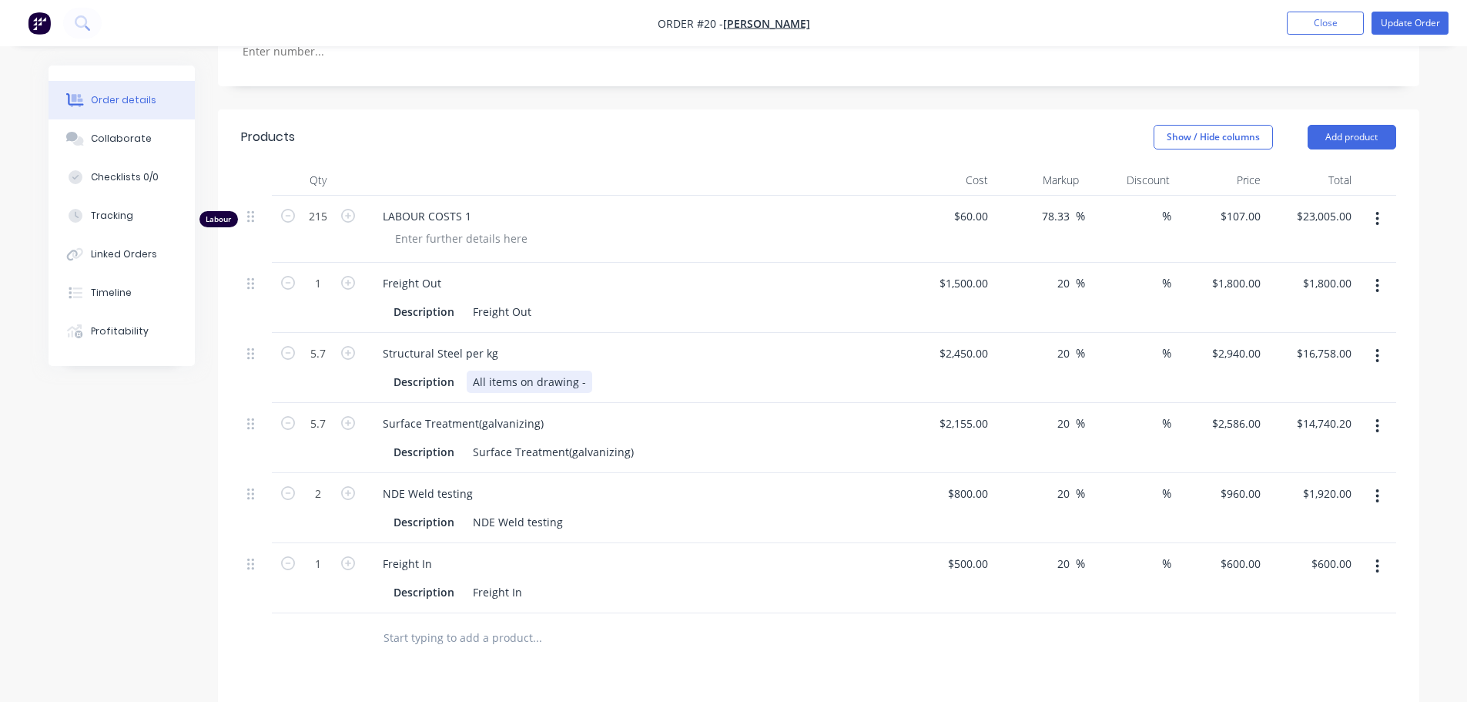
click at [586, 370] on div "All items on drawing -" at bounding box center [530, 381] width 126 height 22
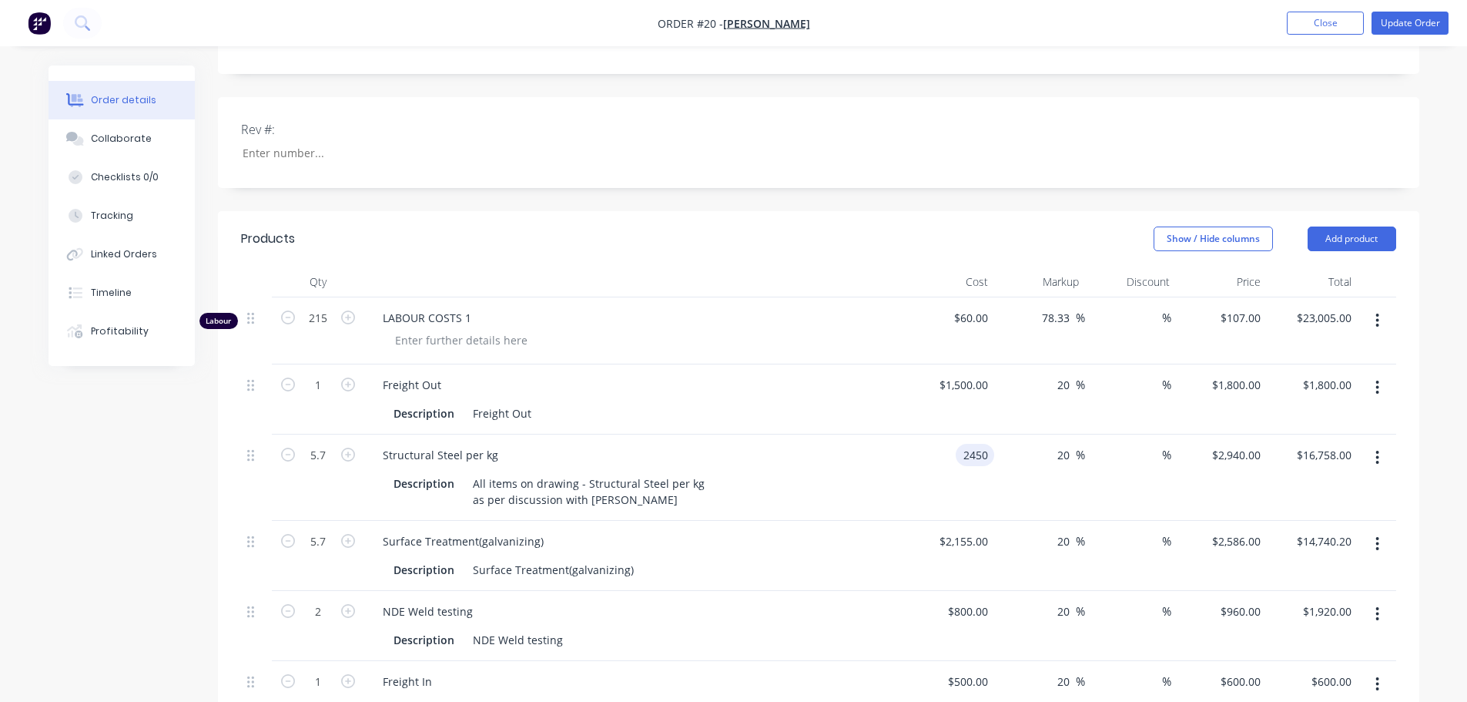
scroll to position [445, 0]
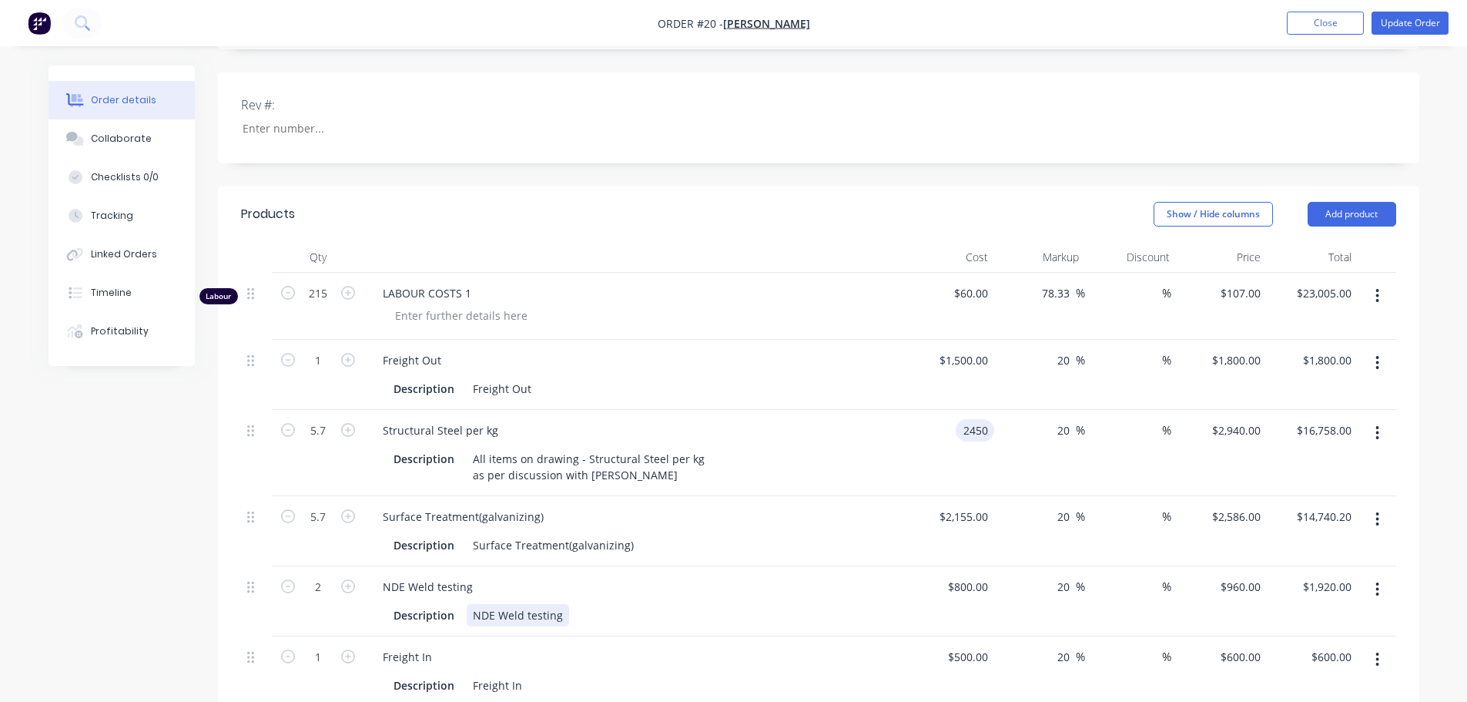
type input "$2,450.00"
click at [499, 604] on div "NDE Weld testing" at bounding box center [518, 615] width 102 height 22
click at [559, 604] on div "NDE Weld testing" at bounding box center [518, 615] width 102 height 22
type input "$800.00"
click at [112, 248] on div "Linked Orders" at bounding box center [124, 254] width 66 height 14
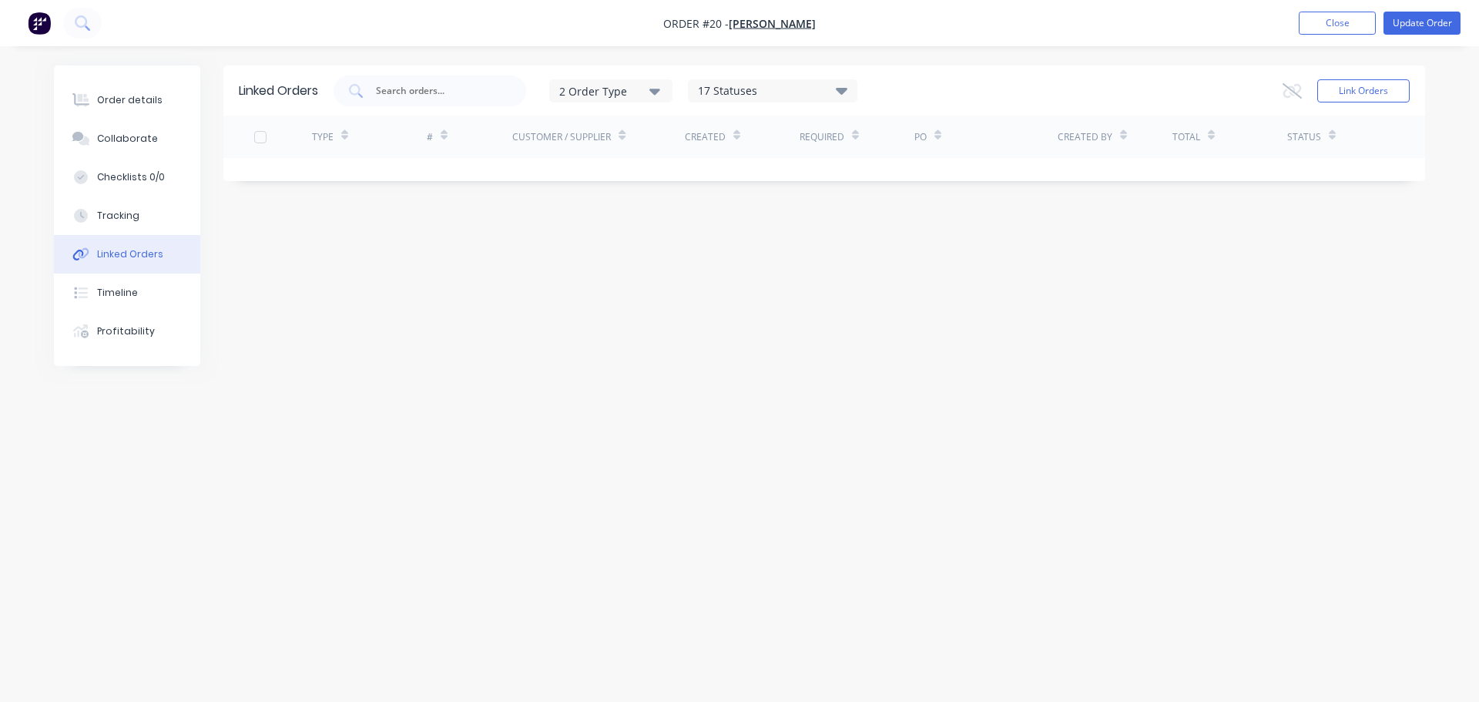
click at [660, 88] on icon "button" at bounding box center [654, 90] width 11 height 17
click at [847, 89] on icon at bounding box center [842, 90] width 12 height 7
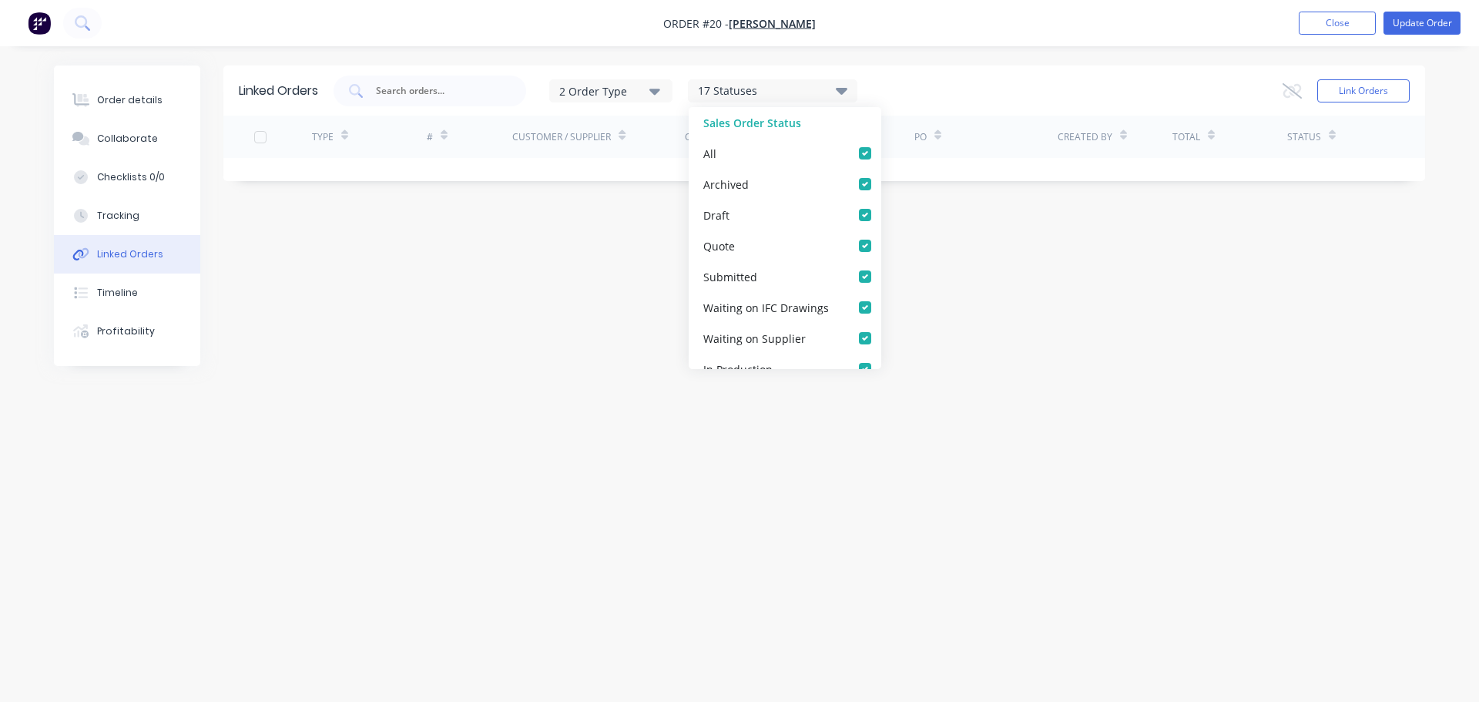
click at [847, 89] on icon at bounding box center [842, 90] width 12 height 7
click at [520, 295] on div "Linked Orders 2 Order Type 17 Statuses Sales Order Status All Archived Draft Qu…" at bounding box center [739, 321] width 1371 height 512
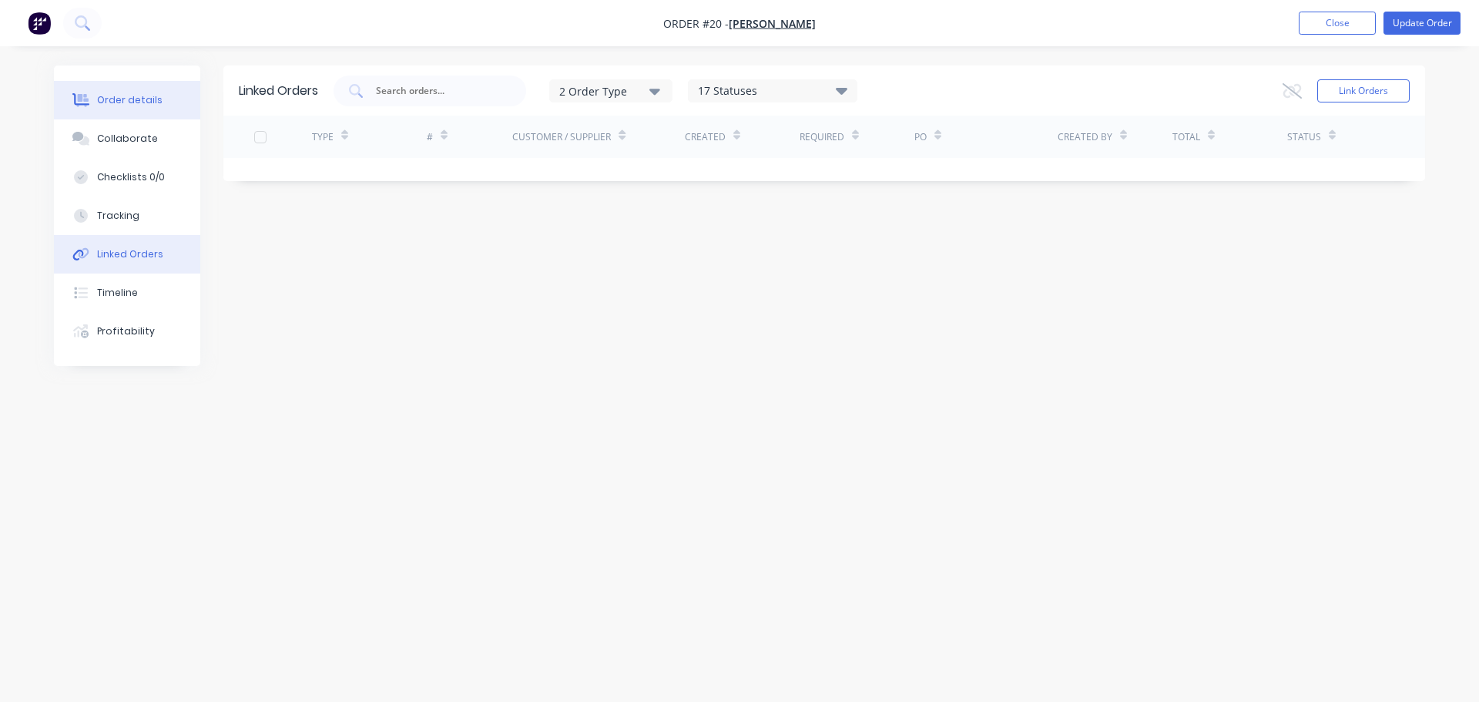
click at [122, 101] on div "Order details" at bounding box center [129, 100] width 65 height 14
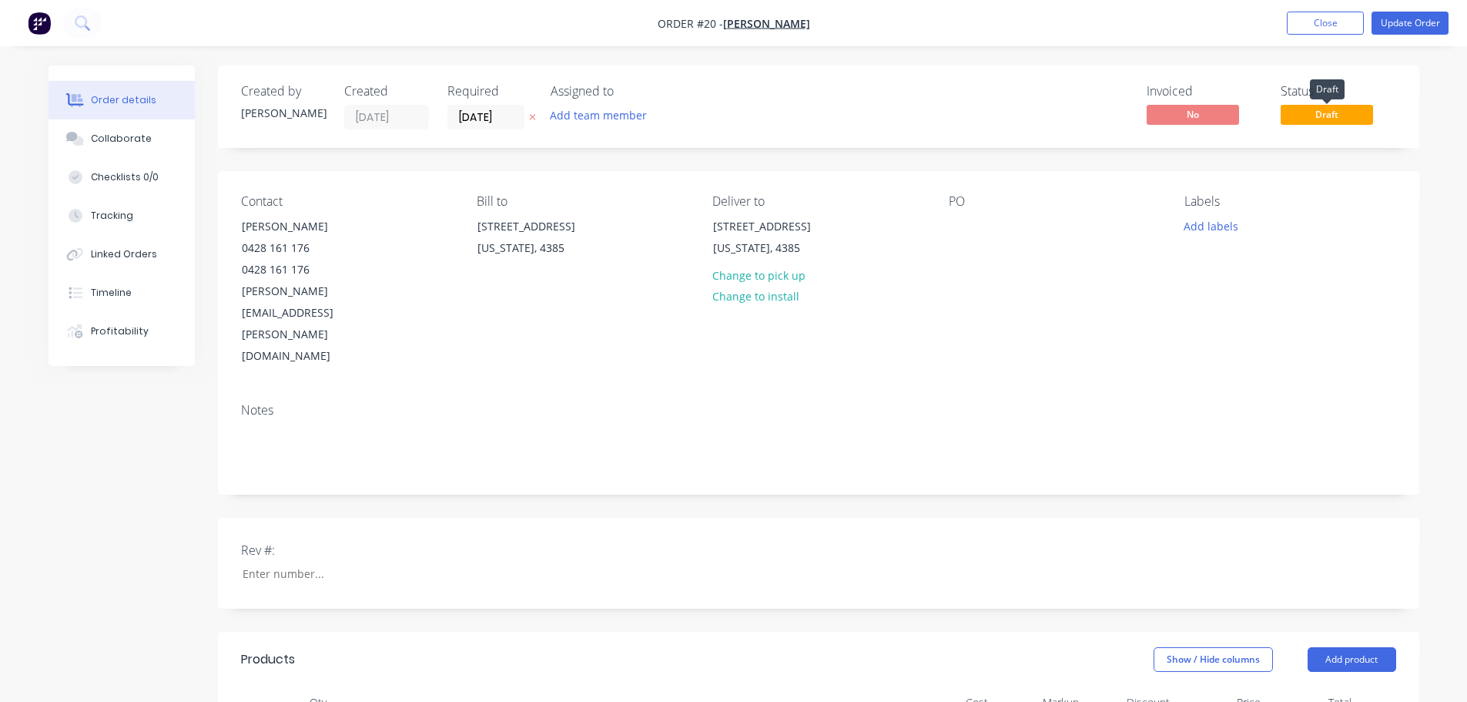
click at [1314, 116] on span "Draft" at bounding box center [1327, 114] width 92 height 19
click at [1314, 112] on span "Draft" at bounding box center [1327, 114] width 92 height 19
click at [1281, 147] on div "Created by [PERSON_NAME] Created [DATE] Required [DATE] Assigned to Add team me…" at bounding box center [818, 106] width 1201 height 82
click at [1314, 16] on button "Update Order" at bounding box center [1409, 23] width 77 height 23
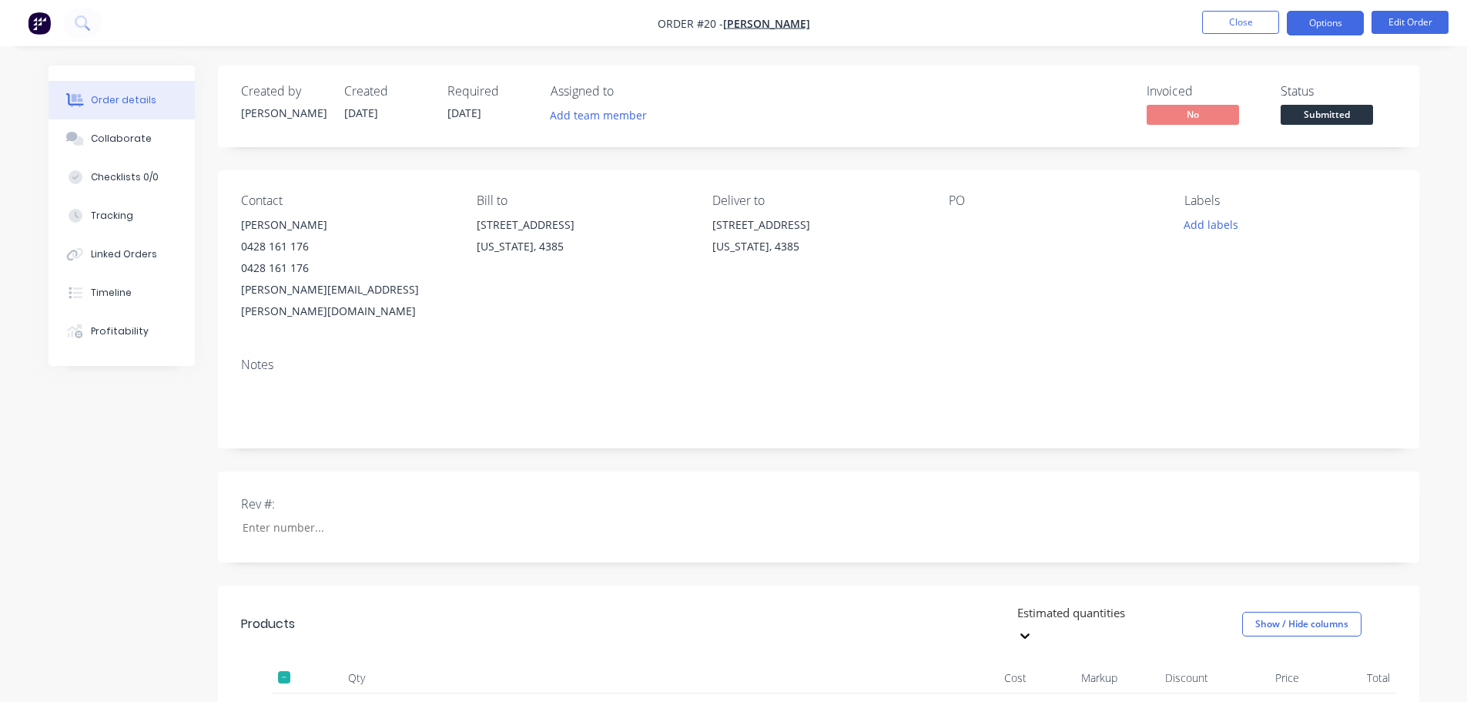
click at [1314, 15] on button "Options" at bounding box center [1325, 23] width 77 height 25
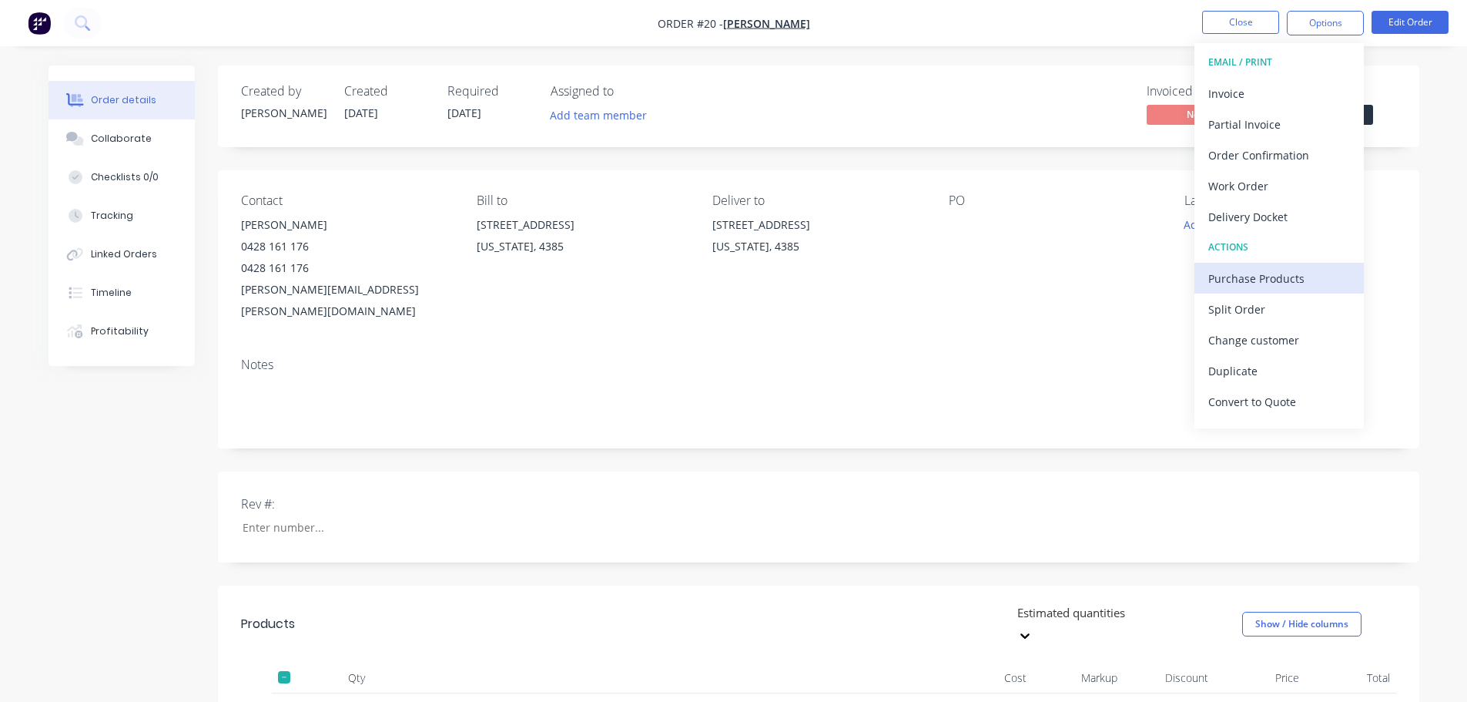
click at [1253, 283] on div "Purchase Products" at bounding box center [1279, 278] width 142 height 22
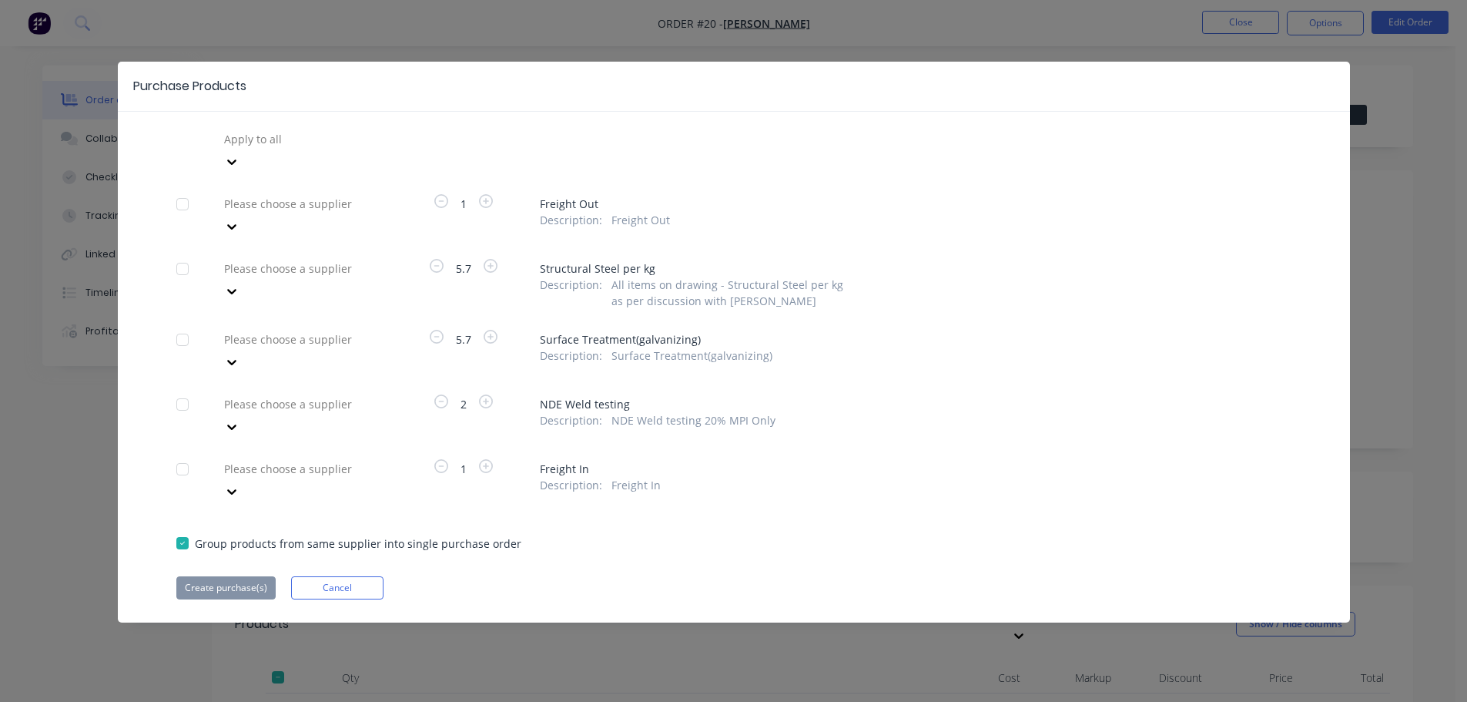
click at [182, 189] on div at bounding box center [182, 204] width 31 height 31
click at [179, 189] on div at bounding box center [182, 204] width 31 height 31
click at [179, 253] on div at bounding box center [182, 268] width 31 height 31
click at [183, 324] on div at bounding box center [182, 339] width 31 height 31
click at [236, 159] on icon at bounding box center [231, 161] width 9 height 5
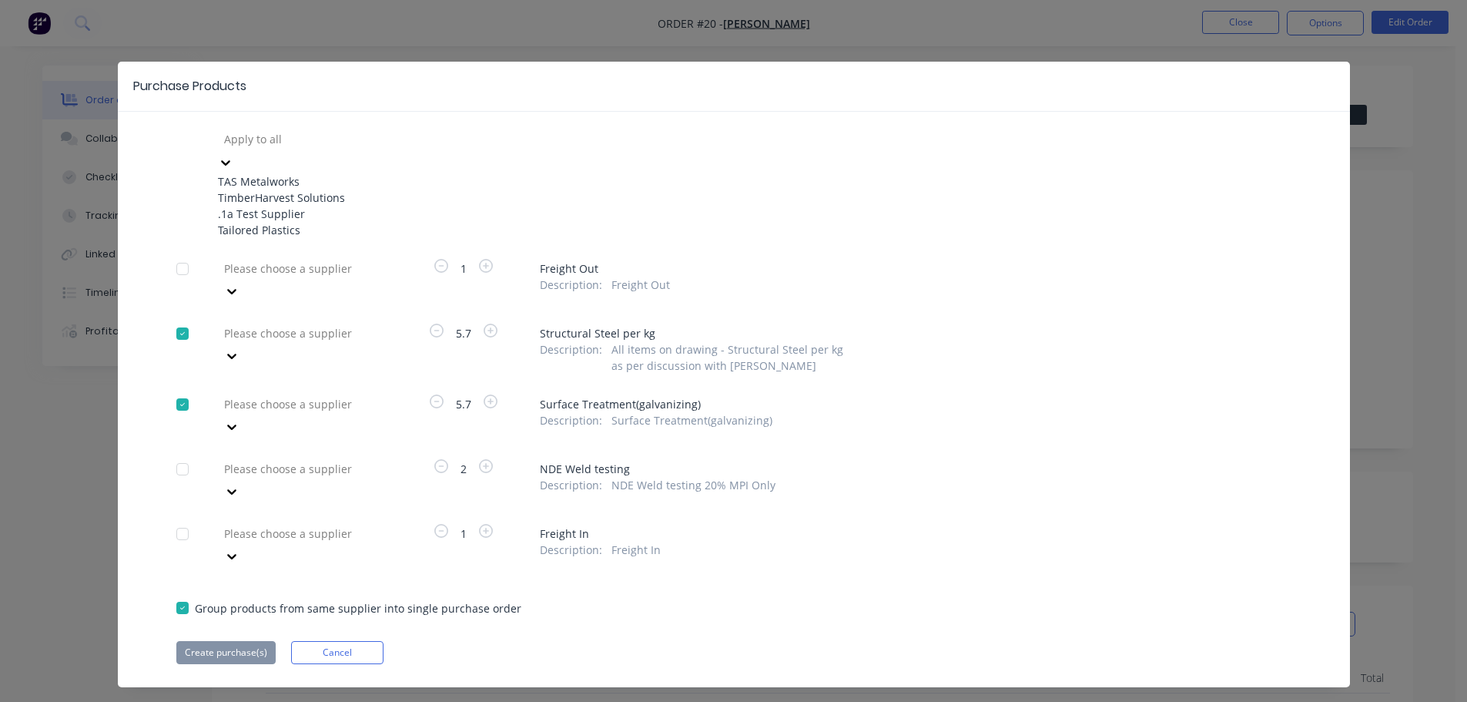
click at [460, 128] on div "4 results available. Use Up and Down to choose options, press Enter to select t…" at bounding box center [733, 182] width 1115 height 111
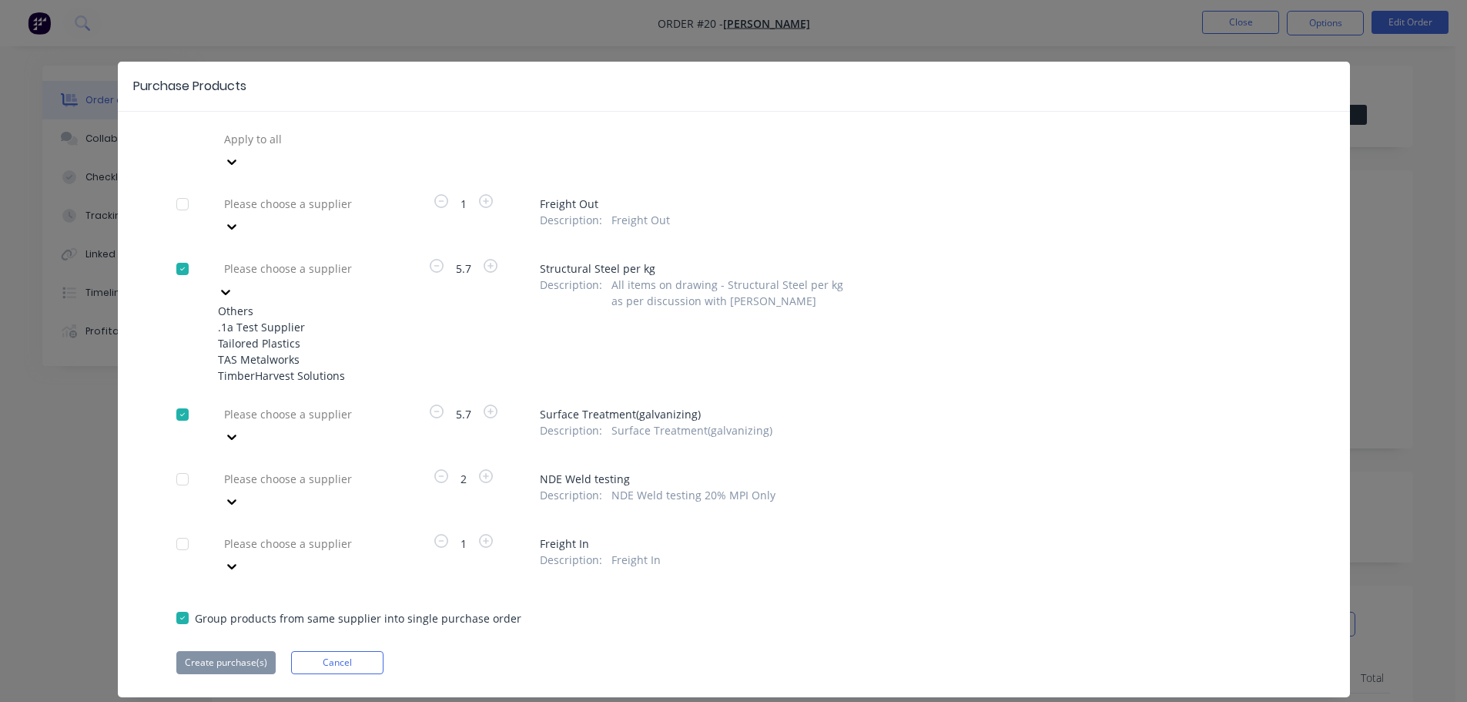
click at [233, 284] on icon at bounding box center [225, 291] width 15 height 15
click at [306, 319] on div ".1a Test Supplier" at bounding box center [302, 327] width 169 height 16
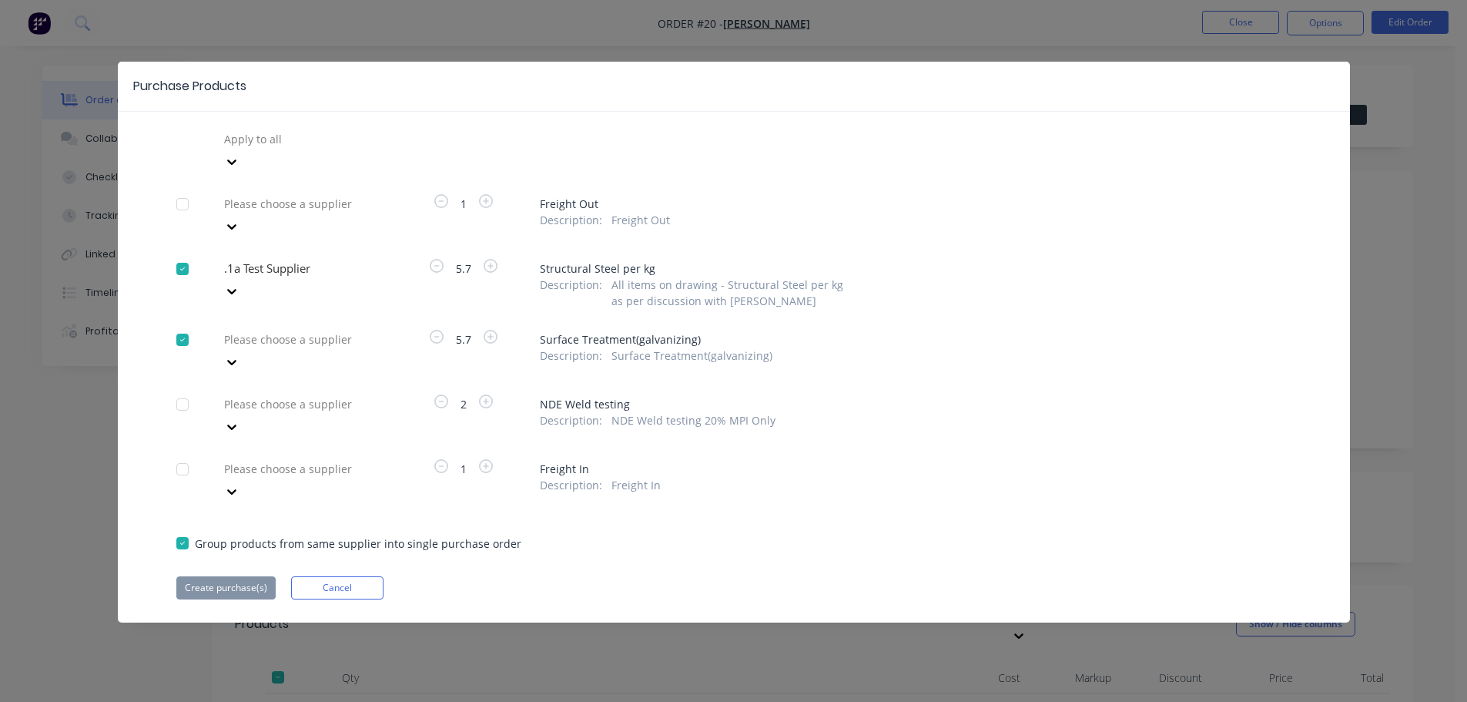
click at [341, 330] on div at bounding box center [334, 339] width 222 height 19
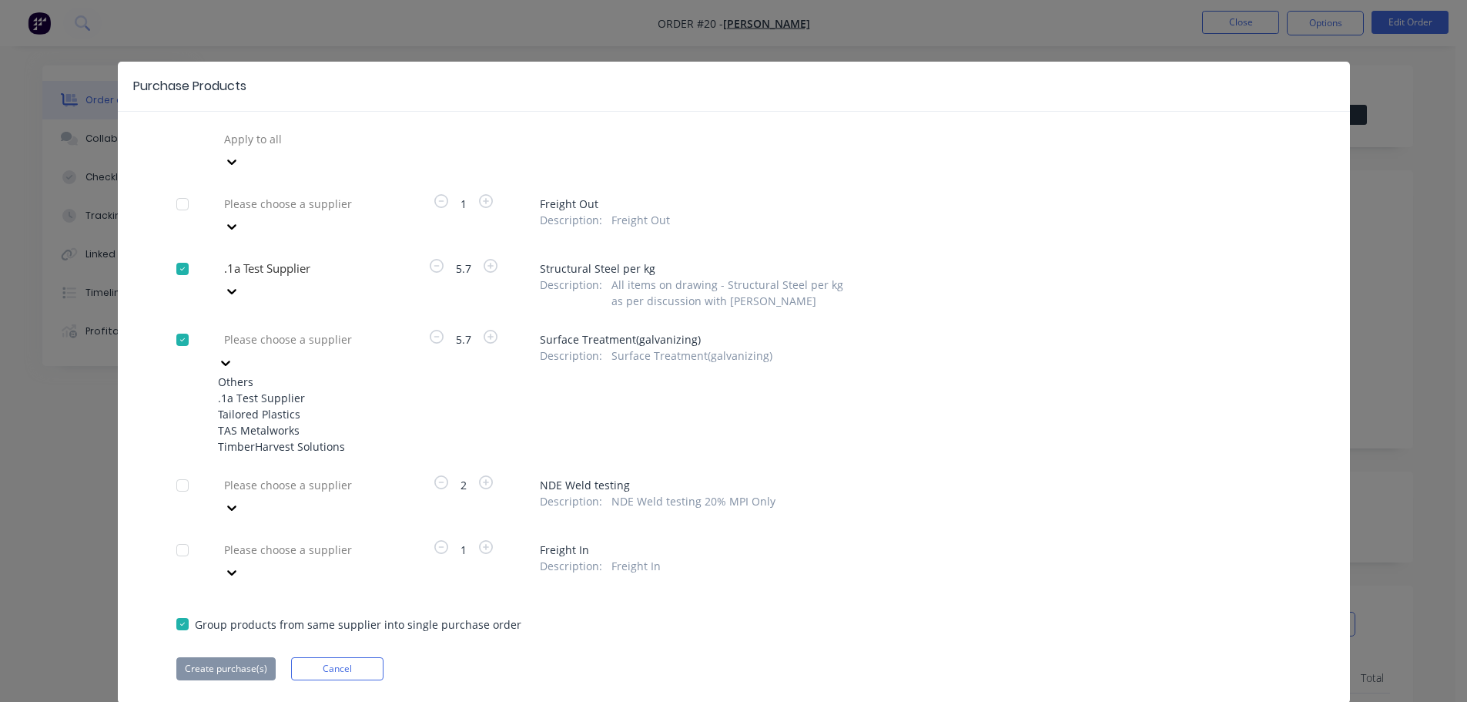
click at [337, 390] on div ".1a Test Supplier" at bounding box center [302, 398] width 169 height 16
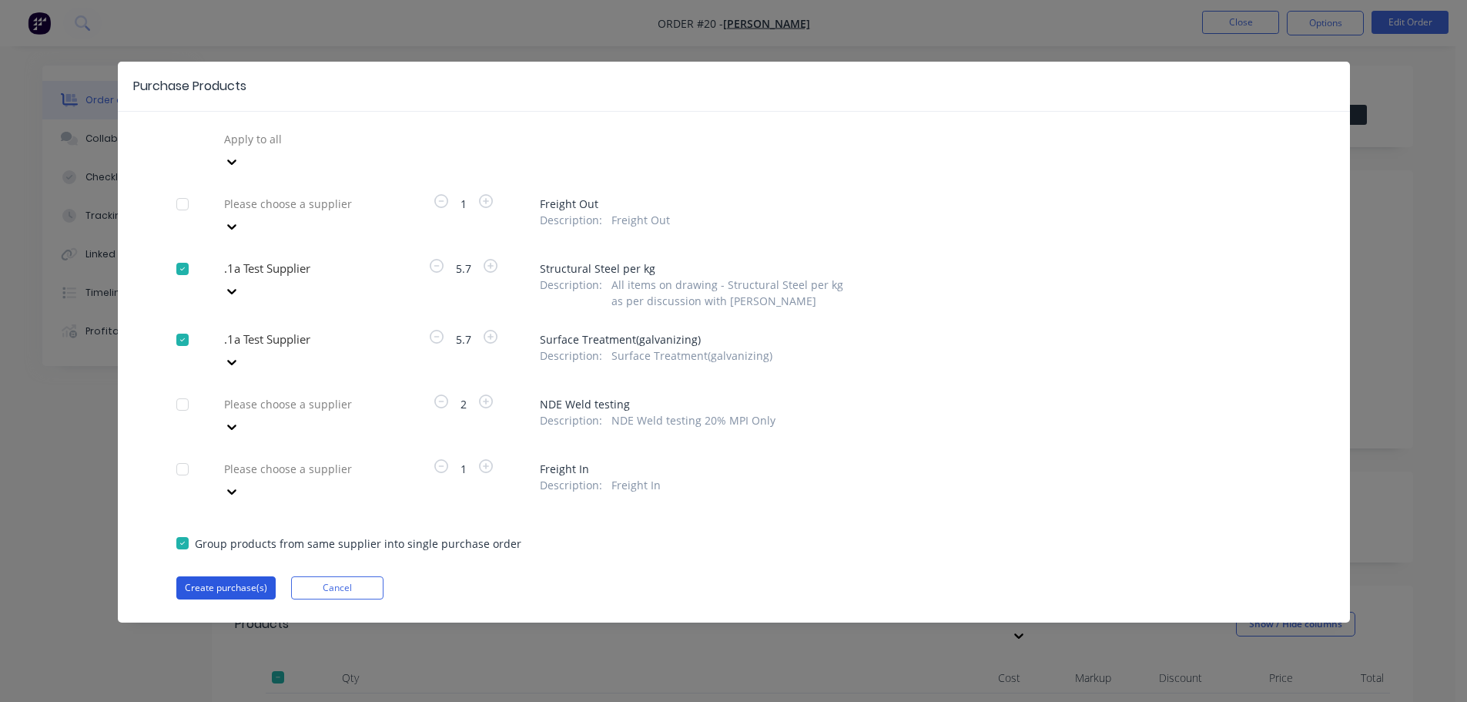
click at [249, 576] on button "Create purchase(s)" at bounding box center [225, 587] width 99 height 23
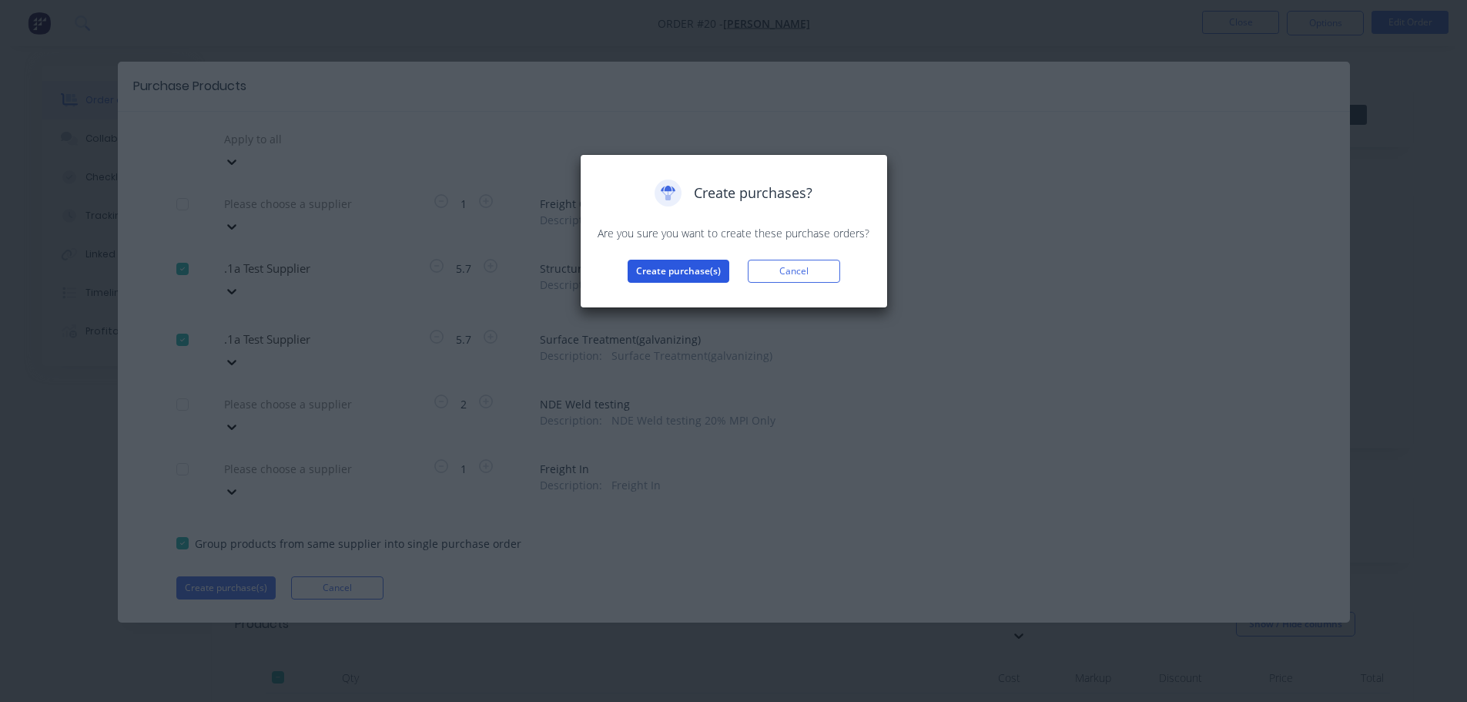
click at [680, 273] on button "Create purchase(s)" at bounding box center [679, 271] width 102 height 23
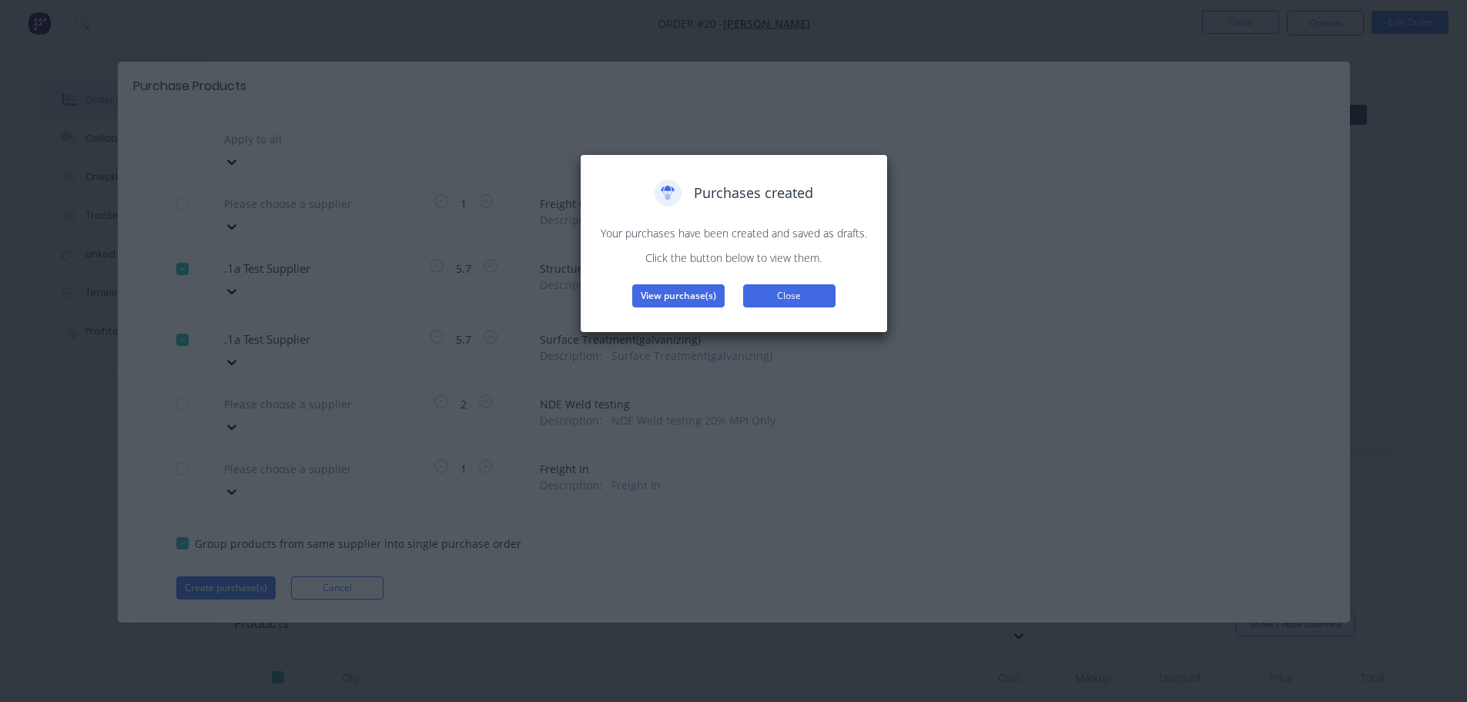
click at [791, 301] on button "Close" at bounding box center [789, 295] width 92 height 23
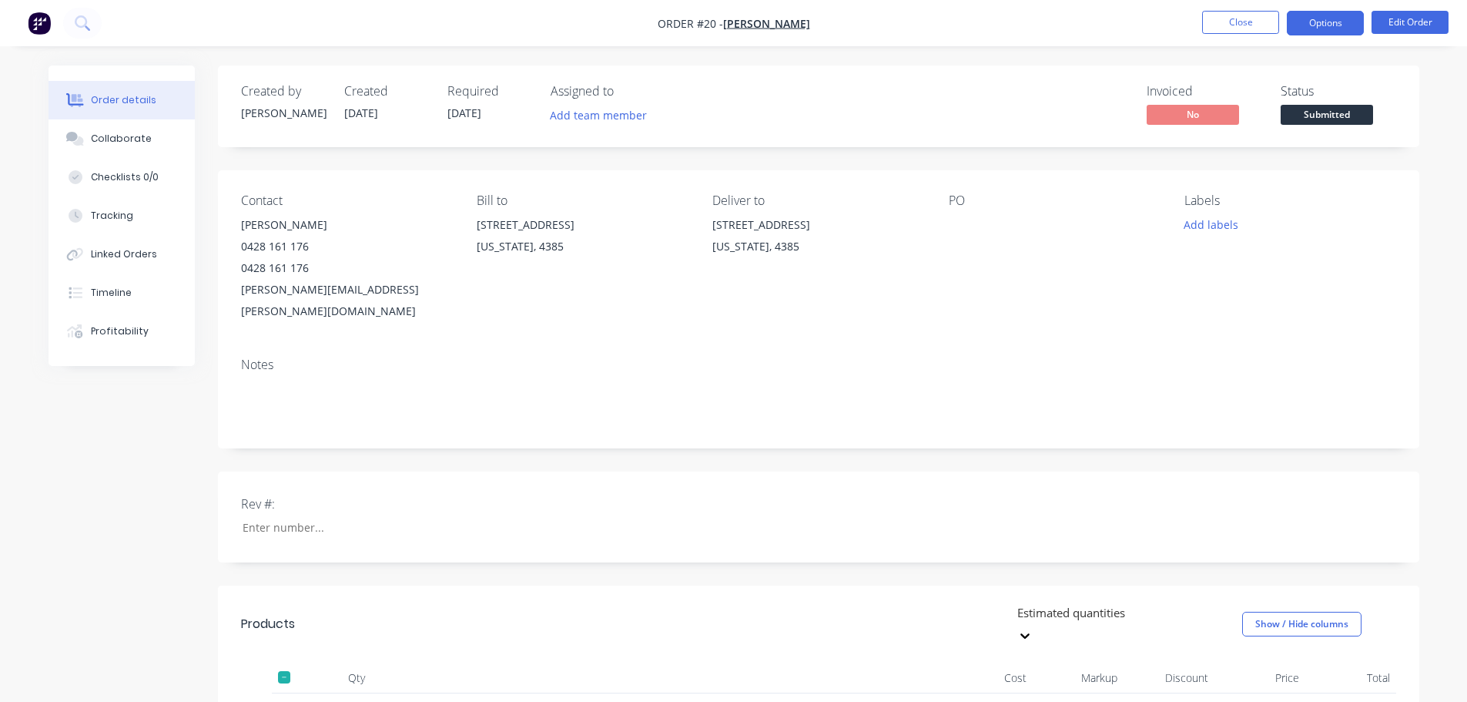
click at [1314, 25] on button "Options" at bounding box center [1325, 23] width 77 height 25
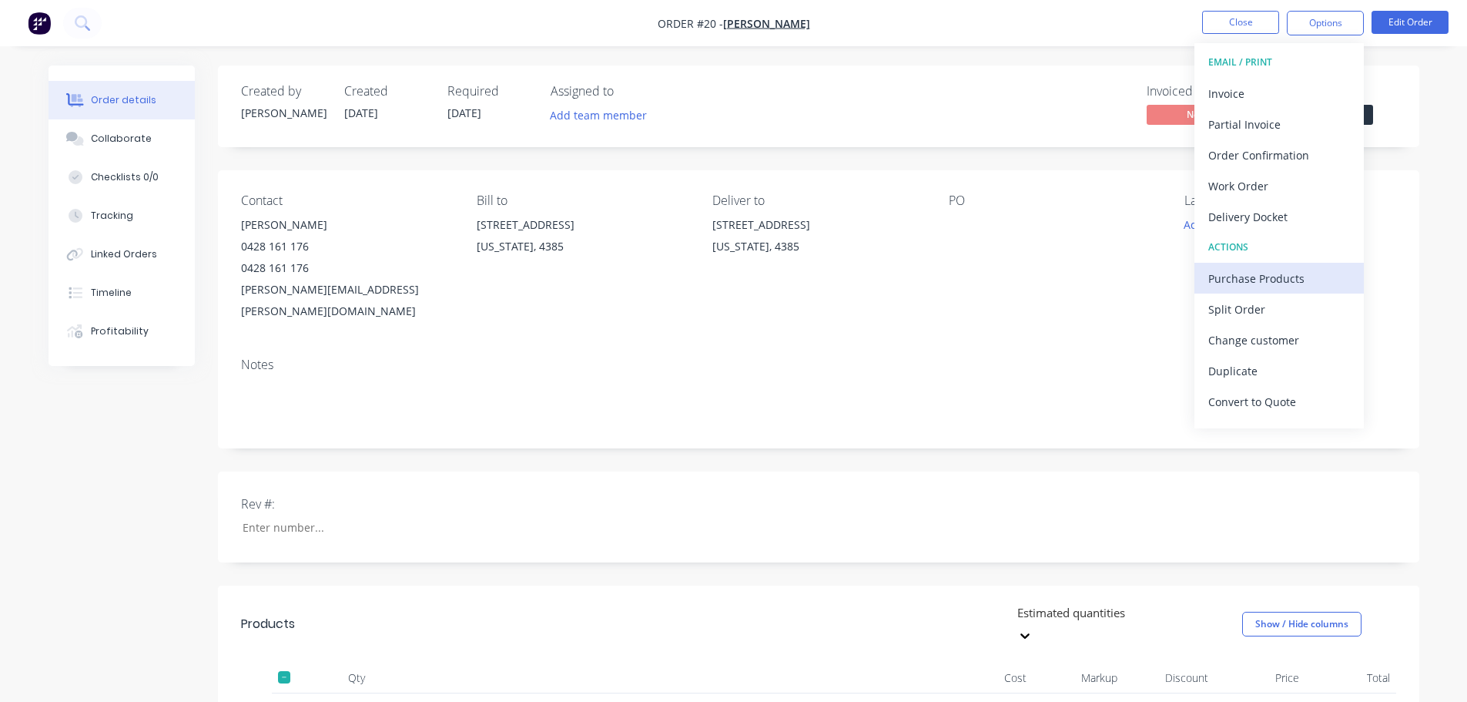
click at [1237, 289] on div "Purchase Products" at bounding box center [1279, 278] width 142 height 22
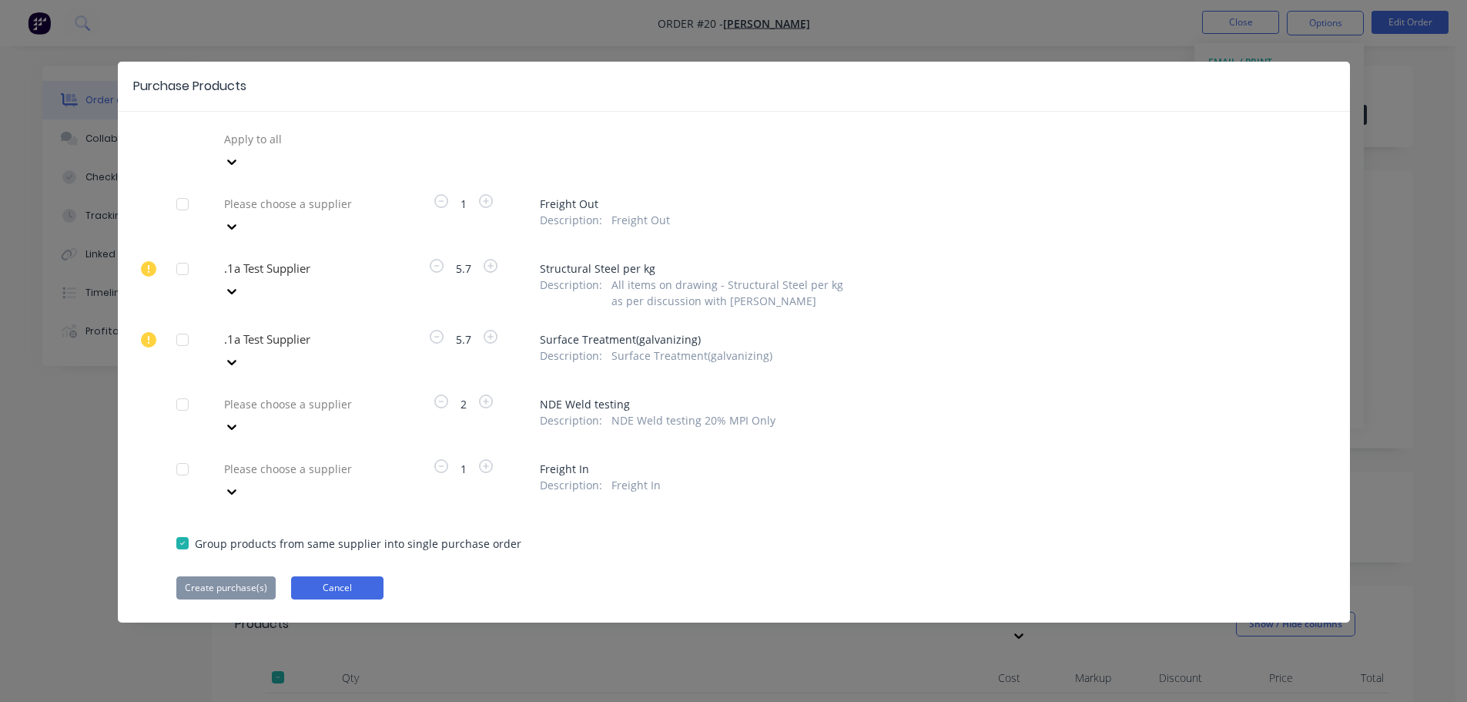
click at [331, 576] on button "Cancel" at bounding box center [337, 587] width 92 height 23
